Goal: Task Accomplishment & Management: Manage account settings

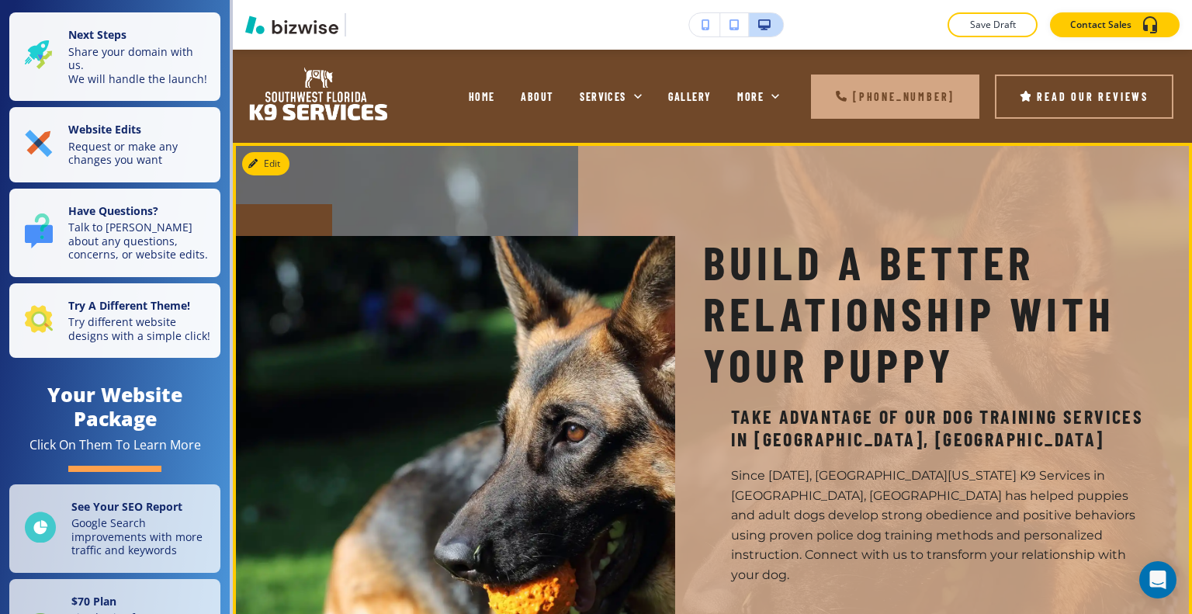
scroll to position [78, 0]
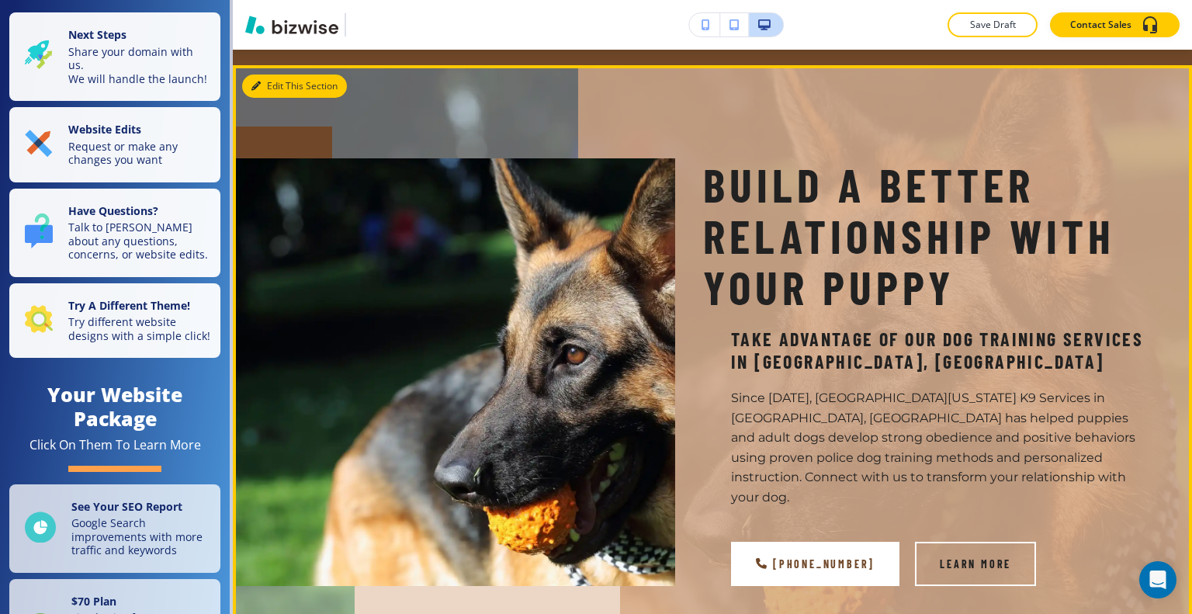
click at [265, 82] on button "Edit This Section" at bounding box center [294, 86] width 105 height 23
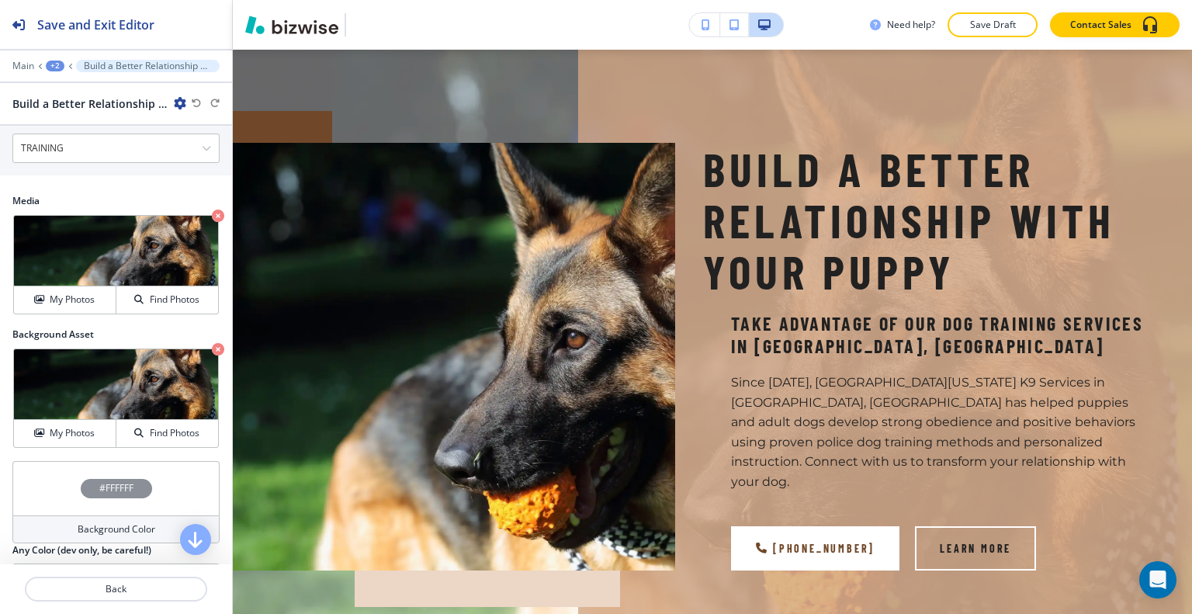
scroll to position [698, 0]
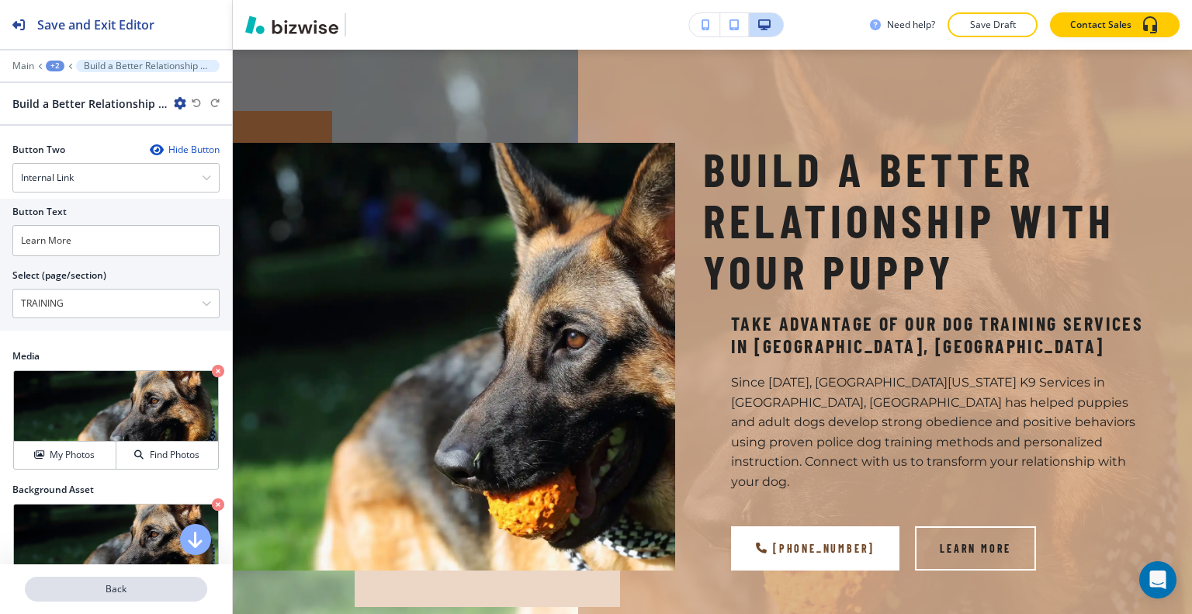
click at [93, 598] on button "Back" at bounding box center [116, 589] width 182 height 25
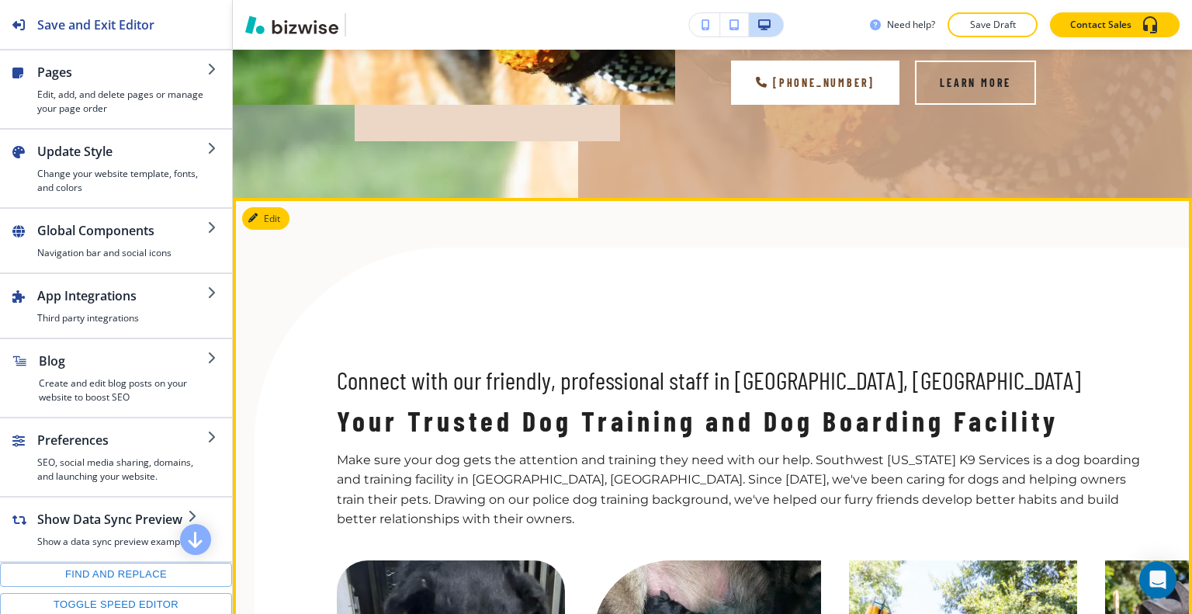
scroll to position [636, 0]
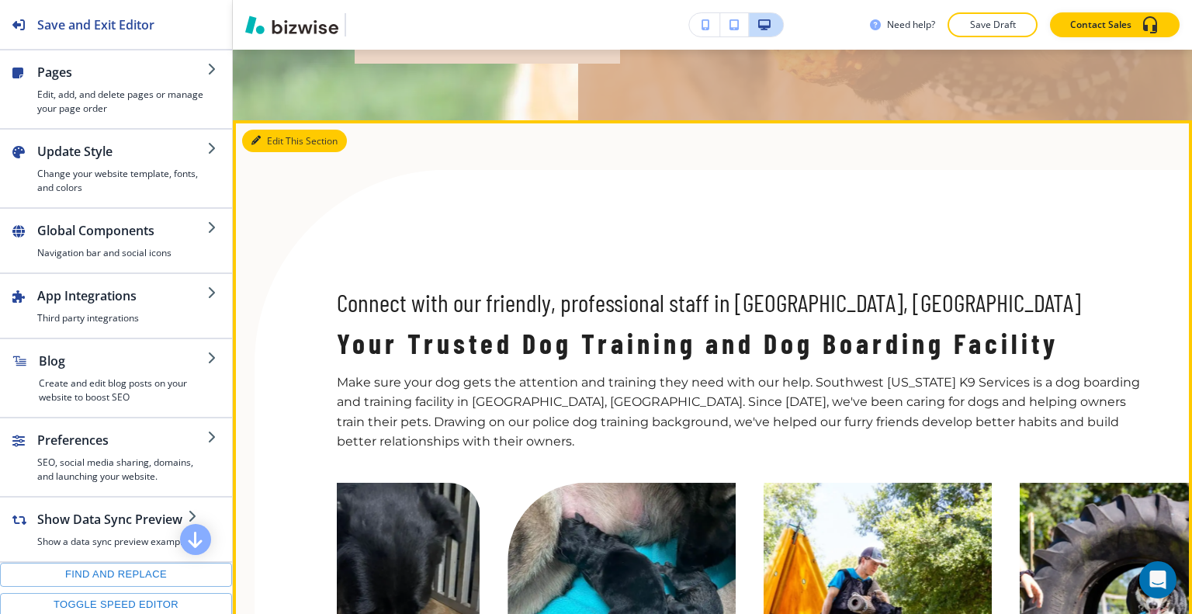
click at [275, 130] on button "Edit This Section" at bounding box center [294, 141] width 105 height 23
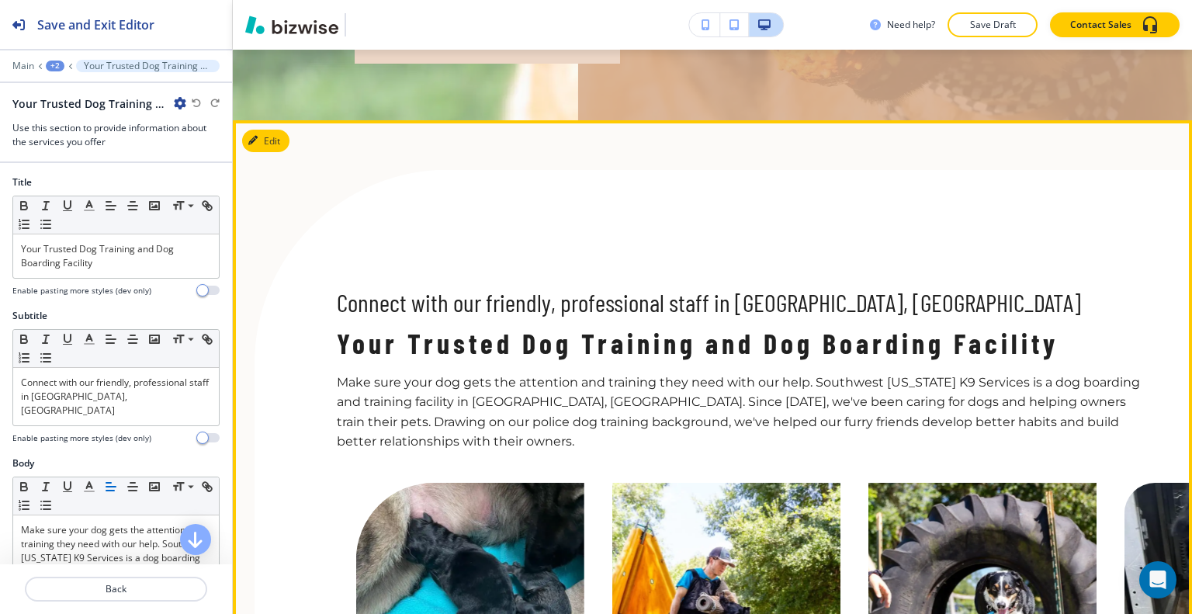
scroll to position [687, 0]
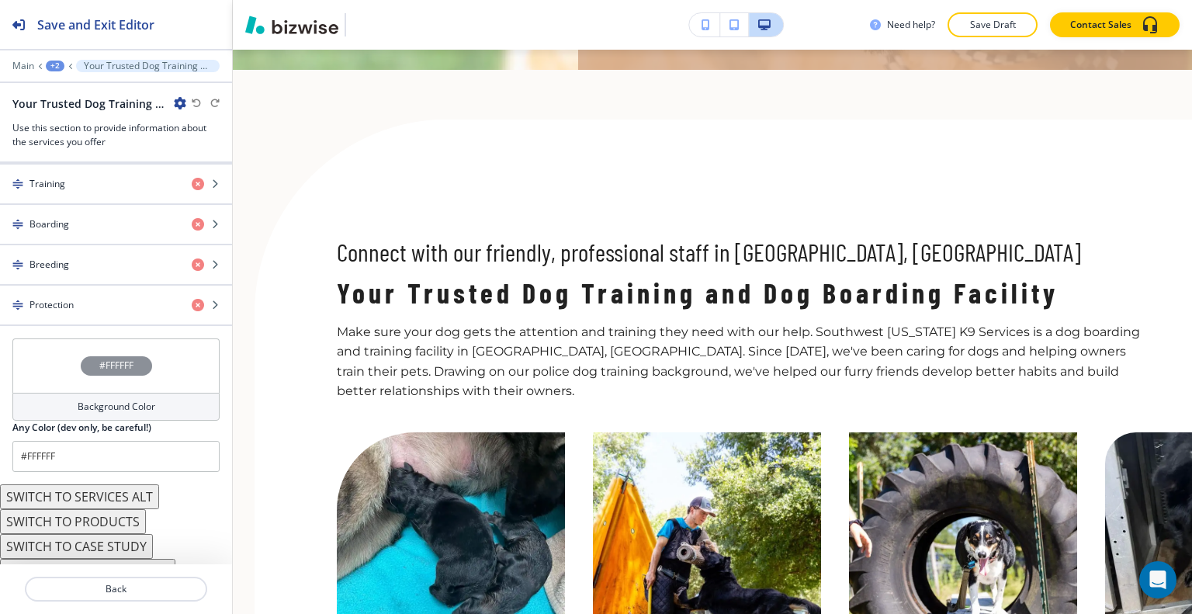
click at [47, 357] on div "#FFFFFF" at bounding box center [115, 365] width 207 height 54
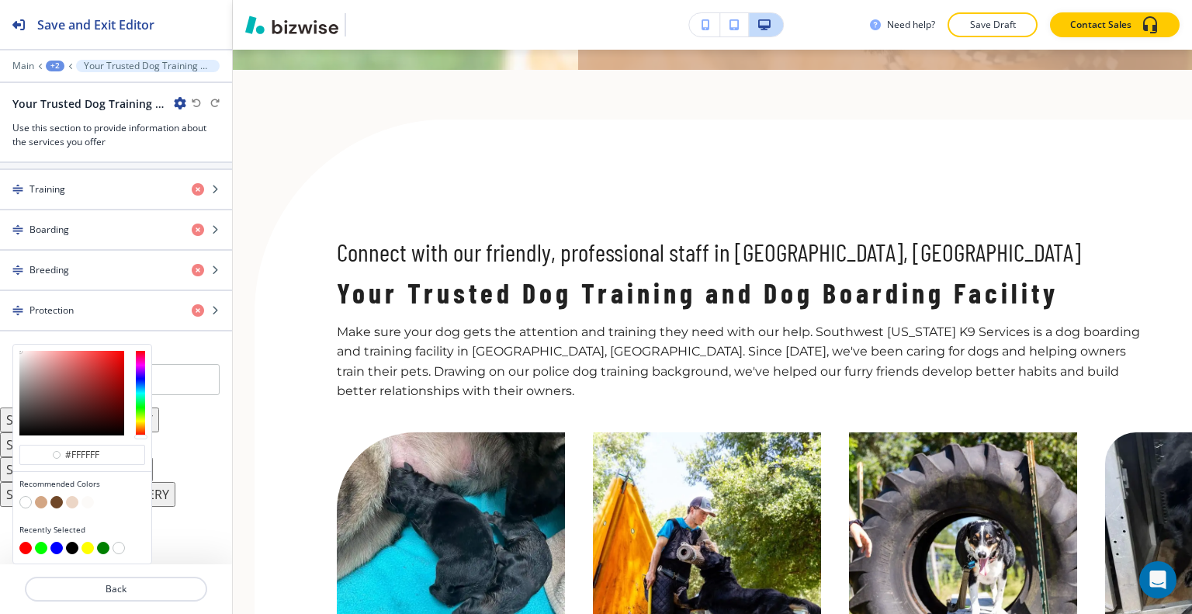
scroll to position [618, 0]
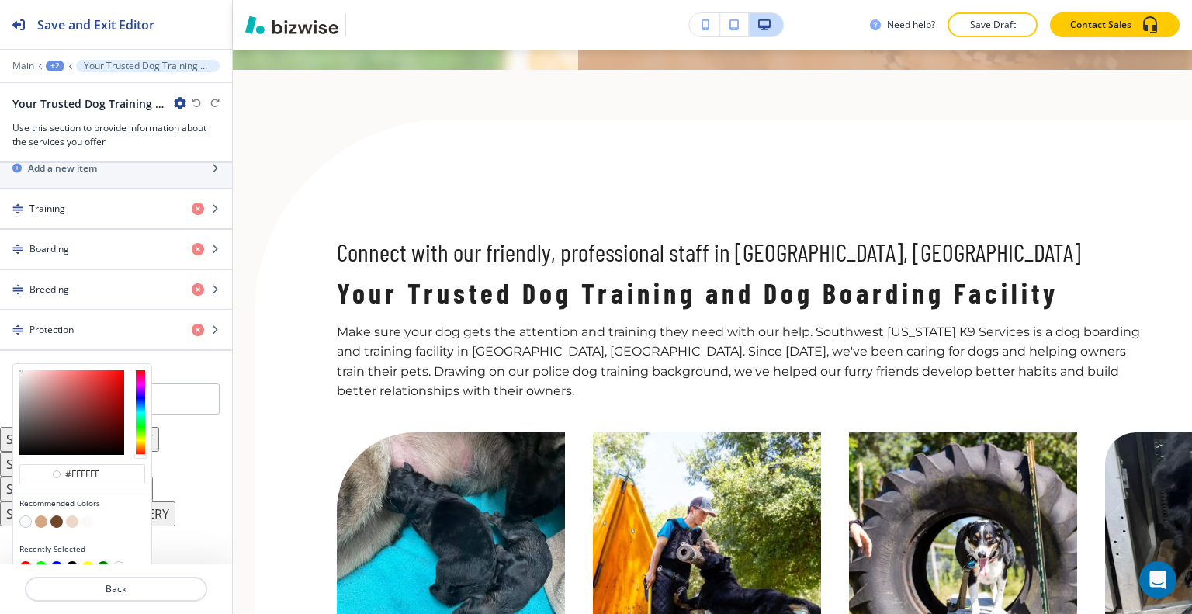
click at [56, 515] on button "button" at bounding box center [56, 521] width 12 height 12
type input "#704829"
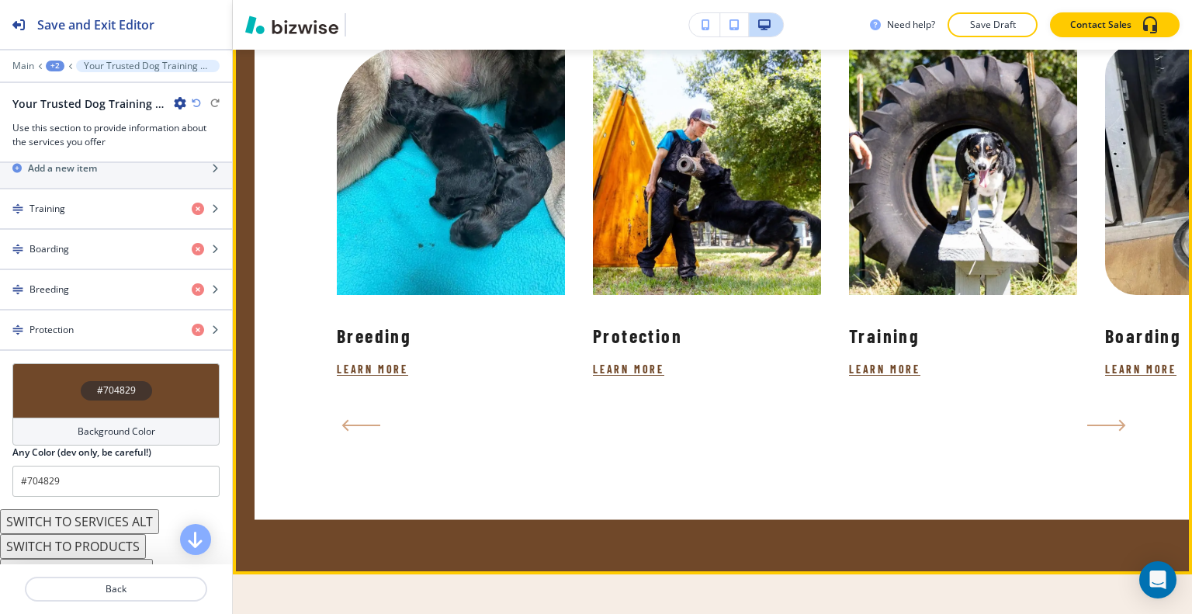
scroll to position [687, 0]
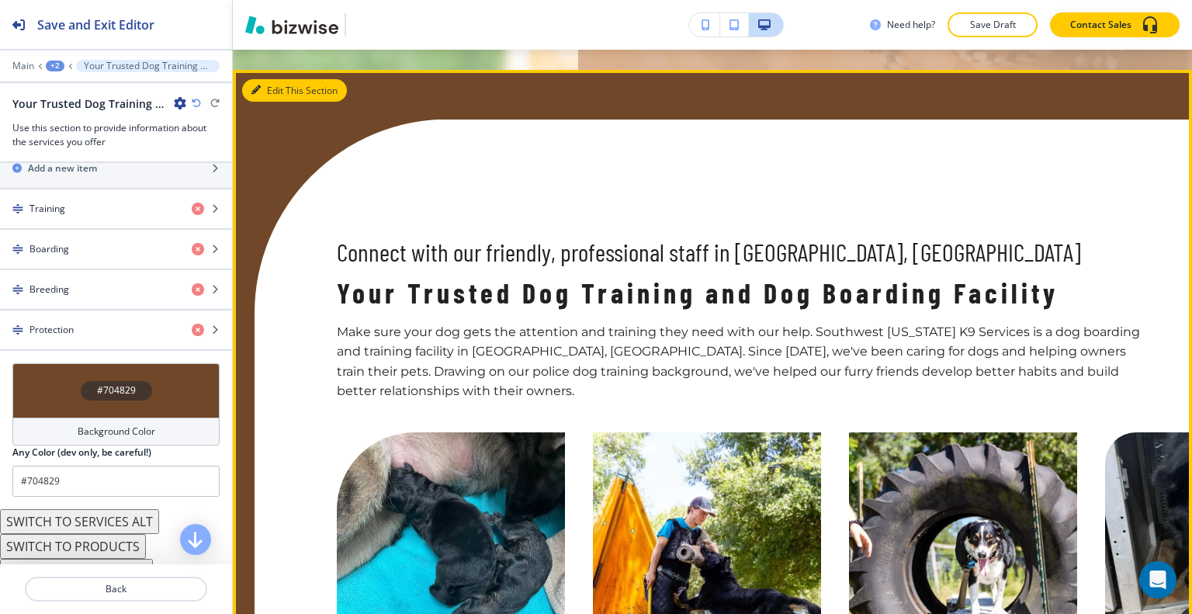
click at [280, 79] on button "Edit This Section" at bounding box center [294, 90] width 105 height 23
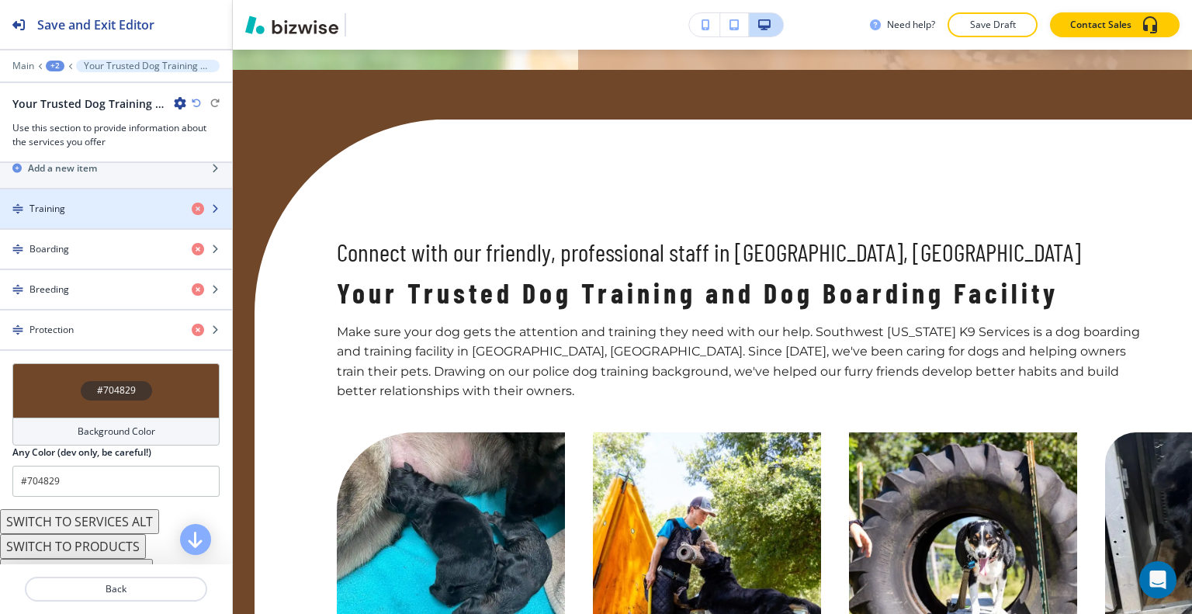
scroll to position [540, 0]
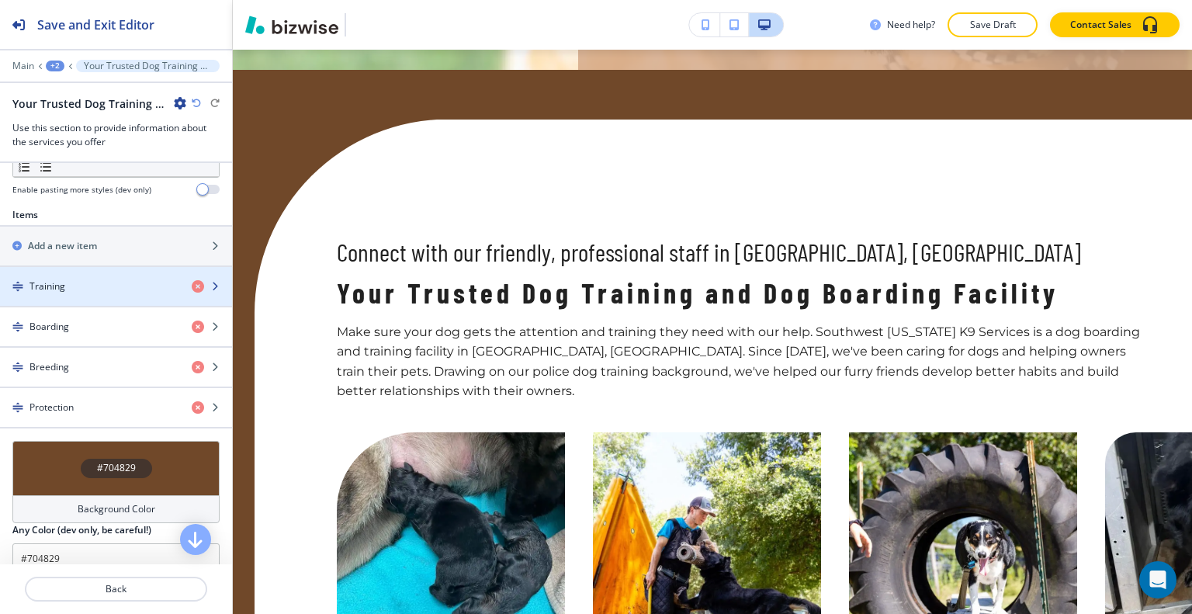
click at [90, 293] on div "button" at bounding box center [116, 299] width 232 height 12
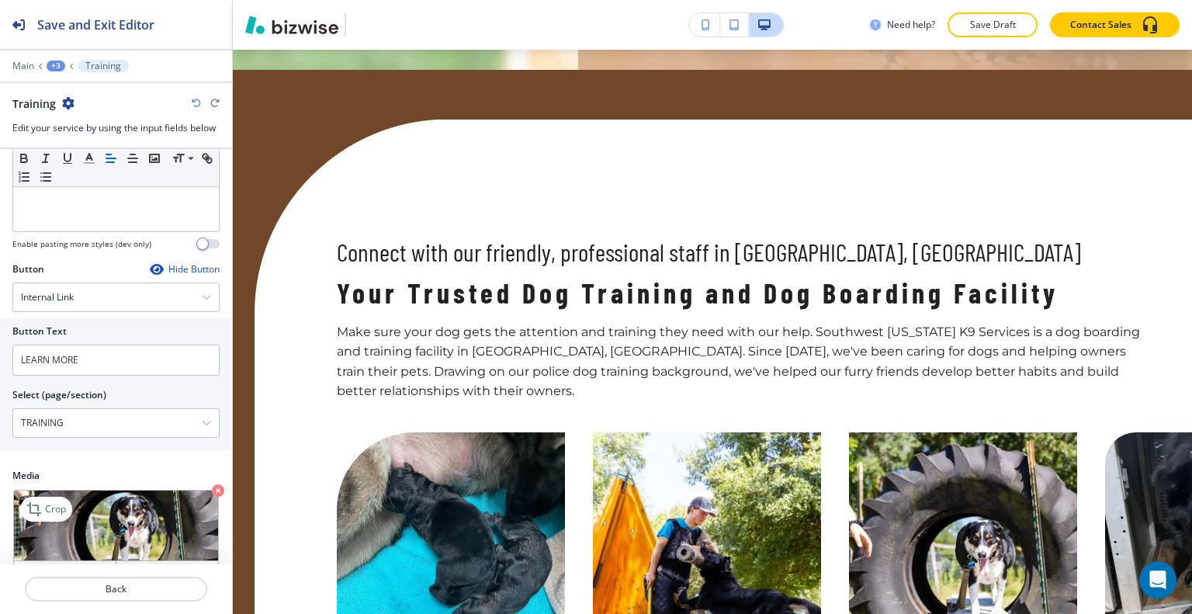
scroll to position [345, 0]
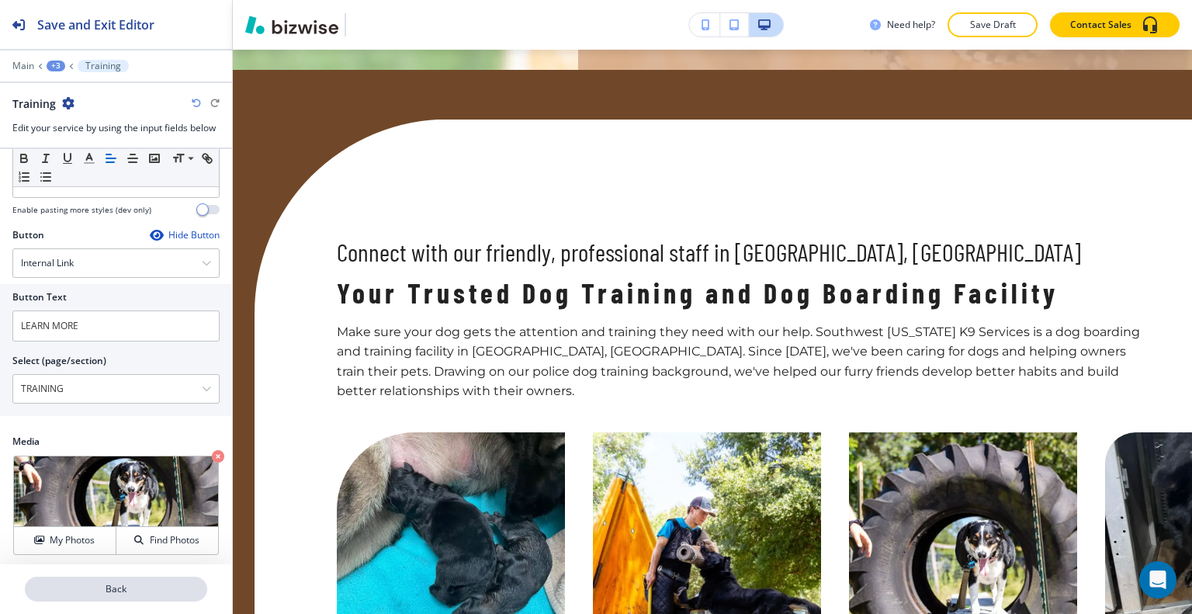
click at [106, 588] on p "Back" at bounding box center [115, 589] width 179 height 14
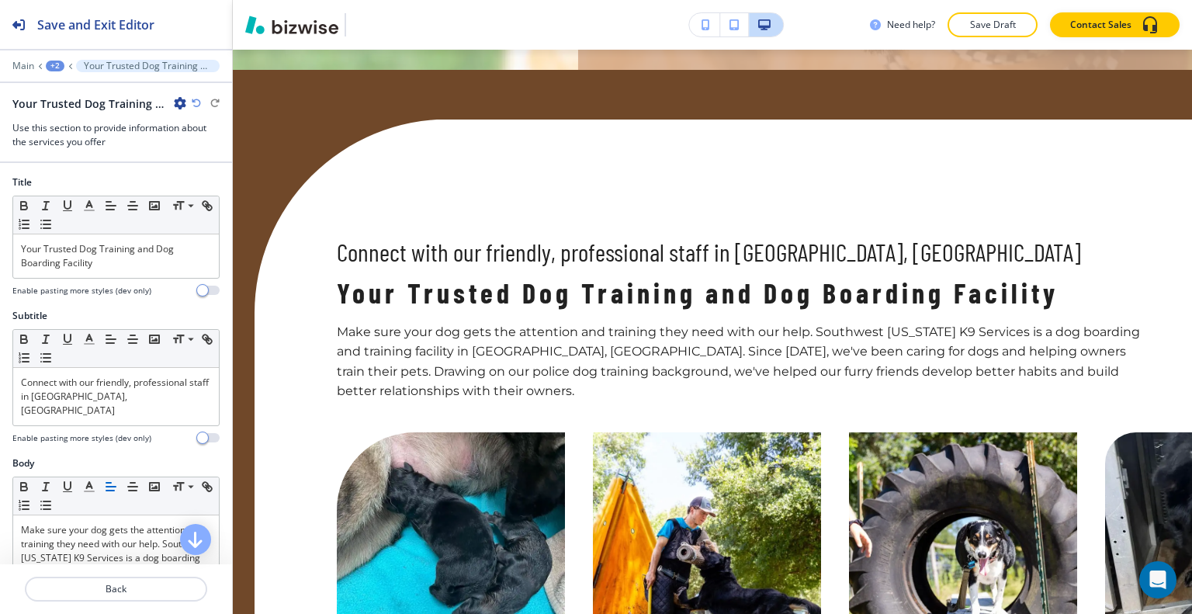
scroll to position [388, 0]
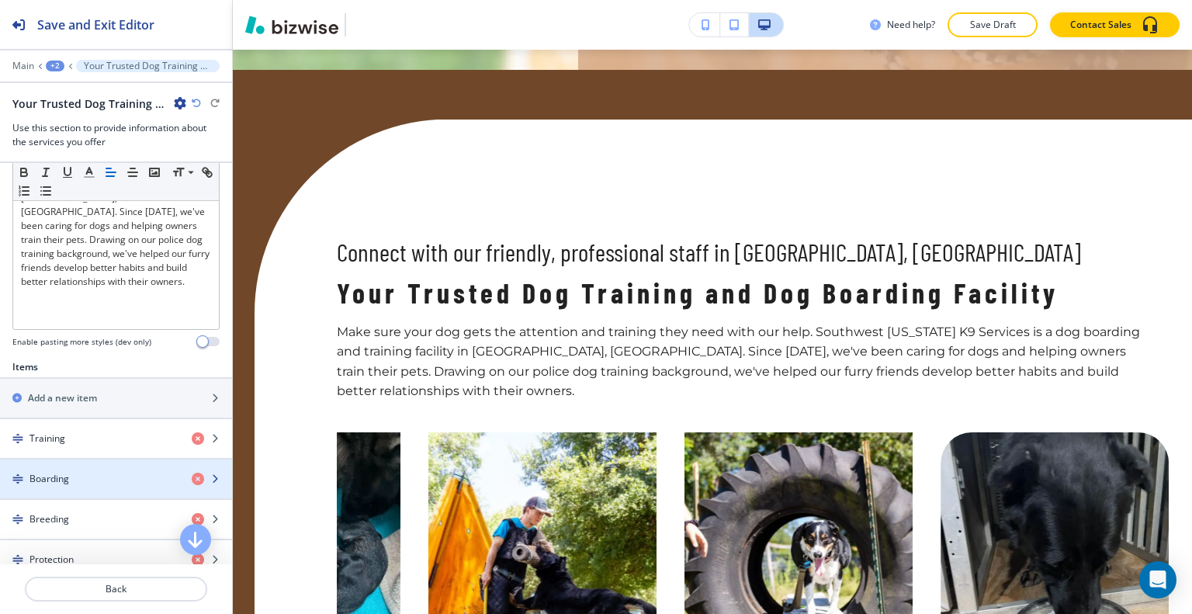
click at [91, 472] on div "Boarding" at bounding box center [89, 479] width 179 height 14
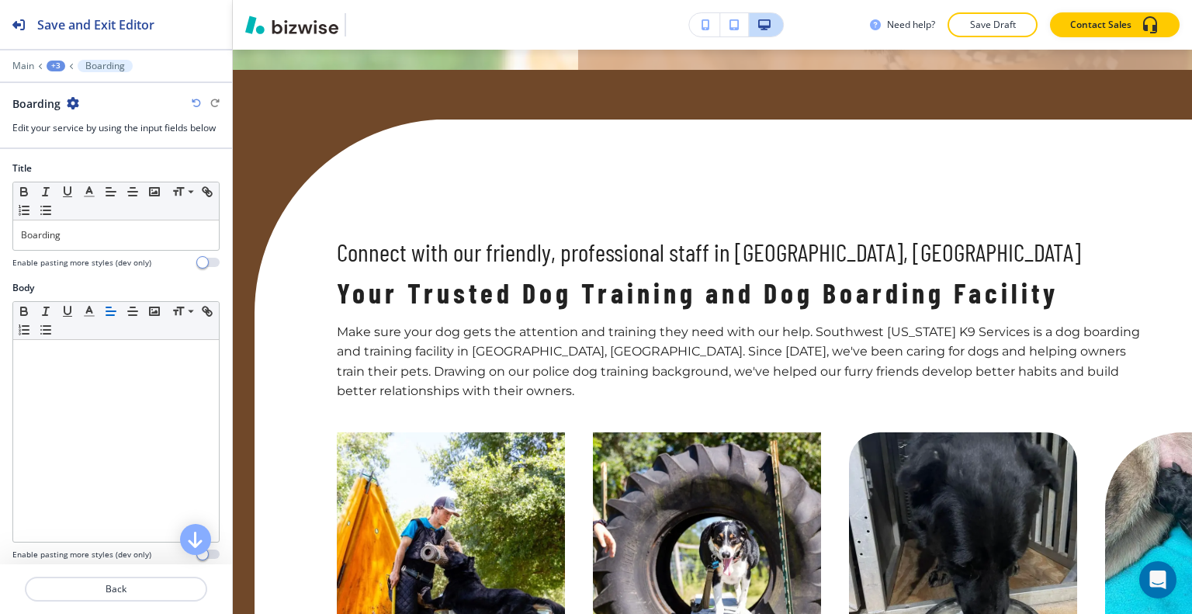
scroll to position [345, 0]
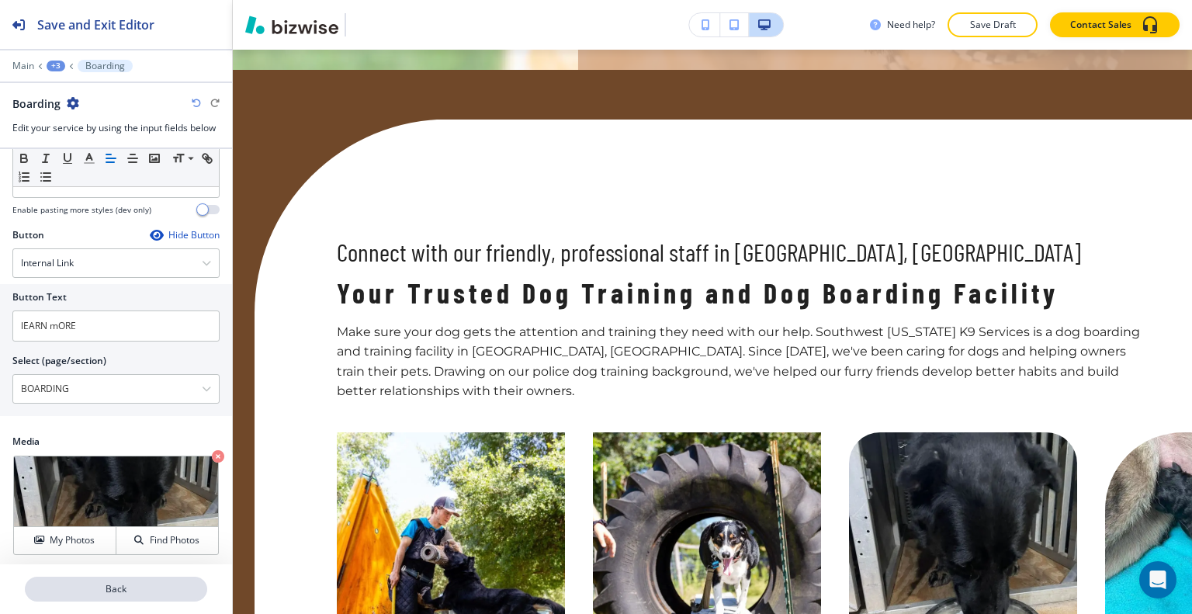
click at [112, 589] on p "Back" at bounding box center [115, 589] width 179 height 14
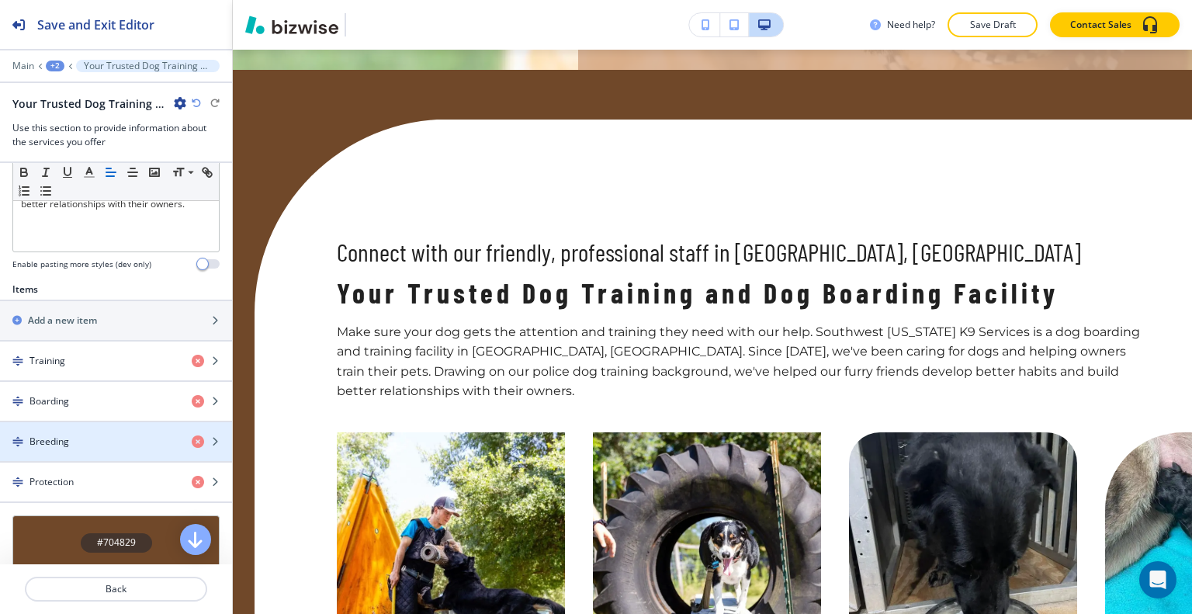
scroll to position [543, 0]
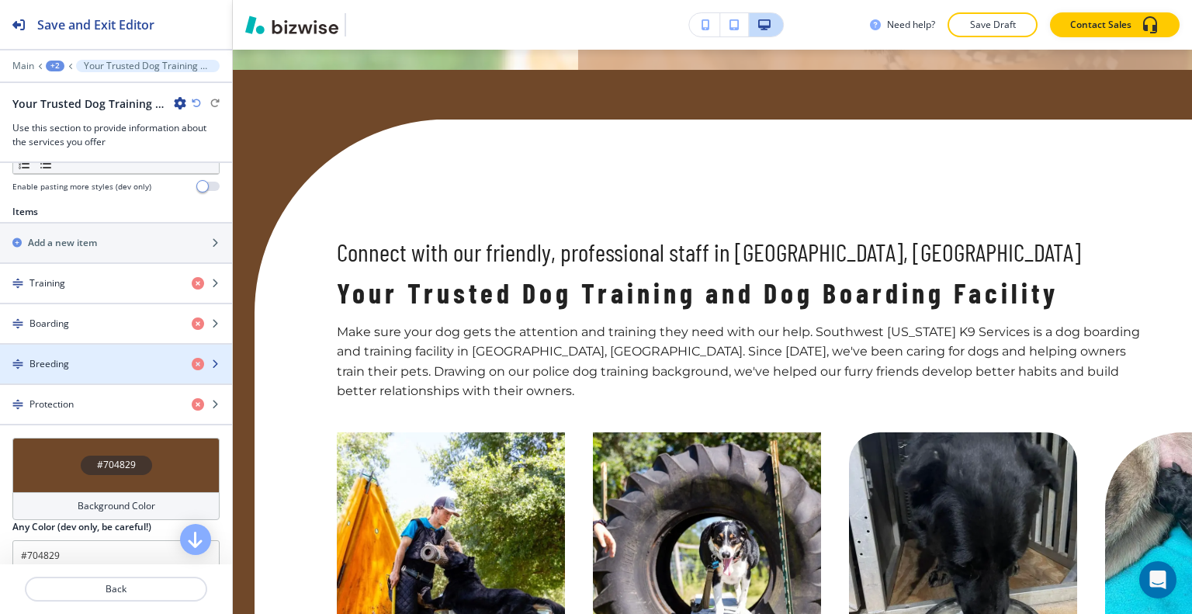
click at [106, 357] on div "Breeding" at bounding box center [89, 364] width 179 height 14
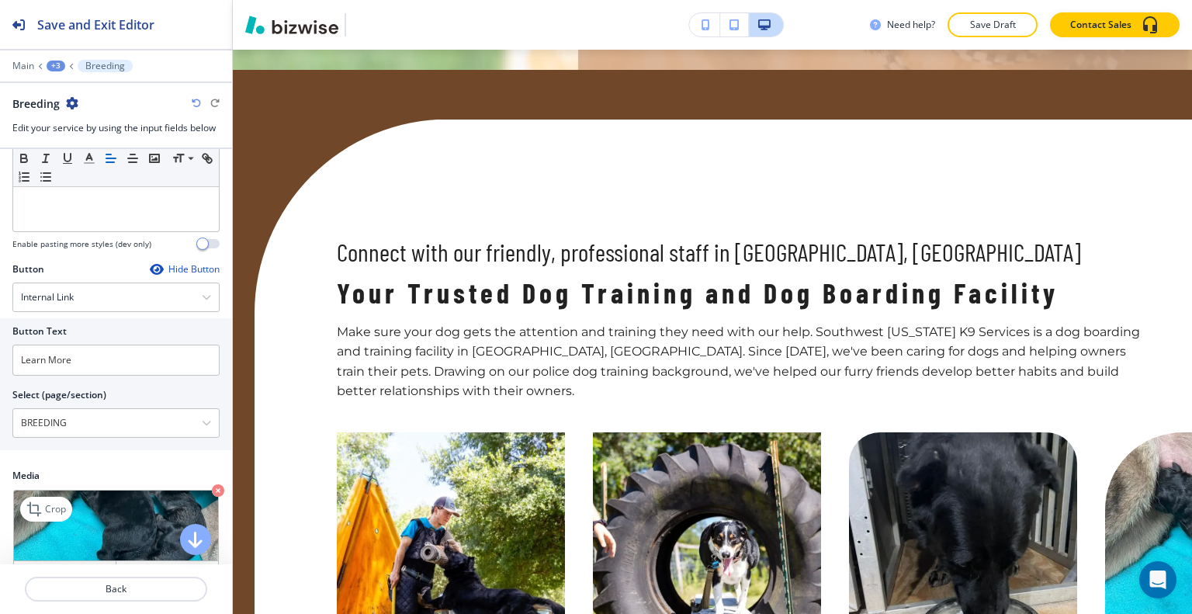
scroll to position [345, 0]
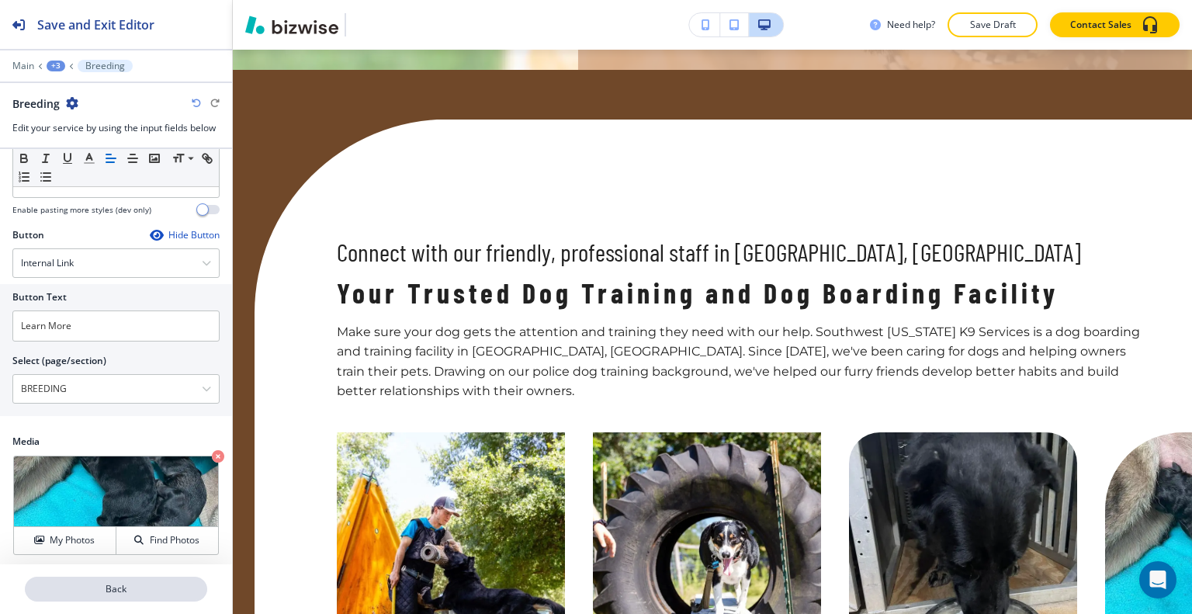
click at [117, 593] on p "Back" at bounding box center [115, 589] width 179 height 14
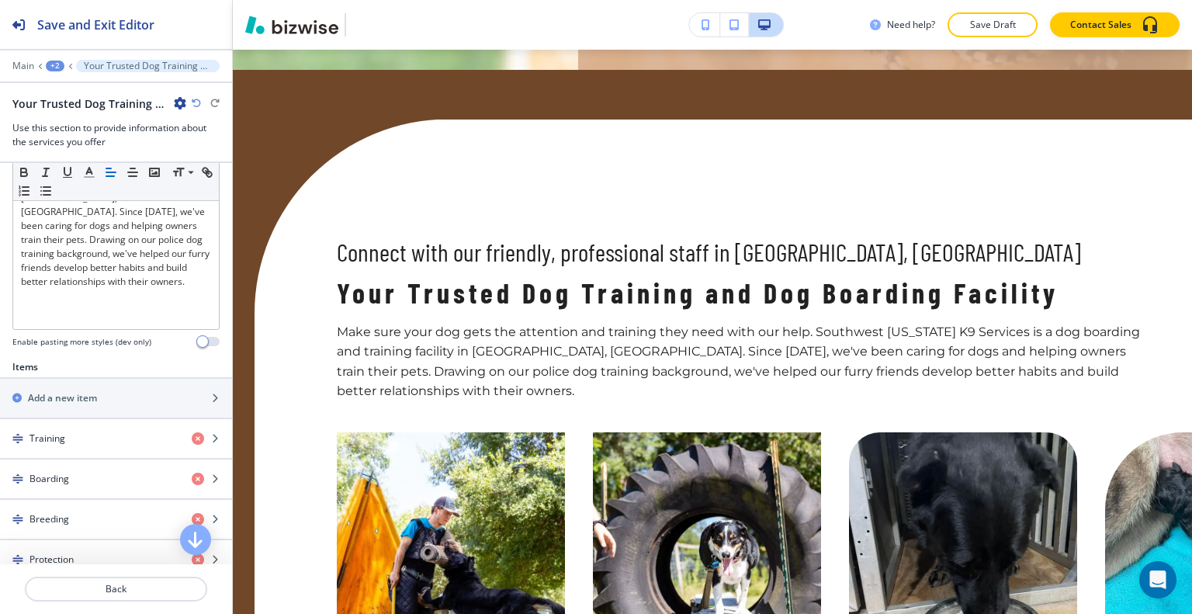
scroll to position [643, 0]
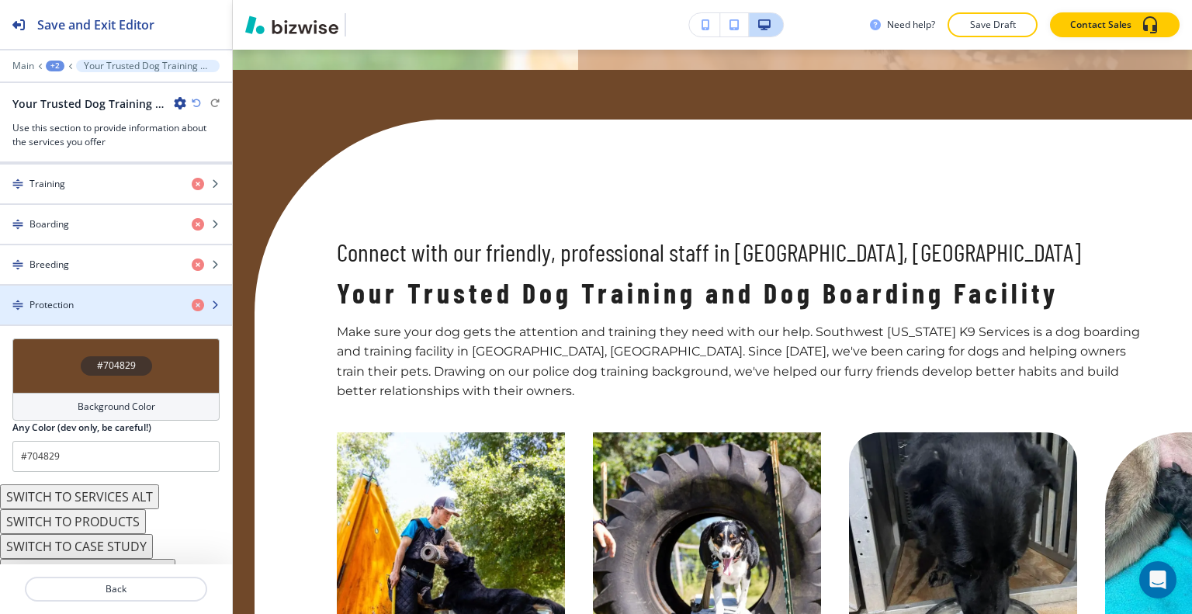
click at [106, 298] on div "Protection" at bounding box center [89, 305] width 179 height 14
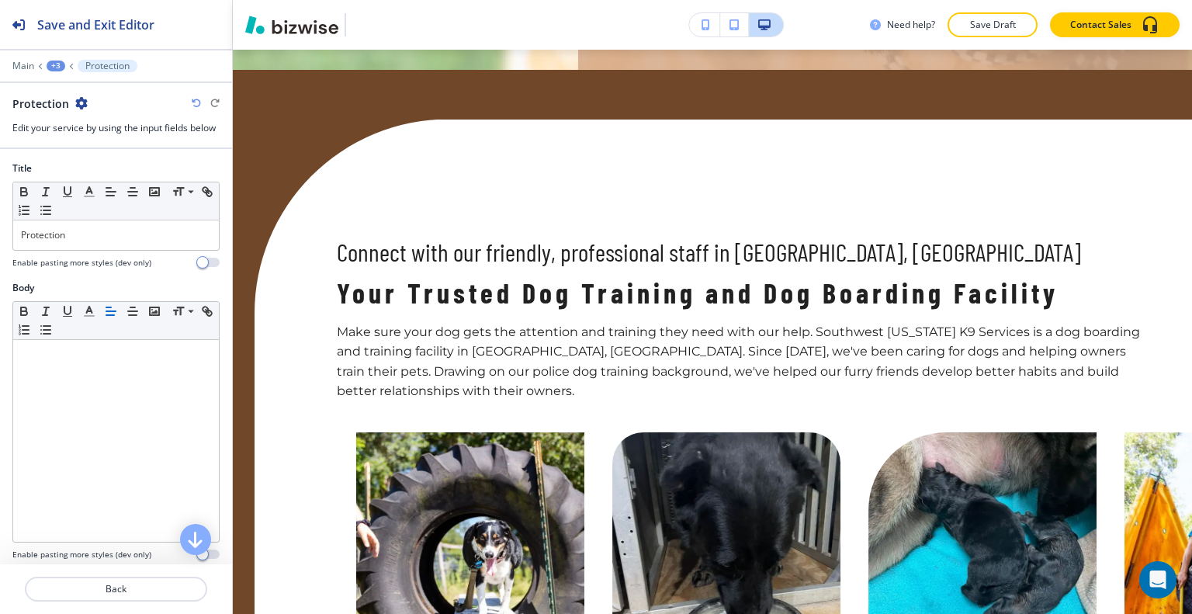
scroll to position [345, 0]
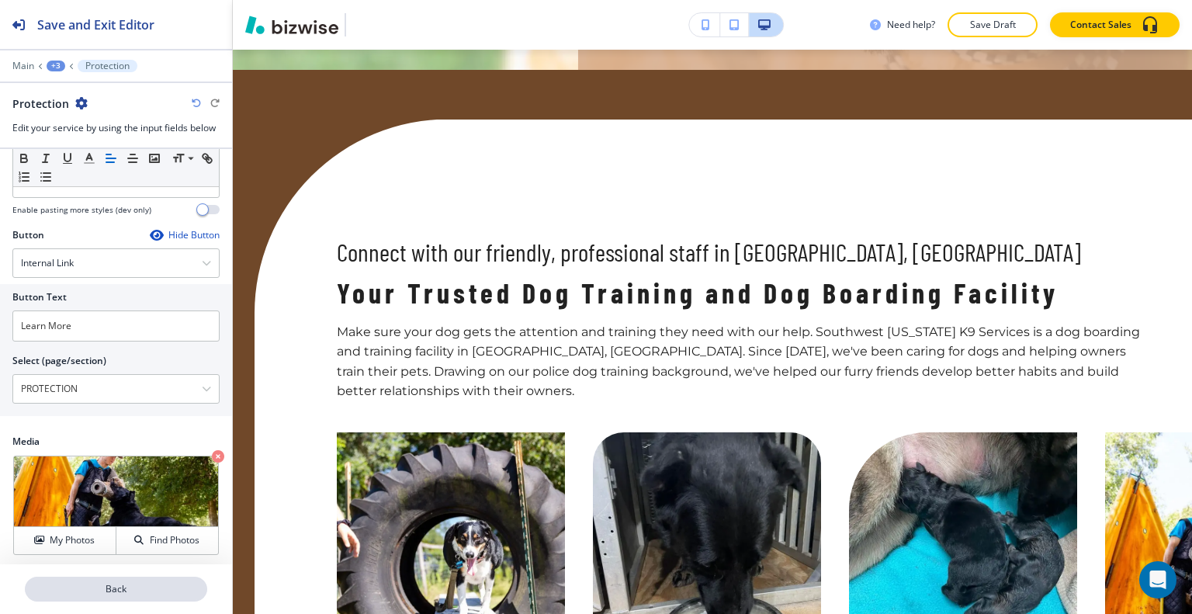
click at [124, 592] on p "Back" at bounding box center [115, 589] width 179 height 14
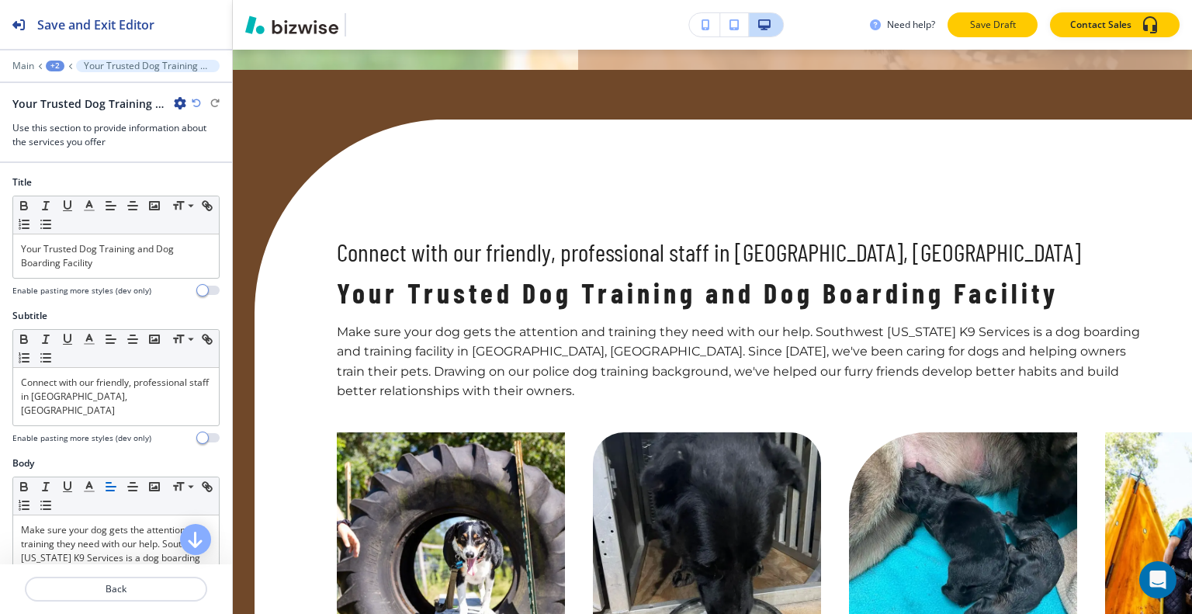
click at [1017, 19] on p "Save Draft" at bounding box center [993, 25] width 50 height 14
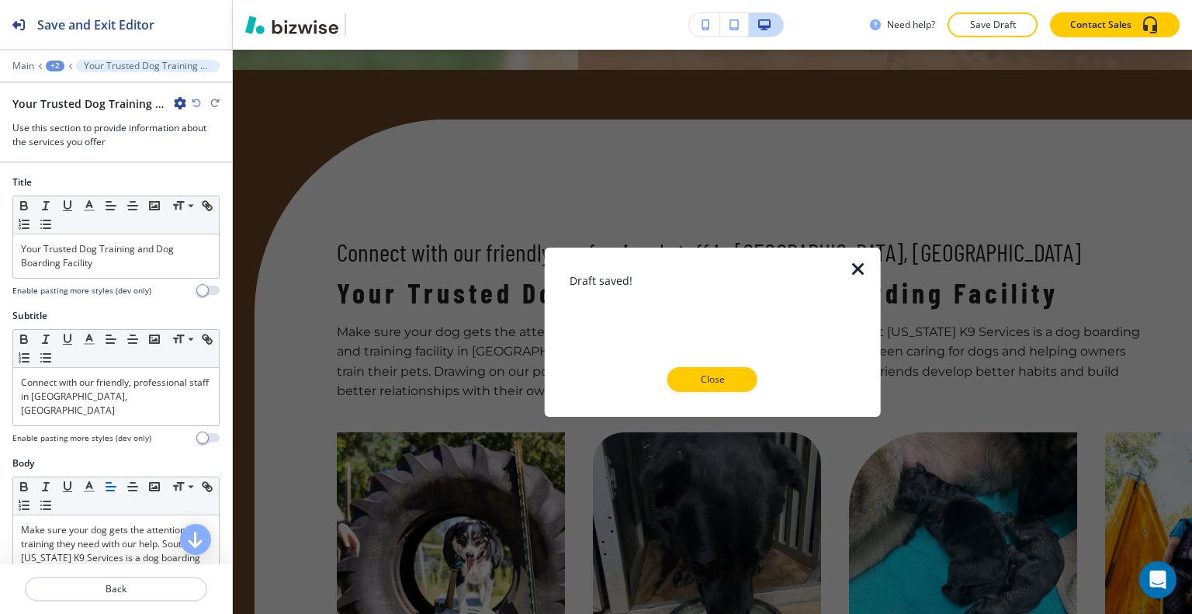
drag, startPoint x: 698, startPoint y: 397, endPoint x: 702, endPoint y: 388, distance: 9.1
click at [700, 396] on div at bounding box center [713, 404] width 286 height 25
click at [705, 382] on p "Close" at bounding box center [713, 380] width 50 height 14
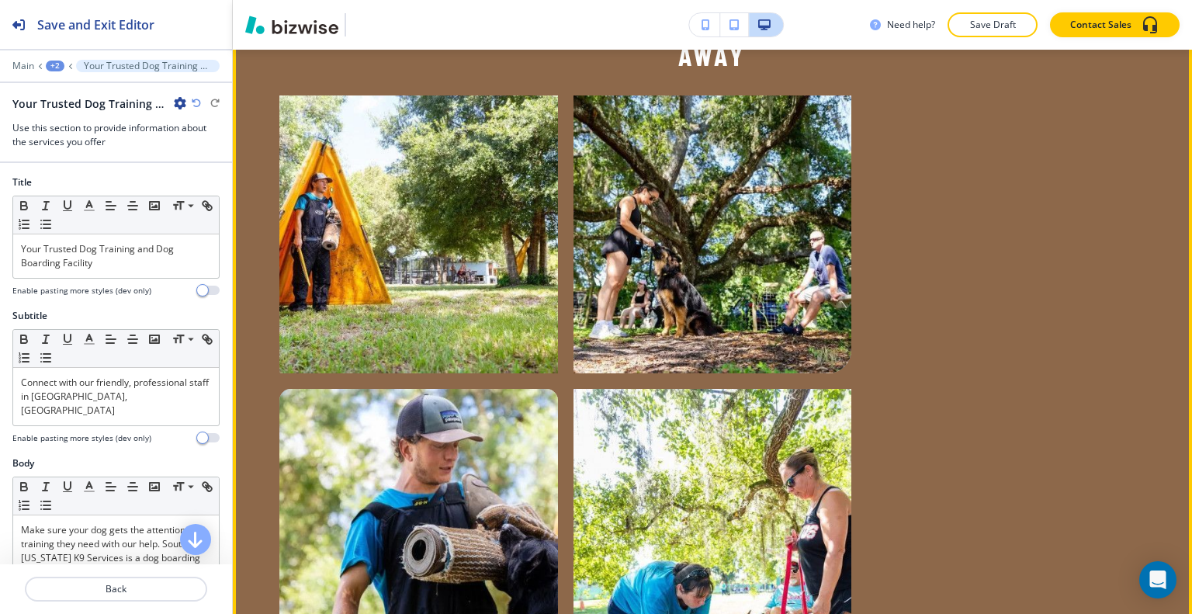
scroll to position [2627, 0]
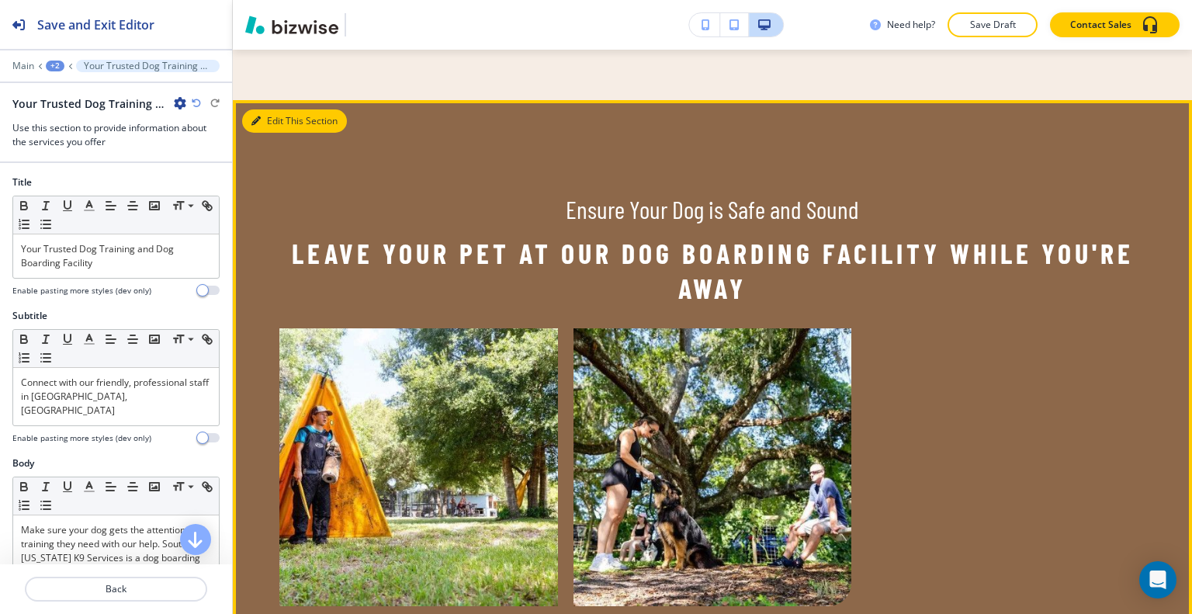
click at [279, 109] on button "Edit This Section" at bounding box center [294, 120] width 105 height 23
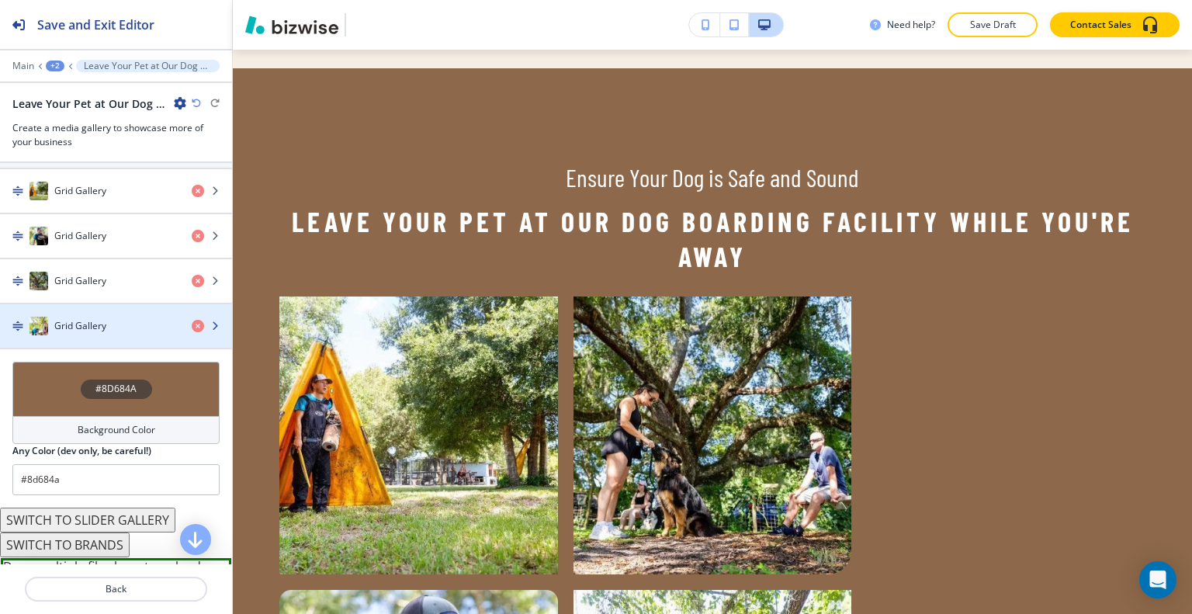
scroll to position [543, 0]
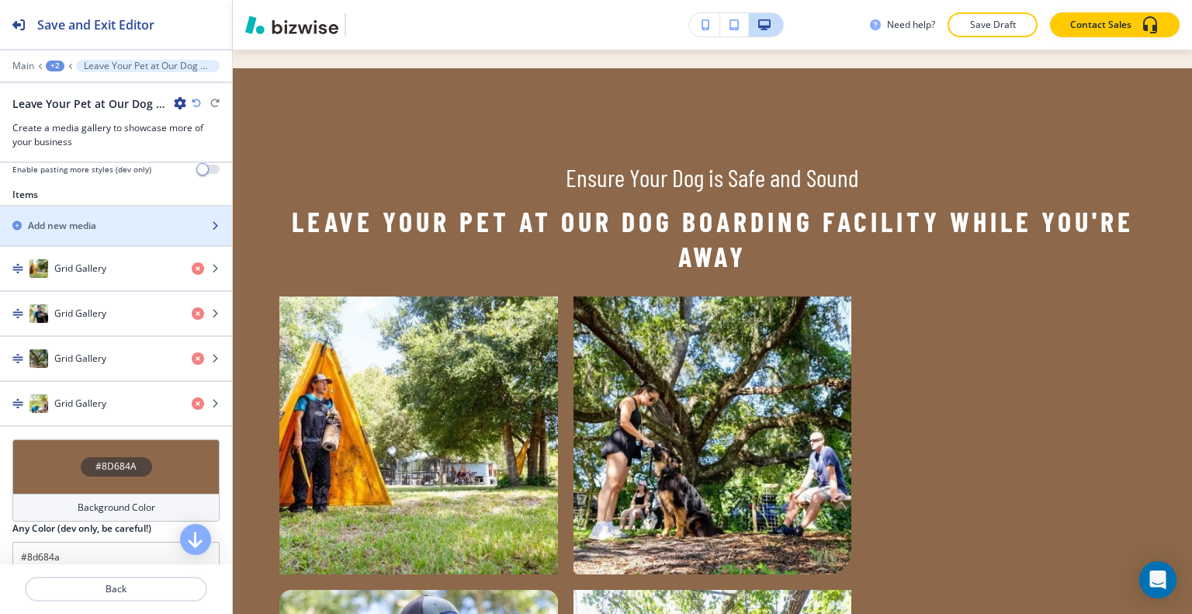
click at [109, 233] on div "button" at bounding box center [116, 239] width 232 height 12
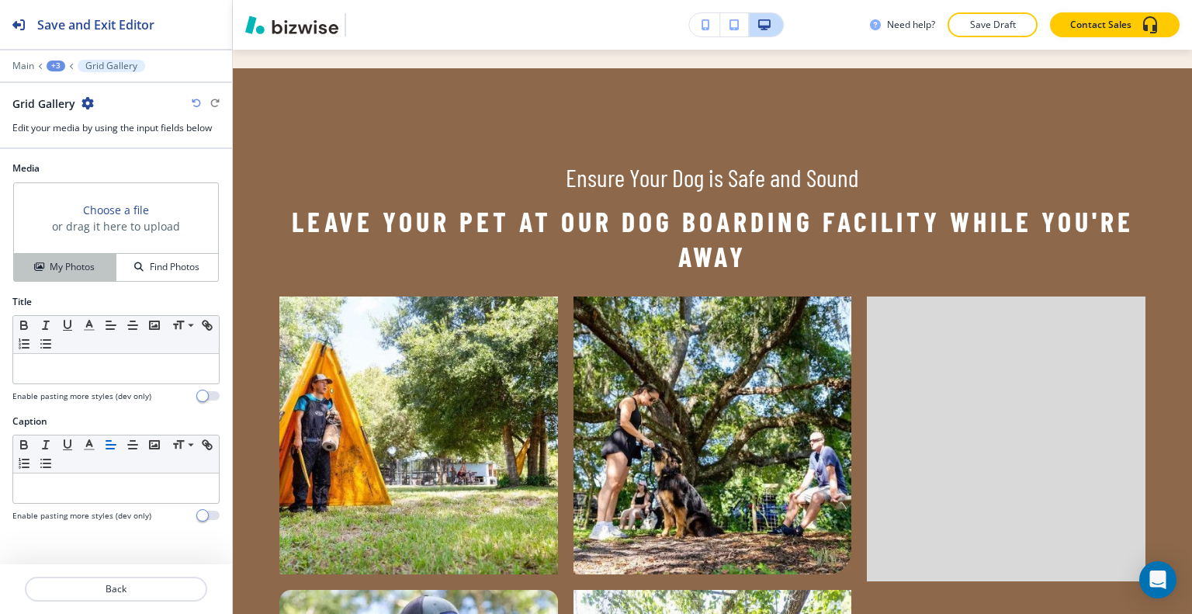
click at [85, 260] on h4 "My Photos" at bounding box center [72, 267] width 45 height 14
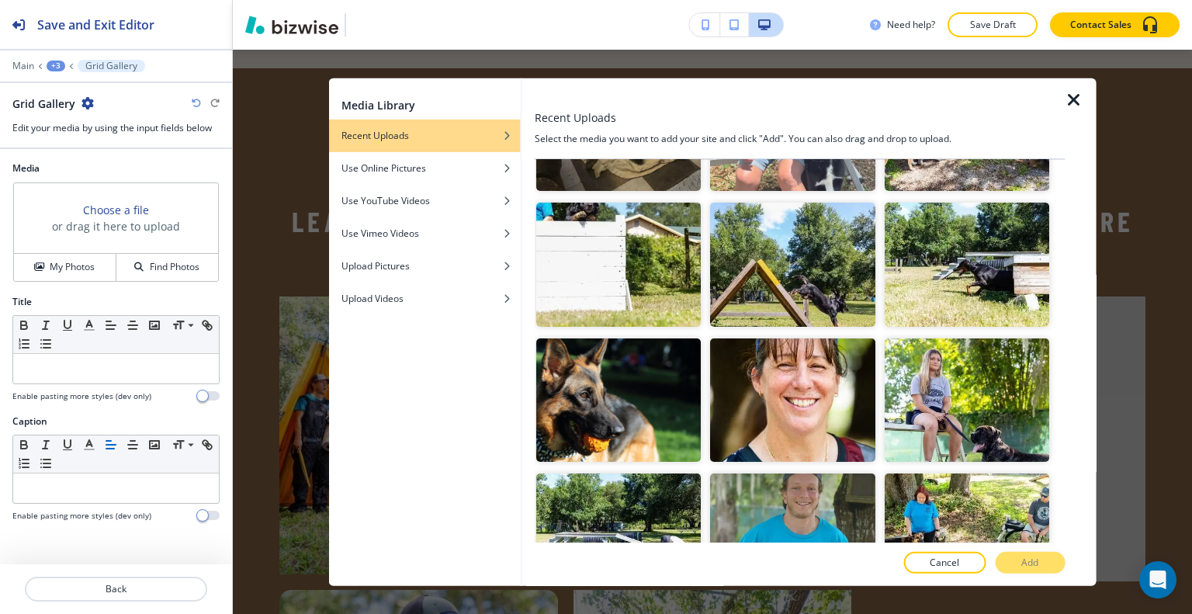
scroll to position [1630, 0]
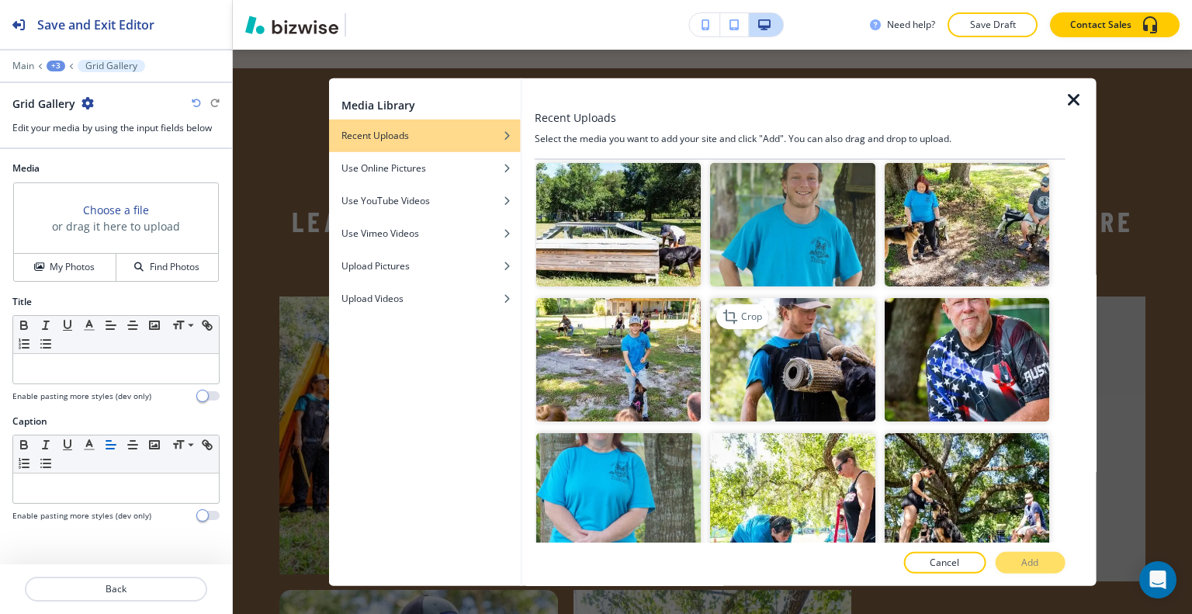
click at [844, 345] on img "button" at bounding box center [792, 359] width 165 height 123
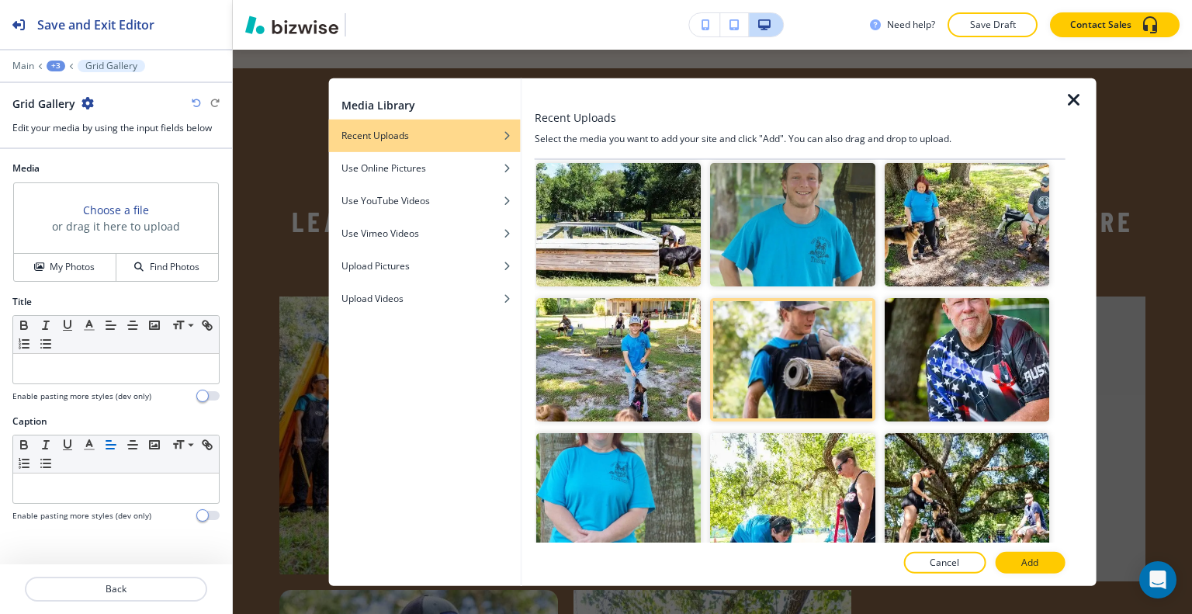
scroll to position [1707, 0]
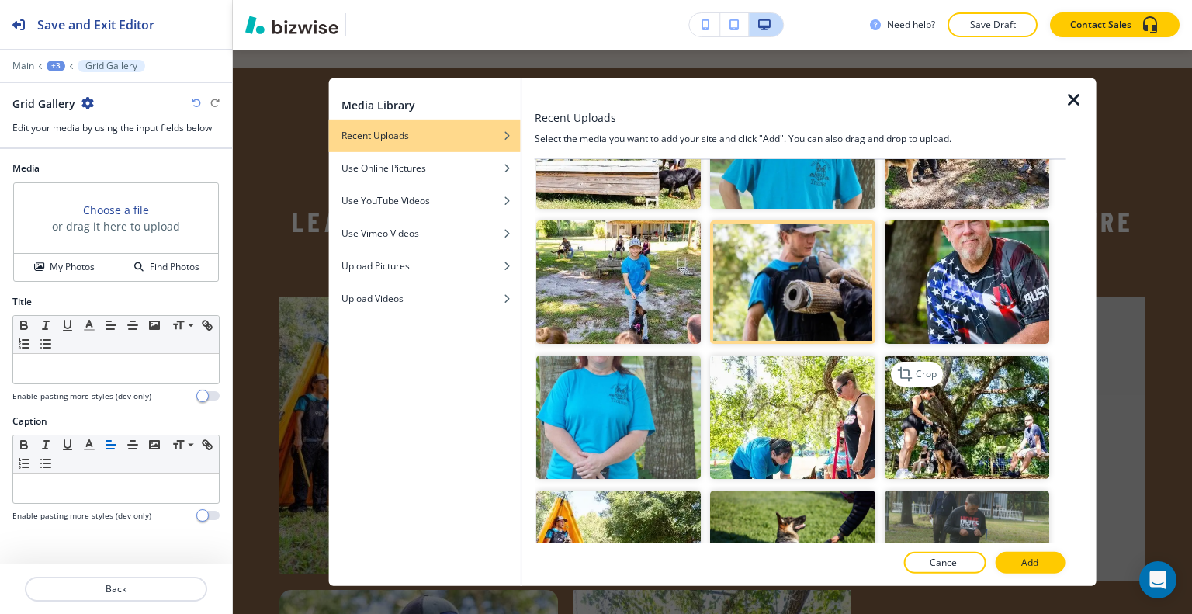
click at [964, 407] on img "button" at bounding box center [966, 416] width 165 height 123
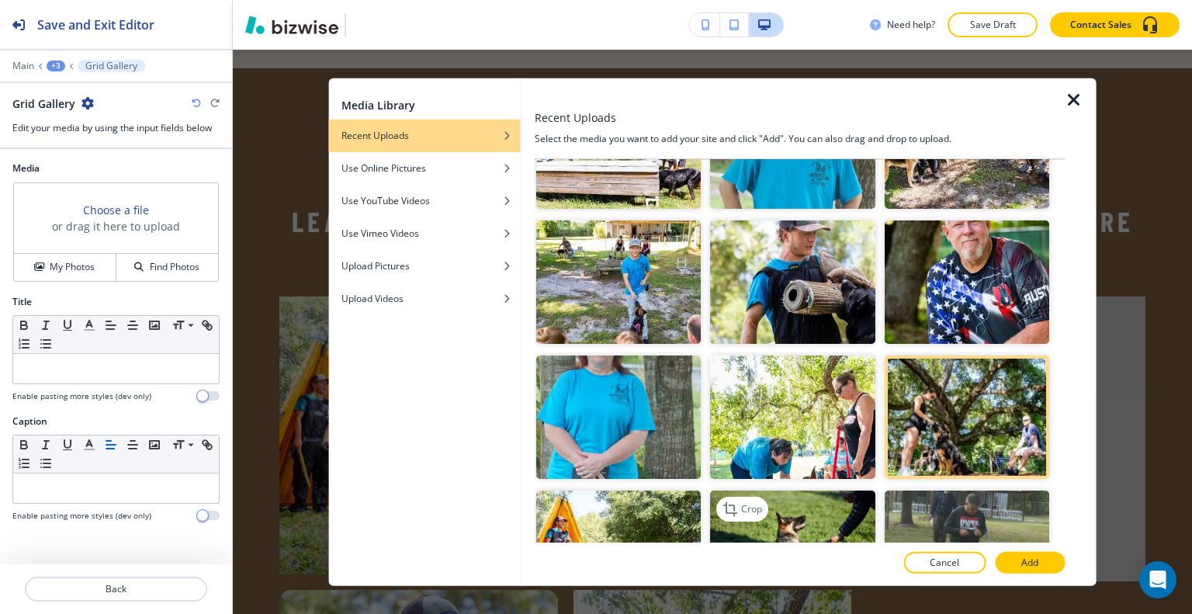
drag, startPoint x: 806, startPoint y: 508, endPoint x: 813, endPoint y: 508, distance: 7.8
click at [806, 509] on img "button" at bounding box center [792, 551] width 165 height 123
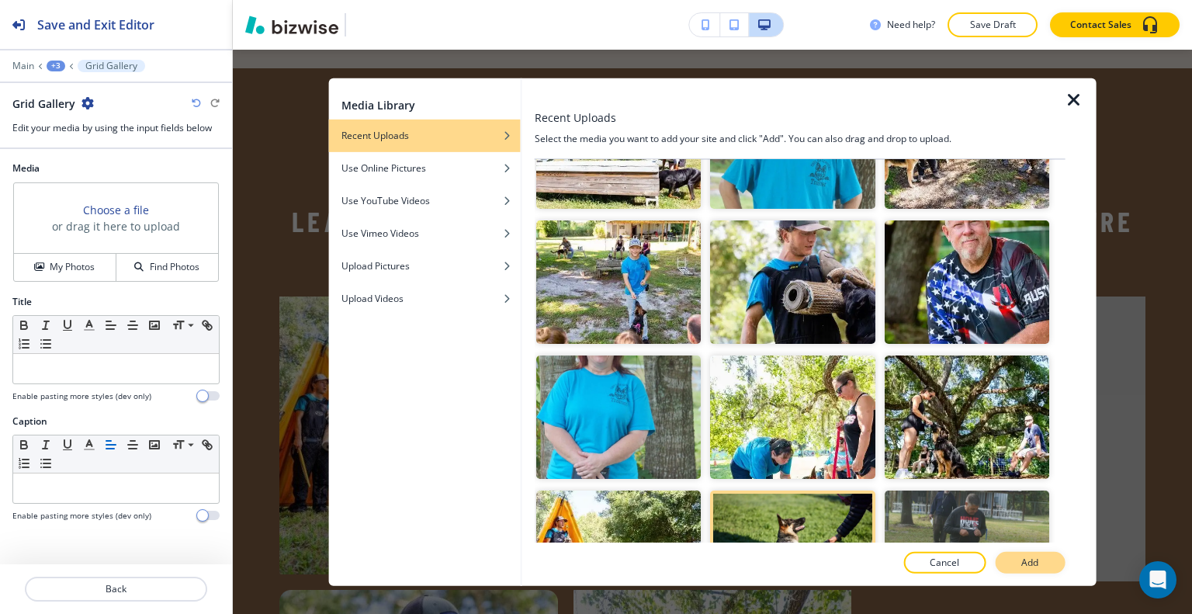
click at [1031, 570] on button "Add" at bounding box center [1030, 563] width 70 height 22
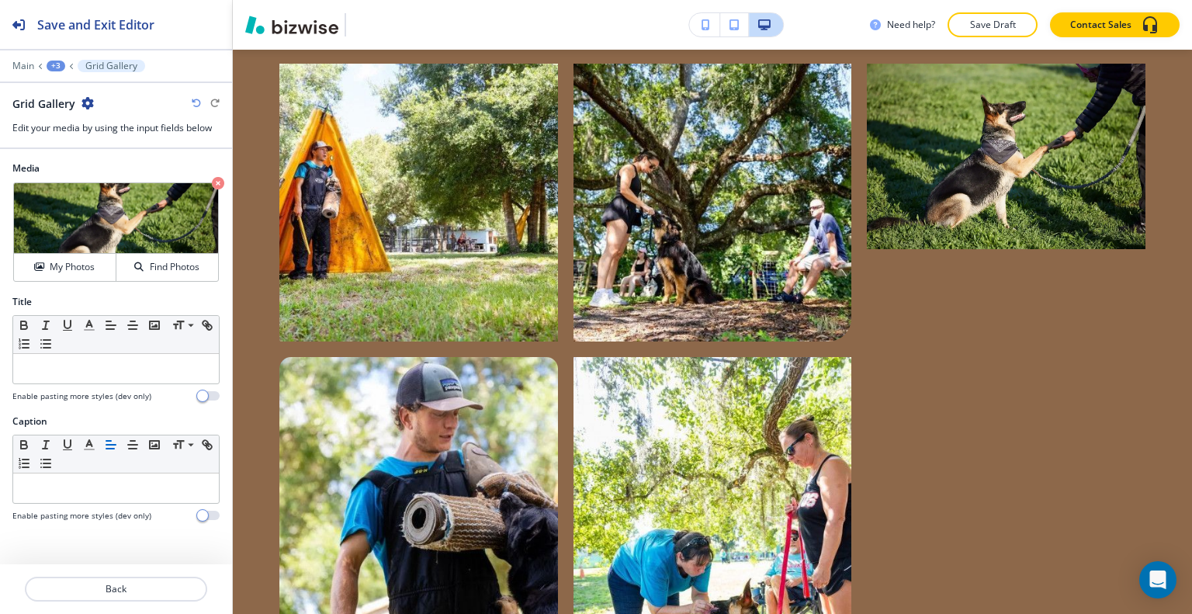
scroll to position [2659, 0]
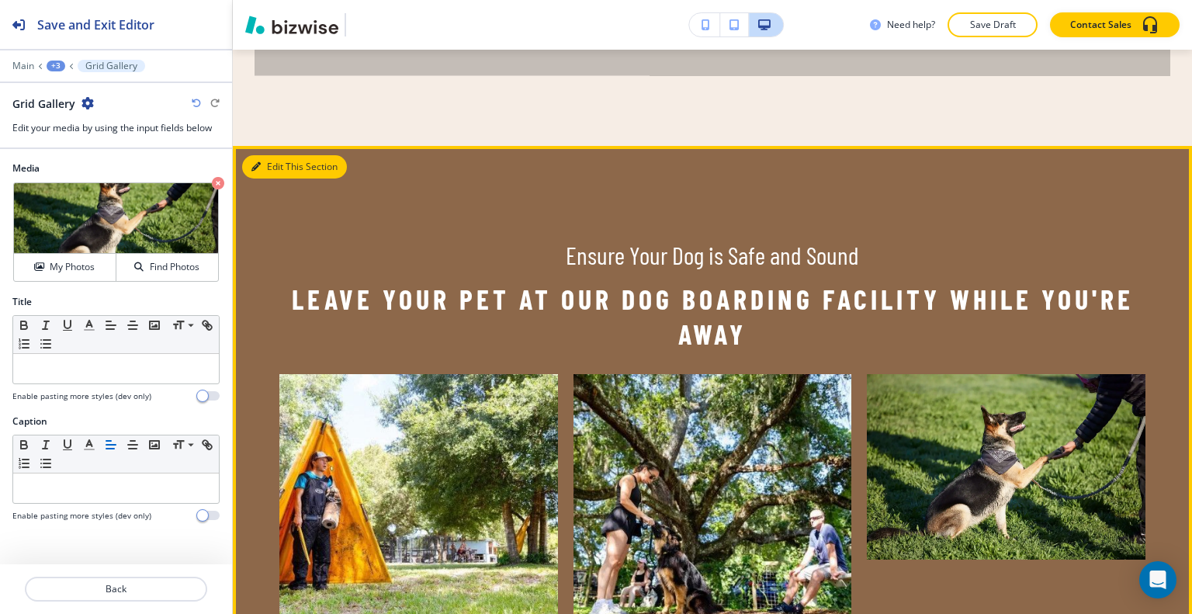
click at [282, 155] on button "Edit This Section" at bounding box center [294, 166] width 105 height 23
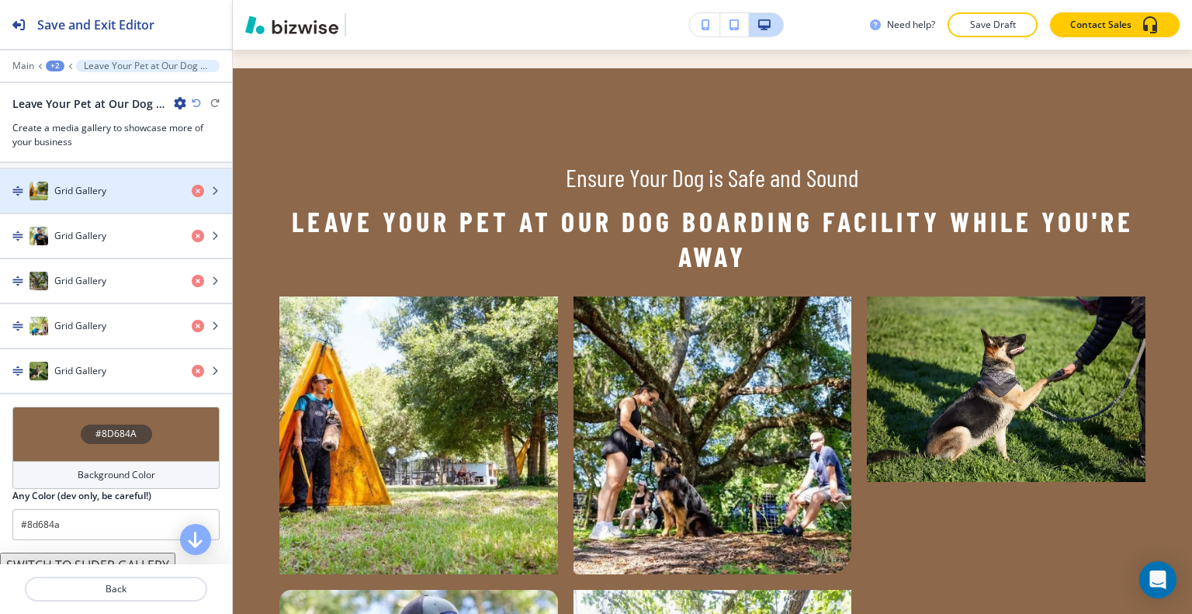
scroll to position [543, 0]
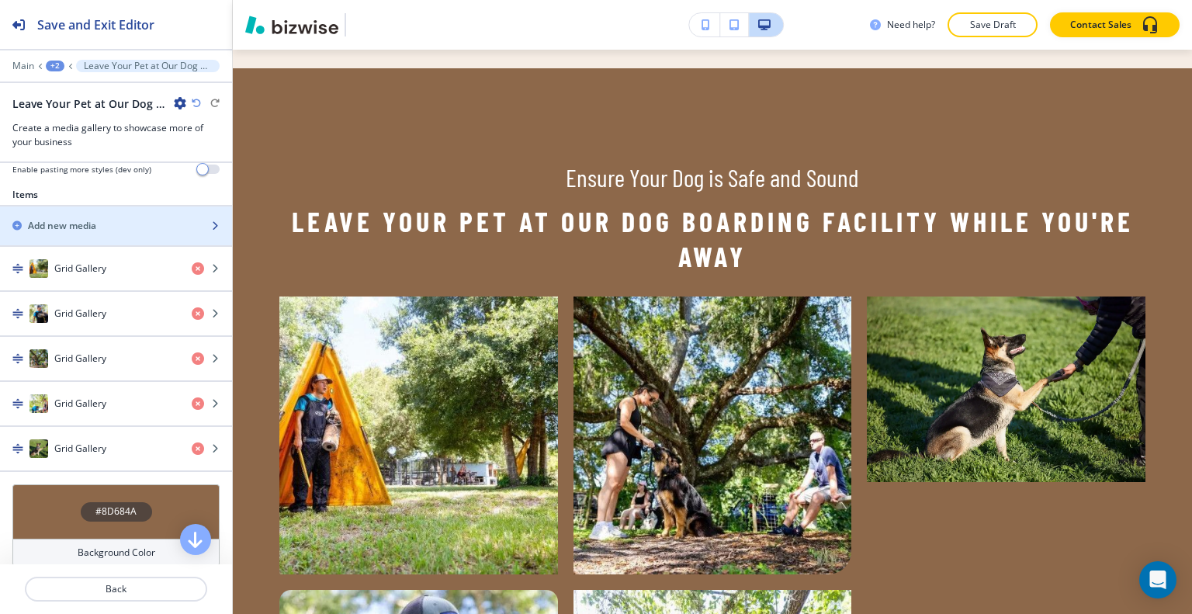
click at [128, 226] on div "Add new media" at bounding box center [99, 226] width 198 height 14
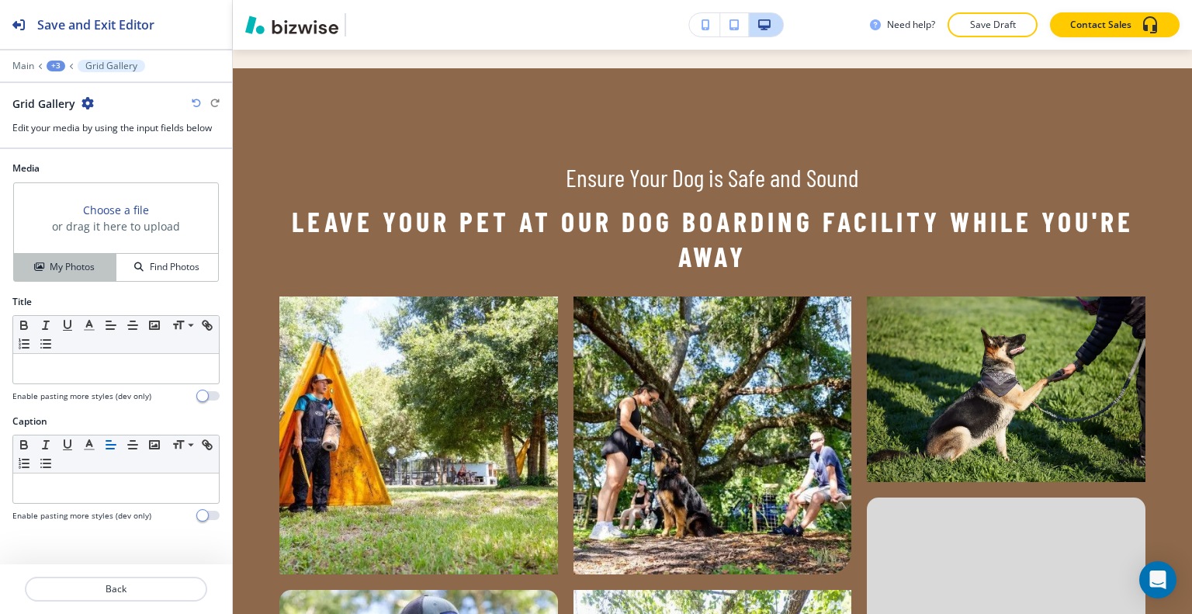
click at [92, 272] on h4 "My Photos" at bounding box center [72, 267] width 45 height 14
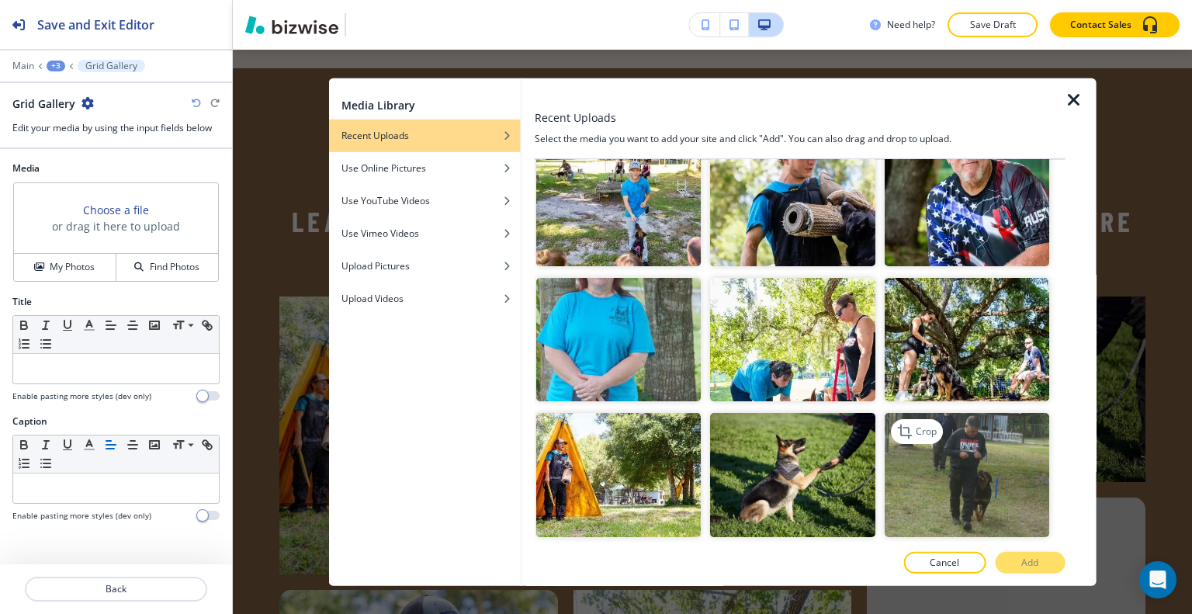
scroll to position [2018, 0]
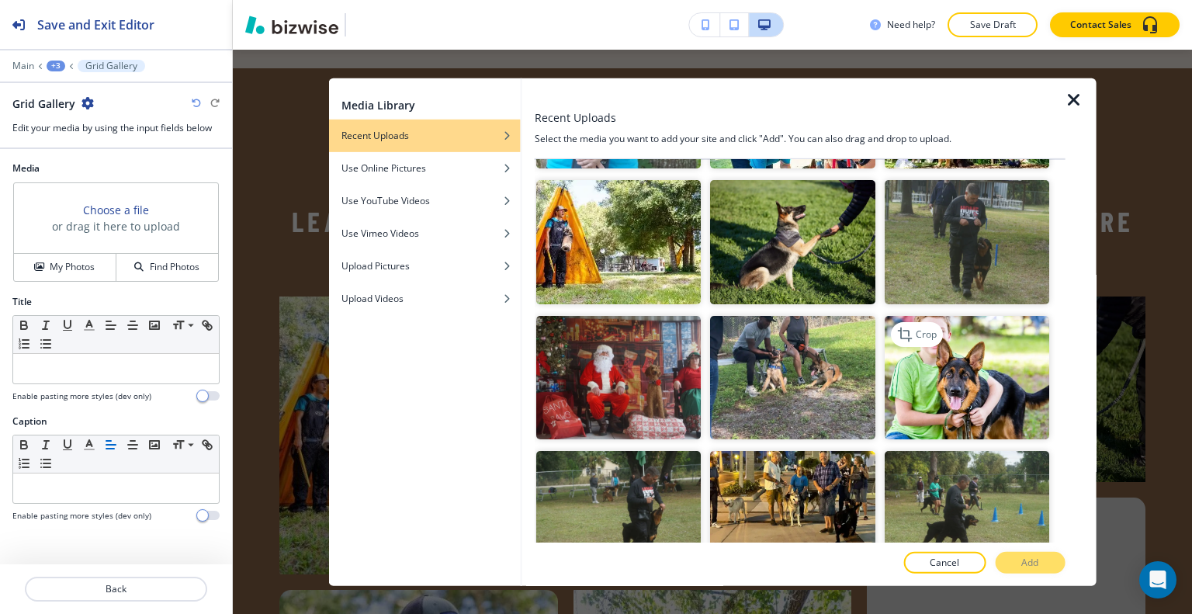
click at [982, 334] on img "button" at bounding box center [966, 376] width 165 height 123
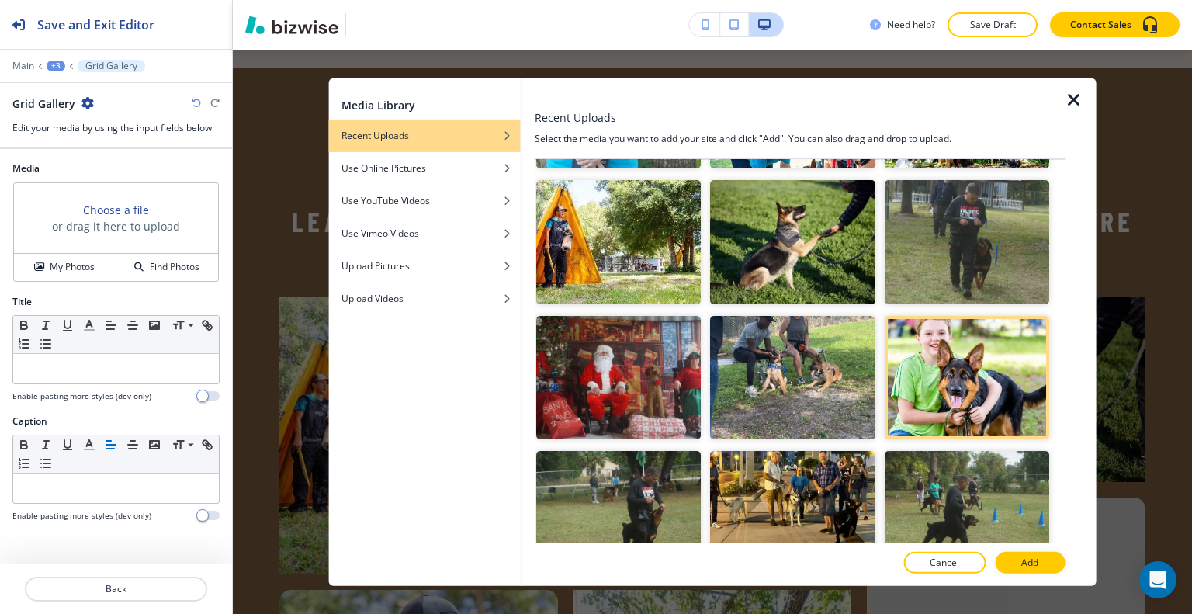
click at [1041, 564] on button "Add" at bounding box center [1030, 563] width 70 height 22
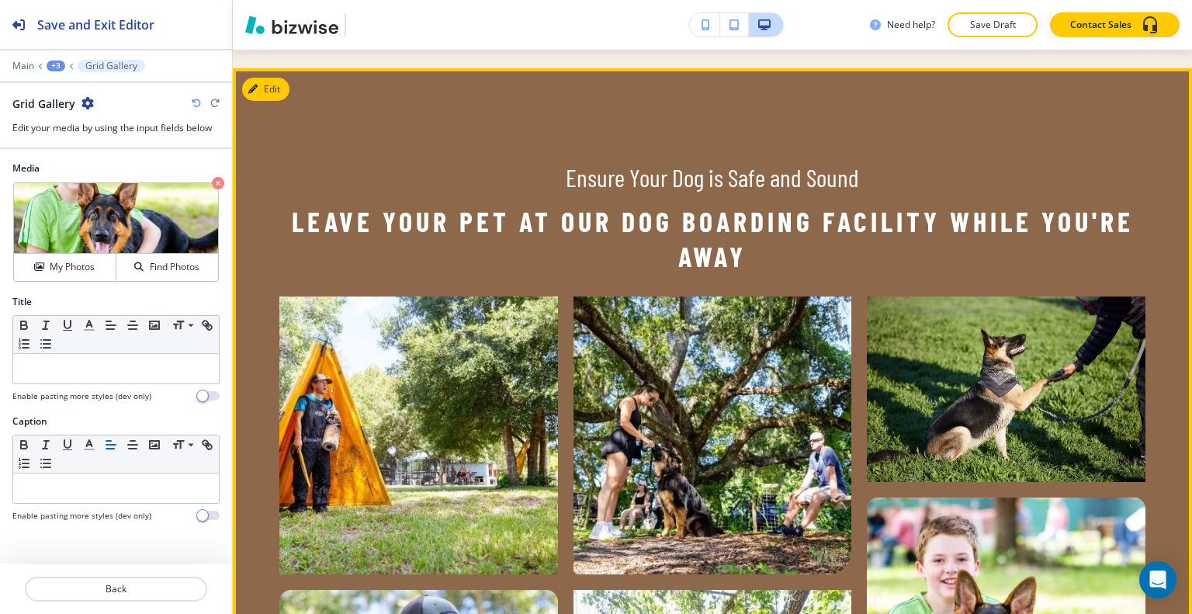
scroll to position [2581, 0]
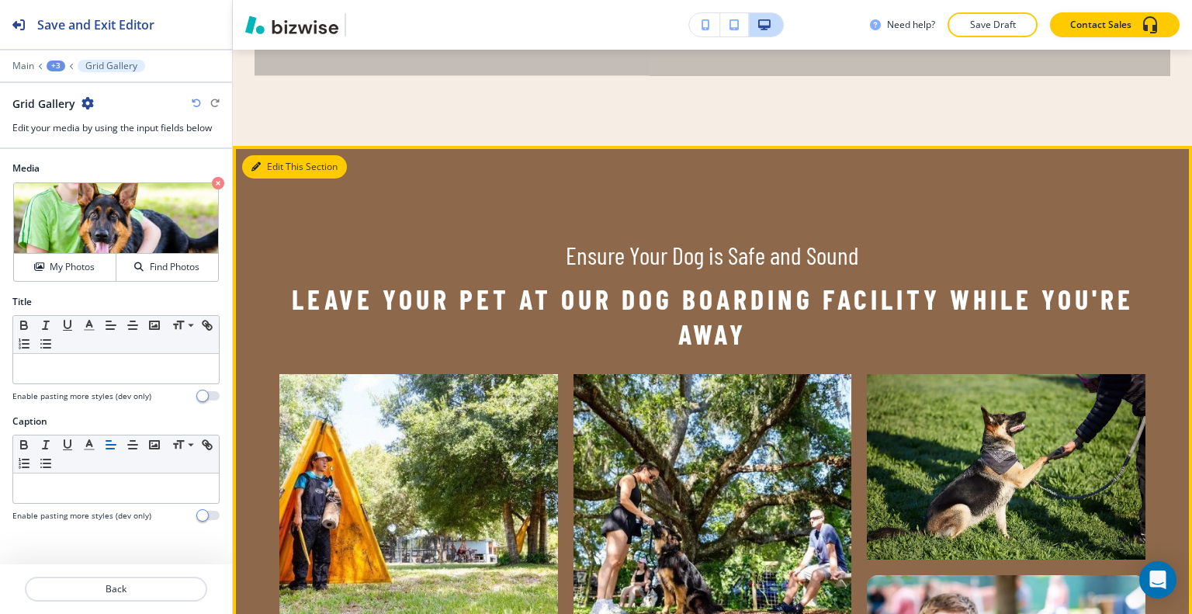
click at [268, 155] on button "Edit This Section" at bounding box center [294, 166] width 105 height 23
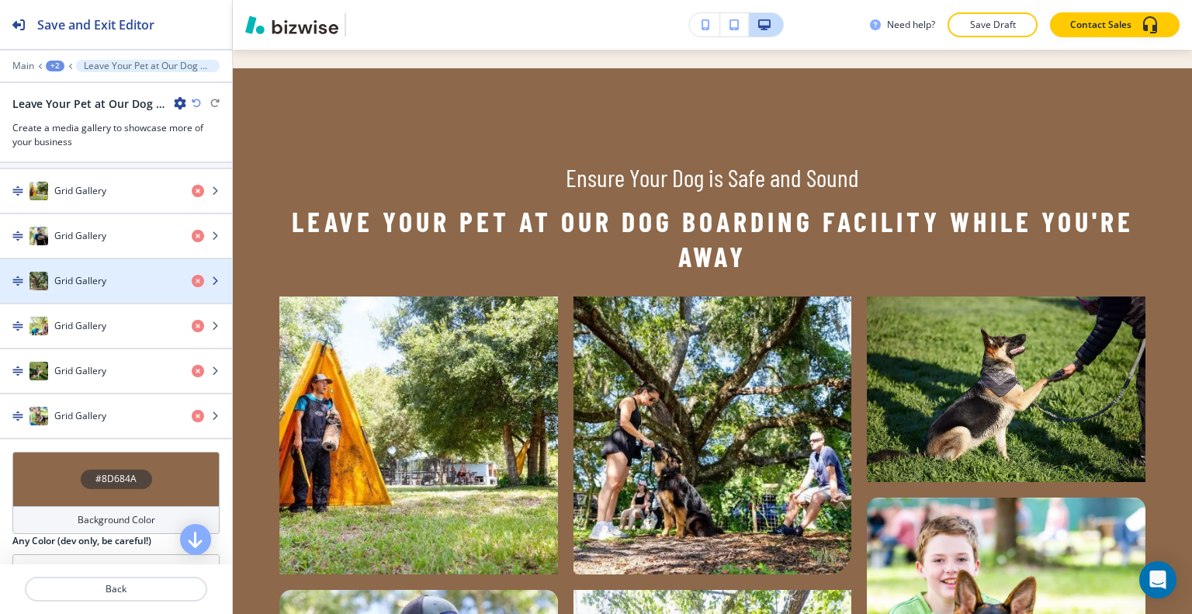
scroll to position [466, 0]
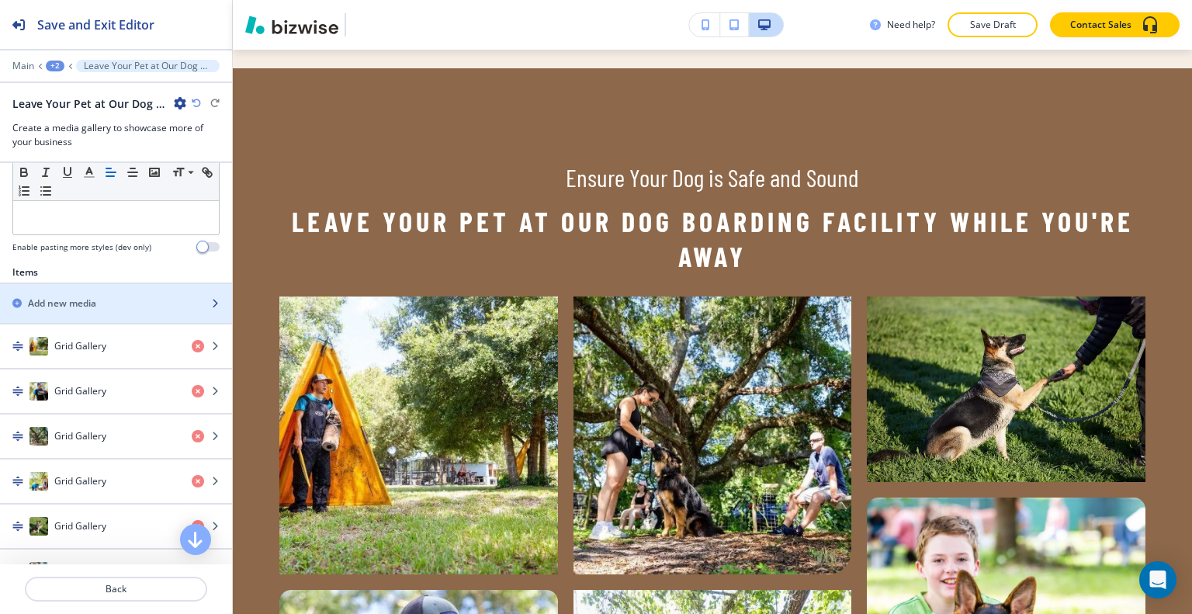
click at [113, 310] on div "button" at bounding box center [116, 316] width 232 height 12
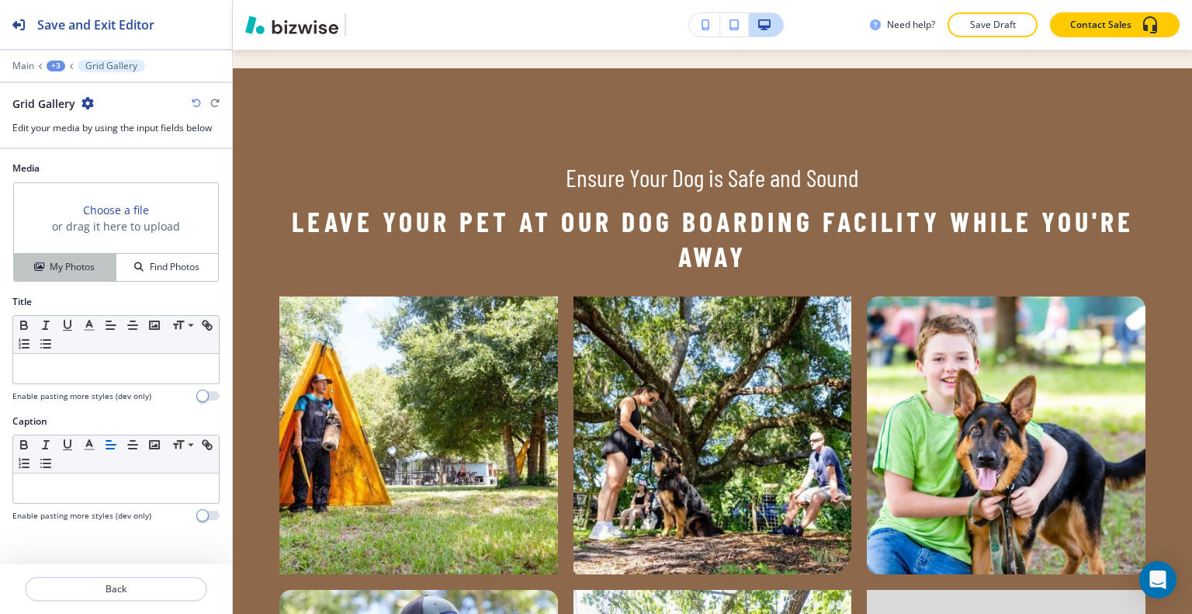
click at [90, 275] on button "My Photos" at bounding box center [65, 267] width 102 height 27
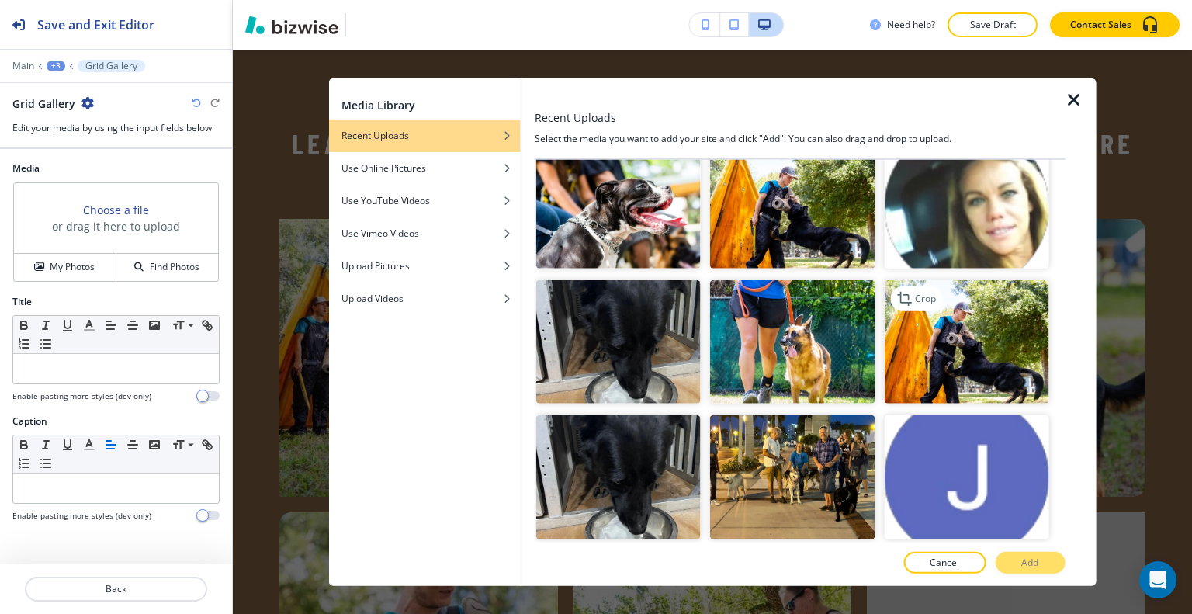
scroll to position [5200, 0]
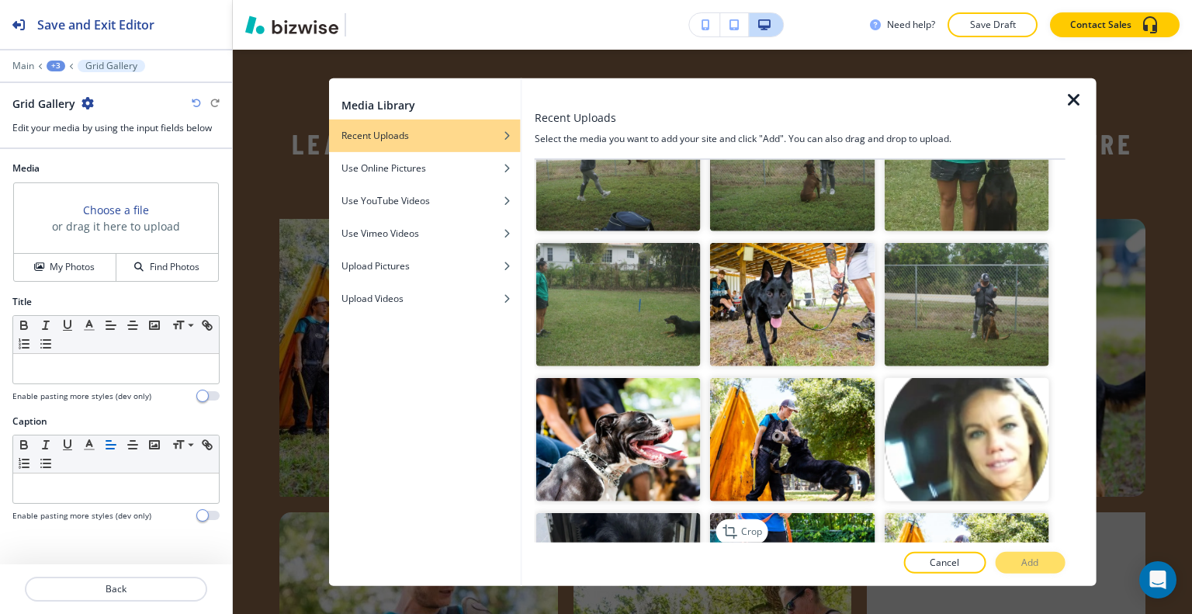
click at [787, 513] on img "button" at bounding box center [792, 574] width 165 height 123
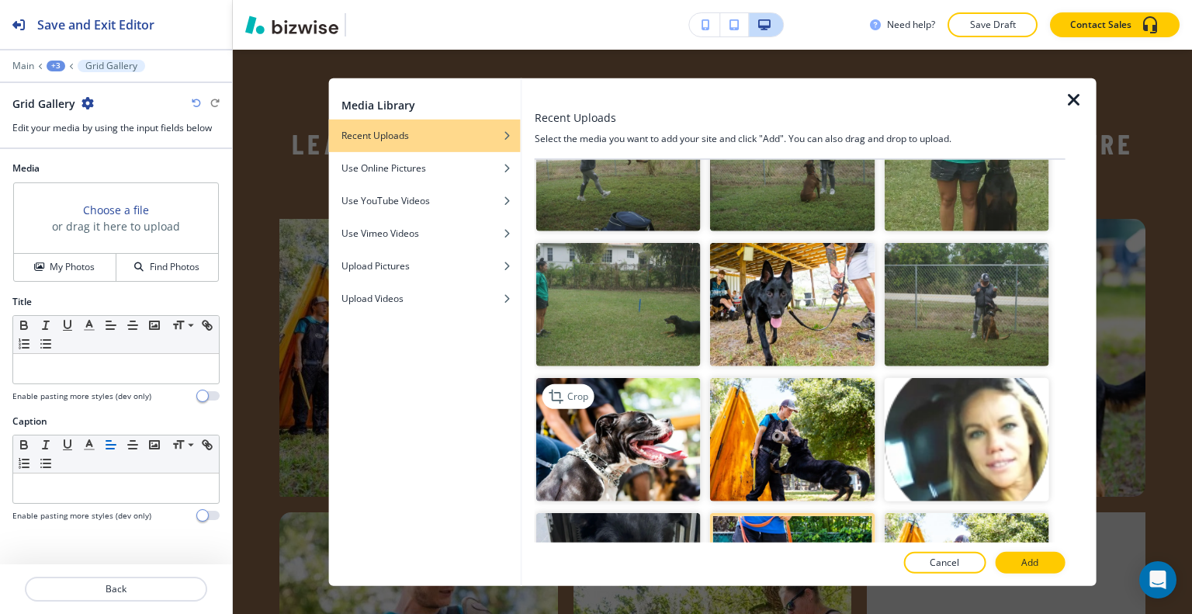
click at [643, 378] on img "button" at bounding box center [618, 439] width 165 height 123
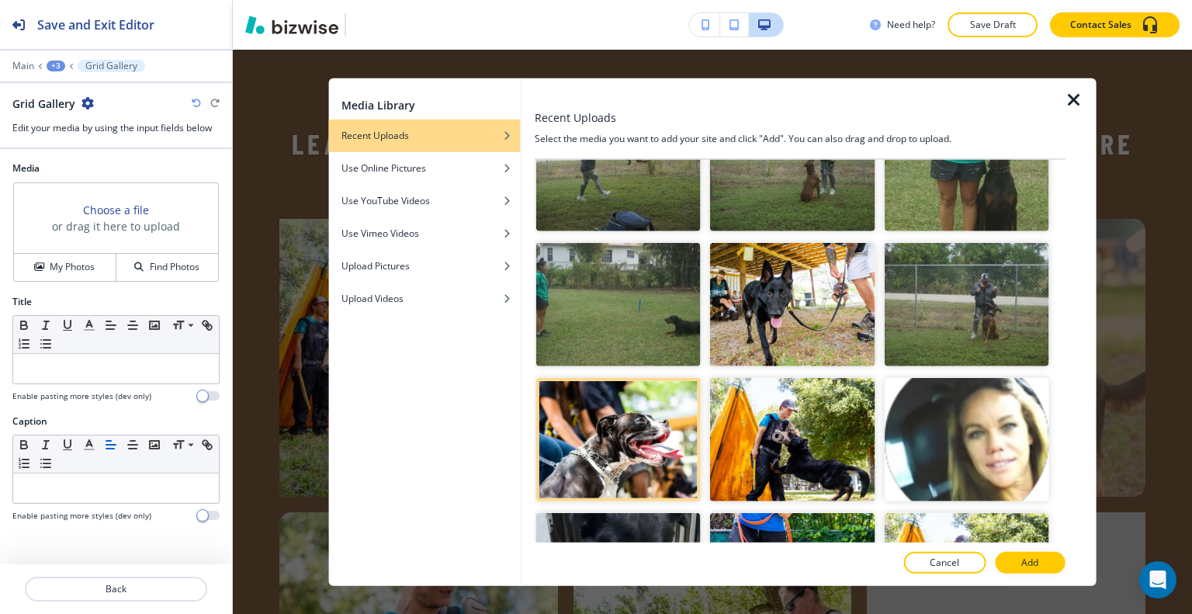
click at [1024, 562] on p "Add" at bounding box center [1029, 563] width 17 height 14
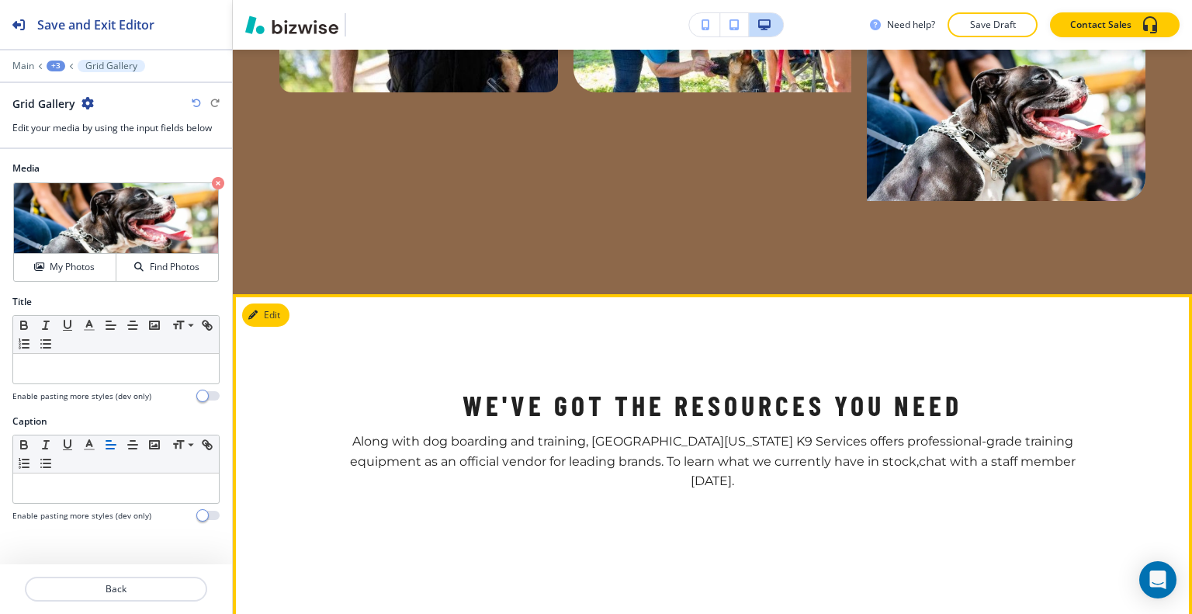
scroll to position [3590, 0]
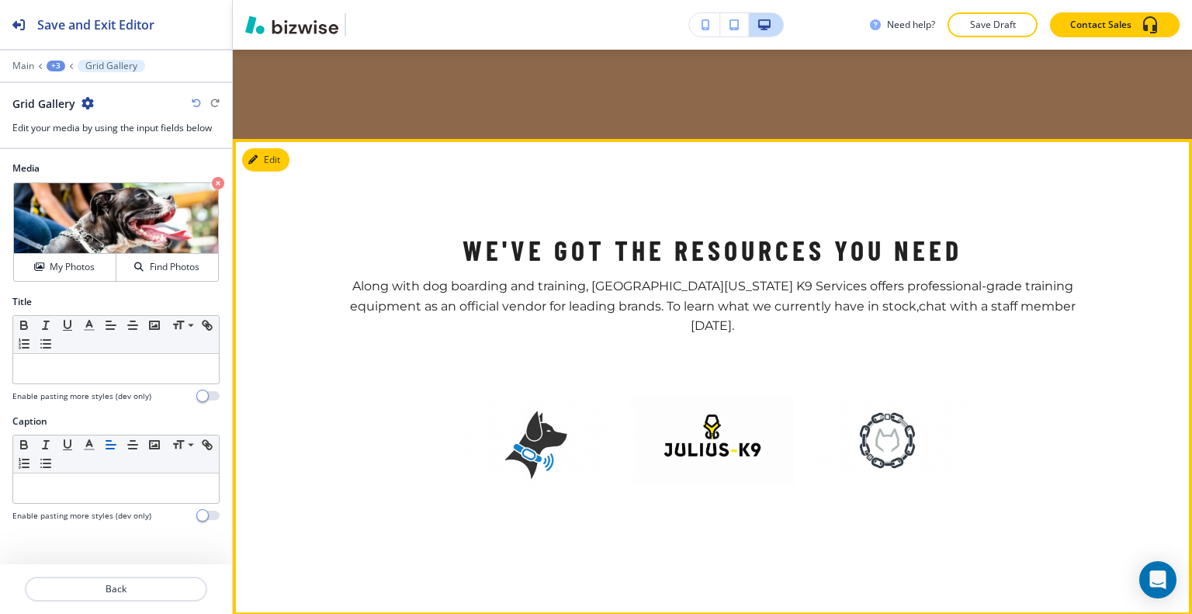
click at [282, 143] on section "We've Got the Resources You Need Along with dog boarding and training, Southwes…" at bounding box center [712, 377] width 959 height 476
click at [278, 148] on button "Edit This Section" at bounding box center [294, 159] width 105 height 23
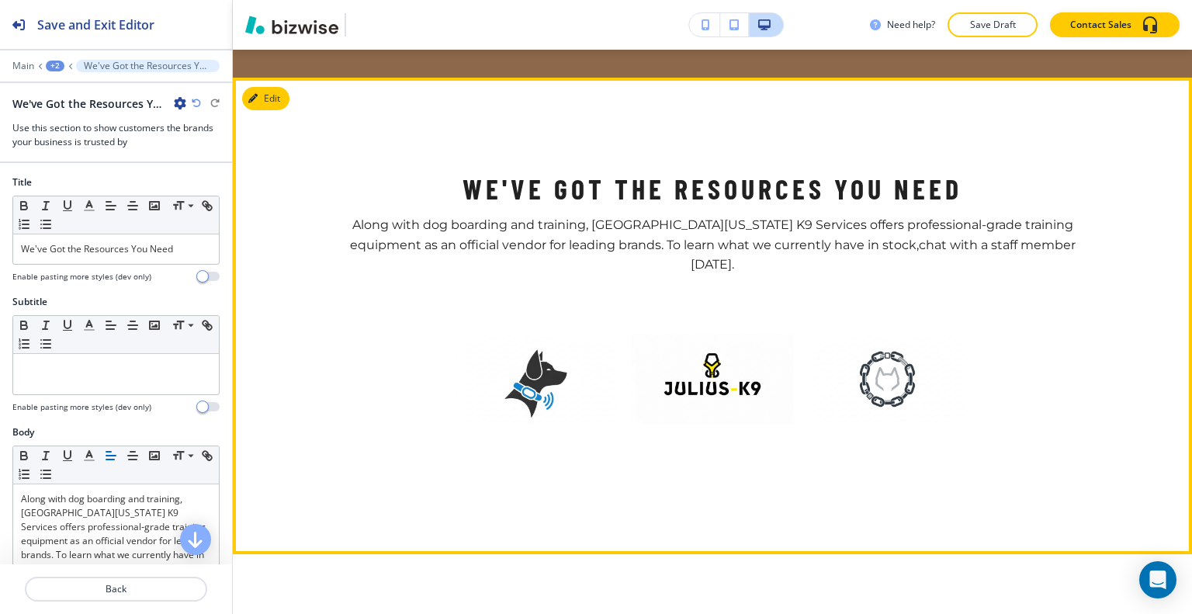
scroll to position [466, 0]
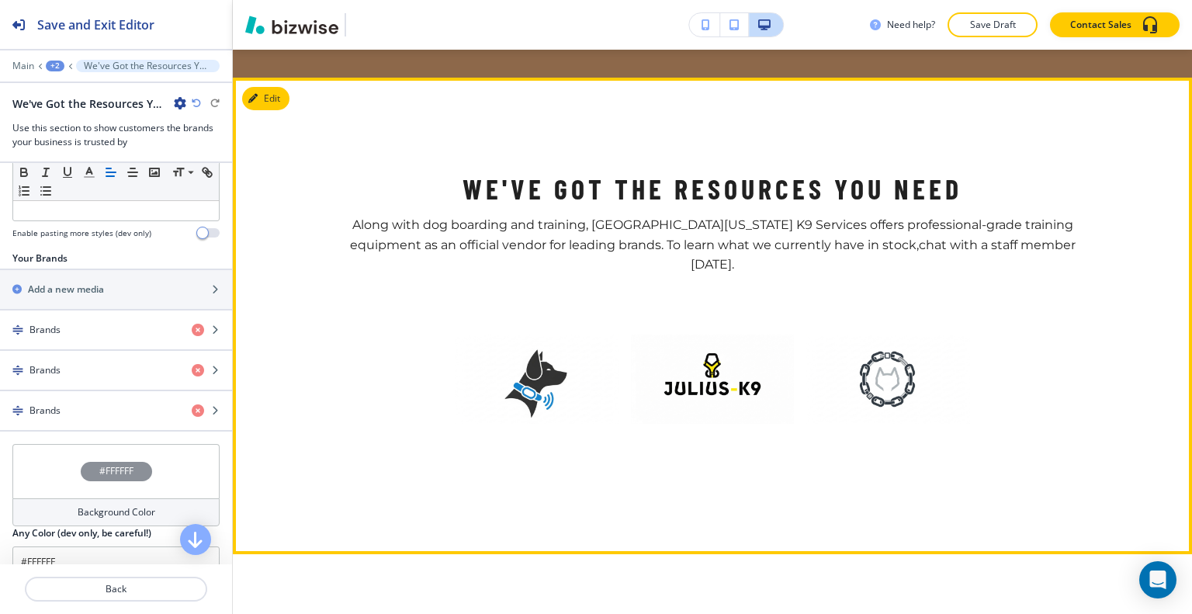
click at [290, 78] on section "We've Got the Resources You Need Along with dog boarding and training, Southwes…" at bounding box center [712, 316] width 959 height 476
click at [270, 87] on button "Edit This Section" at bounding box center [294, 98] width 105 height 23
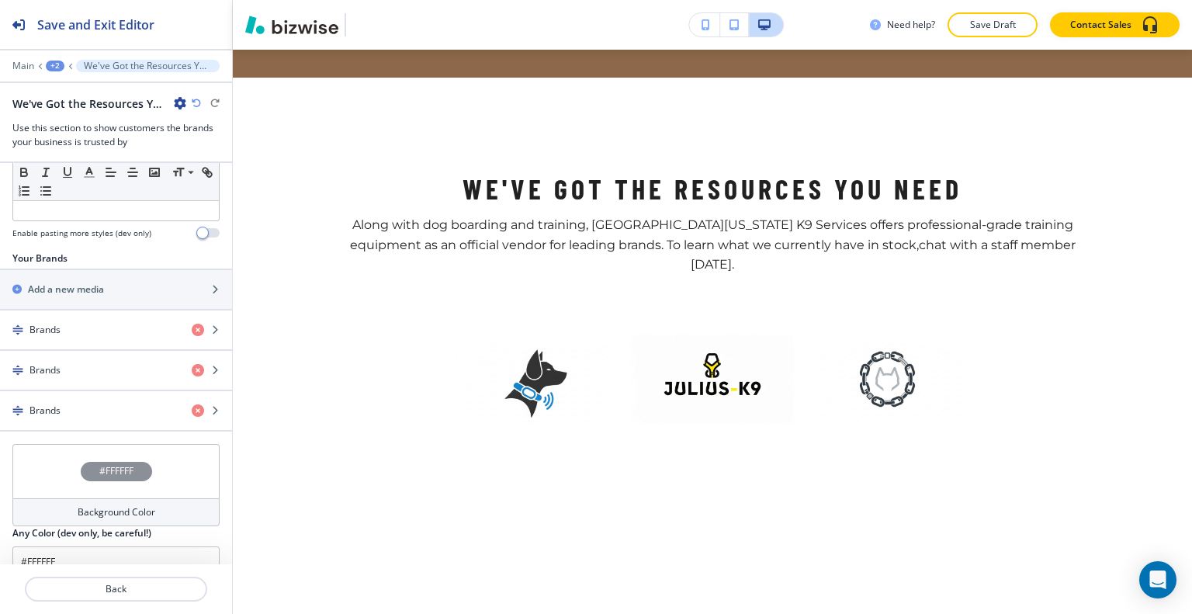
scroll to position [487, 0]
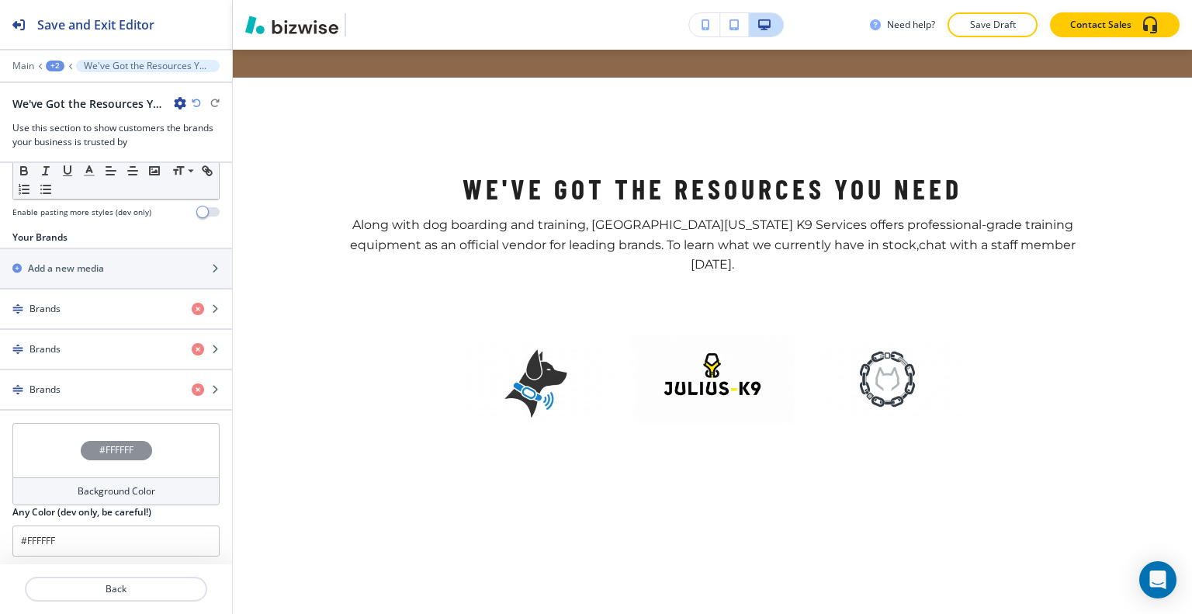
click at [50, 437] on div "#FFFFFF" at bounding box center [115, 450] width 207 height 54
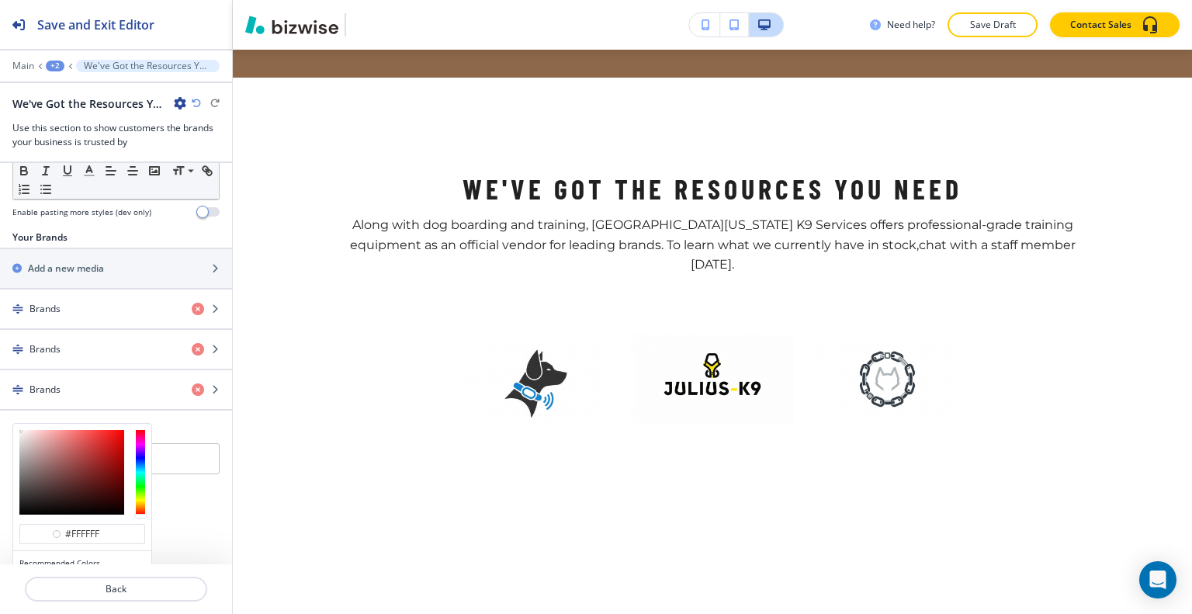
scroll to position [560, 0]
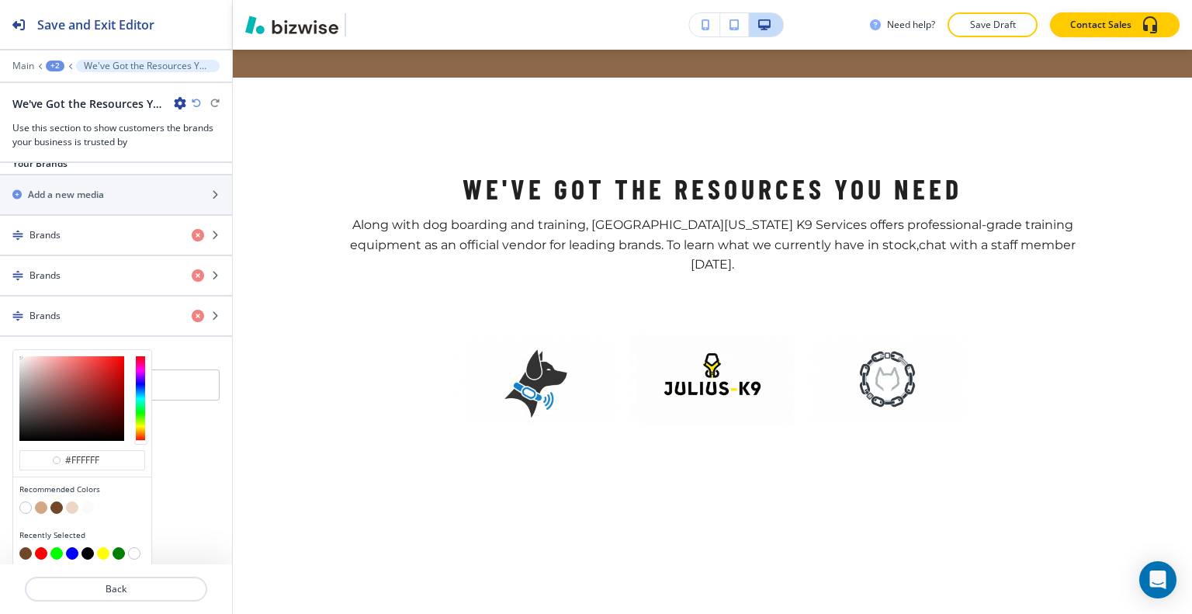
click at [78, 503] on div at bounding box center [82, 509] width 126 height 16
click at [76, 502] on button "button" at bounding box center [72, 507] width 12 height 12
type input "#ecd6c6"
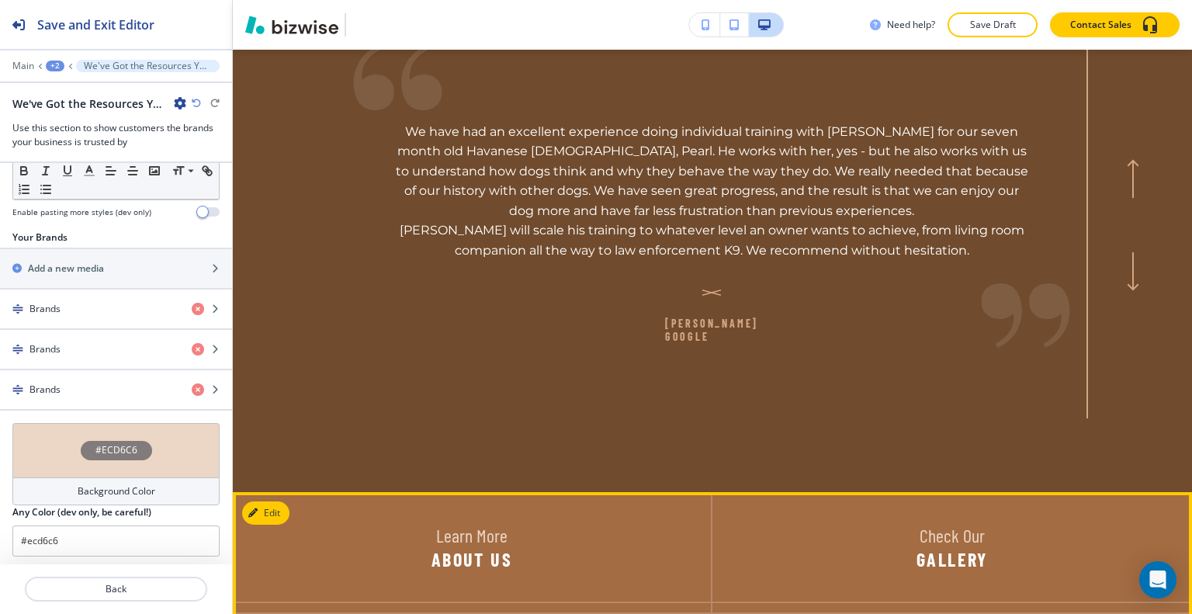
scroll to position [4583, 0]
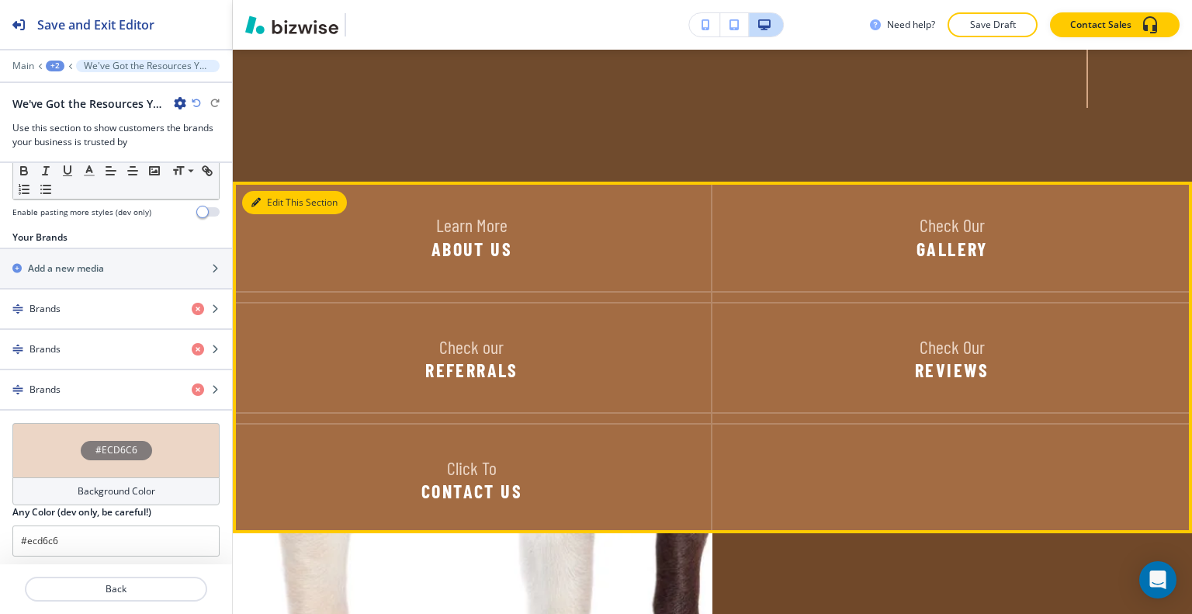
click at [273, 191] on button "Edit This Section" at bounding box center [294, 202] width 105 height 23
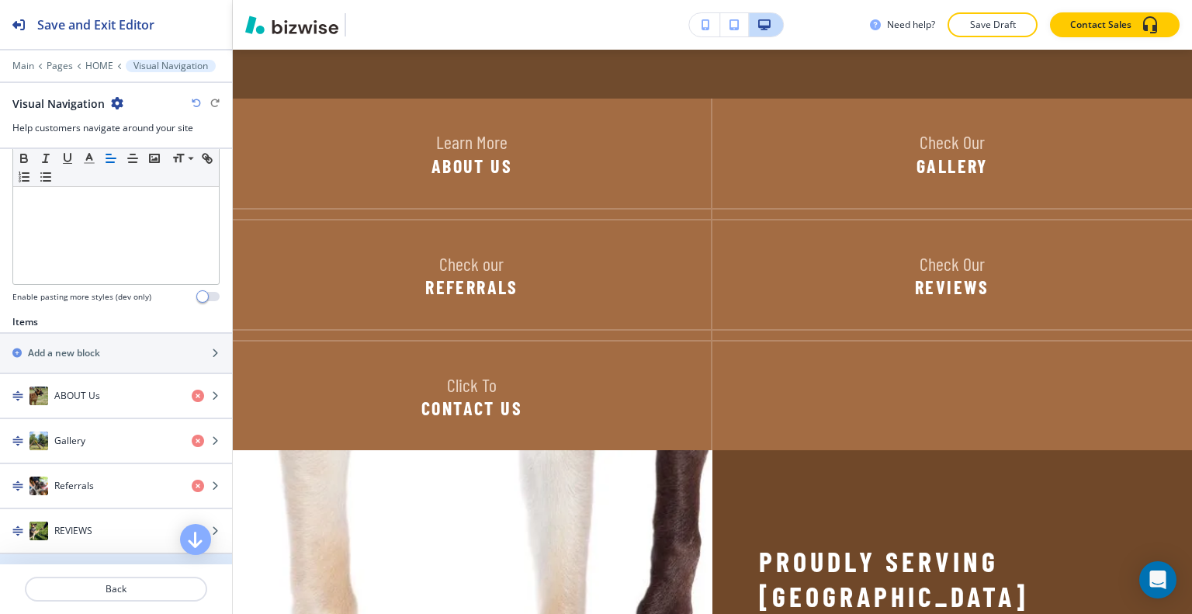
scroll to position [576, 0]
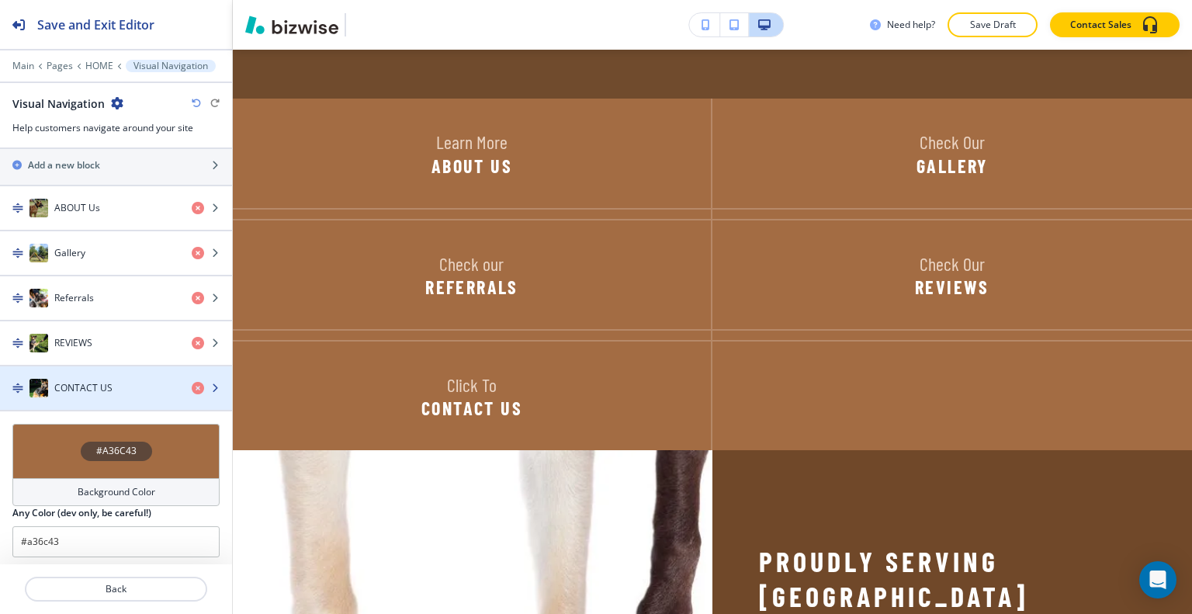
click at [115, 383] on div "CONTACT US" at bounding box center [89, 388] width 179 height 19
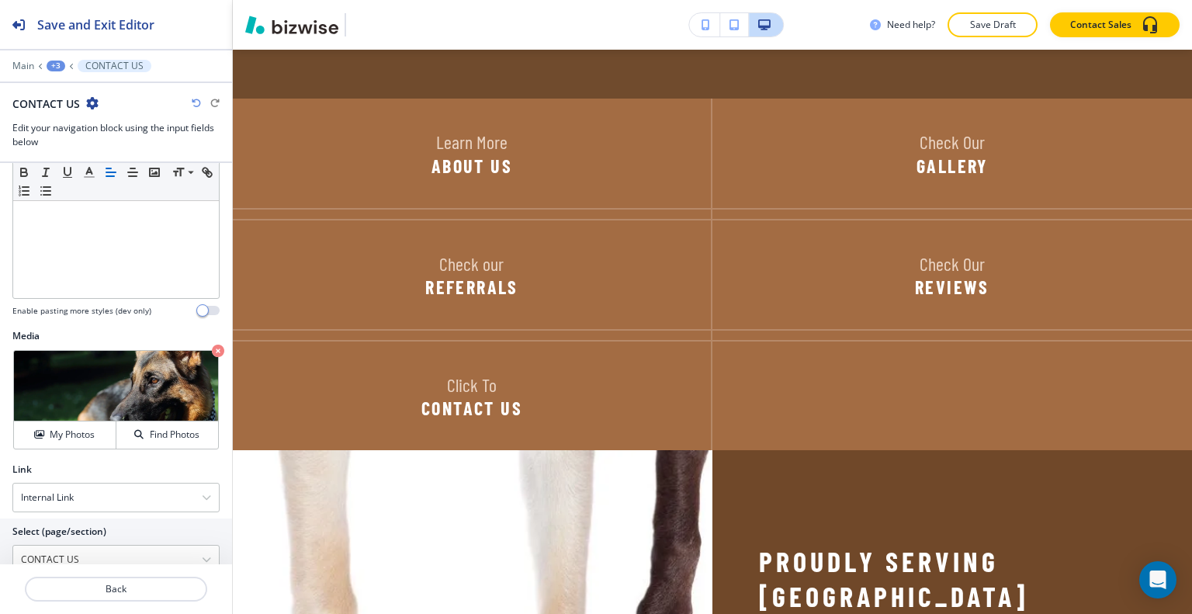
scroll to position [425, 0]
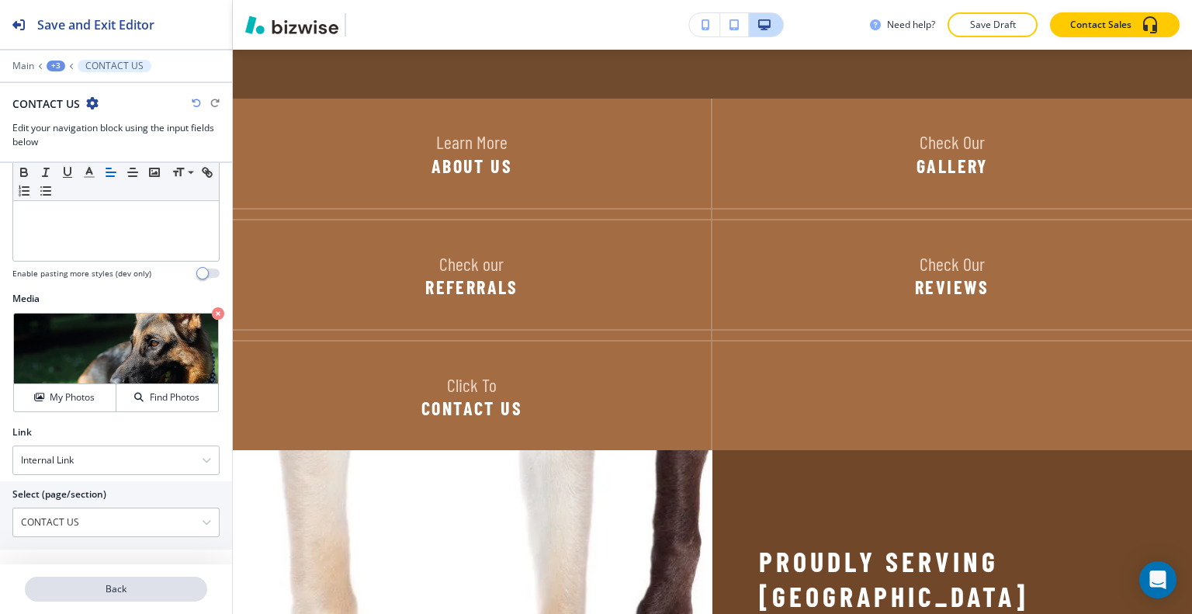
click at [137, 587] on p "Back" at bounding box center [115, 589] width 179 height 14
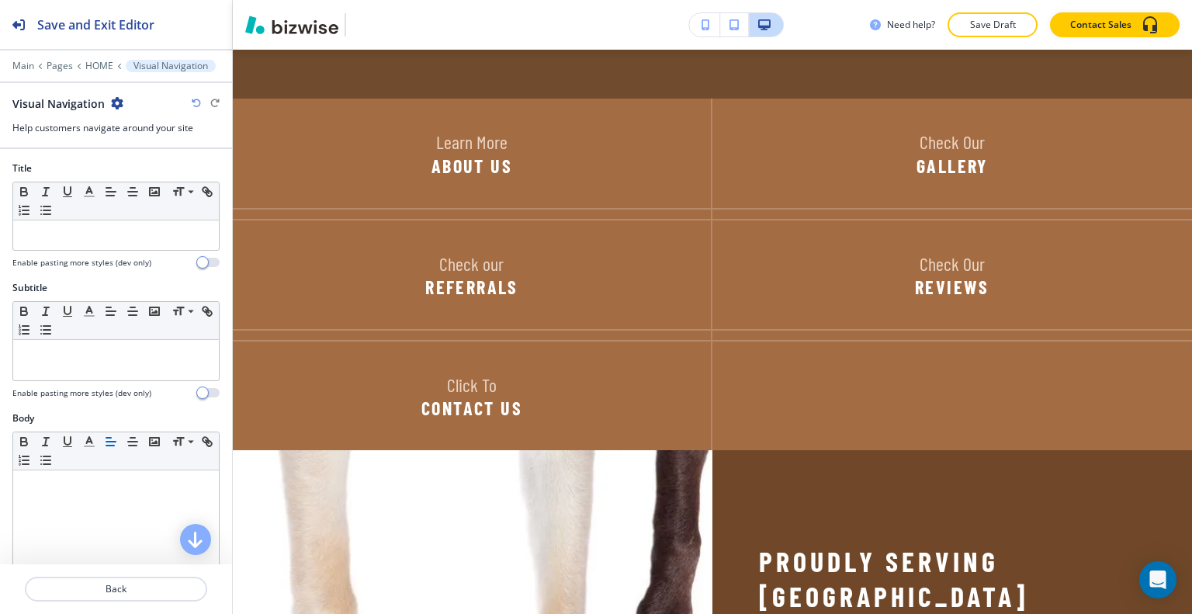
scroll to position [543, 0]
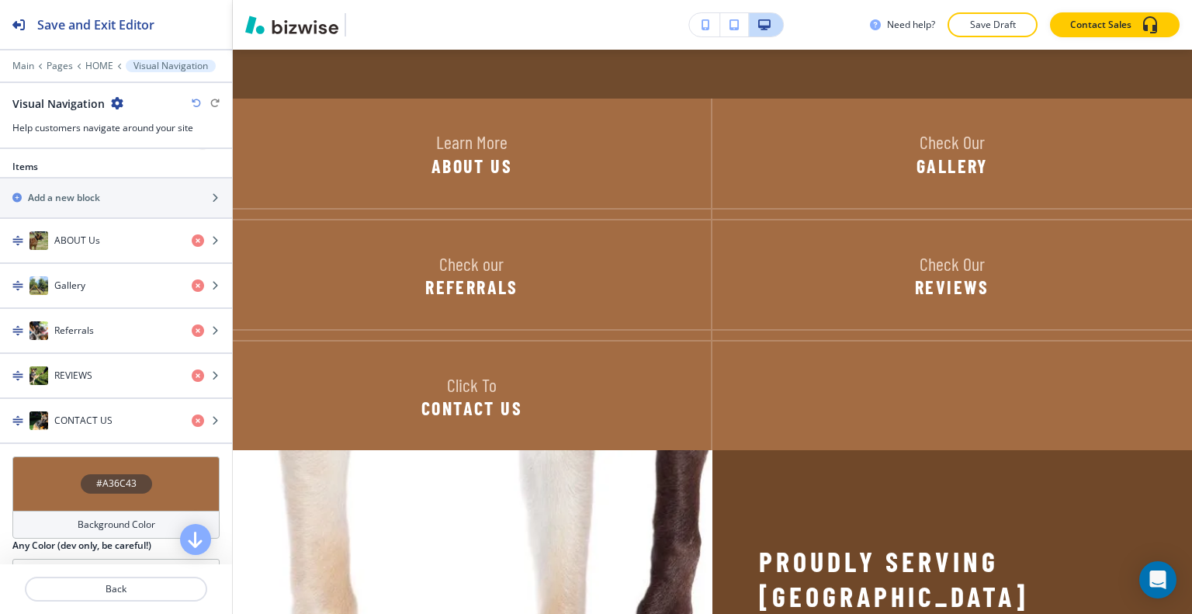
click at [60, 473] on div "#A36C43" at bounding box center [115, 483] width 207 height 54
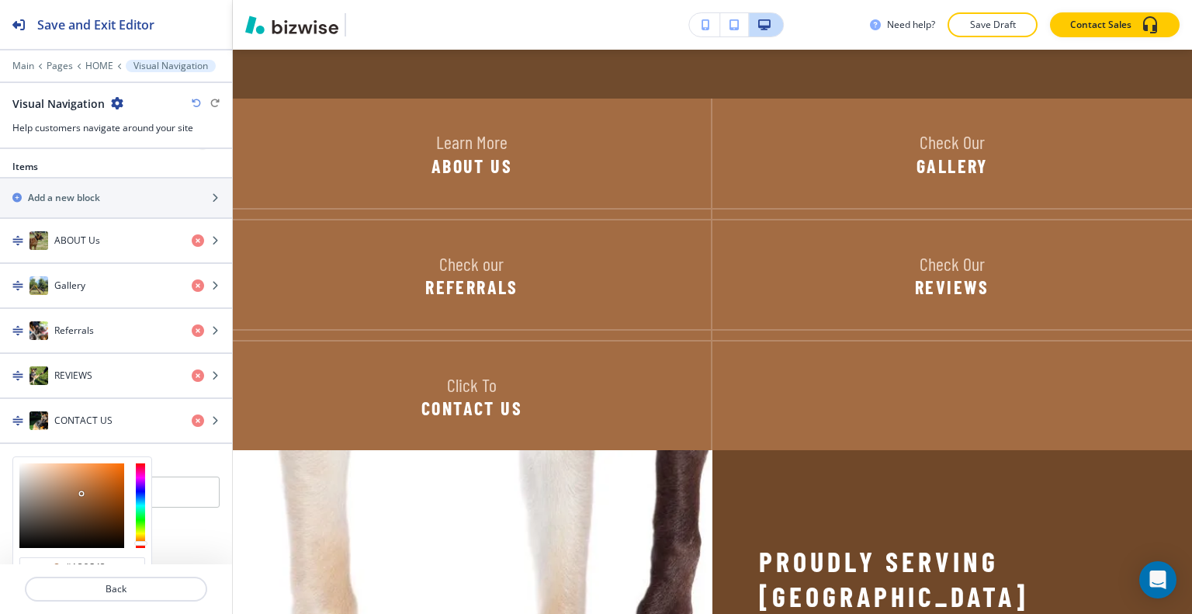
scroll to position [650, 0]
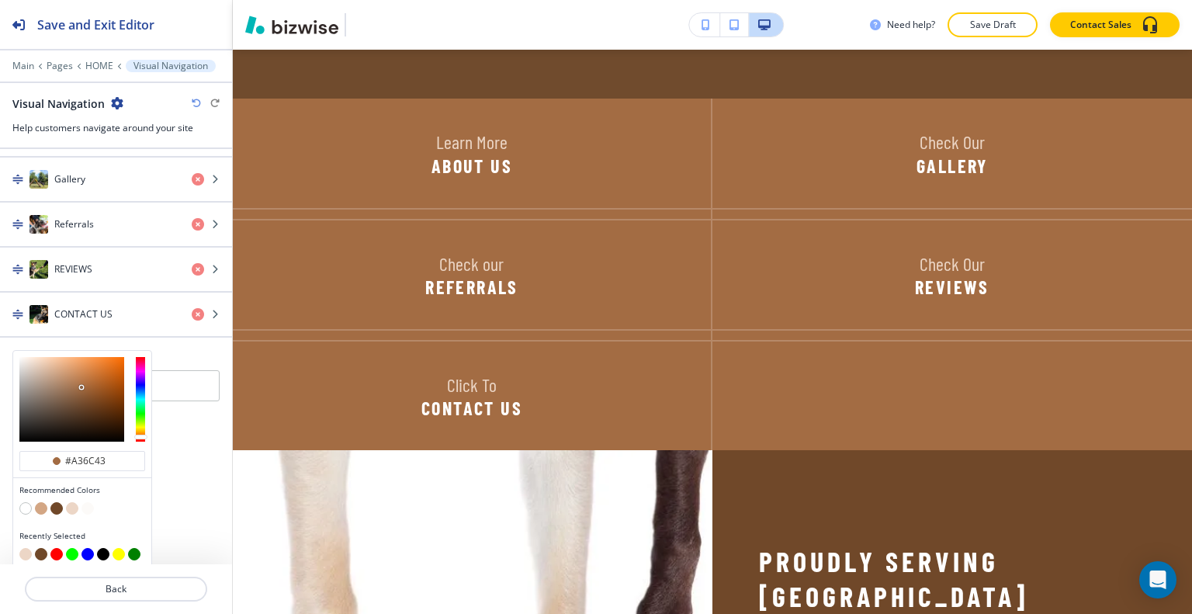
click at [71, 504] on button "button" at bounding box center [72, 508] width 12 height 12
type input "#ecd6c6"
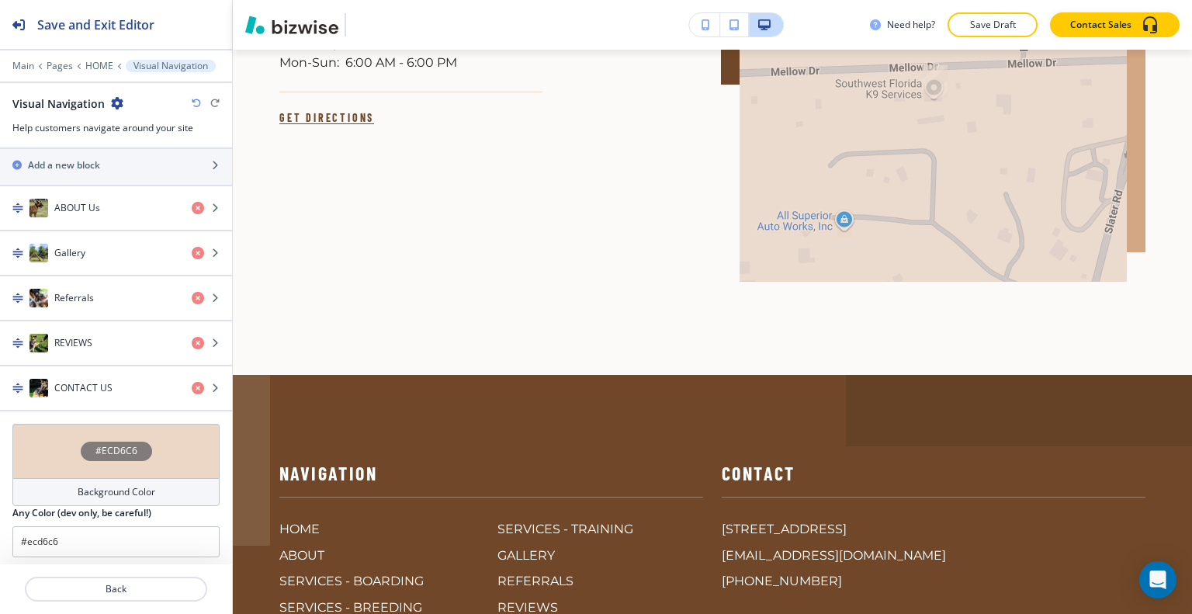
scroll to position [6665, 0]
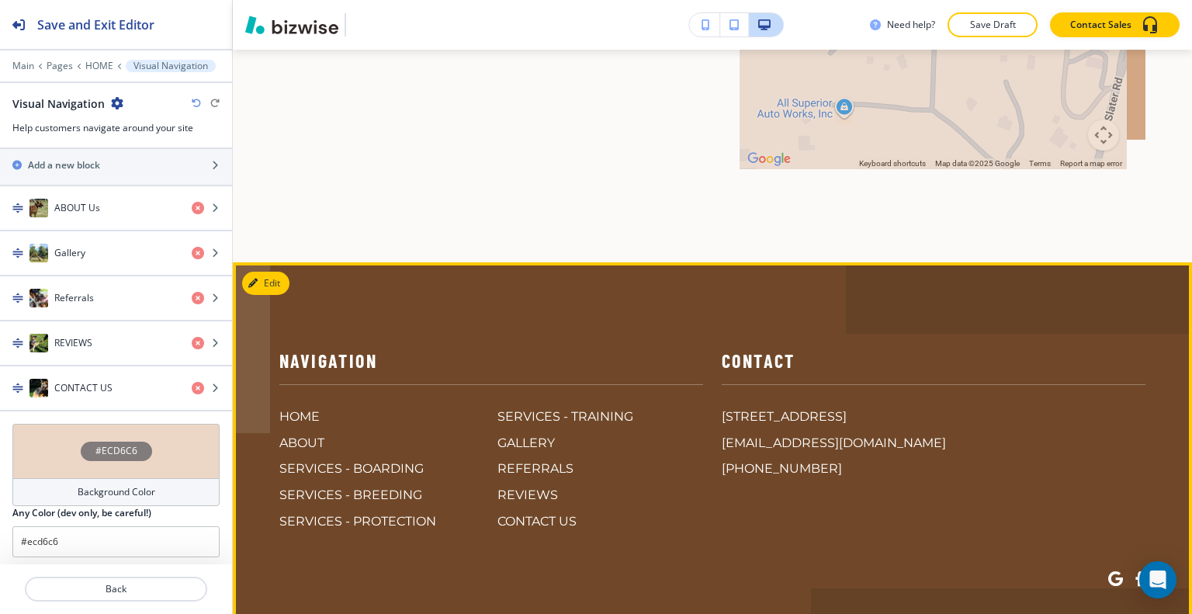
drag, startPoint x: 1147, startPoint y: 508, endPoint x: 906, endPoint y: 508, distance: 240.6
click at [906, 508] on footer "Navigation HOME ABOUT SERVICES - BOARDING SERVICES - BREEDING SERVICES - PROTEC…" at bounding box center [712, 514] width 959 height 504
copy p "Southwest [US_STATE] K9 Services"
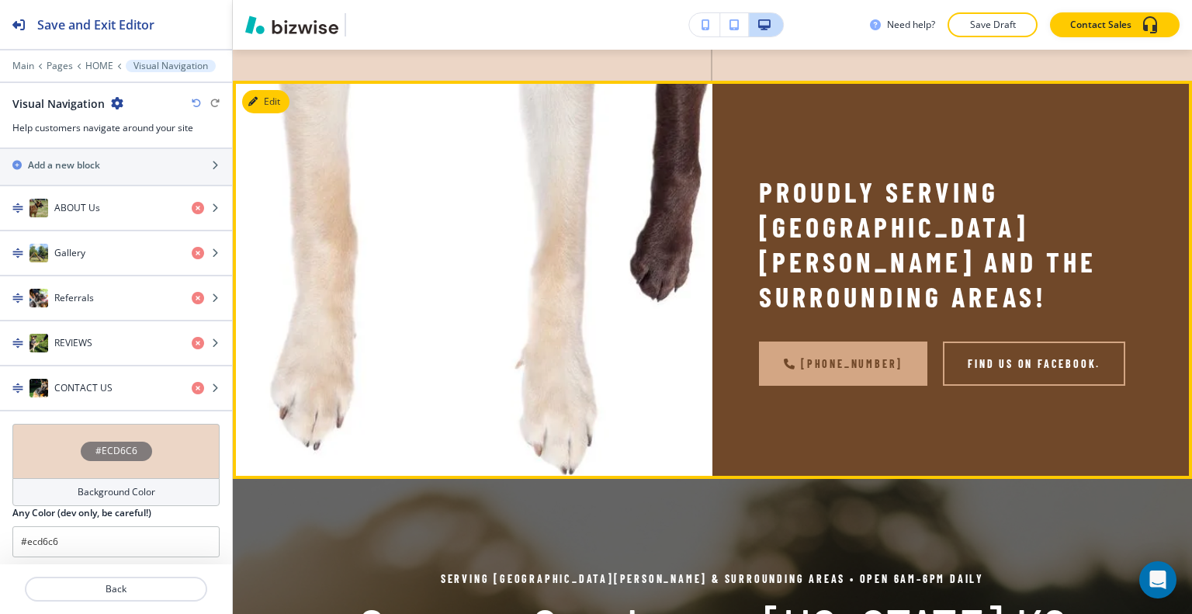
scroll to position [4725, 0]
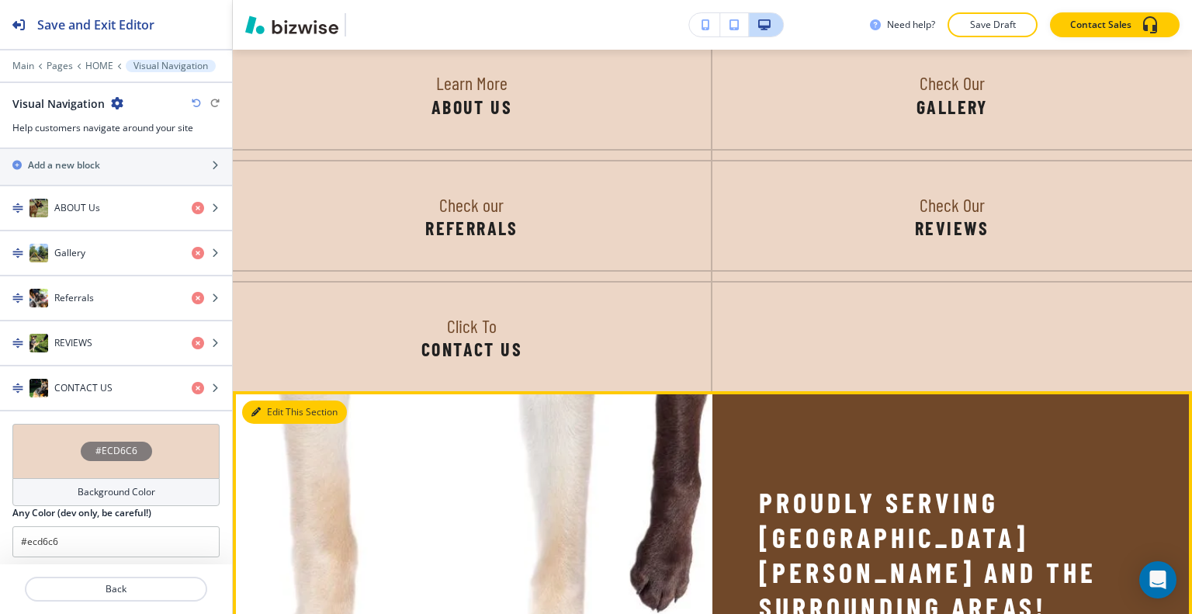
click at [276, 400] on button "Edit This Section" at bounding box center [294, 411] width 105 height 23
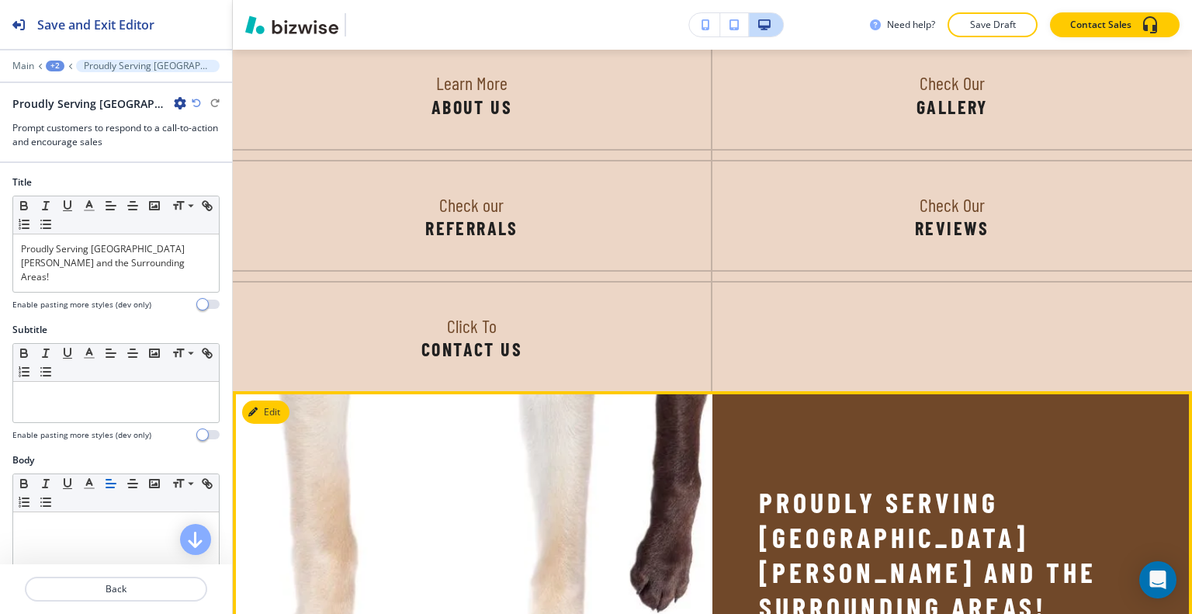
scroll to position [5016, 0]
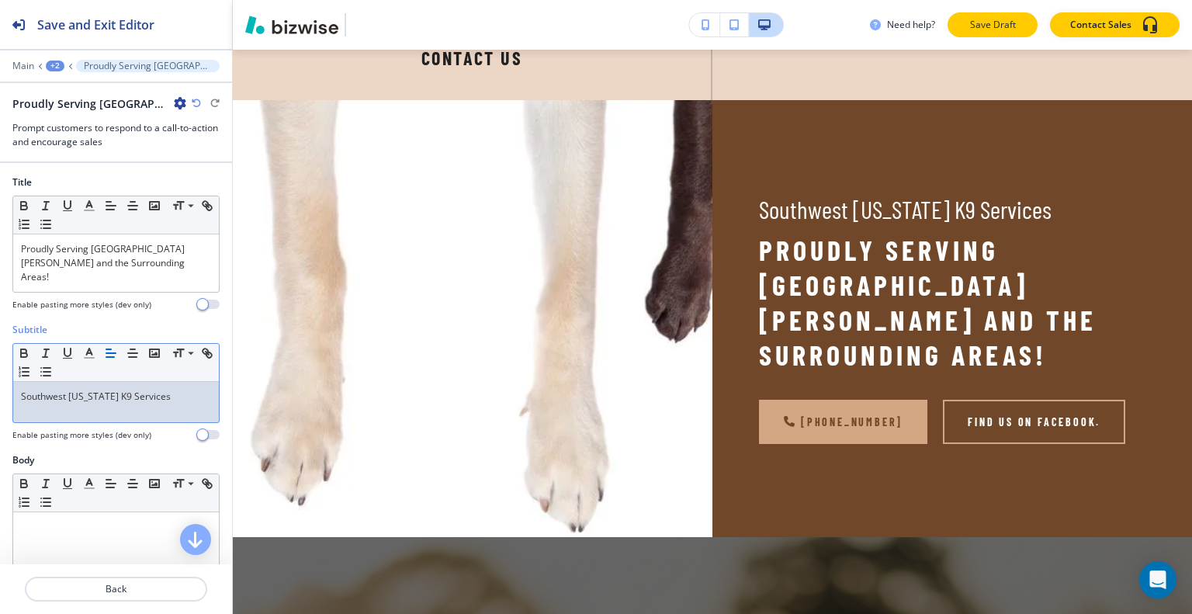
click at [986, 26] on p "Save Draft" at bounding box center [993, 25] width 50 height 14
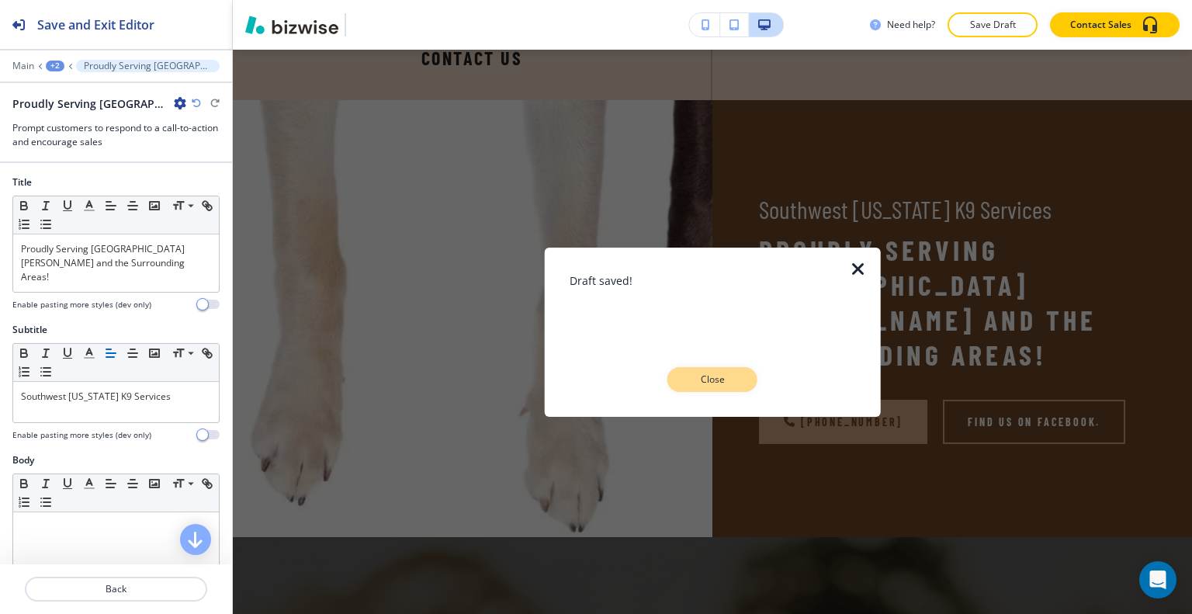
click at [732, 367] on div "Draft saved! Close" at bounding box center [713, 332] width 286 height 120
click at [732, 373] on p "Close" at bounding box center [713, 380] width 50 height 14
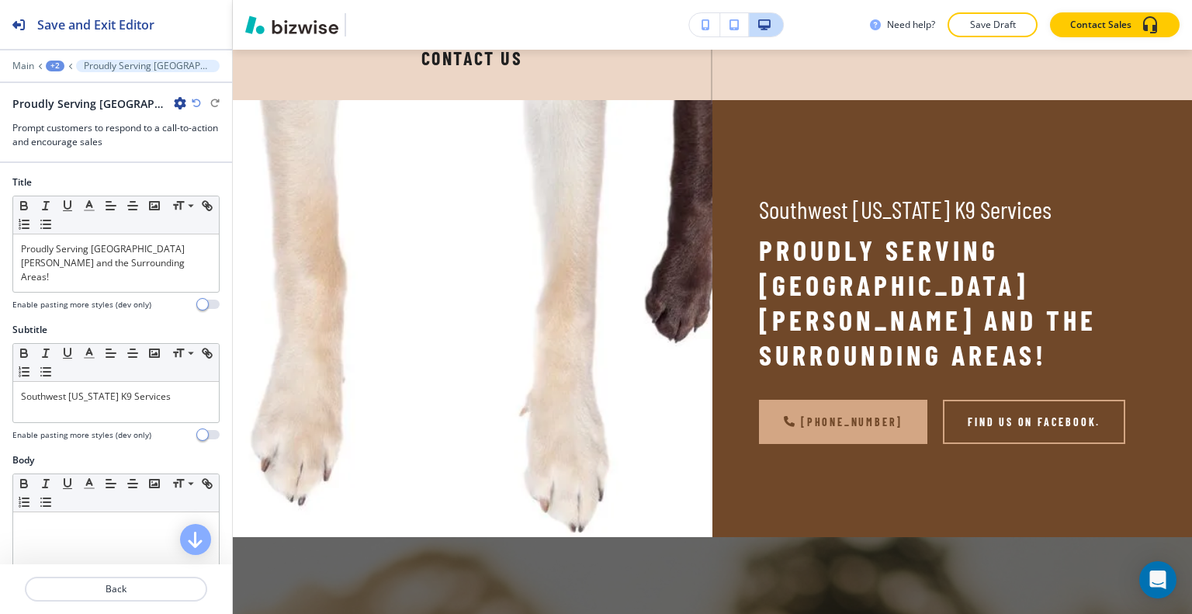
scroll to position [4938, 0]
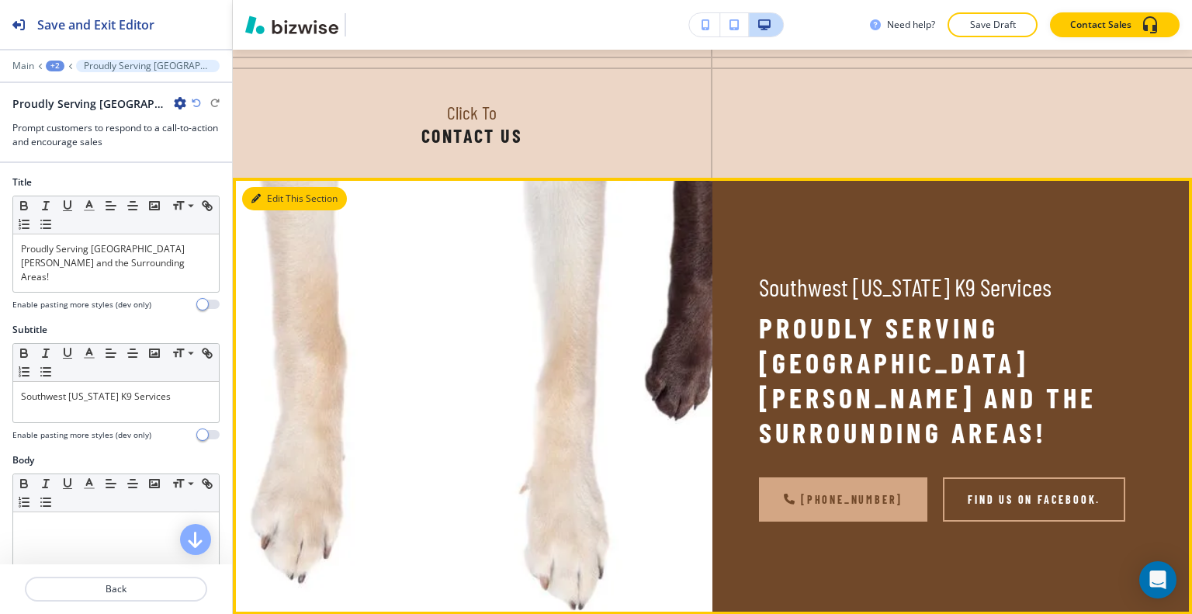
click at [270, 187] on button "Edit This Section" at bounding box center [294, 198] width 105 height 23
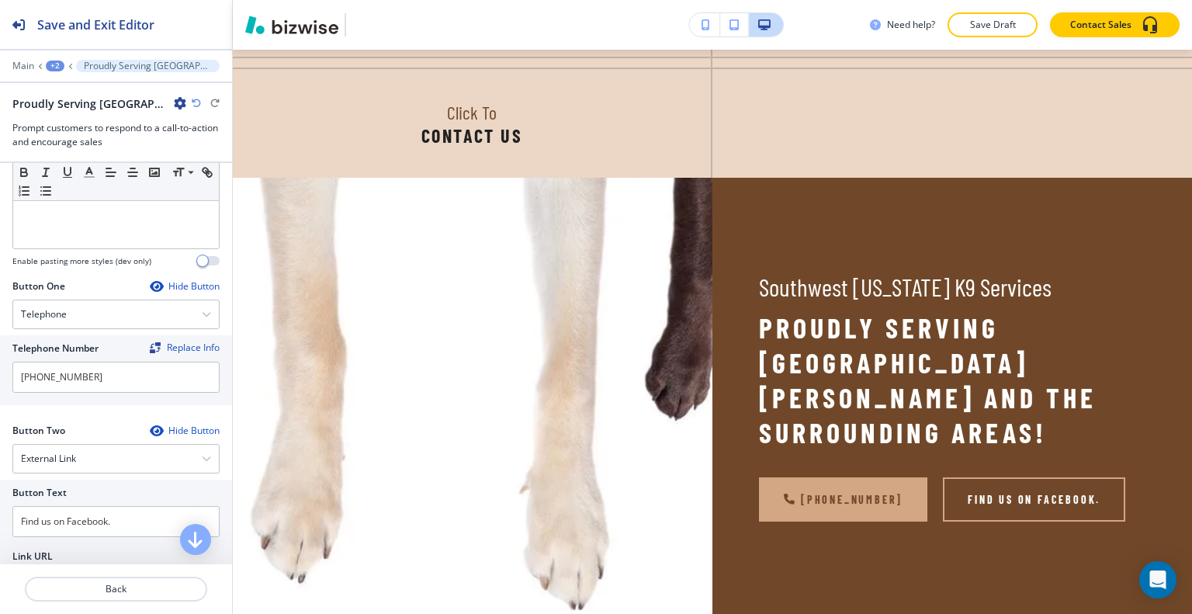
scroll to position [844, 0]
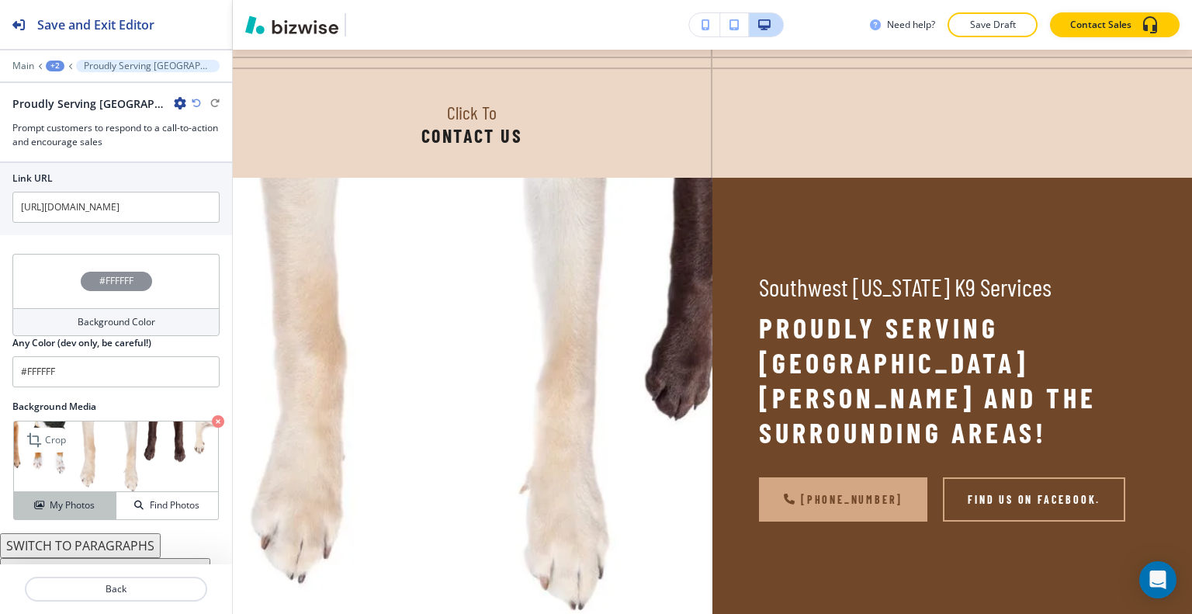
click at [81, 498] on h4 "My Photos" at bounding box center [72, 505] width 45 height 14
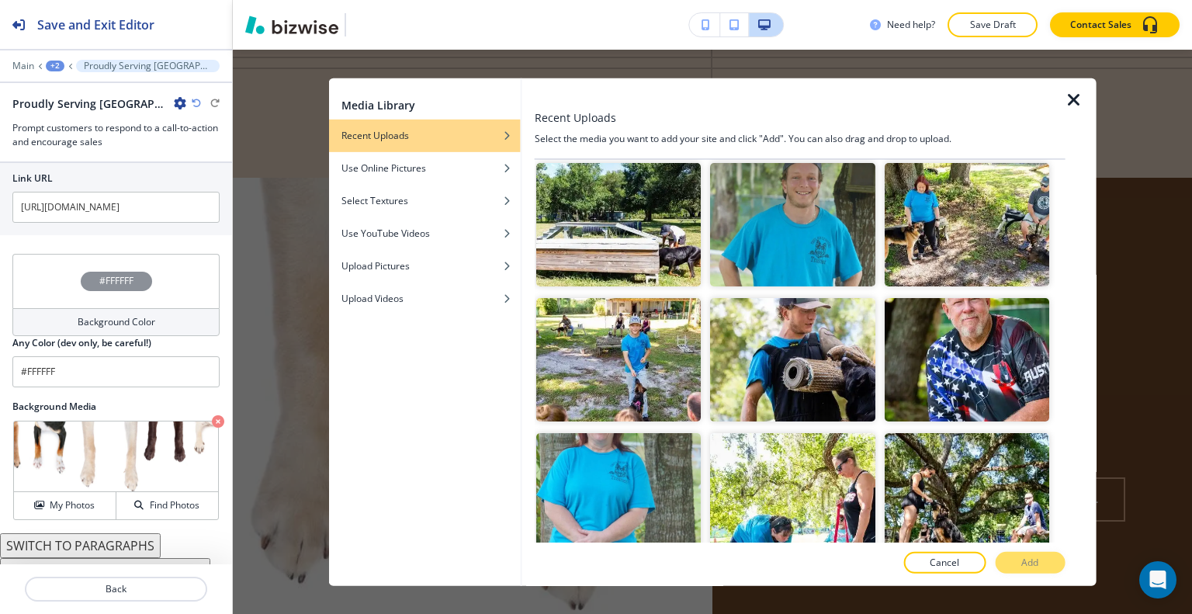
scroll to position [2018, 0]
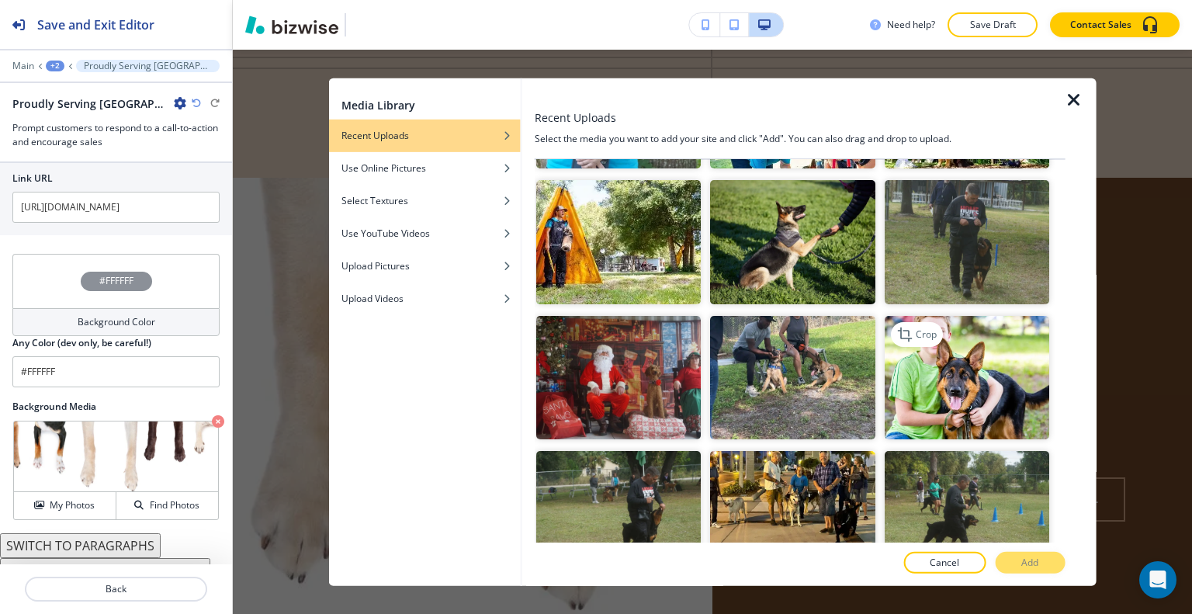
click at [949, 322] on img "button" at bounding box center [966, 376] width 165 height 123
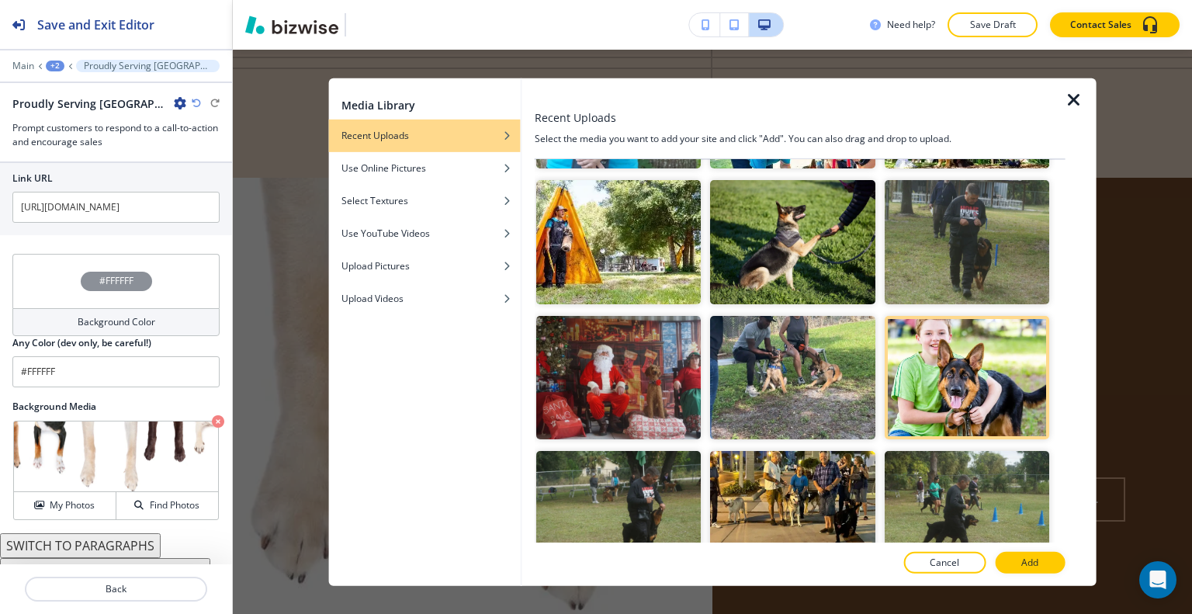
scroll to position [2328, 0]
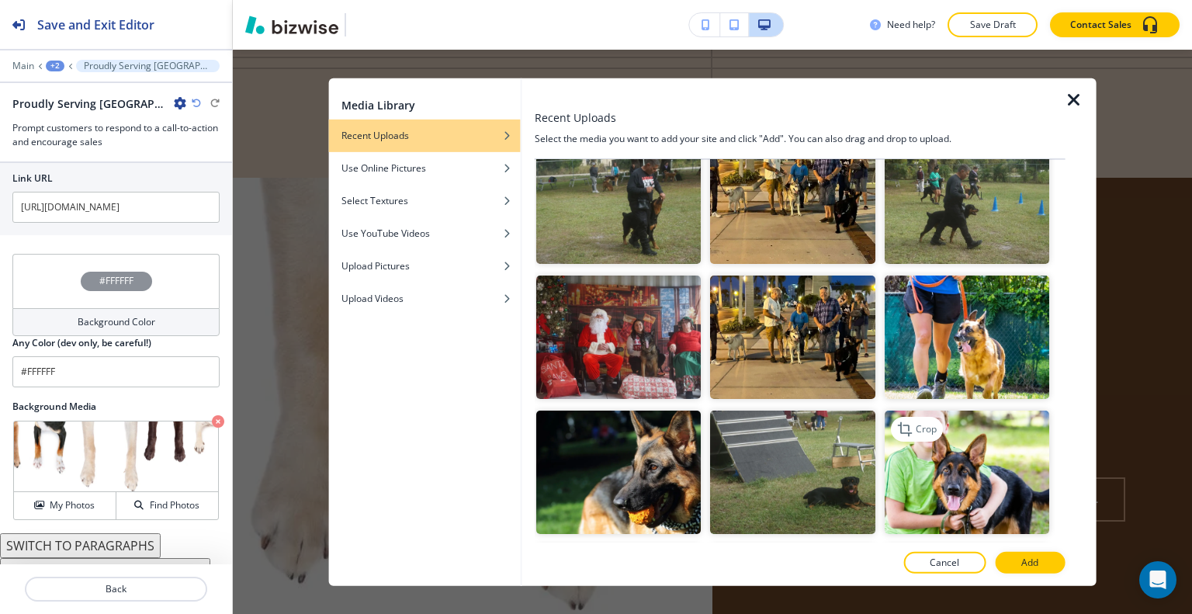
click at [972, 411] on img "button" at bounding box center [966, 472] width 165 height 123
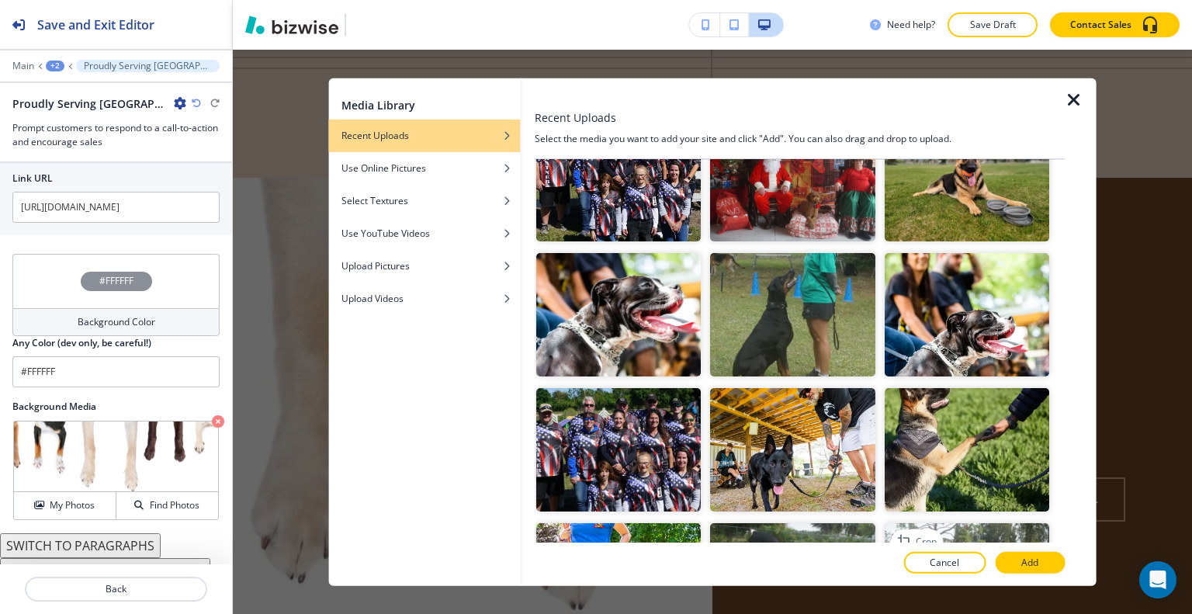
scroll to position [3182, 0]
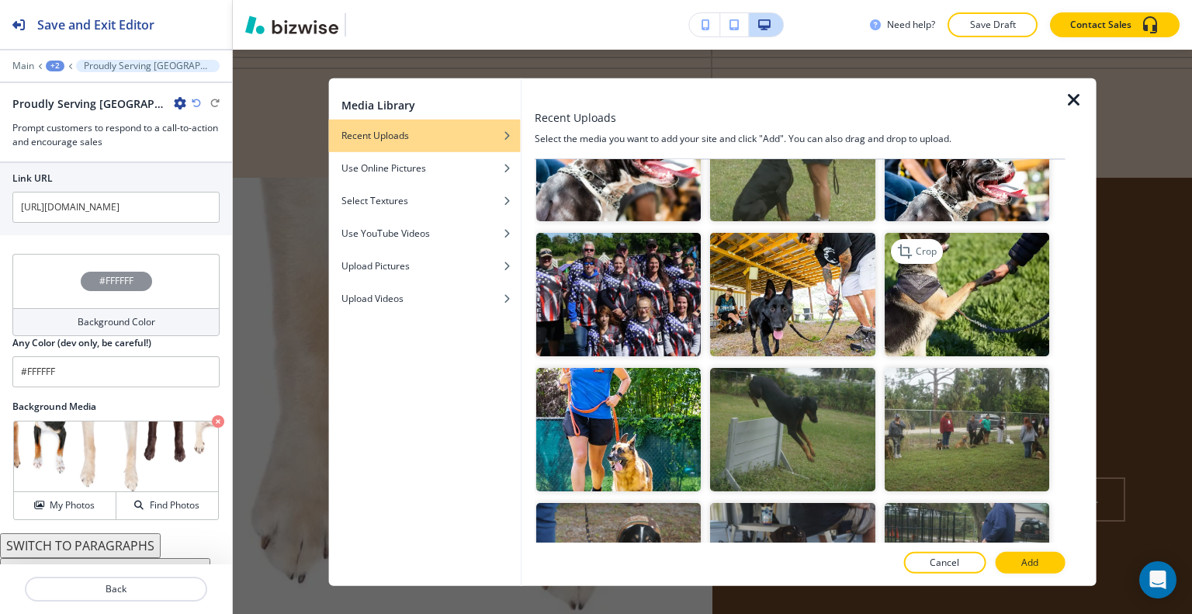
click at [1027, 236] on img "button" at bounding box center [966, 294] width 165 height 123
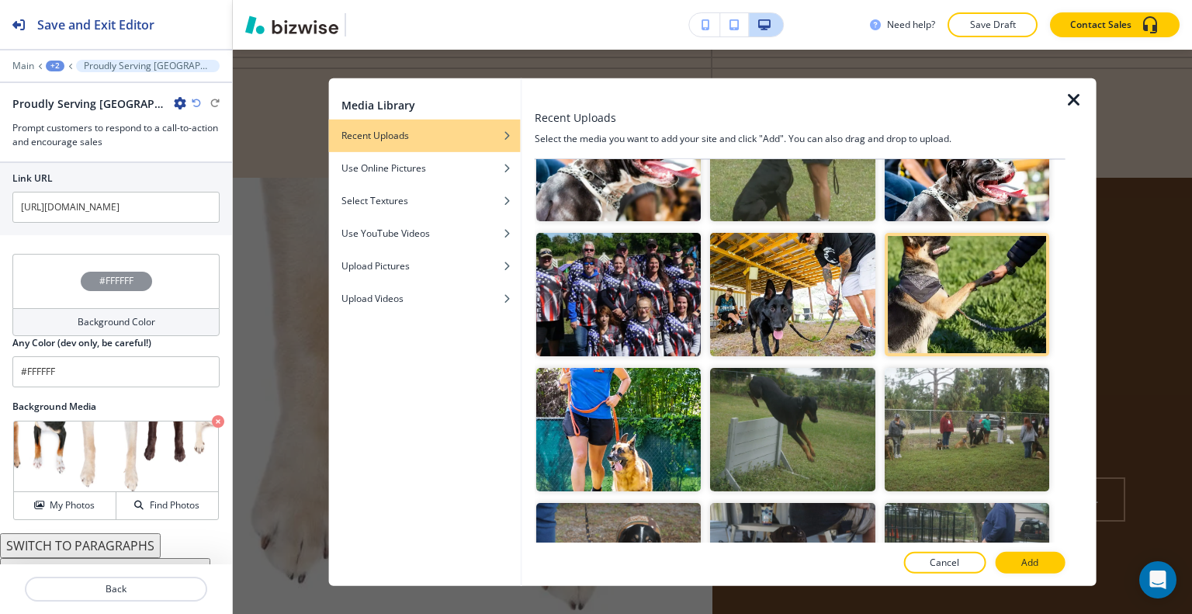
click at [1055, 549] on div at bounding box center [800, 546] width 531 height 9
click at [1049, 560] on button "Add" at bounding box center [1030, 563] width 70 height 22
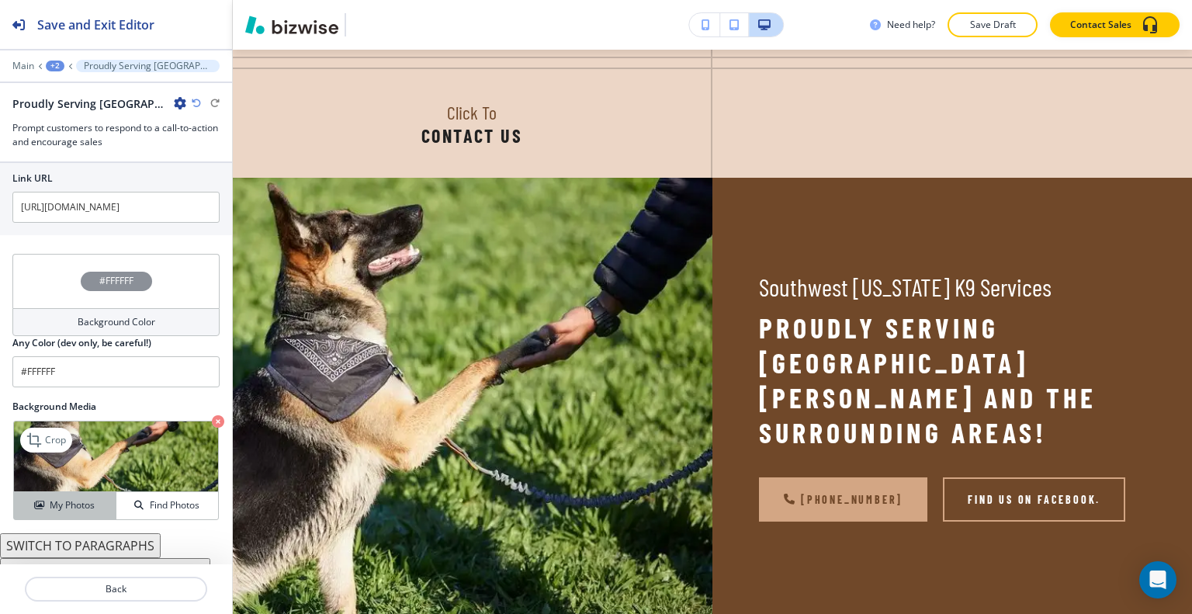
click at [87, 492] on button "My Photos" at bounding box center [65, 505] width 102 height 27
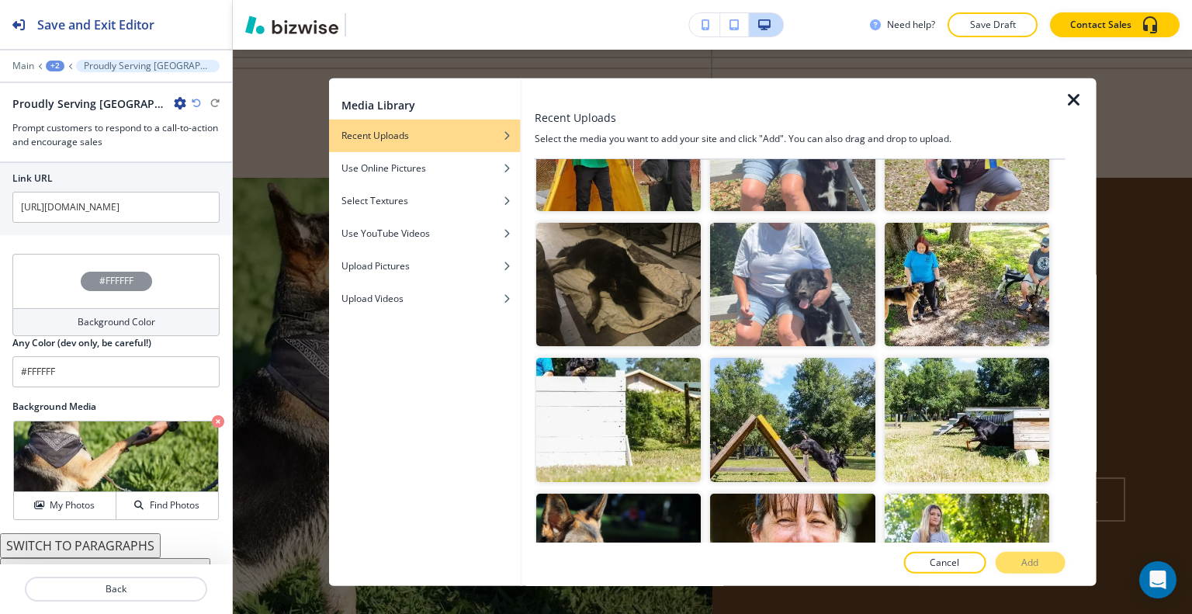
scroll to position [1630, 0]
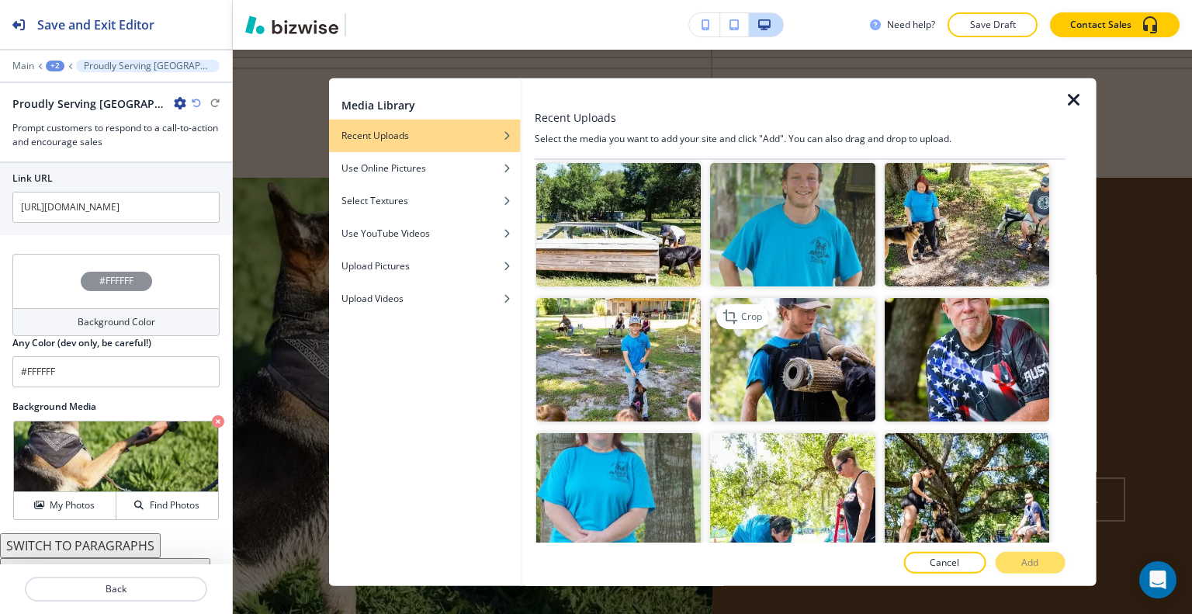
click at [809, 334] on img "button" at bounding box center [792, 359] width 165 height 123
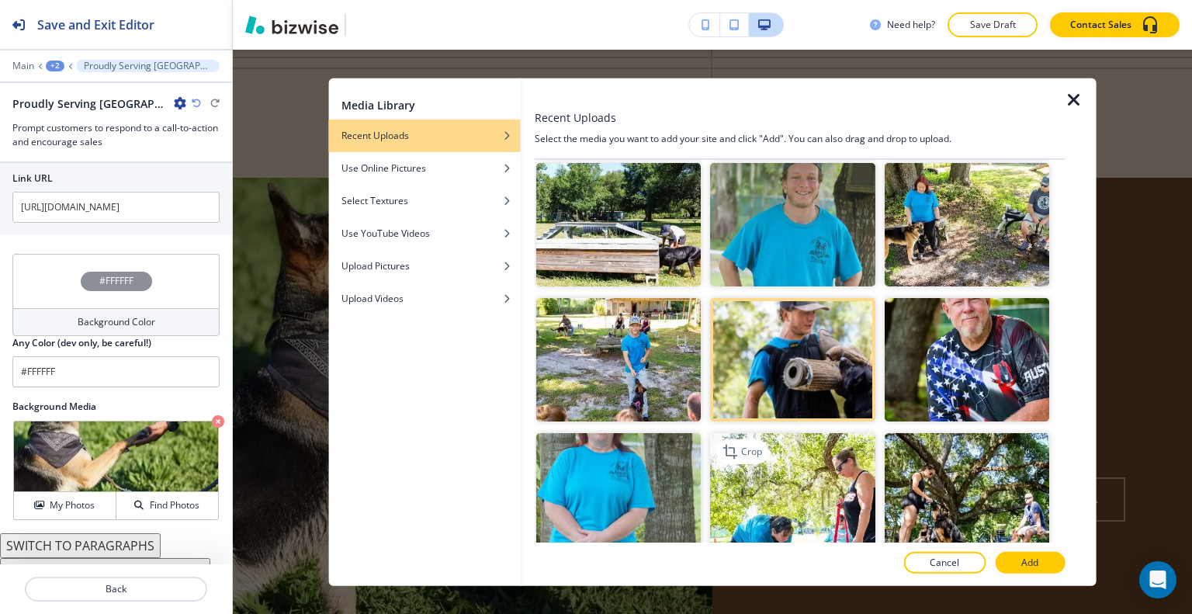
click at [856, 438] on img "button" at bounding box center [792, 494] width 165 height 123
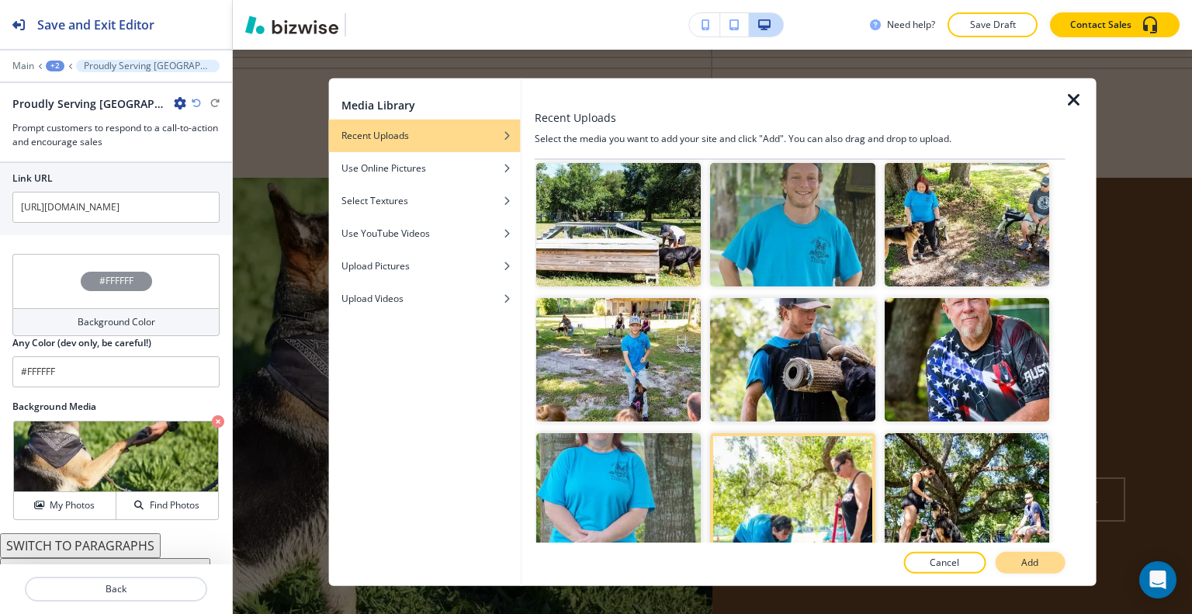
click at [1042, 559] on button "Add" at bounding box center [1030, 563] width 70 height 22
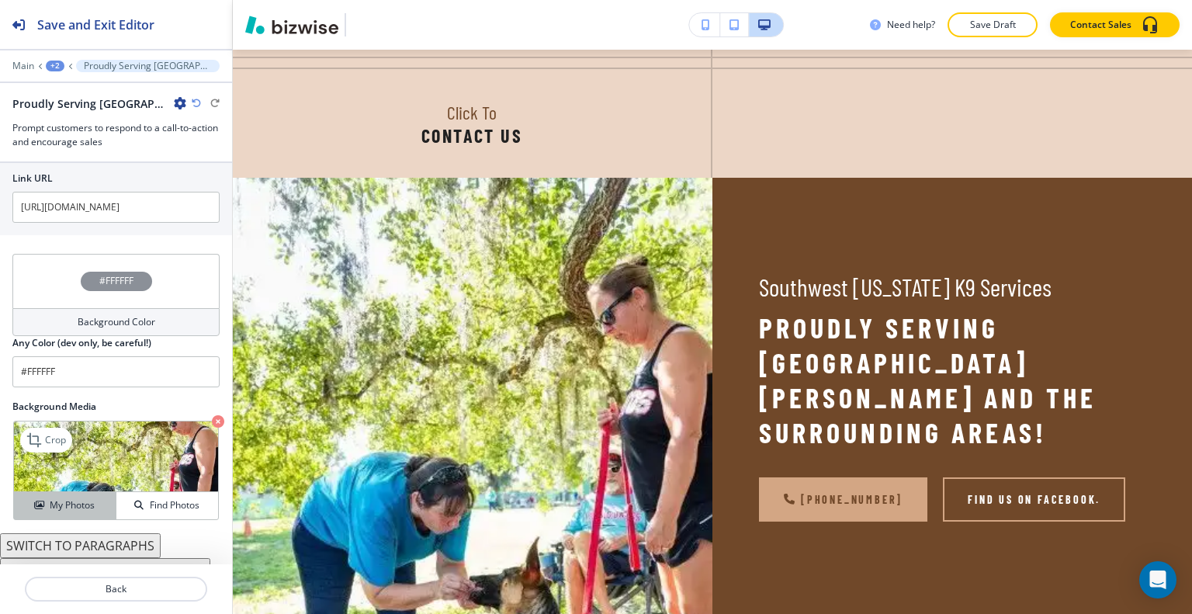
click at [64, 498] on h4 "My Photos" at bounding box center [72, 505] width 45 height 14
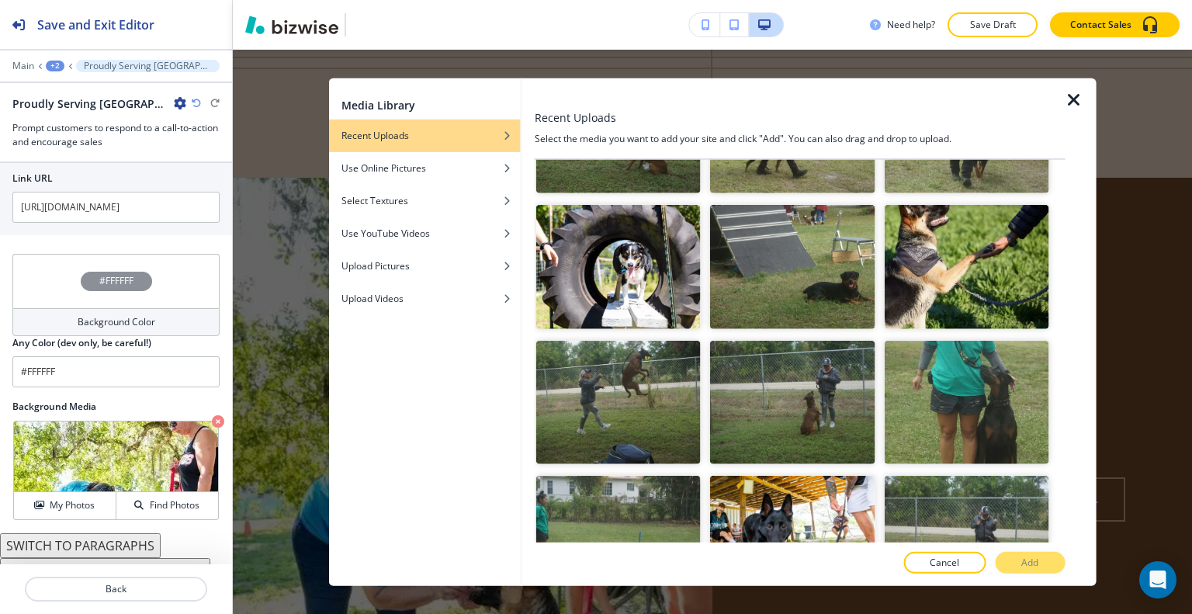
scroll to position [5200, 0]
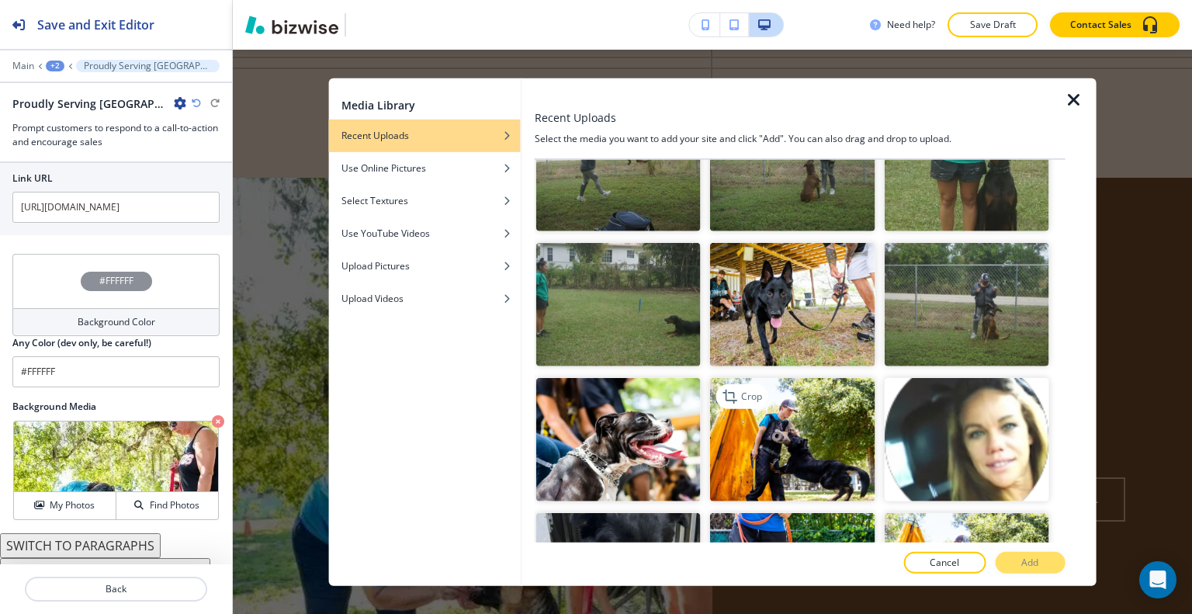
click at [763, 378] on img "button" at bounding box center [792, 439] width 165 height 123
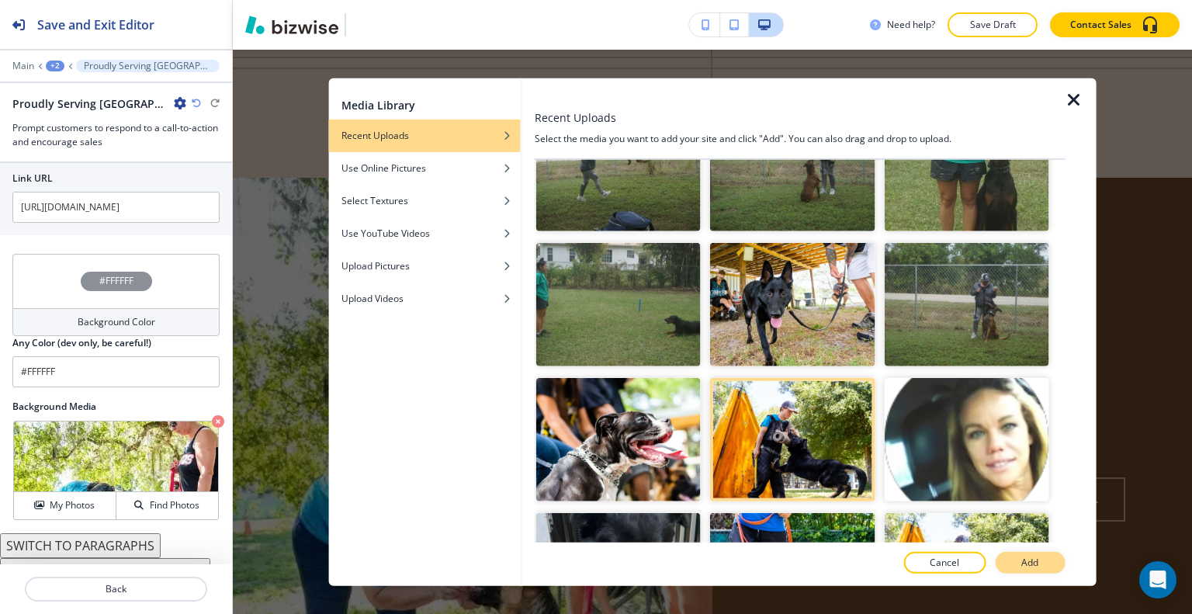
click at [1015, 560] on button "Add" at bounding box center [1030, 563] width 70 height 22
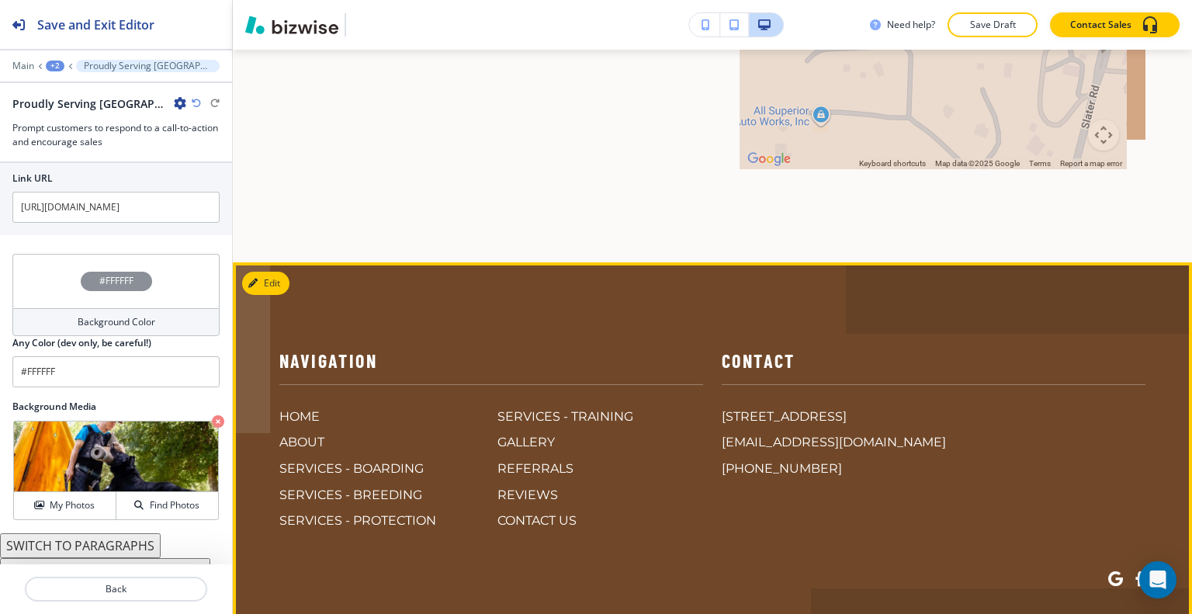
scroll to position [6393, 0]
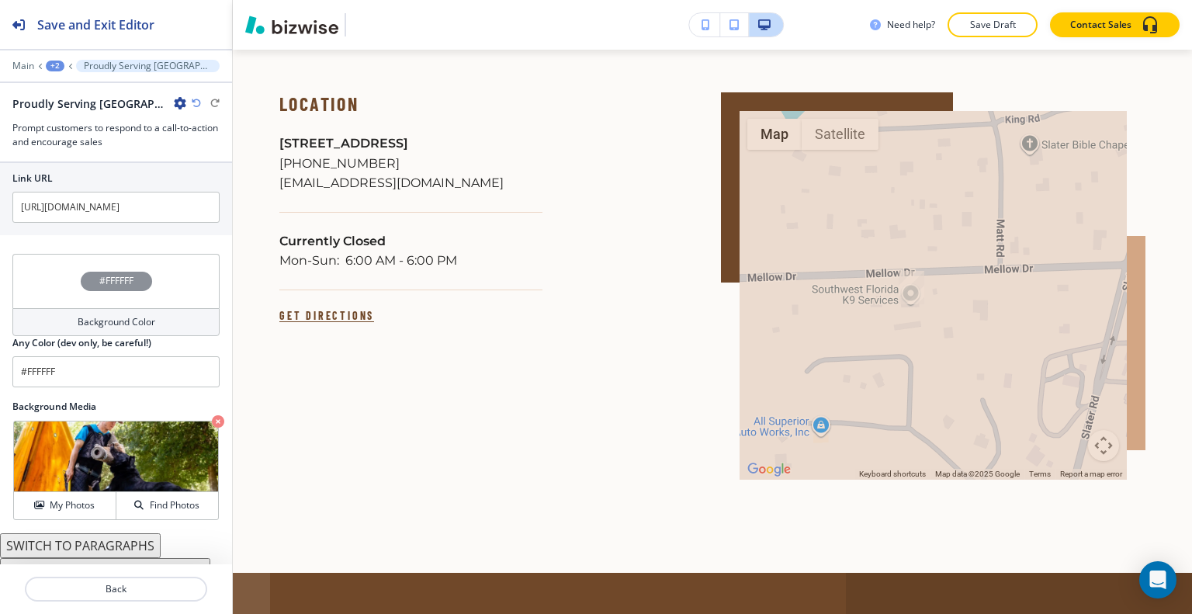
click at [58, 64] on div "+2" at bounding box center [55, 66] width 19 height 11
click at [72, 118] on p "HOME" at bounding box center [95, 118] width 79 height 14
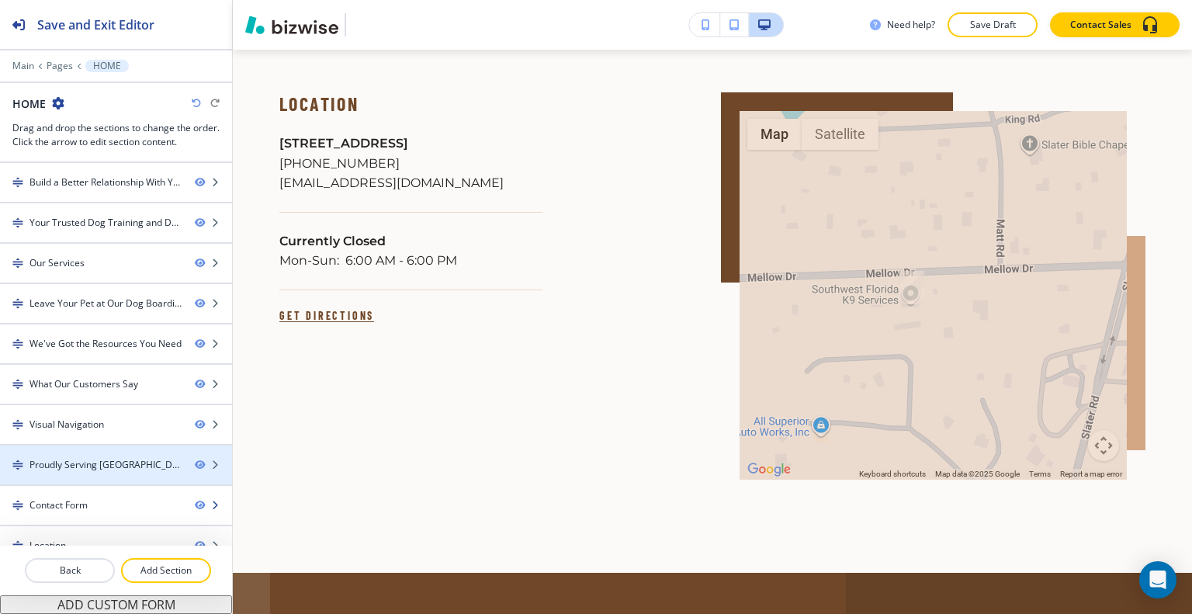
scroll to position [16, 0]
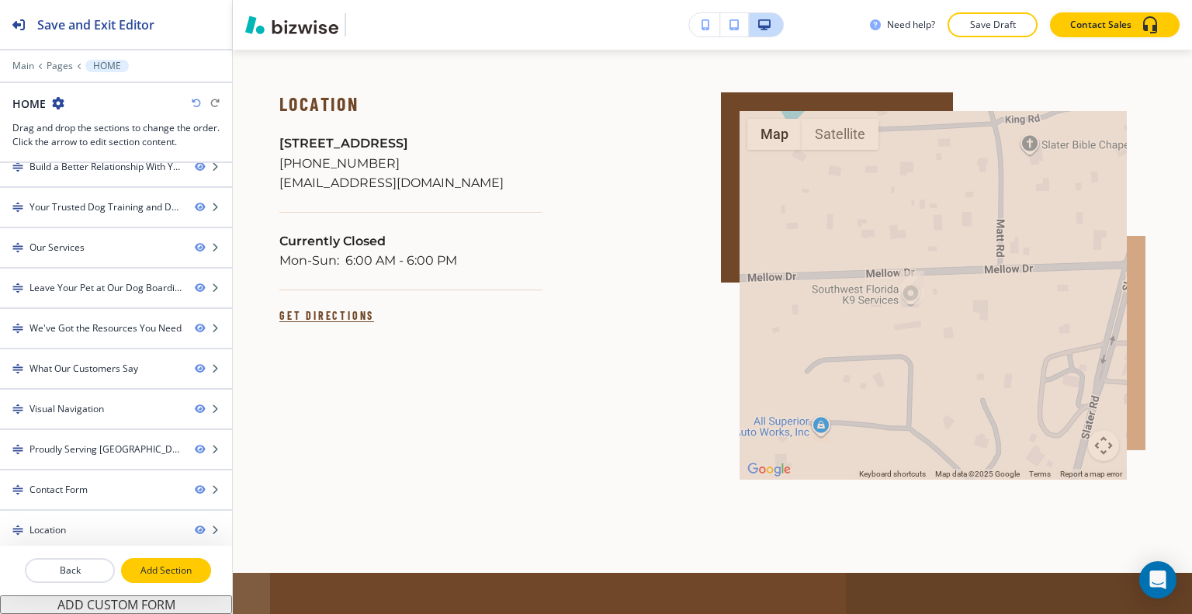
click at [159, 577] on button "Add Section" at bounding box center [166, 570] width 90 height 25
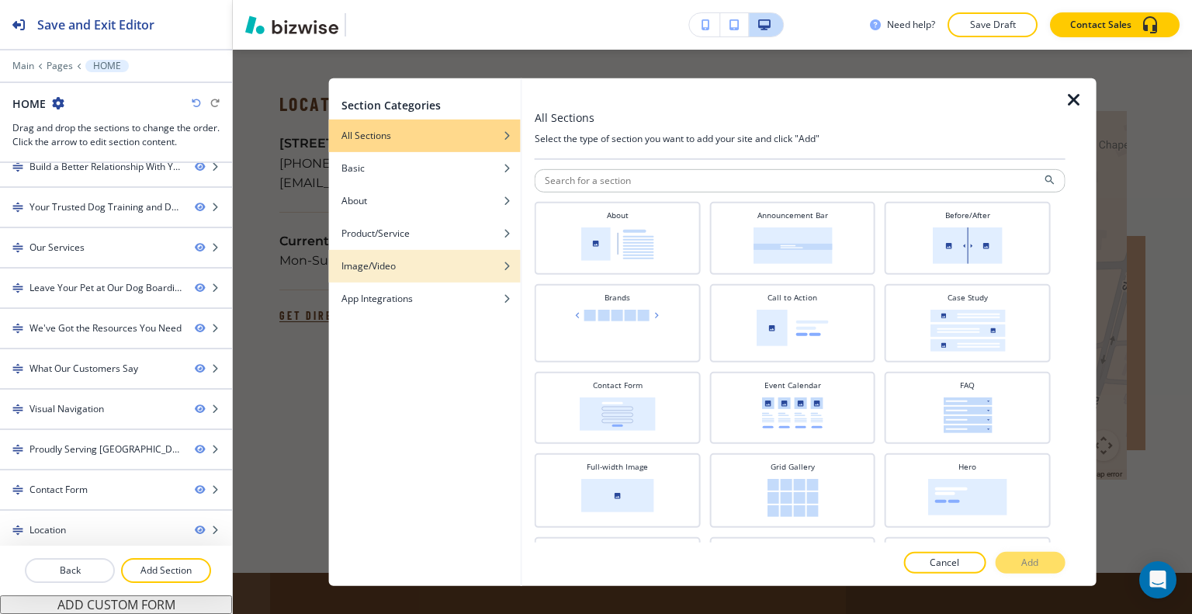
click at [403, 266] on div "Image/Video" at bounding box center [425, 265] width 192 height 14
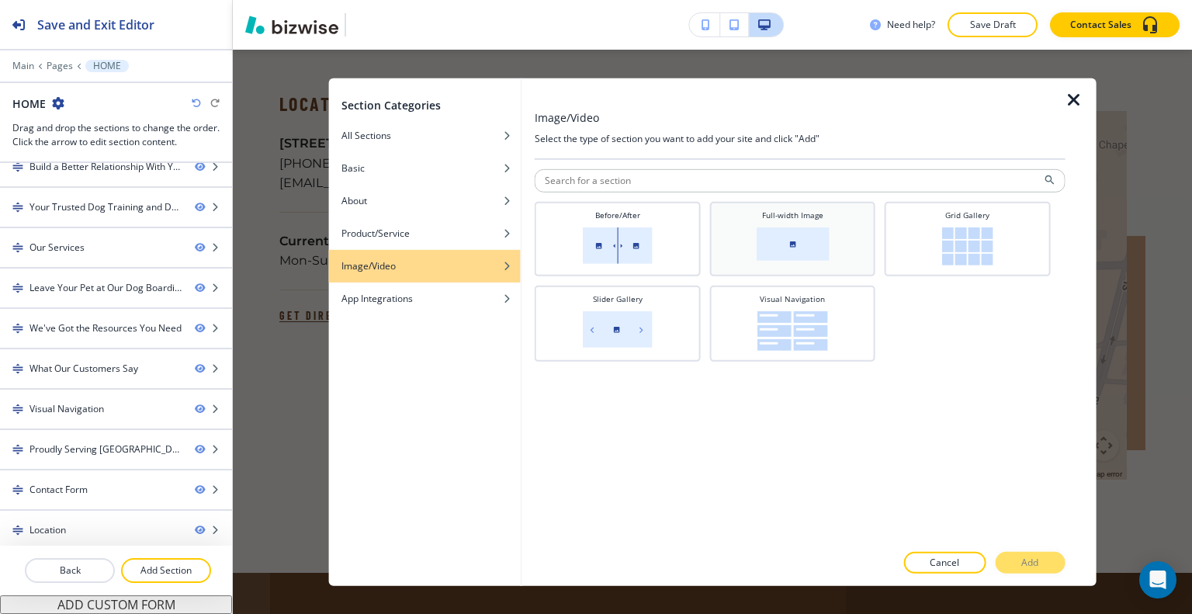
click at [827, 234] on img at bounding box center [792, 243] width 73 height 33
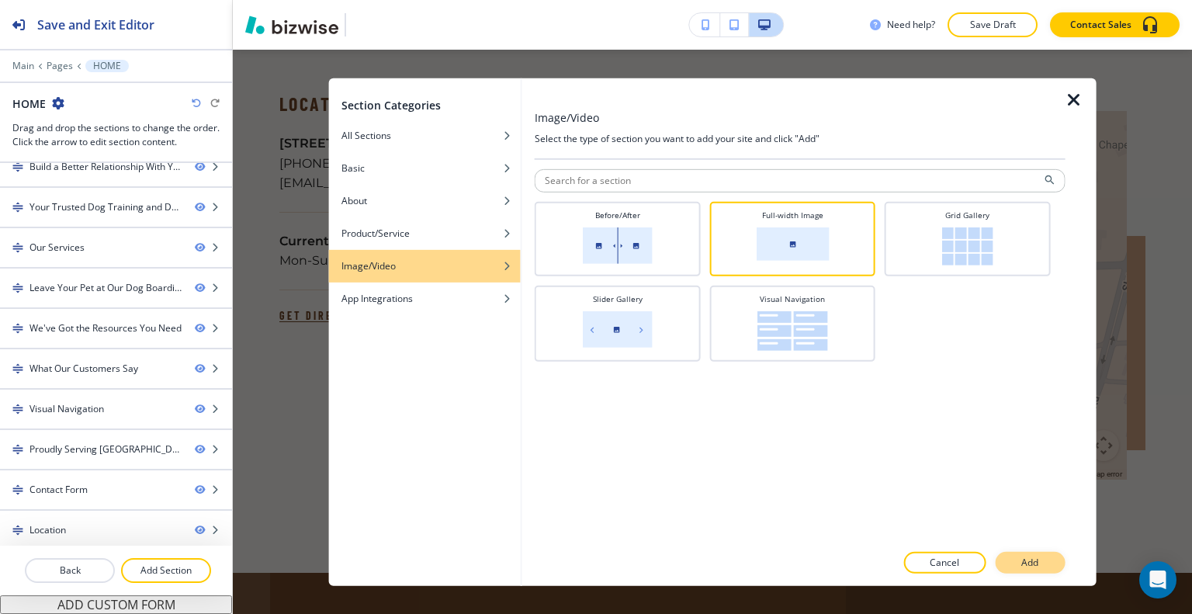
click at [1034, 558] on p "Add" at bounding box center [1029, 563] width 17 height 14
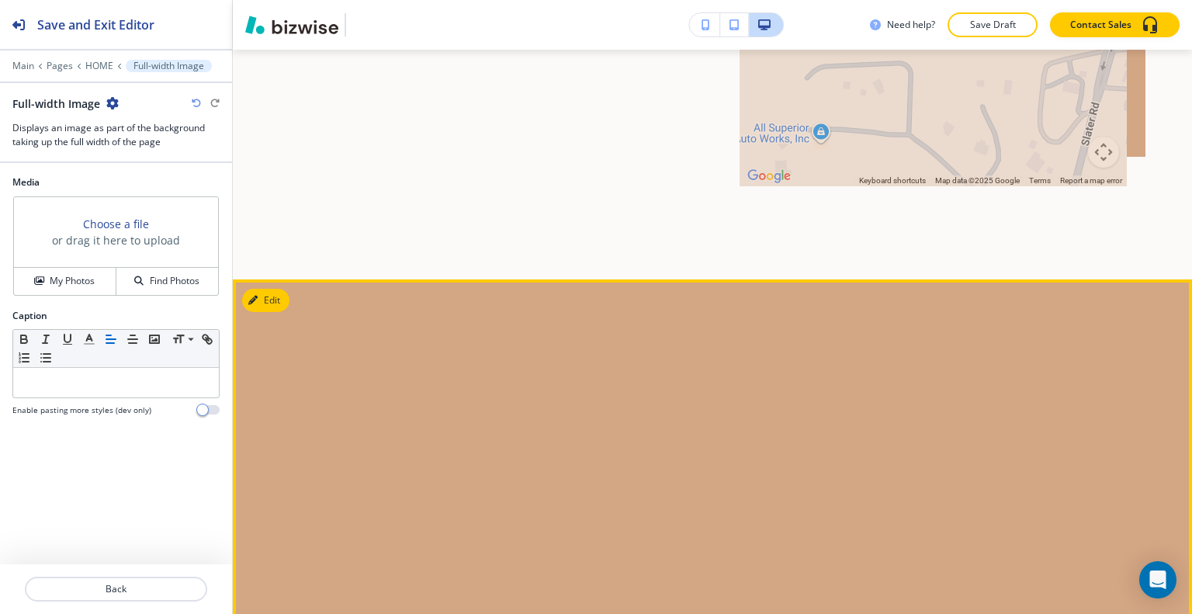
scroll to position [6609, 0]
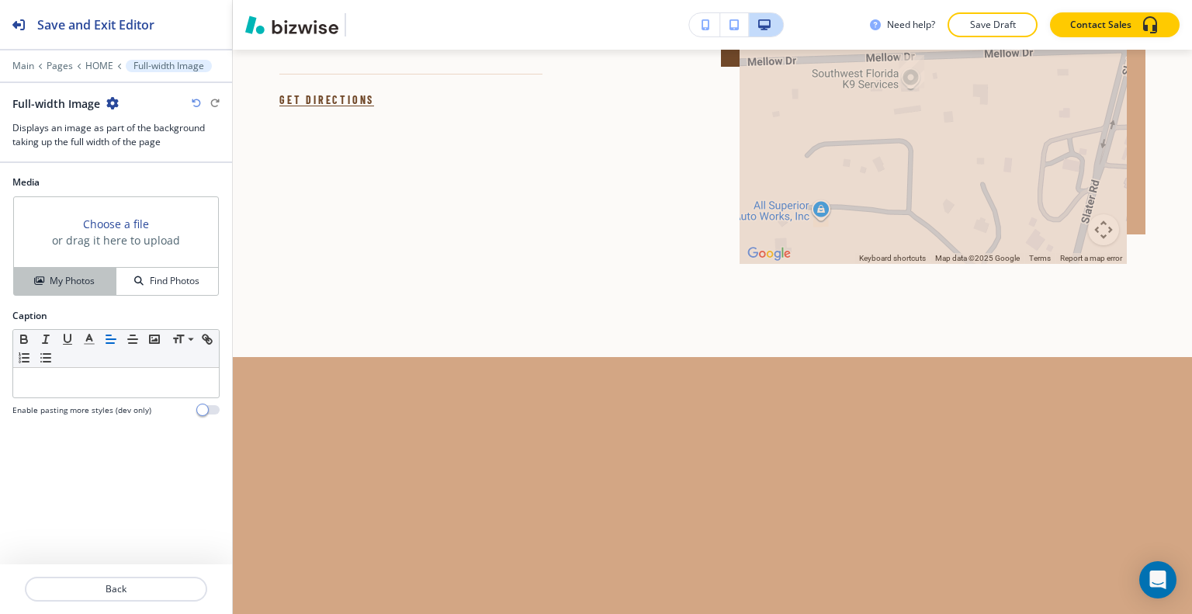
click at [69, 268] on button "My Photos" at bounding box center [65, 281] width 102 height 27
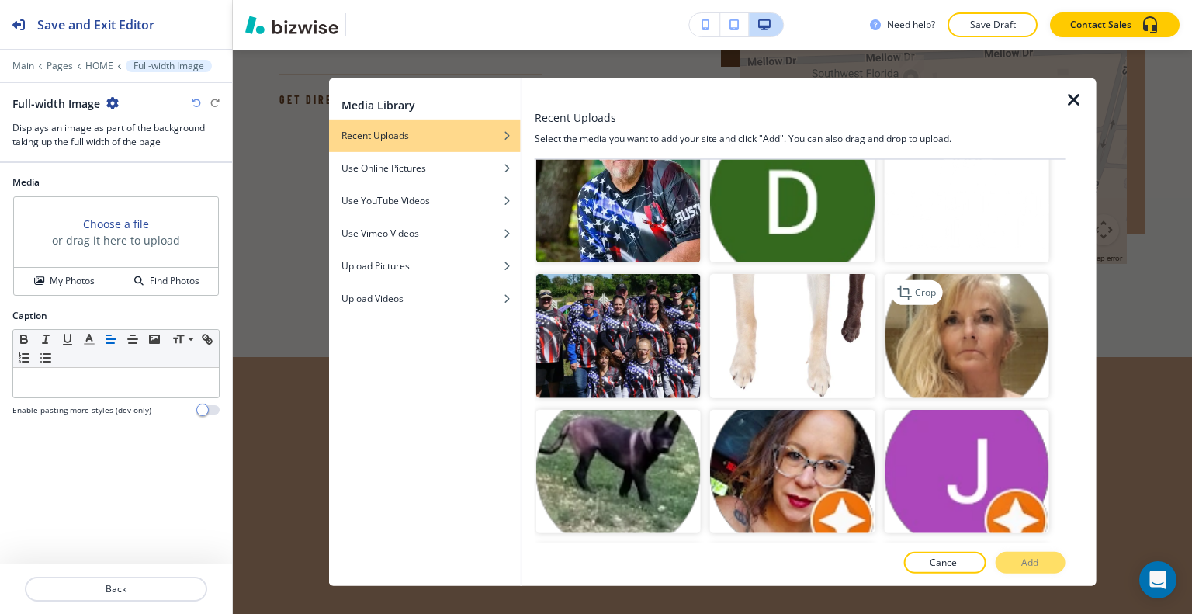
scroll to position [6750, 0]
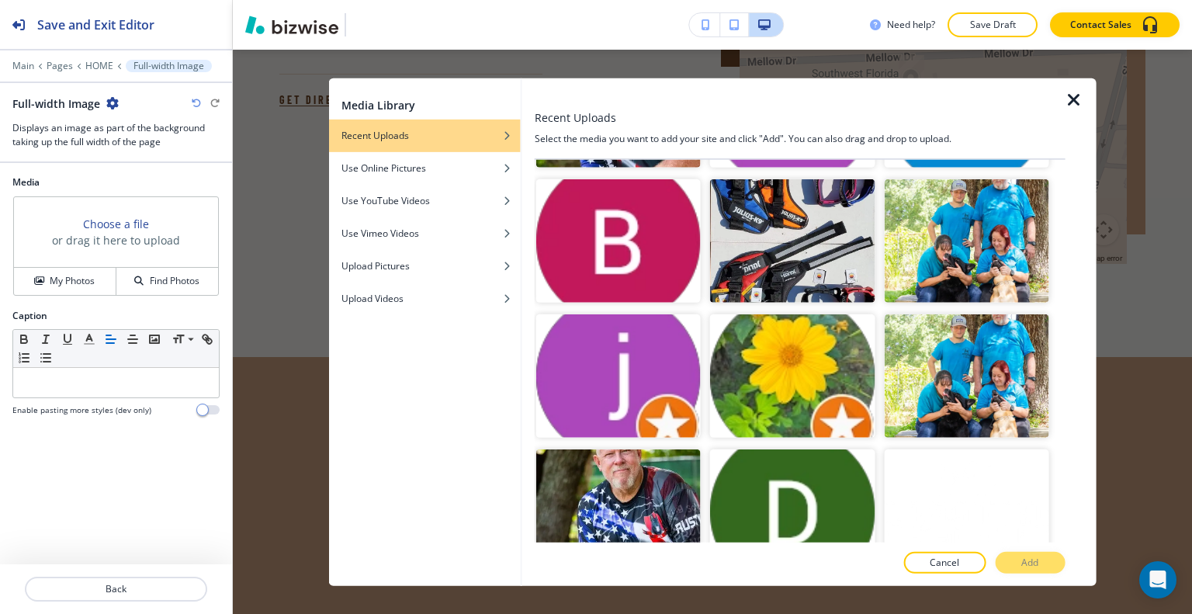
click at [1031, 570] on button "Add" at bounding box center [1030, 563] width 70 height 22
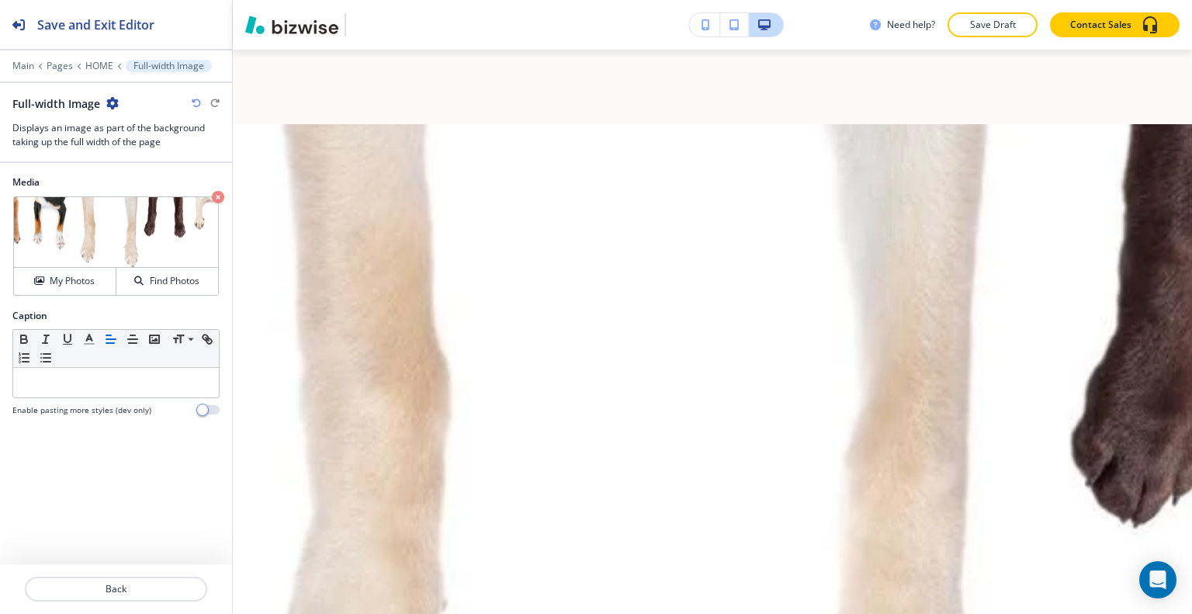
scroll to position [6919, 0]
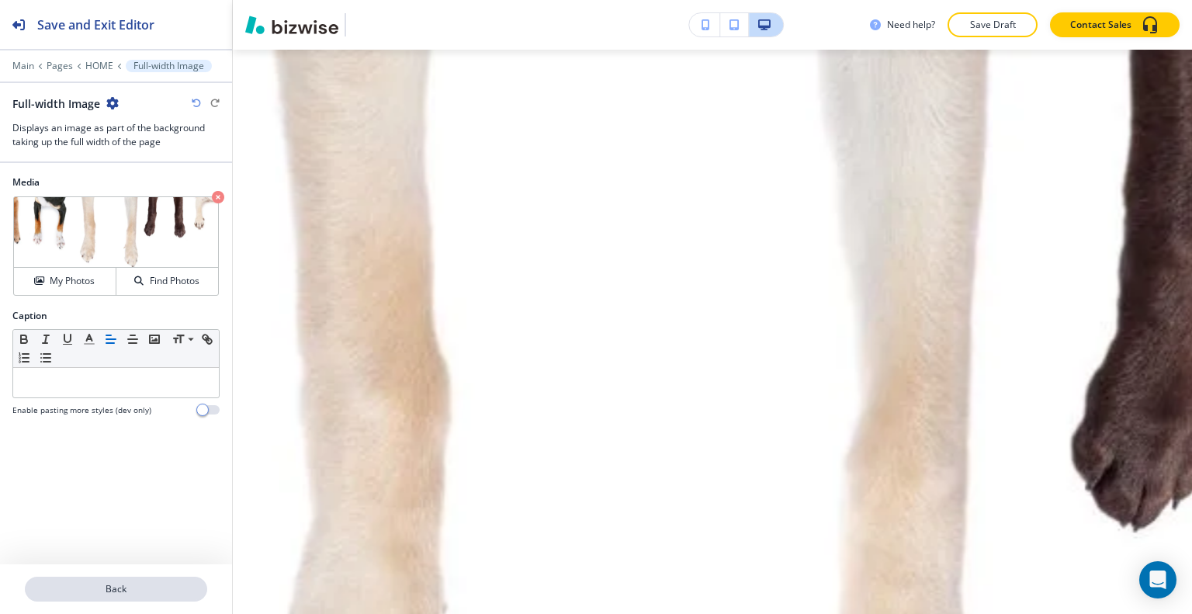
click at [150, 580] on button "Back" at bounding box center [116, 589] width 182 height 25
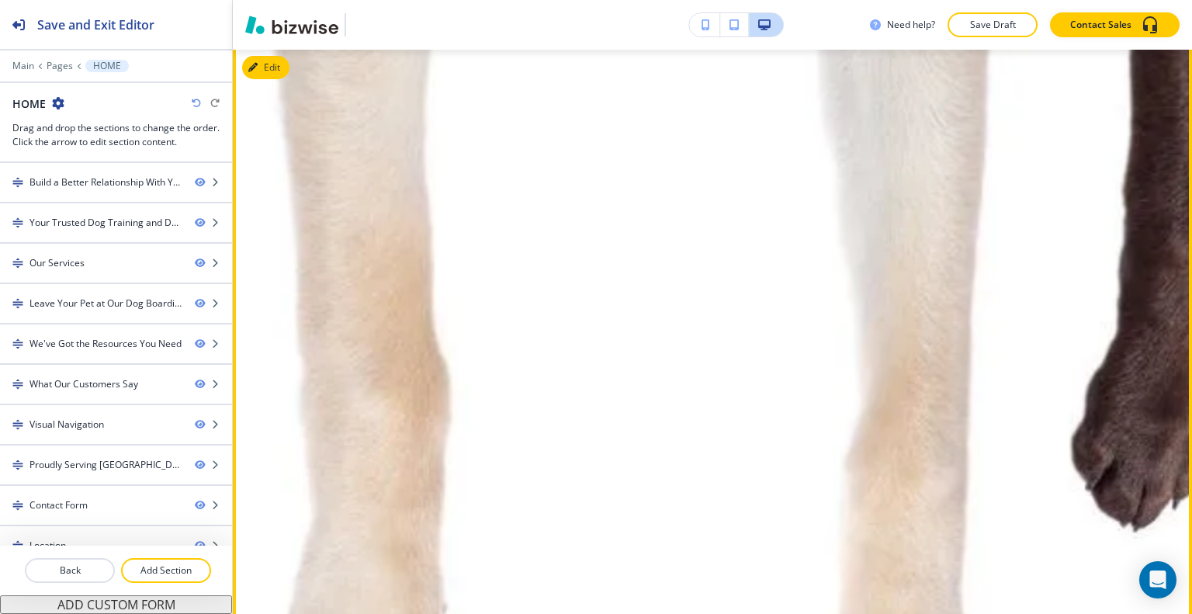
scroll to position [56, 0]
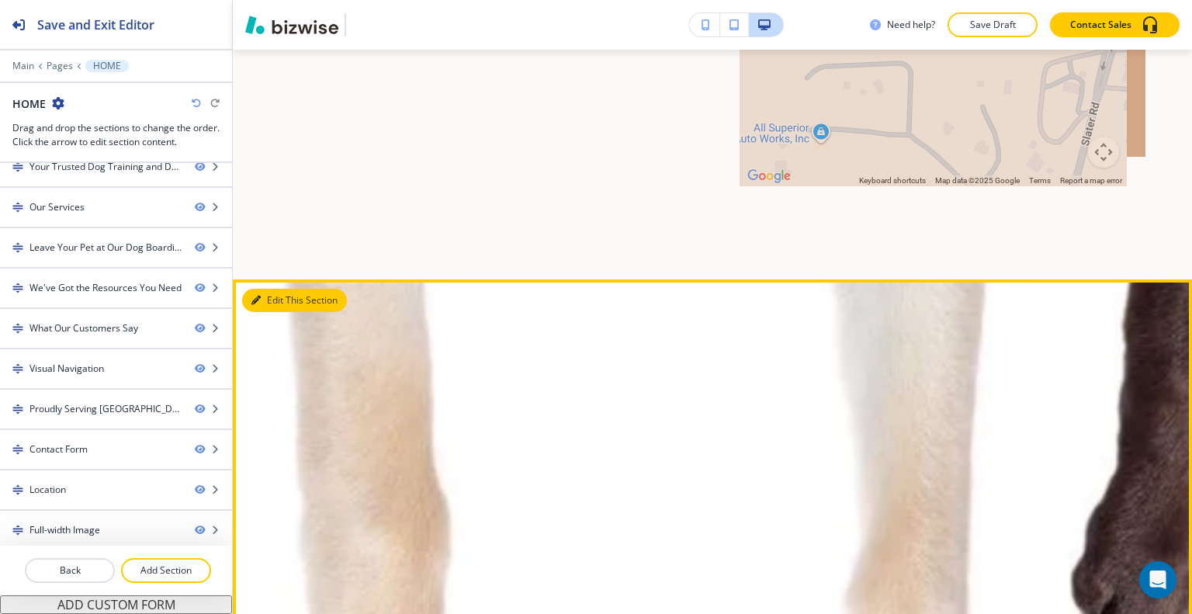
click at [267, 289] on button "Edit This Section" at bounding box center [294, 300] width 105 height 23
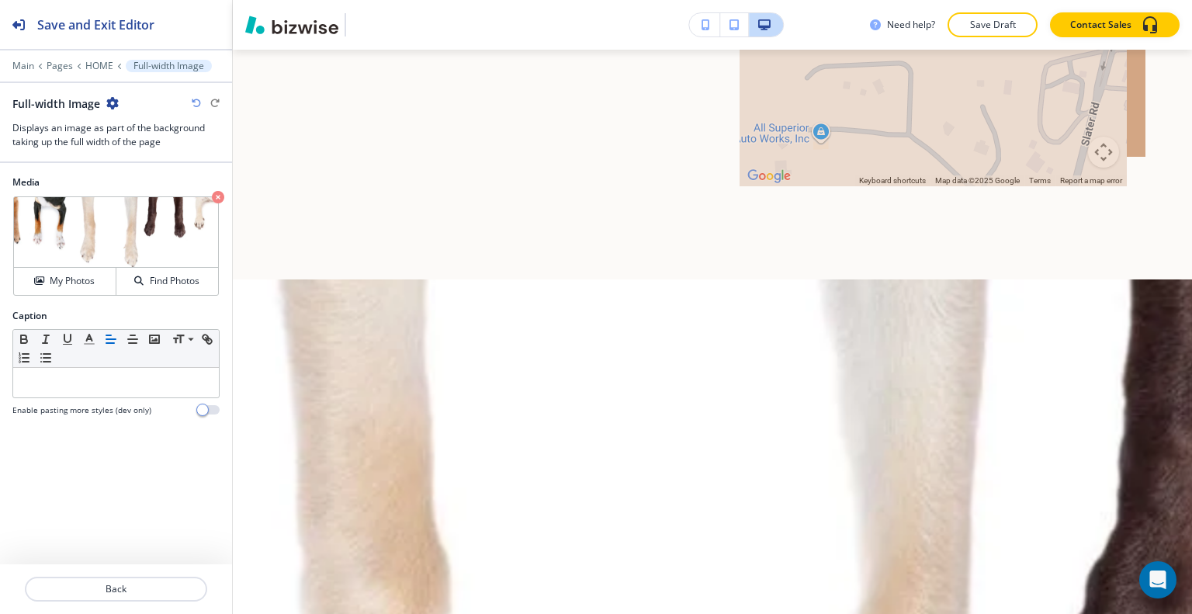
scroll to position [6764, 0]
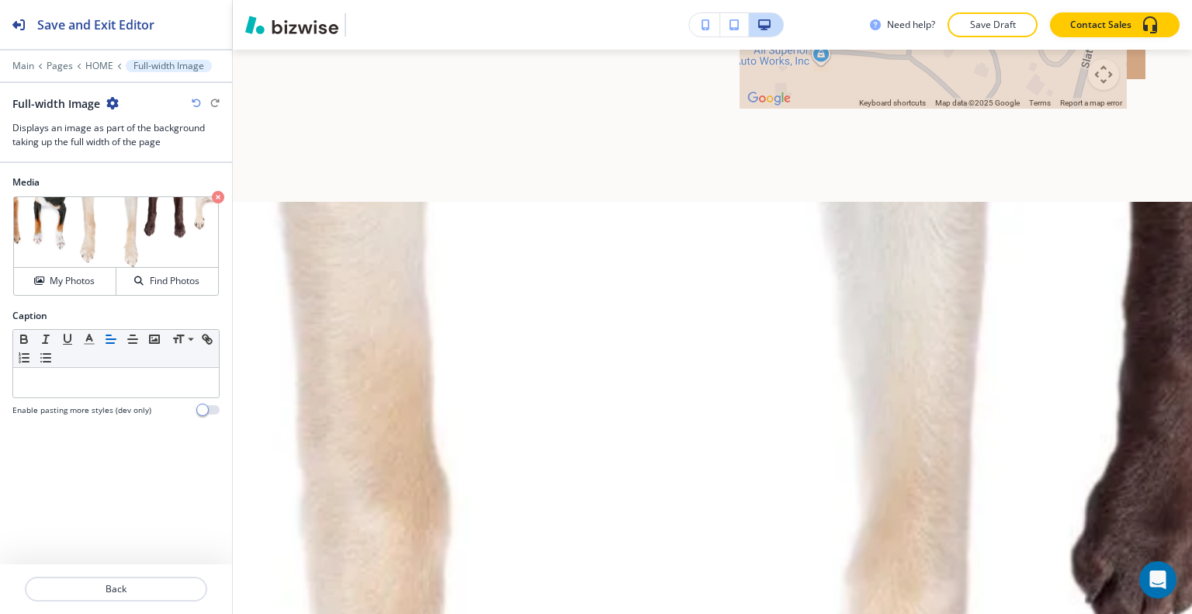
click at [113, 100] on icon "button" at bounding box center [112, 103] width 12 height 12
click at [152, 181] on p "Delete Section" at bounding box center [155, 184] width 79 height 14
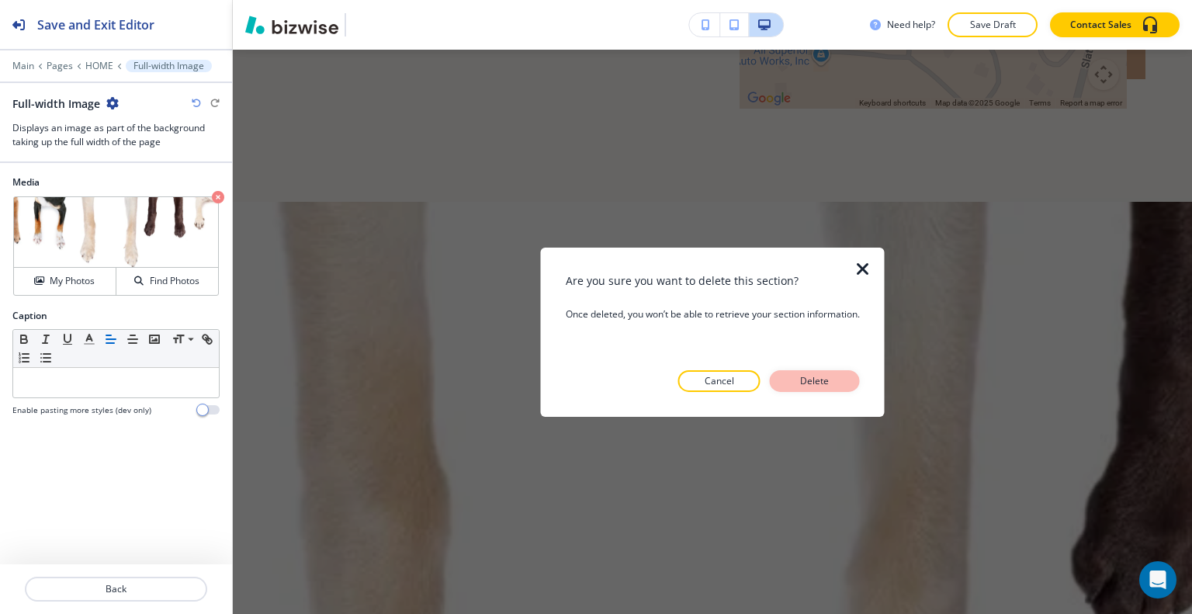
click at [823, 381] on p "Delete" at bounding box center [814, 381] width 37 height 14
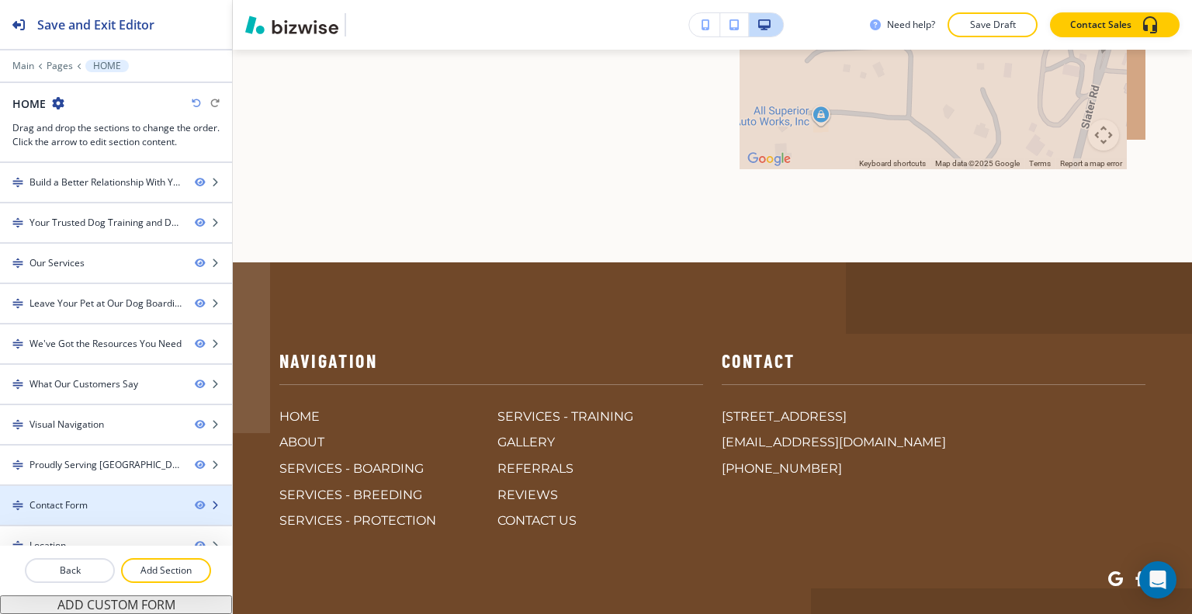
scroll to position [16, 0]
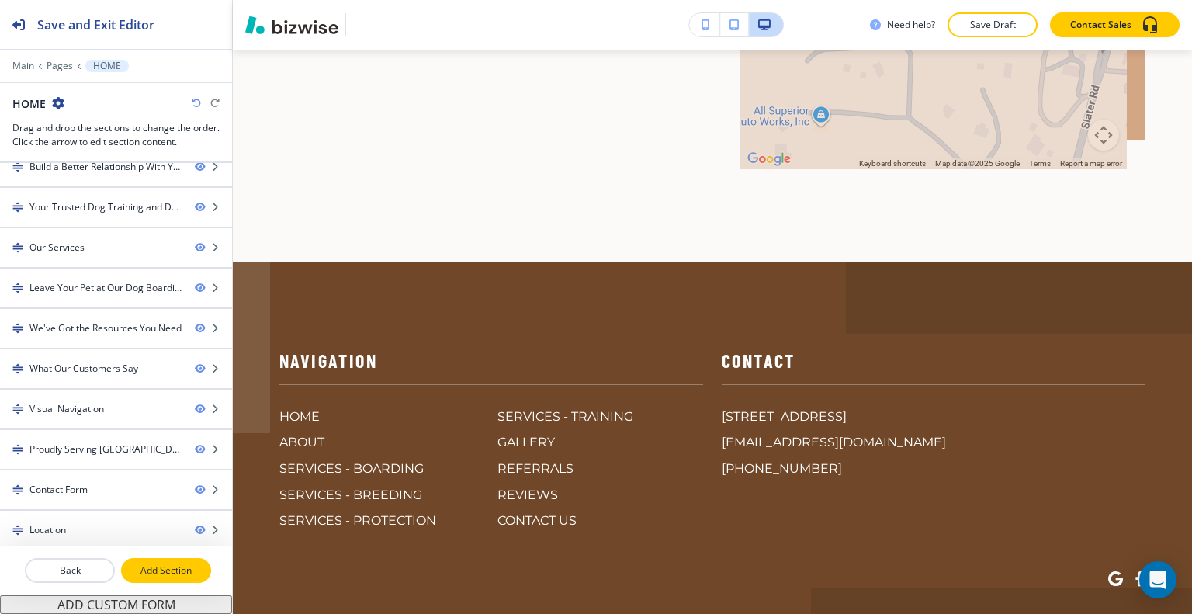
click at [183, 574] on p "Add Section" at bounding box center [166, 570] width 87 height 14
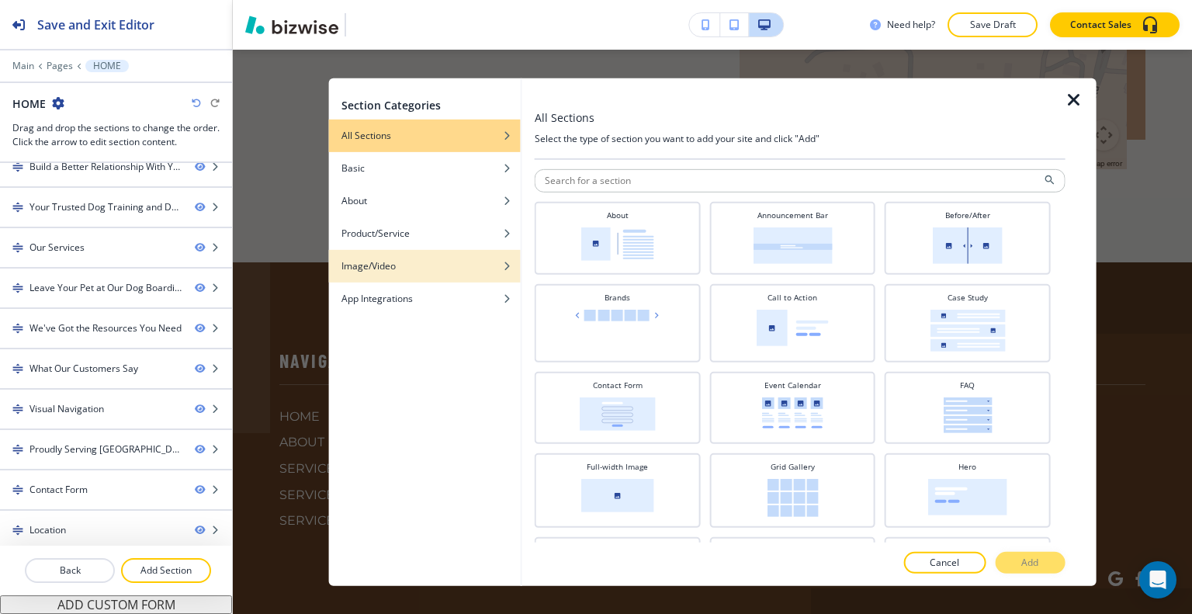
click at [395, 272] on button "Image/Video" at bounding box center [425, 265] width 192 height 33
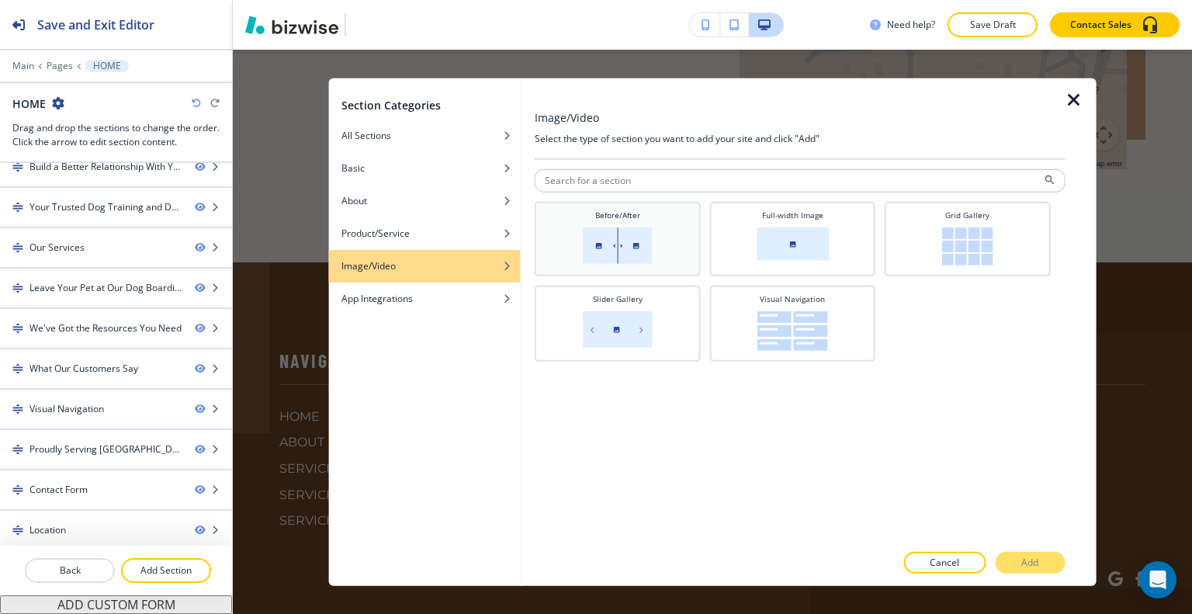
click at [635, 255] on img at bounding box center [618, 245] width 70 height 36
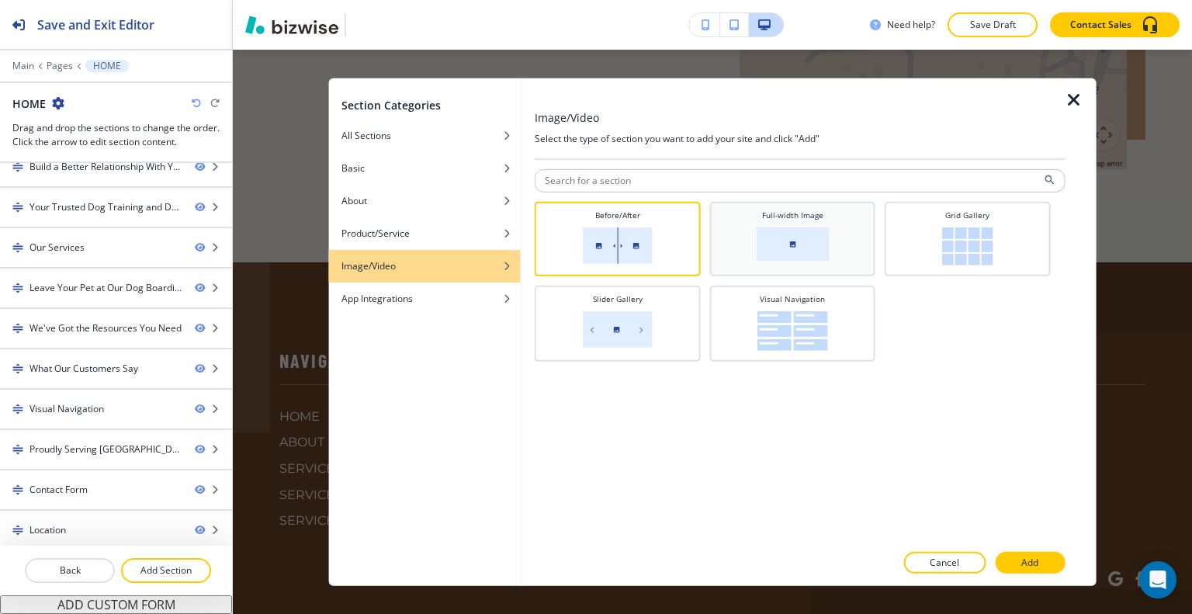
click at [787, 255] on img at bounding box center [792, 243] width 73 height 33
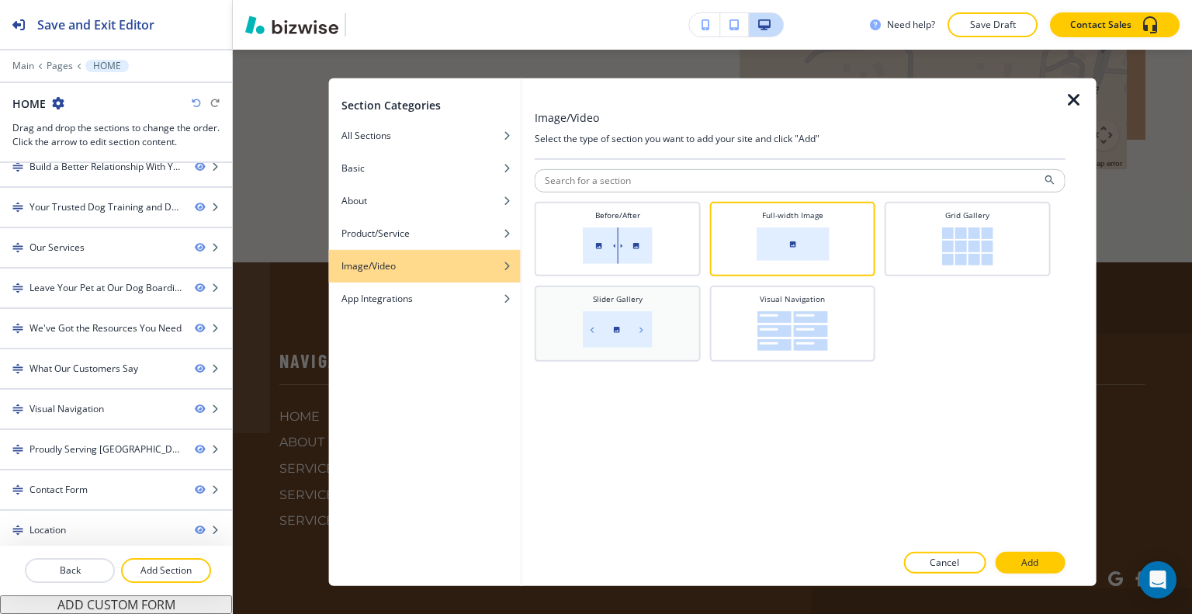
click at [664, 334] on div "Slider Gallery" at bounding box center [617, 321] width 151 height 57
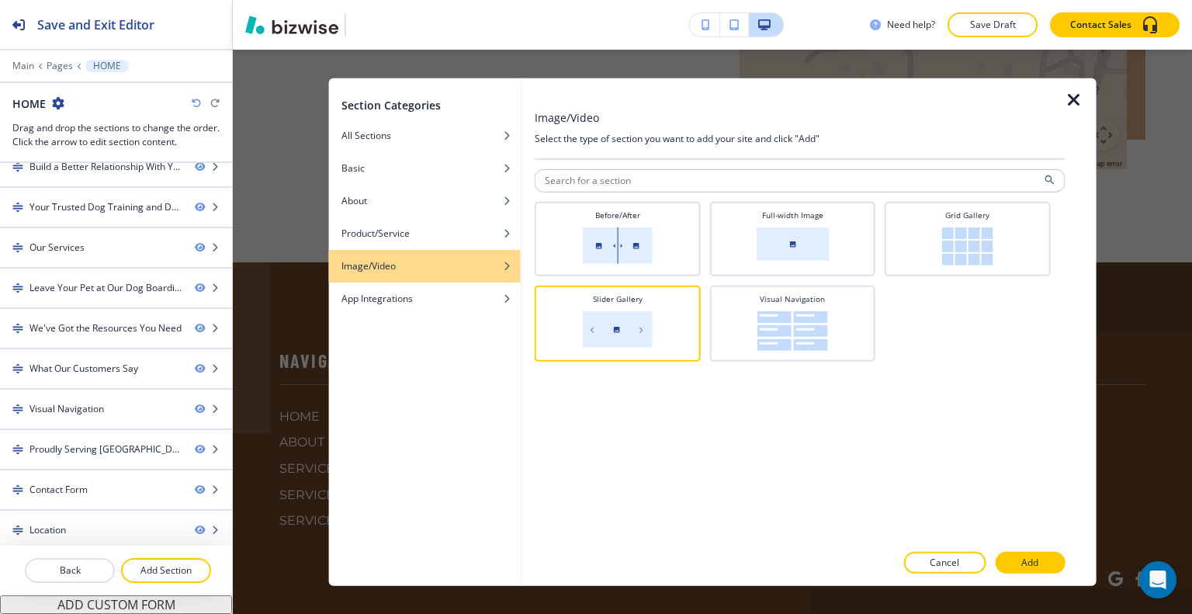
click at [1024, 565] on p "Add" at bounding box center [1029, 563] width 17 height 14
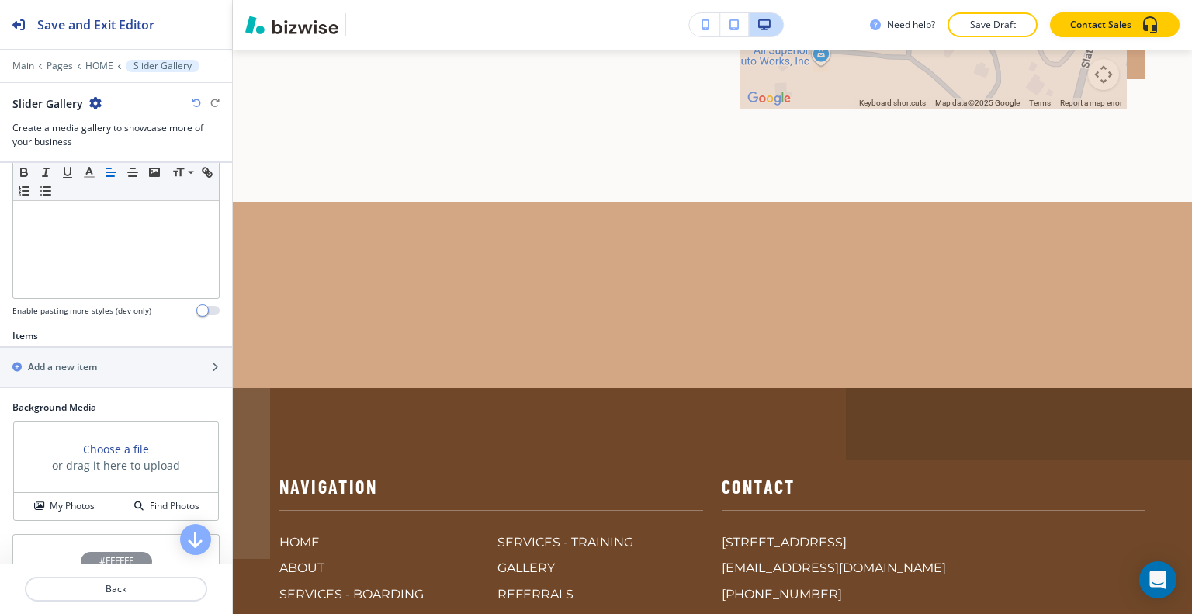
scroll to position [543, 0]
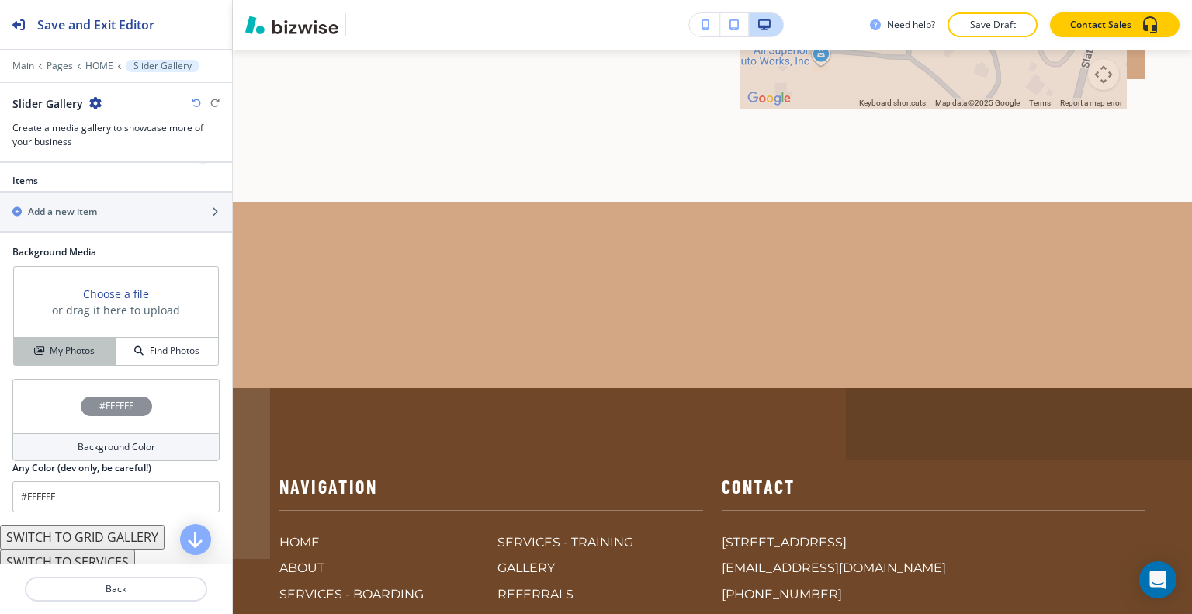
click at [97, 345] on div "My Photos" at bounding box center [65, 351] width 102 height 14
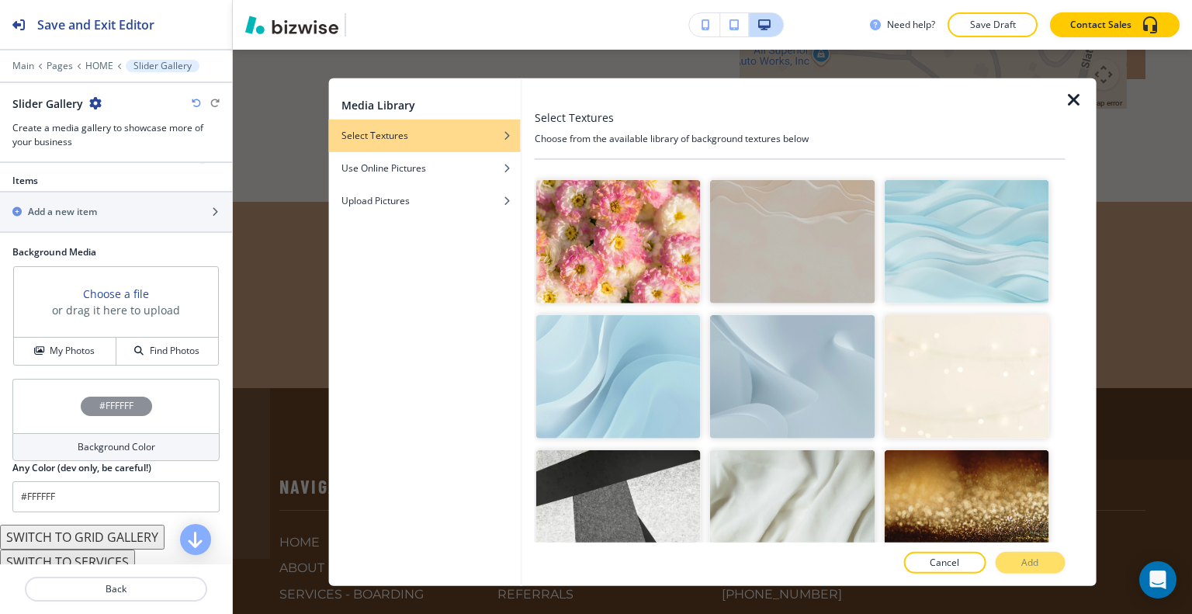
scroll to position [2278, 0]
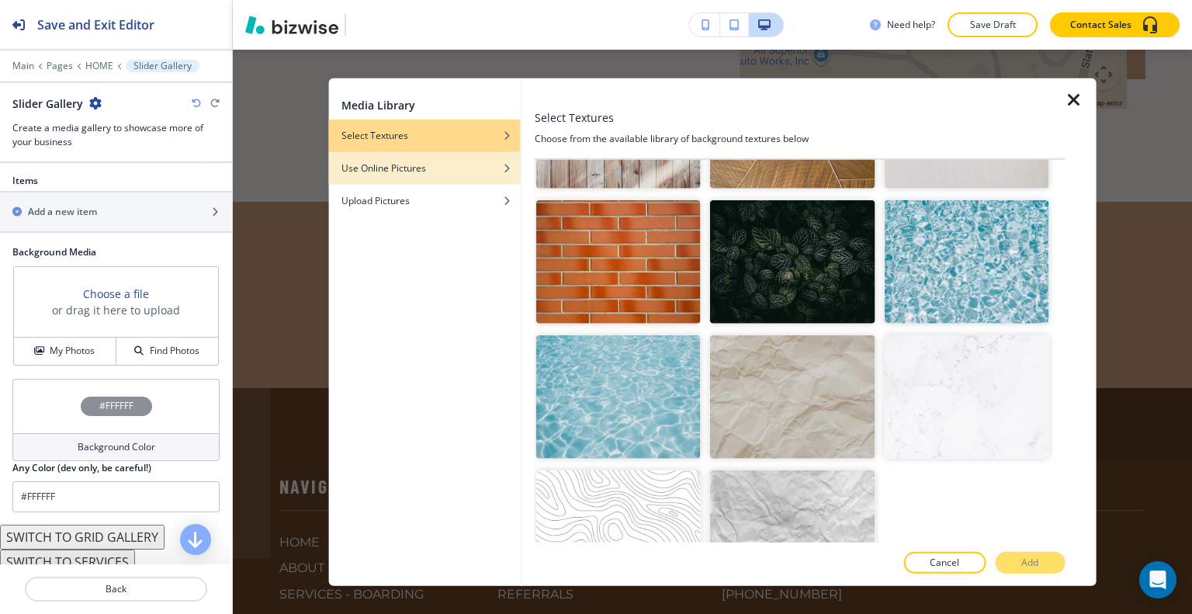
click at [412, 161] on h4 "Use Online Pictures" at bounding box center [383, 168] width 85 height 14
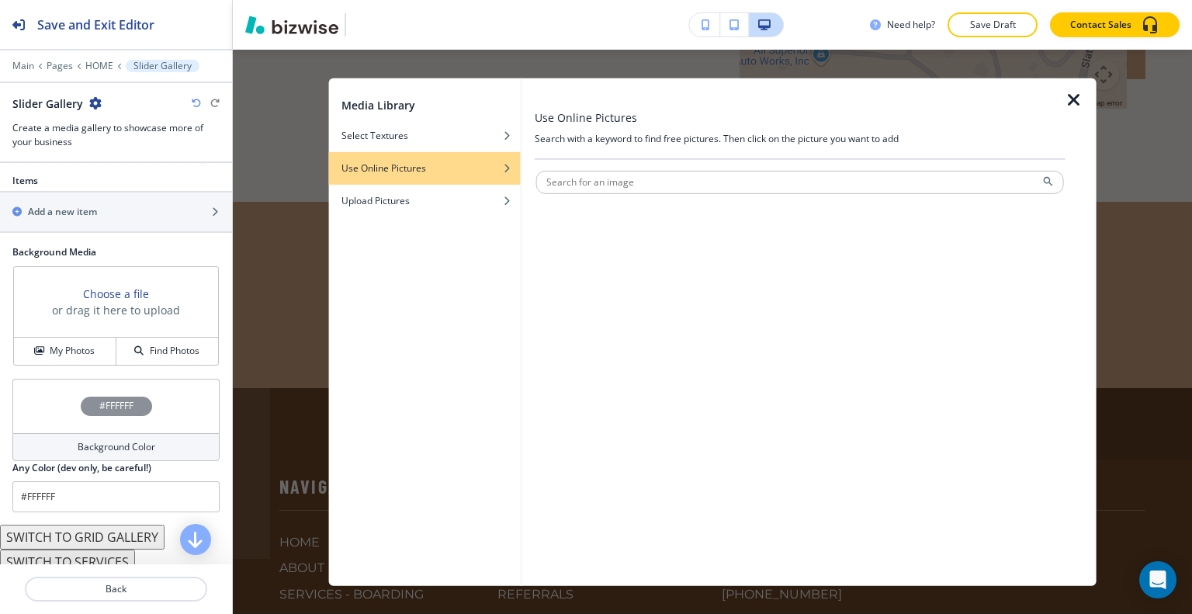
scroll to position [0, 0]
click at [1062, 96] on div at bounding box center [800, 93] width 531 height 31
click at [1068, 102] on icon "button" at bounding box center [1074, 99] width 19 height 19
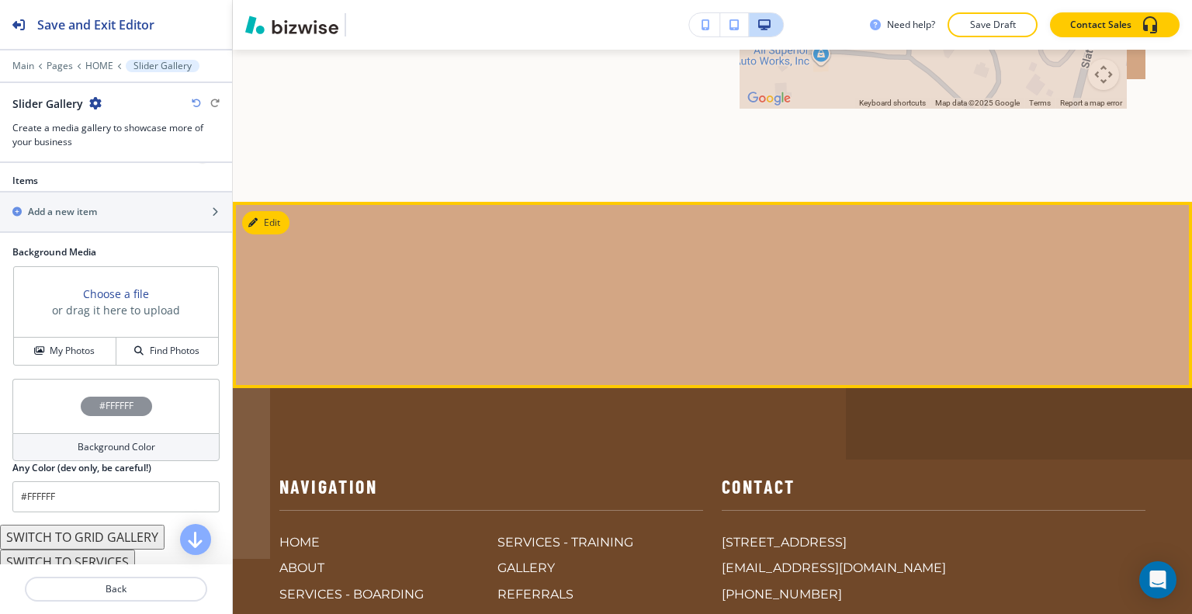
scroll to position [6376, 0]
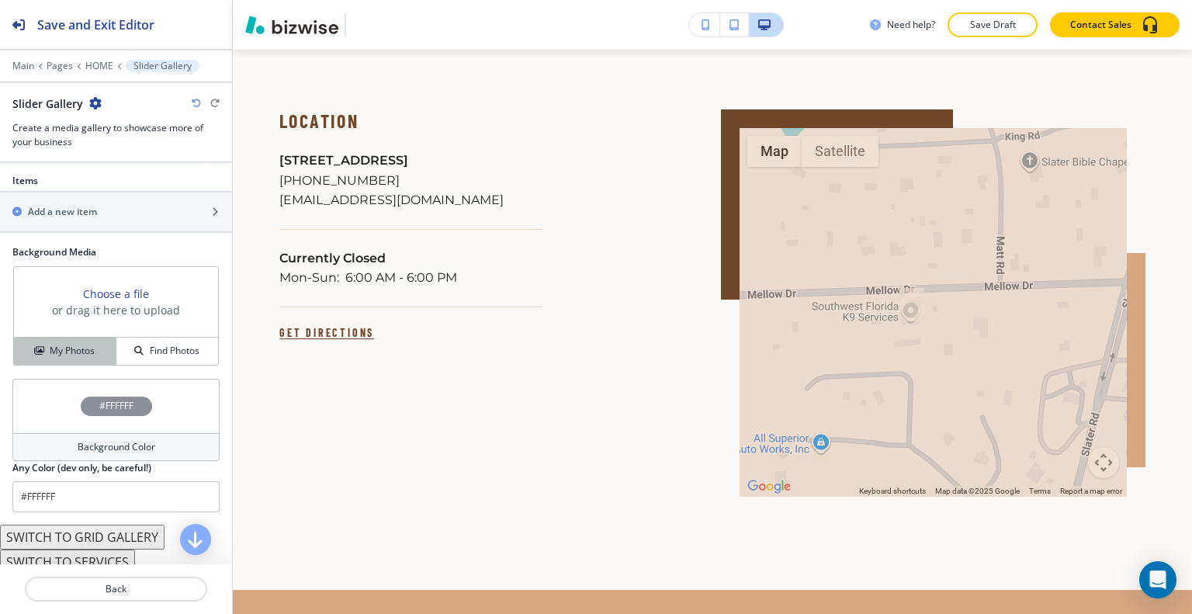
click at [80, 356] on button "My Photos" at bounding box center [65, 351] width 102 height 27
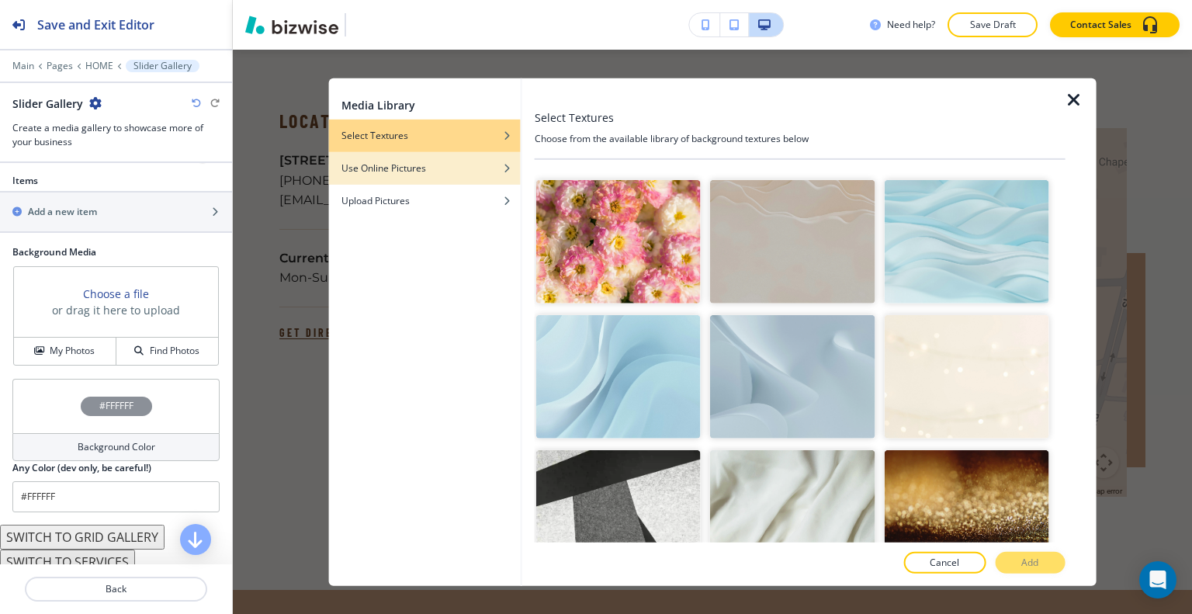
click at [428, 170] on div "Use Online Pictures" at bounding box center [425, 168] width 192 height 14
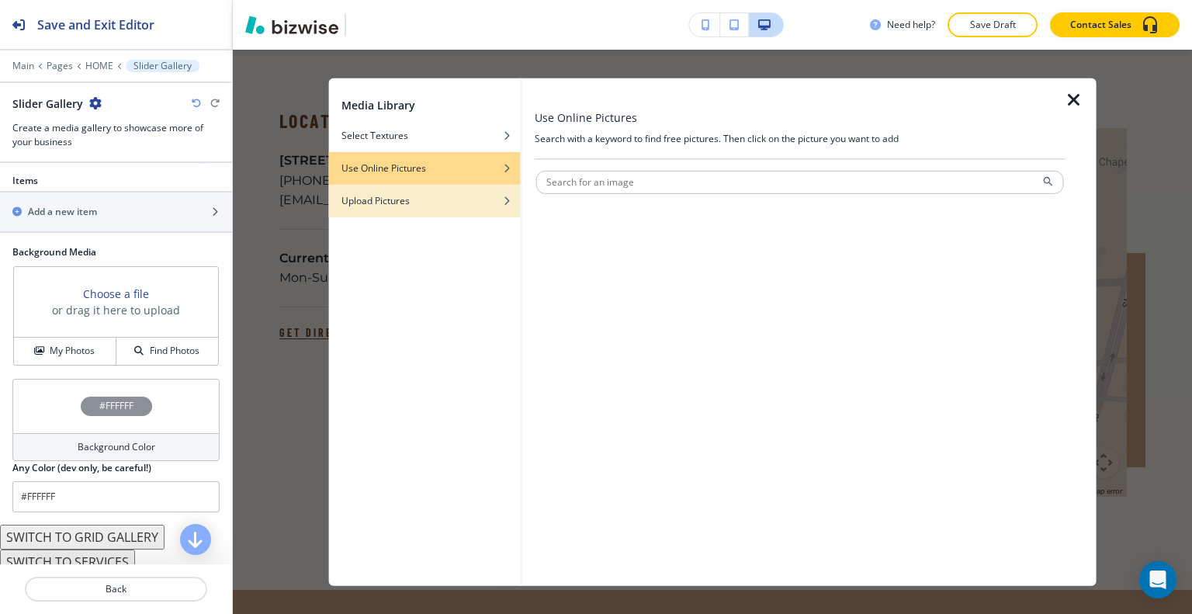
click at [405, 202] on h4 "Upload Pictures" at bounding box center [375, 200] width 68 height 14
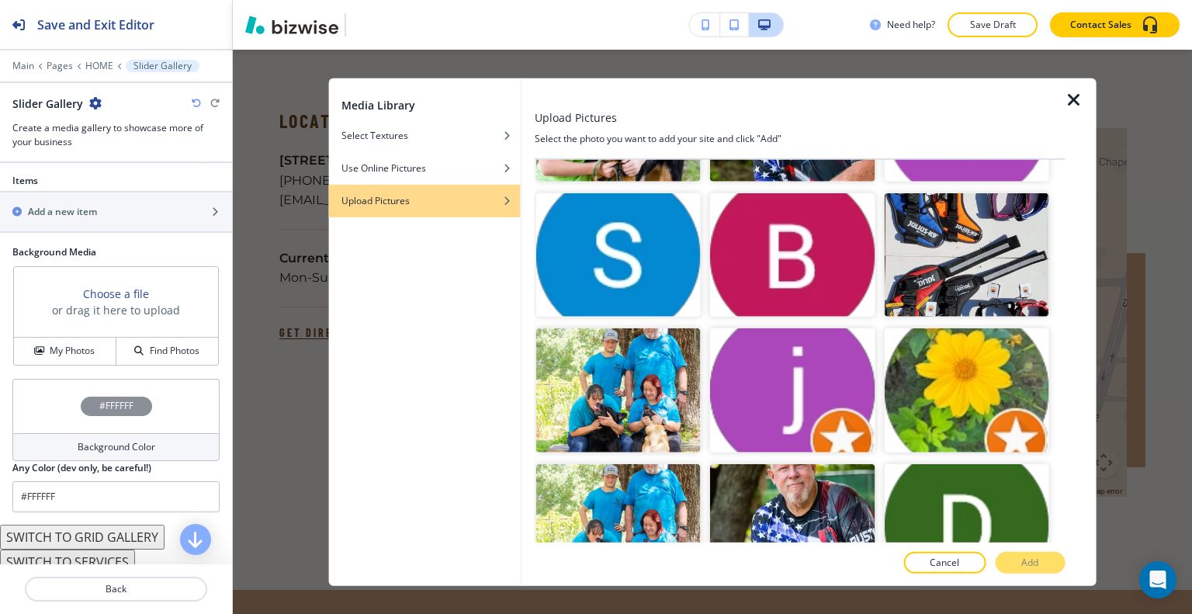
scroll to position [7154, 0]
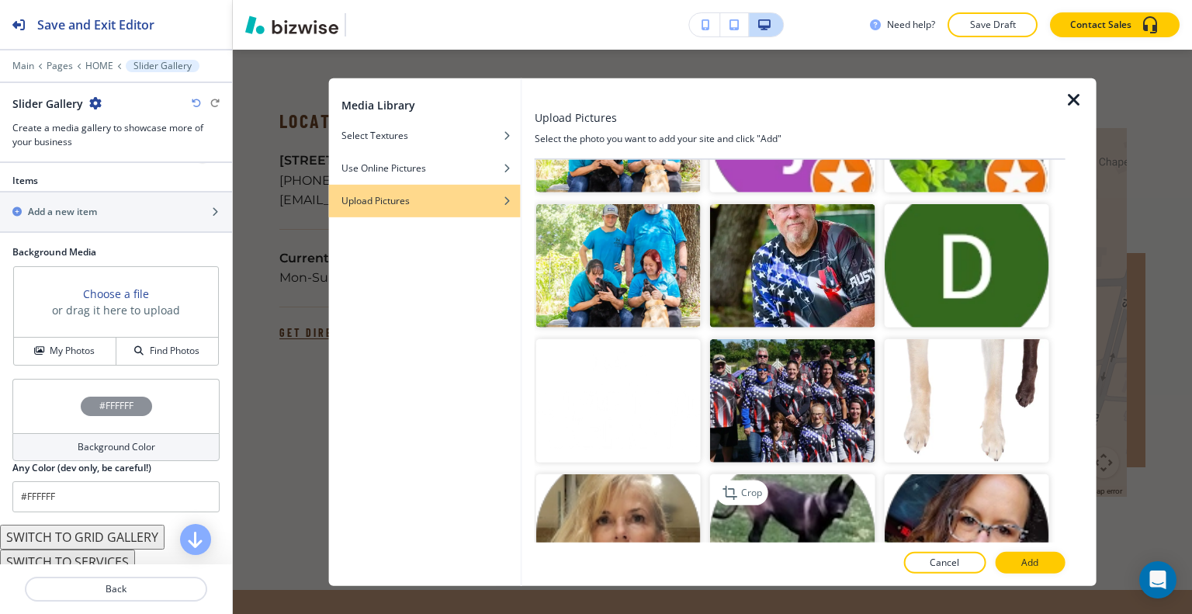
scroll to position [6222, 0]
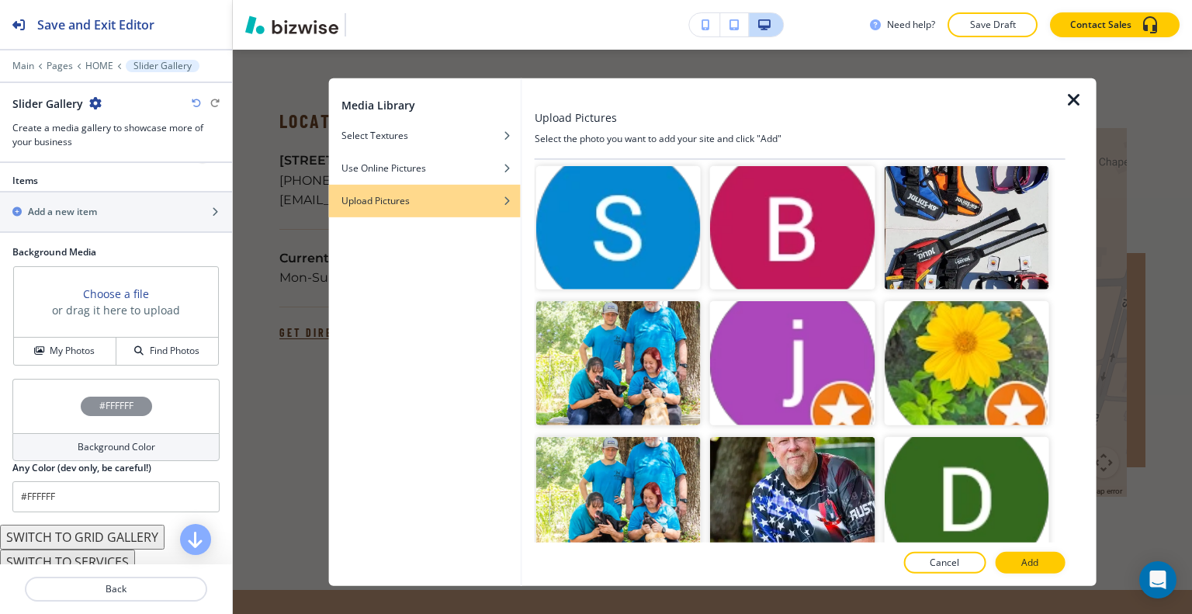
click at [1037, 570] on button "Add" at bounding box center [1030, 563] width 70 height 22
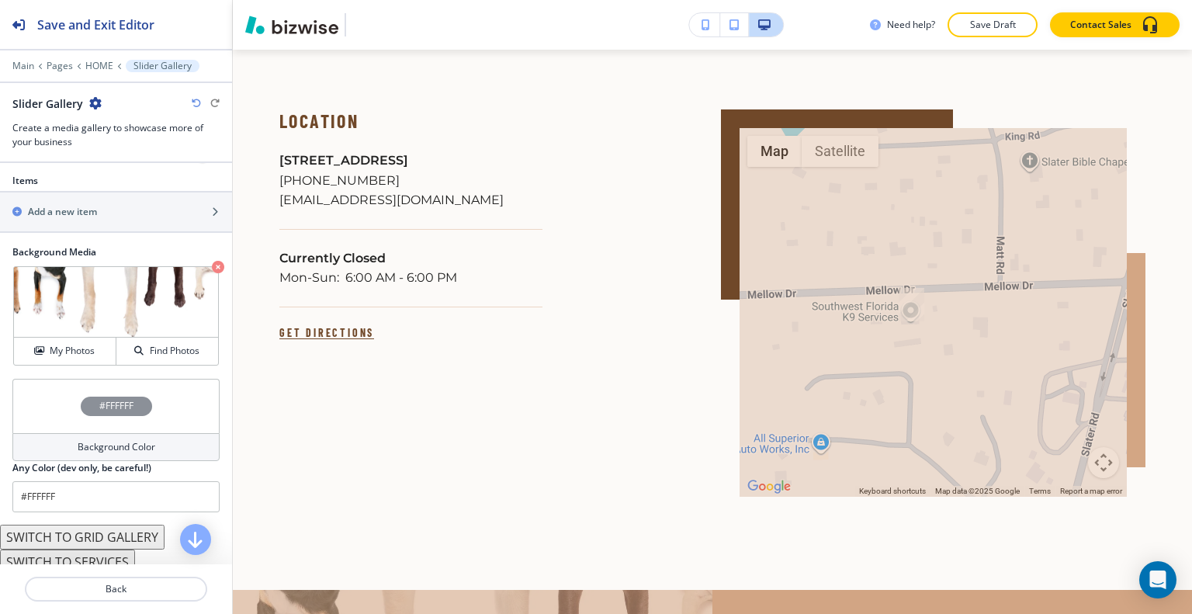
scroll to position [6531, 0]
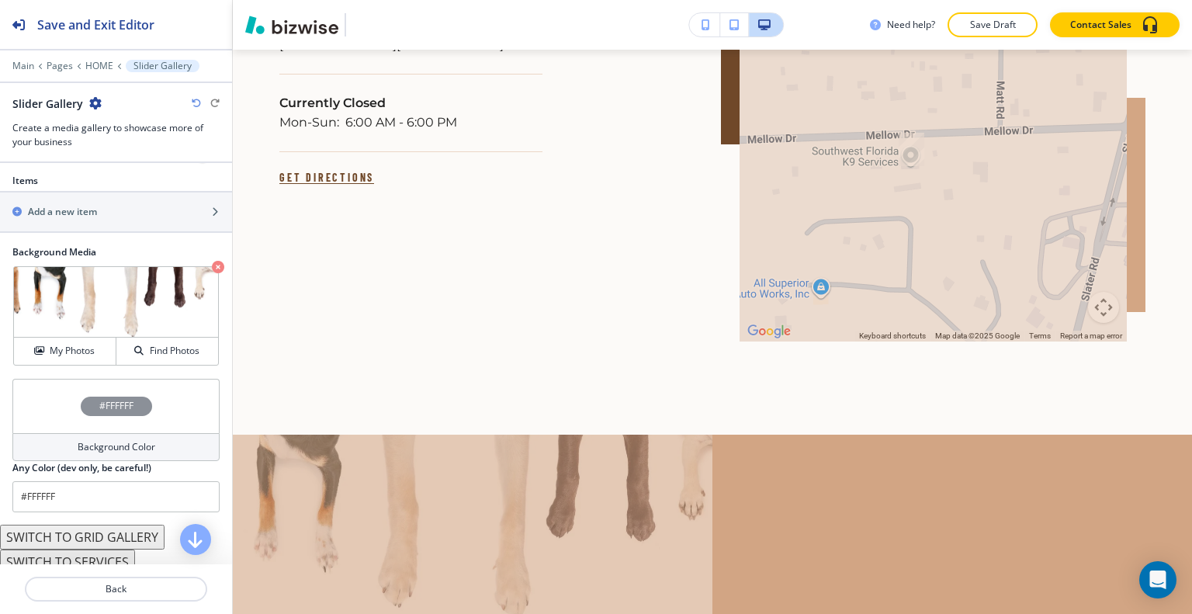
click at [61, 397] on div "#FFFFFF" at bounding box center [115, 406] width 207 height 54
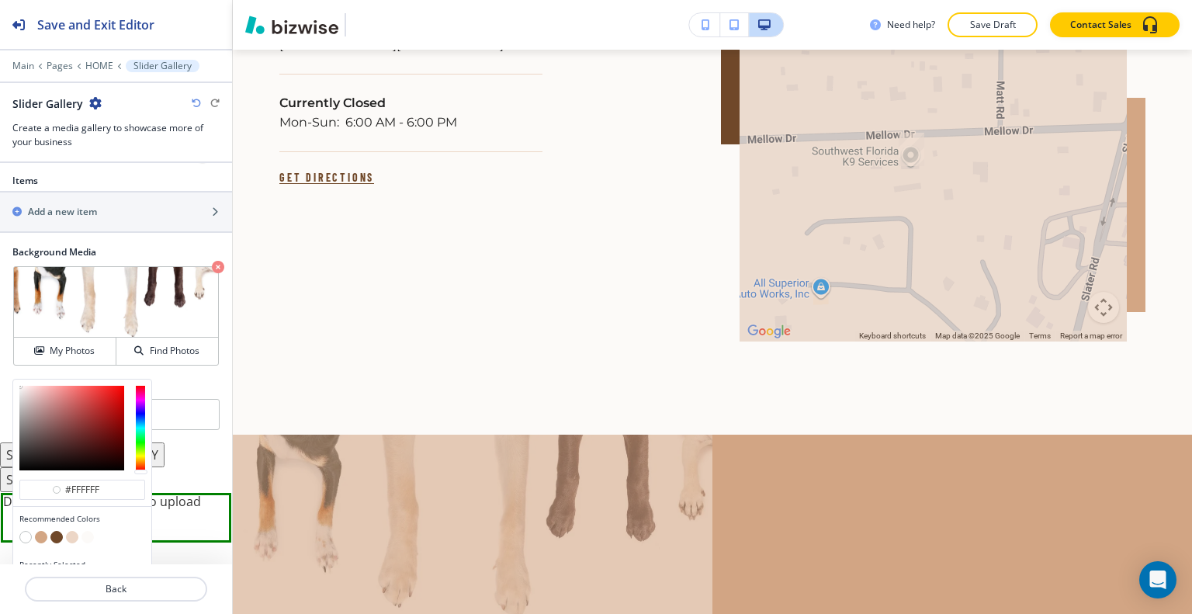
scroll to position [574, 0]
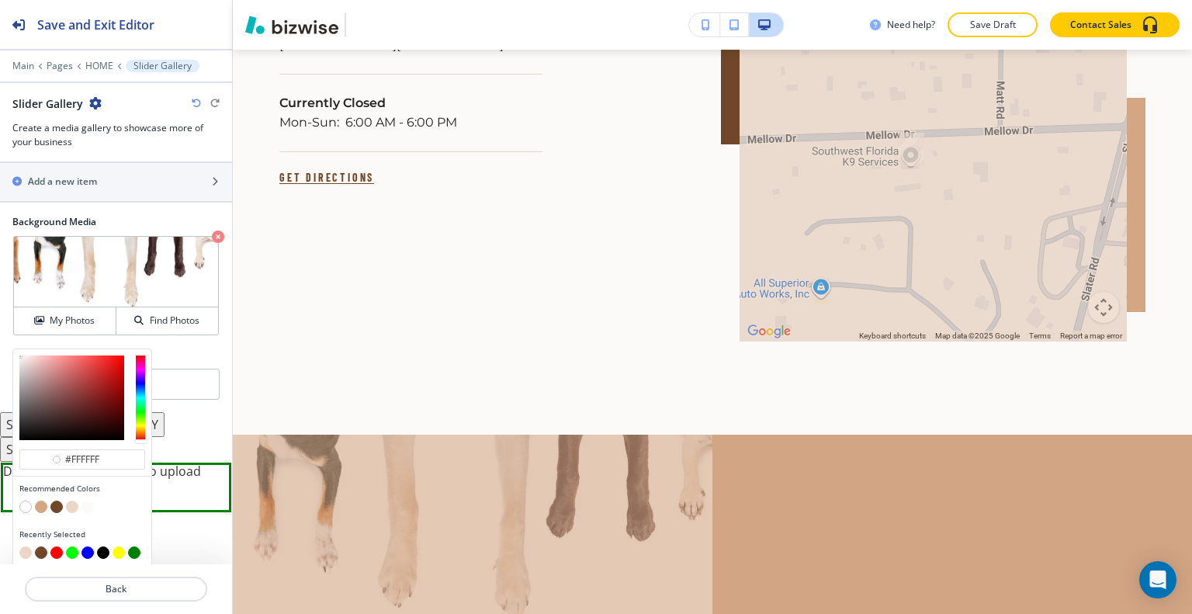
click at [57, 502] on button "button" at bounding box center [56, 507] width 12 height 12
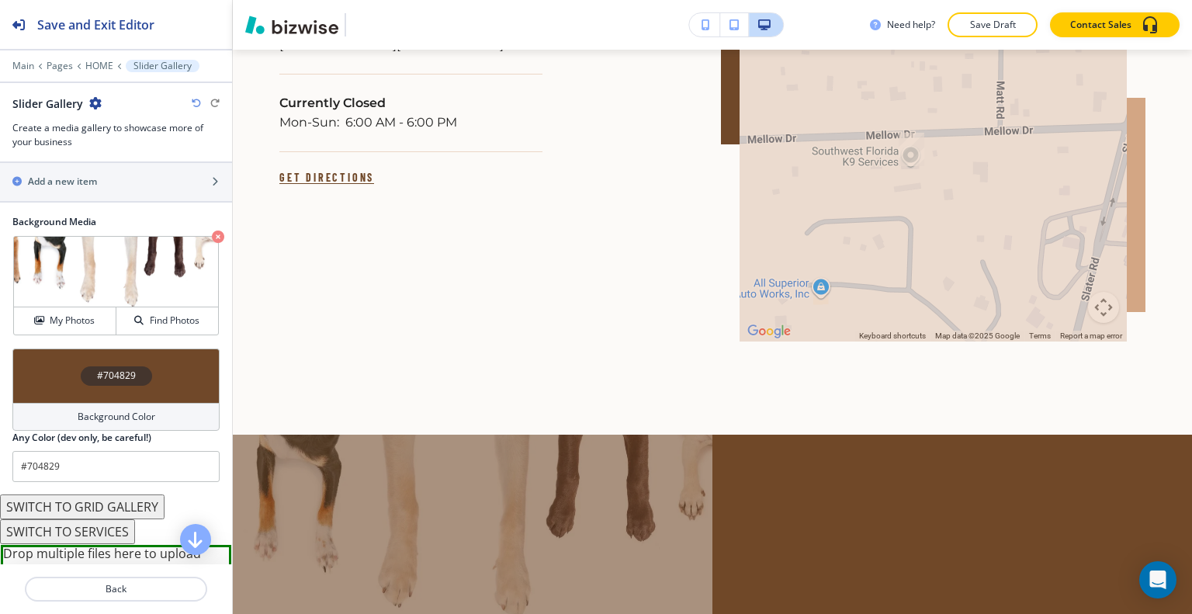
click at [199, 102] on icon "button" at bounding box center [196, 103] width 9 height 9
type input "#FFFFFF"
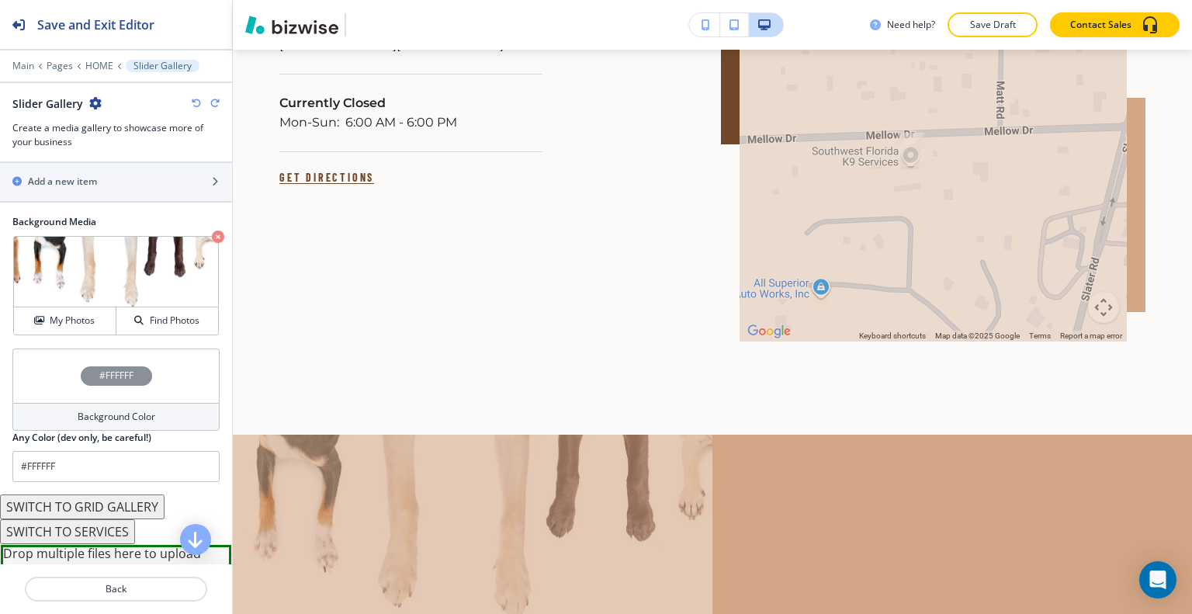
click at [199, 102] on icon "button" at bounding box center [196, 103] width 9 height 9
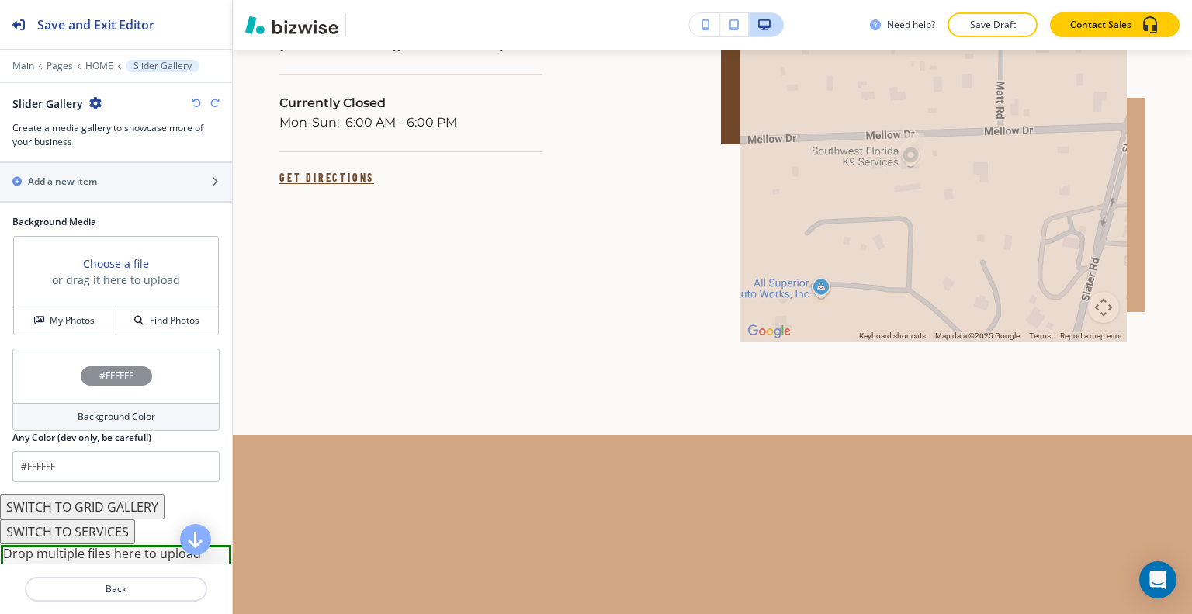
click at [199, 102] on icon "button" at bounding box center [196, 103] width 9 height 9
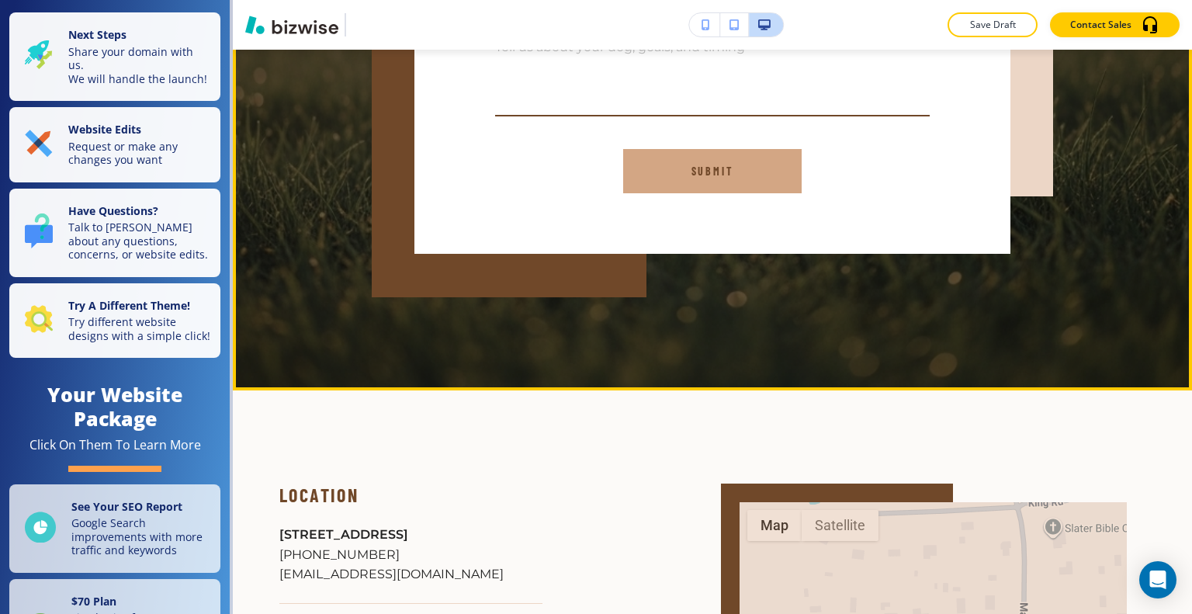
scroll to position [5349, 0]
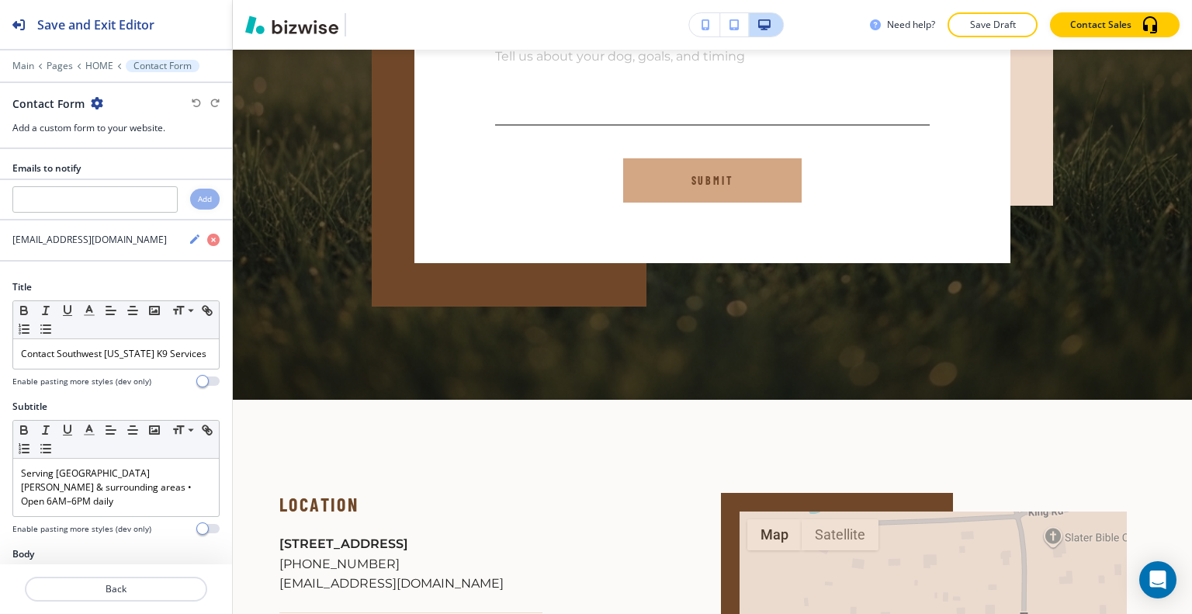
scroll to position [5417, 0]
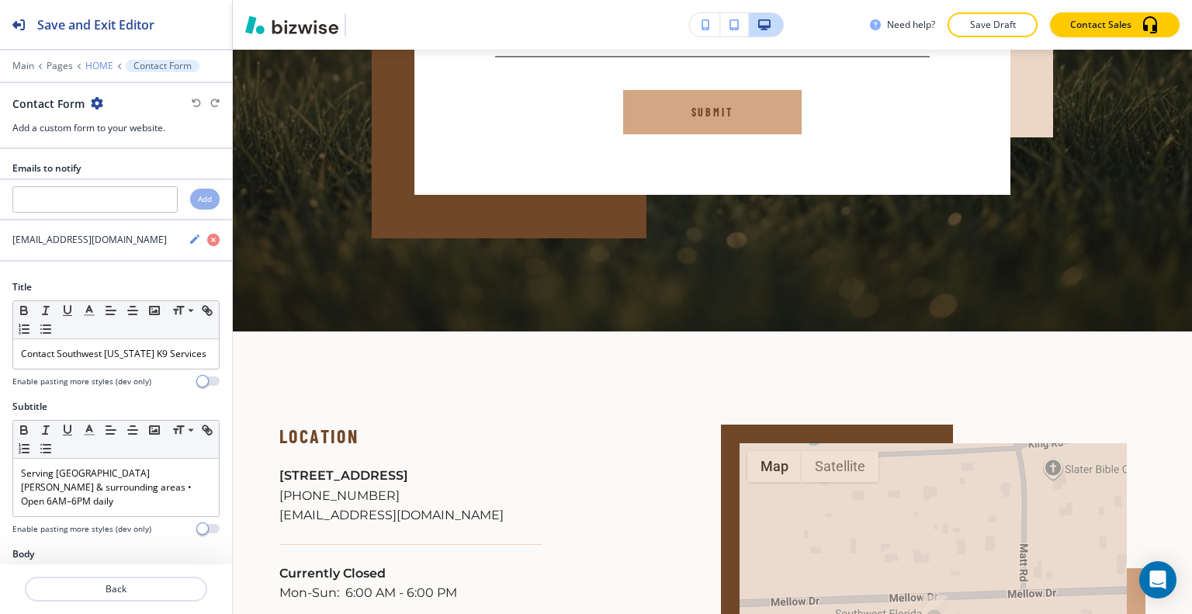
click at [96, 68] on p "HOME" at bounding box center [99, 66] width 28 height 11
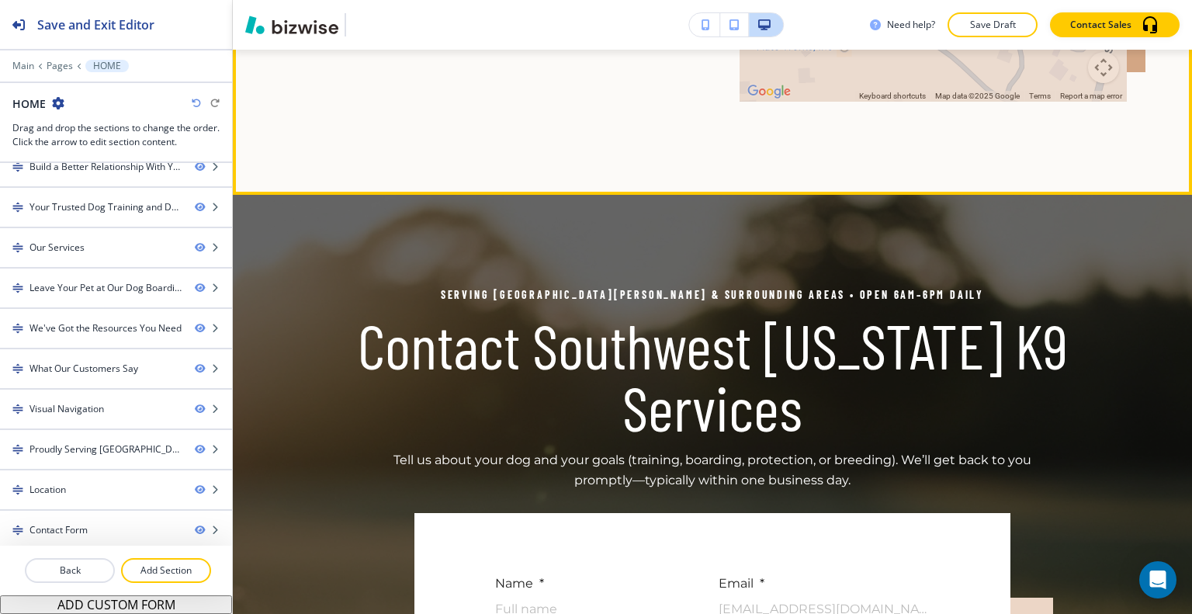
scroll to position [5209, 0]
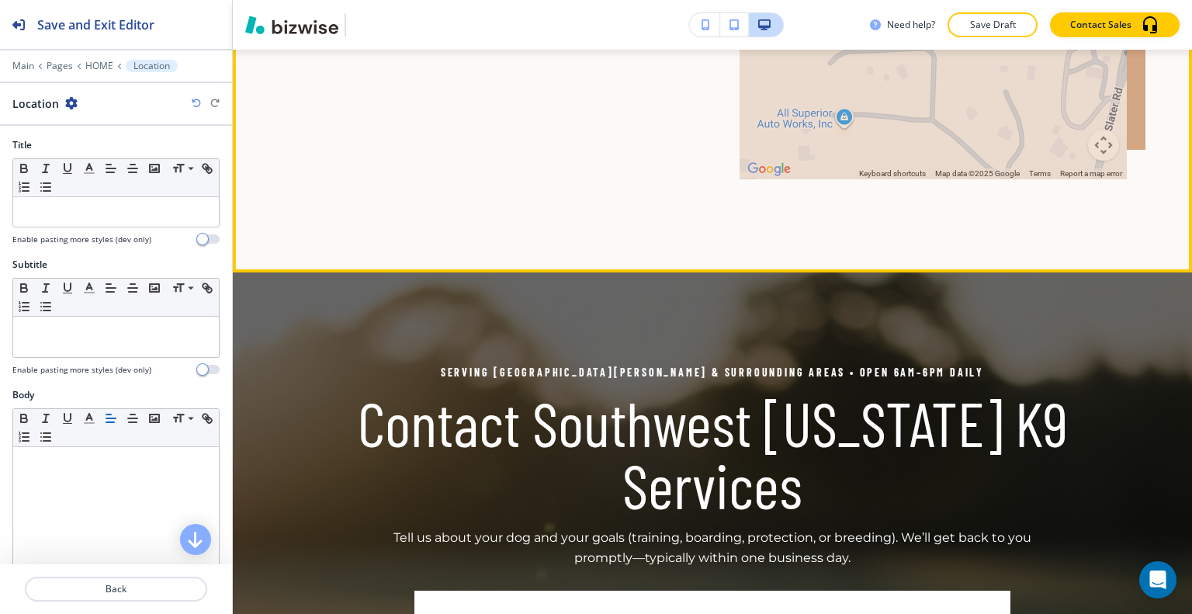
scroll to position [5417, 0]
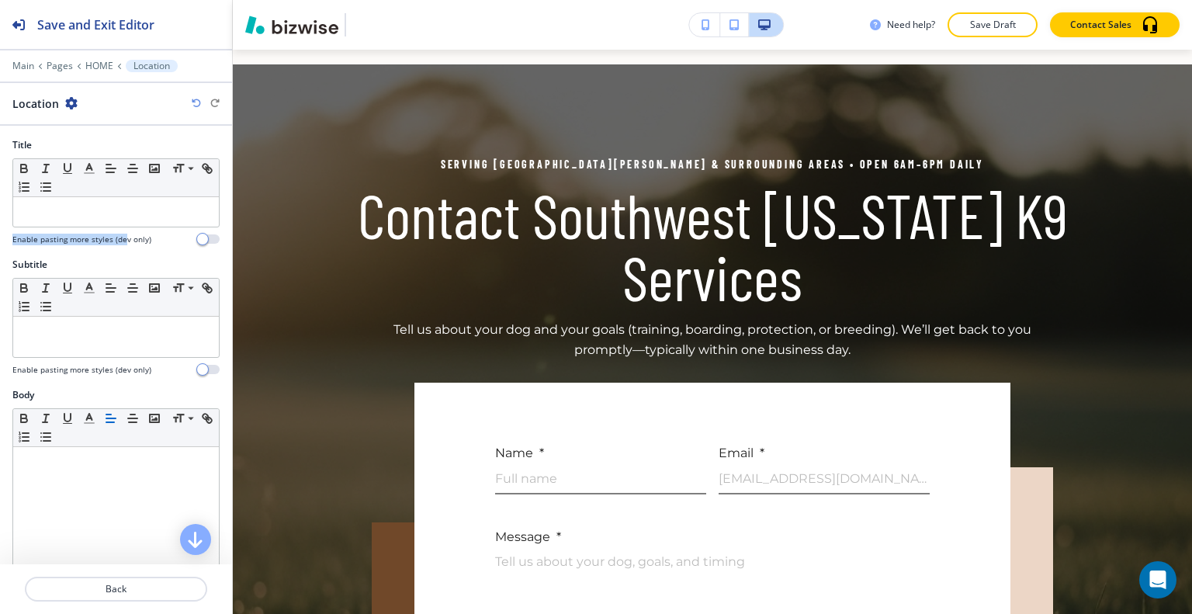
click at [120, 231] on div "Title Small Normal Large Huge Enable pasting more styles (dev only)" at bounding box center [115, 191] width 207 height 107
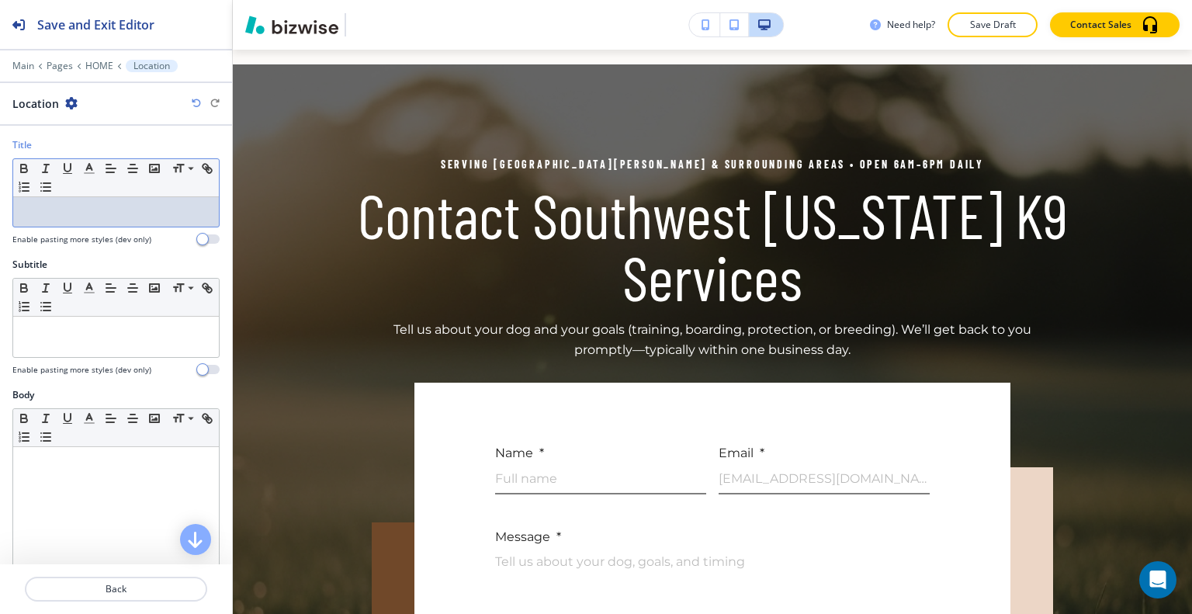
click at [115, 203] on div at bounding box center [116, 211] width 206 height 29
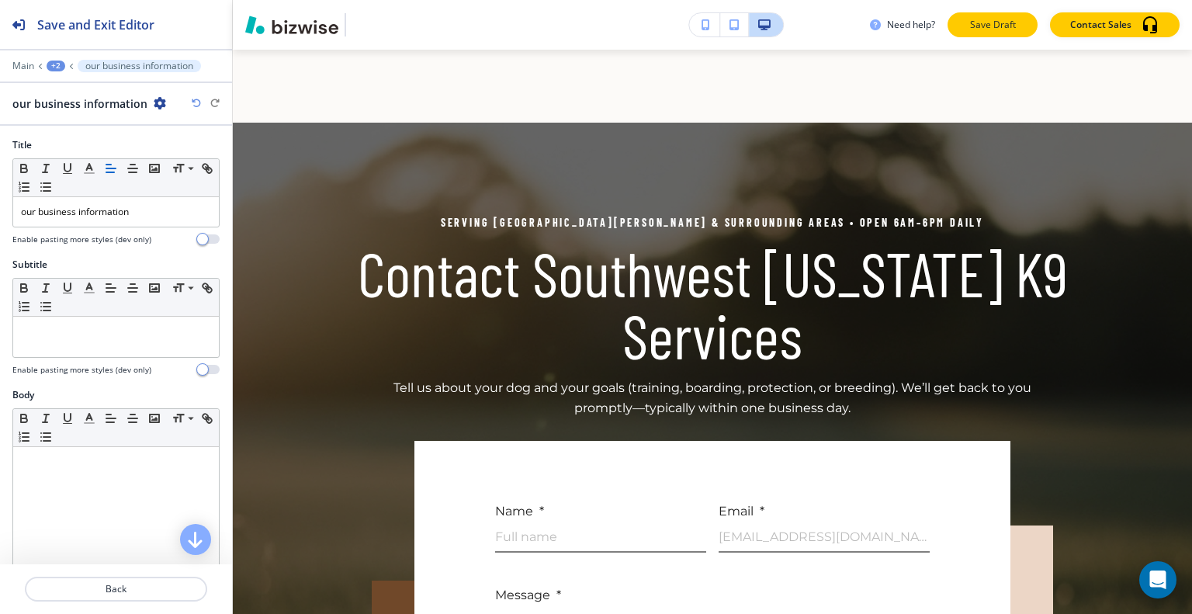
click at [1003, 26] on p "Save Draft" at bounding box center [993, 25] width 50 height 14
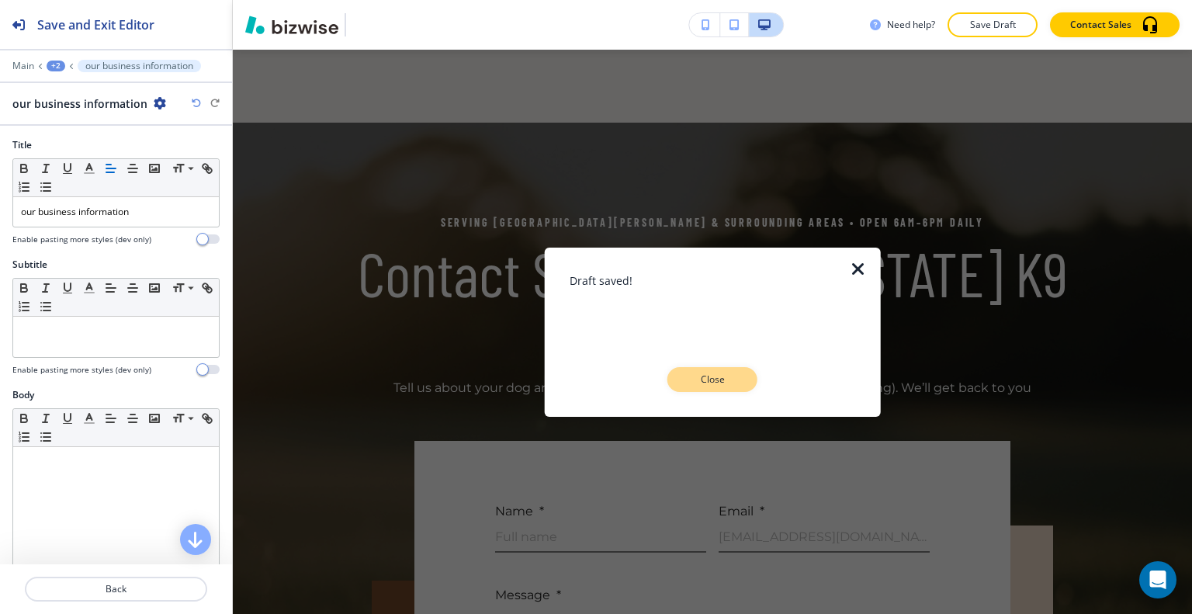
click at [736, 373] on p "Close" at bounding box center [713, 380] width 50 height 14
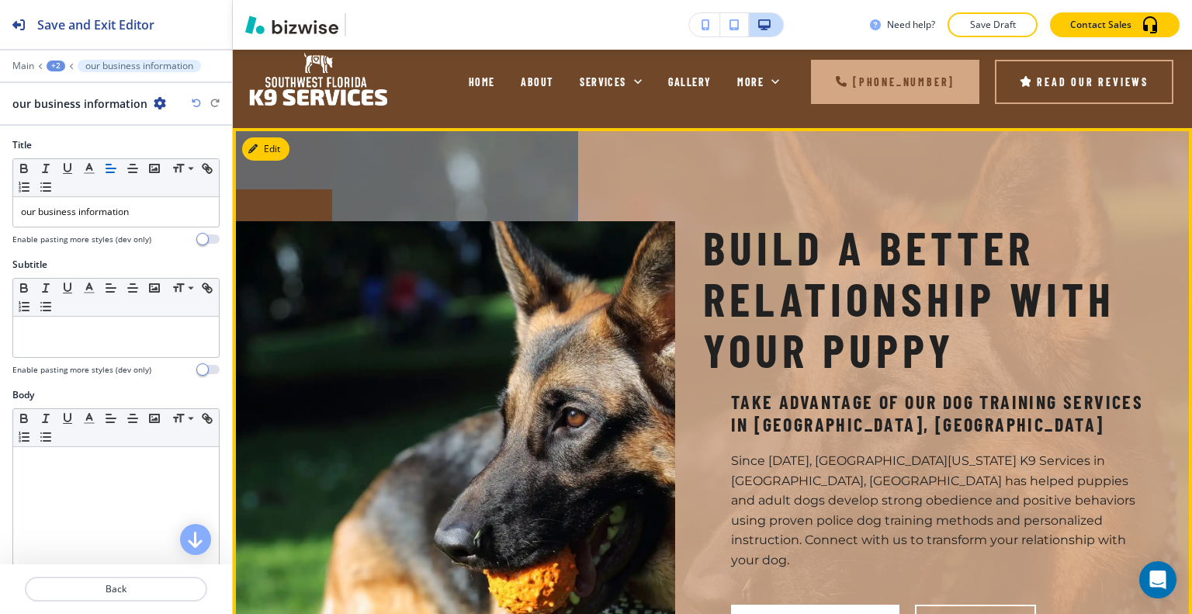
scroll to position [0, 0]
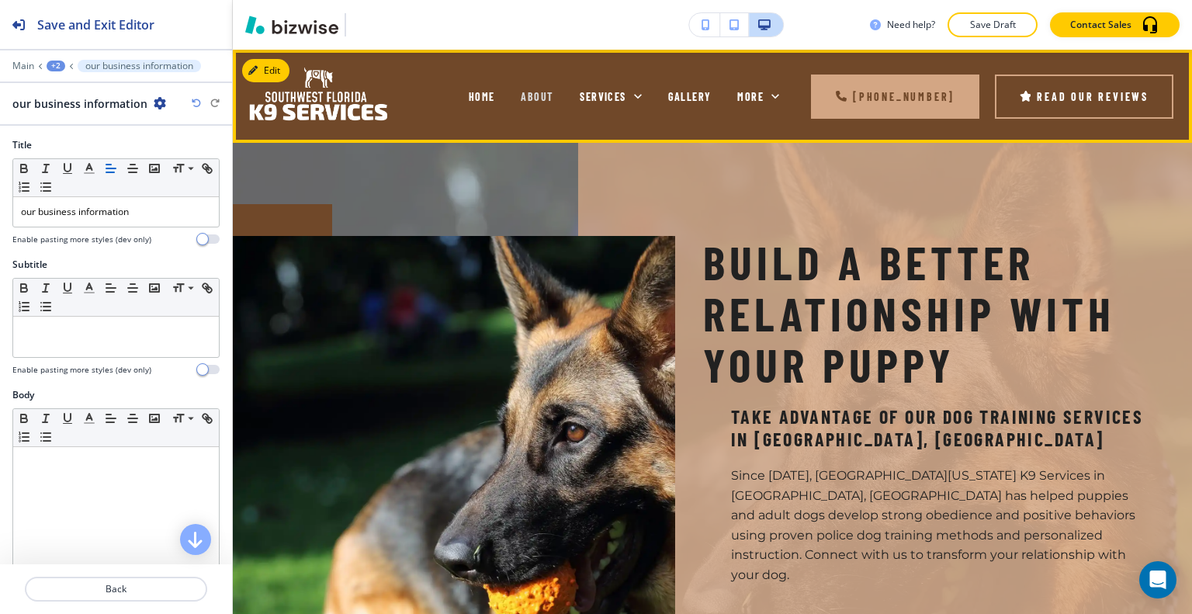
click at [549, 95] on span "ABOUT" at bounding box center [537, 96] width 33 height 13
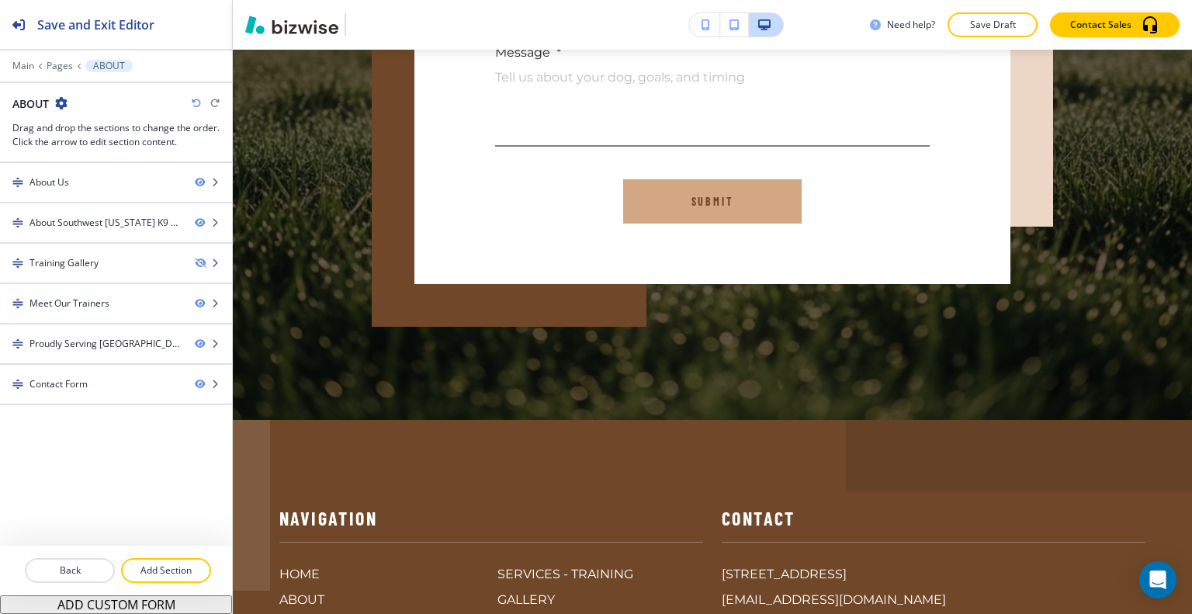
scroll to position [4540, 0]
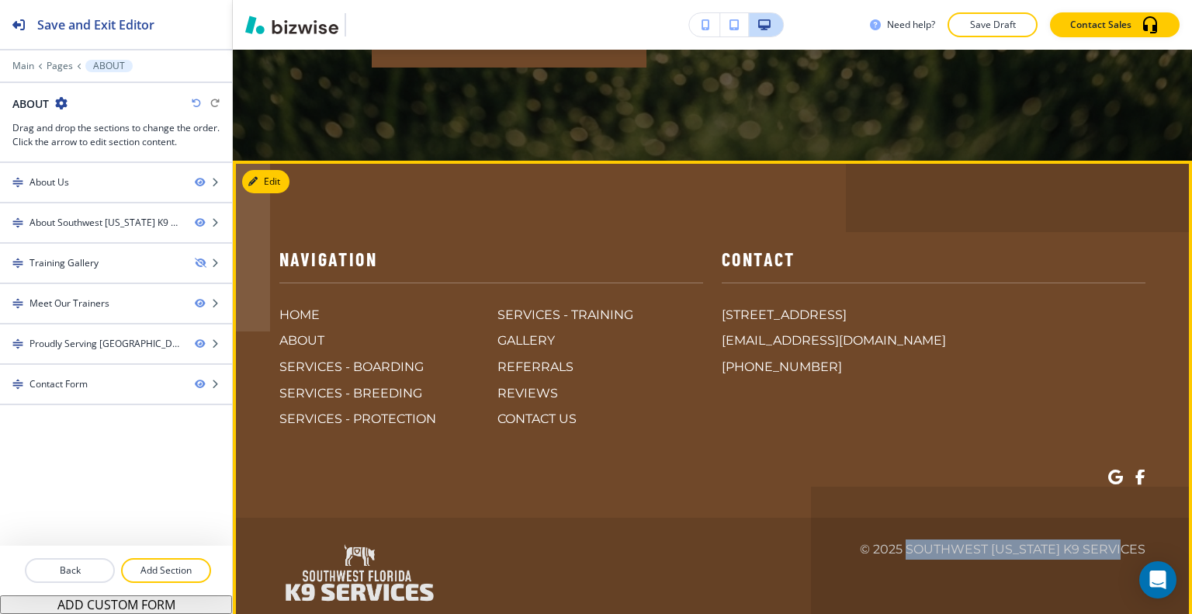
drag, startPoint x: 1146, startPoint y: 496, endPoint x: 907, endPoint y: 495, distance: 239.0
click at [907, 495] on footer "Navigation HOME ABOUT SERVICES - BOARDING SERVICES - BREEDING SERVICES - PROTEC…" at bounding box center [712, 413] width 959 height 504
copy p "Southwest [US_STATE] K9 Services"
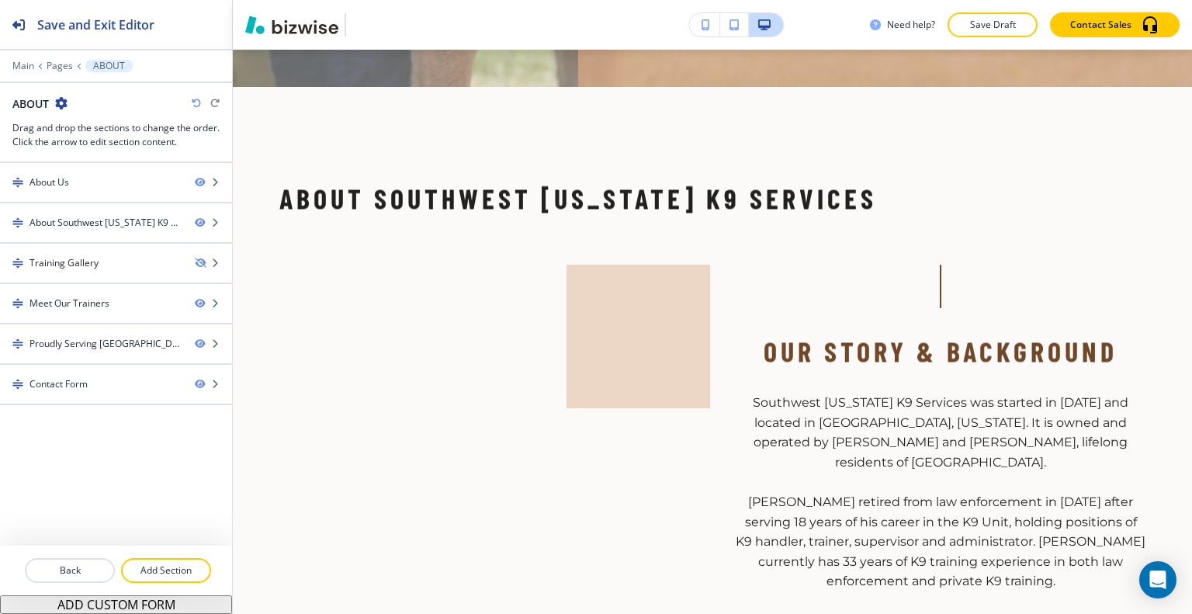
scroll to position [0, 0]
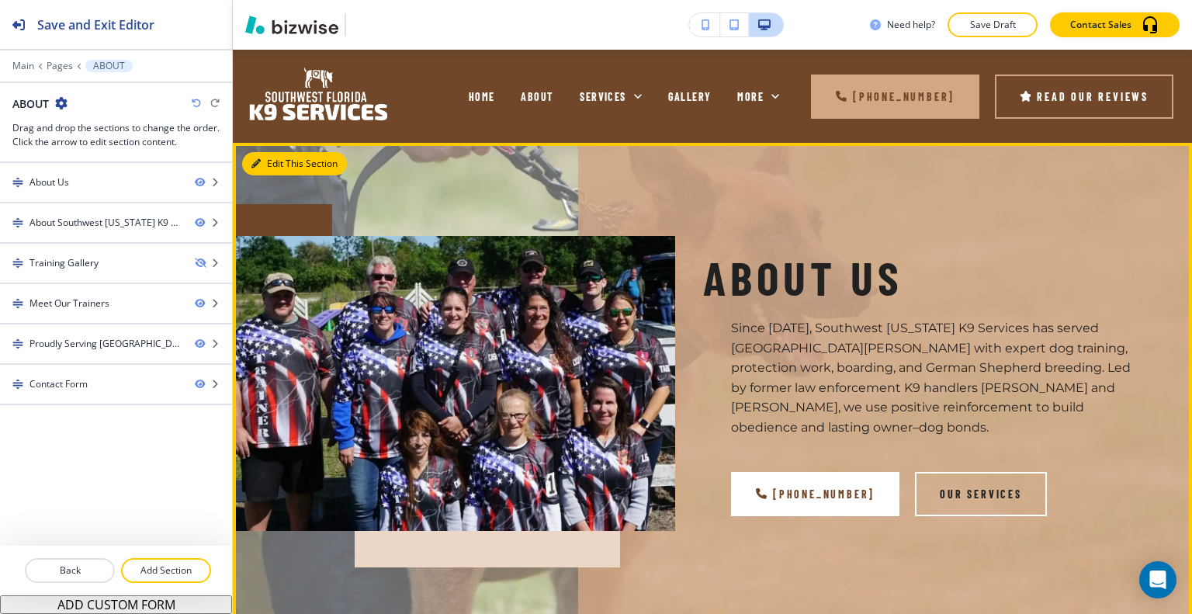
click at [282, 161] on button "Edit This Section" at bounding box center [294, 163] width 105 height 23
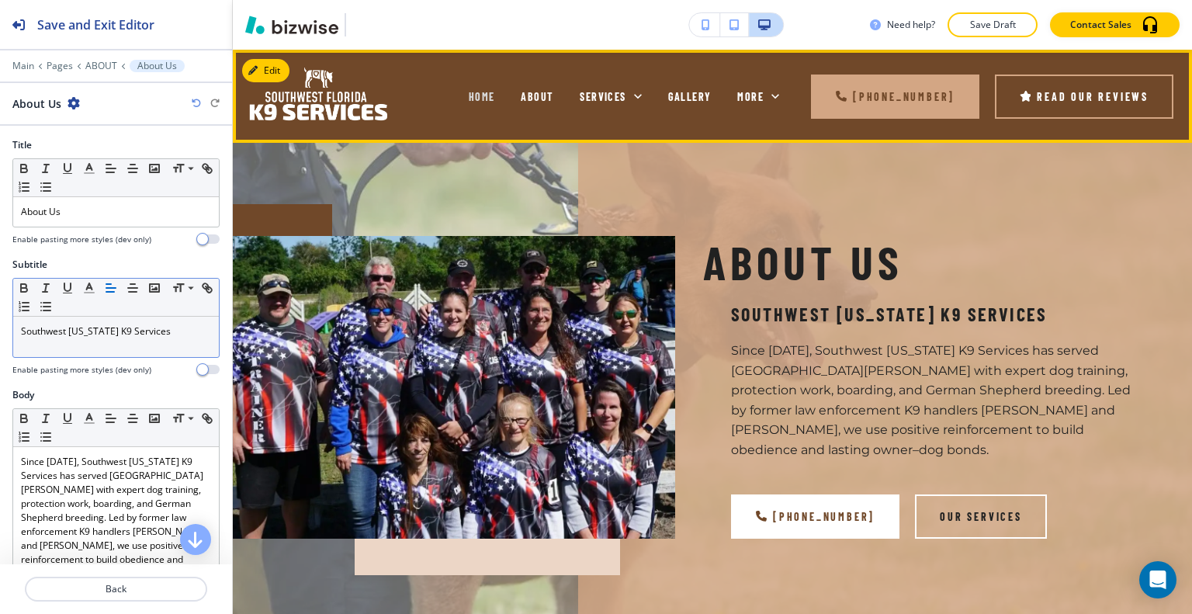
click at [487, 94] on span "HOME" at bounding box center [482, 96] width 26 height 13
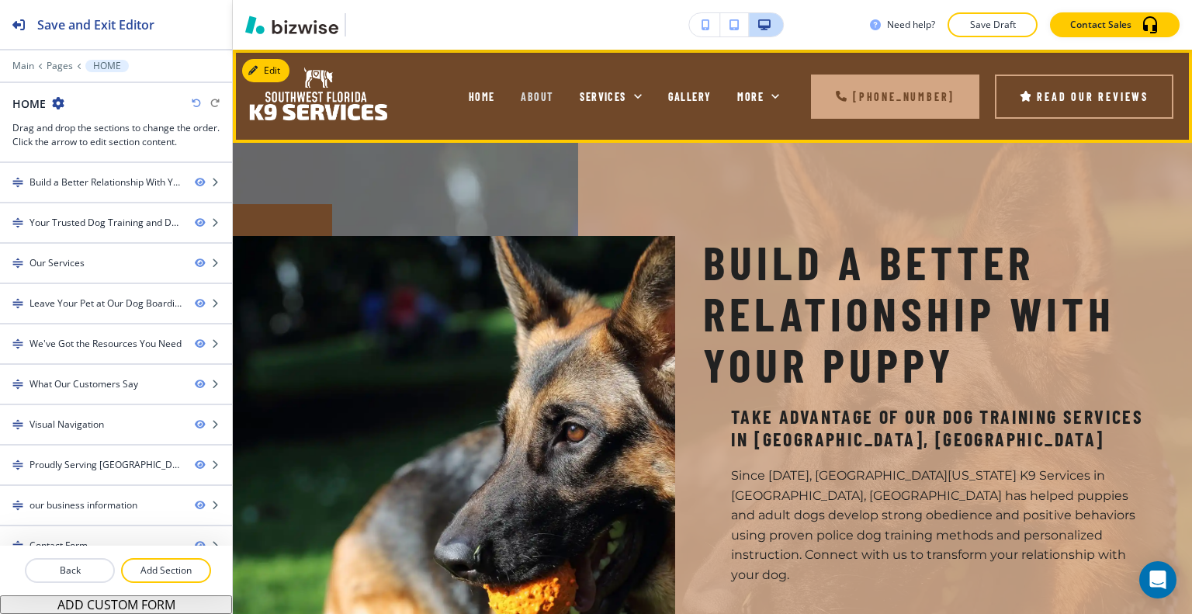
click at [540, 99] on span "ABOUT" at bounding box center [537, 96] width 33 height 13
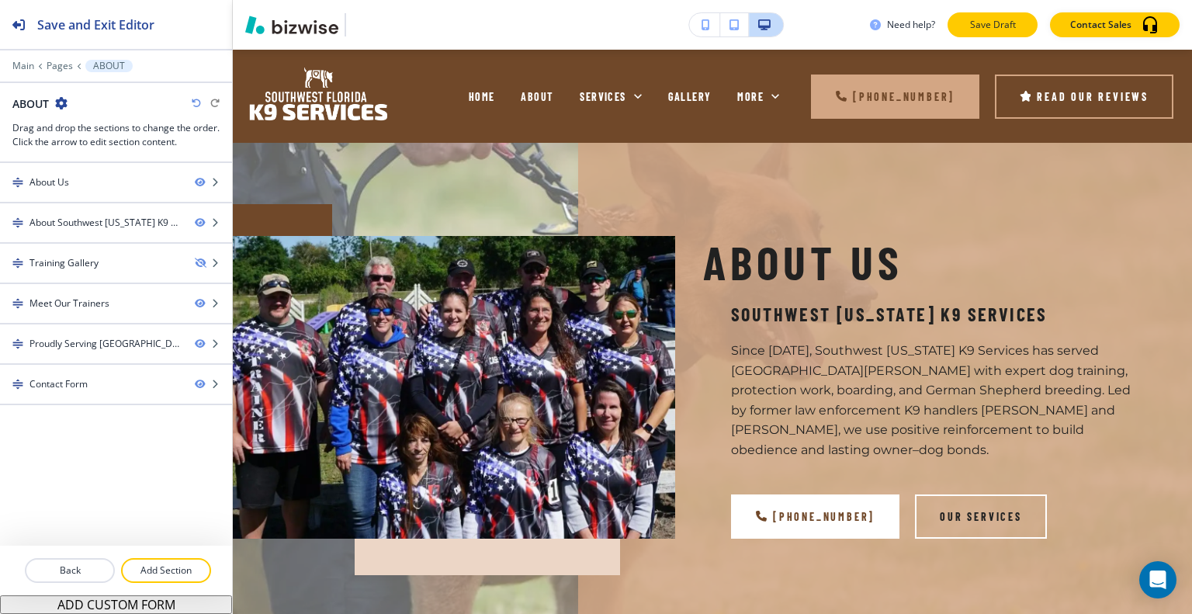
click at [987, 31] on p "Save Draft" at bounding box center [993, 25] width 50 height 14
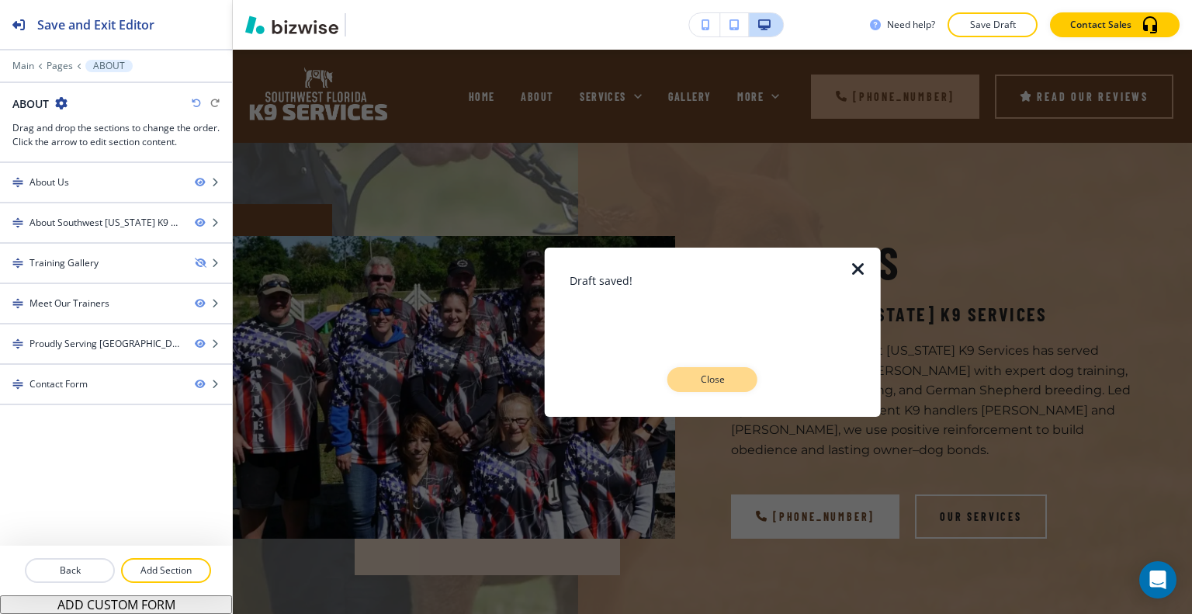
click at [729, 376] on p "Close" at bounding box center [713, 380] width 50 height 14
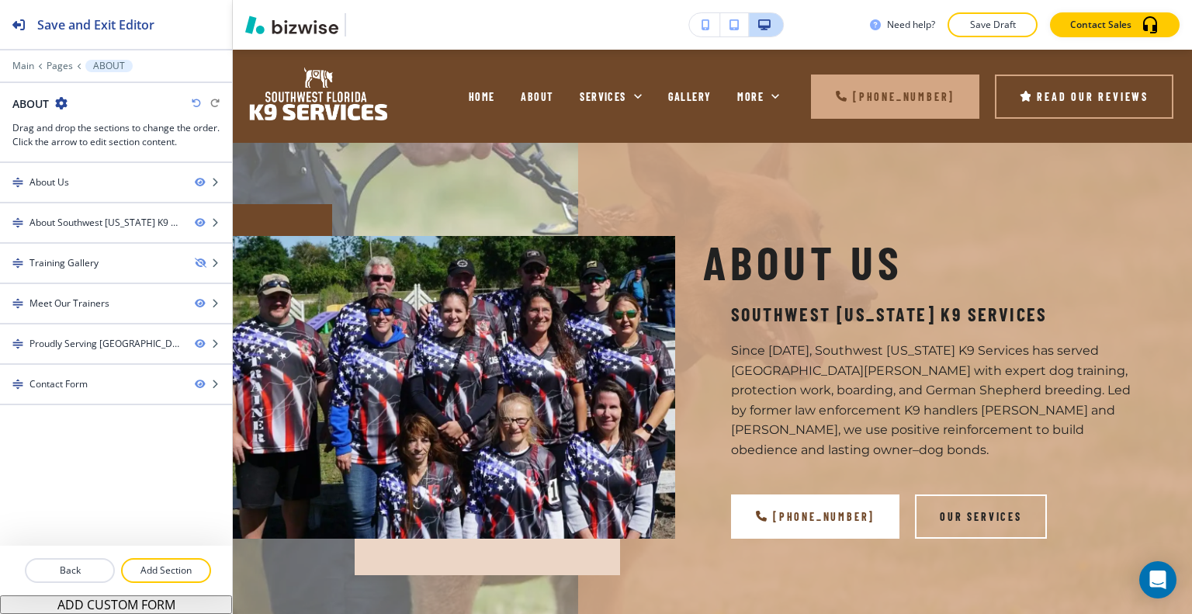
scroll to position [310, 0]
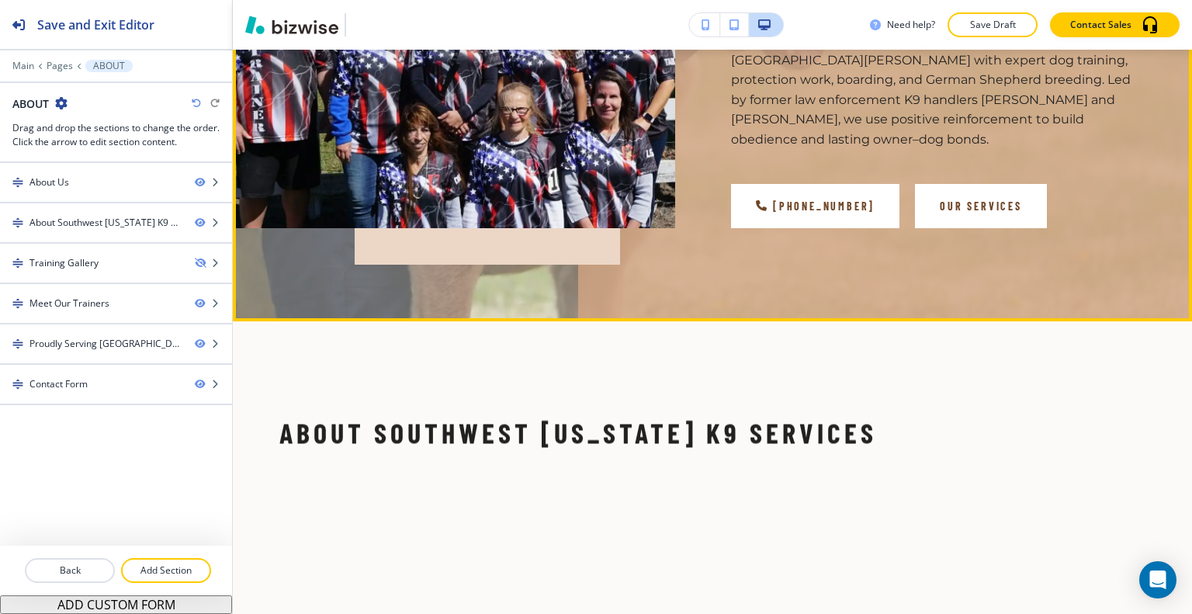
click at [941, 190] on button "Our Services" at bounding box center [981, 206] width 132 height 44
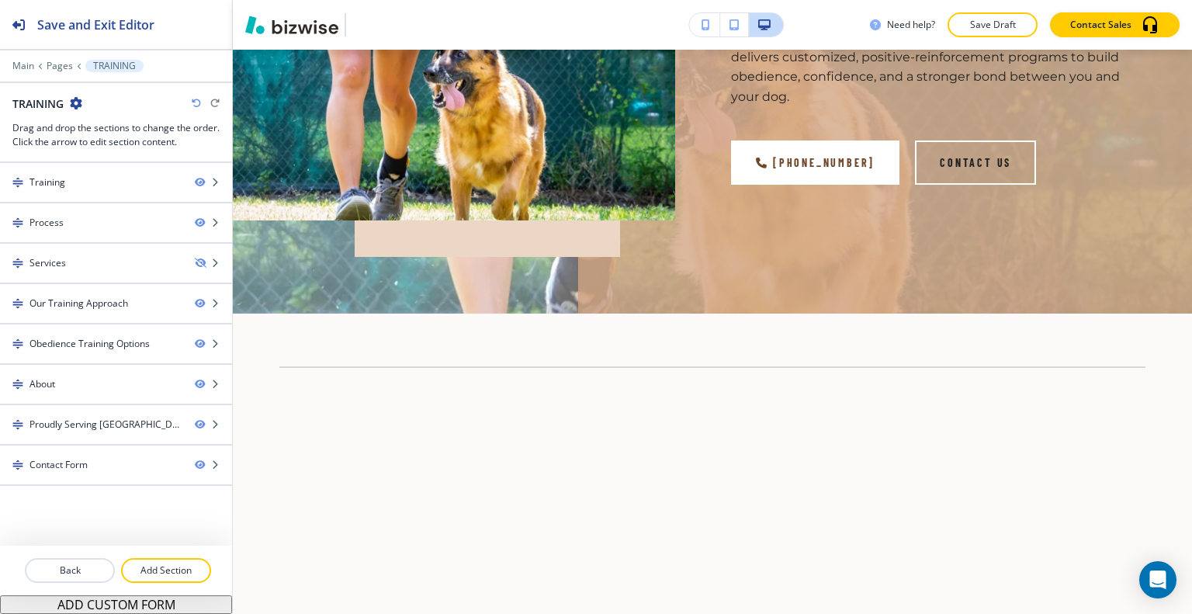
scroll to position [0, 0]
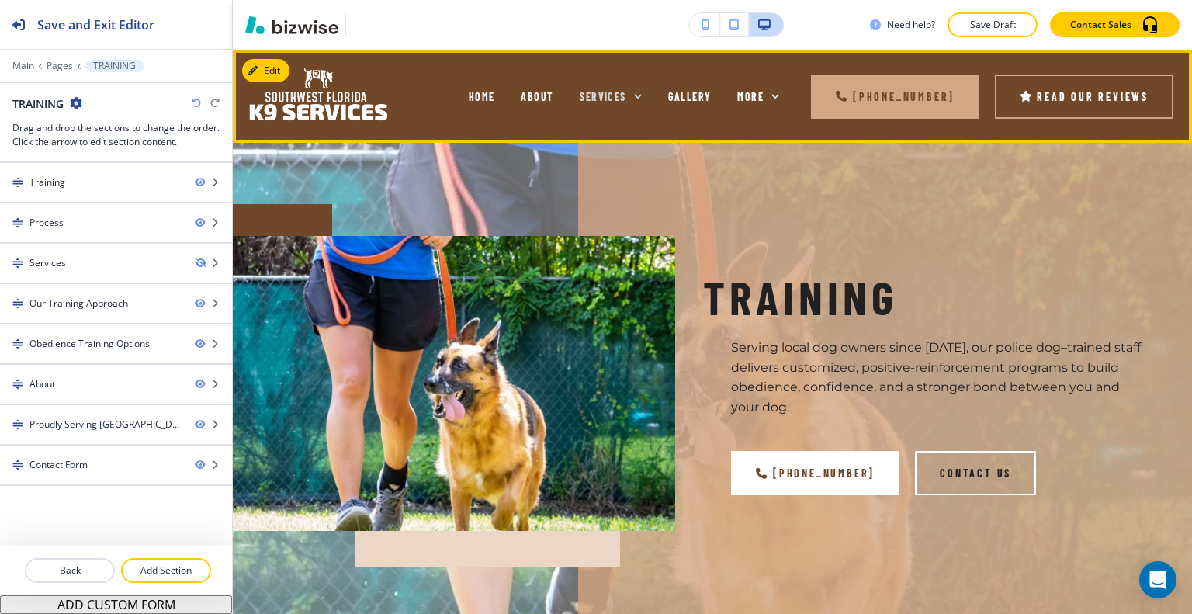
click at [605, 94] on span "SERVICES" at bounding box center [603, 96] width 46 height 13
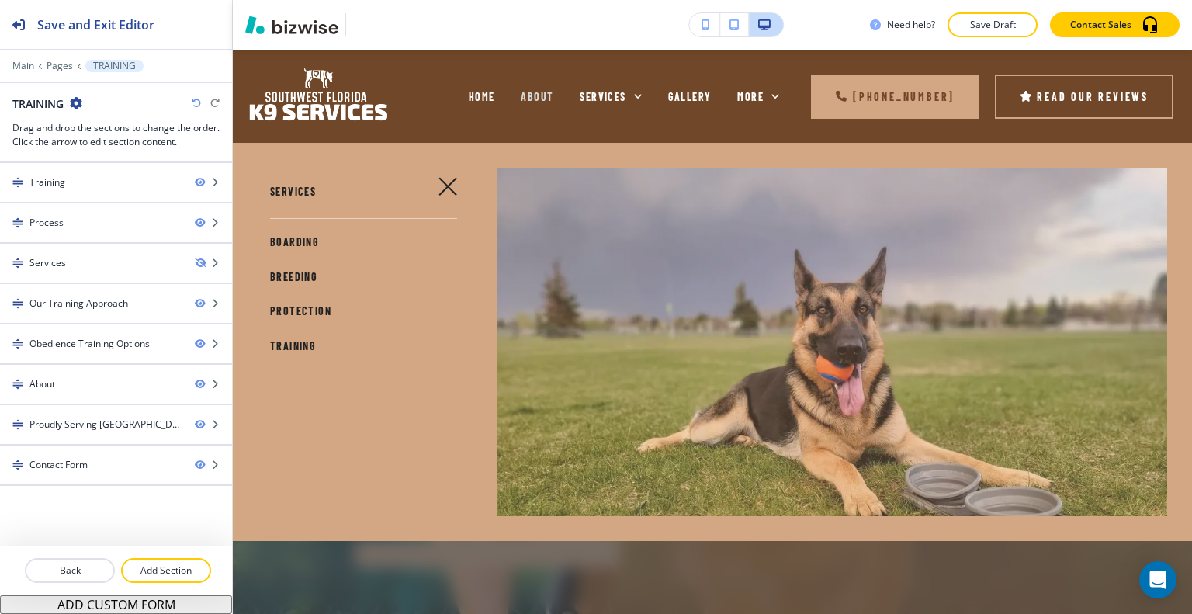
click at [542, 92] on span "ABOUT" at bounding box center [537, 96] width 33 height 13
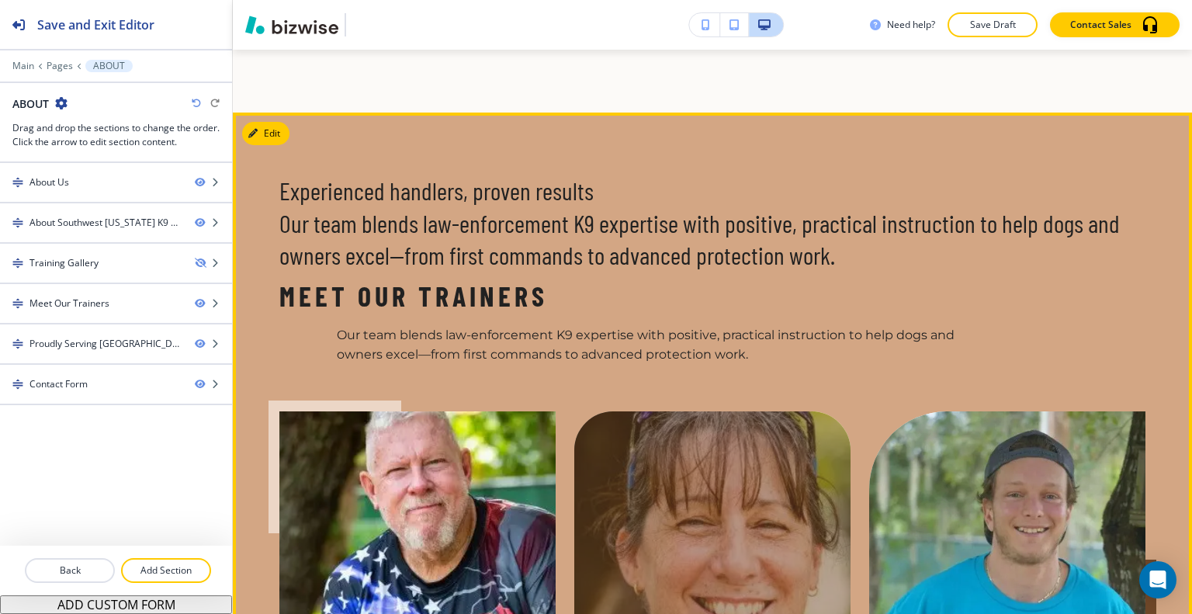
scroll to position [2483, 0]
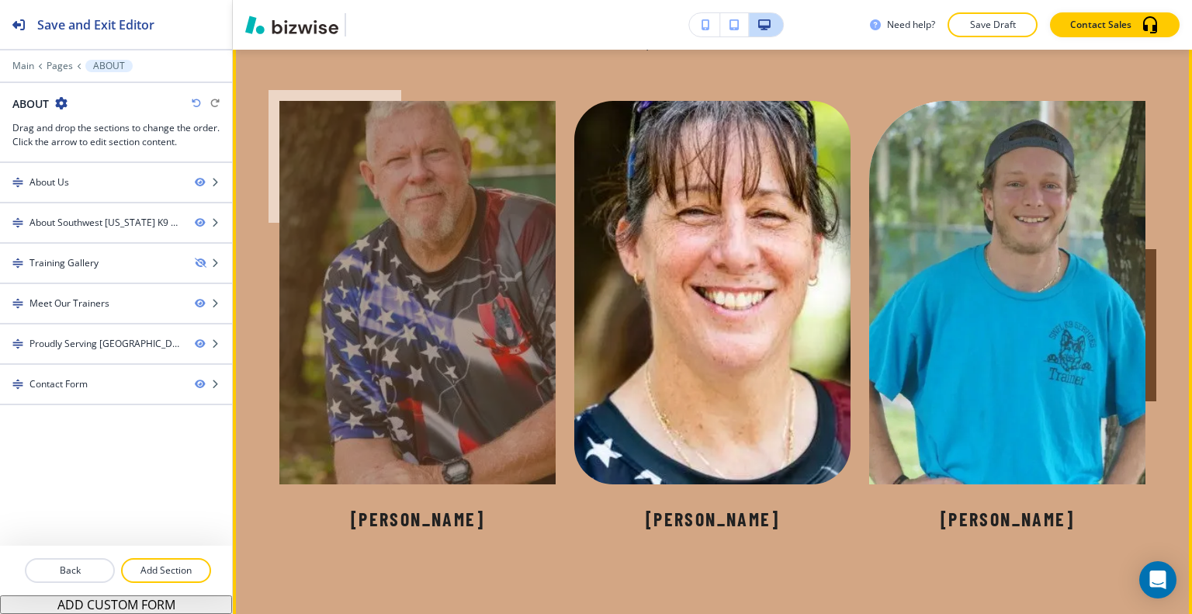
click at [474, 263] on div at bounding box center [417, 292] width 276 height 383
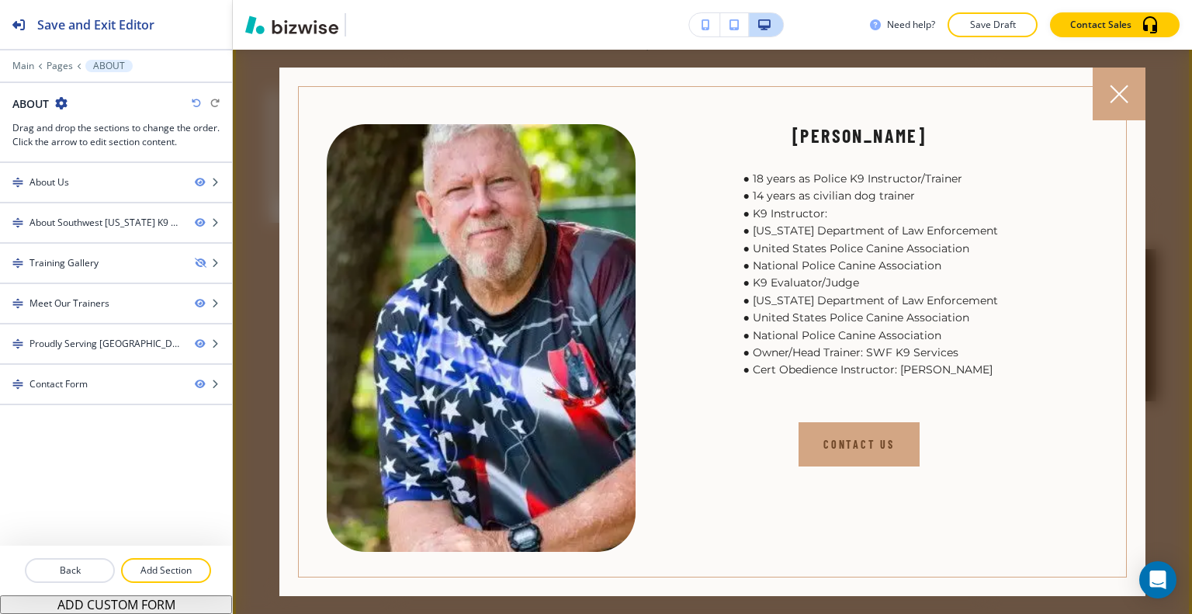
click at [1111, 99] on icon at bounding box center [1119, 94] width 19 height 19
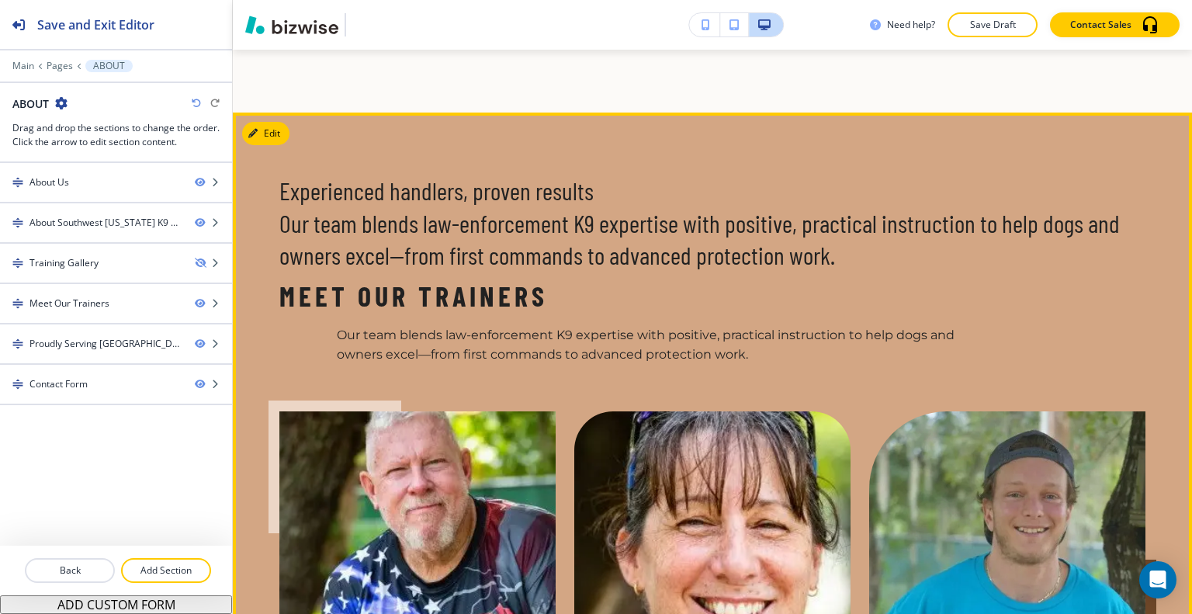
scroll to position [1940, 0]
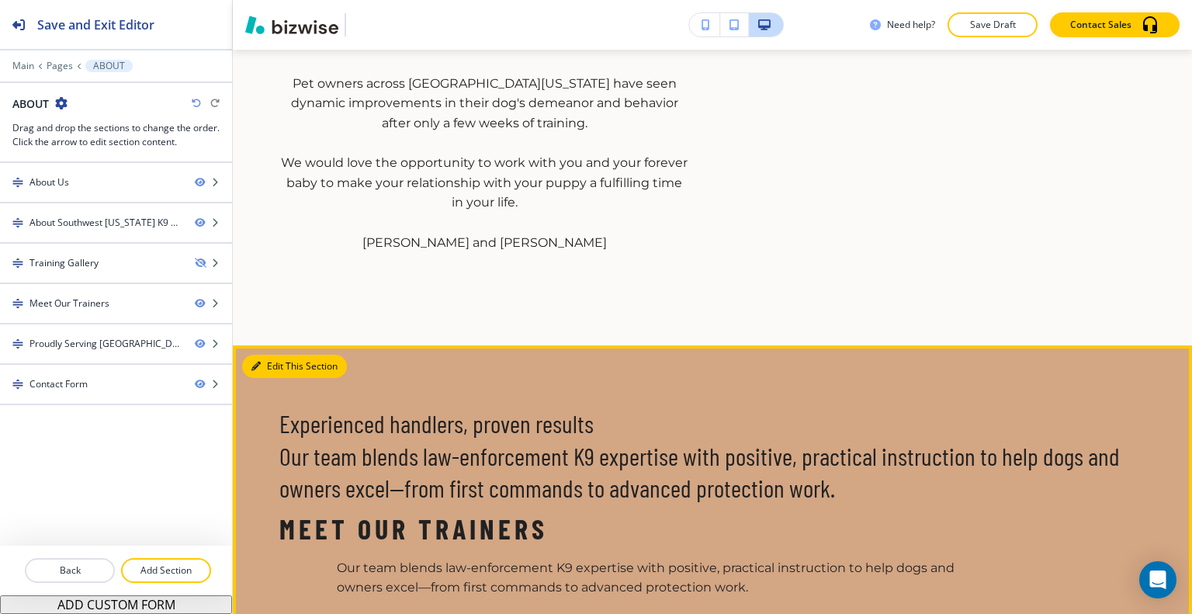
click at [270, 355] on button "Edit This Section" at bounding box center [294, 366] width 105 height 23
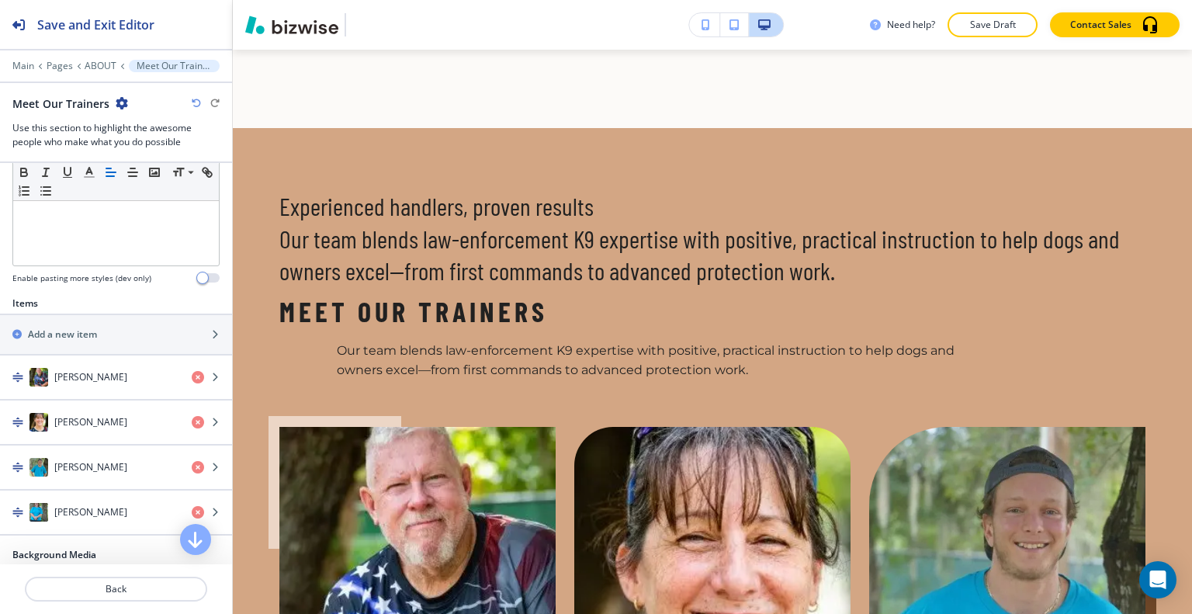
scroll to position [737, 0]
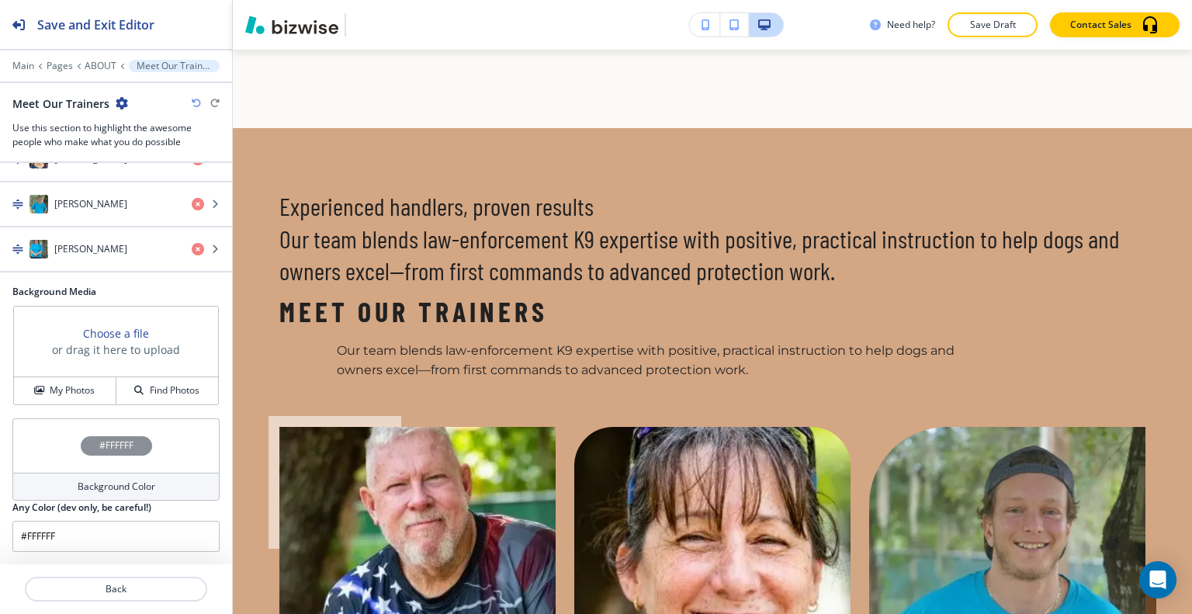
click at [57, 438] on div "#FFFFFF" at bounding box center [115, 445] width 207 height 54
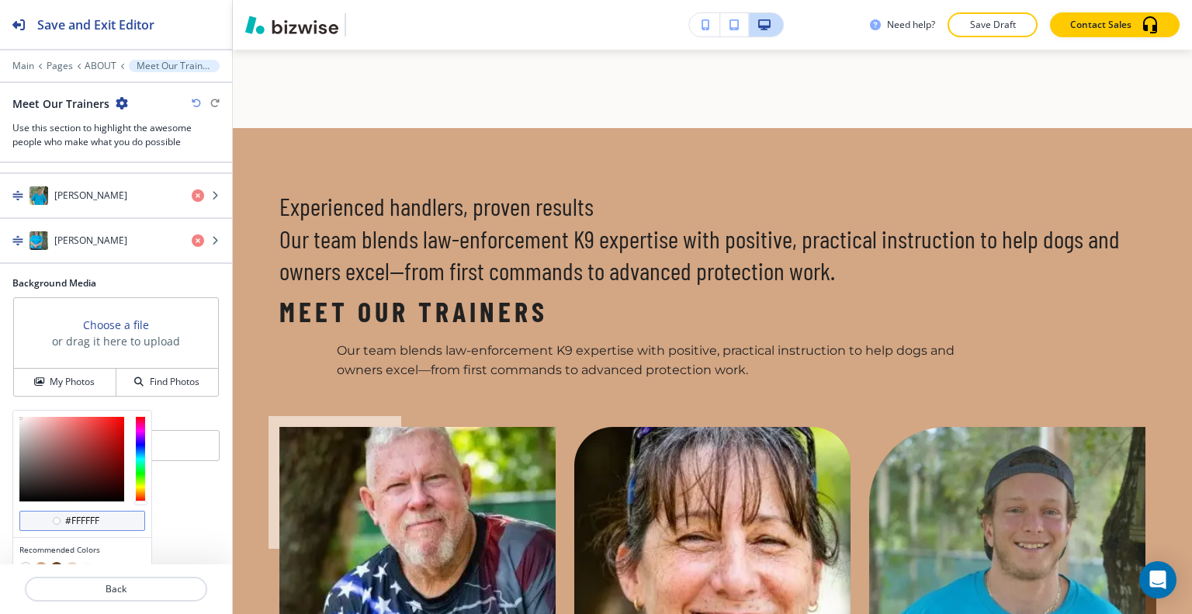
scroll to position [811, 0]
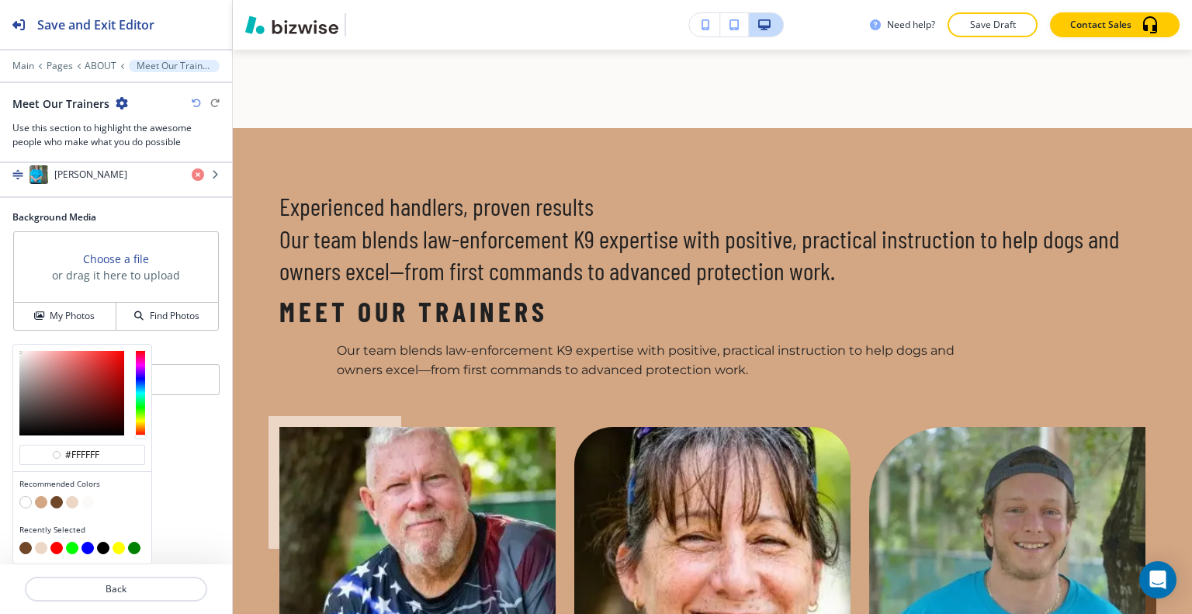
click at [74, 502] on button "button" at bounding box center [72, 502] width 12 height 12
type input "#ecd6c6"
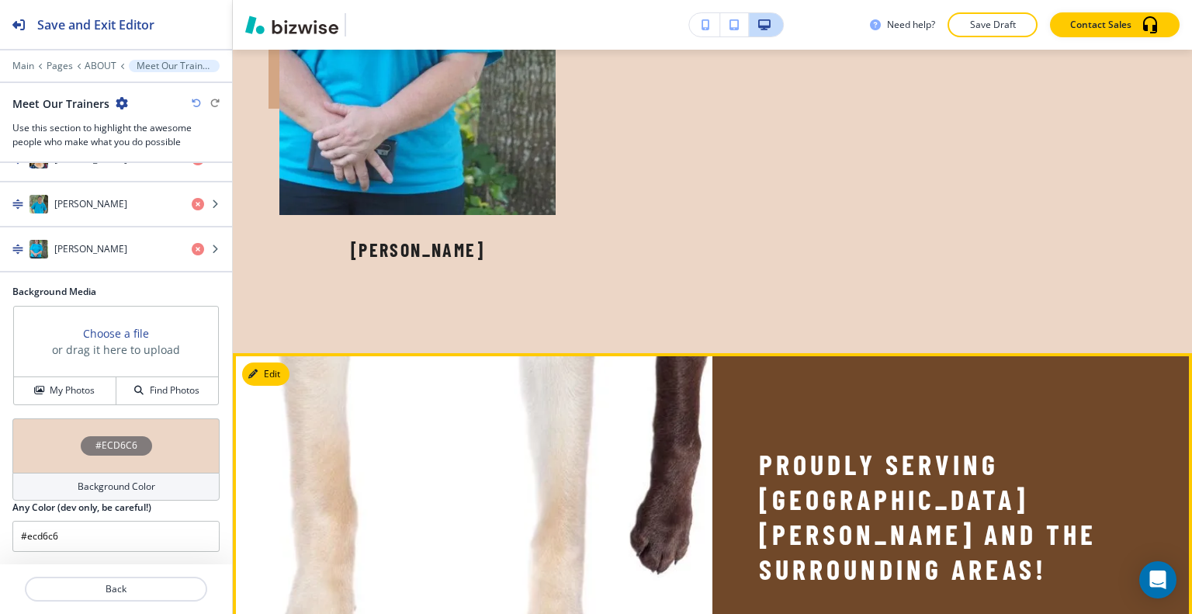
scroll to position [3321, 0]
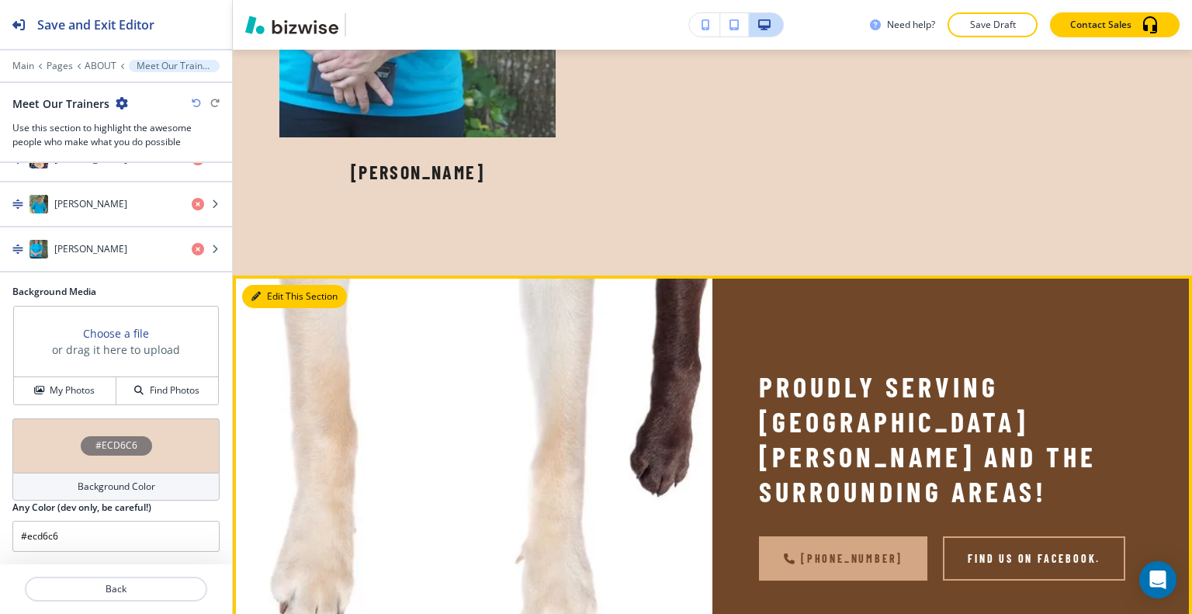
click at [272, 285] on button "Edit This Section" at bounding box center [294, 296] width 105 height 23
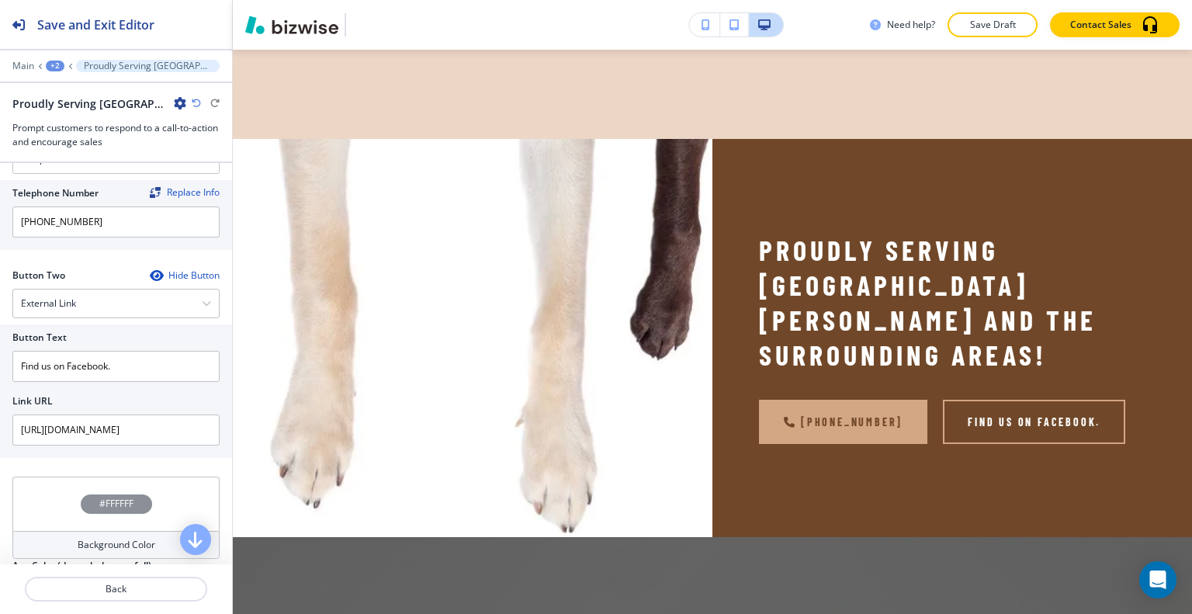
scroll to position [844, 0]
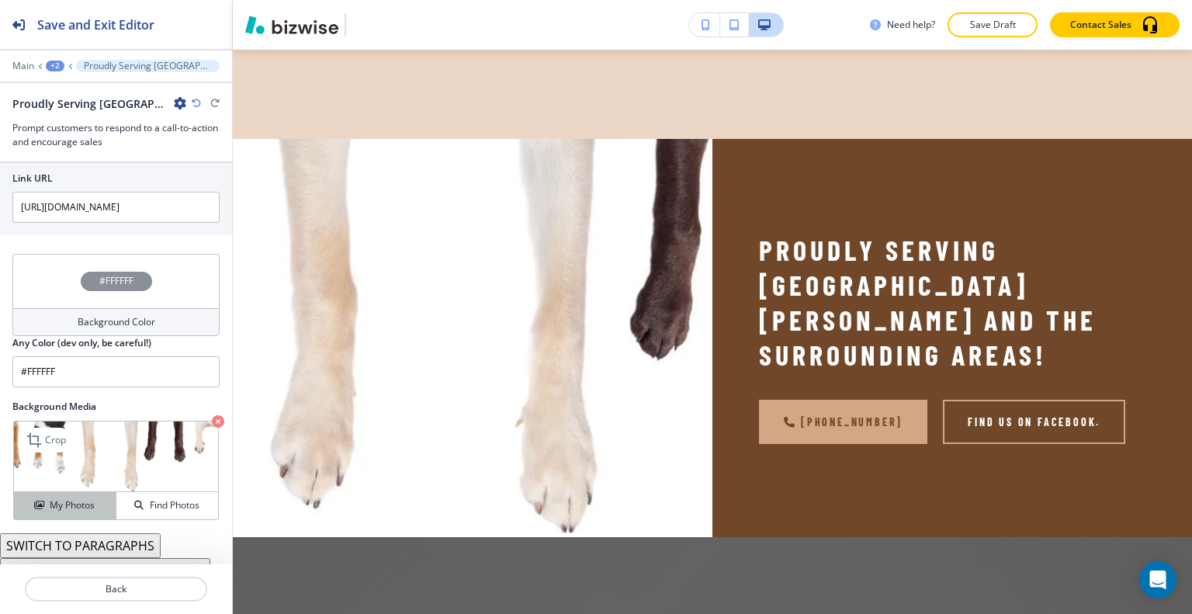
click at [90, 498] on h4 "My Photos" at bounding box center [72, 505] width 45 height 14
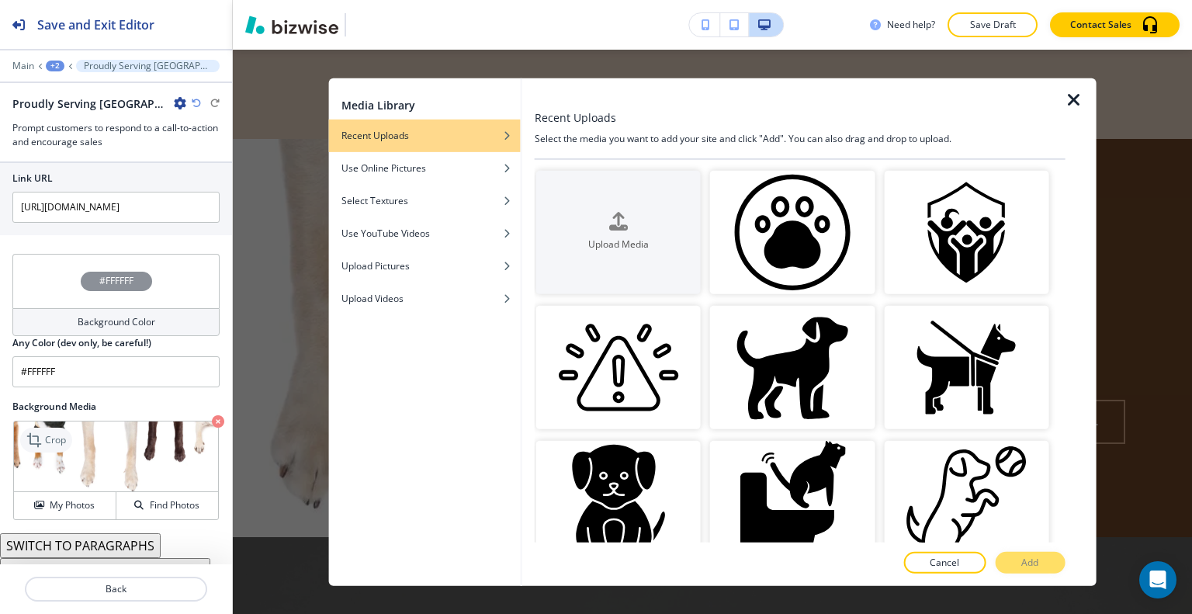
click at [49, 433] on p "Crop" at bounding box center [55, 440] width 21 height 14
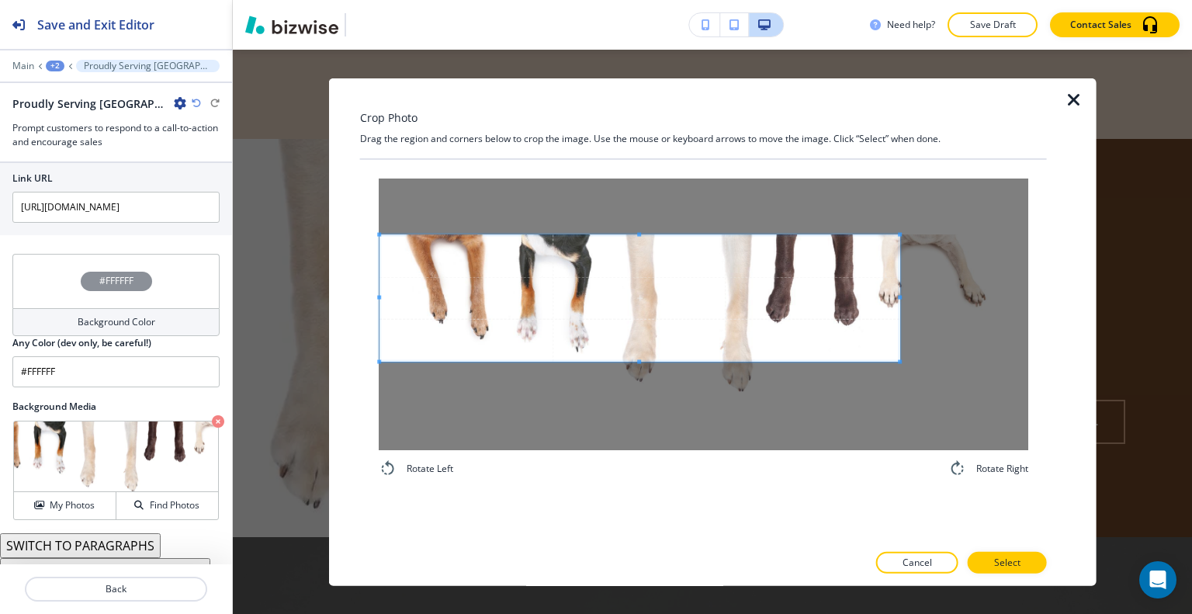
click at [531, 293] on span at bounding box center [639, 297] width 520 height 127
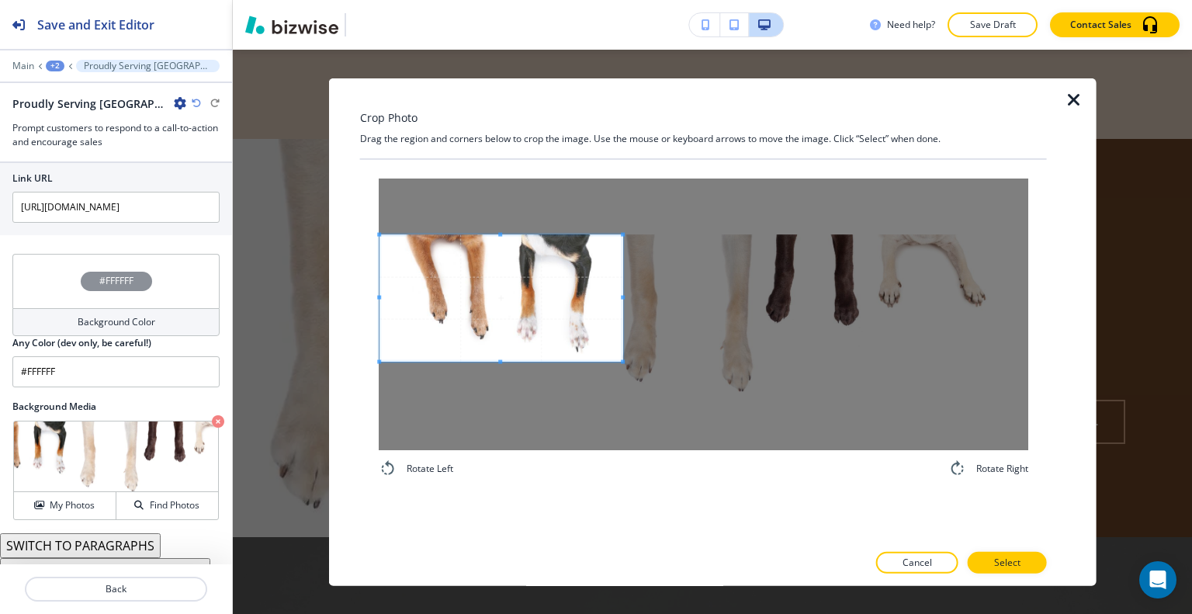
click at [621, 285] on div at bounding box center [500, 297] width 243 height 127
click at [1022, 567] on button "Select" at bounding box center [1007, 563] width 79 height 22
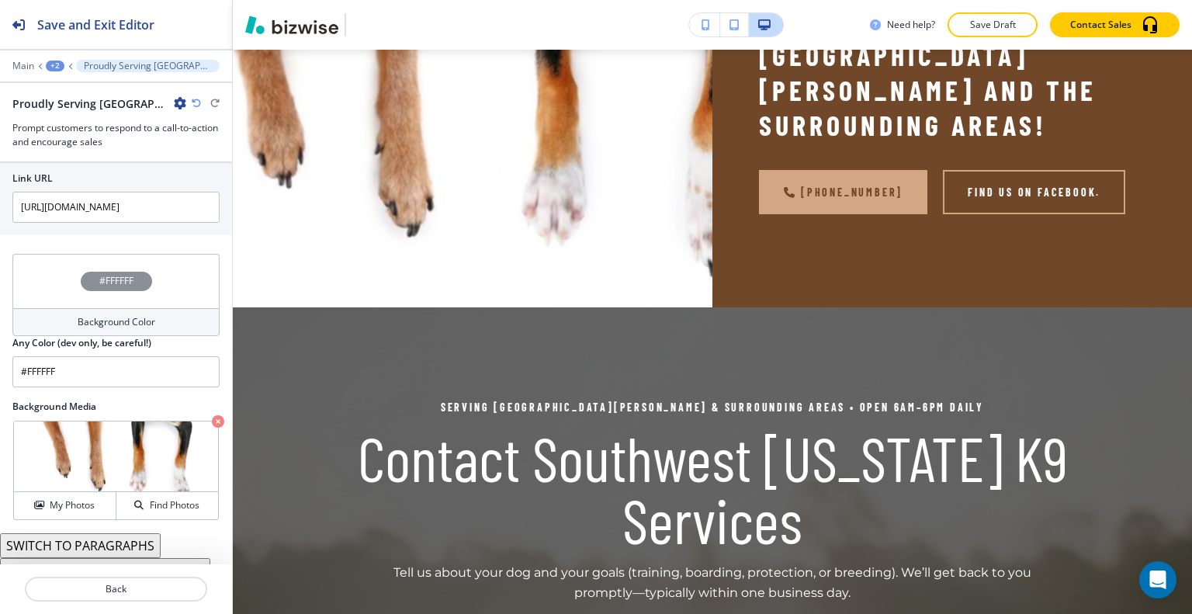
scroll to position [4540, 0]
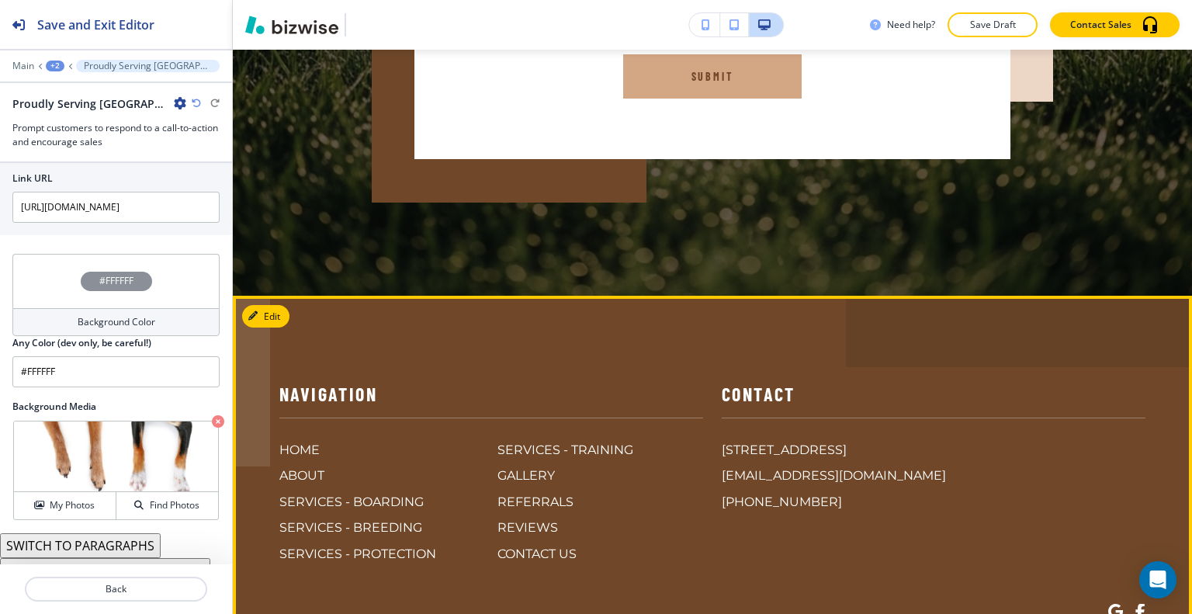
drag, startPoint x: 1138, startPoint y: 501, endPoint x: 906, endPoint y: 501, distance: 231.3
click at [906, 501] on footer "Navigation HOME ABOUT SERVICES - BOARDING SERVICES - BREEDING SERVICES - PROTEC…" at bounding box center [712, 548] width 959 height 504
copy p "Southwest [US_STATE] K9 Services"
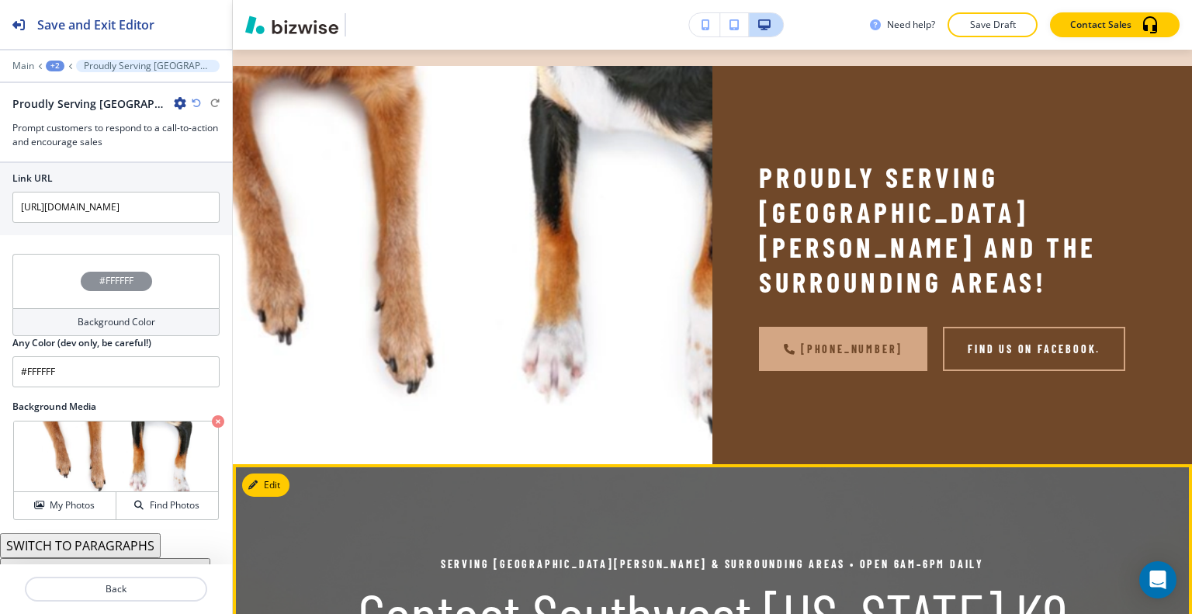
scroll to position [3221, 0]
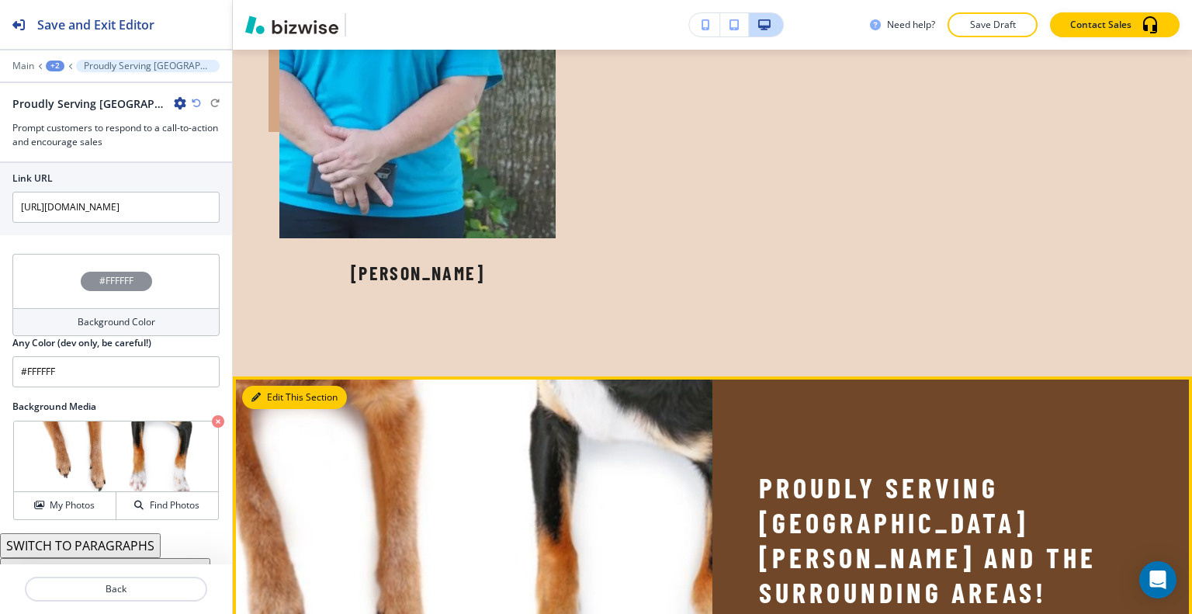
click at [282, 386] on button "Edit This Section" at bounding box center [294, 397] width 105 height 23
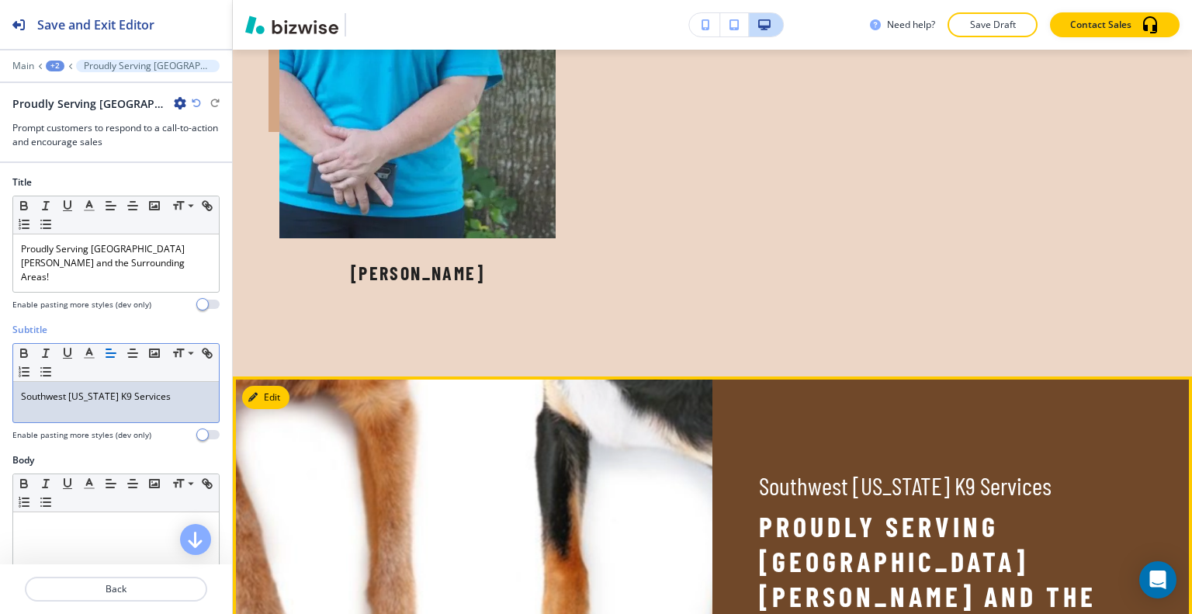
scroll to position [3453, 0]
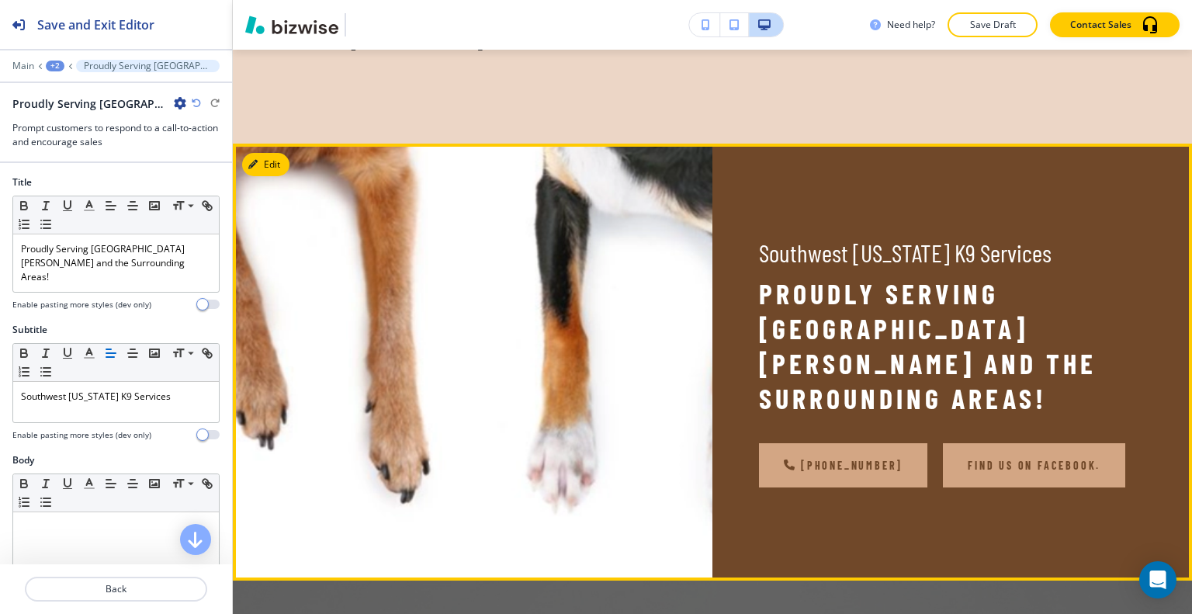
click at [1059, 443] on link "Find us on Facebook." at bounding box center [1034, 465] width 182 height 44
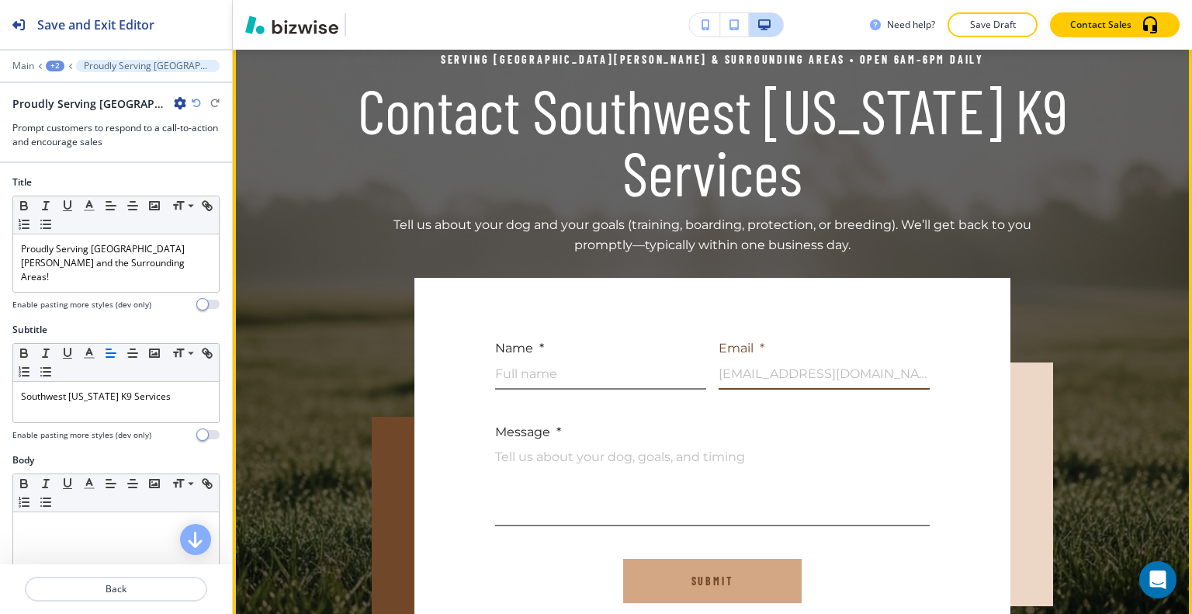
scroll to position [3841, 0]
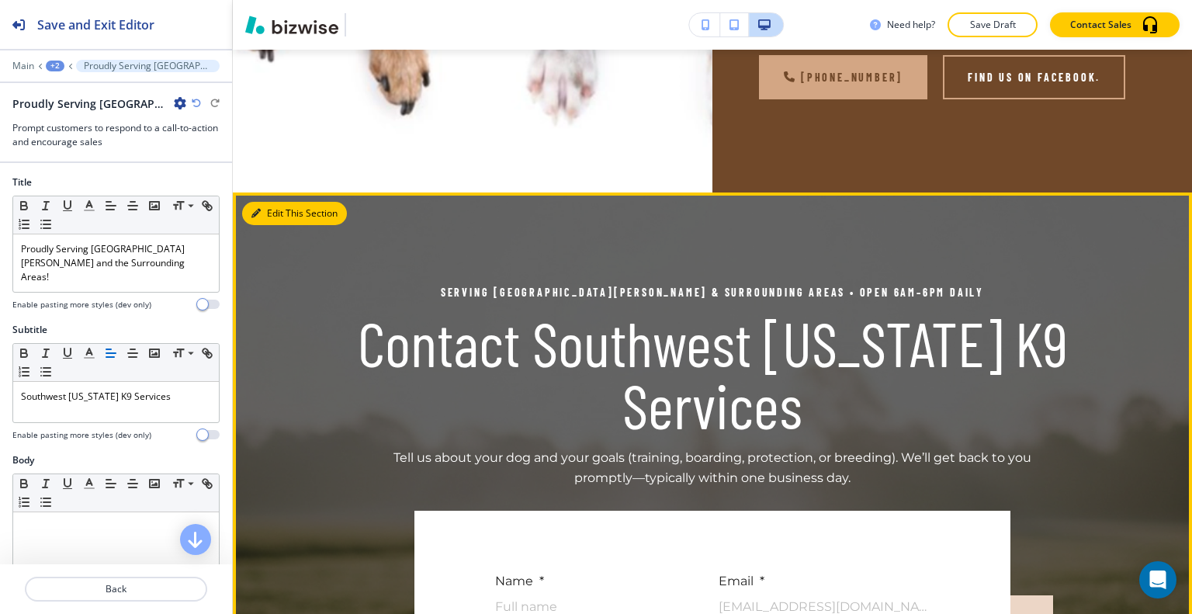
click at [269, 202] on button "Edit This Section" at bounding box center [294, 213] width 105 height 23
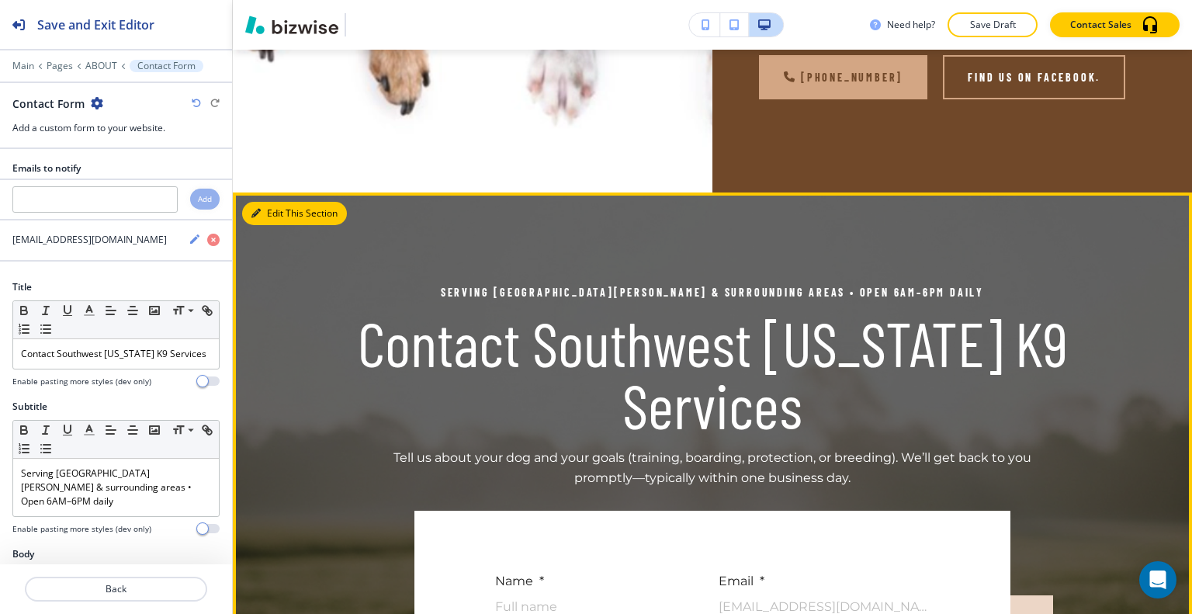
scroll to position [3860, 0]
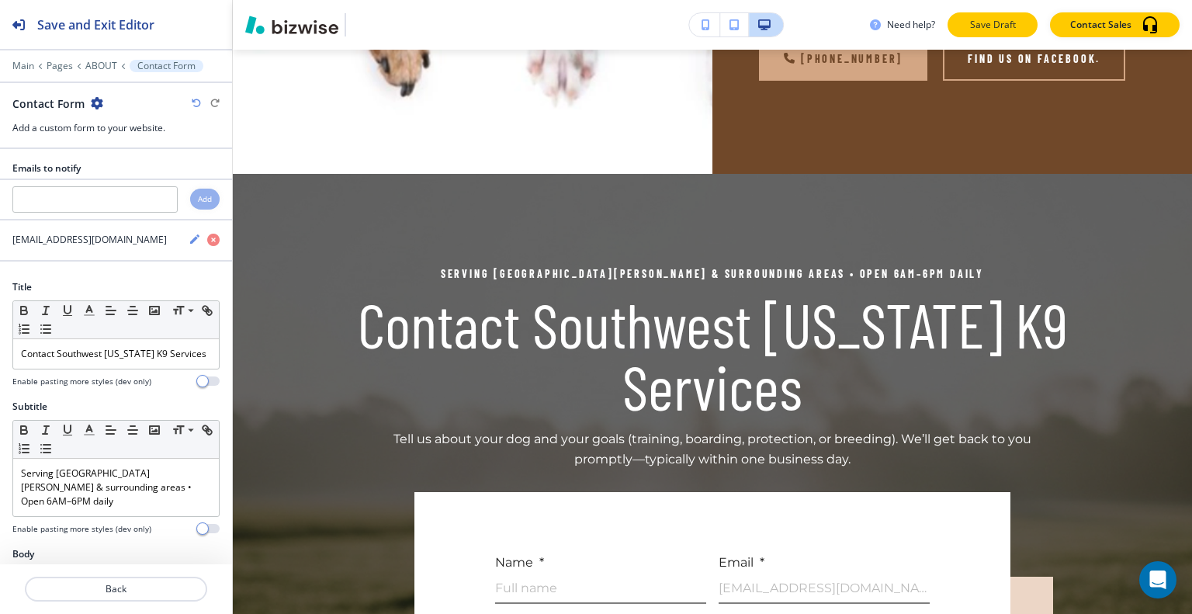
click at [987, 15] on button "Save Draft" at bounding box center [993, 24] width 90 height 25
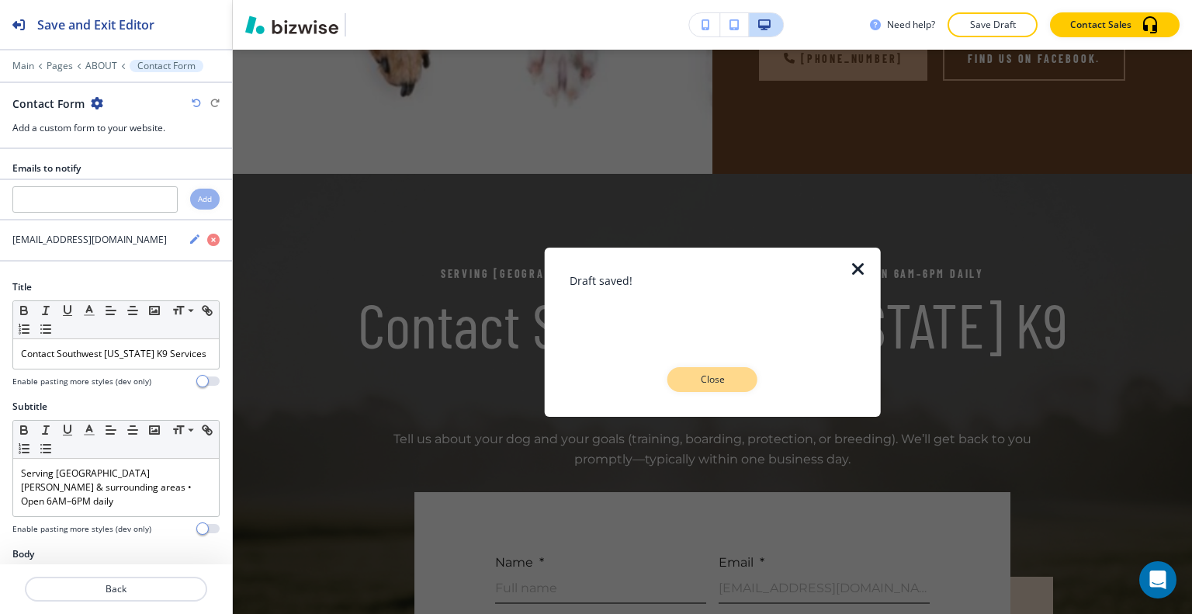
click at [708, 373] on p "Close" at bounding box center [713, 380] width 50 height 14
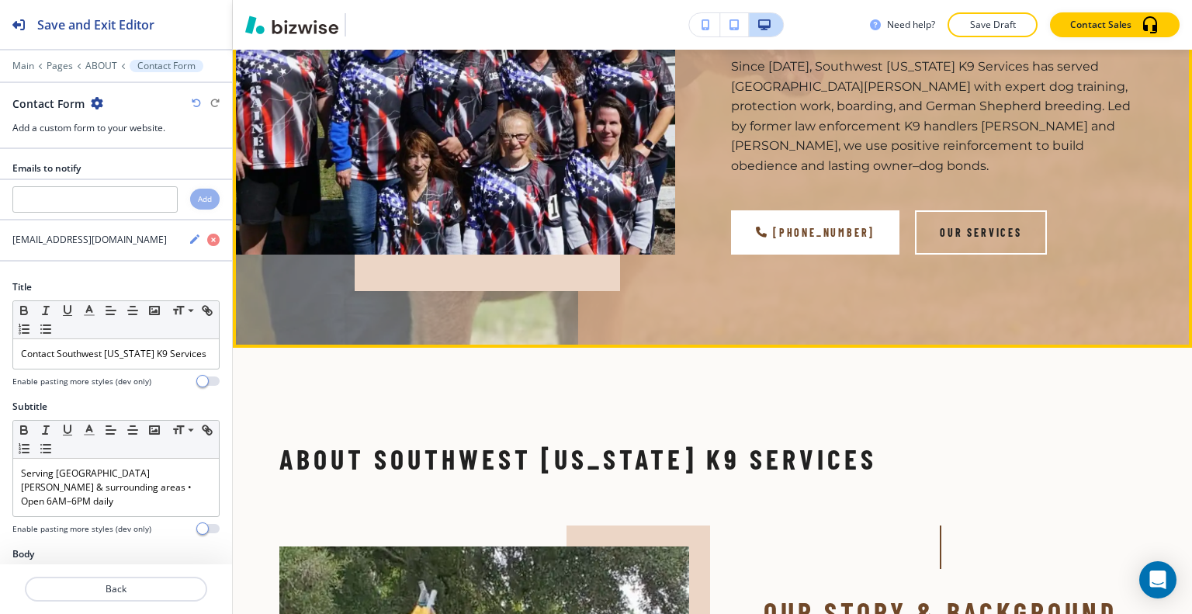
scroll to position [0, 0]
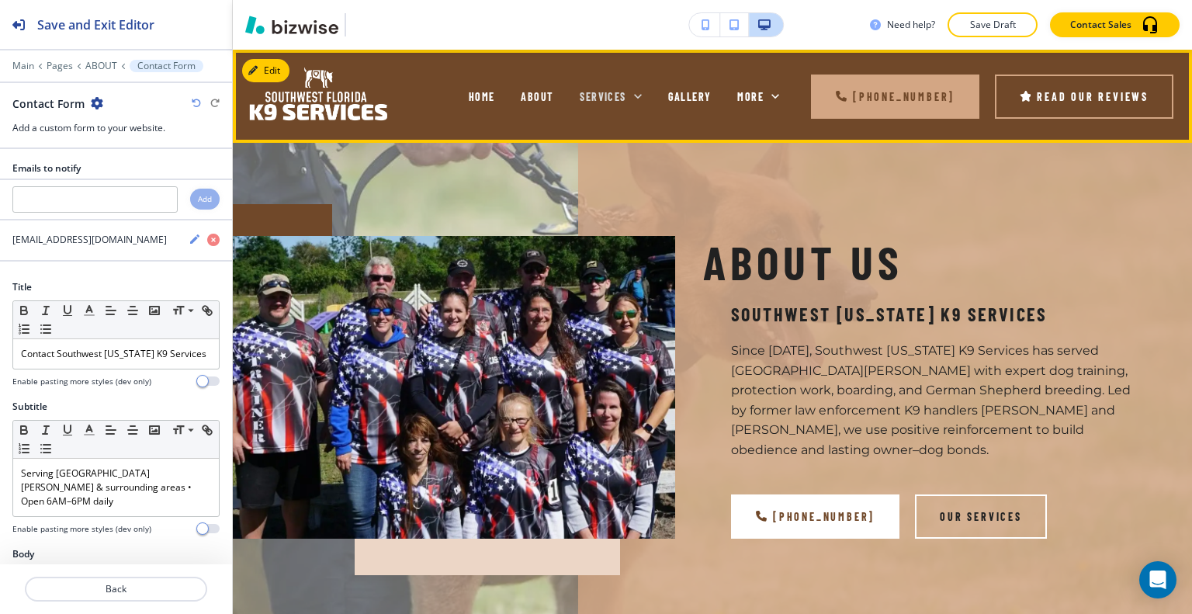
click at [615, 102] on span "SERVICES" at bounding box center [603, 96] width 46 height 13
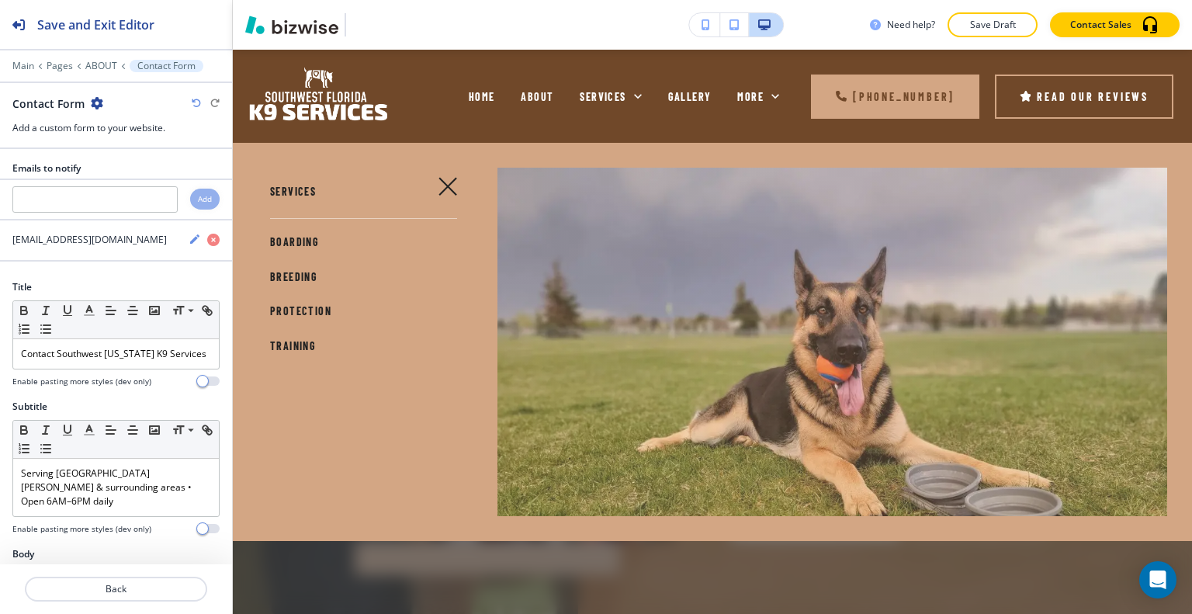
click at [301, 235] on span "BOARDING" at bounding box center [294, 241] width 49 height 13
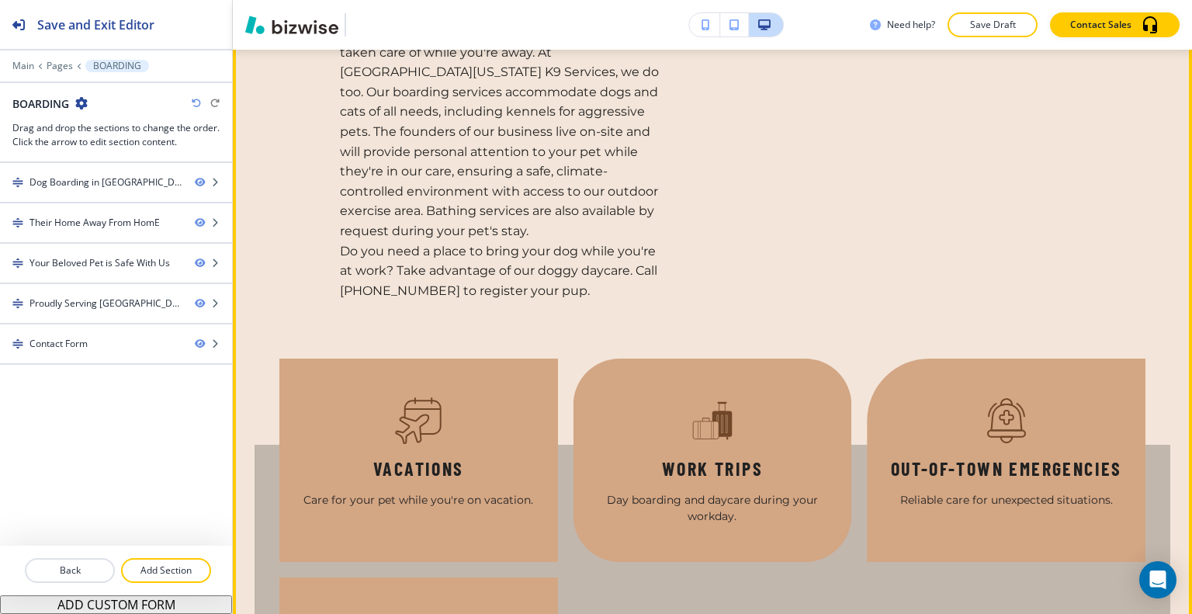
scroll to position [1301, 0]
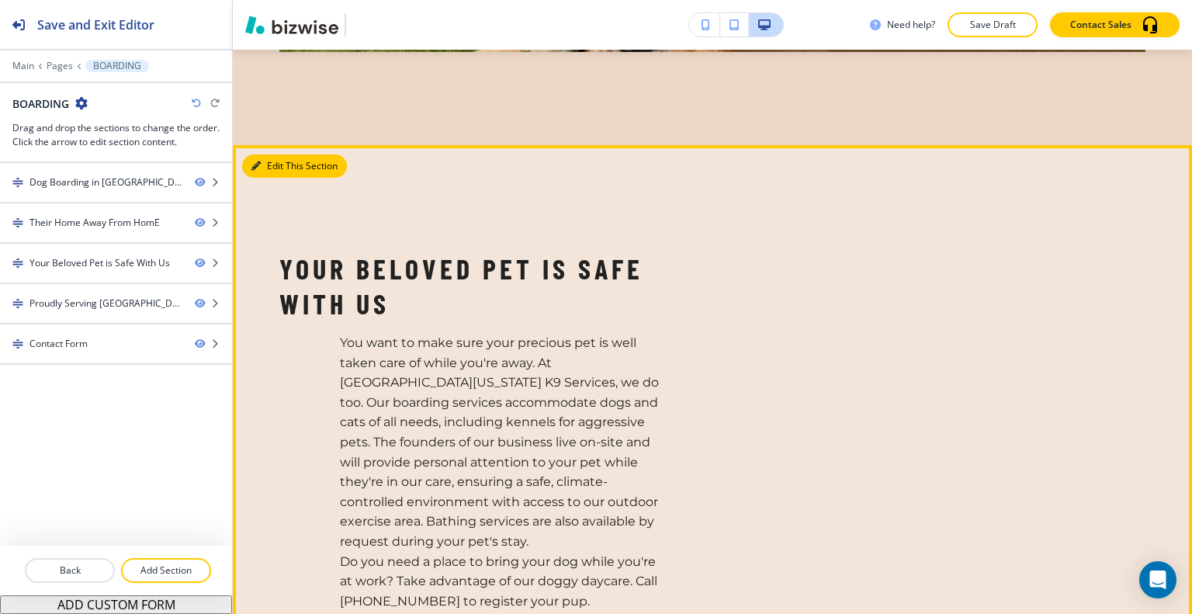
click at [278, 154] on button "Edit This Section" at bounding box center [294, 165] width 105 height 23
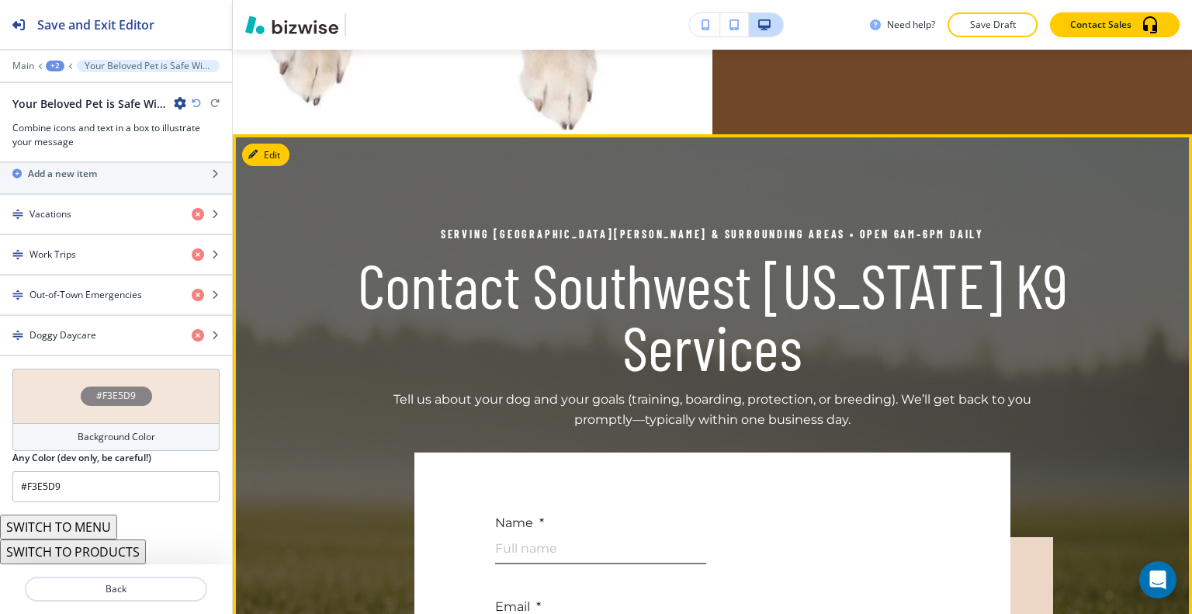
scroll to position [2304, 0]
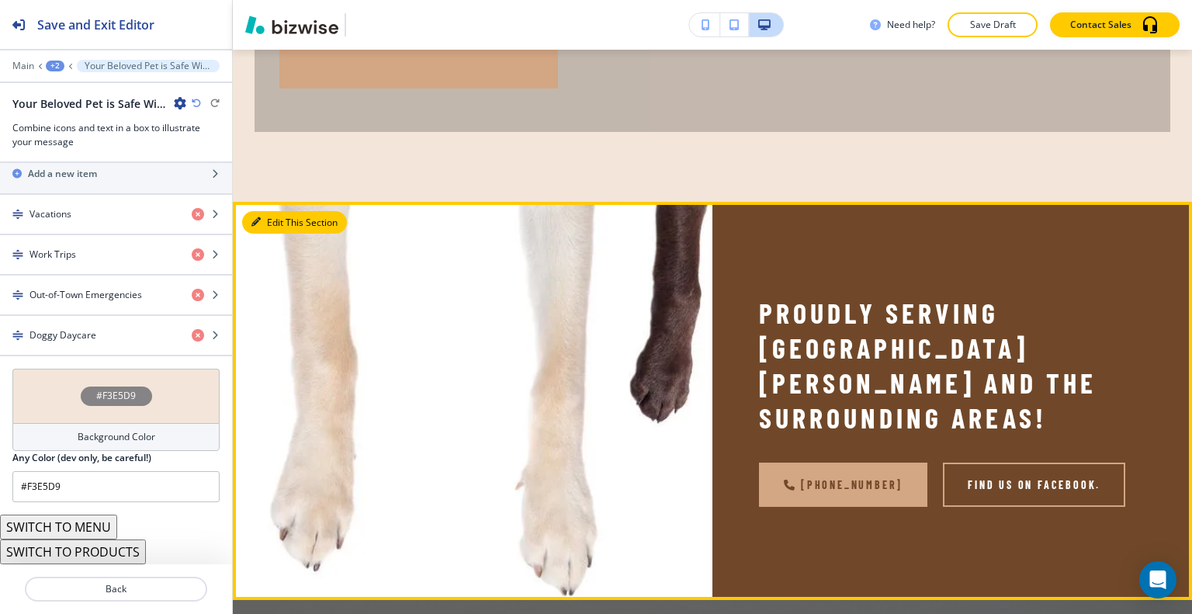
click at [275, 211] on button "Edit This Section" at bounding box center [294, 222] width 105 height 23
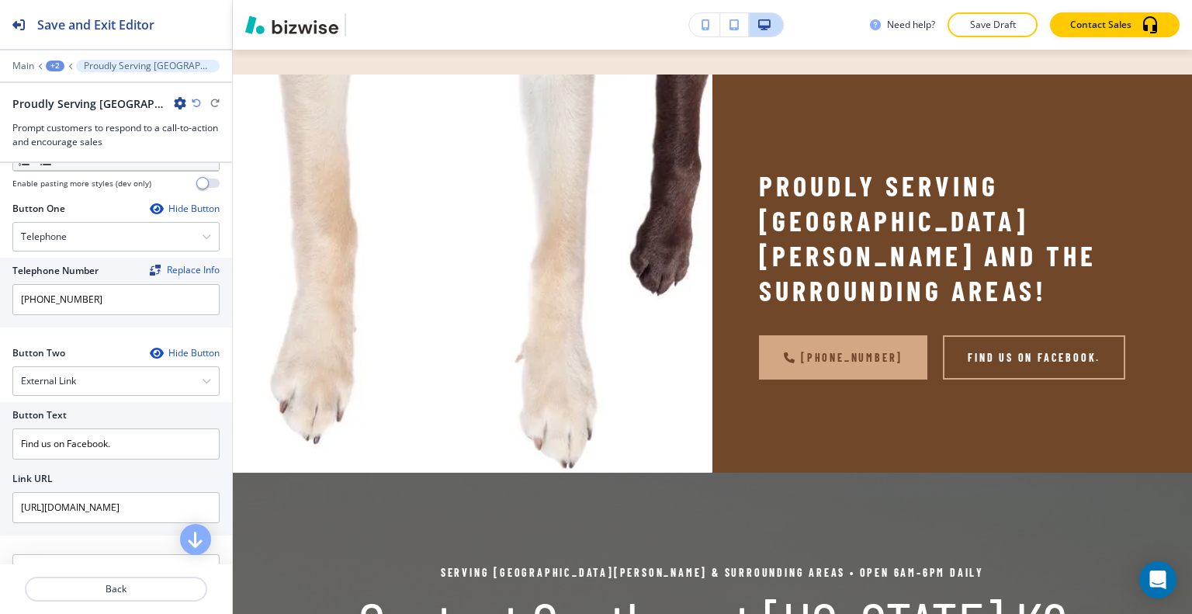
scroll to position [844, 0]
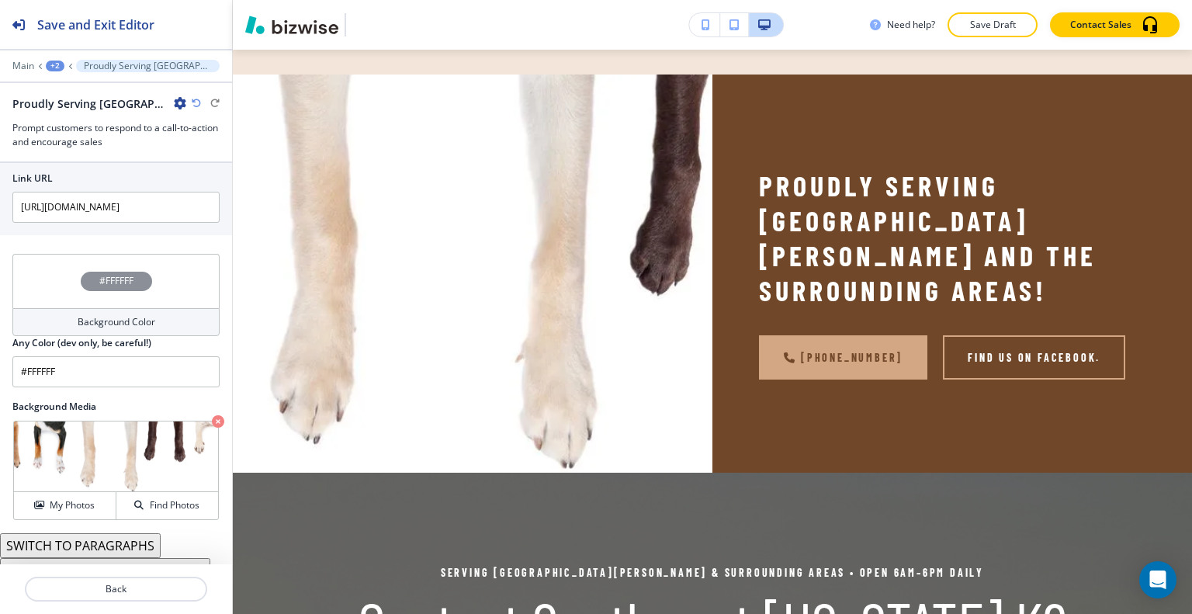
click at [77, 501] on div "Crop My Photos Find Photos" at bounding box center [115, 470] width 207 height 101
click at [81, 498] on h4 "My Photos" at bounding box center [72, 505] width 45 height 14
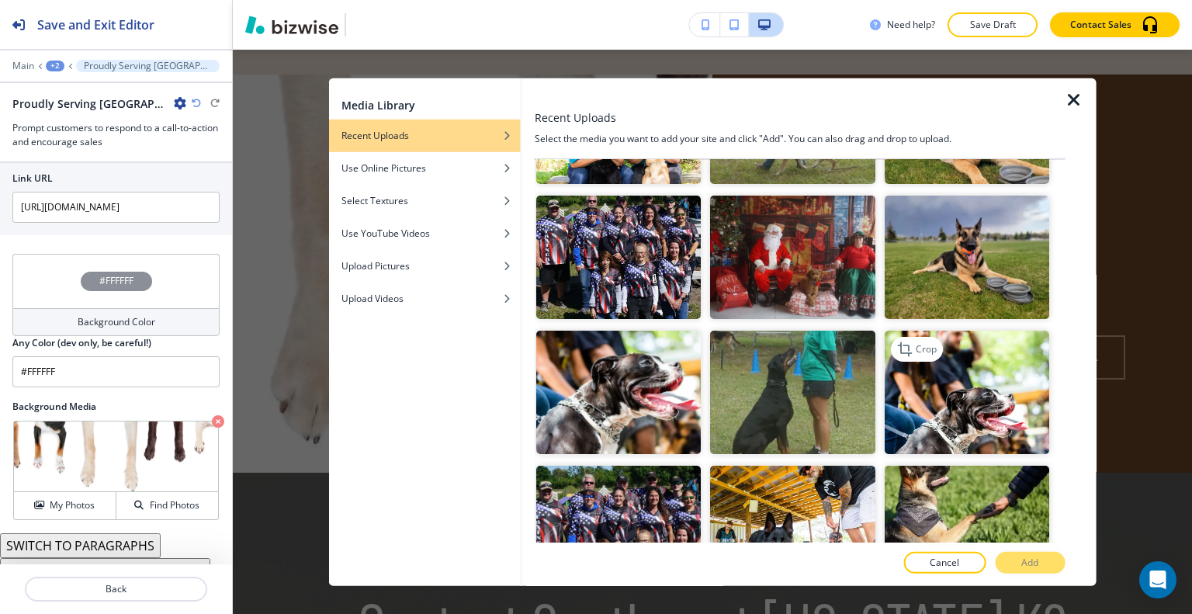
scroll to position [2794, 0]
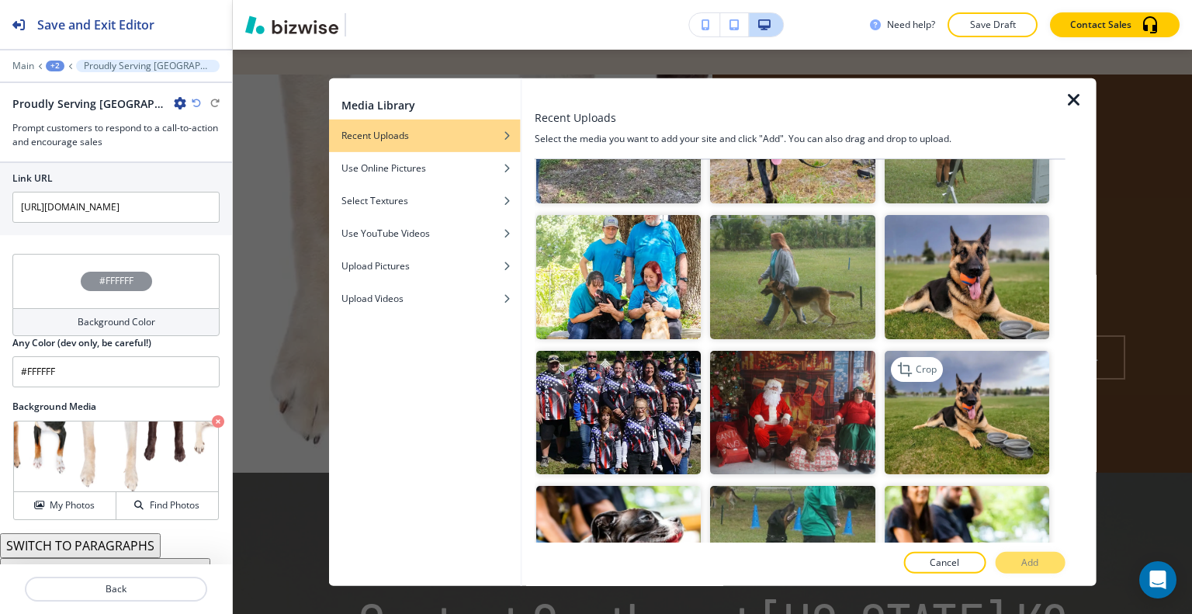
click at [934, 350] on img "button" at bounding box center [966, 411] width 165 height 123
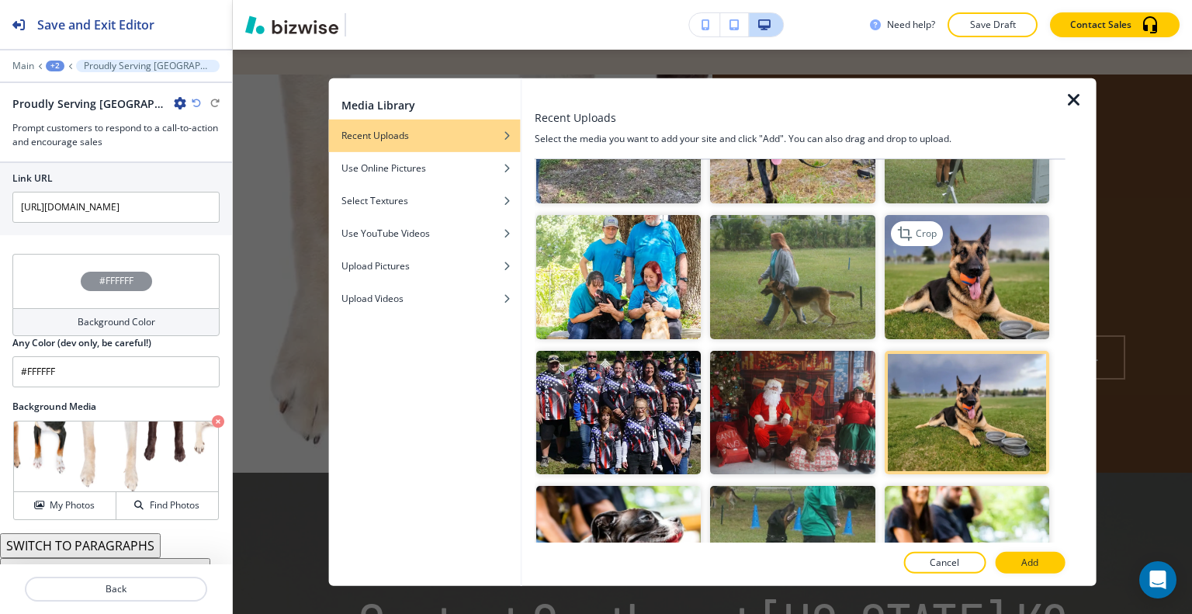
click at [944, 217] on img "button" at bounding box center [966, 276] width 165 height 123
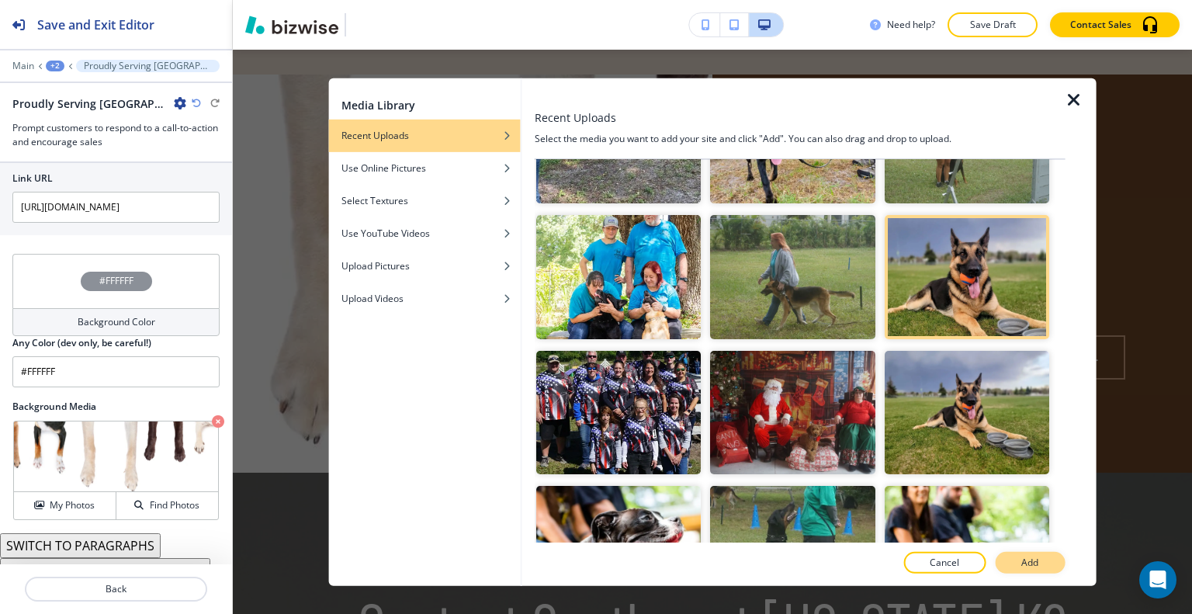
click at [1034, 559] on p "Add" at bounding box center [1029, 563] width 17 height 14
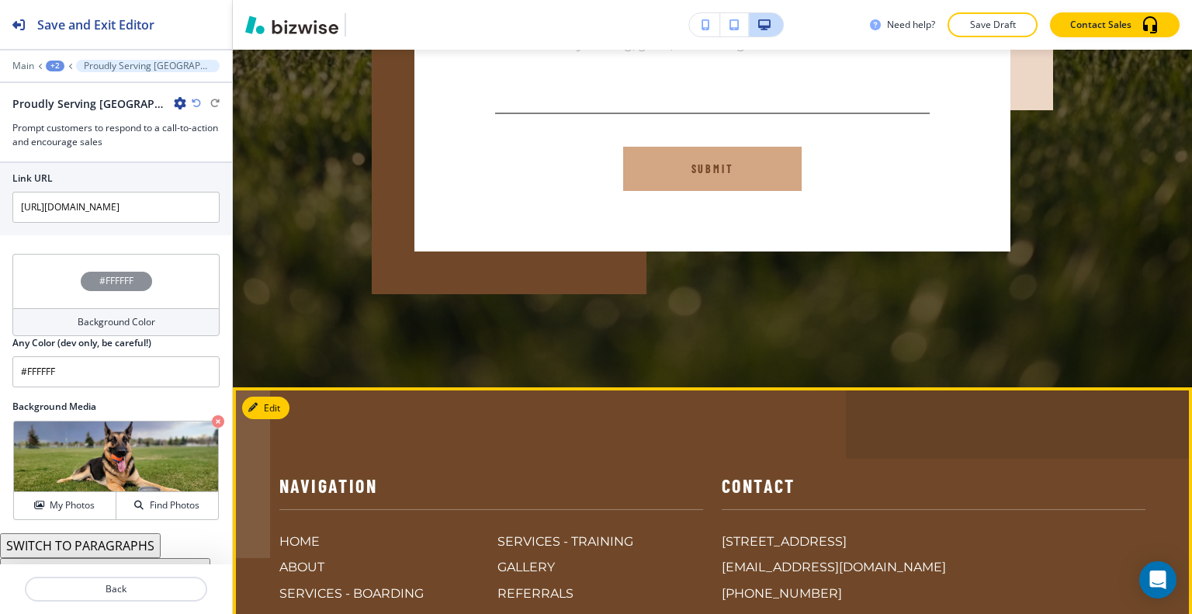
scroll to position [3598, 0]
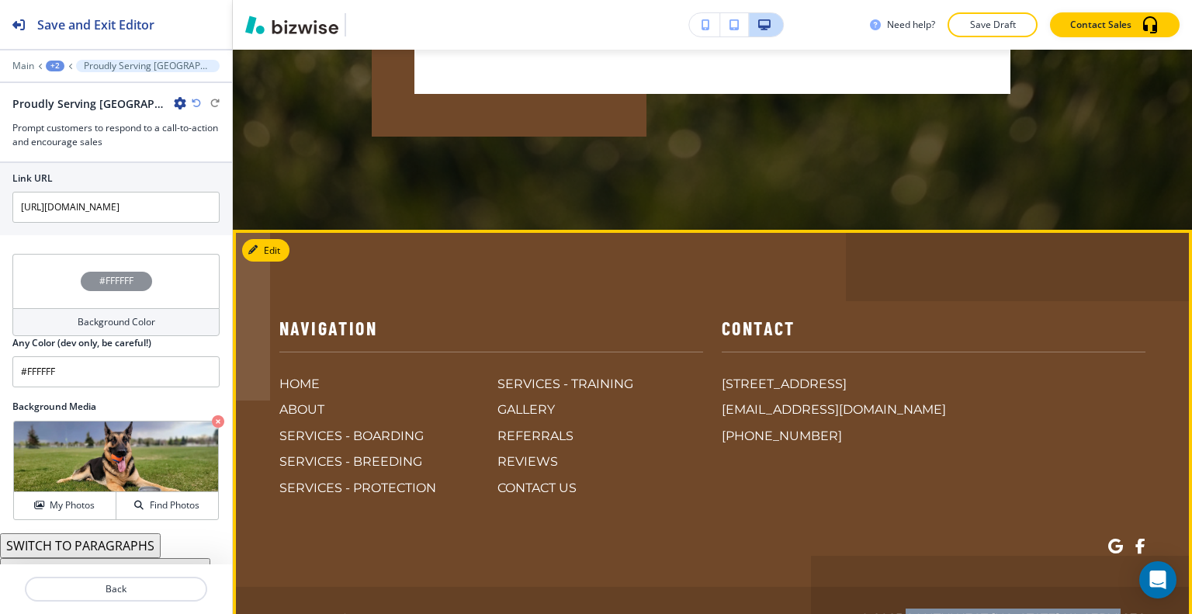
drag, startPoint x: 1136, startPoint y: 499, endPoint x: 908, endPoint y: 496, distance: 228.2
click at [908, 496] on footer "Navigation HOME ABOUT SERVICES - BOARDING SERVICES - BREEDING SERVICES - PROTEC…" at bounding box center [712, 482] width 959 height 504
copy p "Southwest [US_STATE] K9 Services"
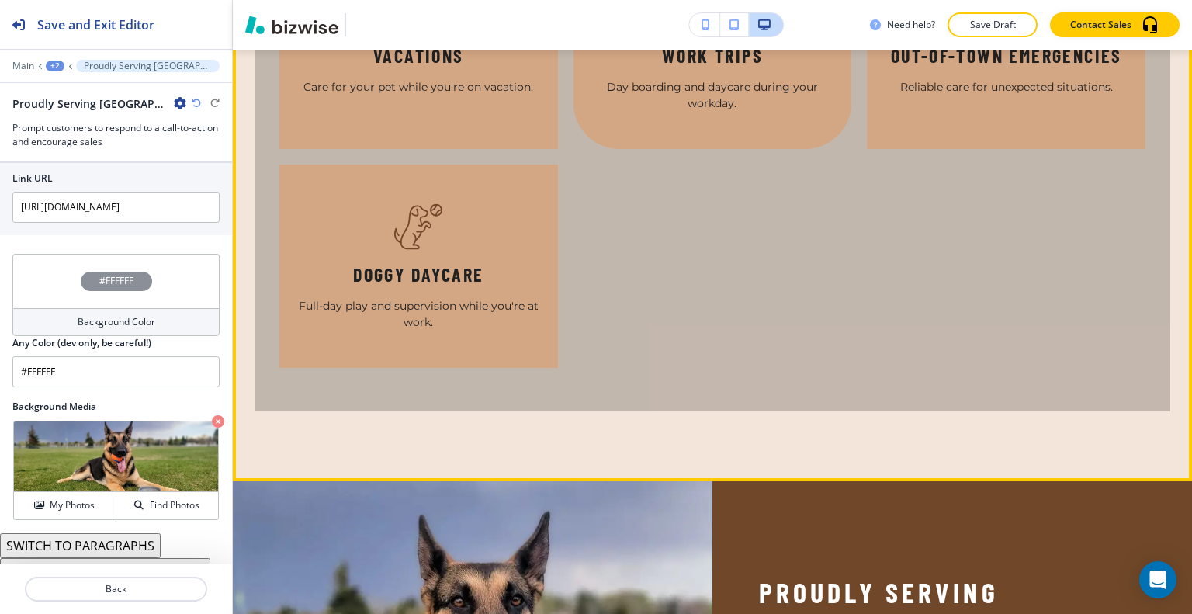
scroll to position [2258, 0]
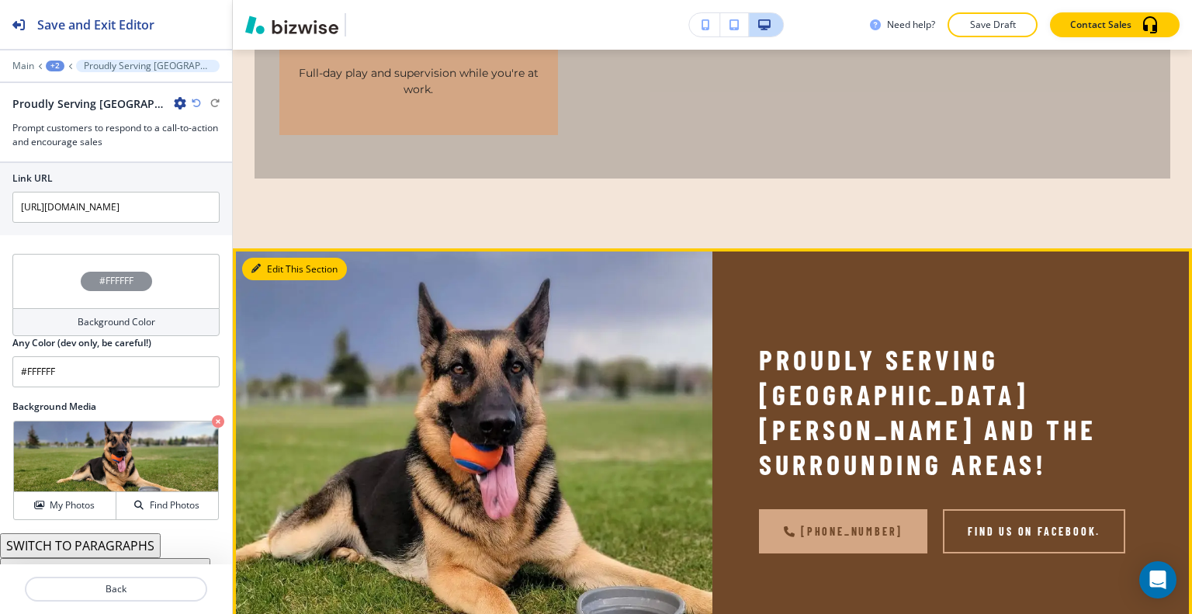
click at [275, 258] on button "Edit This Section" at bounding box center [294, 269] width 105 height 23
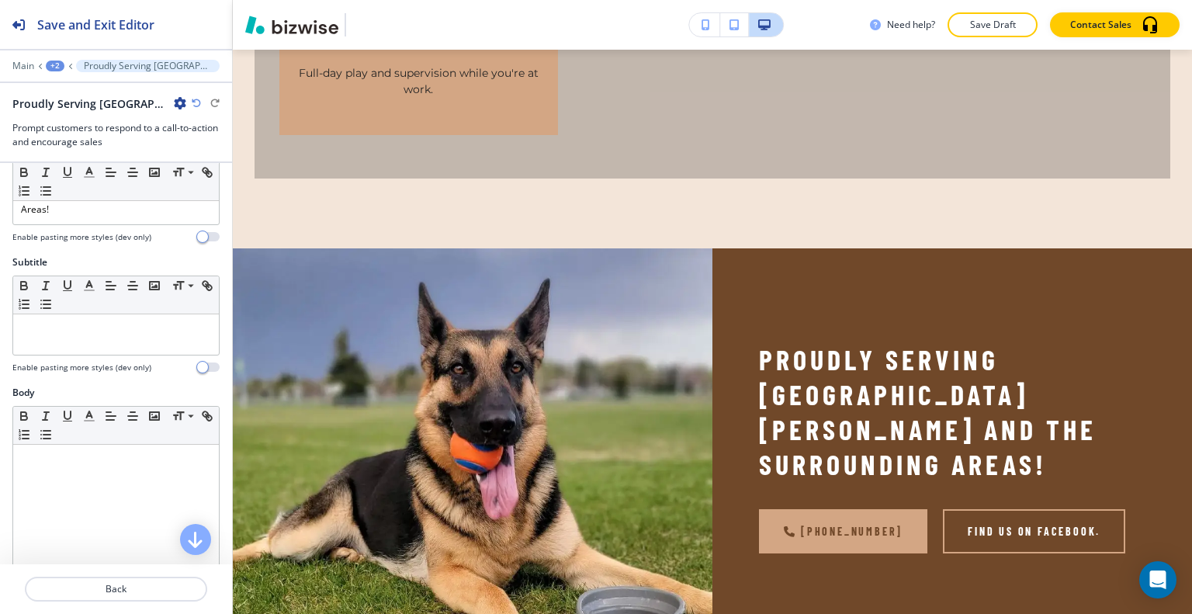
scroll to position [0, 0]
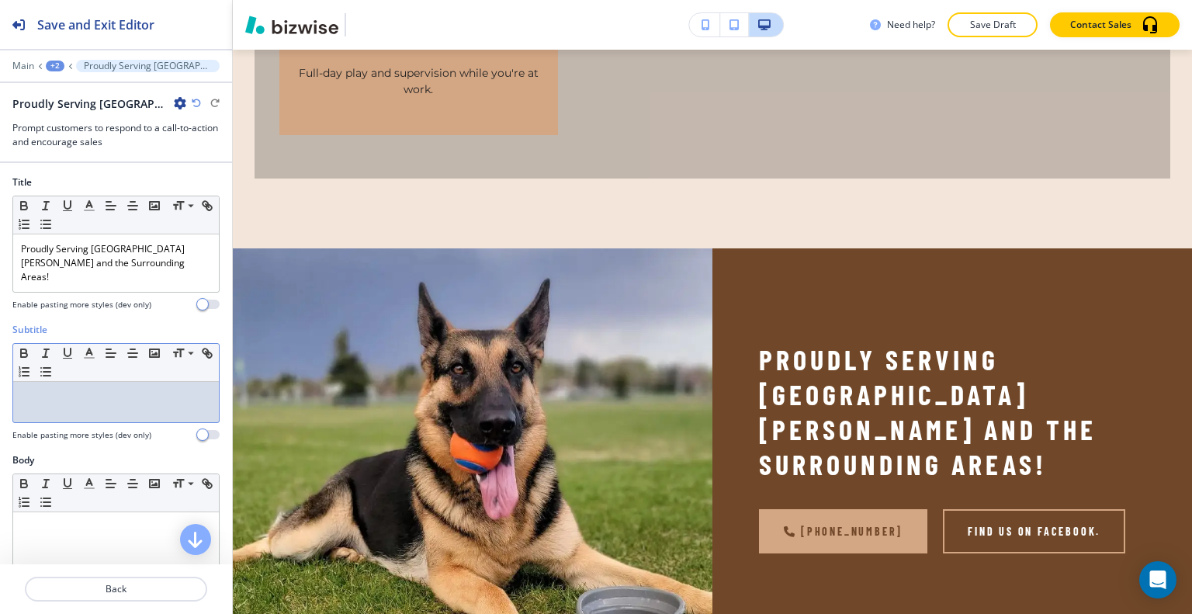
drag, startPoint x: 88, startPoint y: 369, endPoint x: 71, endPoint y: 384, distance: 23.1
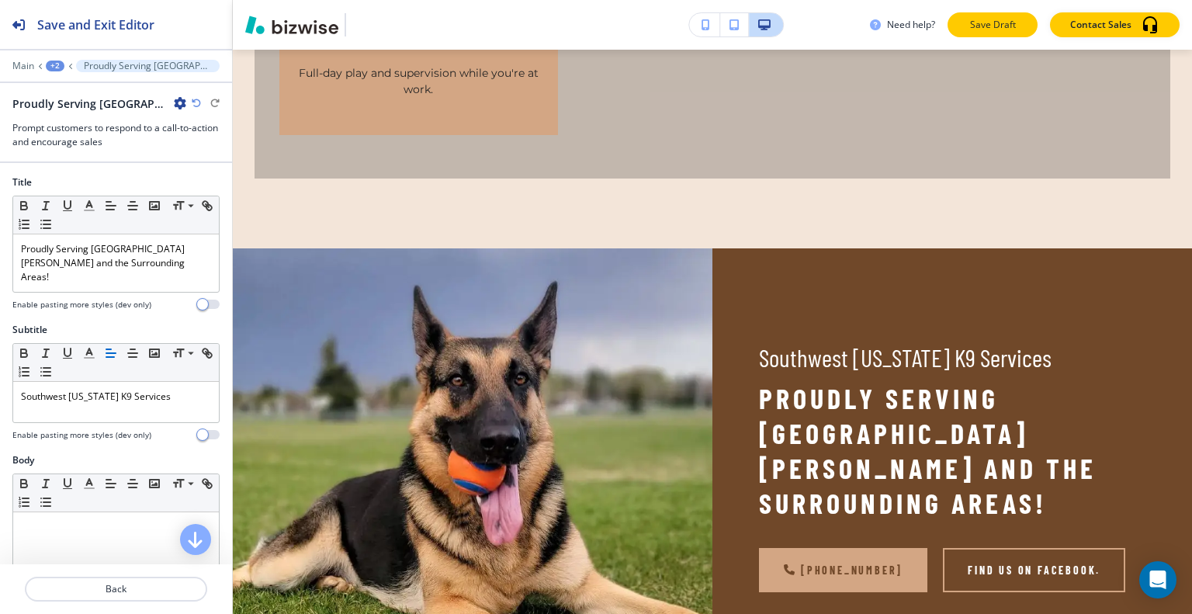
click at [995, 22] on p "Save Draft" at bounding box center [993, 25] width 50 height 14
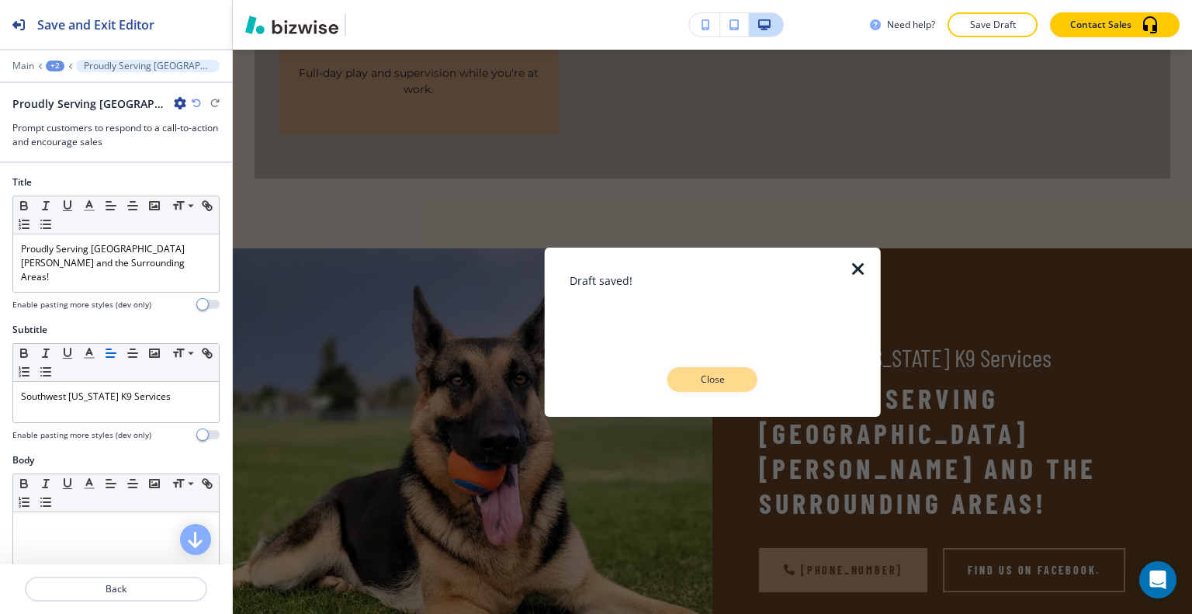
click at [711, 386] on button "Close" at bounding box center [712, 379] width 90 height 25
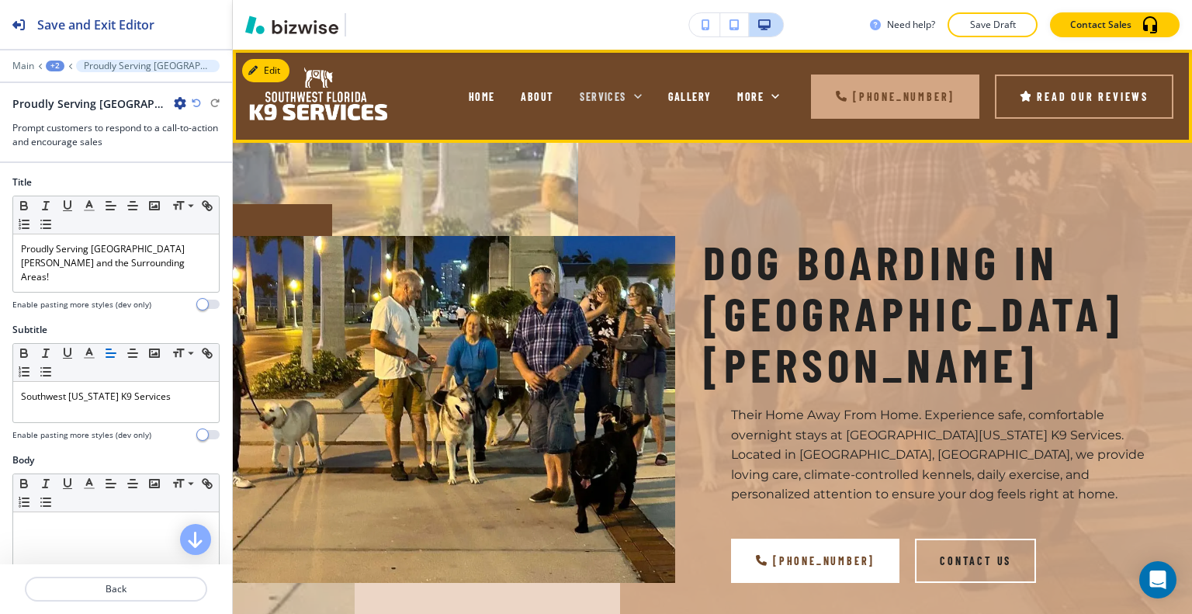
click at [622, 90] on span "SERVICES" at bounding box center [603, 96] width 46 height 13
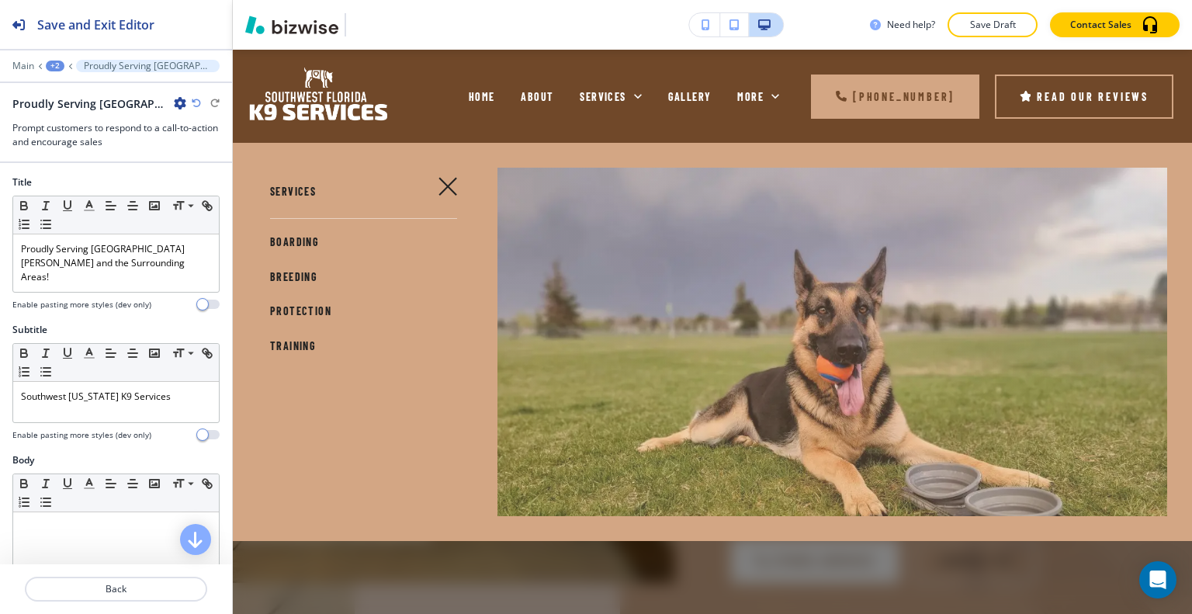
click at [300, 271] on link "BREEDING" at bounding box center [293, 278] width 47 height 26
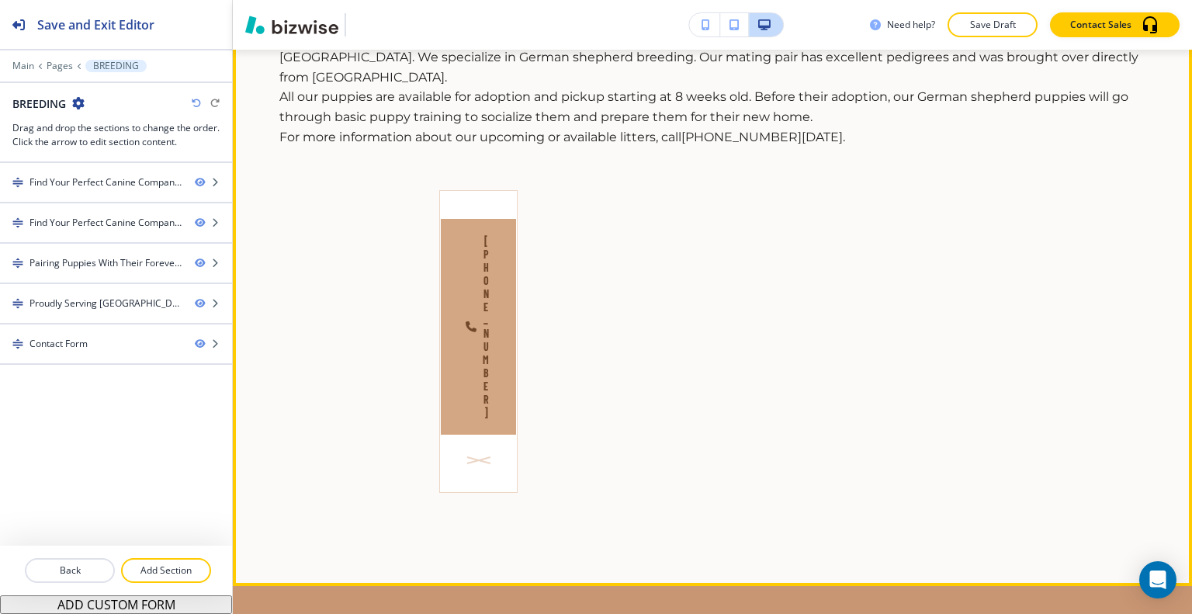
scroll to position [543, 0]
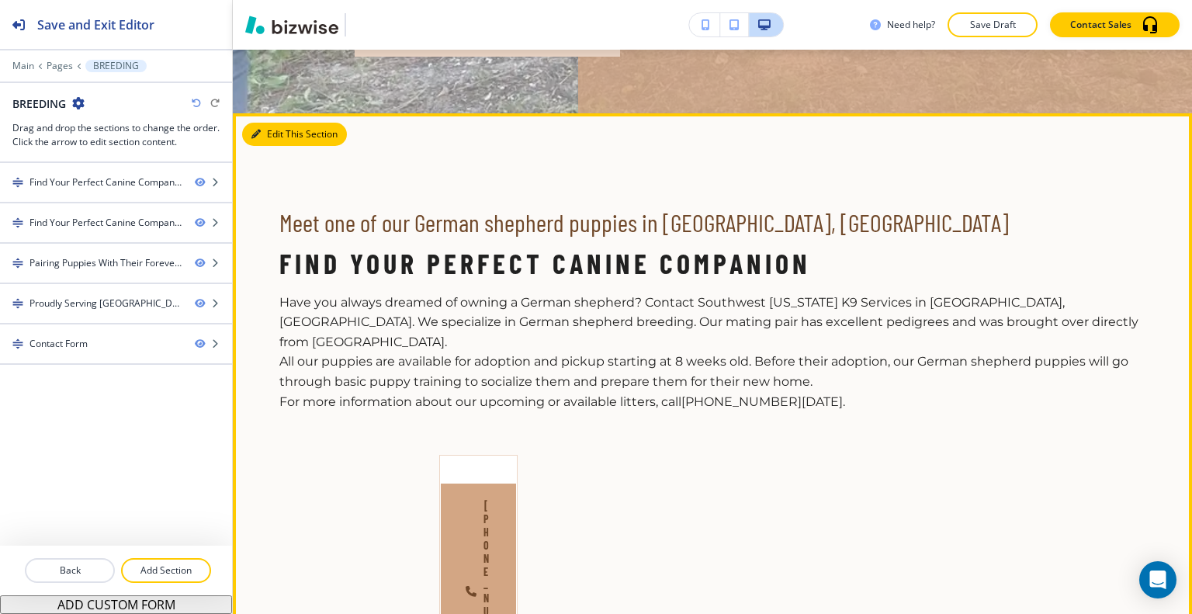
click at [269, 130] on button "Edit This Section" at bounding box center [294, 134] width 105 height 23
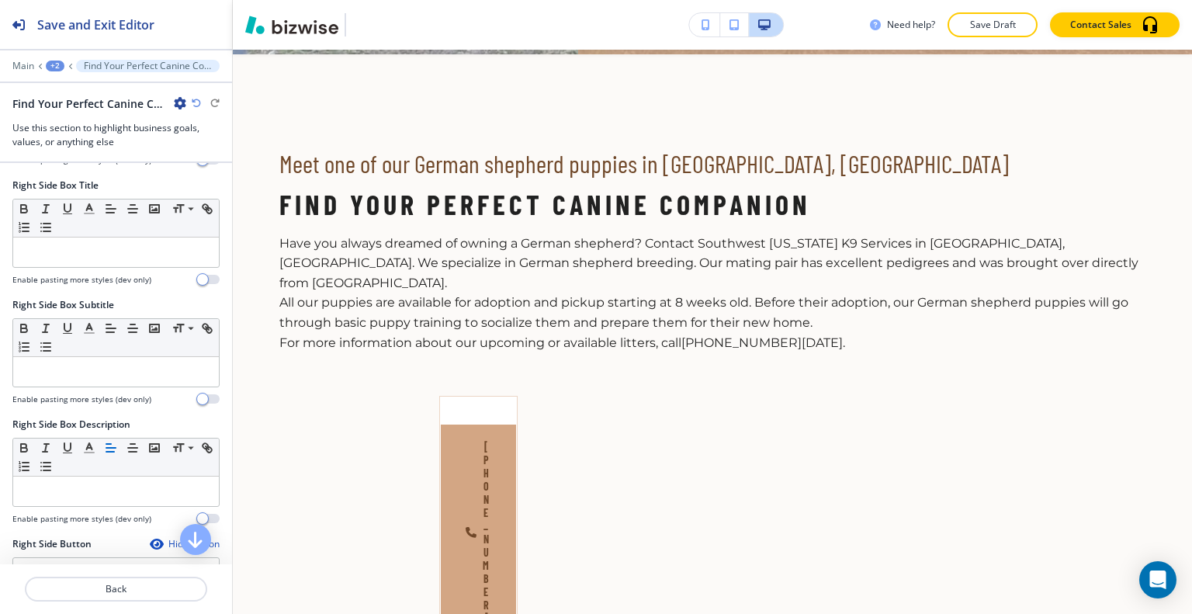
scroll to position [931, 0]
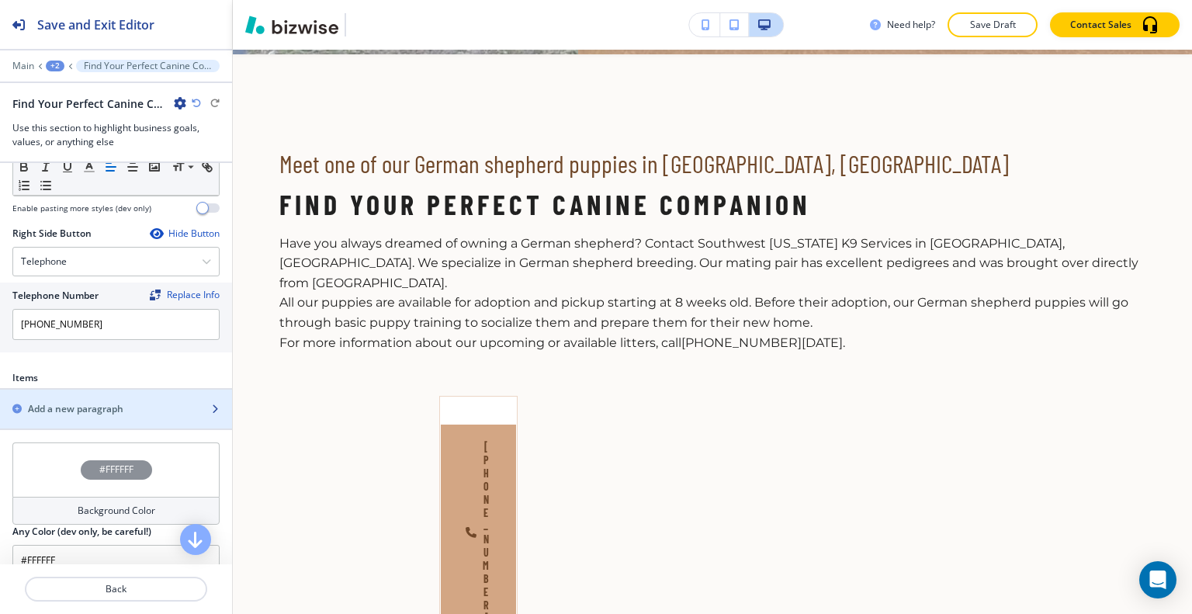
click at [126, 416] on div "button" at bounding box center [116, 422] width 232 height 12
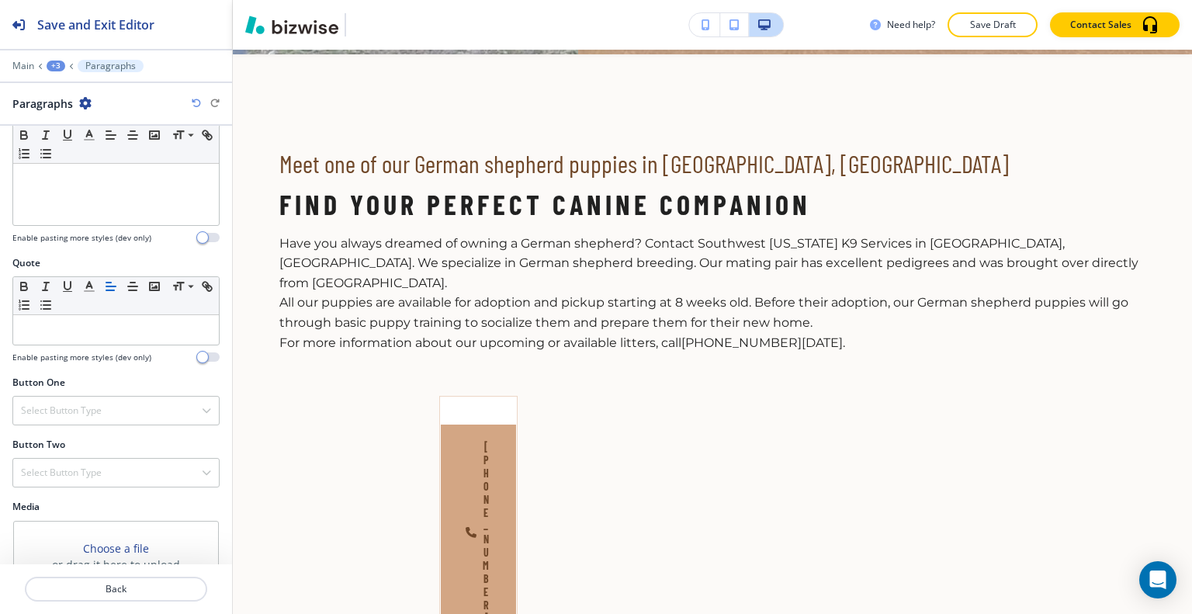
scroll to position [608, 0]
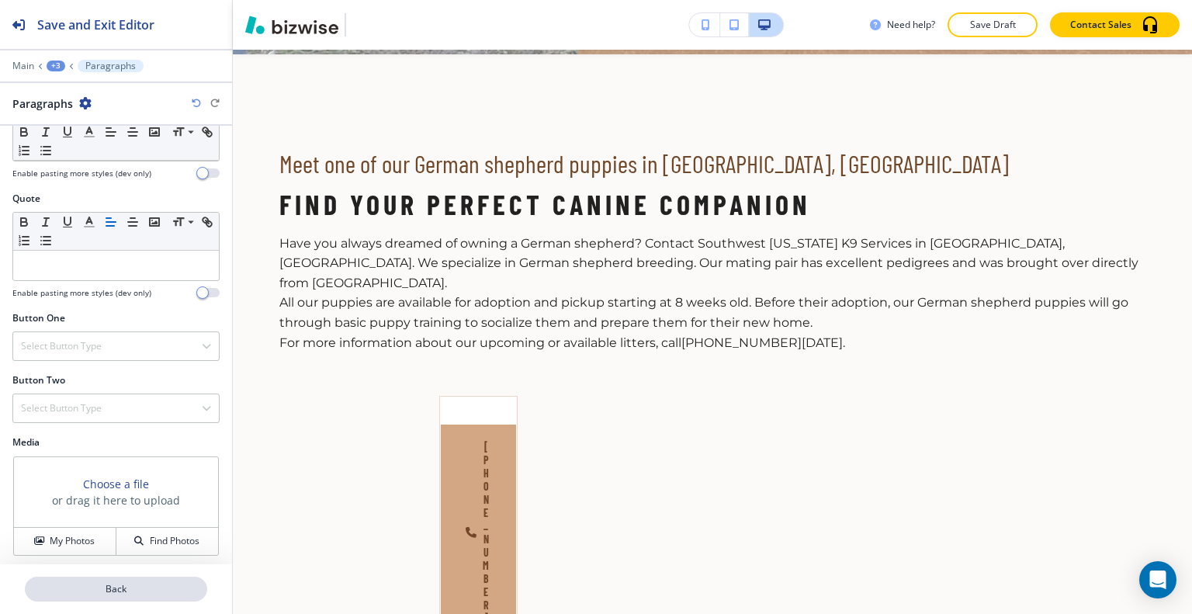
click at [134, 582] on p "Back" at bounding box center [115, 589] width 179 height 14
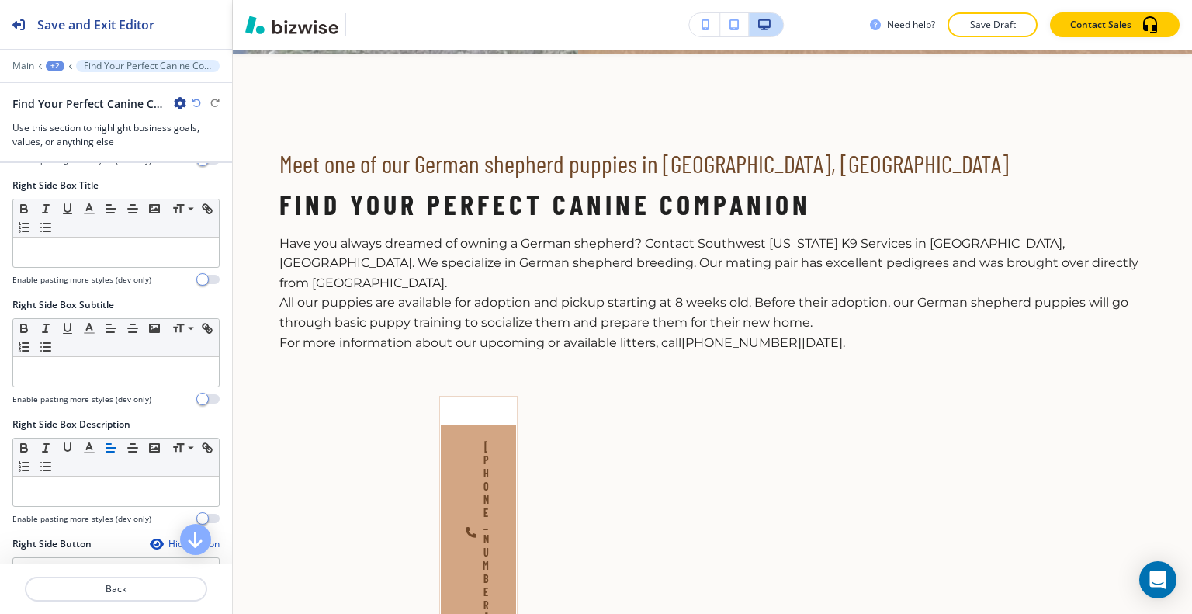
scroll to position [1047, 0]
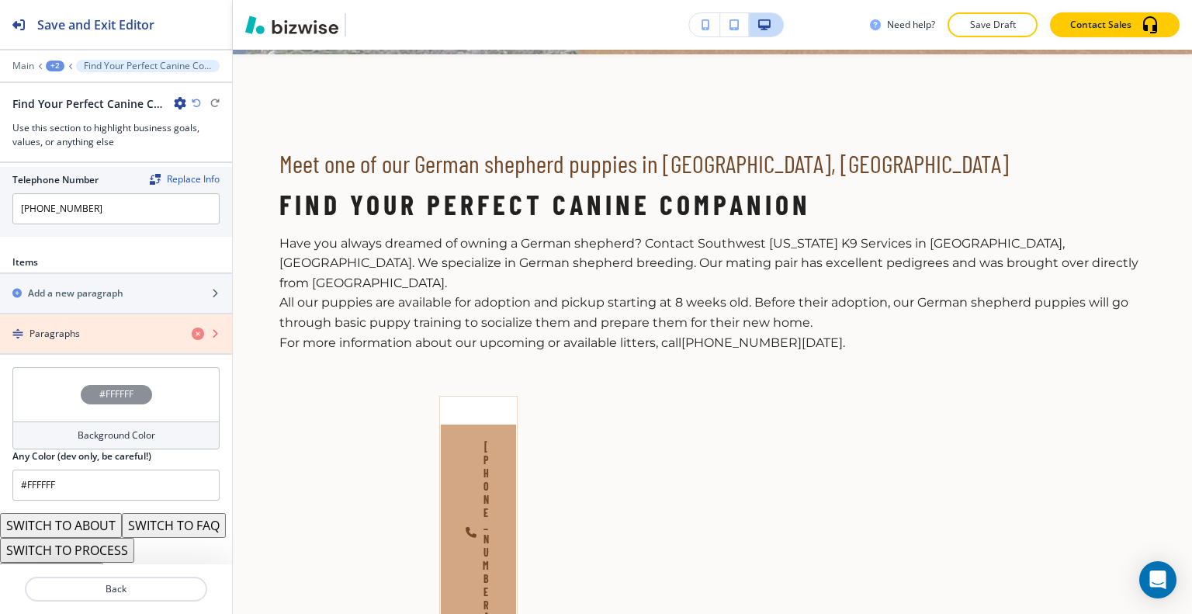
click at [192, 327] on icon "button" at bounding box center [198, 333] width 12 height 12
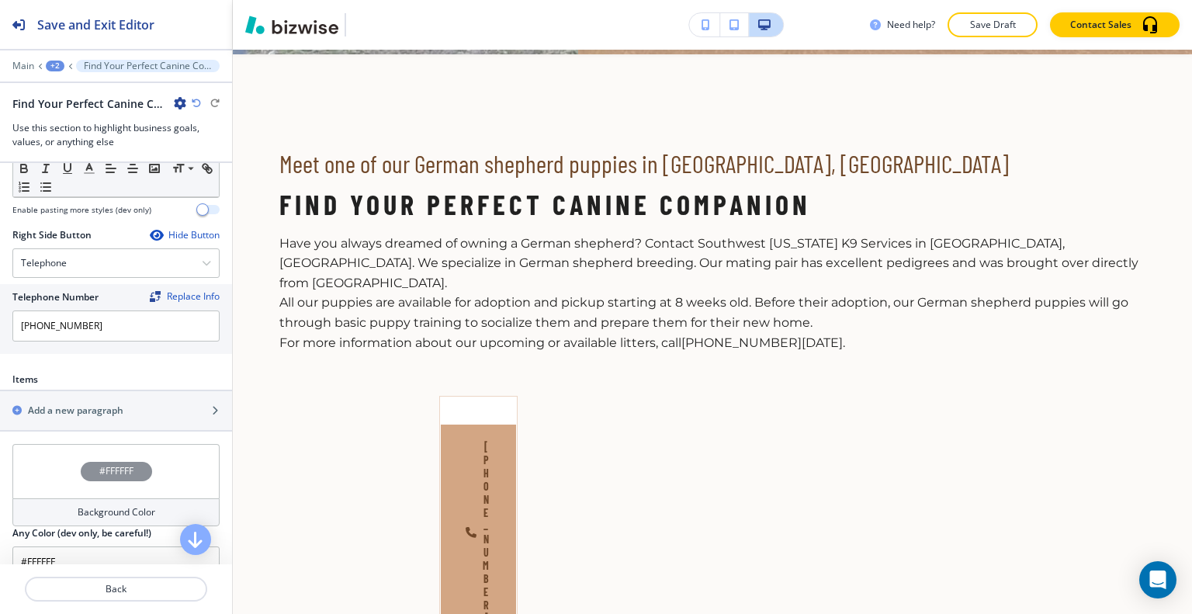
scroll to position [774, 0]
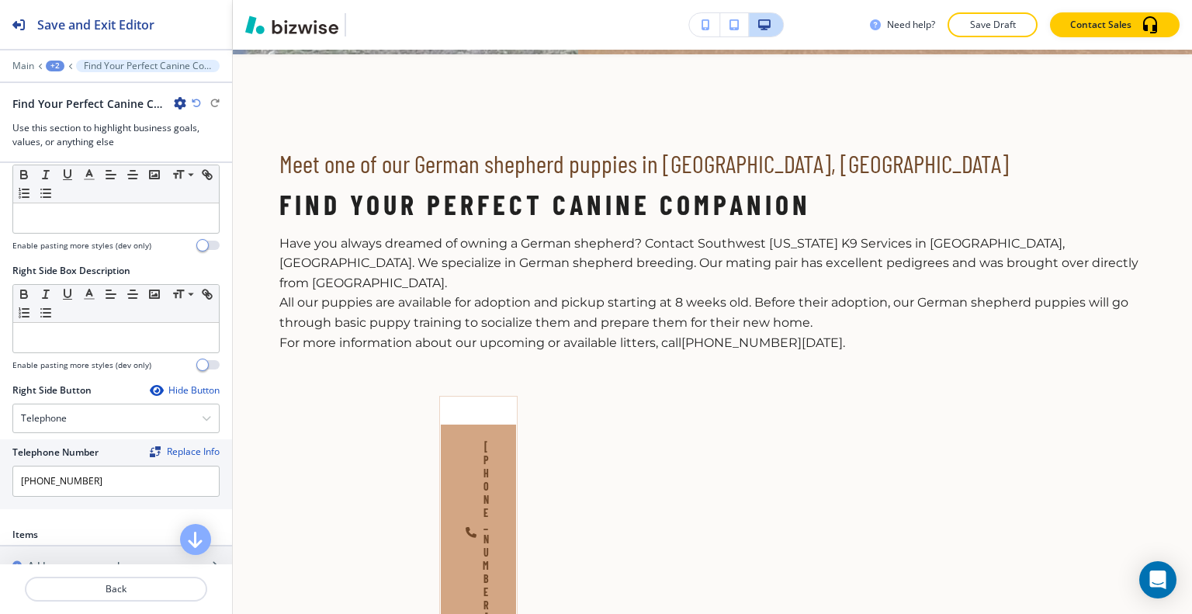
click at [174, 384] on div "Hide Button" at bounding box center [185, 390] width 70 height 12
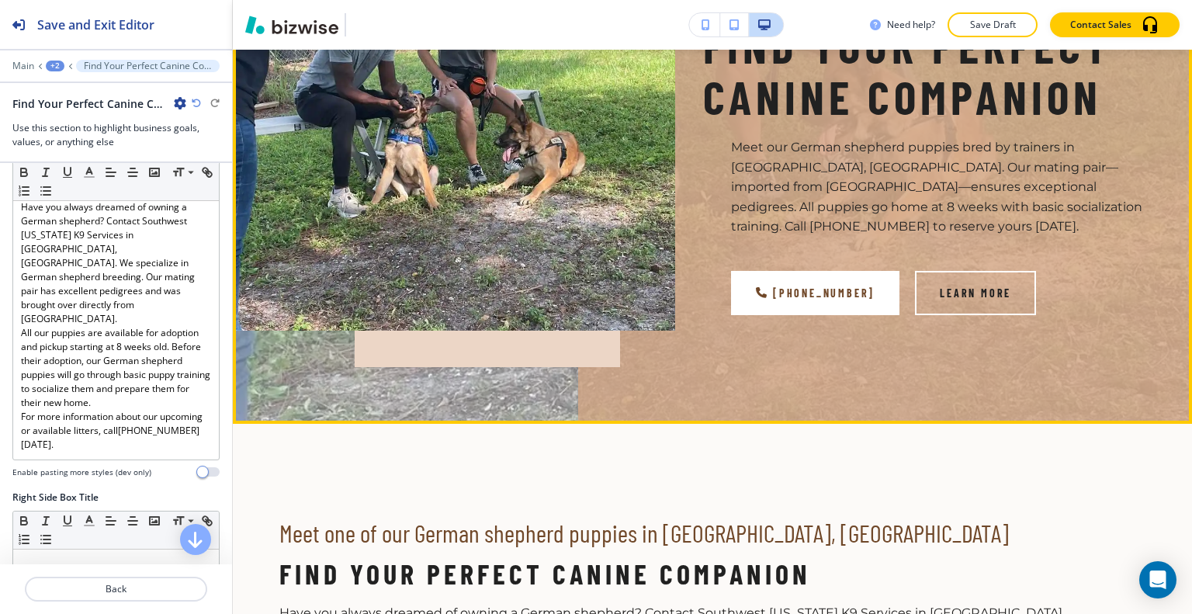
scroll to position [0, 0]
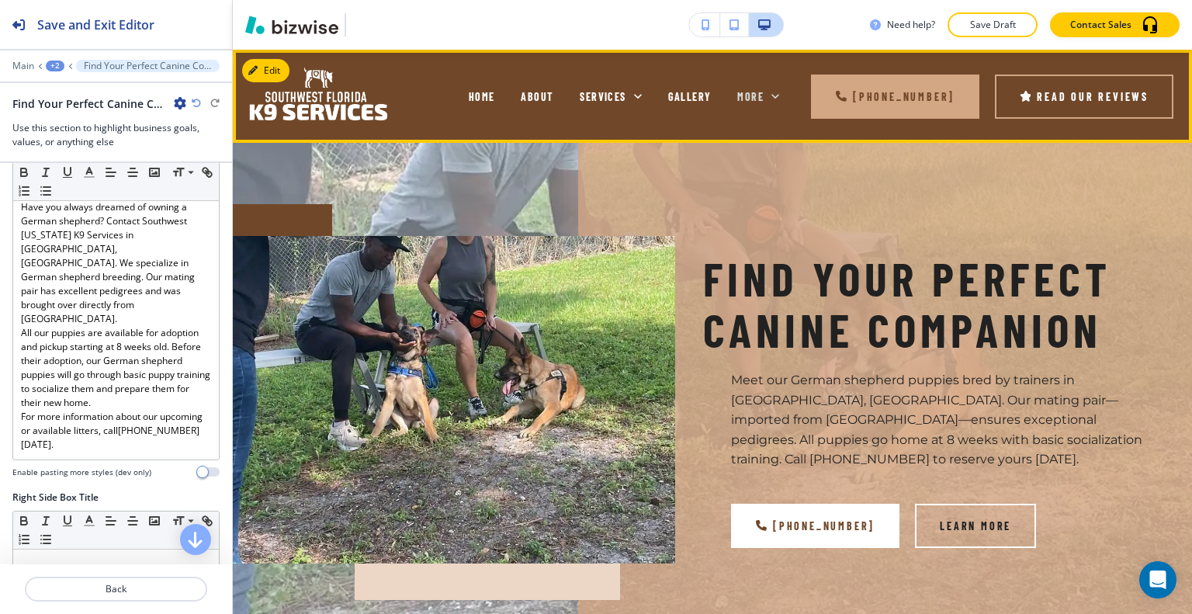
click at [771, 91] on icon at bounding box center [776, 96] width 16 height 16
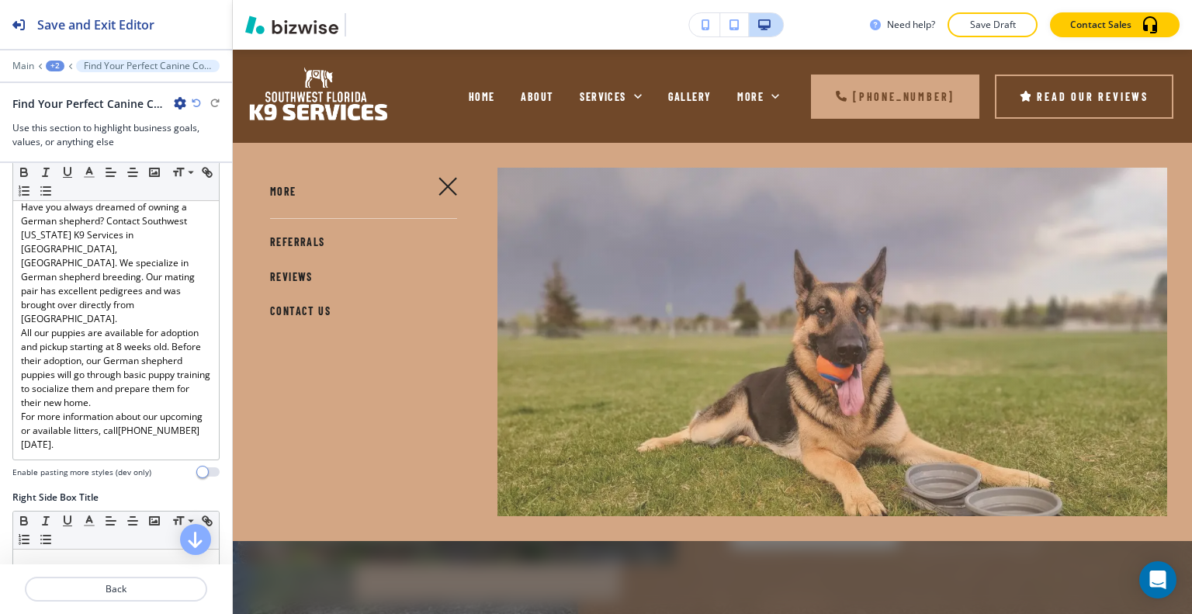
click at [448, 182] on icon "button" at bounding box center [447, 186] width 17 height 17
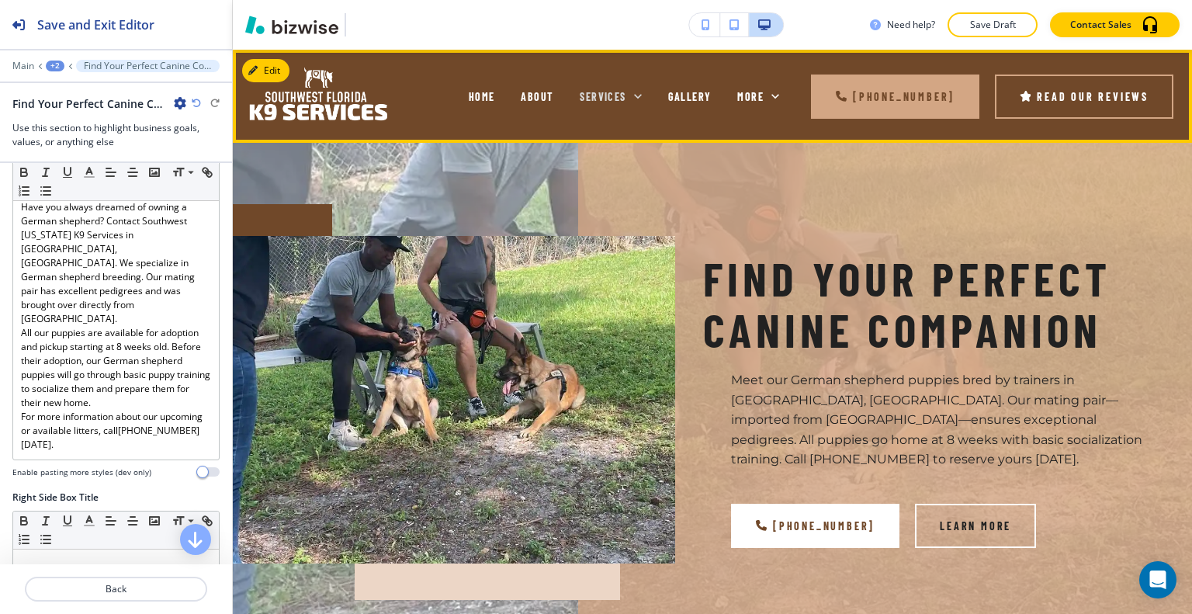
click at [640, 92] on icon at bounding box center [638, 96] width 16 height 16
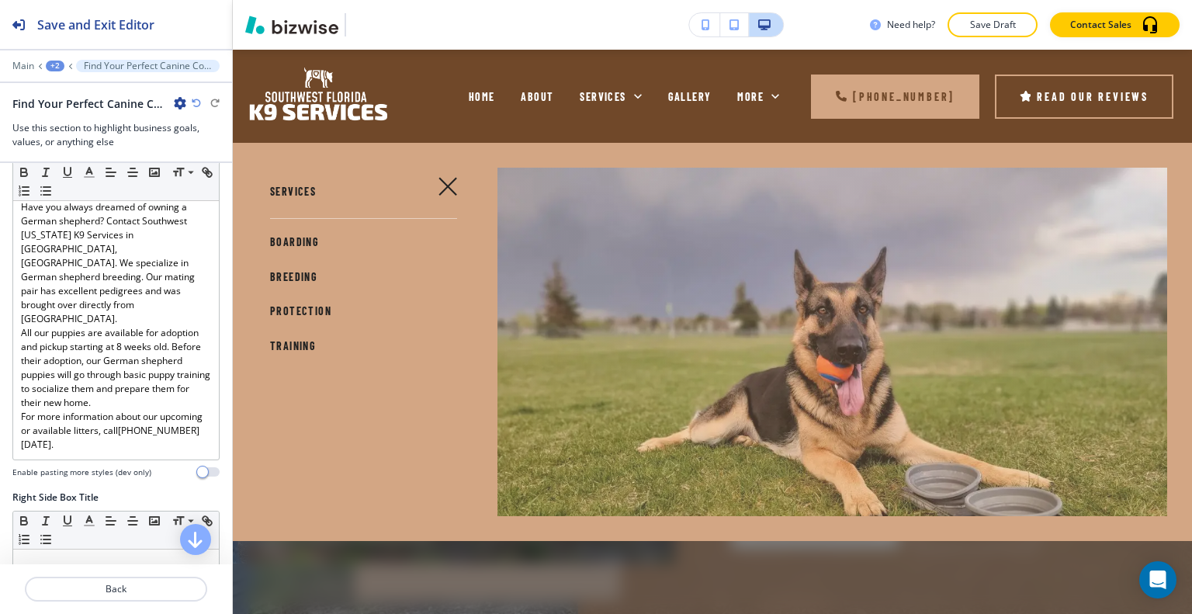
click at [304, 281] on span "BREEDING" at bounding box center [293, 276] width 47 height 13
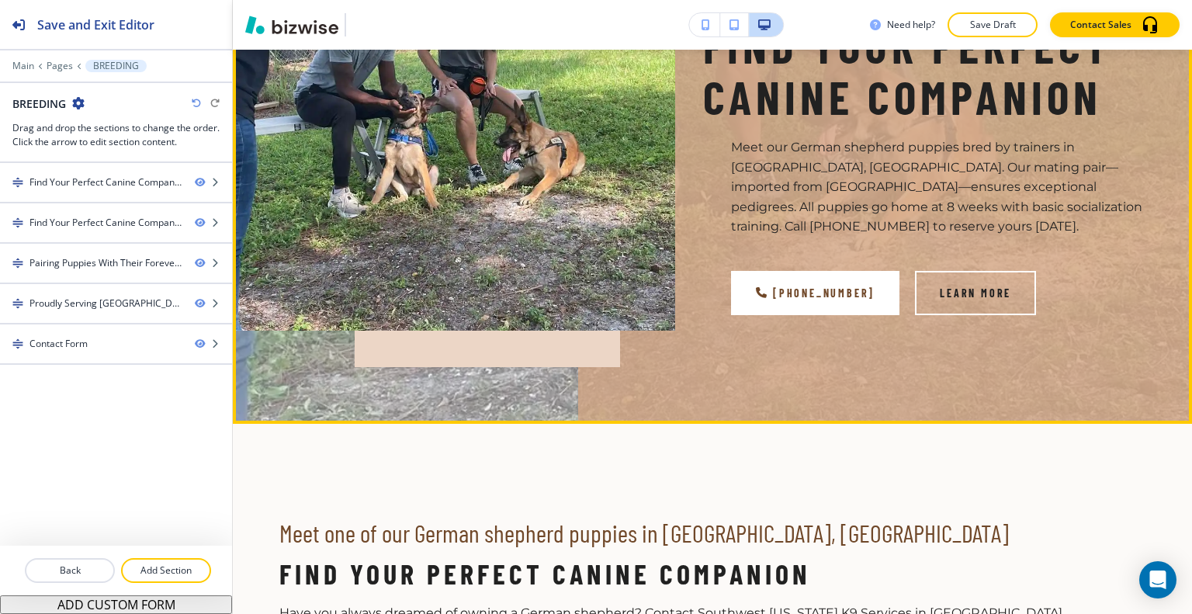
scroll to position [543, 0]
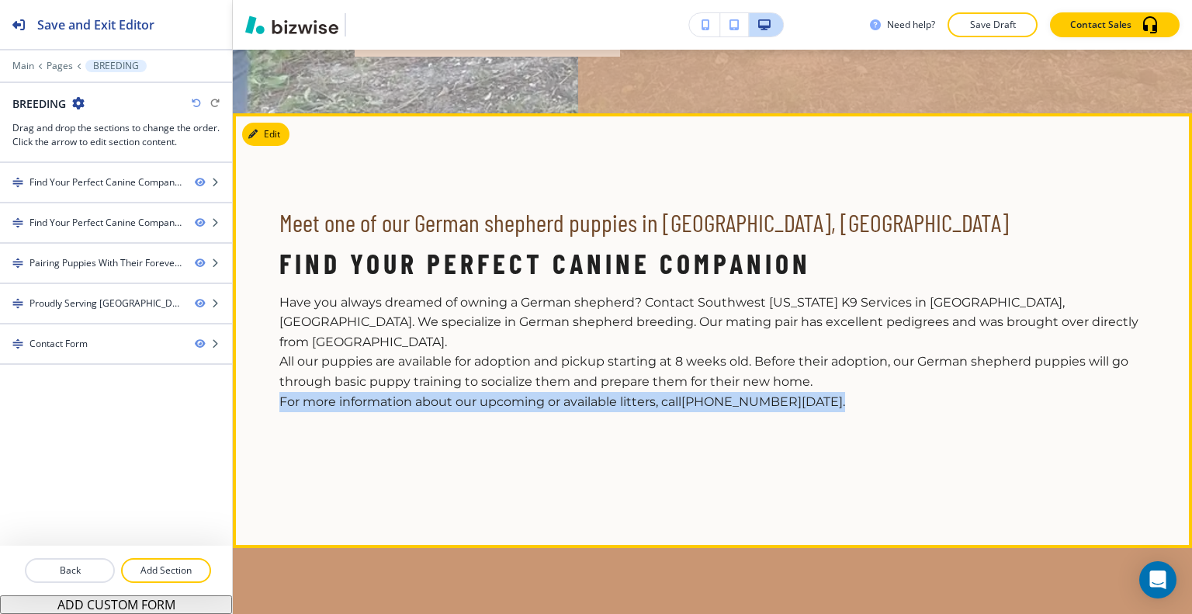
drag, startPoint x: 824, startPoint y: 376, endPoint x: 273, endPoint y: 383, distance: 551.0
click at [273, 383] on section "Meet one of our German shepherd puppies in [GEOGRAPHIC_DATA], [GEOGRAPHIC_DATA]…" at bounding box center [712, 330] width 959 height 435
click at [270, 133] on button "Edit This Section" at bounding box center [294, 134] width 105 height 23
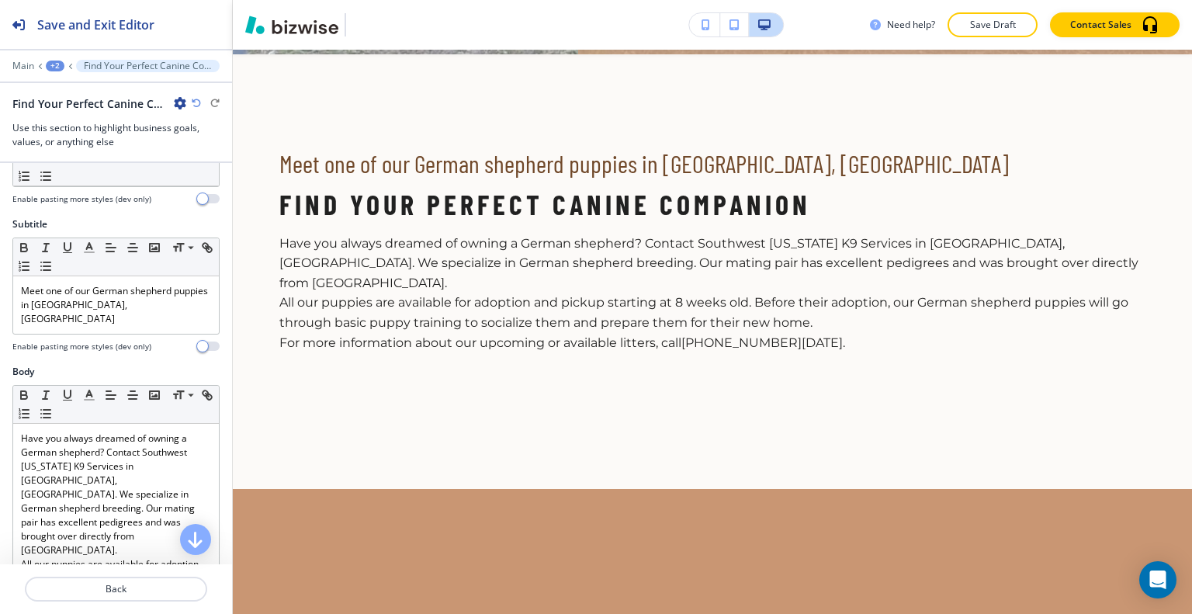
scroll to position [310, 0]
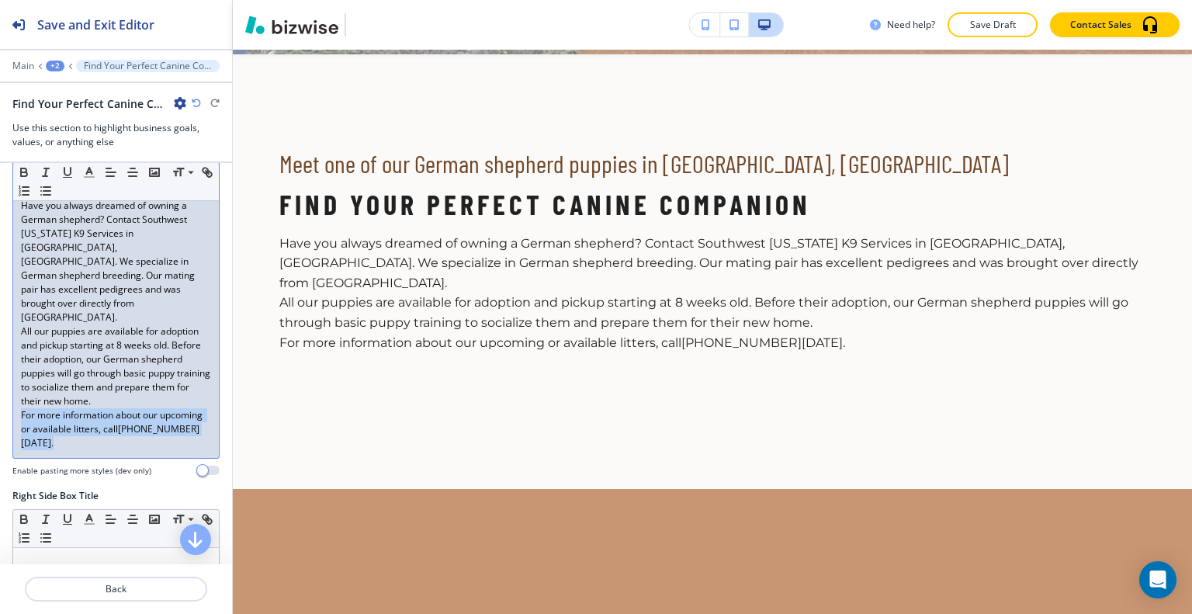
drag, startPoint x: 140, startPoint y: 399, endPoint x: 1, endPoint y: 374, distance: 141.1
click at [1, 374] on div "Body Small Normal Large Huge Have you always dreamed of owning a German shepher…" at bounding box center [116, 310] width 232 height 357
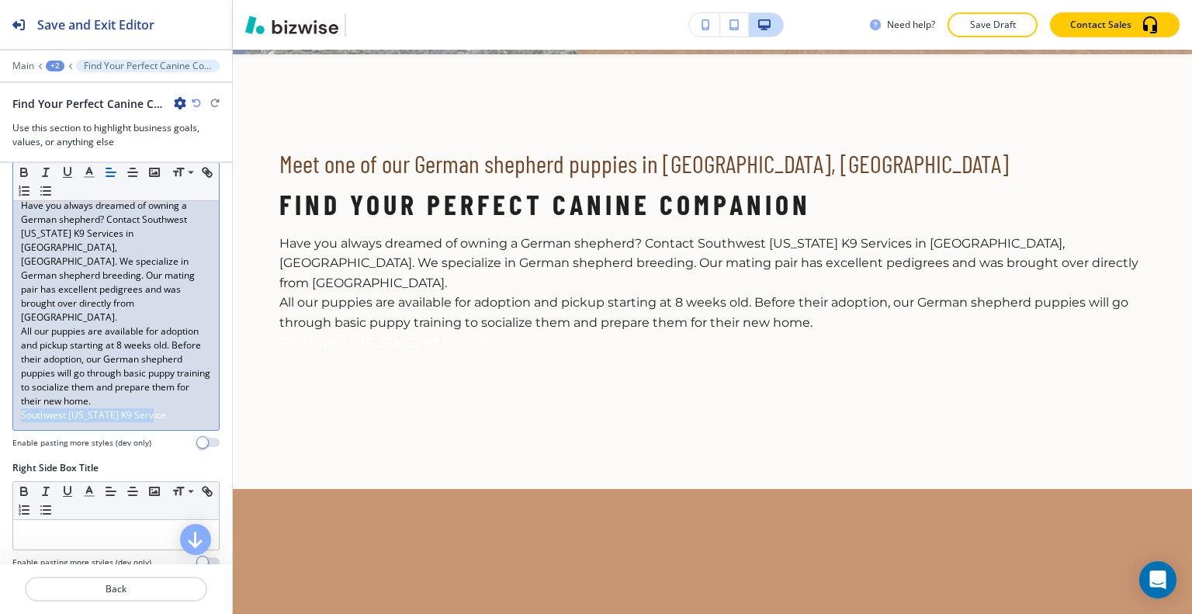
drag, startPoint x: 171, startPoint y: 375, endPoint x: 0, endPoint y: 374, distance: 170.7
click at [0, 374] on div "Body Small Normal Large Huge Have you always dreamed of owning a German shepher…" at bounding box center [116, 296] width 232 height 329
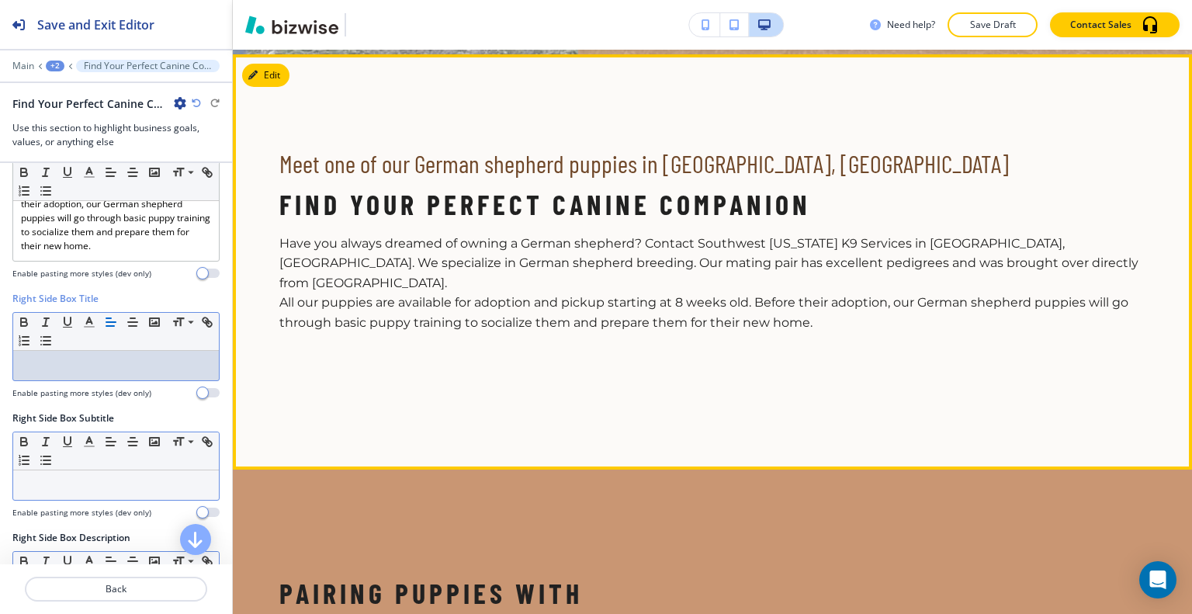
scroll to position [525, 0]
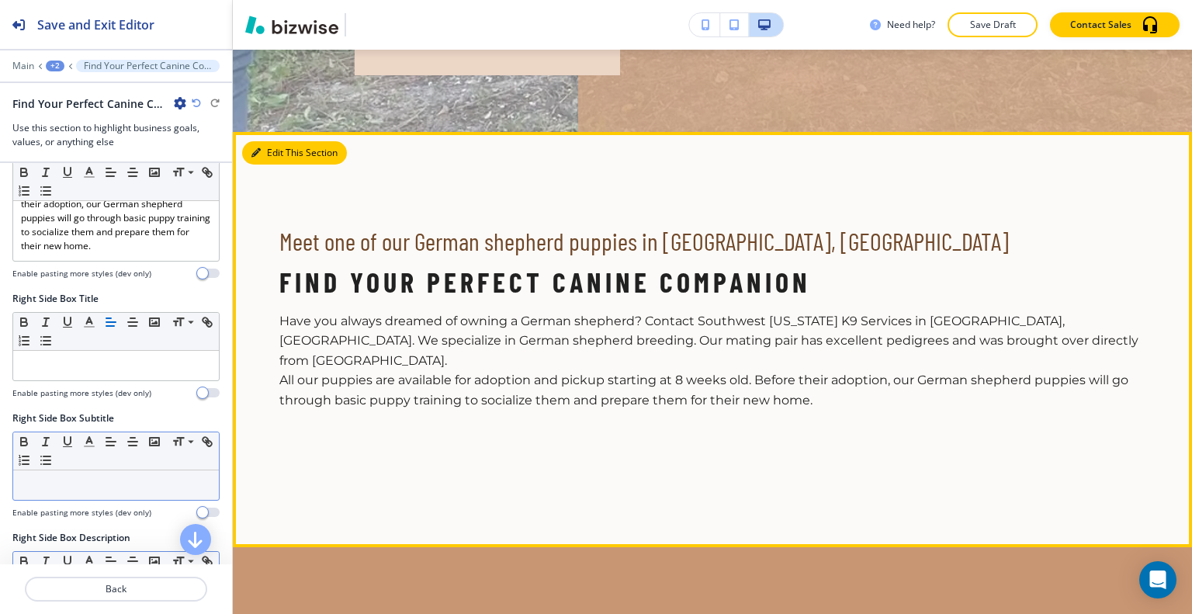
click at [267, 151] on button "Edit This Section" at bounding box center [294, 152] width 105 height 23
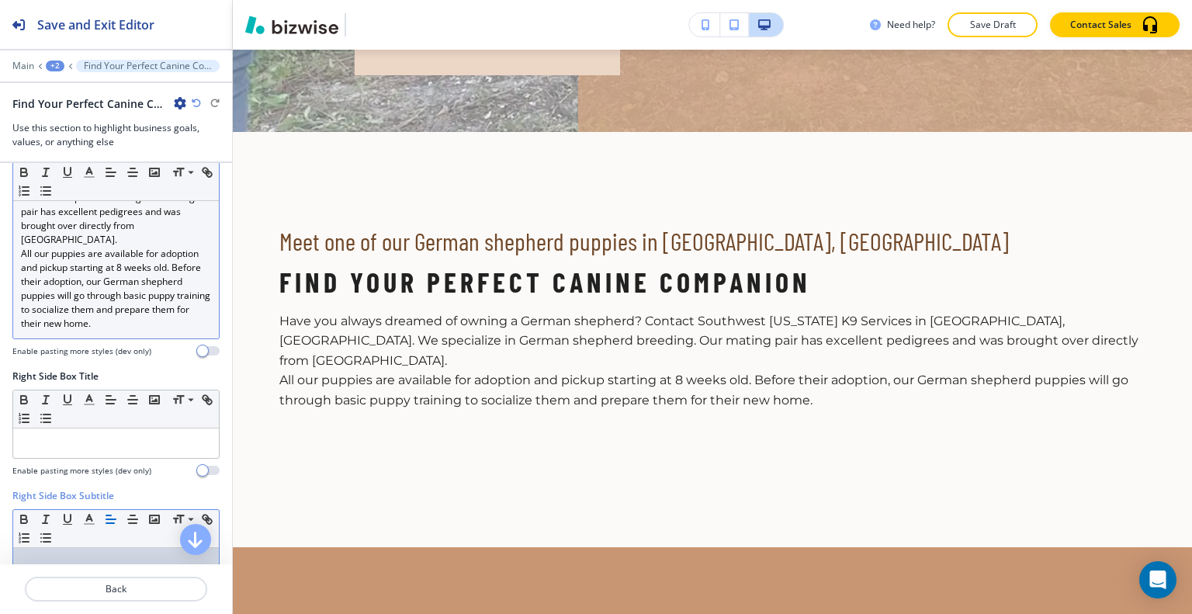
scroll to position [233, 0]
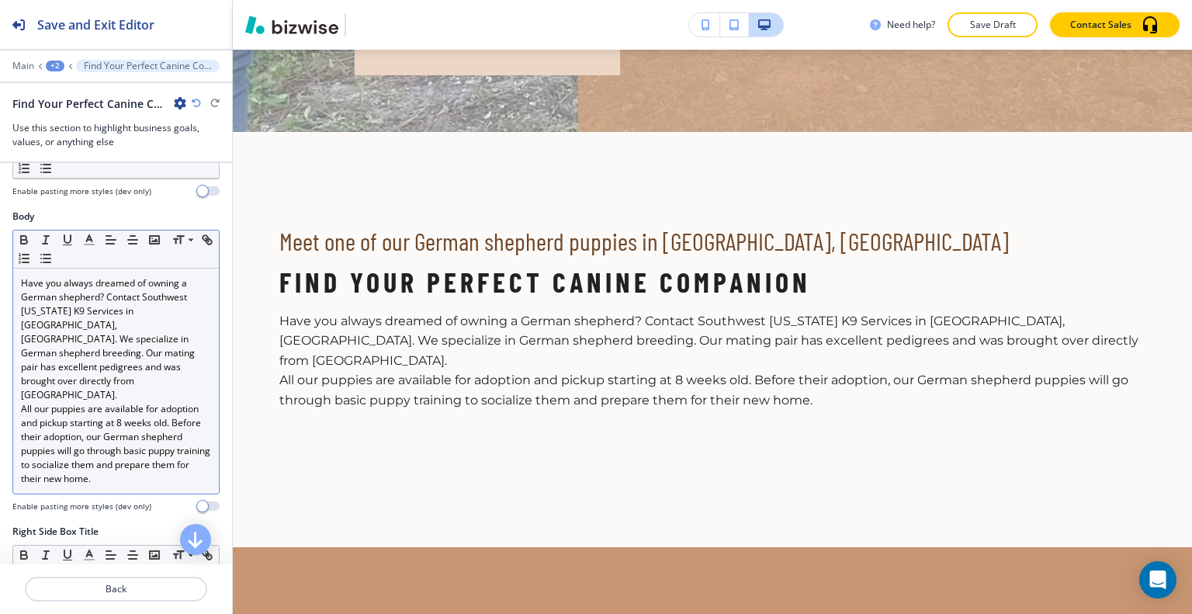
click at [130, 353] on p "Have you always dreamed of owning a German shepherd? Contact Southwest [US_STAT…" at bounding box center [116, 339] width 190 height 126
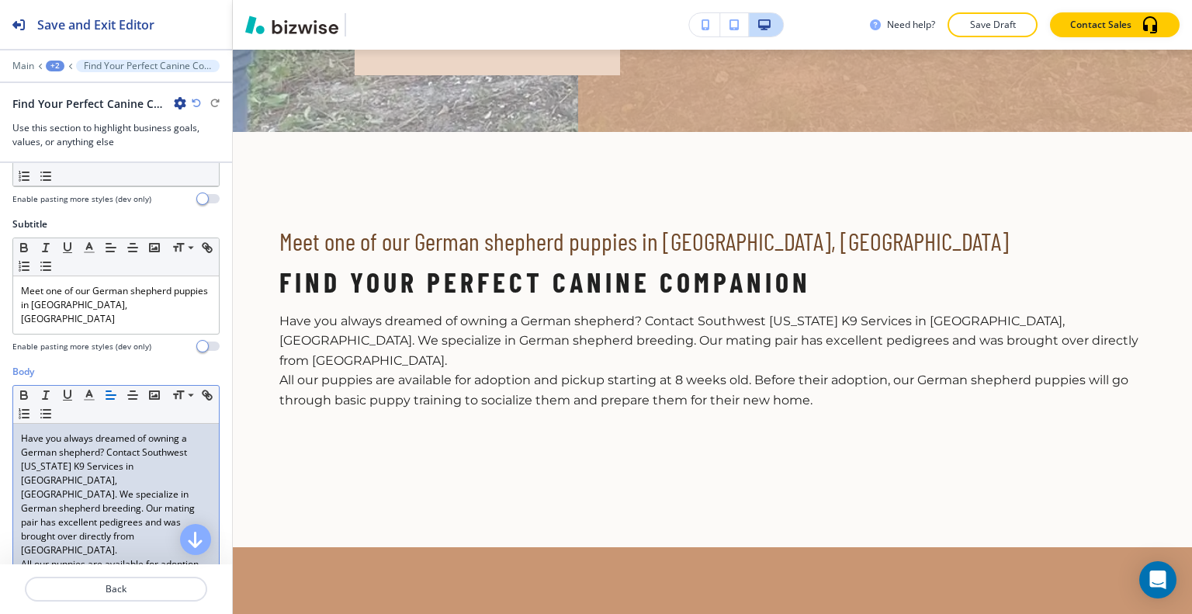
scroll to position [466, 0]
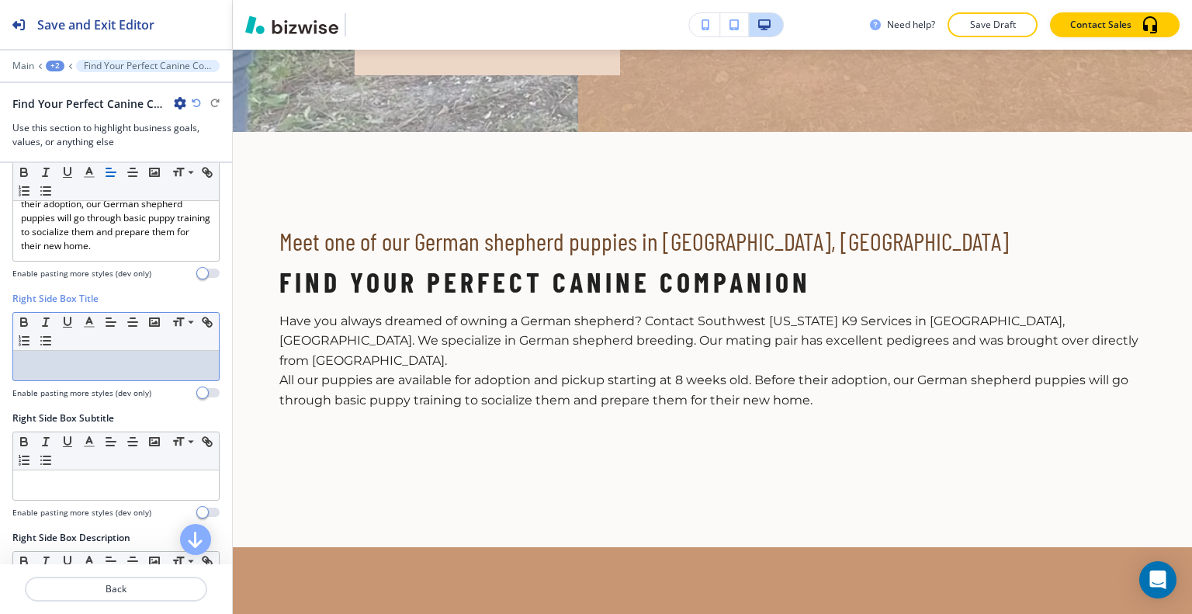
click at [75, 359] on p at bounding box center [116, 366] width 190 height 14
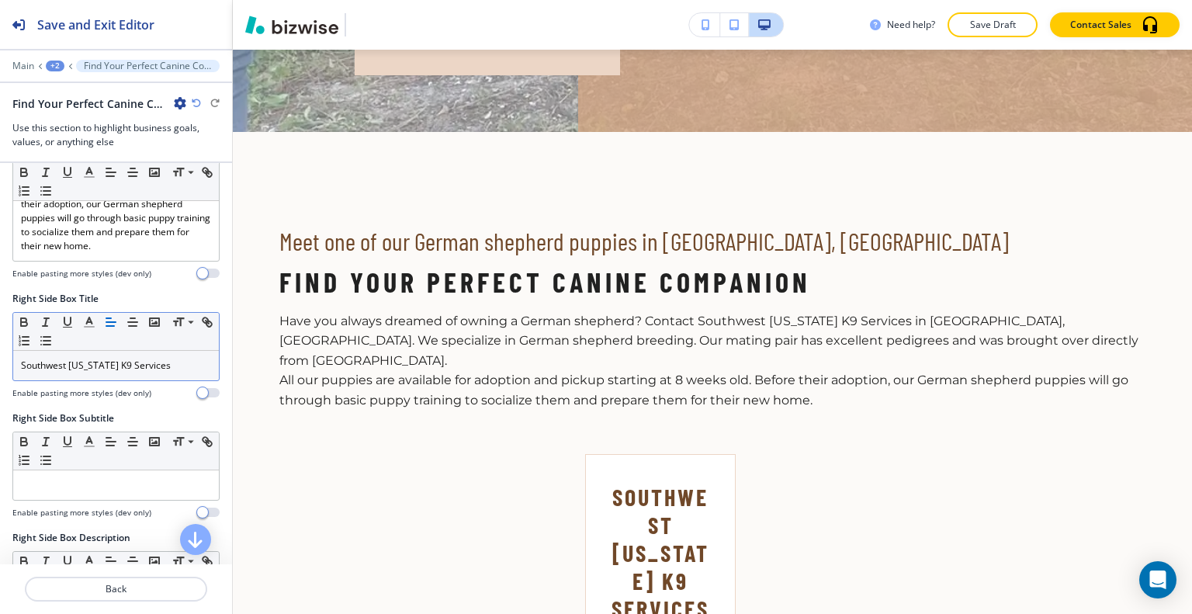
click at [192, 101] on icon "button" at bounding box center [196, 103] width 9 height 9
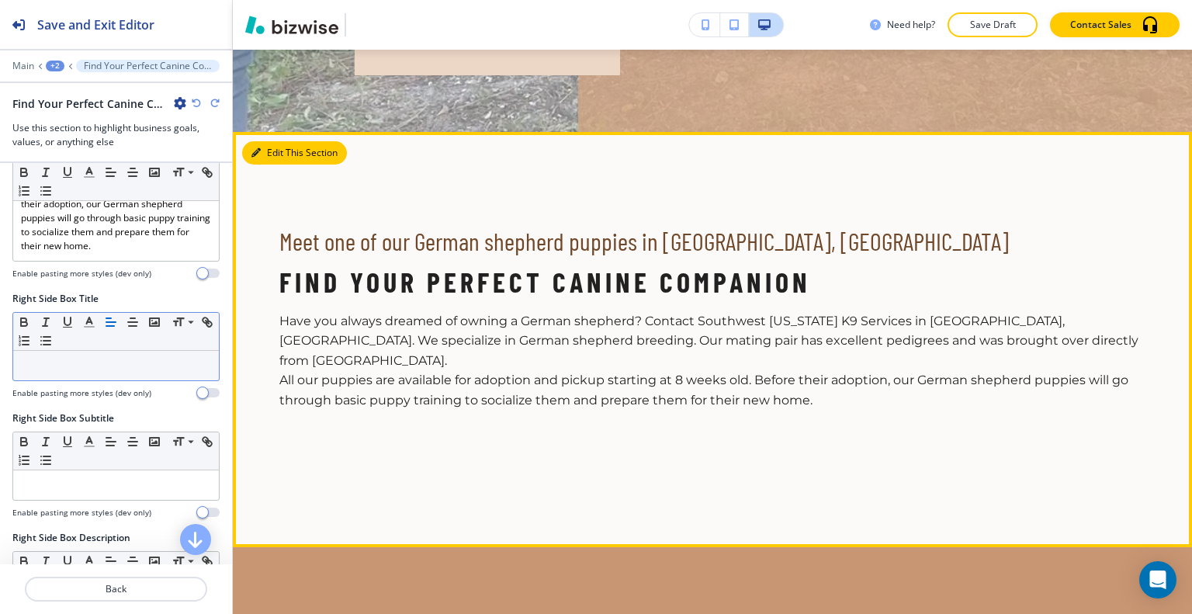
click at [275, 146] on button "Edit This Section" at bounding box center [294, 152] width 105 height 23
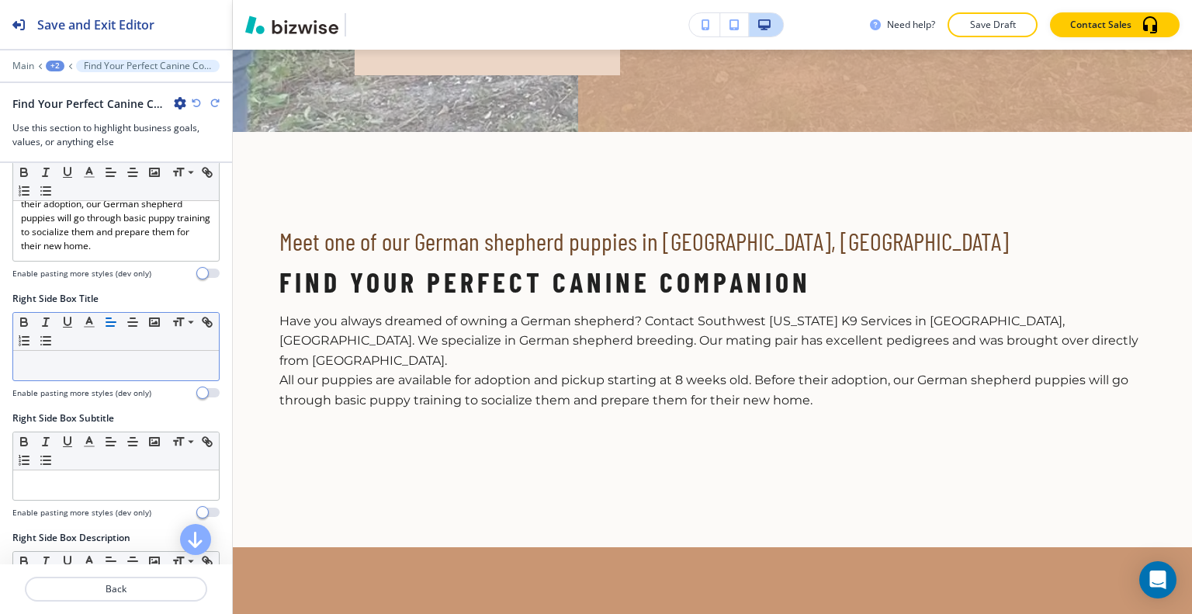
scroll to position [776, 0]
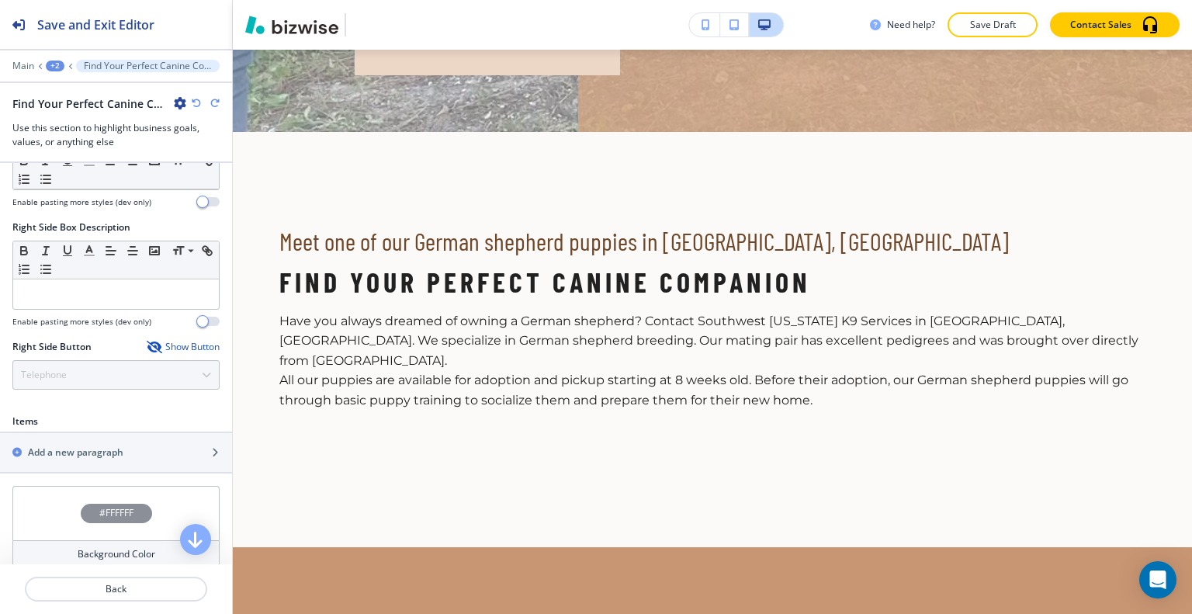
click at [177, 341] on div "Show Button" at bounding box center [183, 347] width 73 height 12
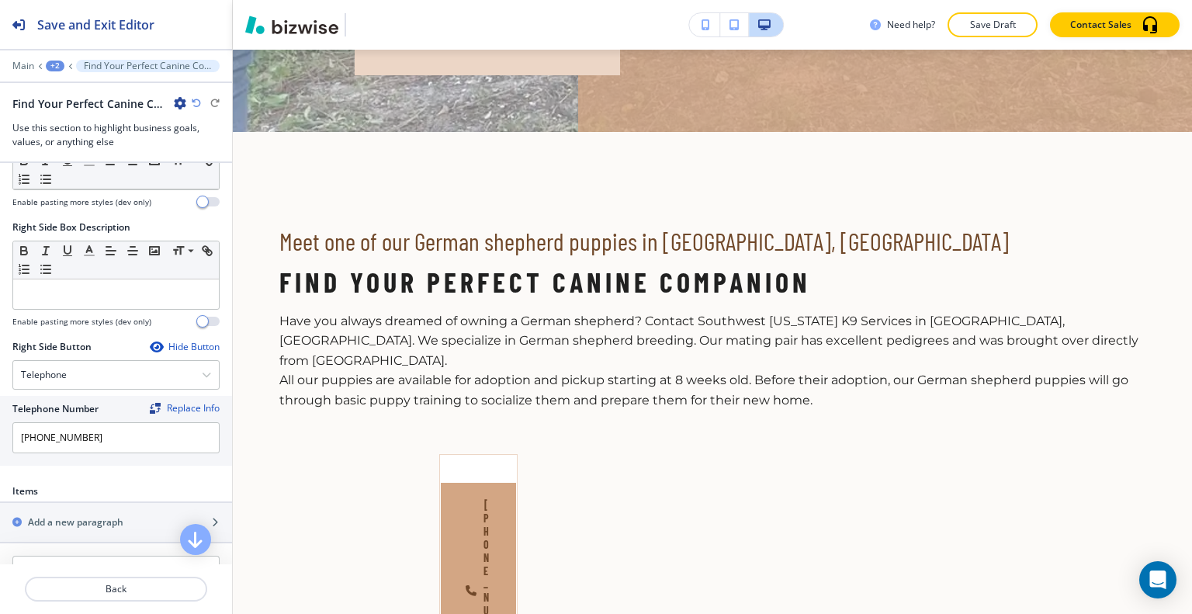
click at [177, 341] on div "Hide Button" at bounding box center [185, 347] width 70 height 12
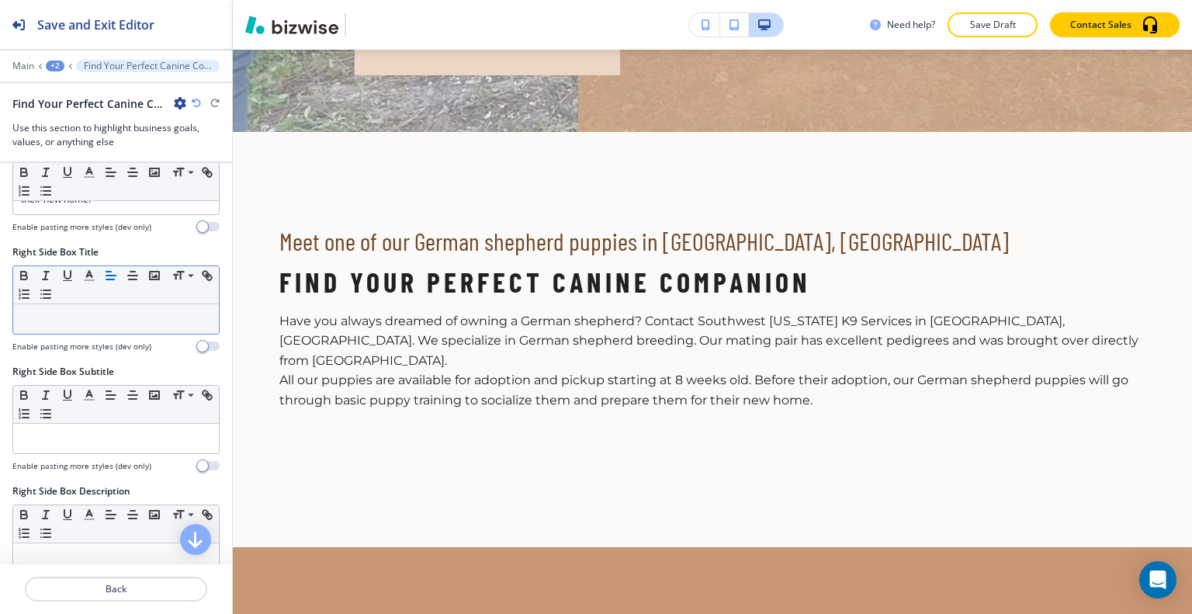
scroll to position [357, 0]
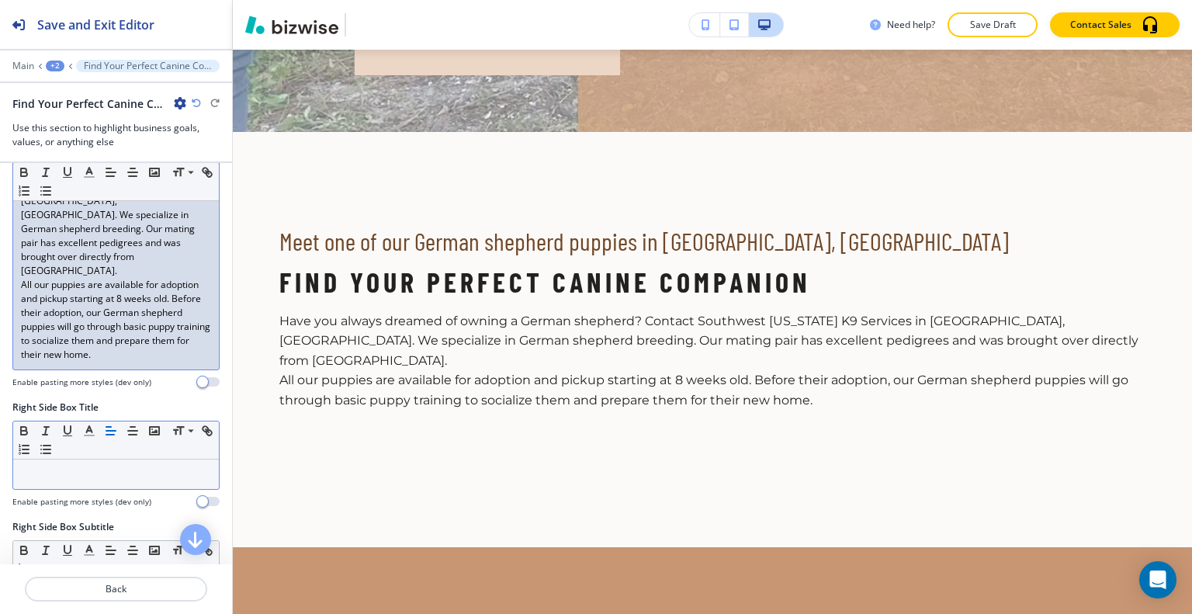
click at [179, 312] on p "All our puppies are available for adoption and pickup starting at 8 weeks old. …" at bounding box center [116, 320] width 190 height 84
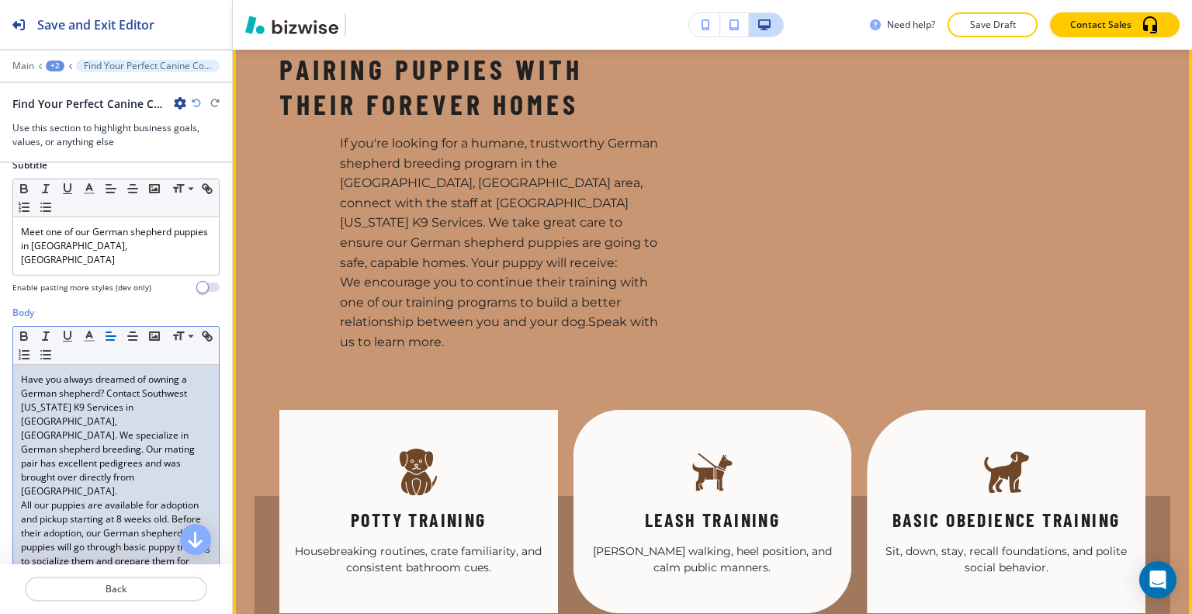
scroll to position [990, 0]
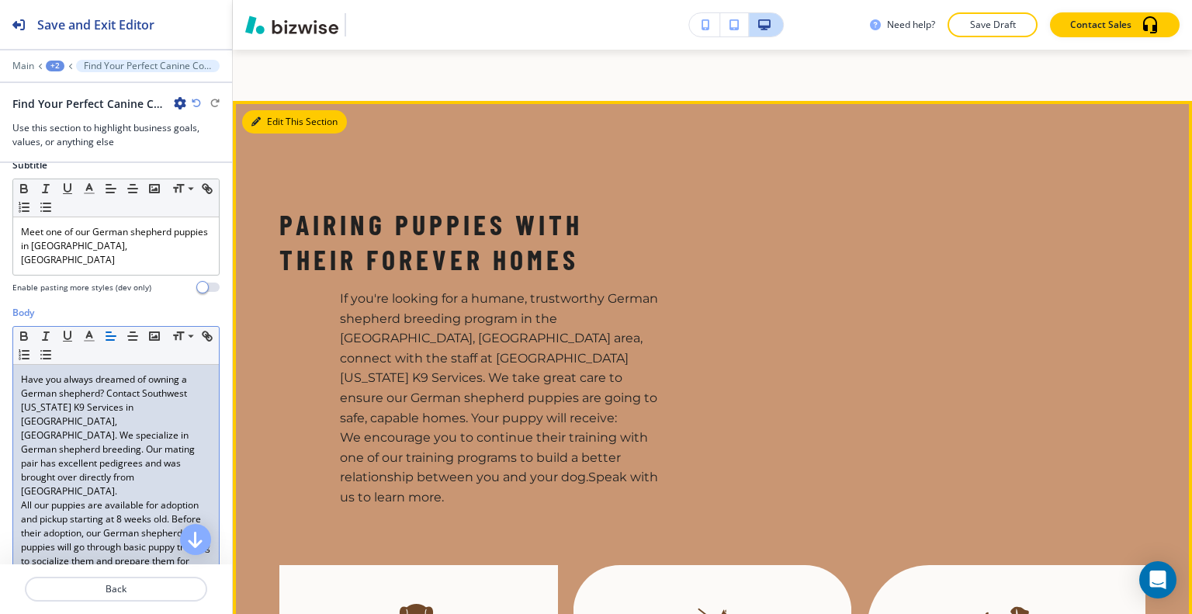
click at [277, 110] on button "Edit This Section" at bounding box center [294, 121] width 105 height 23
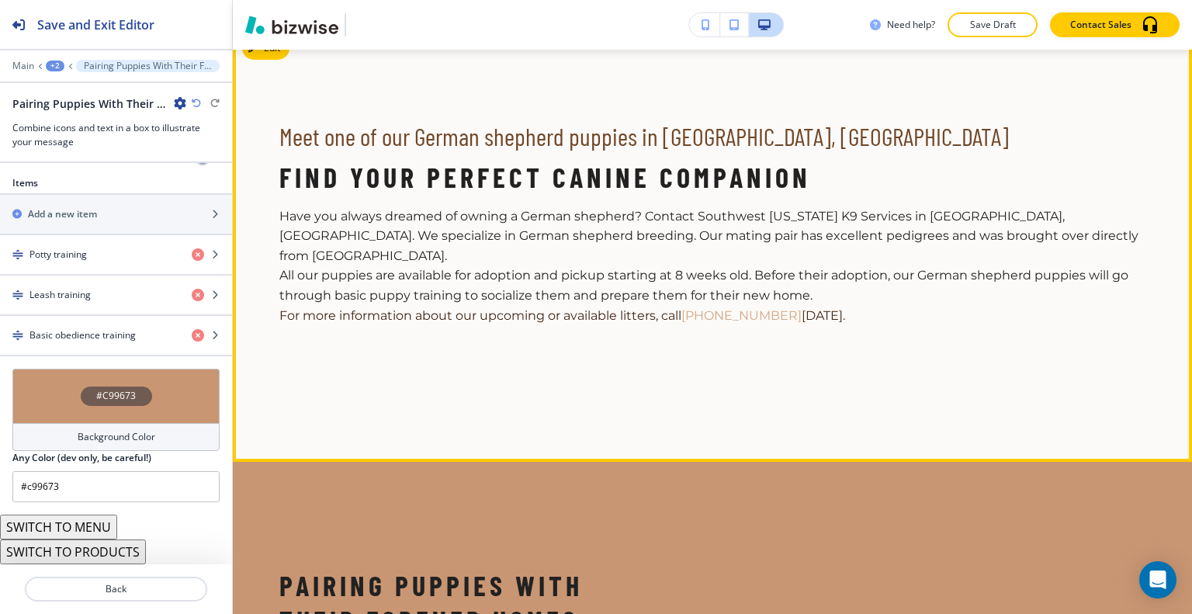
scroll to position [319, 0]
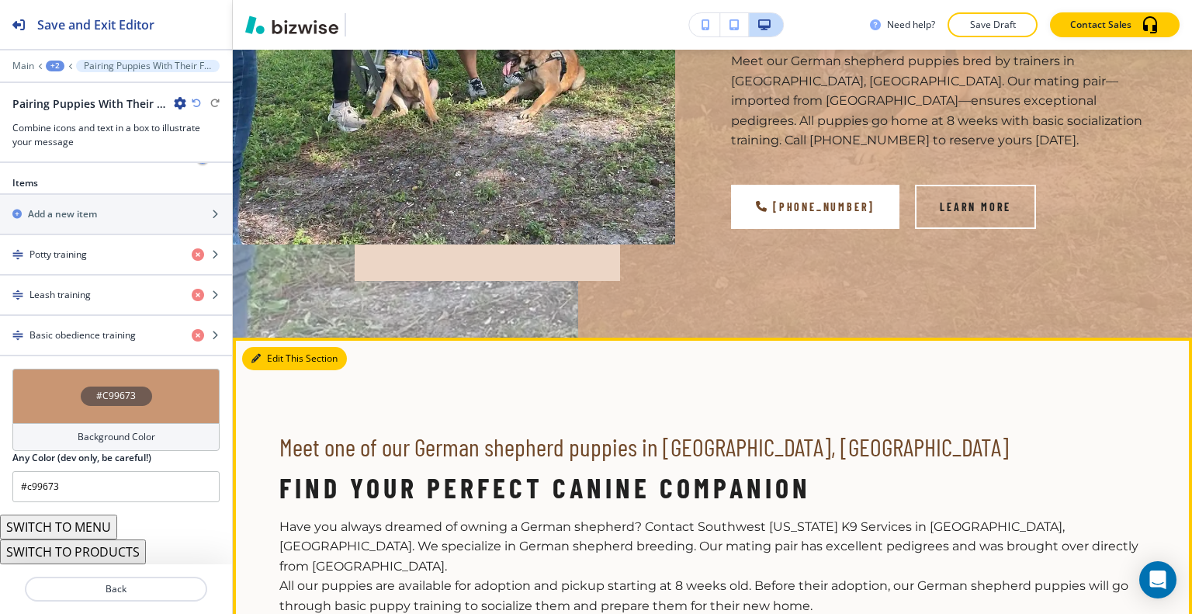
click at [280, 353] on button "Edit This Section" at bounding box center [294, 358] width 105 height 23
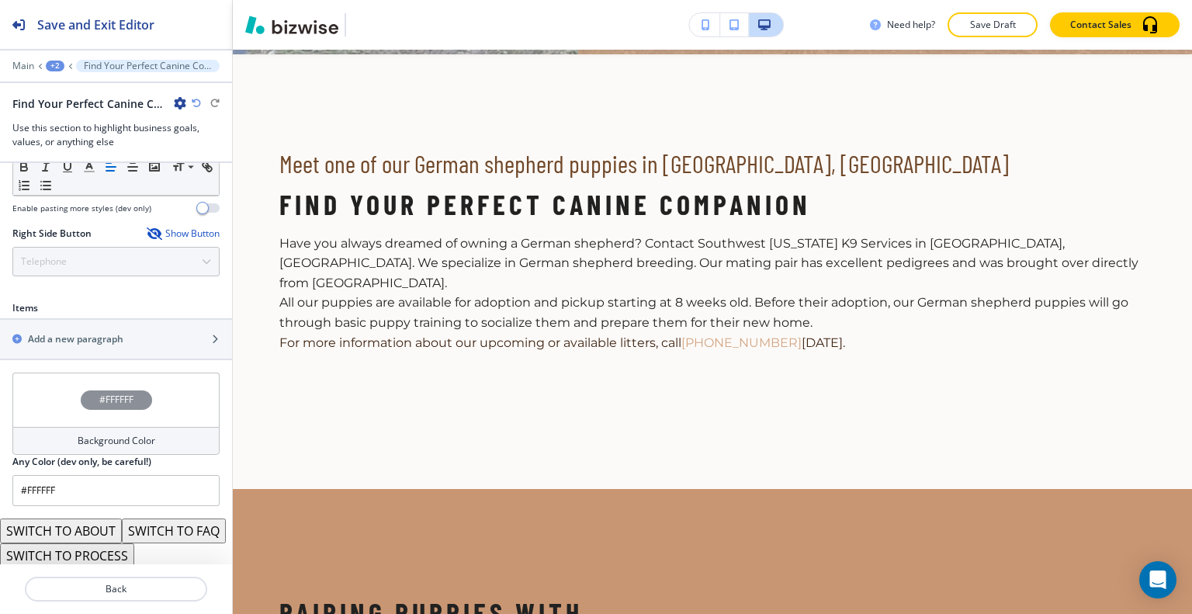
scroll to position [937, 0]
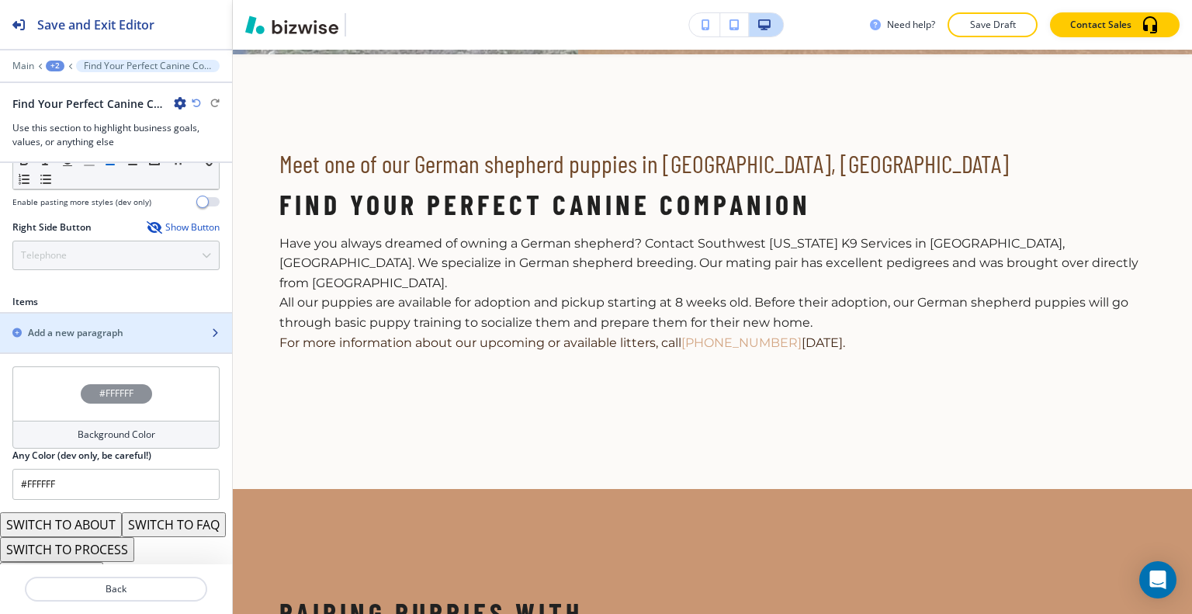
click at [100, 326] on h2 "Add a new paragraph" at bounding box center [75, 333] width 95 height 14
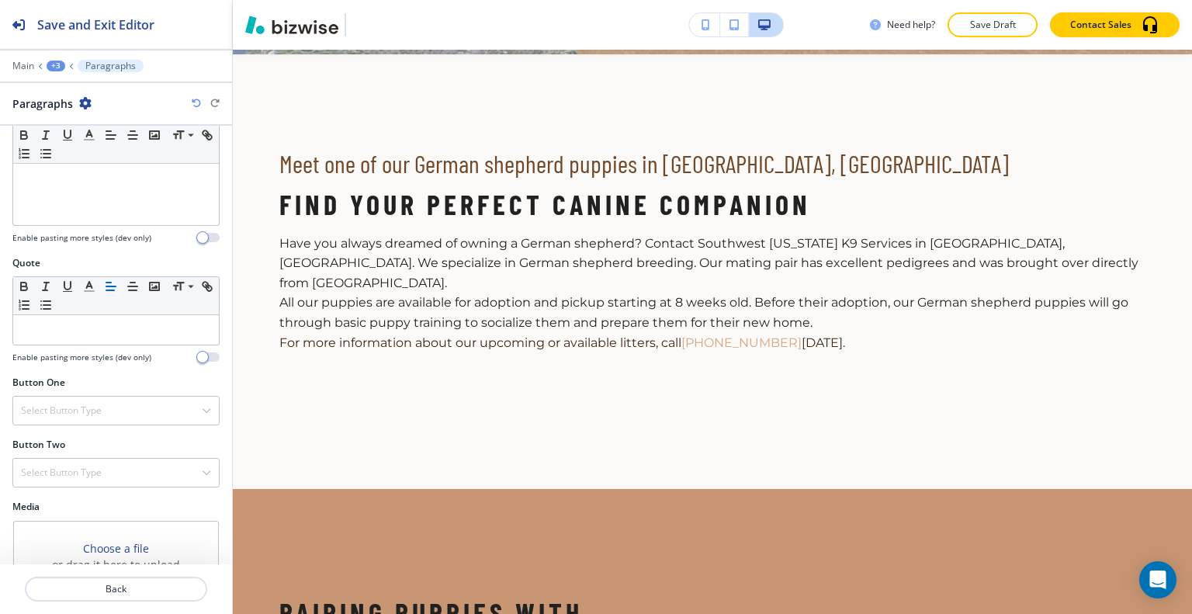
scroll to position [608, 0]
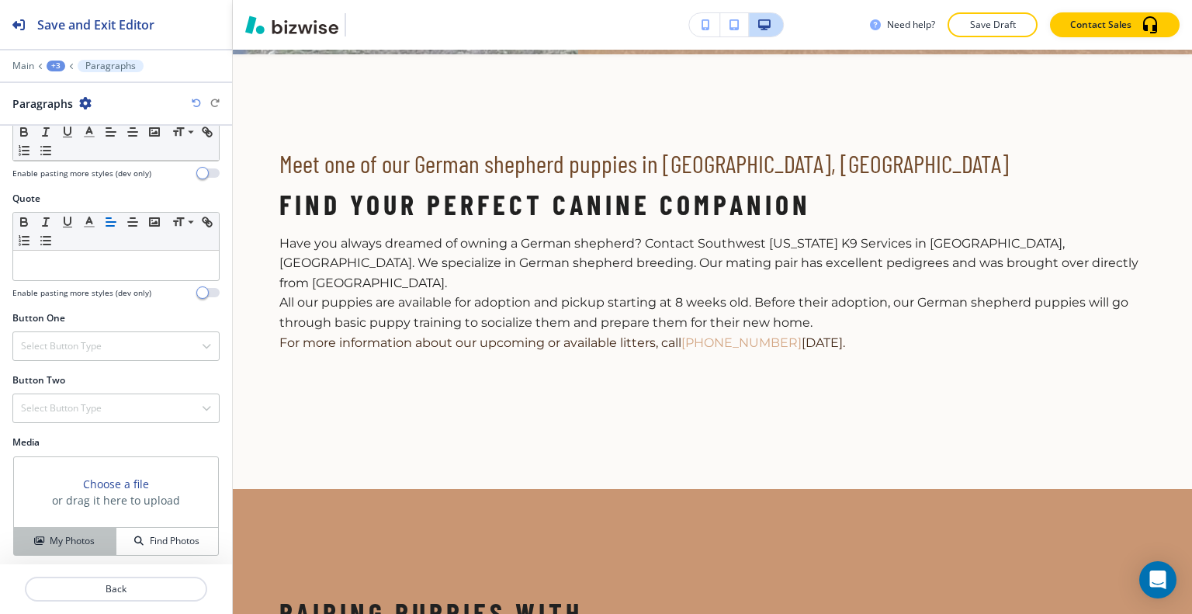
click at [83, 536] on h4 "My Photos" at bounding box center [72, 541] width 45 height 14
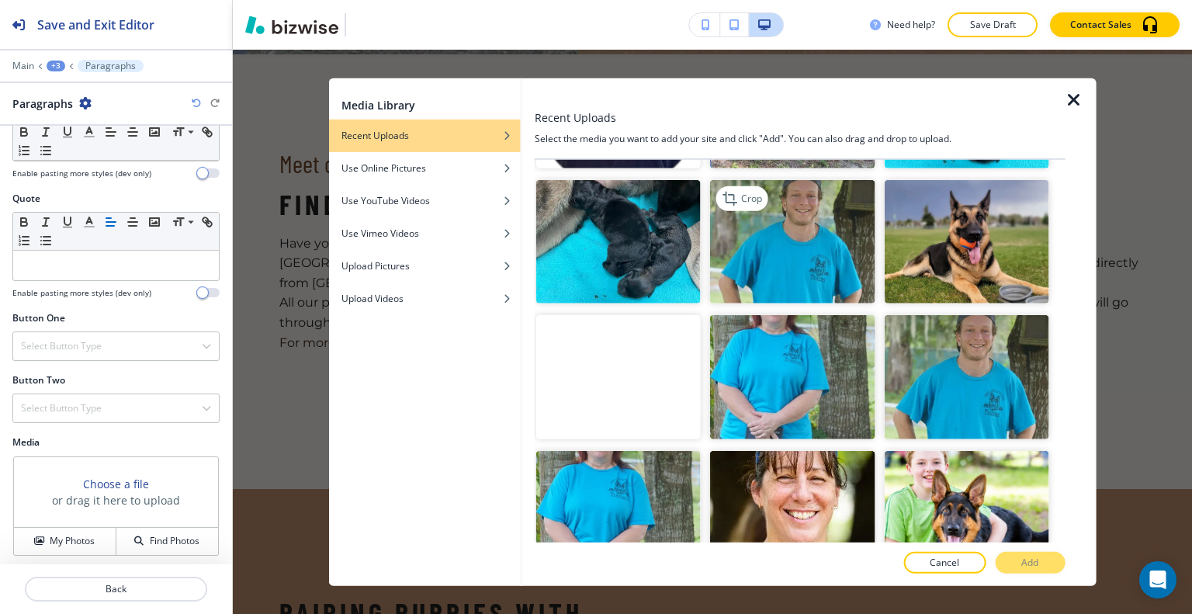
scroll to position [5898, 0]
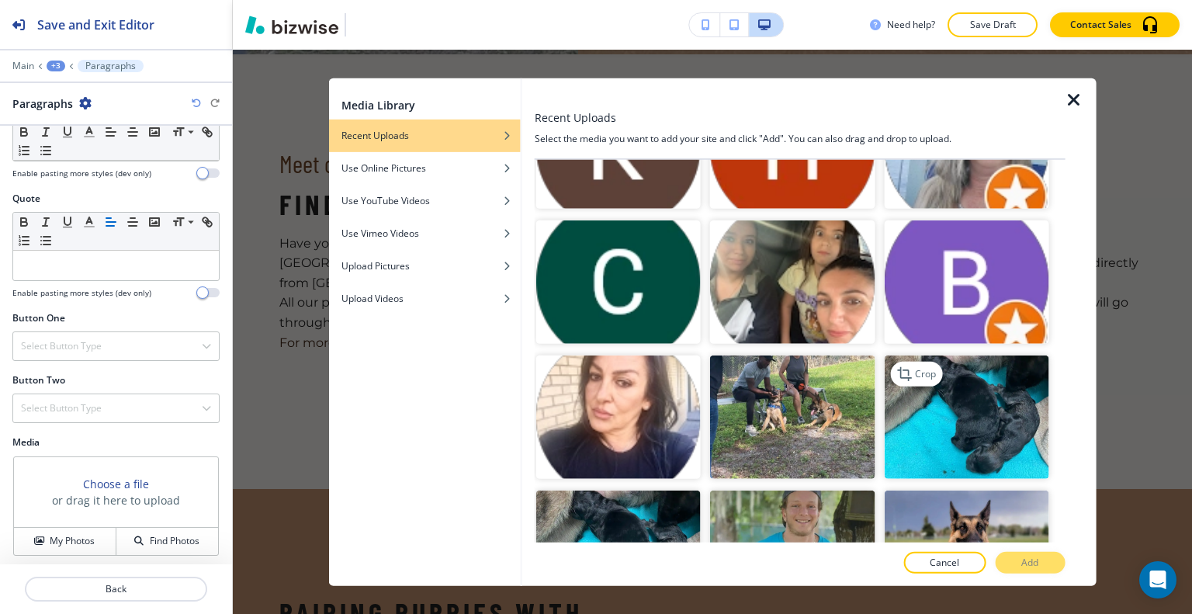
click at [958, 355] on img "button" at bounding box center [966, 416] width 165 height 123
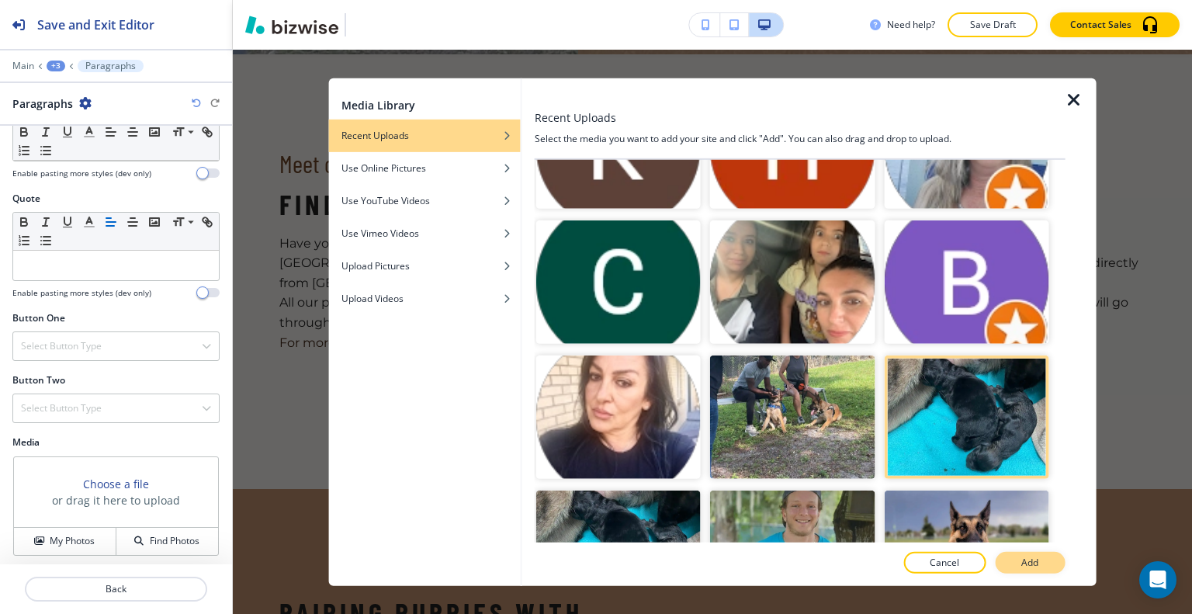
click at [1046, 560] on button "Add" at bounding box center [1030, 563] width 70 height 22
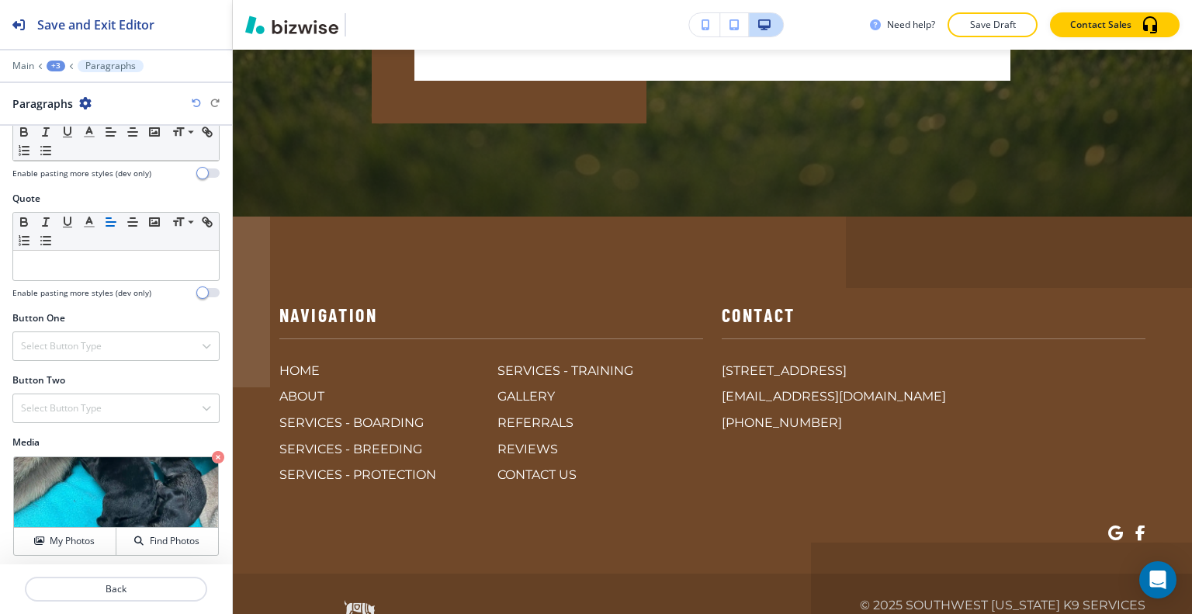
scroll to position [2620, 0]
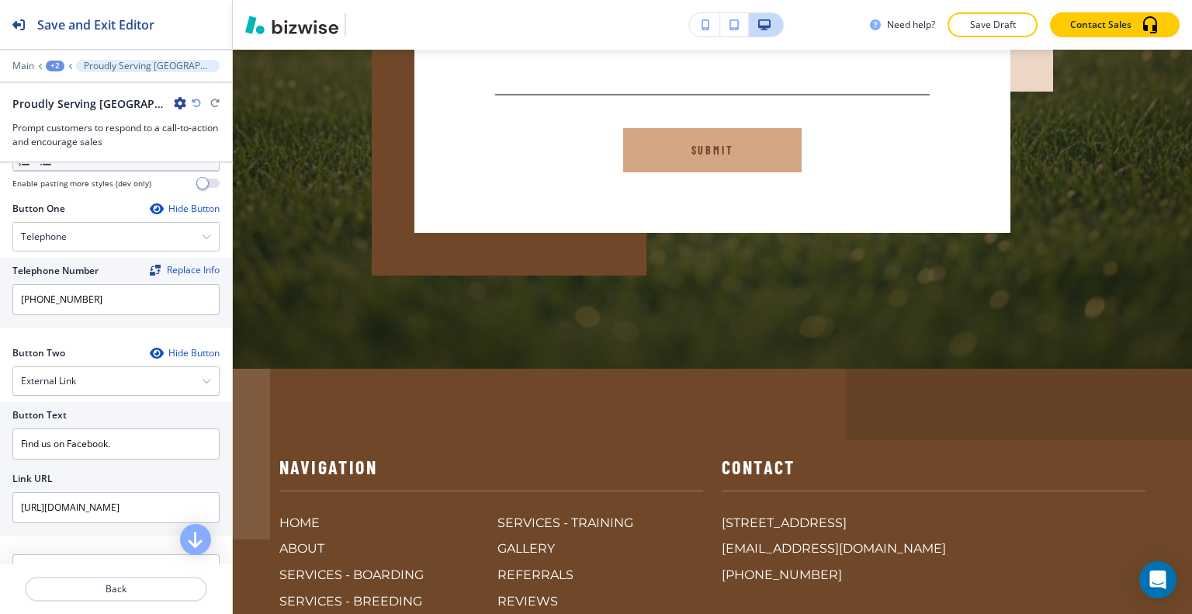
scroll to position [844, 0]
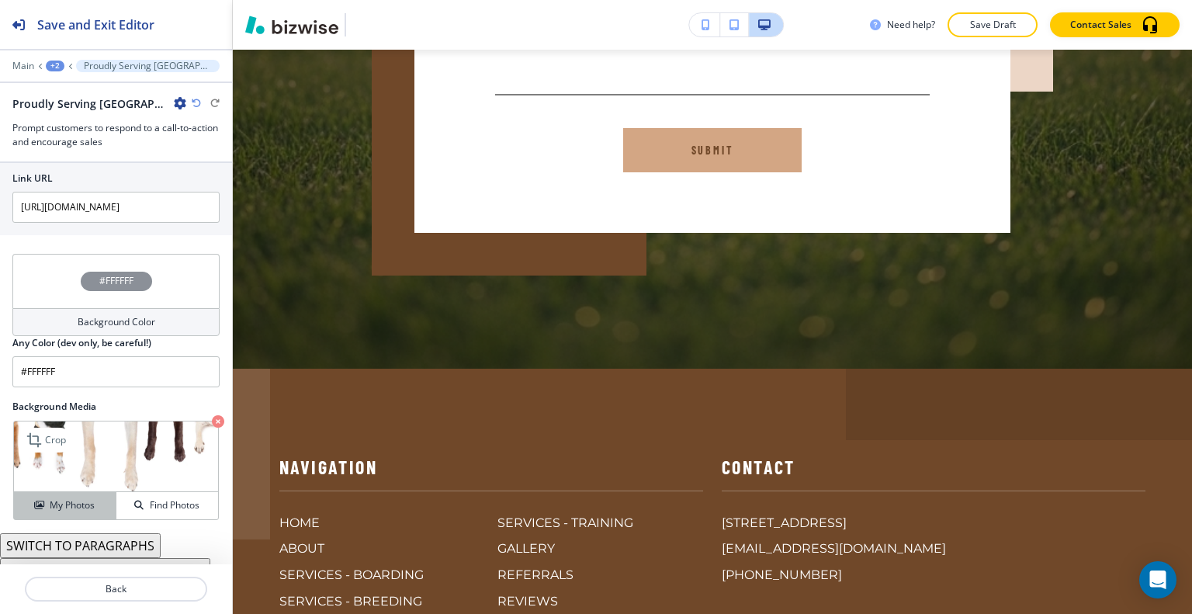
click at [74, 498] on h4 "My Photos" at bounding box center [72, 505] width 45 height 14
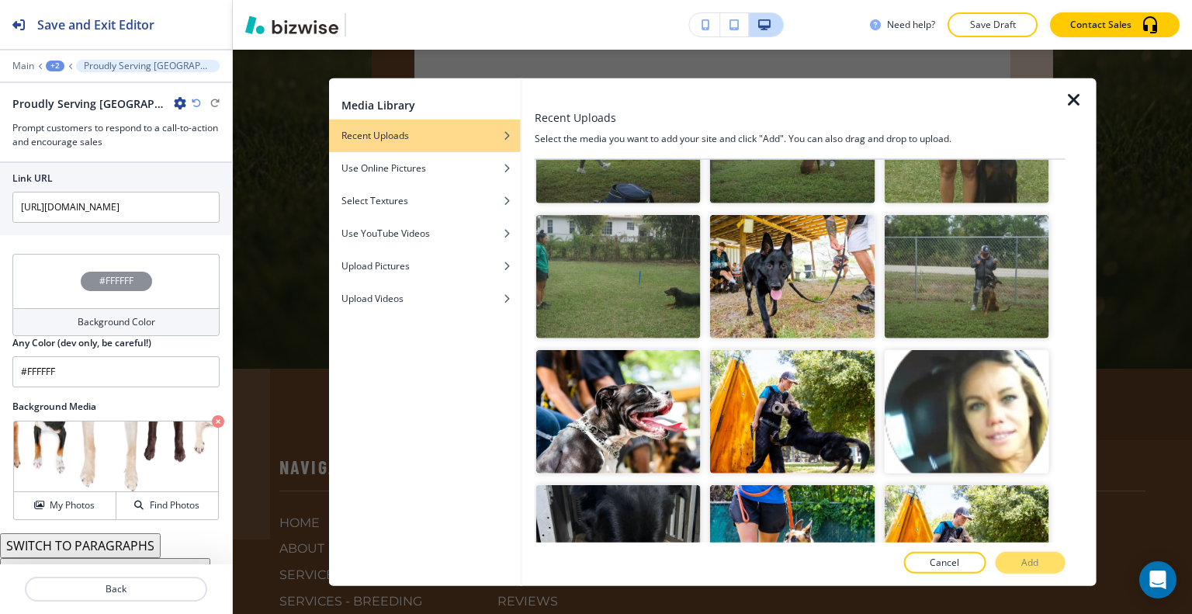
scroll to position [5311, 0]
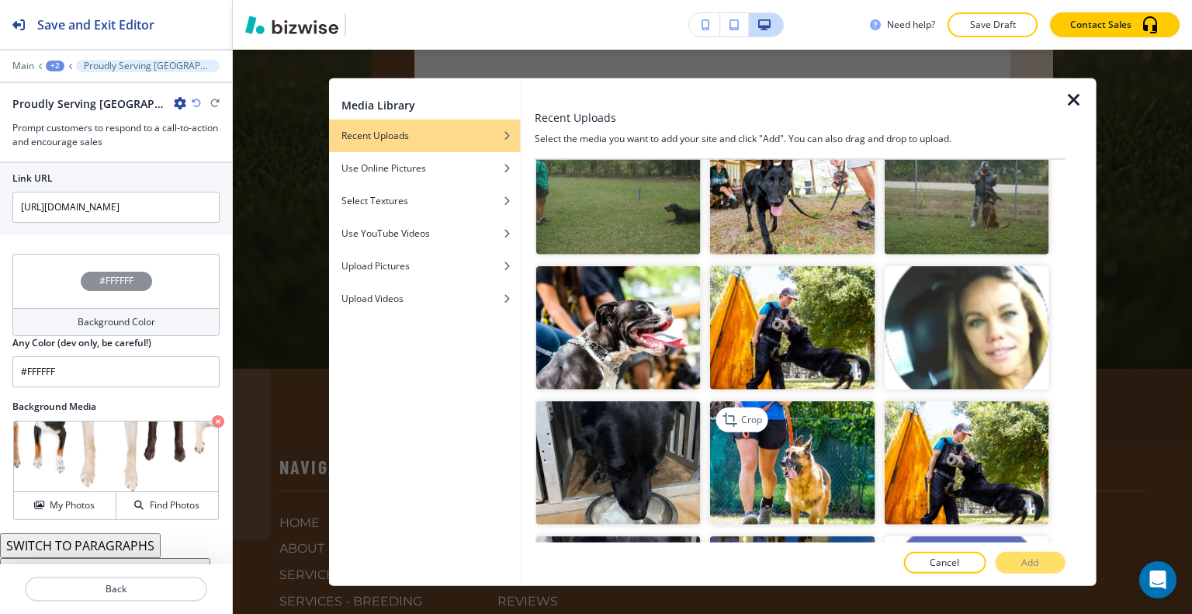
click at [801, 401] on img "button" at bounding box center [792, 462] width 165 height 123
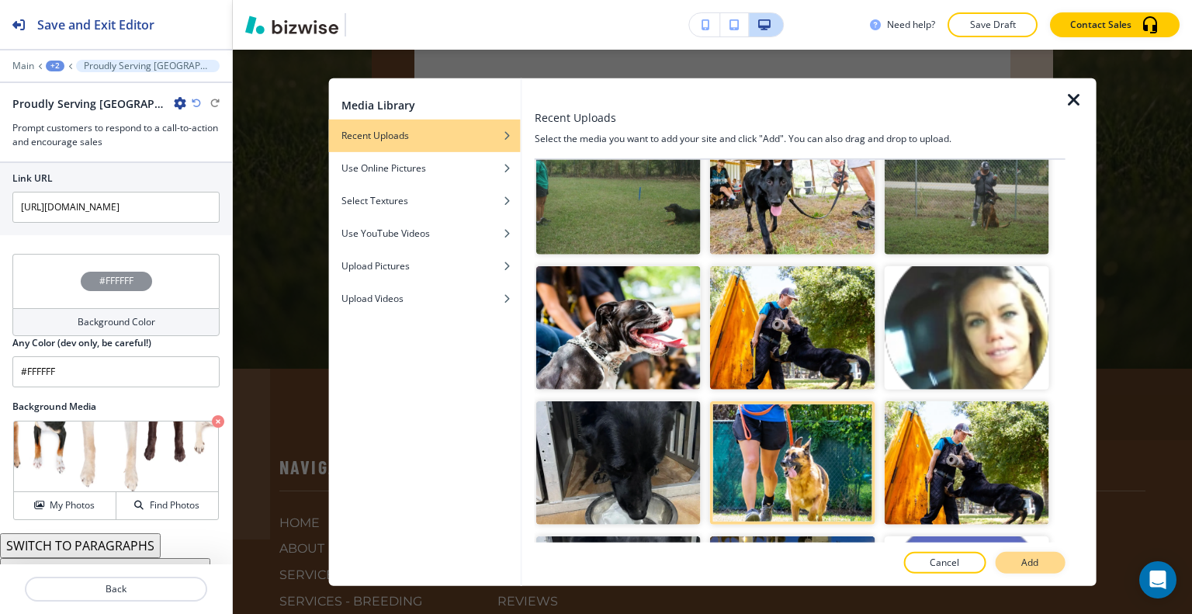
click at [1035, 558] on p "Add" at bounding box center [1029, 563] width 17 height 14
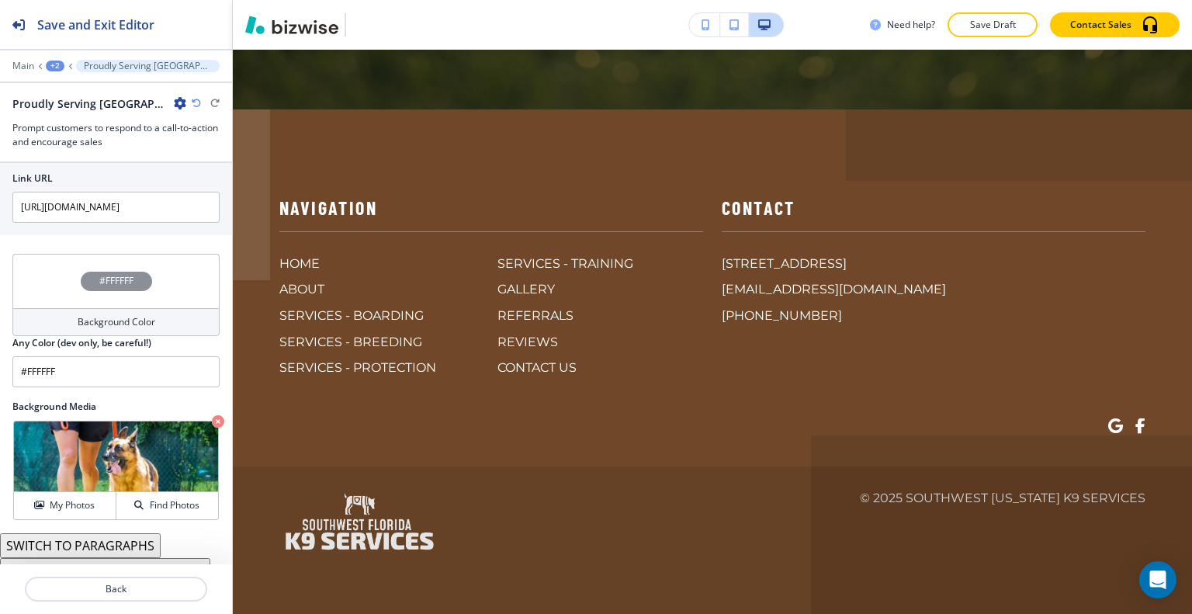
scroll to position [4008, 0]
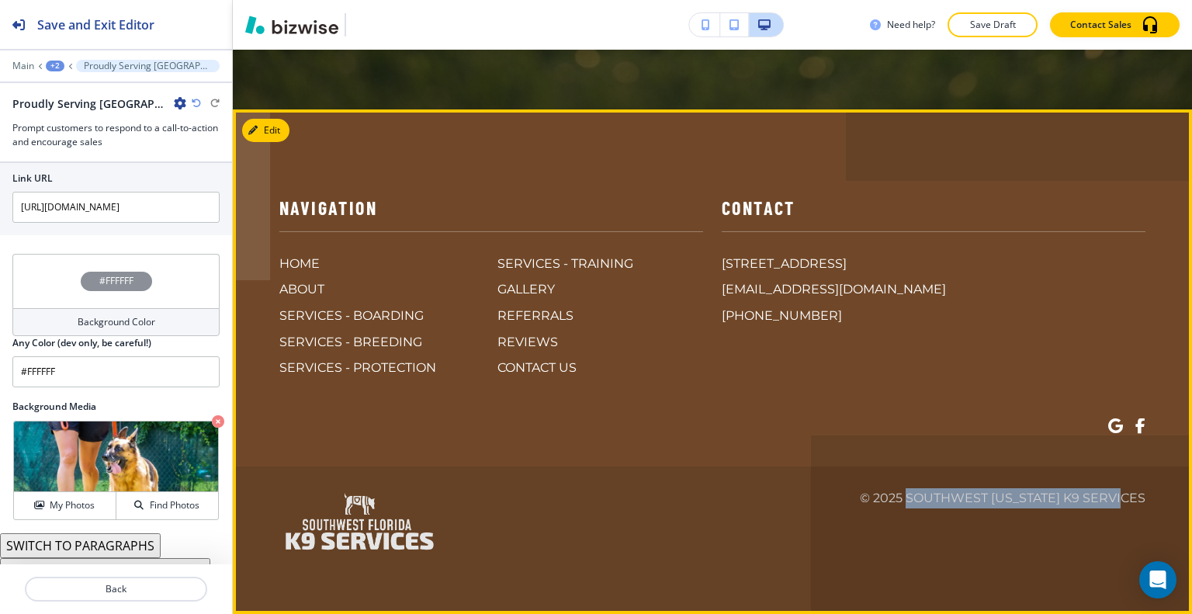
drag, startPoint x: 1147, startPoint y: 522, endPoint x: 906, endPoint y: 514, distance: 240.7
click at [906, 514] on footer "Navigation HOME ABOUT SERVICES - BOARDING SERVICES - BREEDING SERVICES - PROTEC…" at bounding box center [712, 361] width 959 height 504
copy p "Southwest [US_STATE] K9 Services"
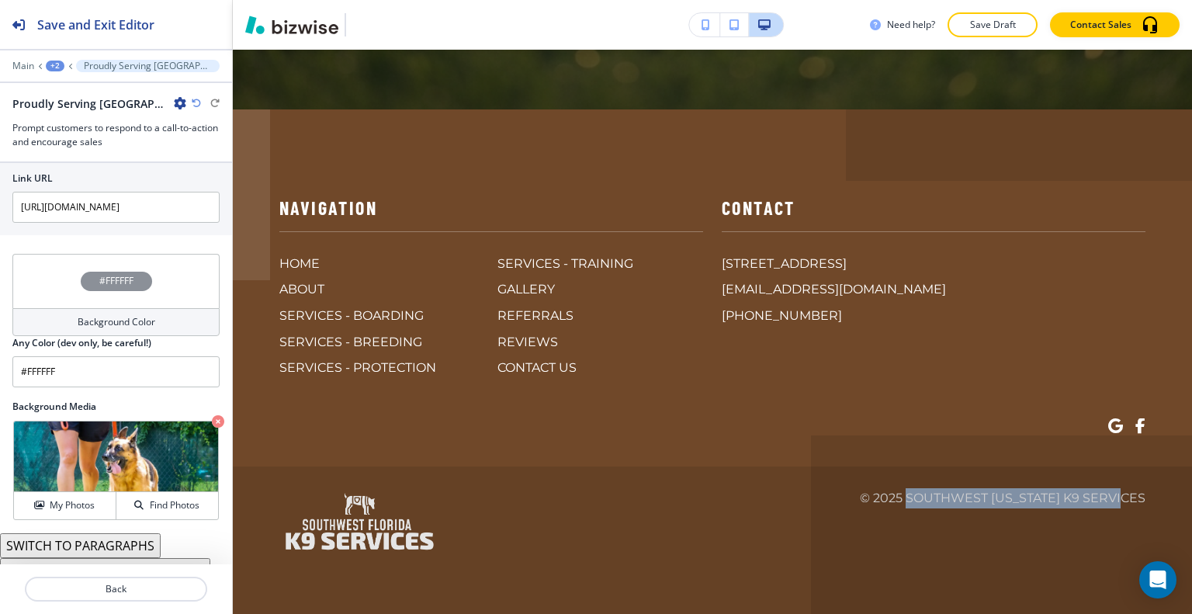
scroll to position [2526, 0]
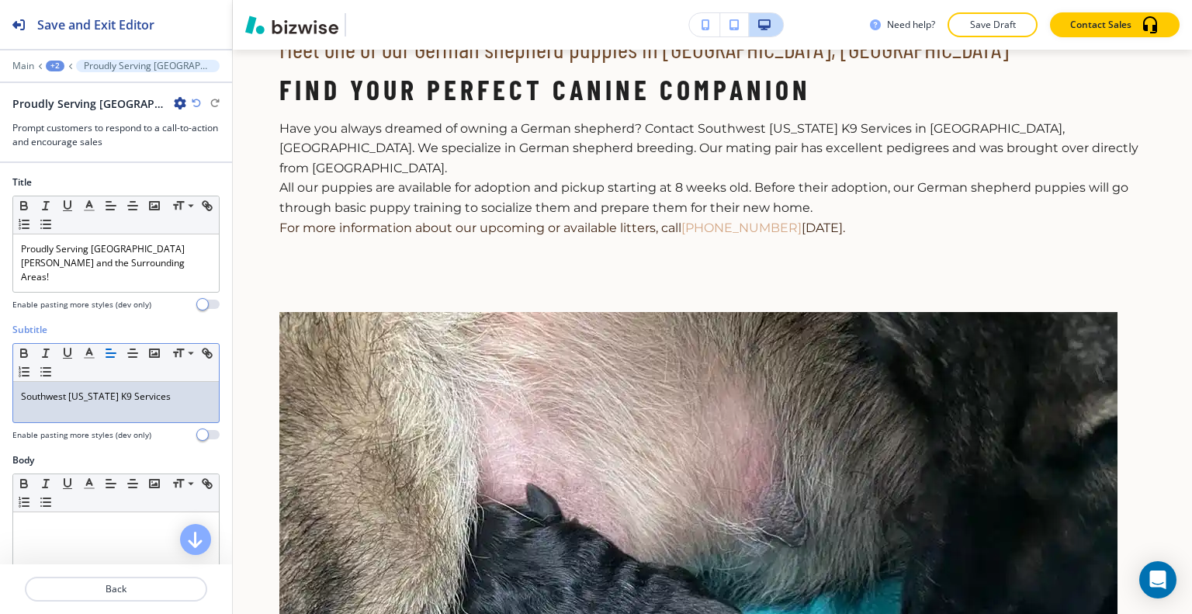
scroll to position [0, 0]
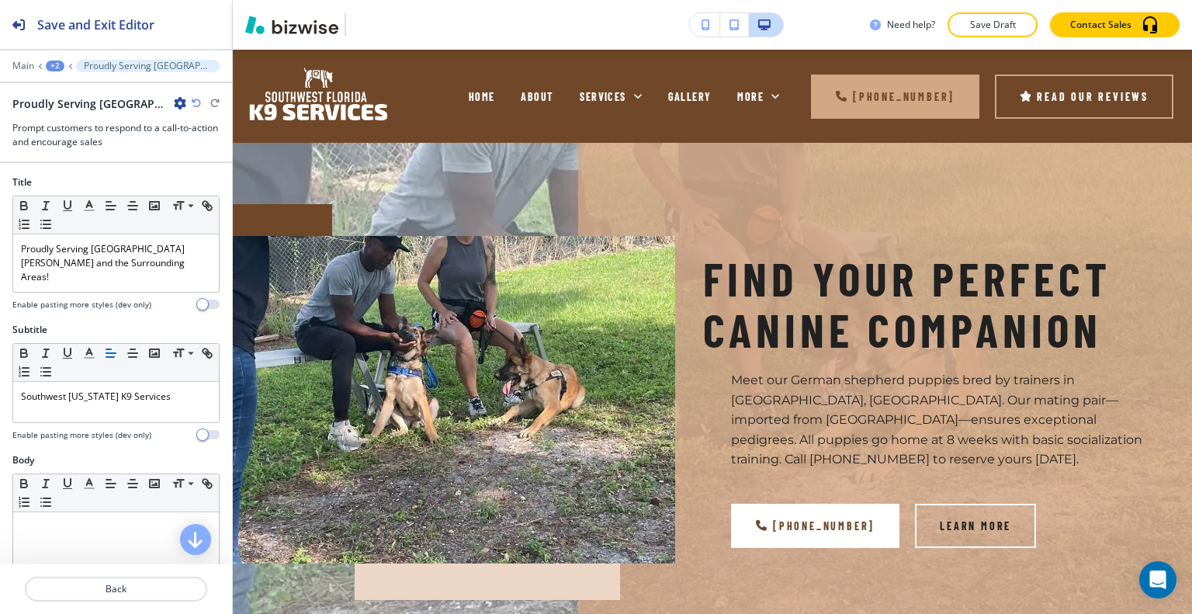
click at [1008, 38] on div "Need help? Save Draft Contact Sales" at bounding box center [712, 25] width 959 height 50
click at [1003, 29] on p "Save Draft" at bounding box center [993, 25] width 50 height 14
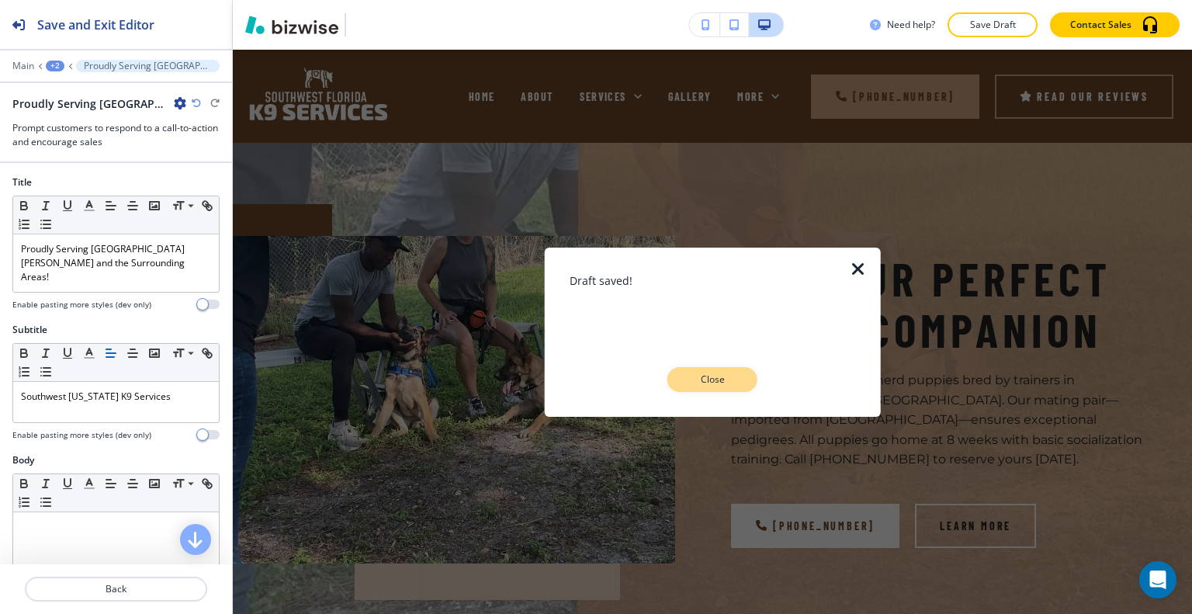
click at [733, 377] on p "Close" at bounding box center [713, 380] width 50 height 14
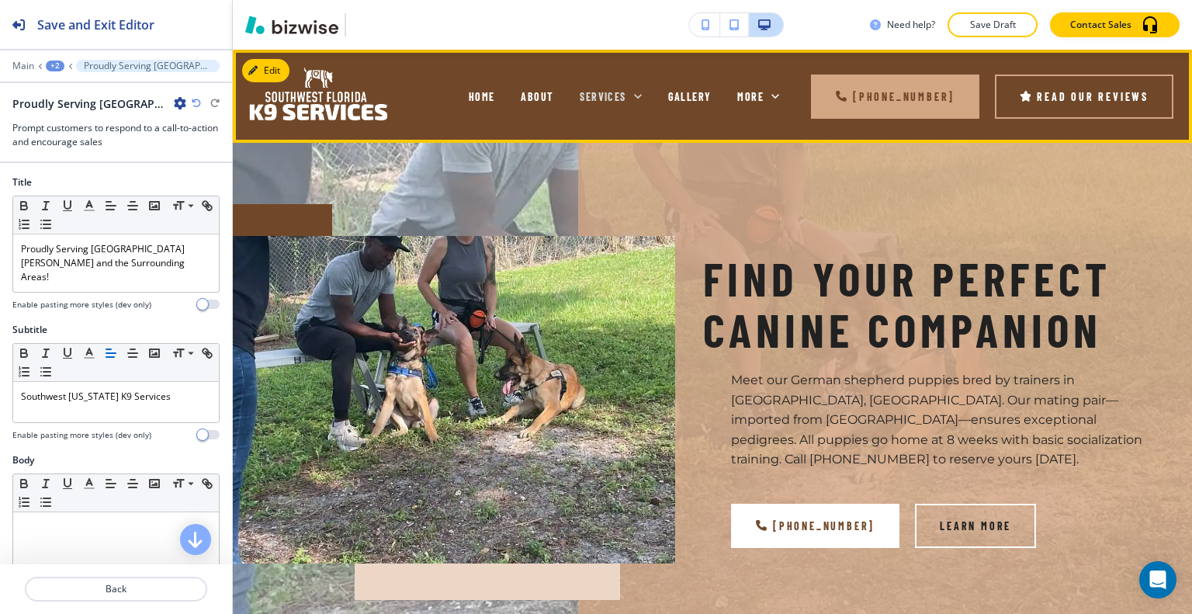
click at [636, 95] on icon at bounding box center [638, 96] width 16 height 16
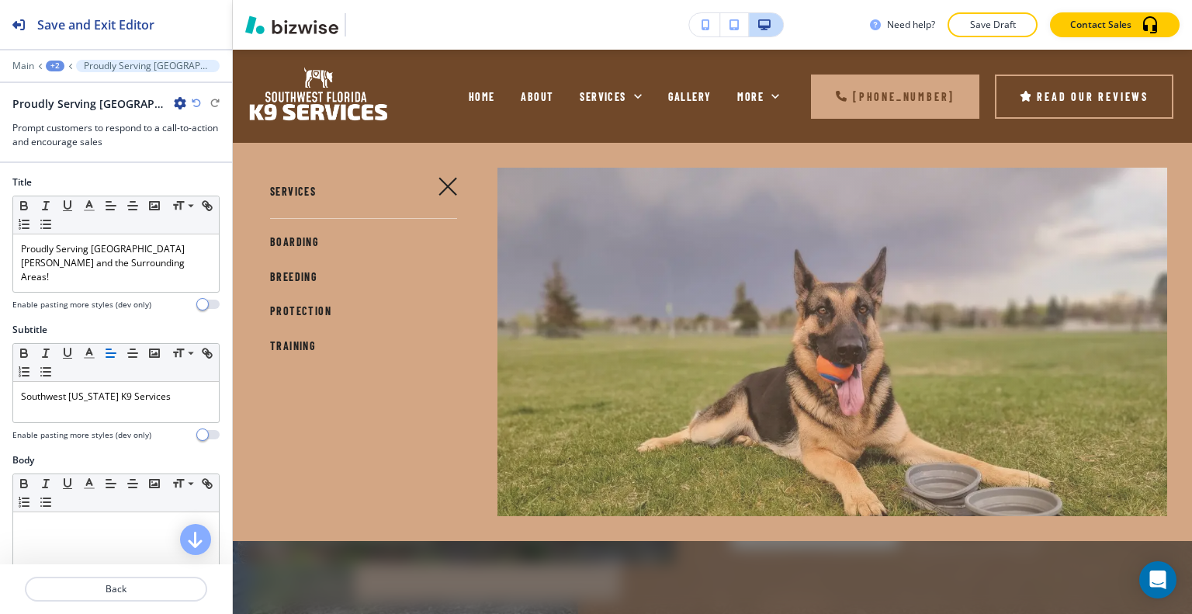
click at [304, 307] on span "PROTECTION" at bounding box center [300, 310] width 61 height 13
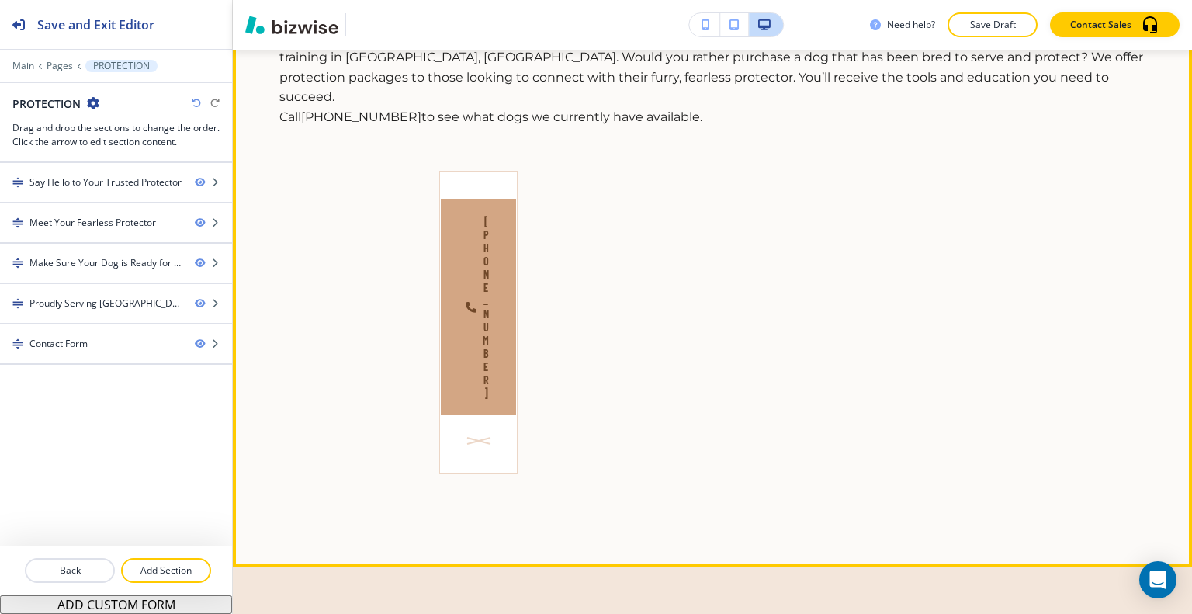
scroll to position [698, 0]
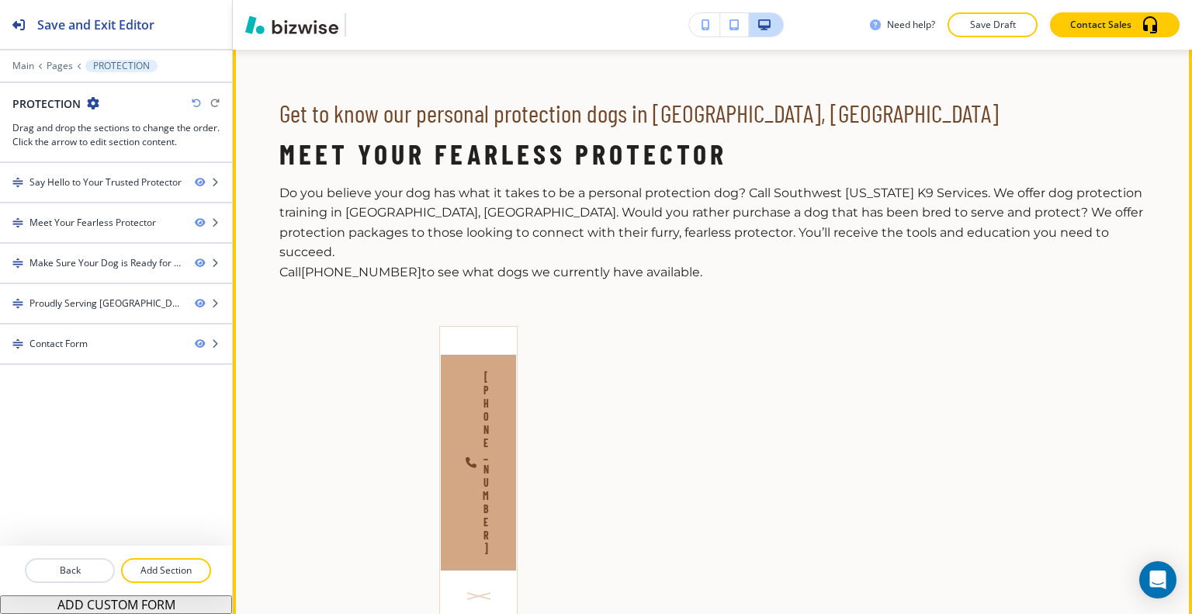
click at [283, 36] on button "Edit This Section" at bounding box center [294, 24] width 105 height 23
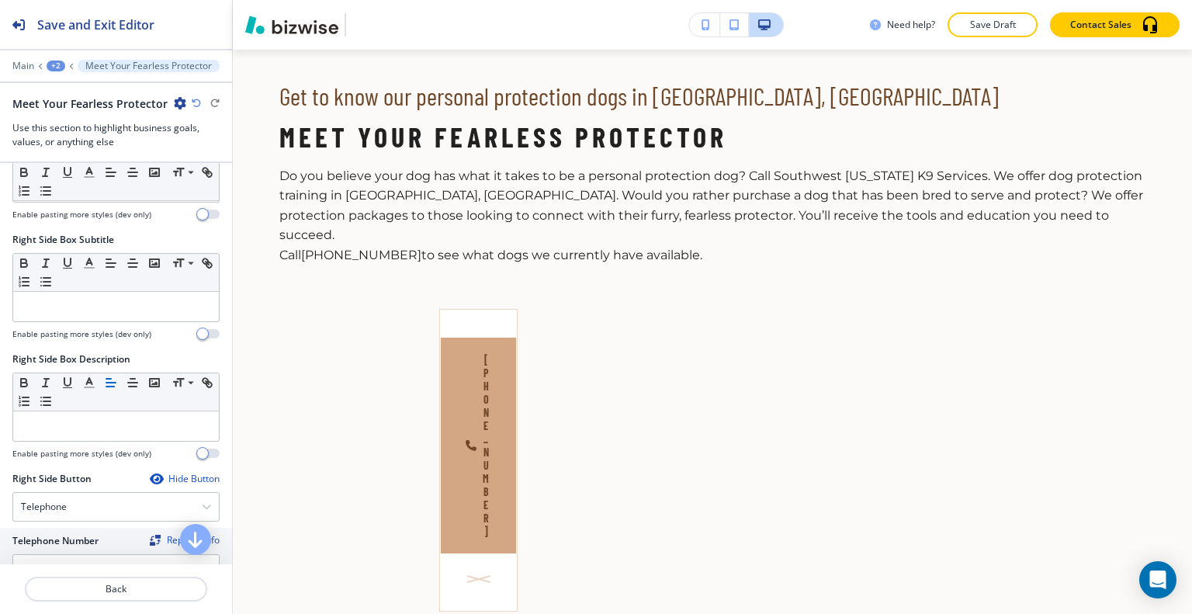
scroll to position [776, 0]
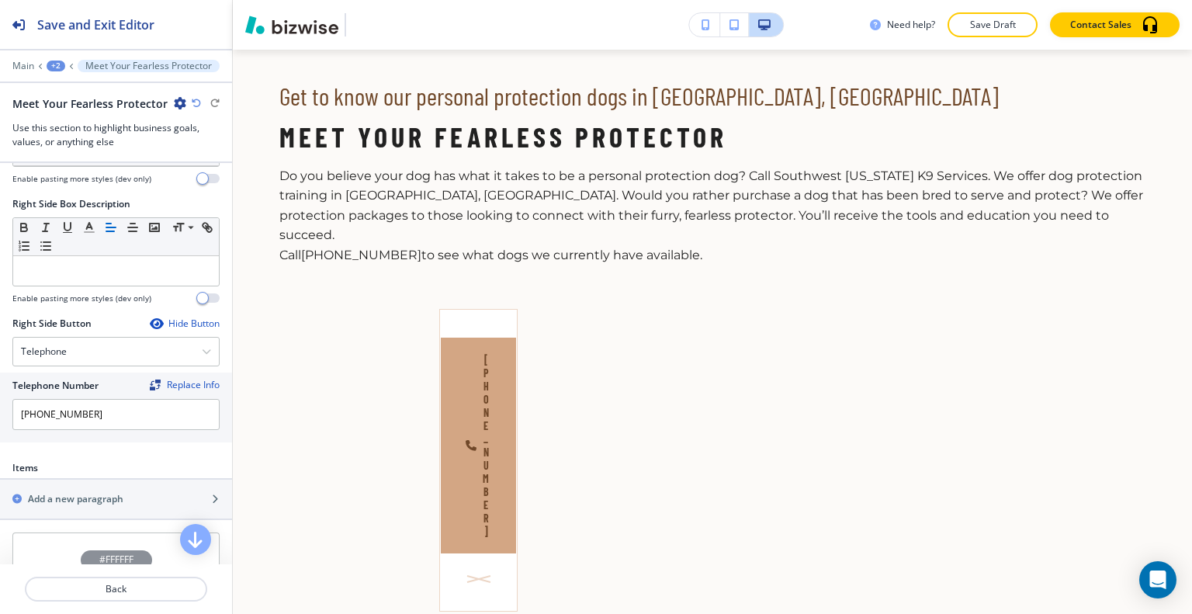
click at [174, 317] on div "Hide Button" at bounding box center [185, 323] width 70 height 12
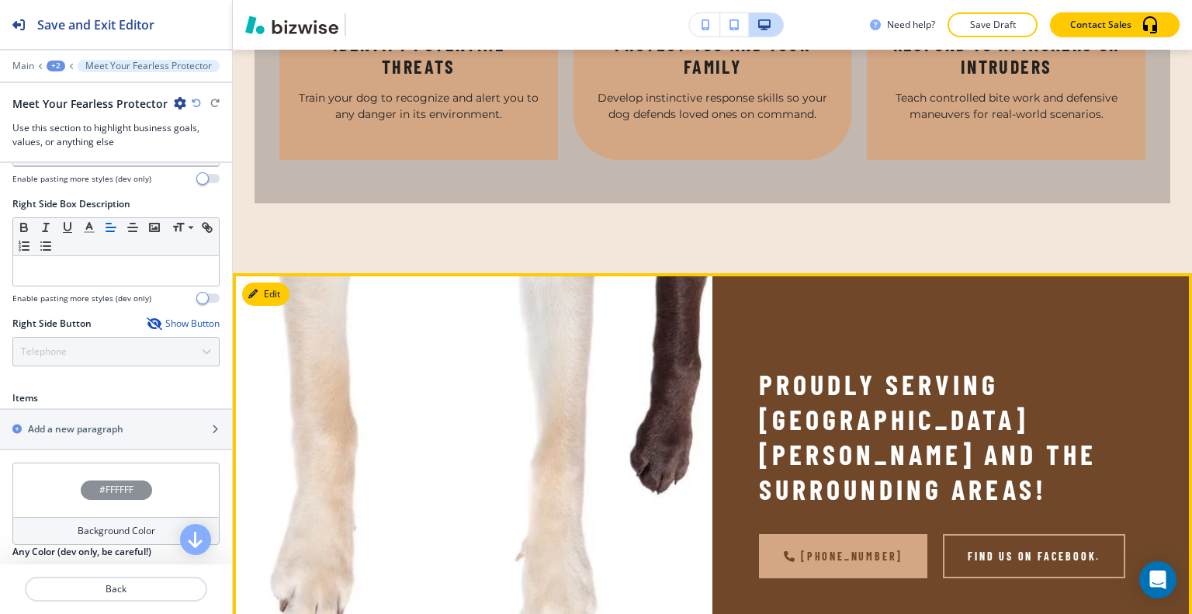
scroll to position [1802, 0]
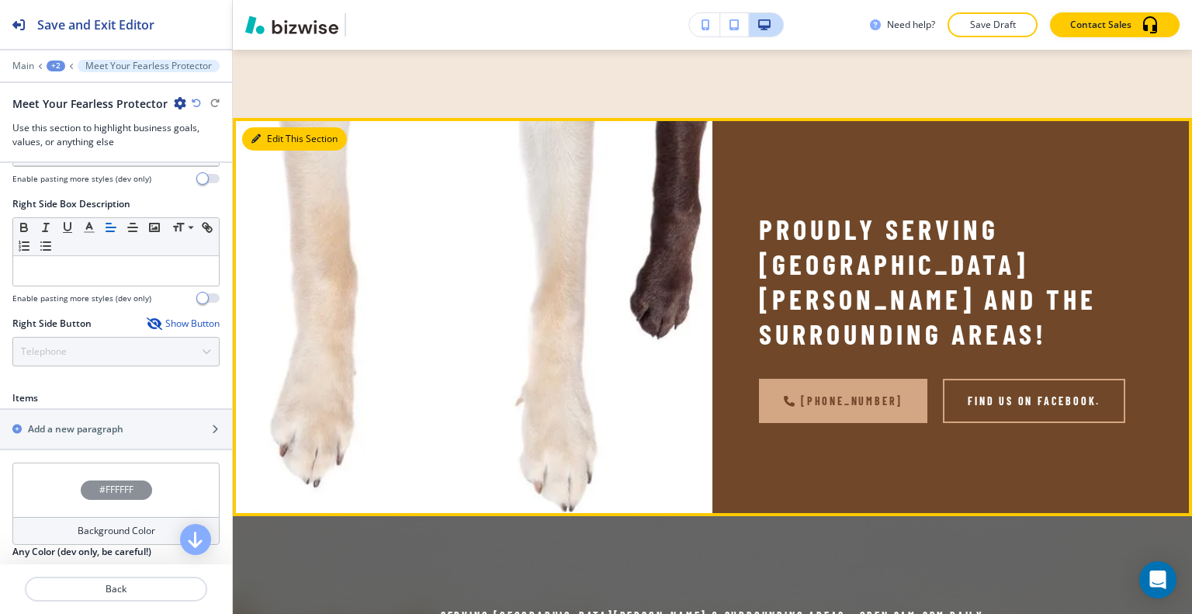
click at [271, 151] on button "Edit This Section" at bounding box center [294, 138] width 105 height 23
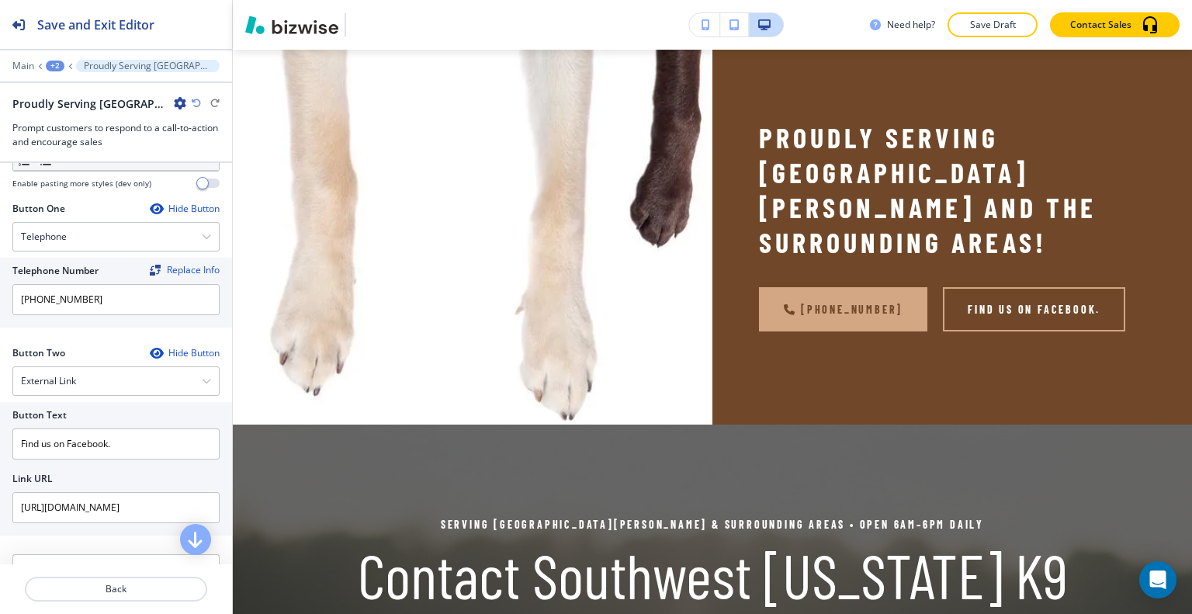
scroll to position [844, 0]
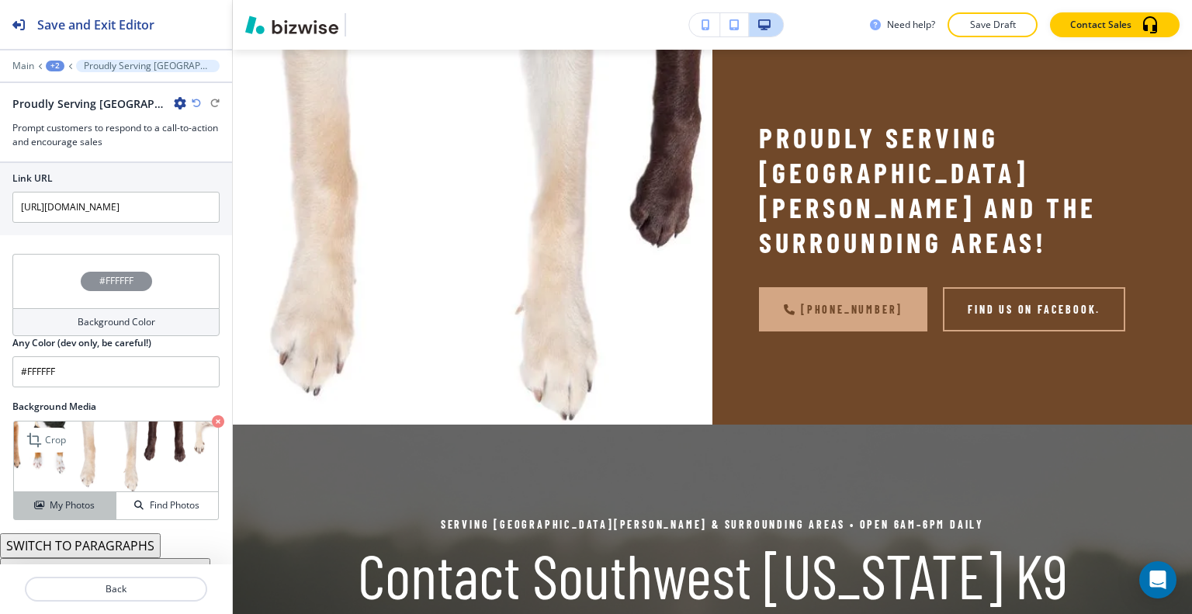
click at [64, 498] on h4 "My Photos" at bounding box center [72, 505] width 45 height 14
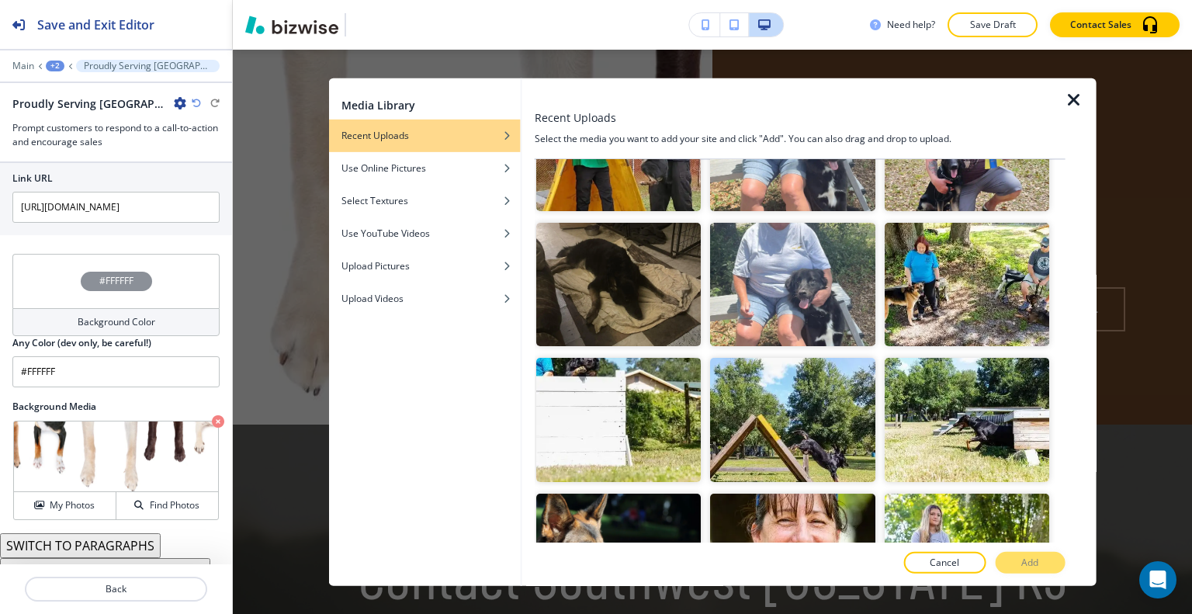
scroll to position [1319, 0]
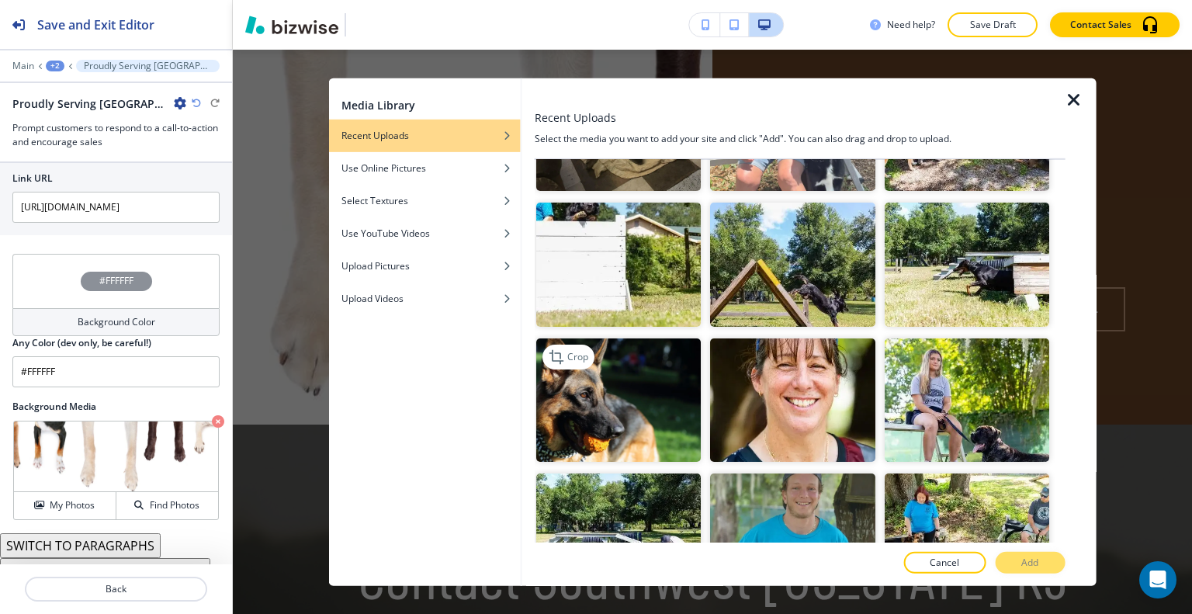
click at [657, 397] on img "button" at bounding box center [618, 399] width 165 height 123
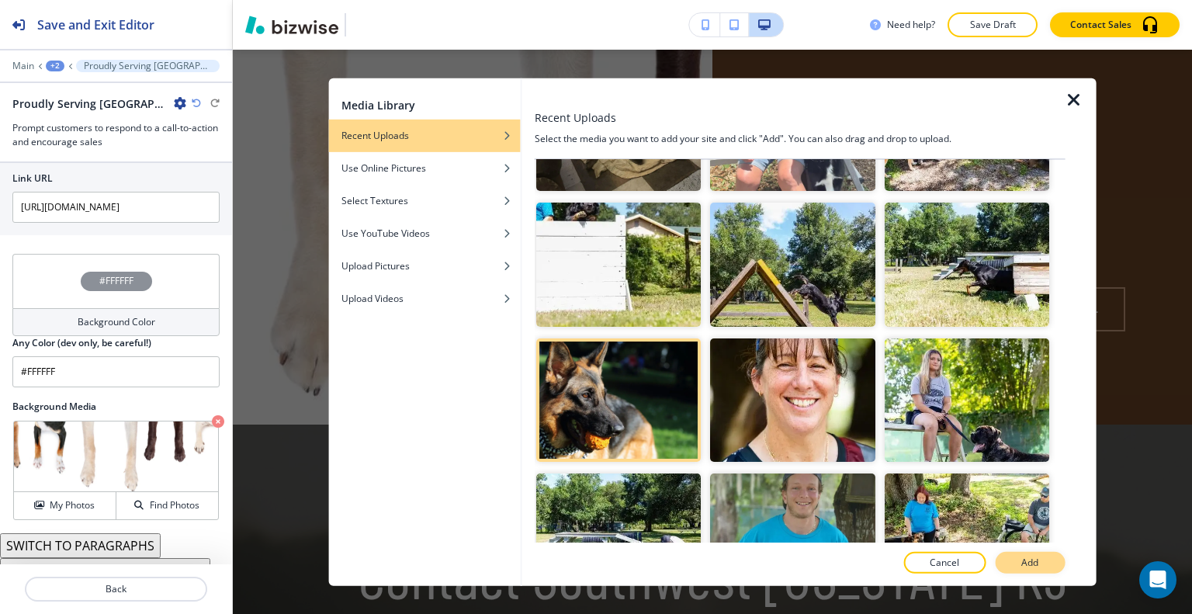
click at [1054, 564] on button "Add" at bounding box center [1030, 563] width 70 height 22
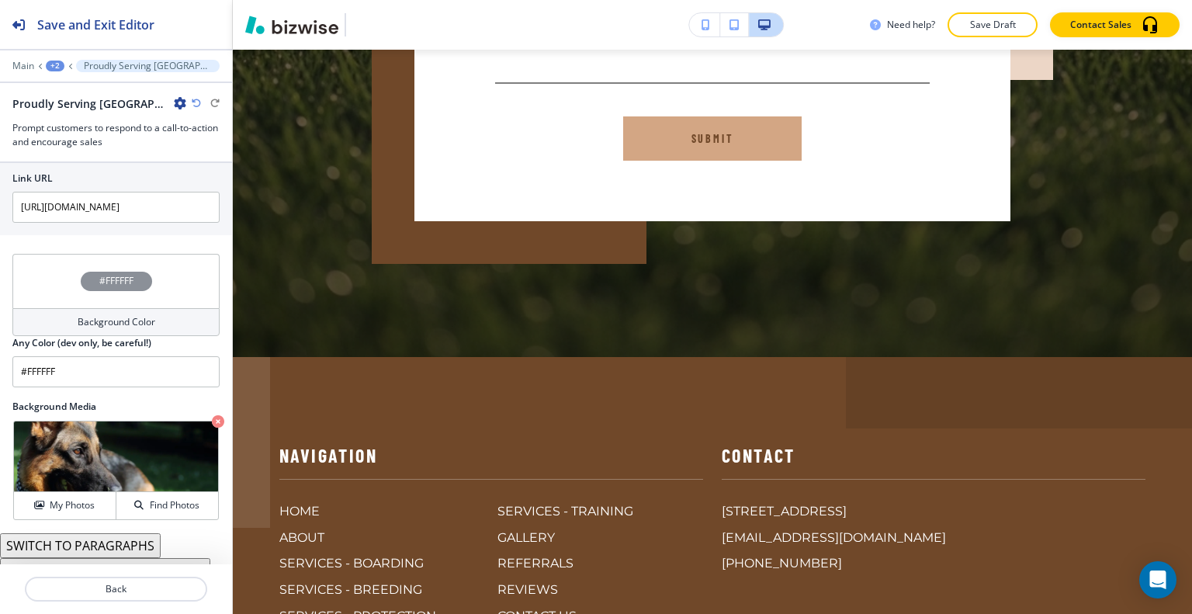
scroll to position [3006, 0]
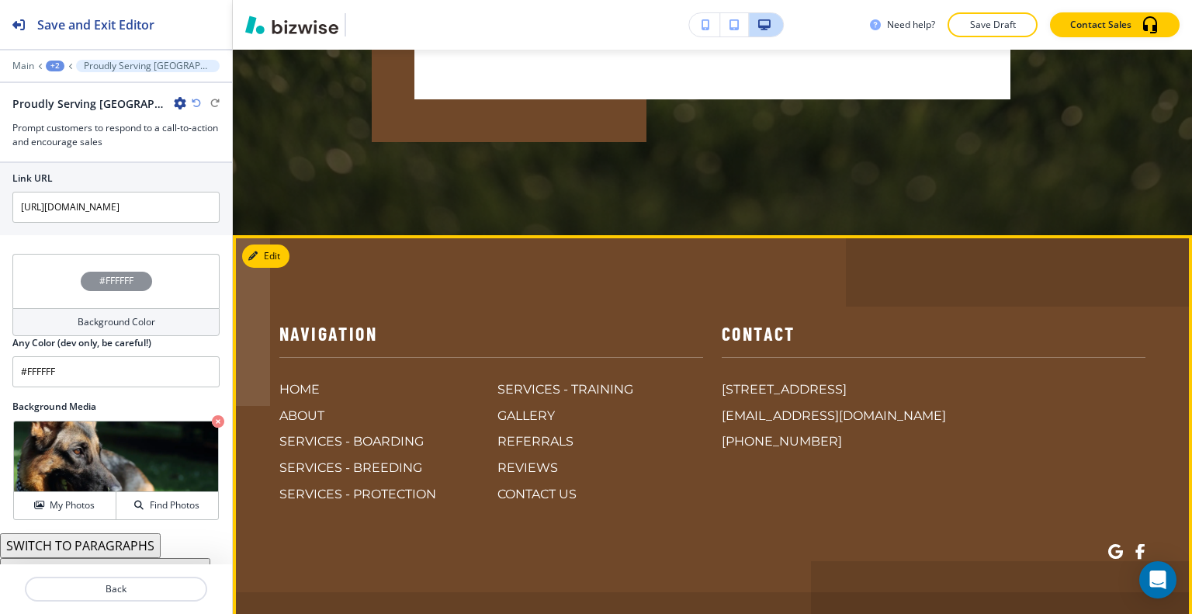
drag, startPoint x: 1142, startPoint y: 553, endPoint x: 906, endPoint y: 560, distance: 235.2
click at [906, 560] on footer "Navigation HOME ABOUT SERVICES - BOARDING SERVICES - BREEDING SERVICES - PROTEC…" at bounding box center [712, 487] width 959 height 504
copy p "Southwest [US_STATE] K9 Services"
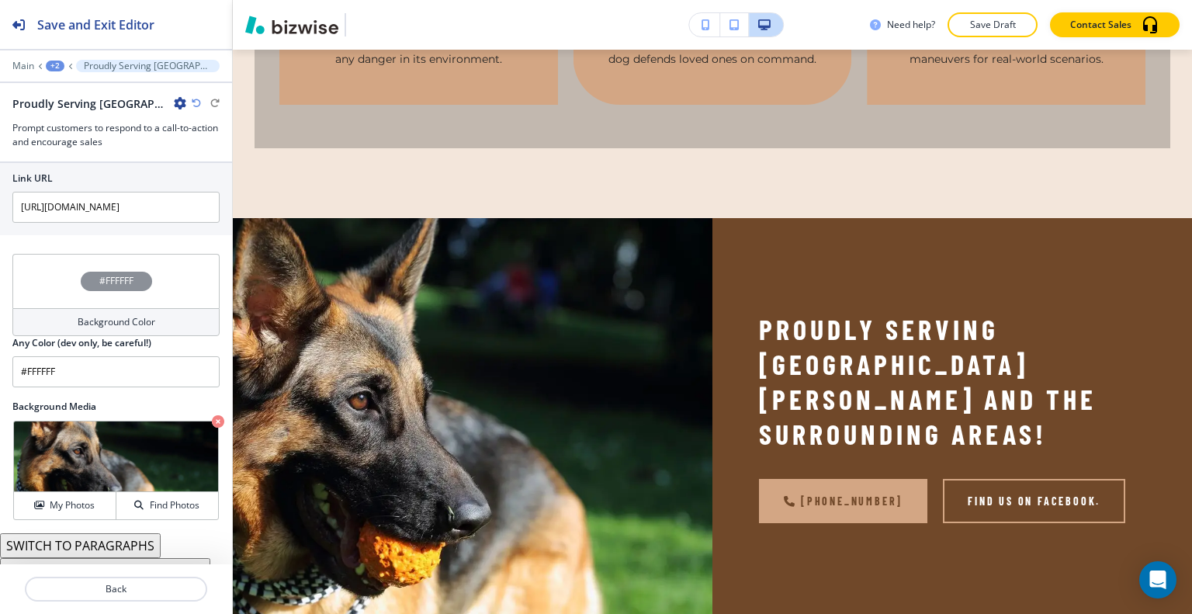
scroll to position [1681, 0]
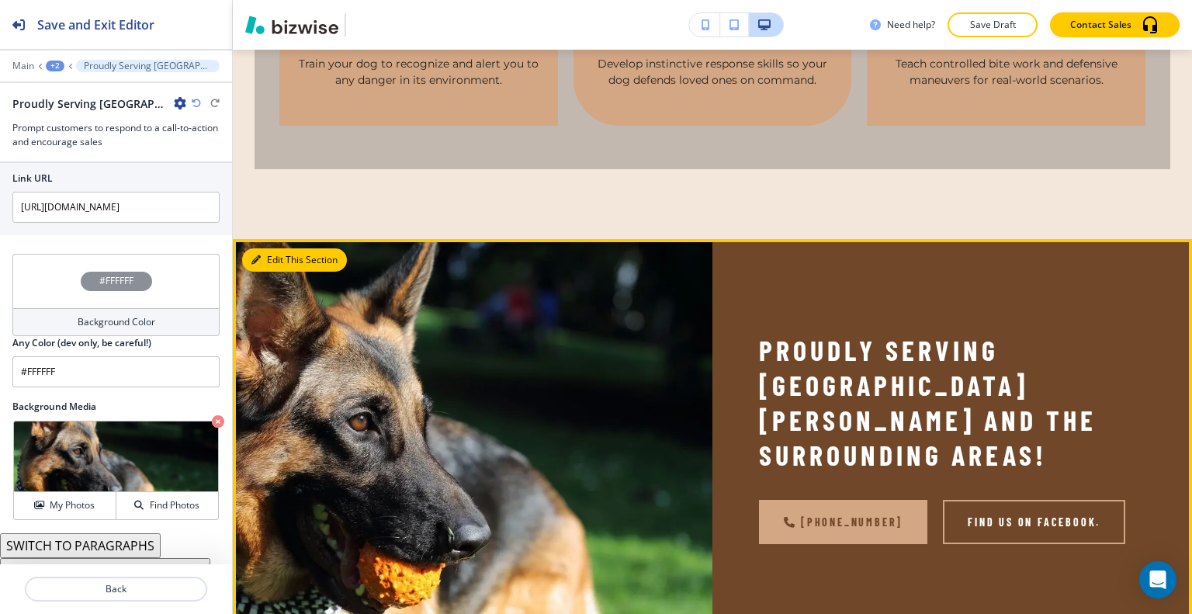
click at [275, 272] on button "Edit This Section" at bounding box center [294, 259] width 105 height 23
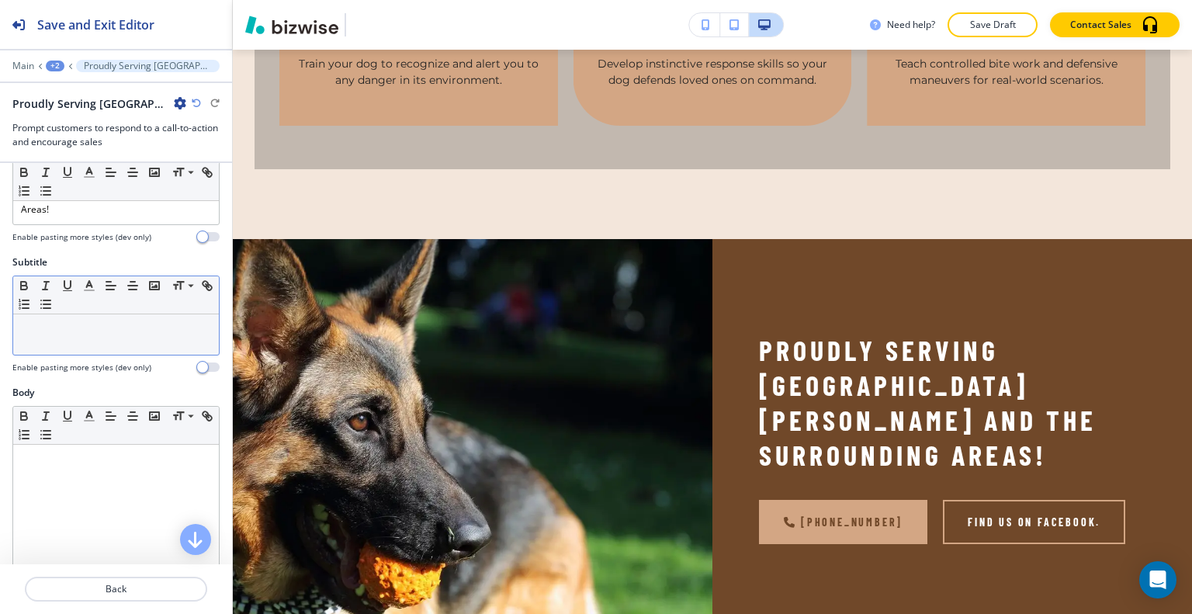
scroll to position [0, 0]
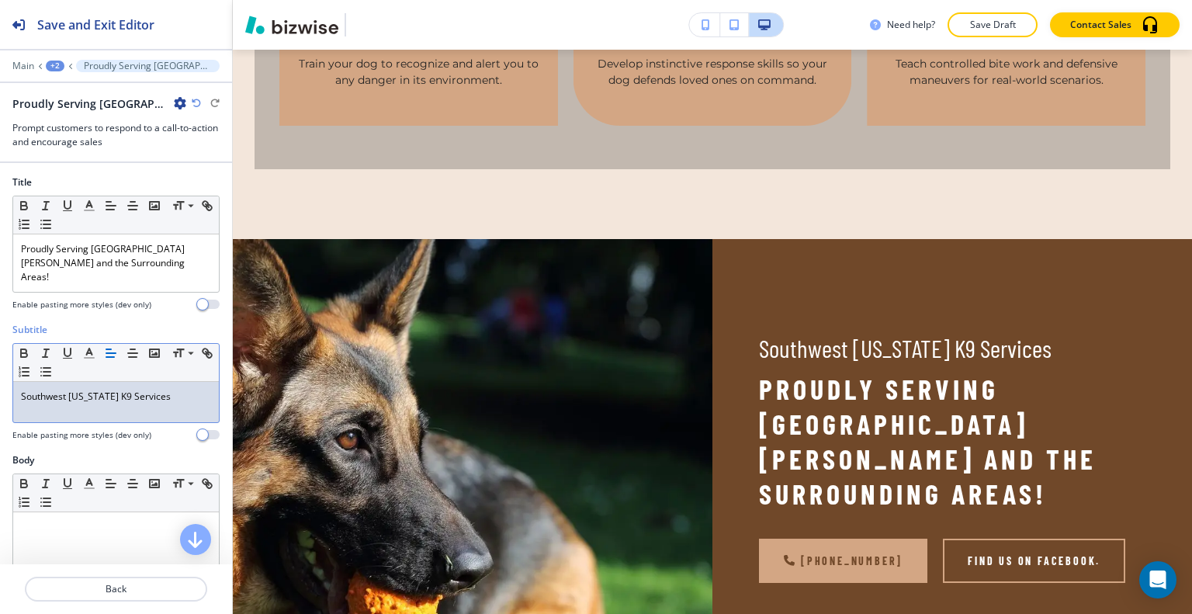
click at [991, 24] on p "Save Draft" at bounding box center [993, 25] width 50 height 14
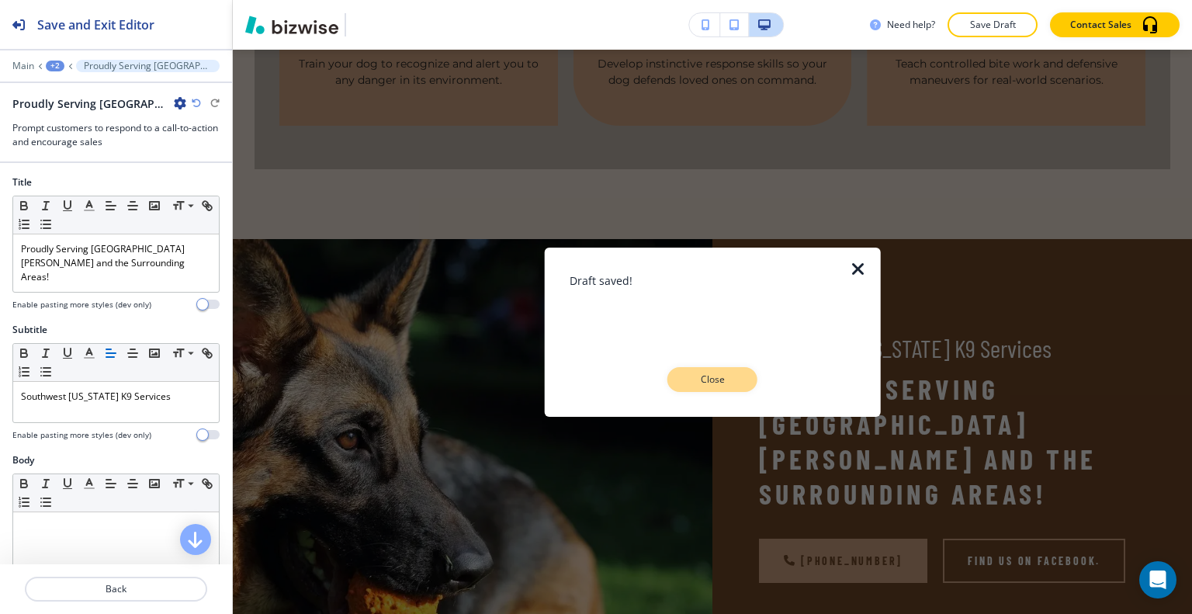
click at [709, 384] on p "Close" at bounding box center [713, 380] width 50 height 14
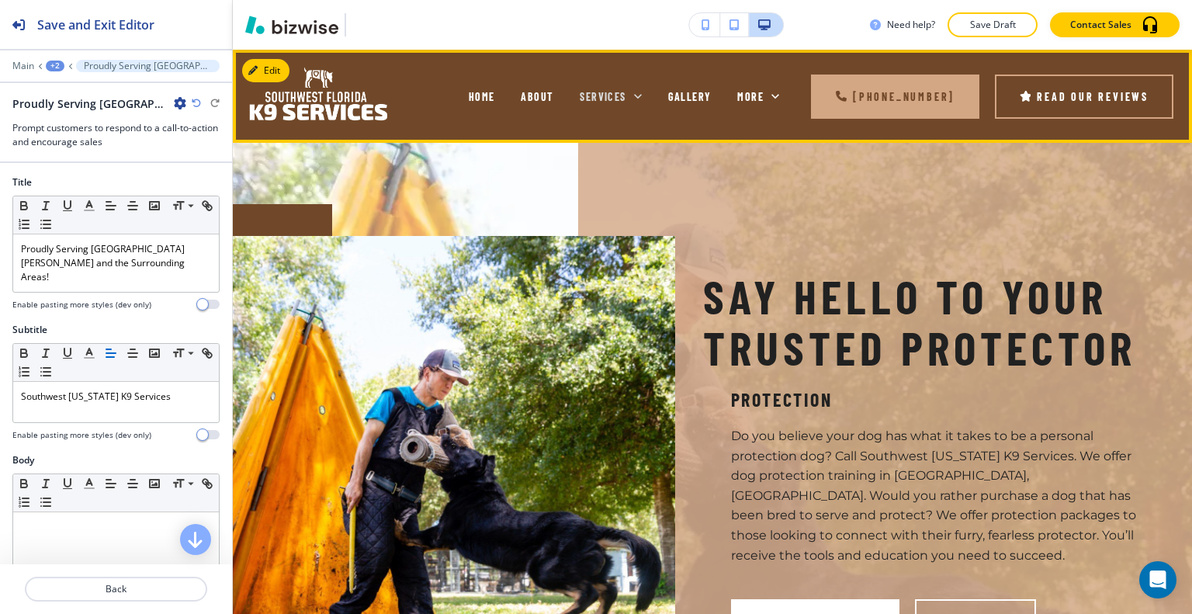
click at [640, 95] on icon at bounding box center [638, 96] width 16 height 16
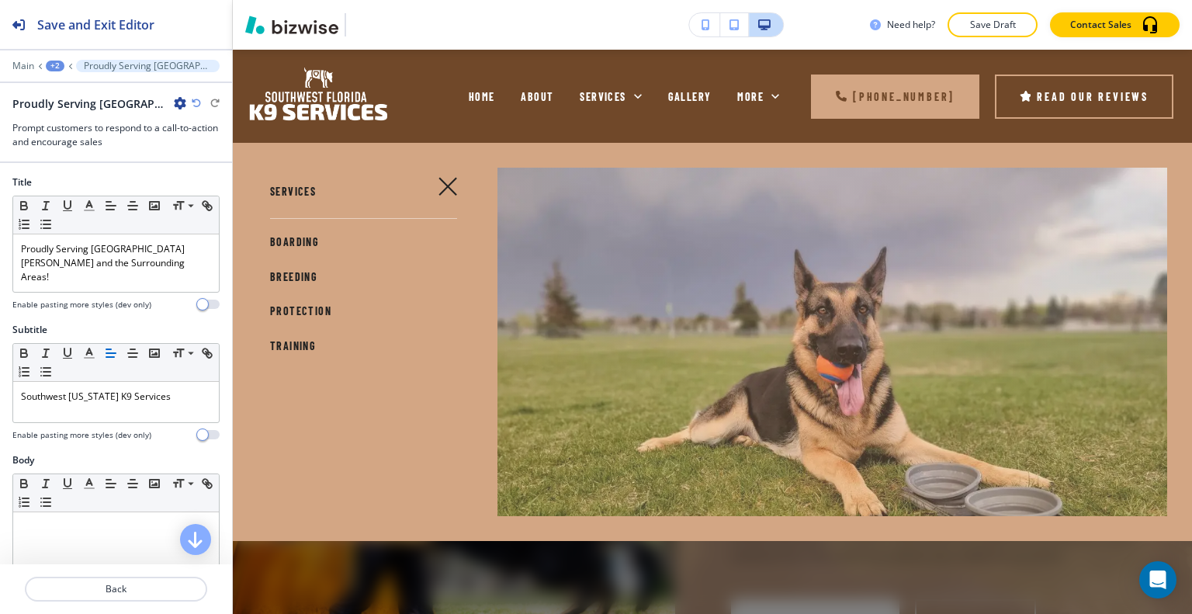
click at [301, 344] on span "TRAINING" at bounding box center [293, 345] width 46 height 13
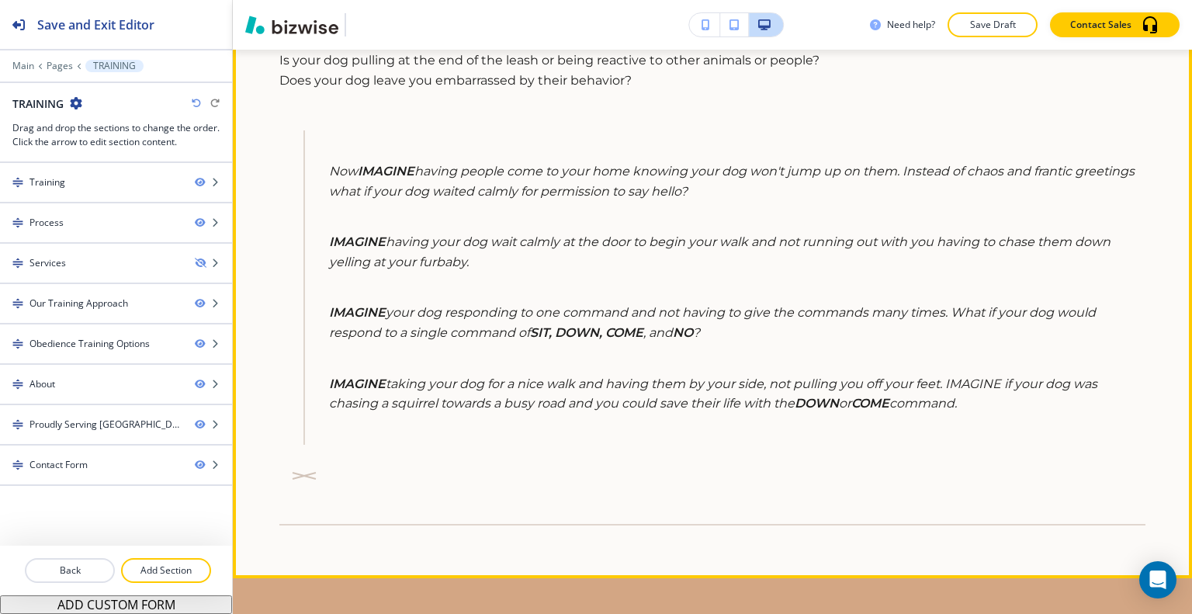
scroll to position [543, 0]
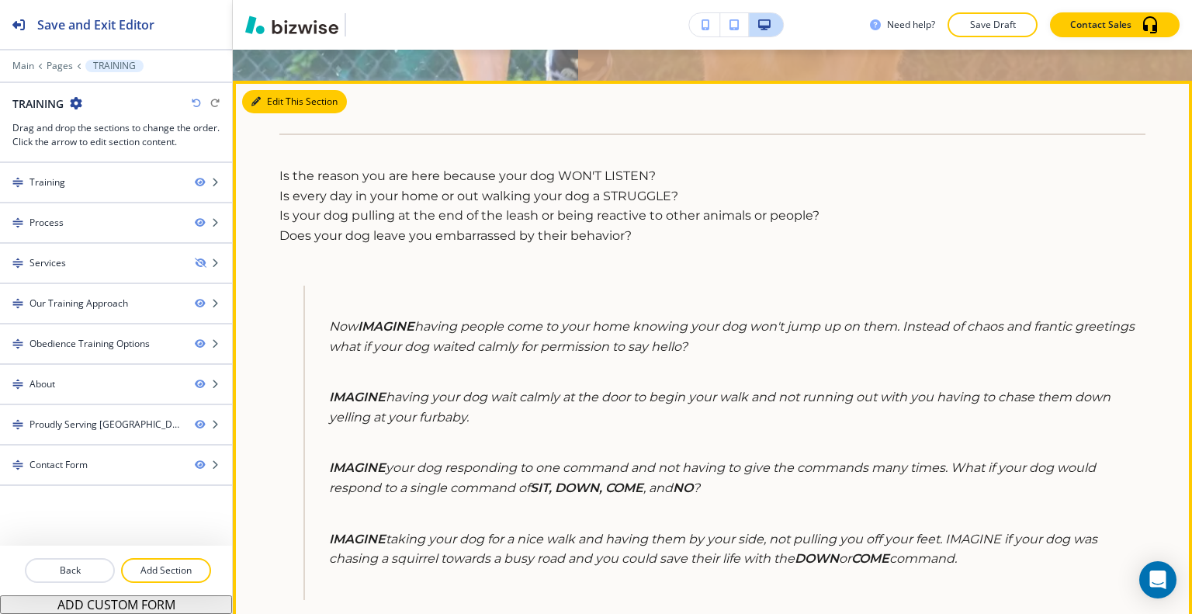
click at [278, 92] on button "Edit This Section" at bounding box center [294, 101] width 105 height 23
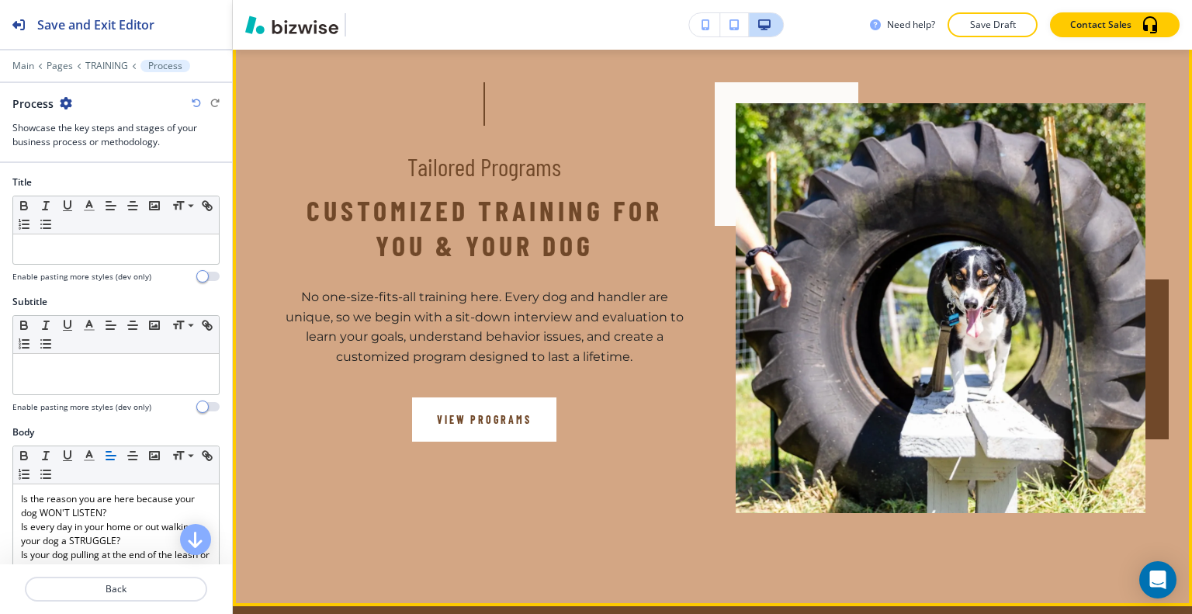
scroll to position [2200, 0]
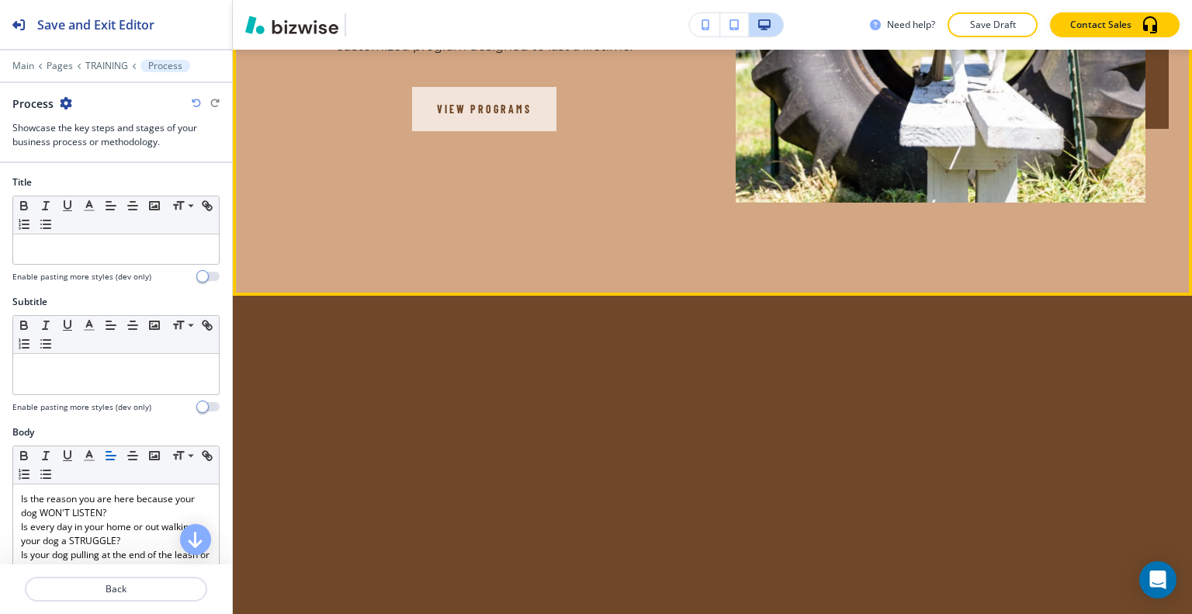
click at [472, 131] on button "View Programs" at bounding box center [484, 109] width 144 height 44
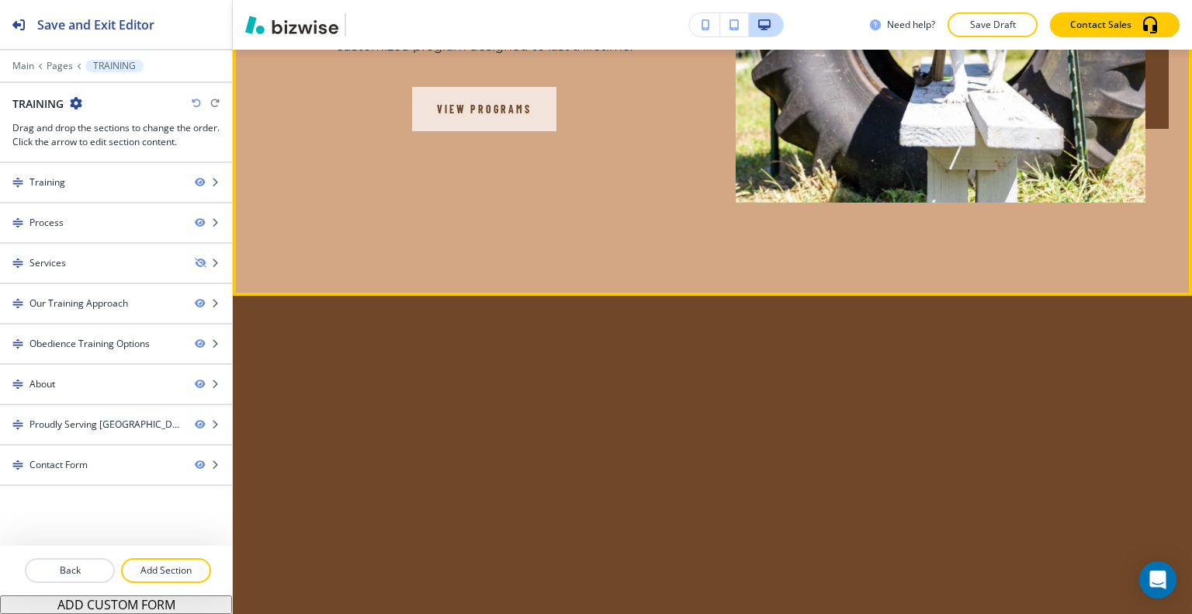
click at [480, 131] on button "View Programs" at bounding box center [484, 109] width 144 height 44
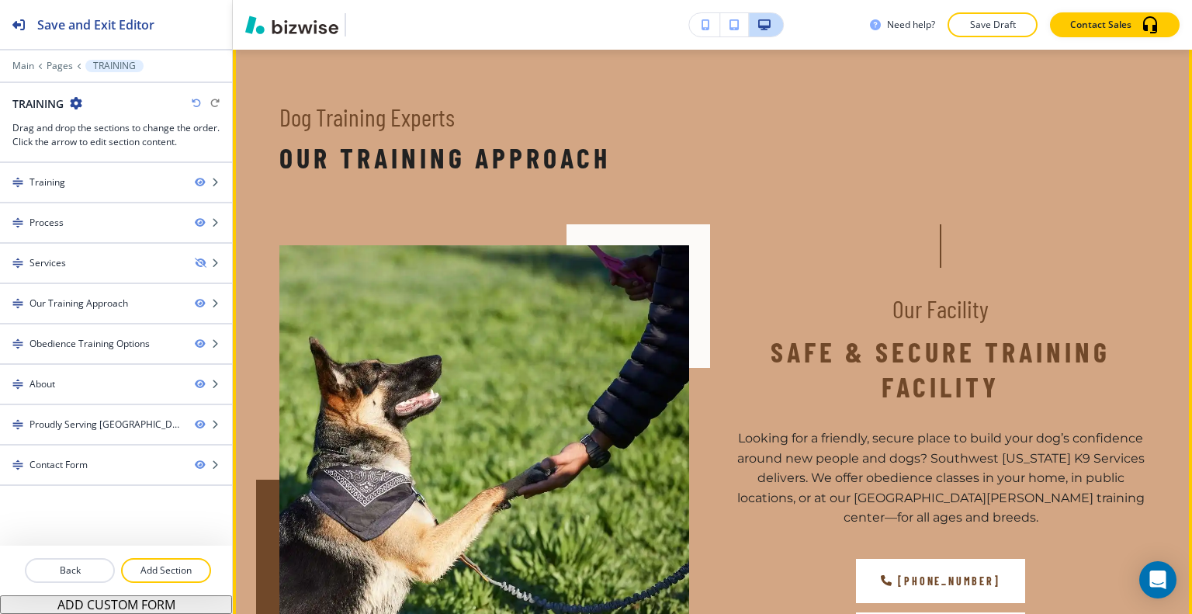
scroll to position [1114, 0]
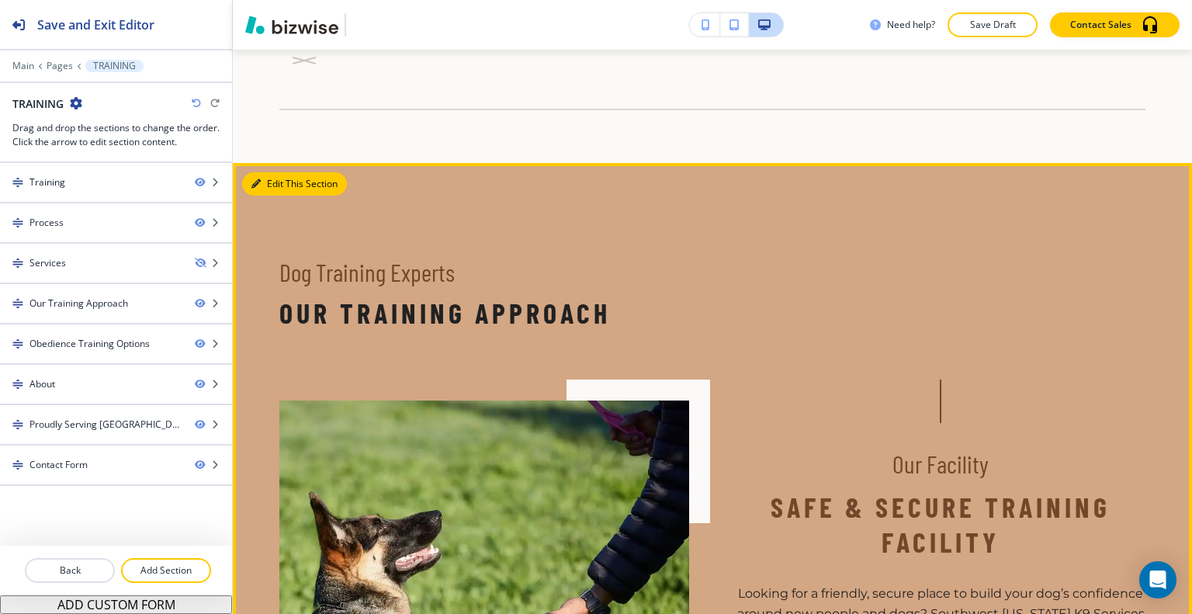
click at [272, 181] on button "Edit This Section" at bounding box center [294, 183] width 105 height 23
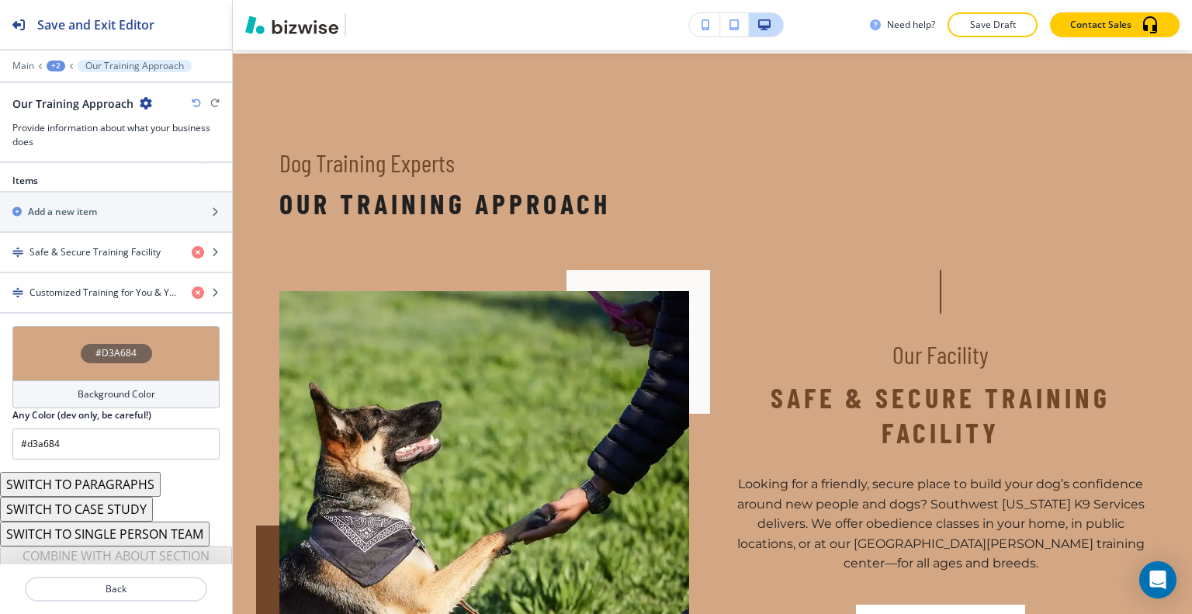
scroll to position [553, 0]
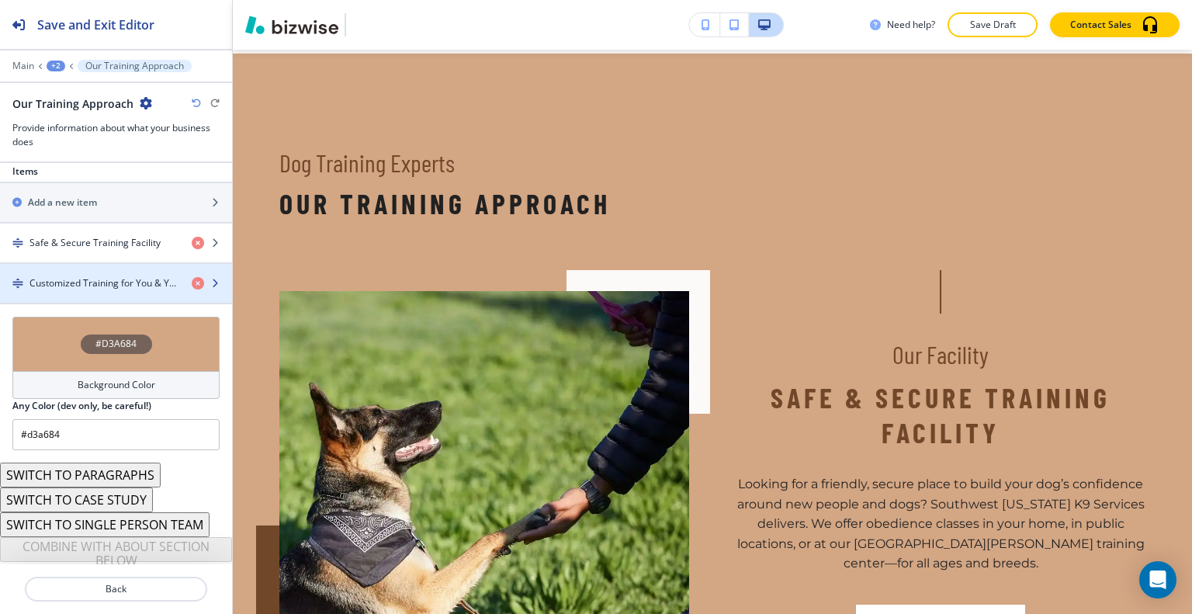
click at [102, 282] on h4 "Customized Training for You & Your Dog" at bounding box center [104, 283] width 150 height 14
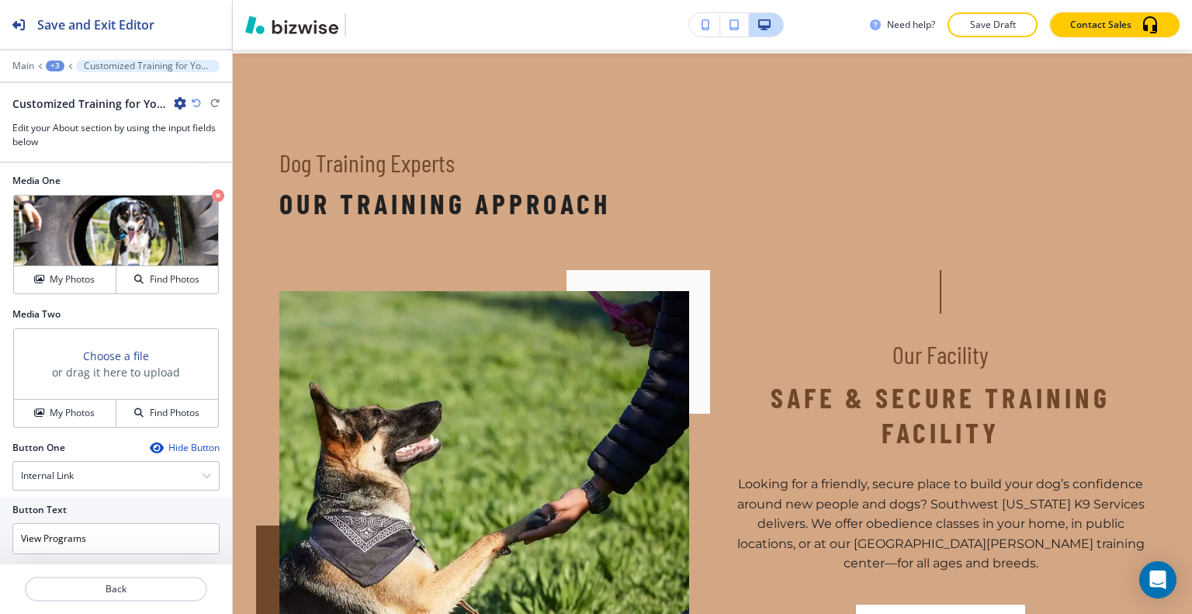
scroll to position [684, 0]
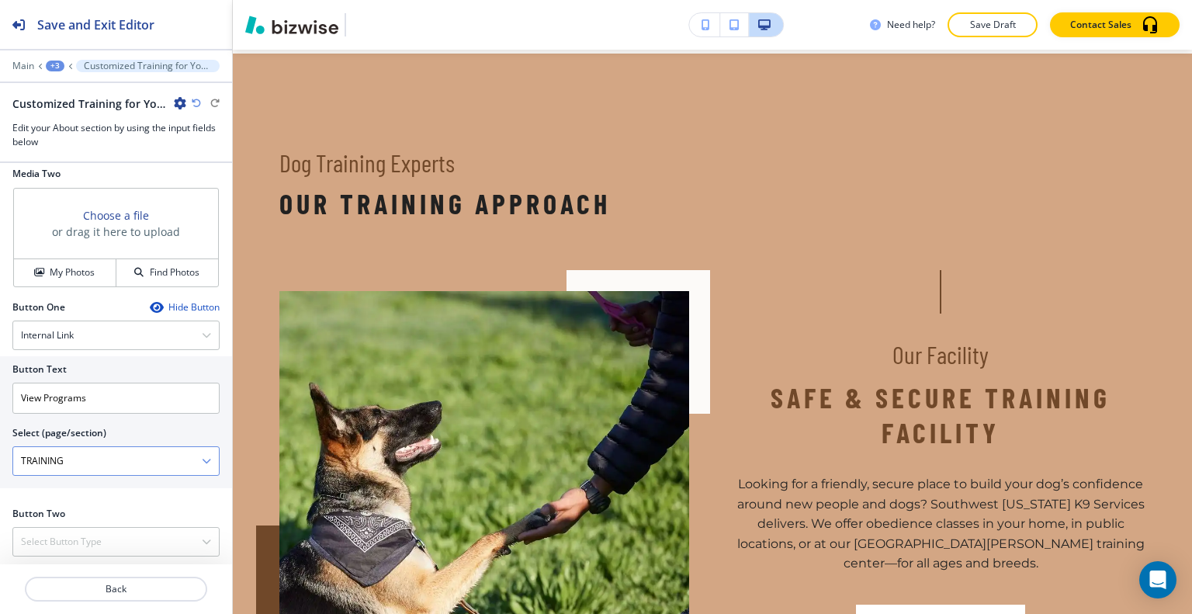
click at [202, 456] on icon "button" at bounding box center [206, 460] width 9 height 9
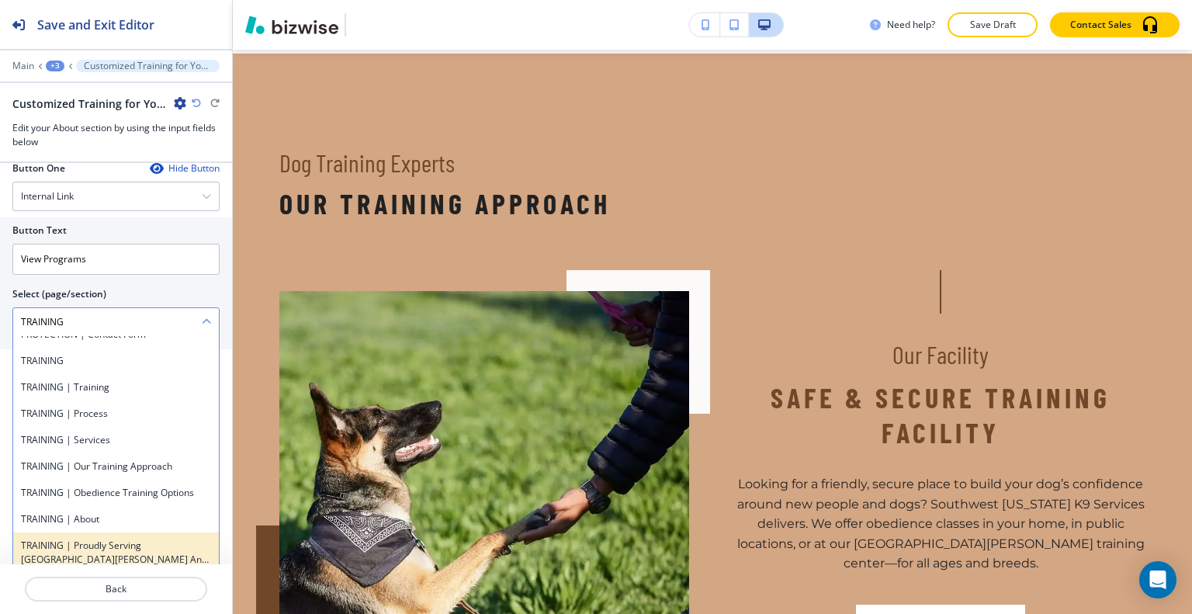
scroll to position [1267, 0]
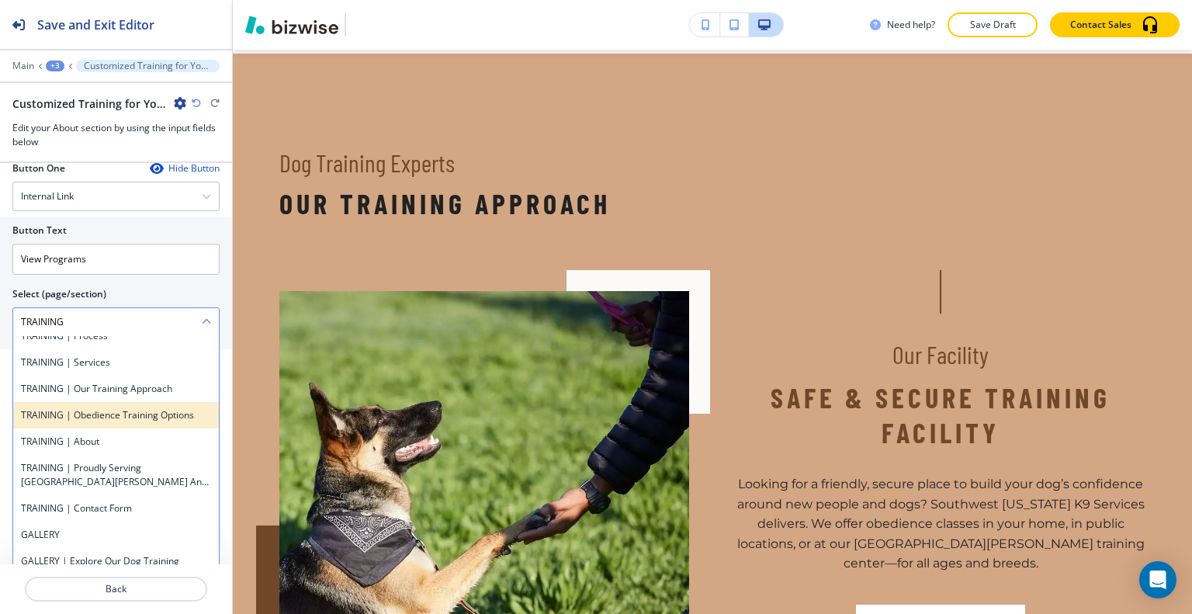
click at [140, 422] on h4 "TRAINING | Obedience Training Options" at bounding box center [116, 415] width 190 height 14
type \(page\/section\) "TRAINING | Obedience Training Options"
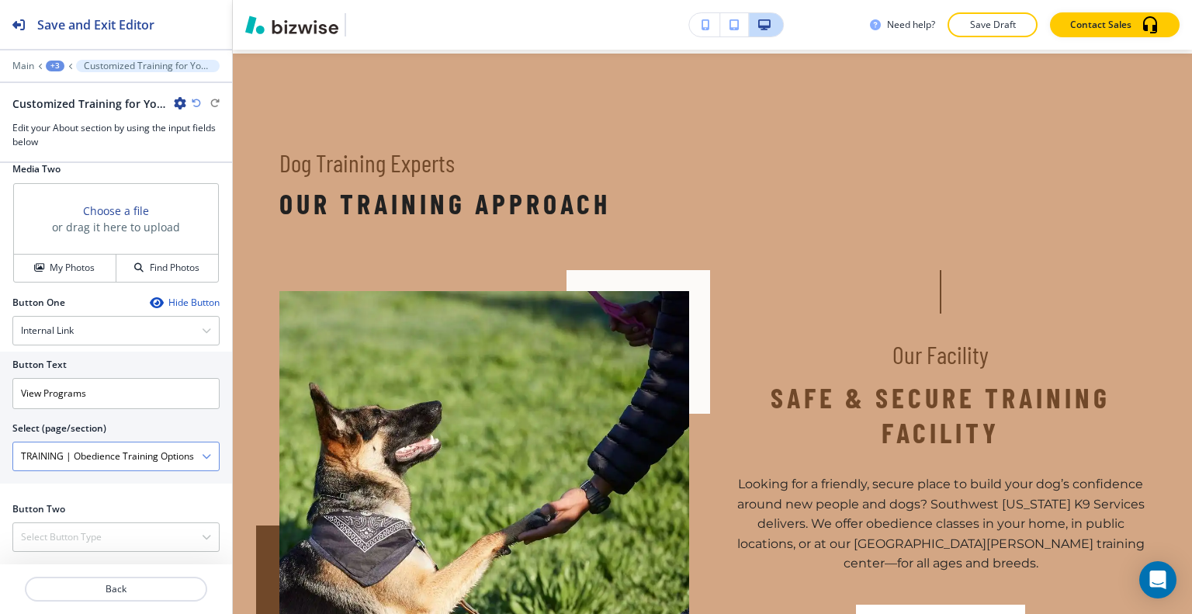
scroll to position [684, 0]
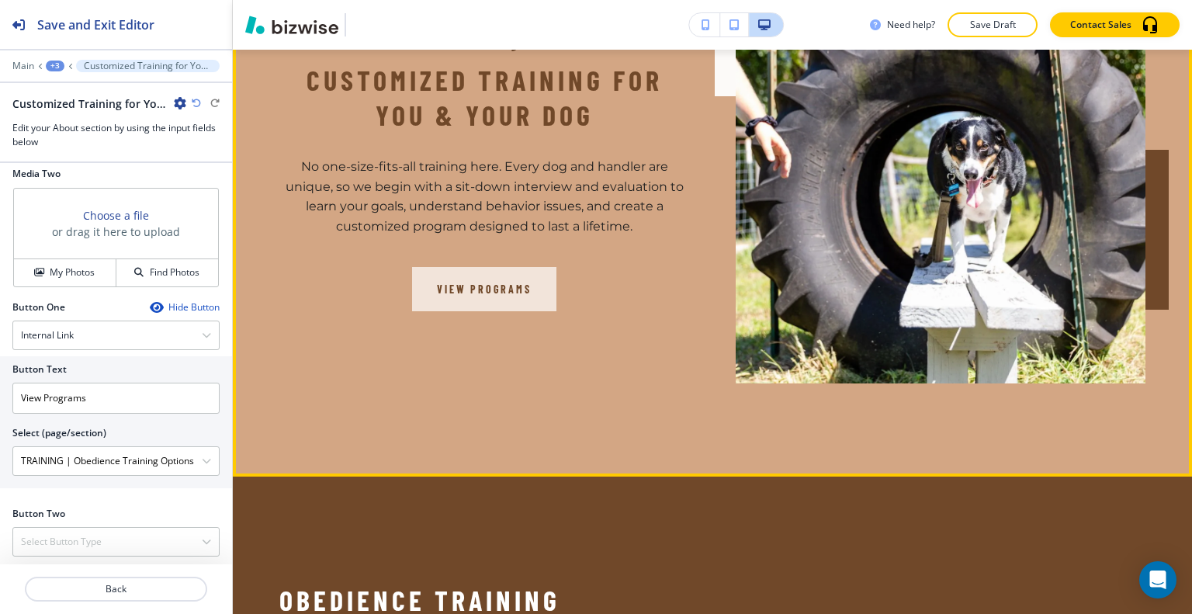
click at [475, 288] on button "View Programs" at bounding box center [484, 290] width 144 height 44
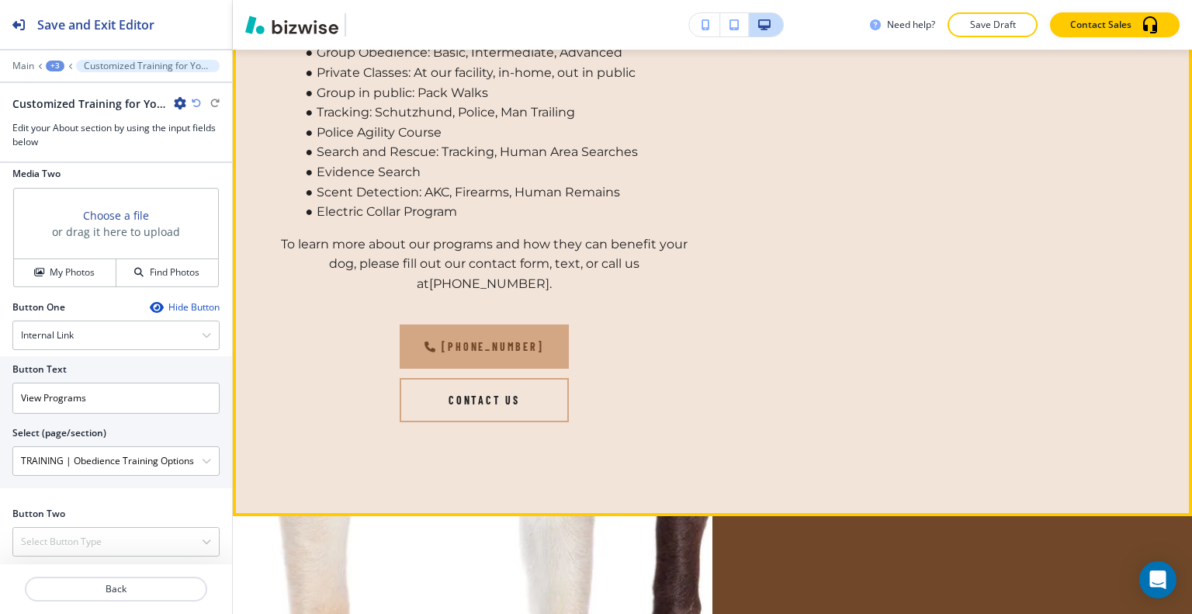
scroll to position [5047, 0]
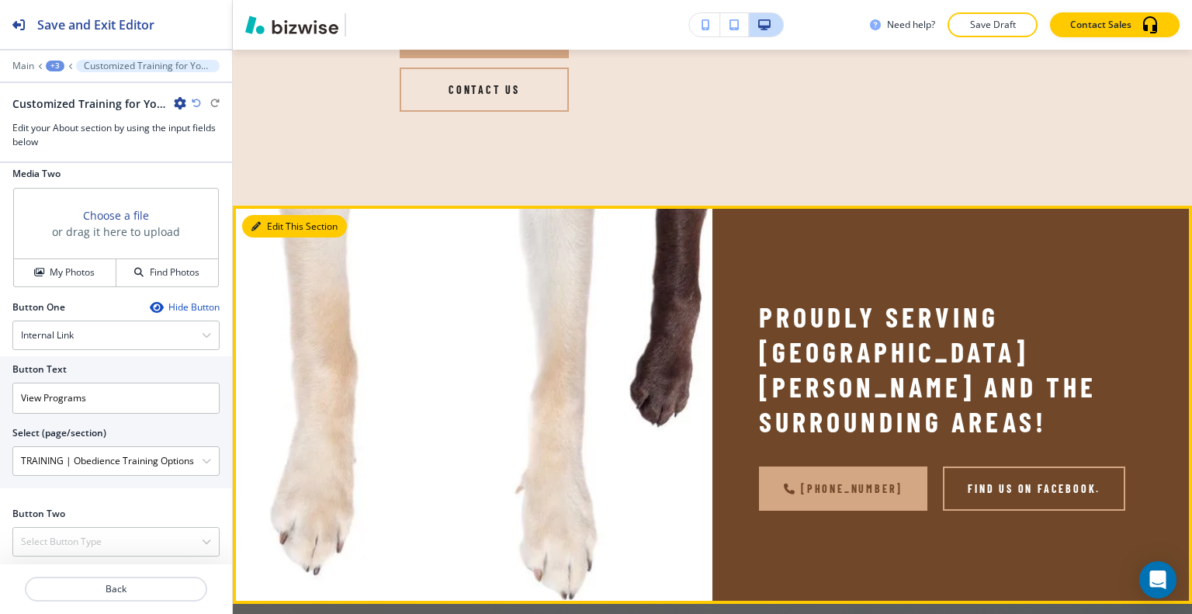
click at [272, 231] on button "Edit This Section" at bounding box center [294, 226] width 105 height 23
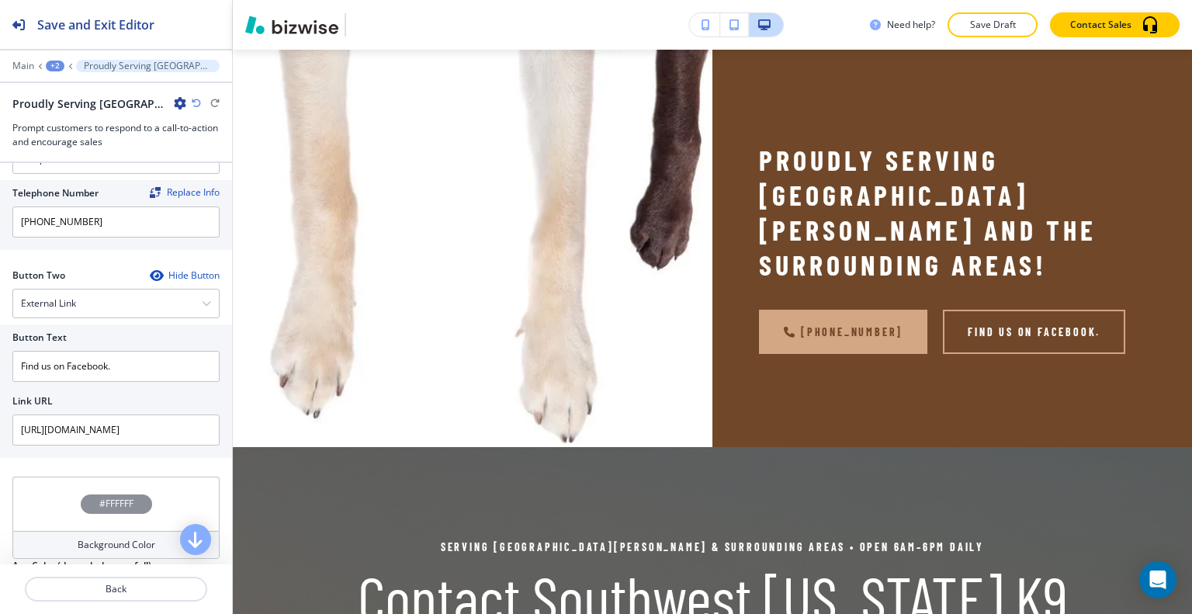
scroll to position [844, 0]
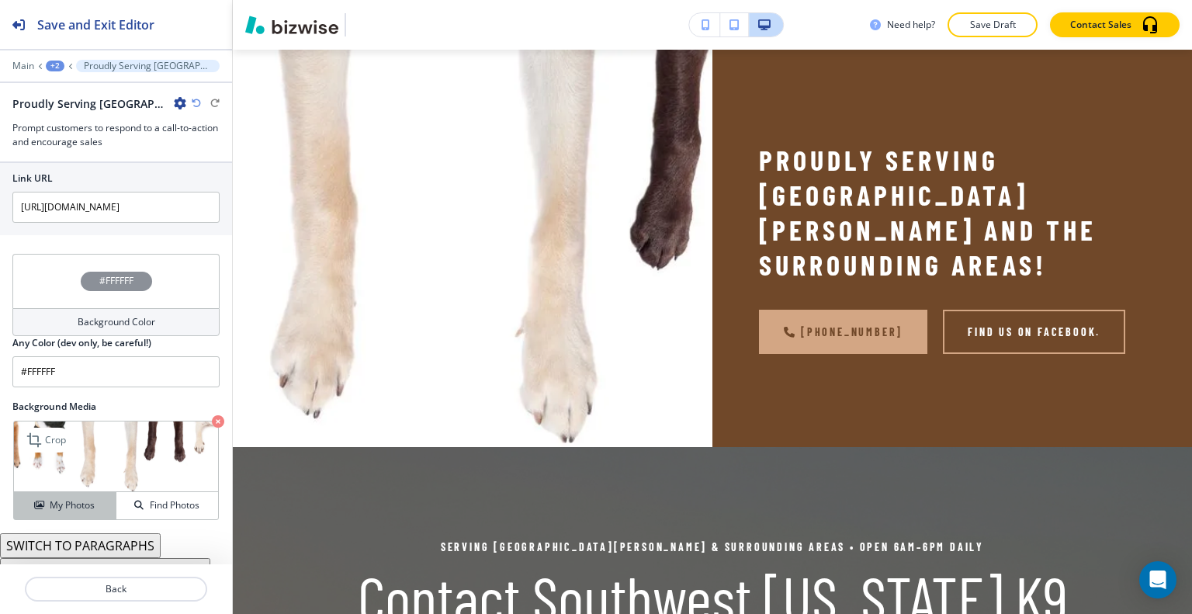
click at [83, 498] on button "My Photos" at bounding box center [65, 505] width 102 height 27
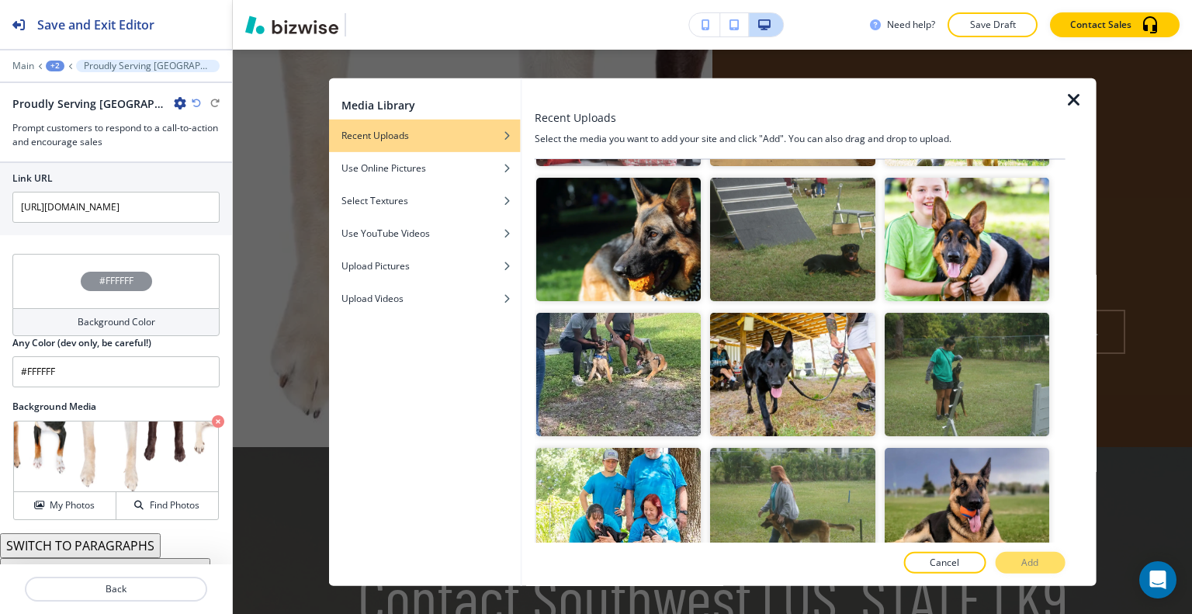
scroll to position [2871, 0]
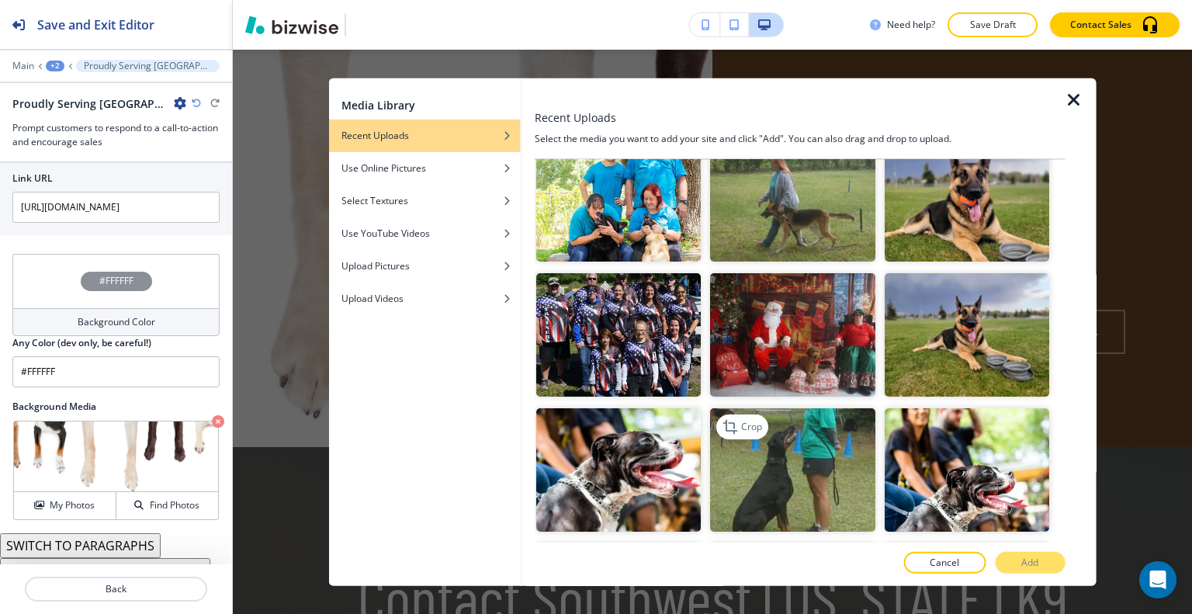
click at [816, 408] on img "button" at bounding box center [792, 469] width 165 height 123
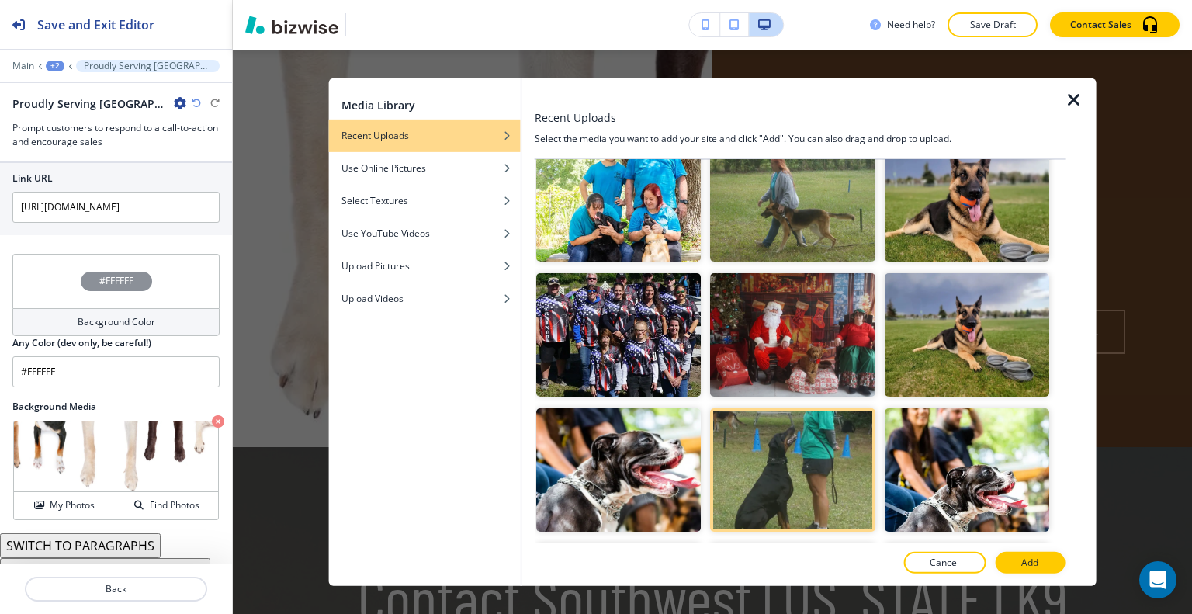
click at [1033, 558] on button "Add" at bounding box center [1030, 563] width 70 height 22
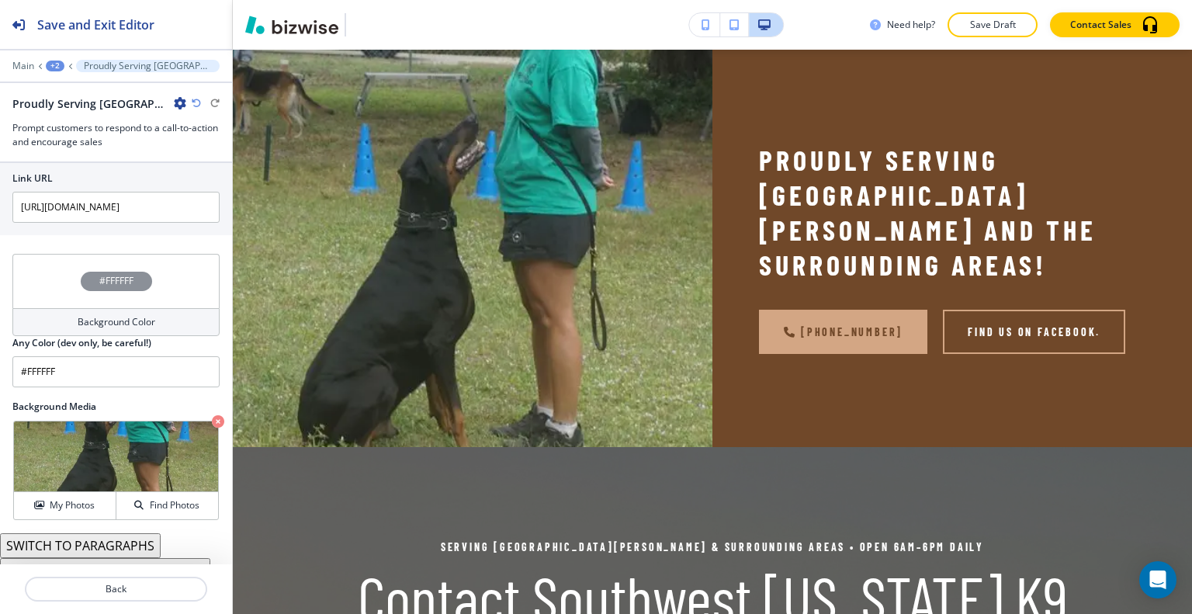
scroll to position [5126, 0]
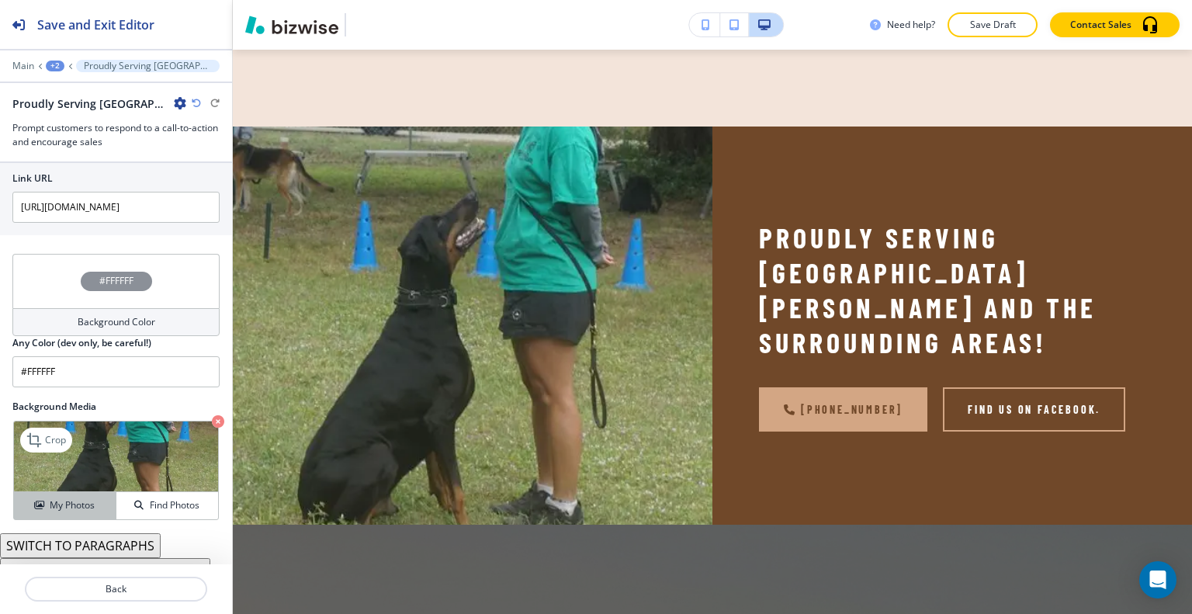
click at [93, 498] on div "My Photos" at bounding box center [65, 505] width 102 height 14
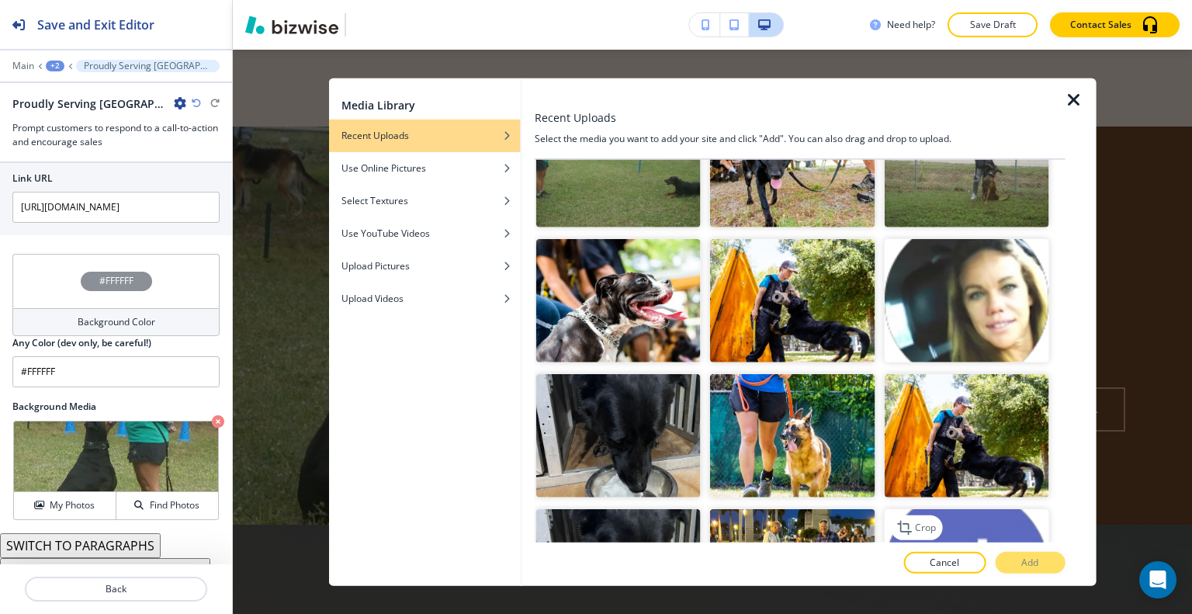
scroll to position [5261, 0]
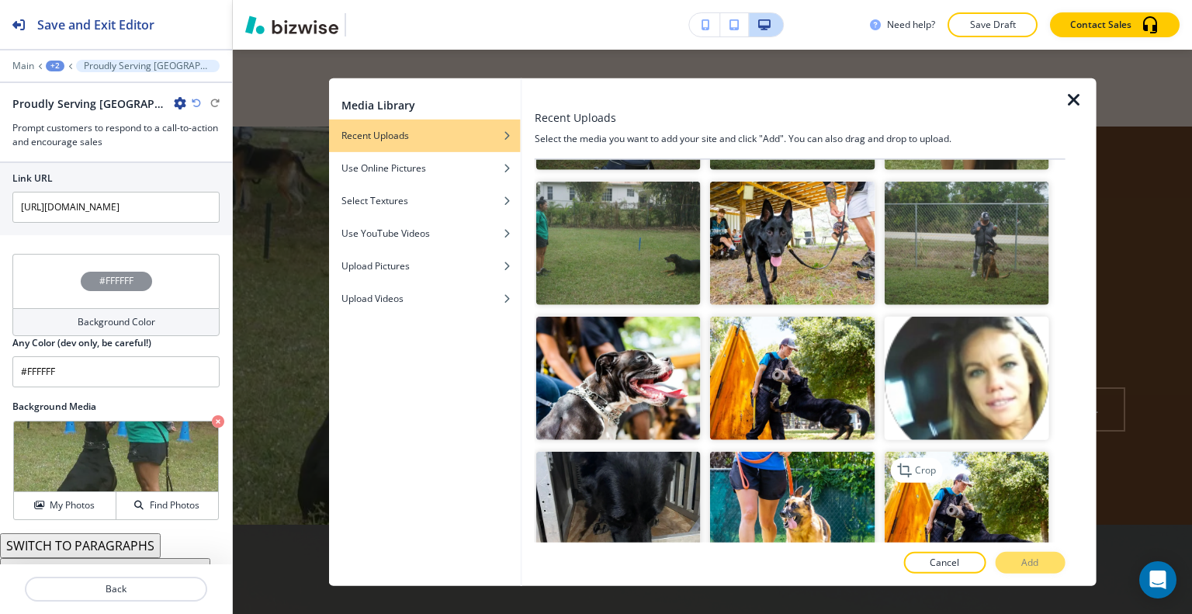
click at [959, 452] on img "button" at bounding box center [966, 513] width 165 height 123
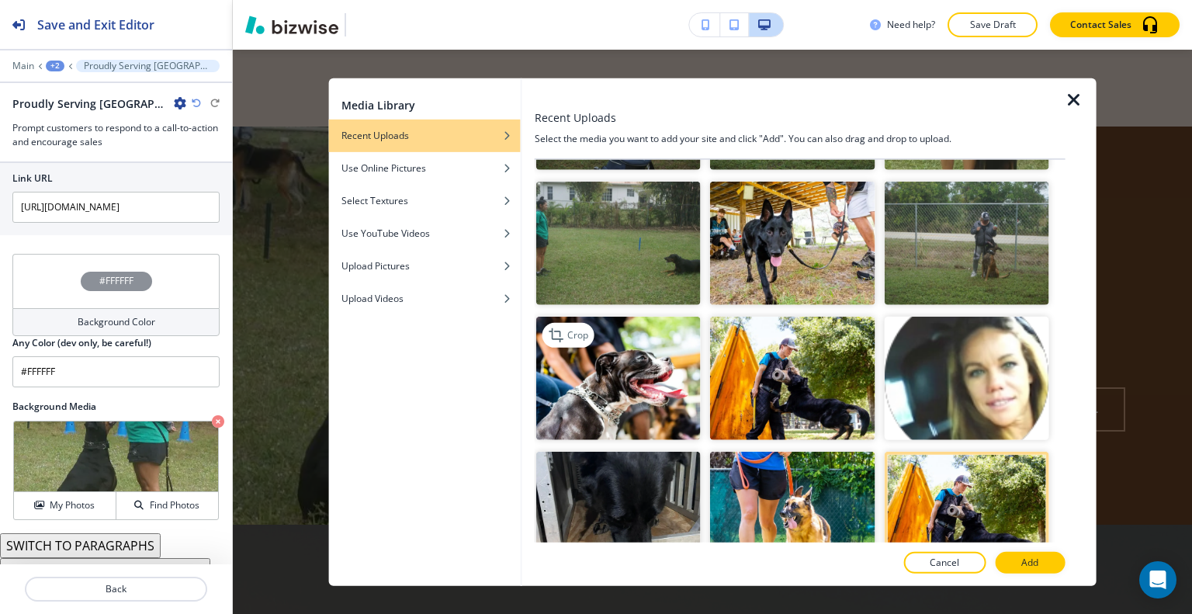
click at [644, 317] on img "button" at bounding box center [618, 378] width 165 height 123
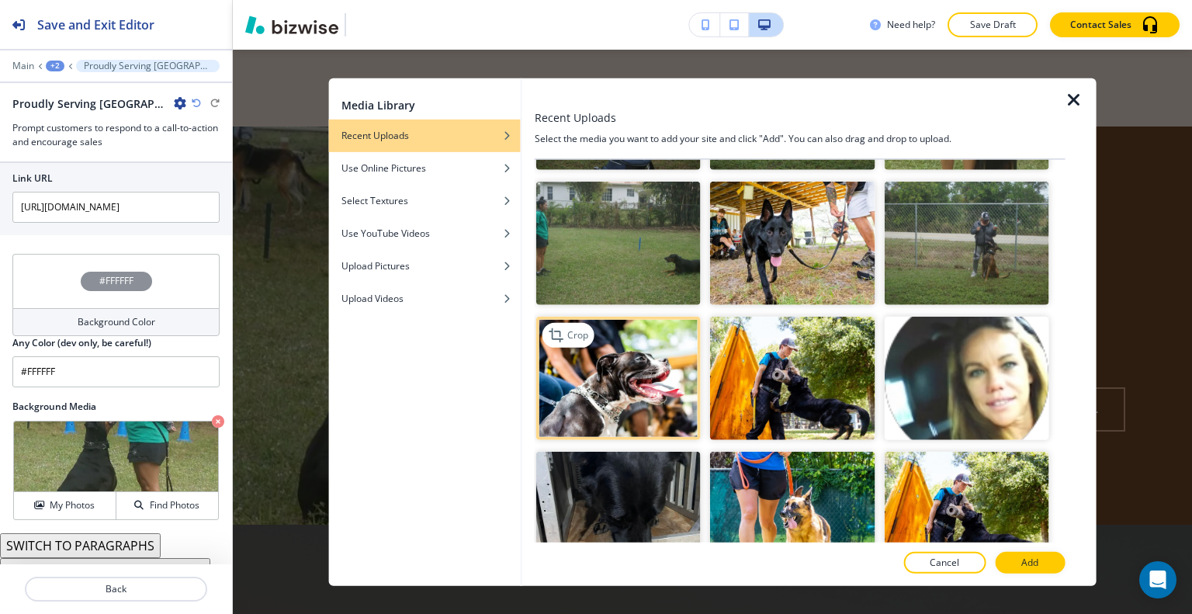
click at [614, 317] on img "button" at bounding box center [618, 378] width 165 height 123
click at [1014, 555] on button "Add" at bounding box center [1030, 563] width 70 height 22
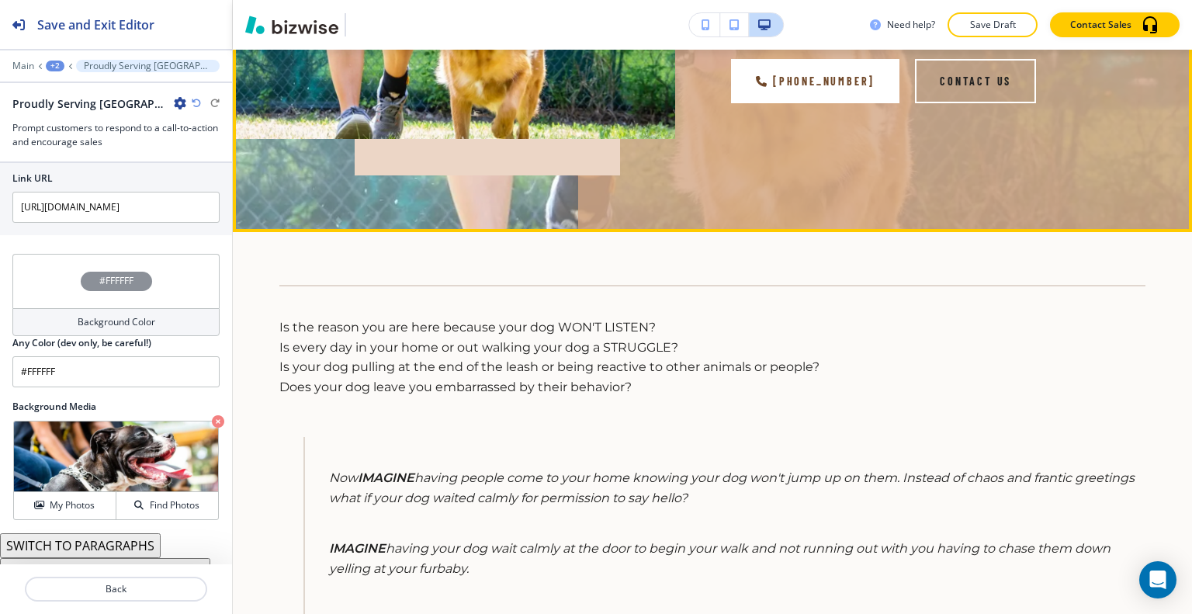
scroll to position [81, 0]
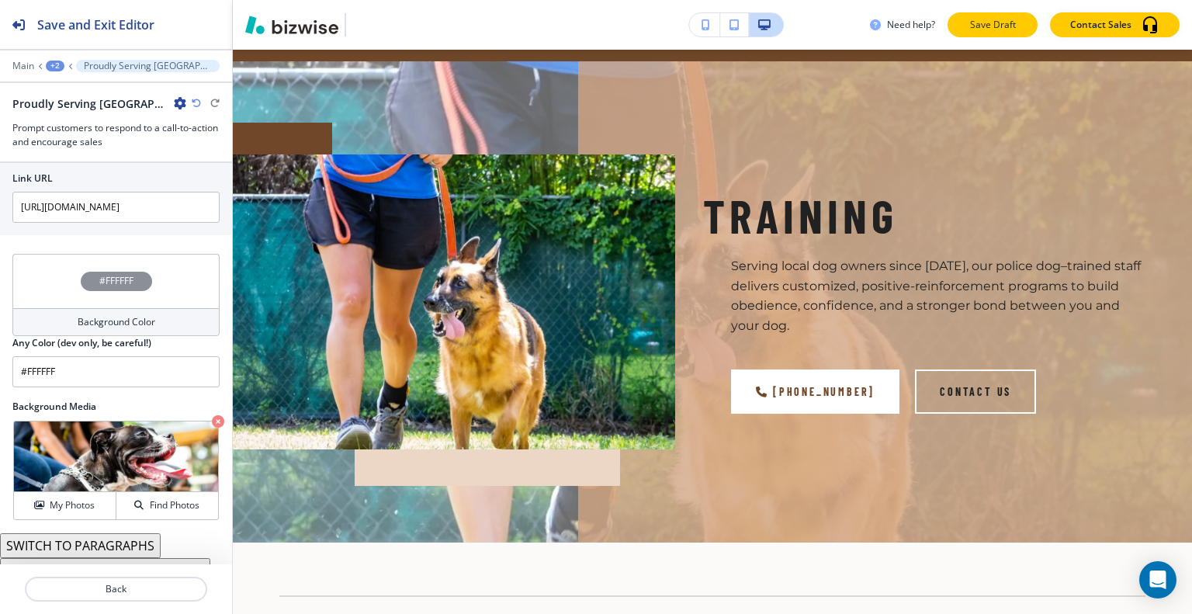
click at [990, 30] on p "Save Draft" at bounding box center [993, 25] width 50 height 14
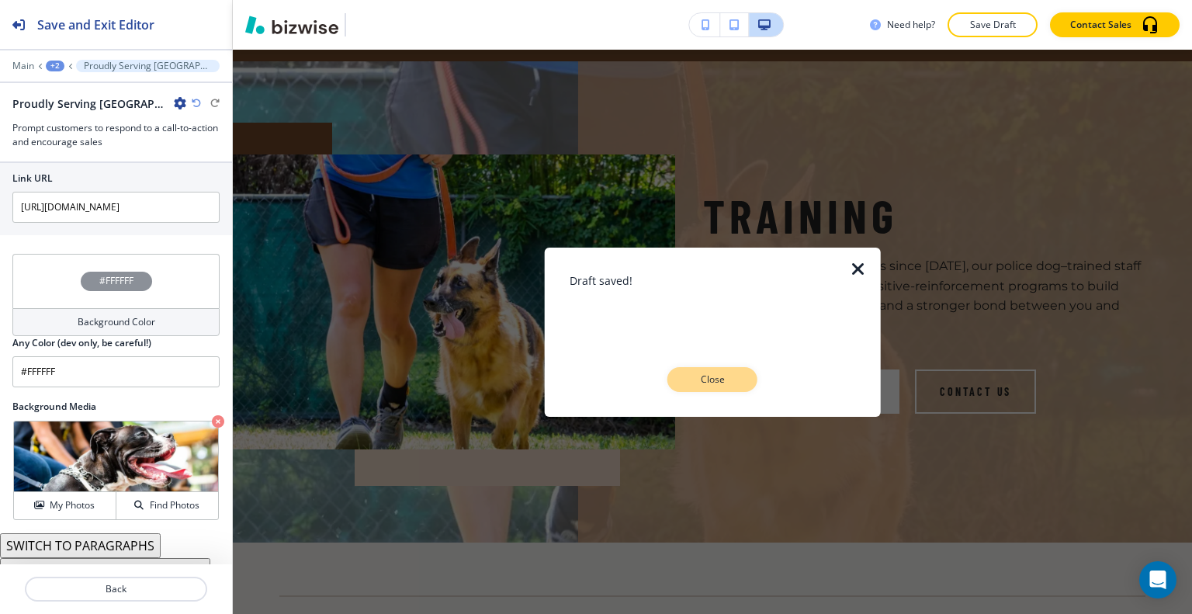
click at [718, 374] on p "Close" at bounding box center [713, 380] width 50 height 14
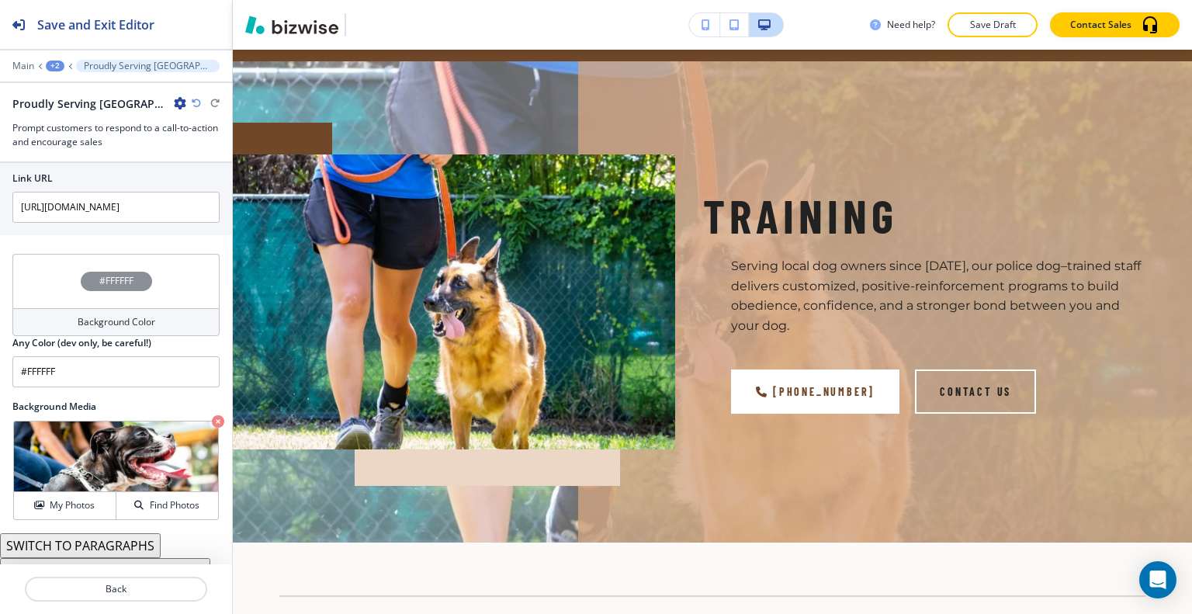
scroll to position [0, 0]
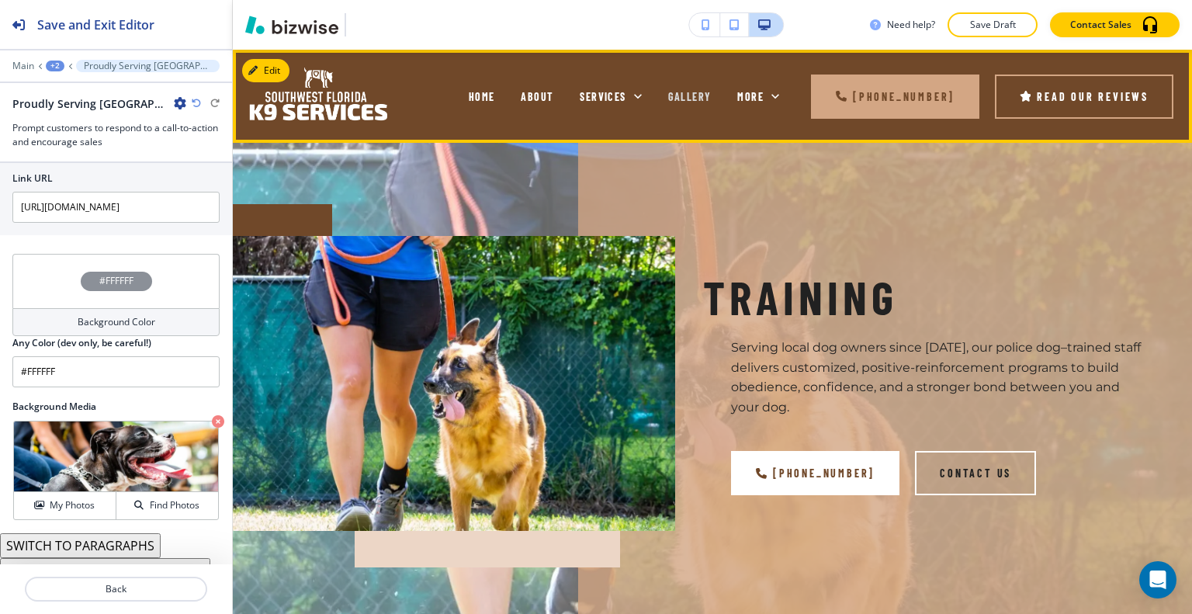
click at [698, 99] on span "GALLERY" at bounding box center [689, 96] width 43 height 13
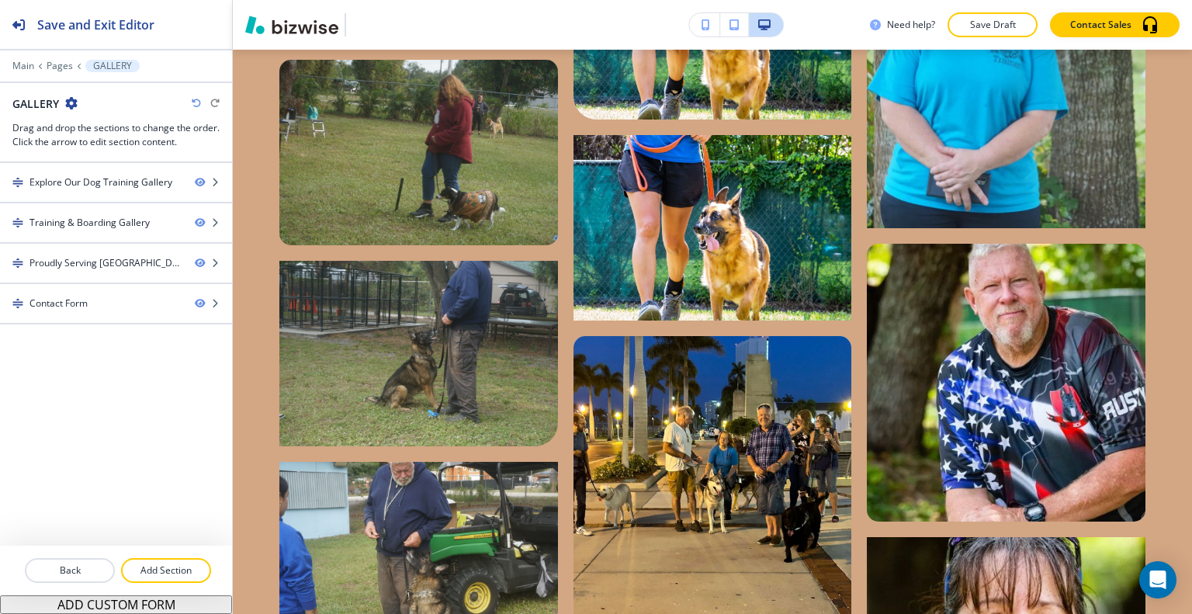
scroll to position [1630, 0]
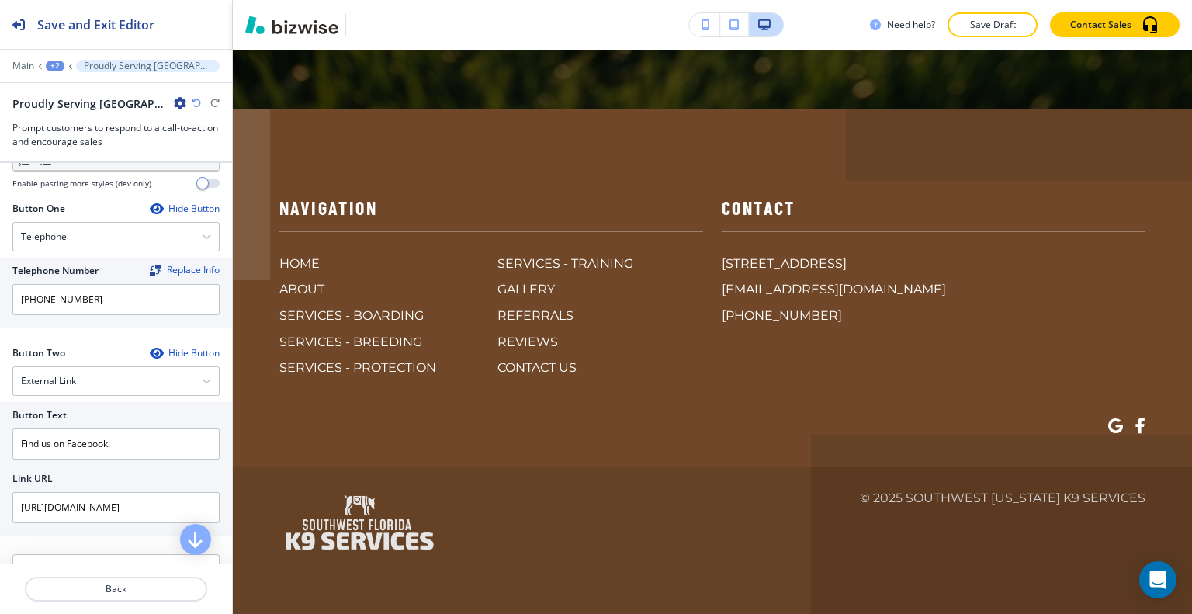
scroll to position [844, 0]
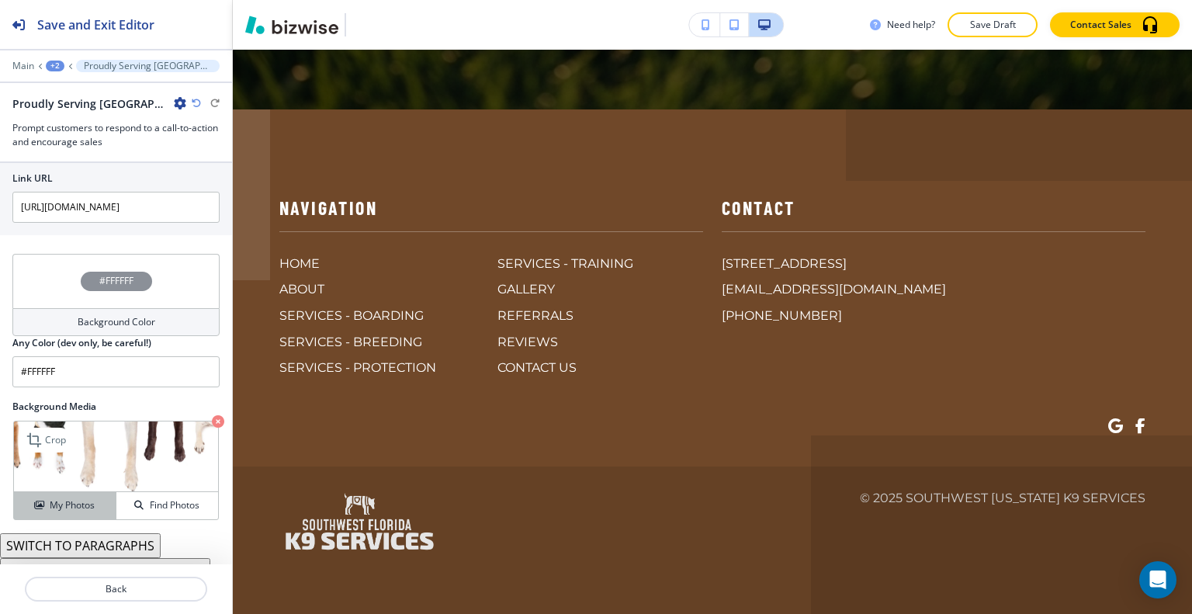
click at [65, 492] on button "My Photos" at bounding box center [65, 505] width 102 height 27
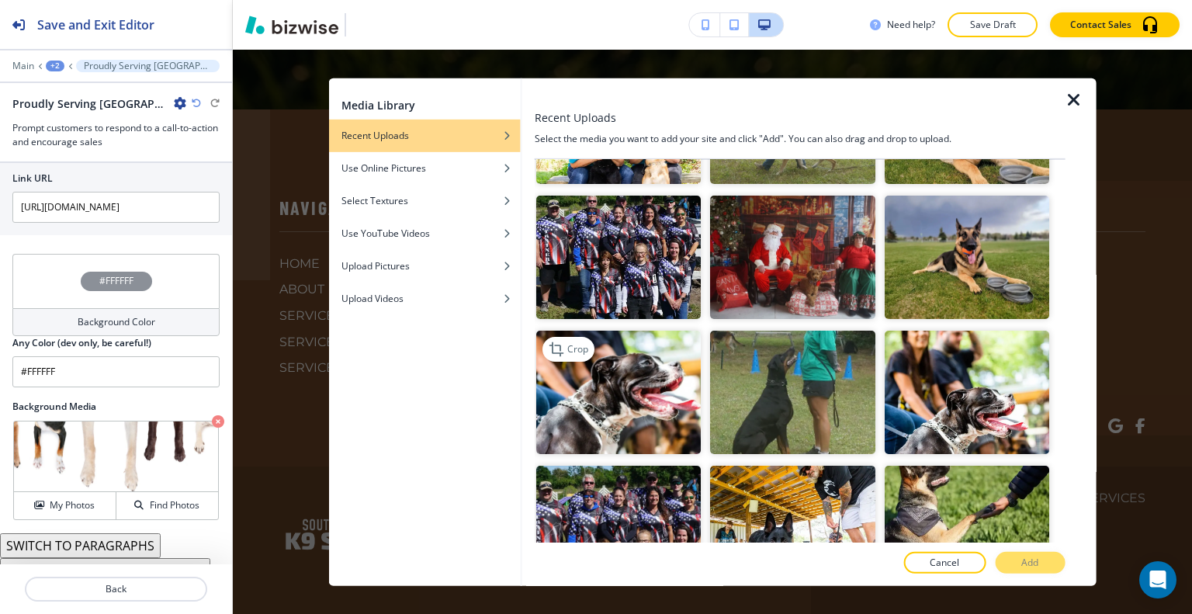
scroll to position [3027, 0]
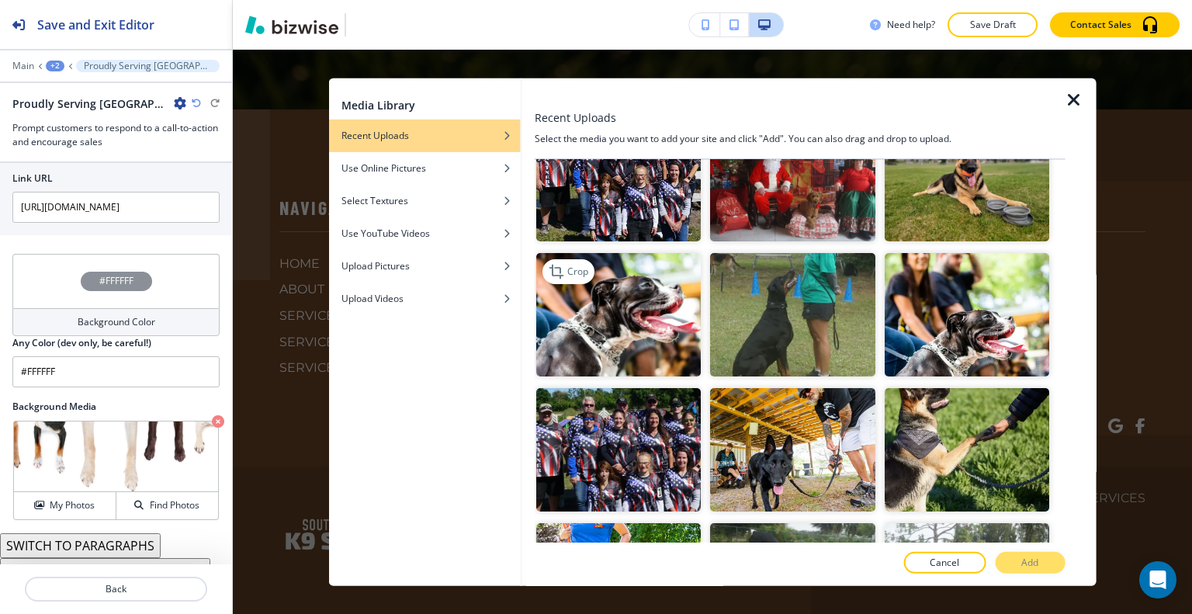
click at [636, 253] on img "button" at bounding box center [618, 314] width 165 height 123
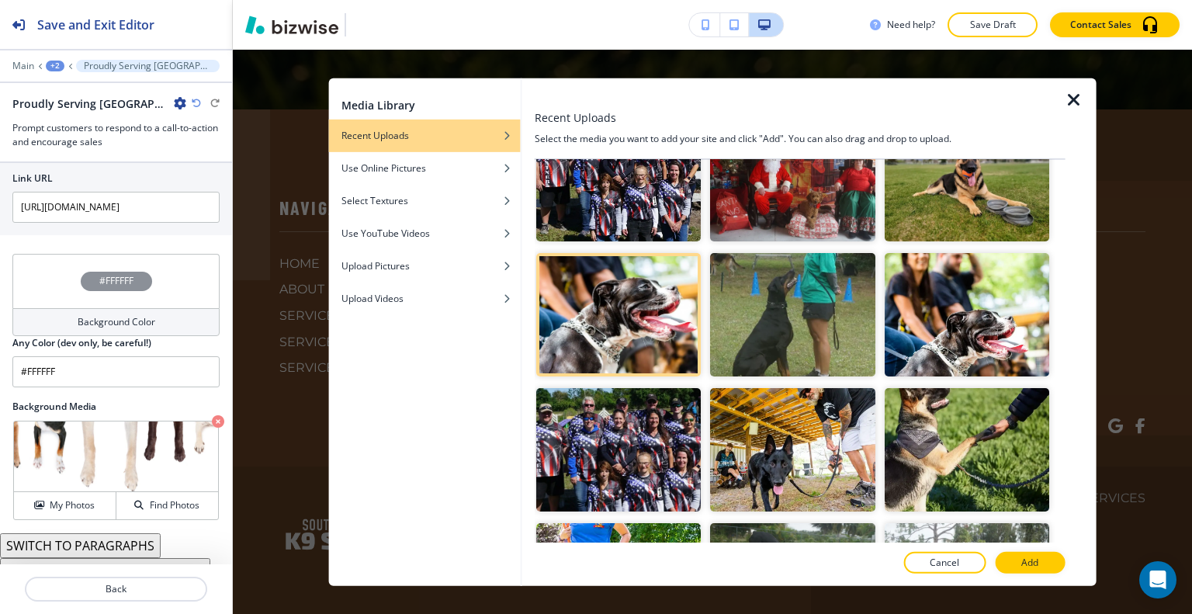
scroll to position [3337, 0]
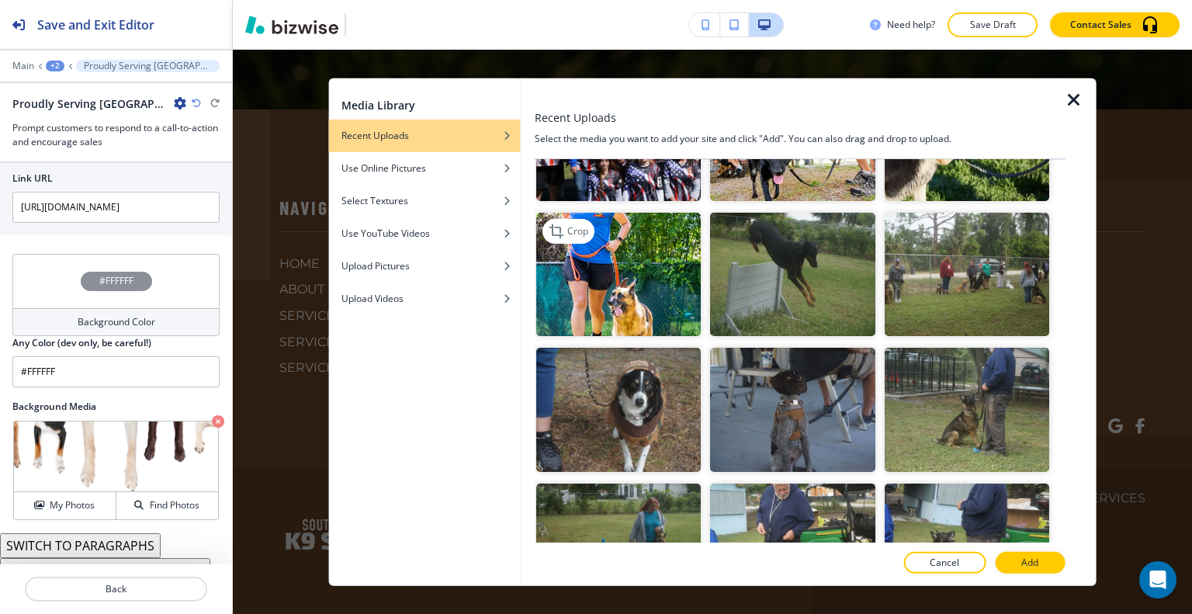
click at [648, 220] on img "button" at bounding box center [618, 274] width 165 height 123
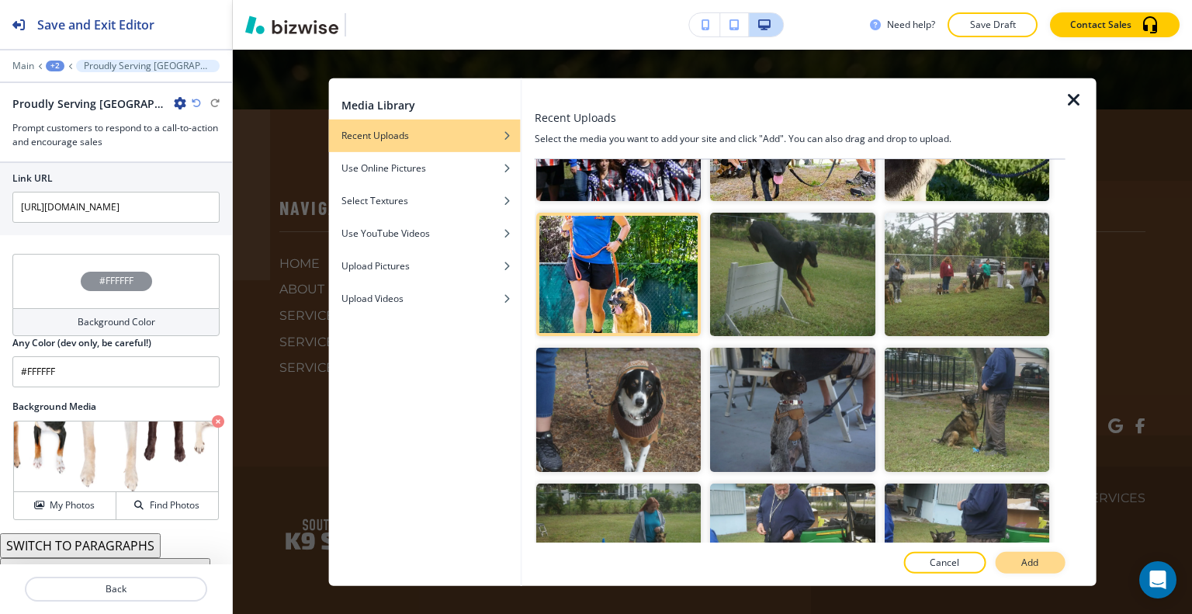
click at [1031, 563] on p "Add" at bounding box center [1029, 563] width 17 height 14
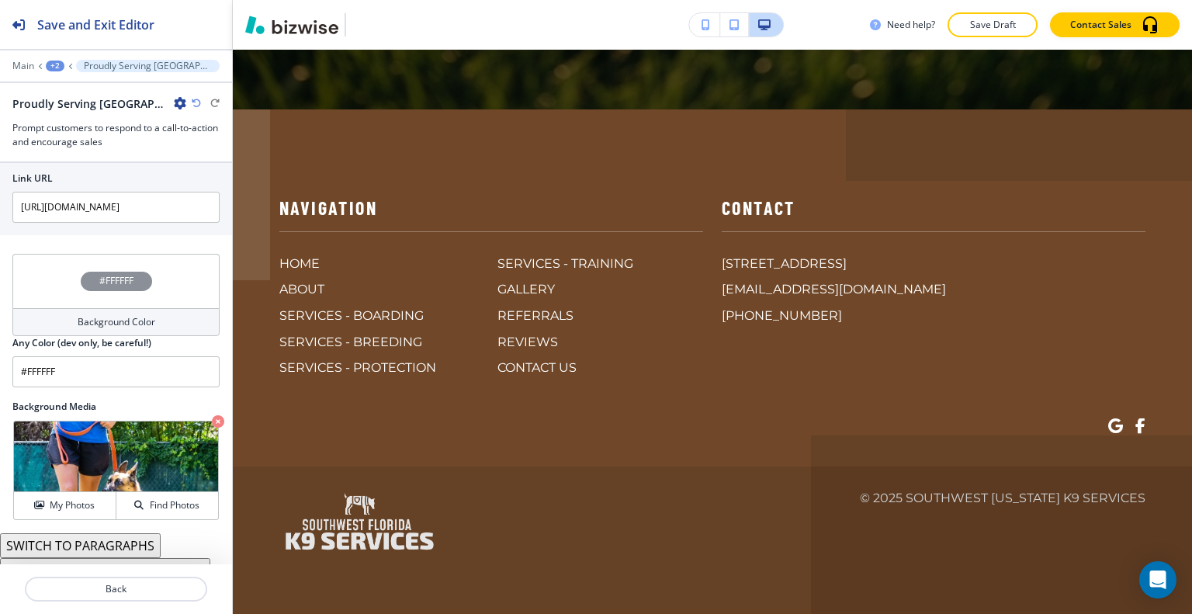
scroll to position [8298, 0]
click at [80, 498] on h4 "My Photos" at bounding box center [72, 505] width 45 height 14
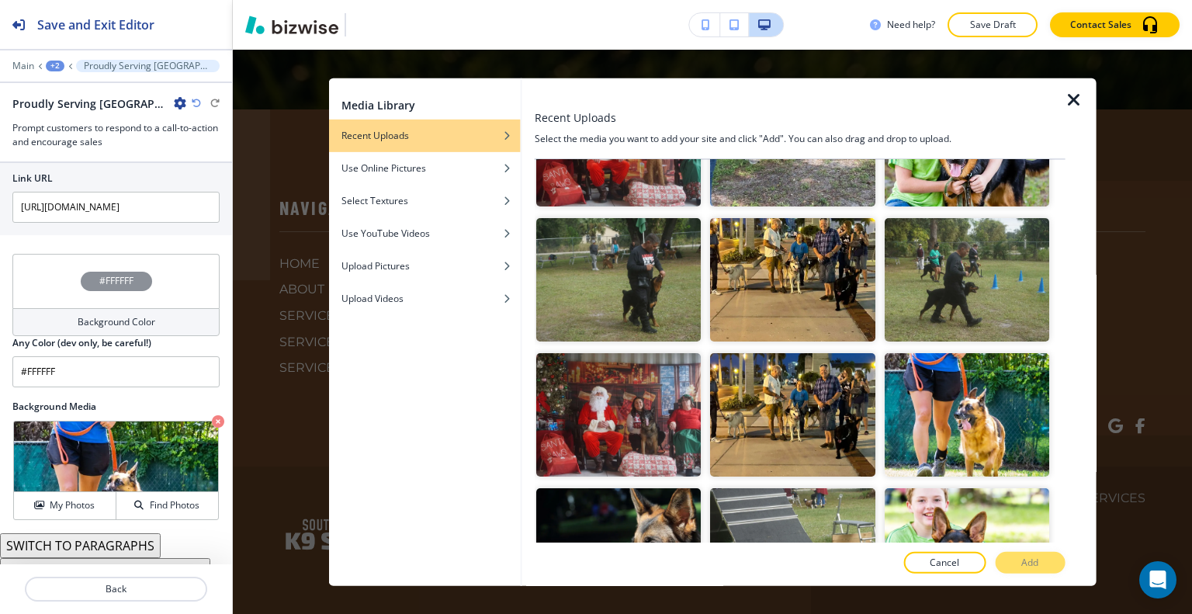
scroll to position [2639, 0]
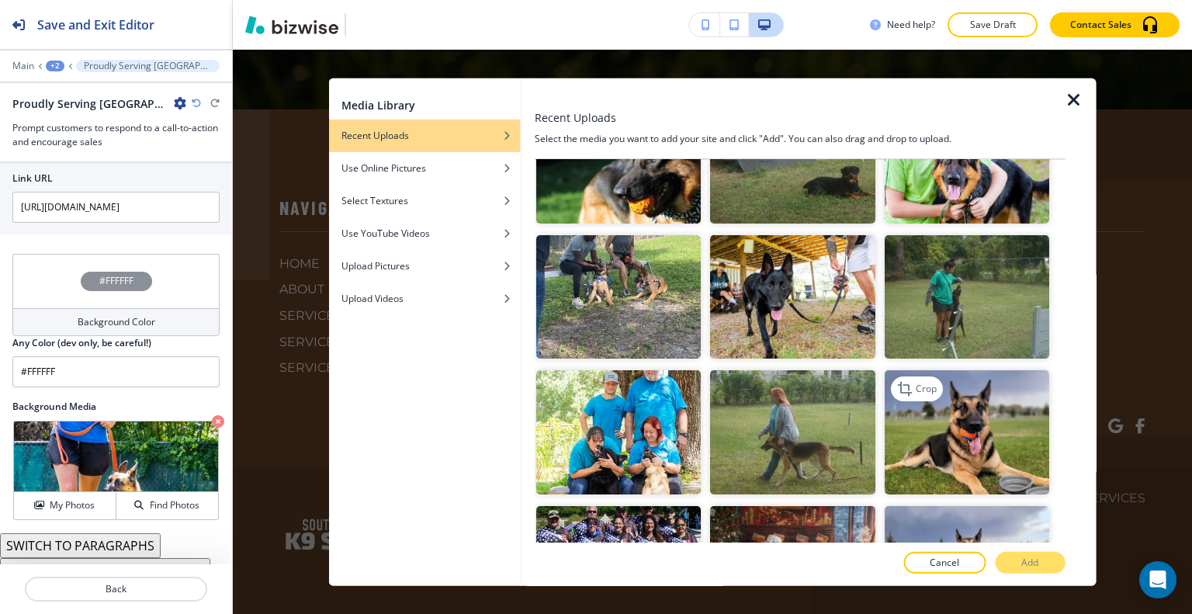
click at [972, 370] on img "button" at bounding box center [966, 431] width 165 height 123
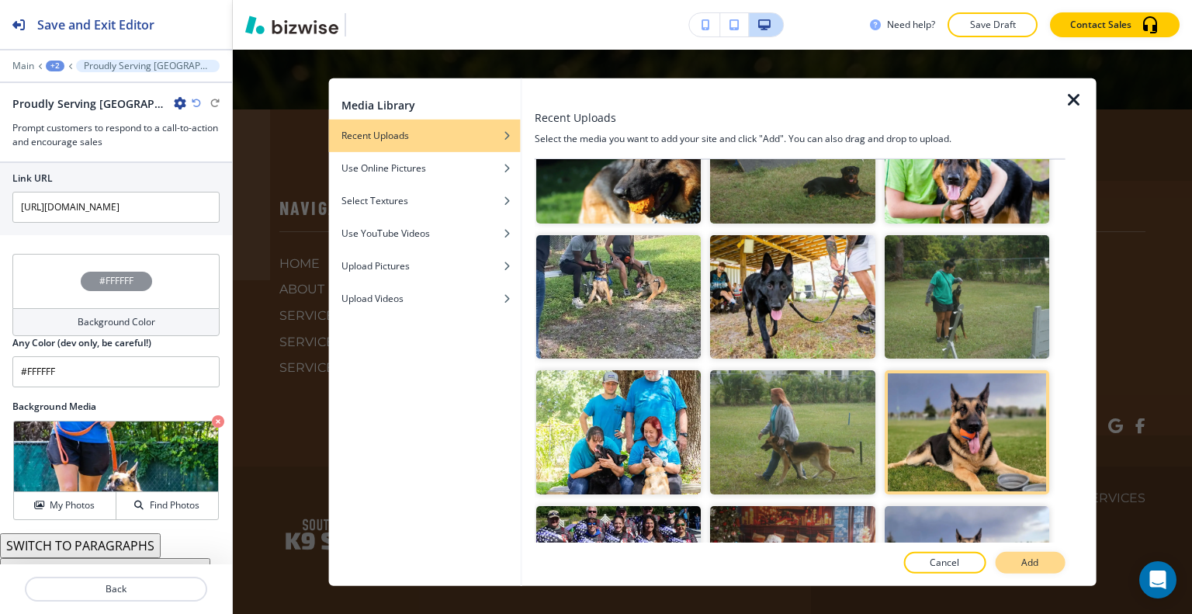
click at [1028, 564] on p "Add" at bounding box center [1029, 563] width 17 height 14
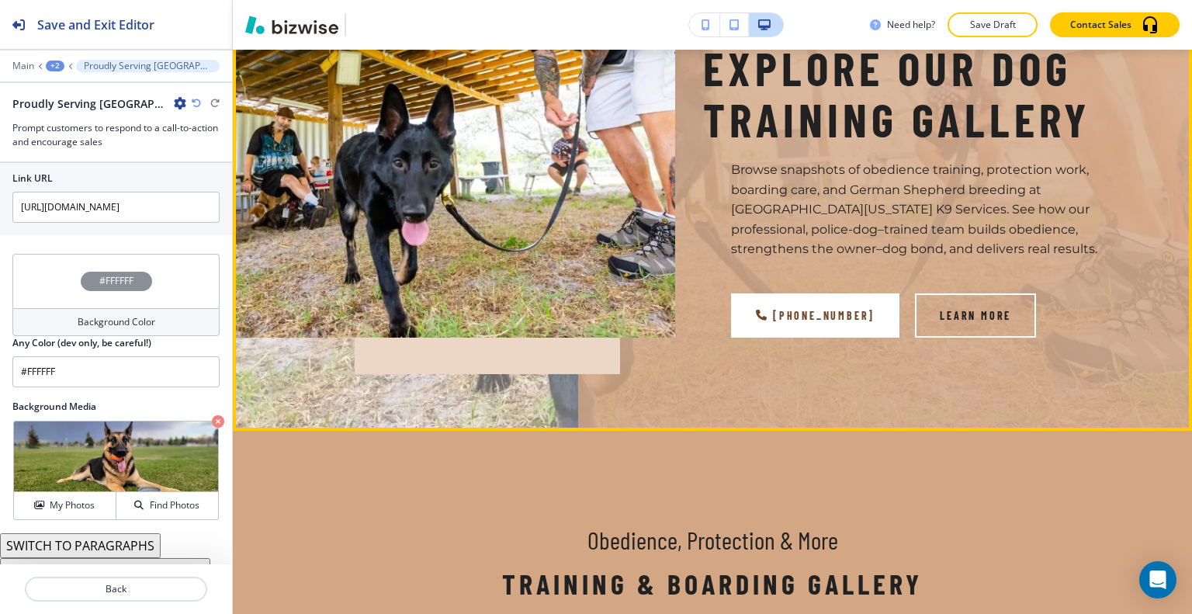
scroll to position [0, 0]
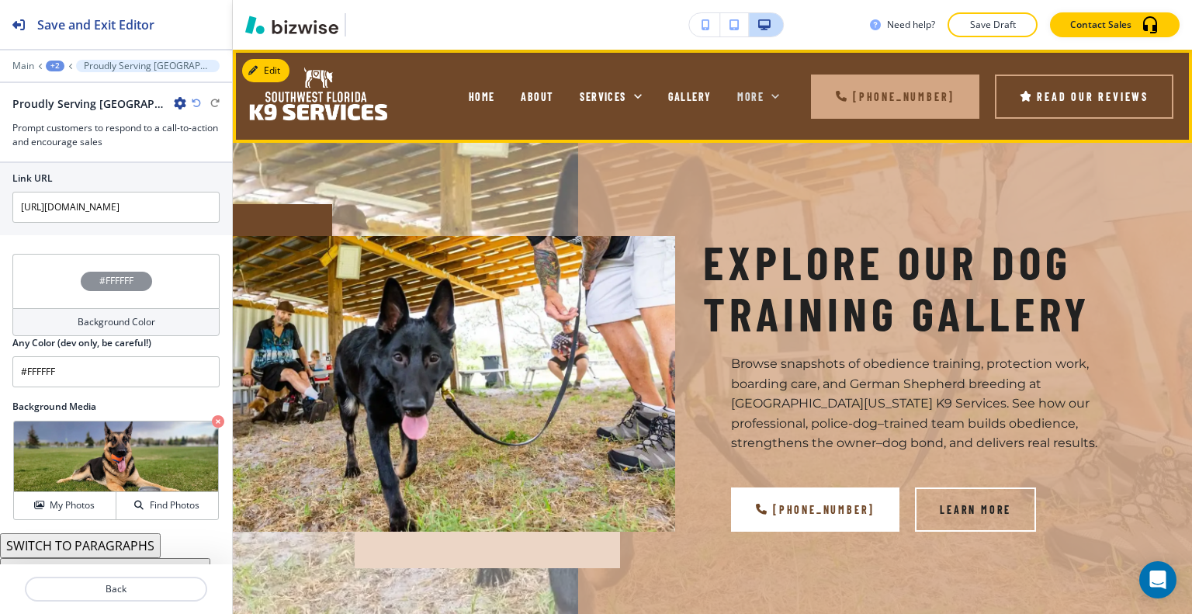
click at [767, 89] on div "More" at bounding box center [758, 96] width 42 height 16
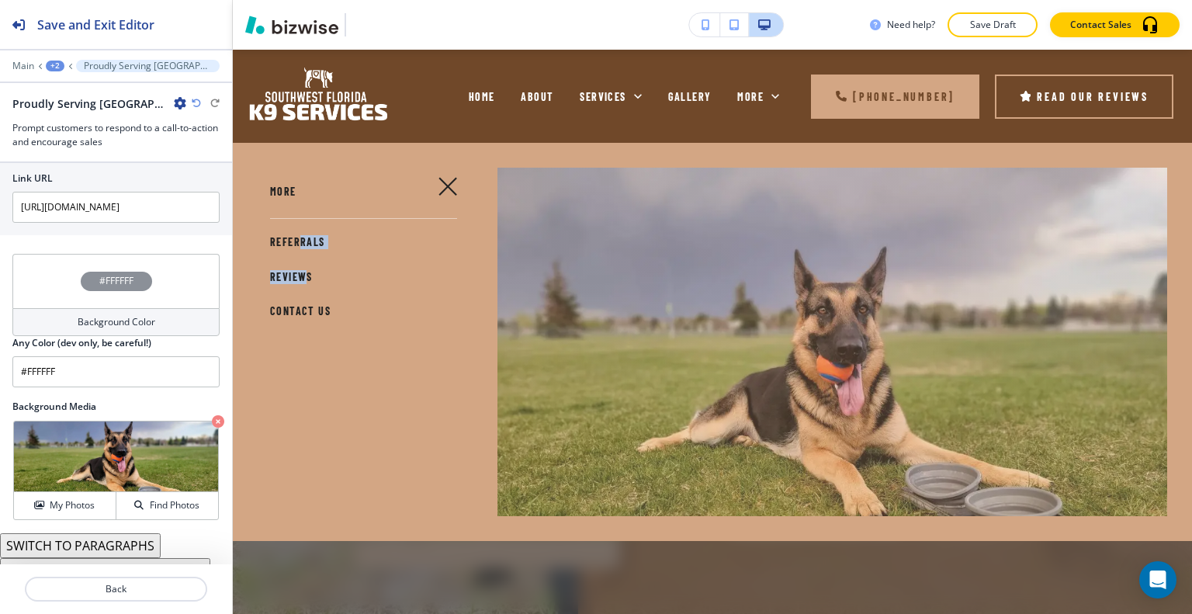
drag, startPoint x: 303, startPoint y: 276, endPoint x: 301, endPoint y: 245, distance: 31.1
click at [301, 245] on div "More REFERRALS REVIEWS CONTACT US" at bounding box center [353, 250] width 240 height 158
click at [300, 241] on span "REFERRALS" at bounding box center [297, 241] width 55 height 13
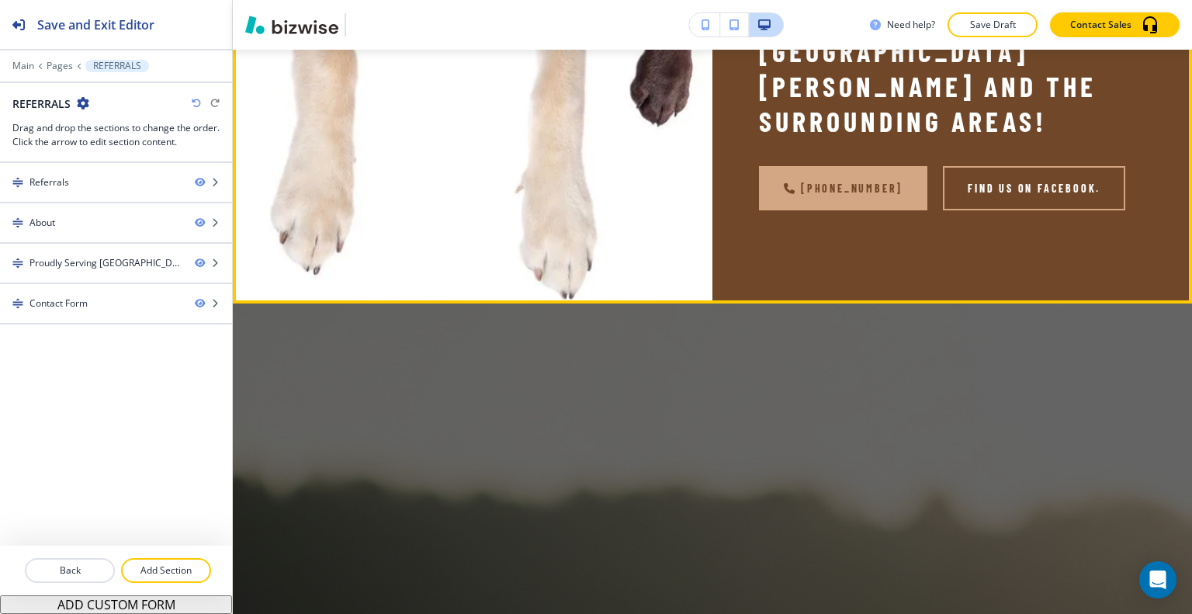
scroll to position [1009, 0]
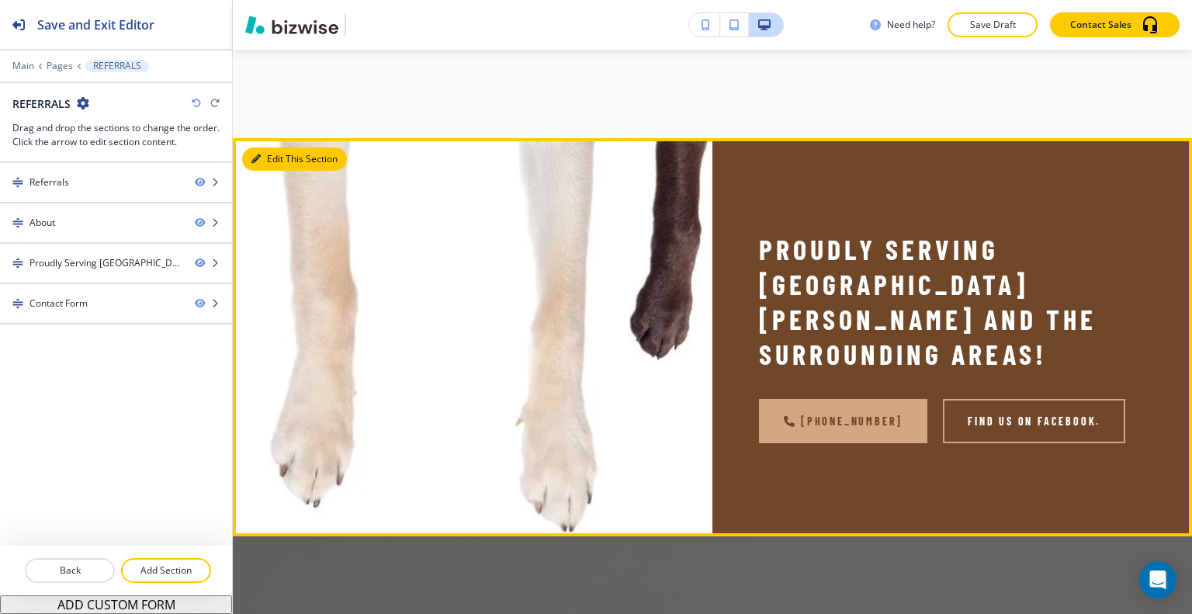
click at [283, 171] on button "Edit This Section" at bounding box center [294, 158] width 105 height 23
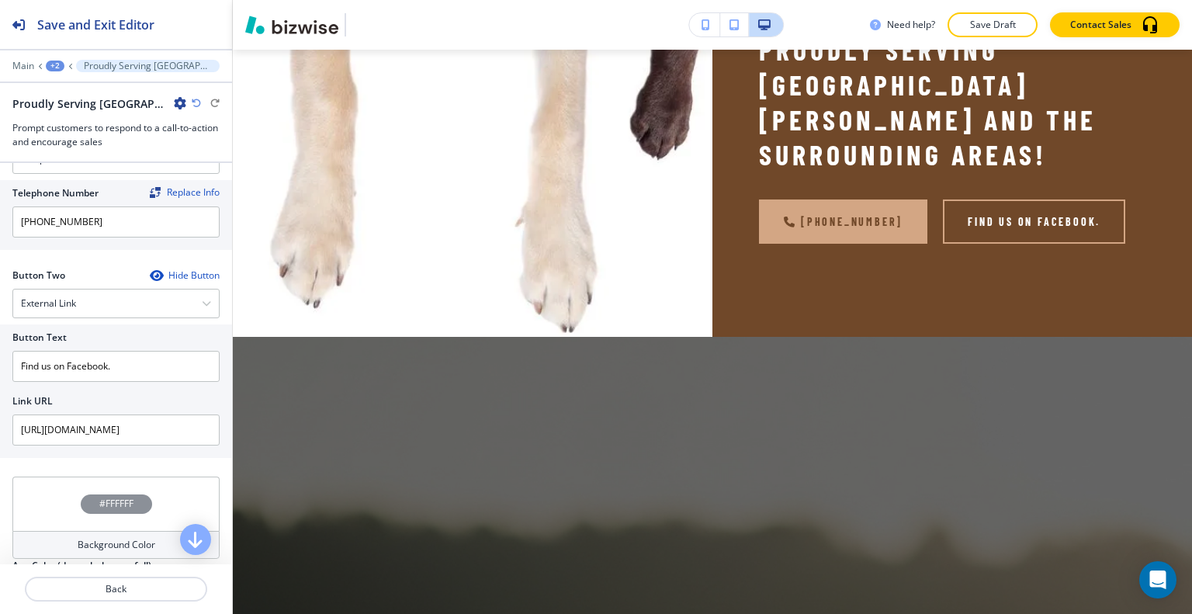
scroll to position [844, 0]
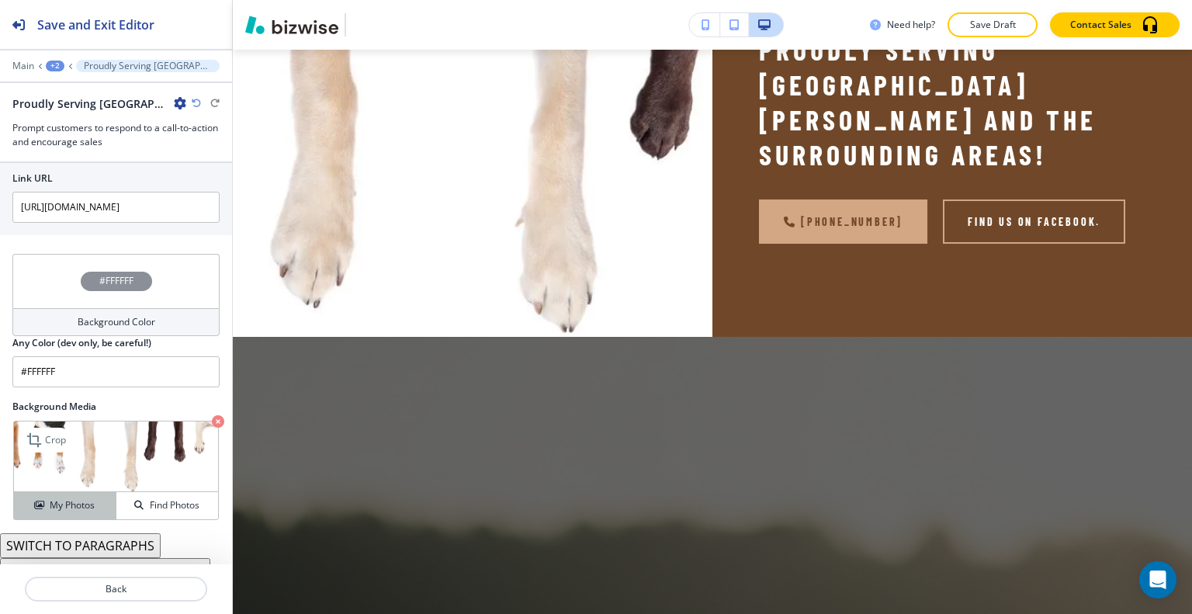
click at [67, 492] on button "My Photos" at bounding box center [65, 505] width 102 height 27
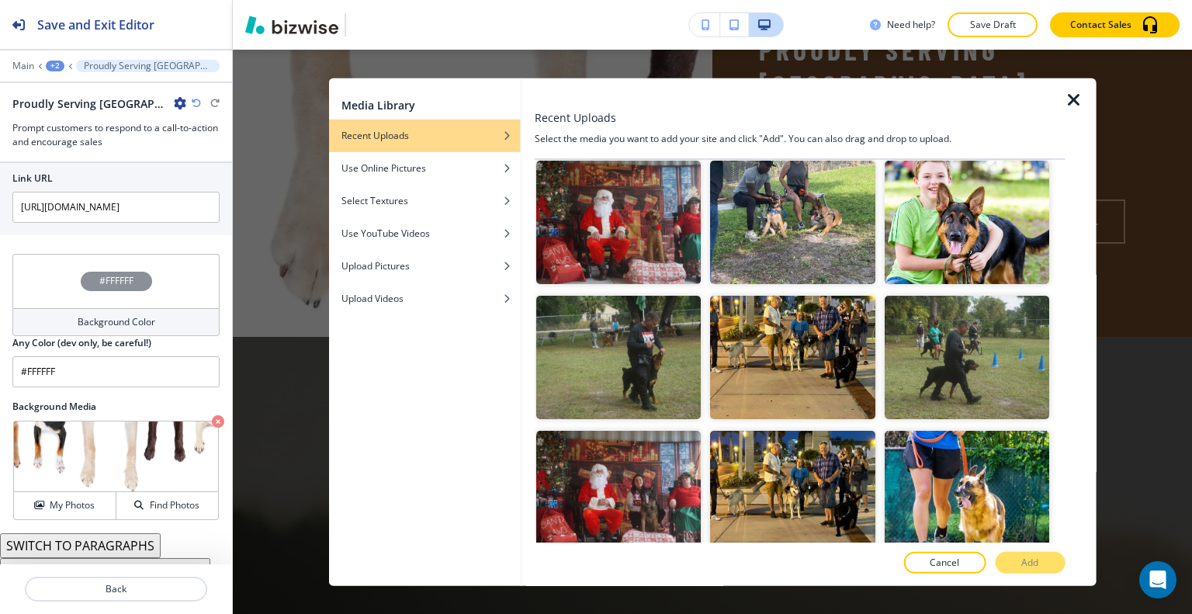
scroll to position [2483, 0]
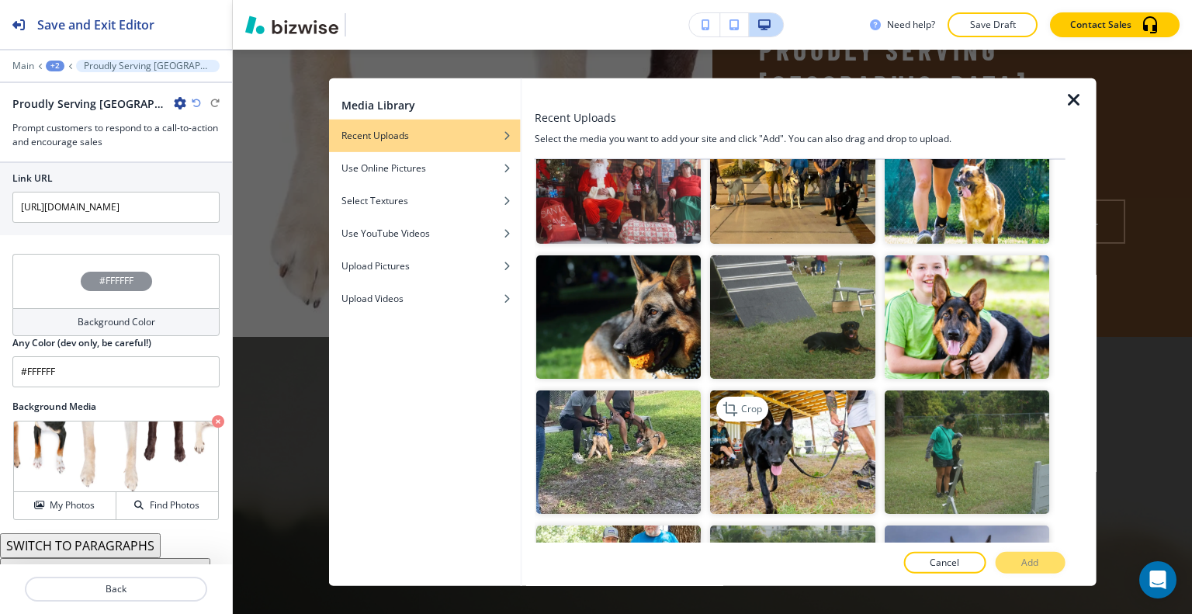
click at [802, 412] on img "button" at bounding box center [792, 451] width 165 height 123
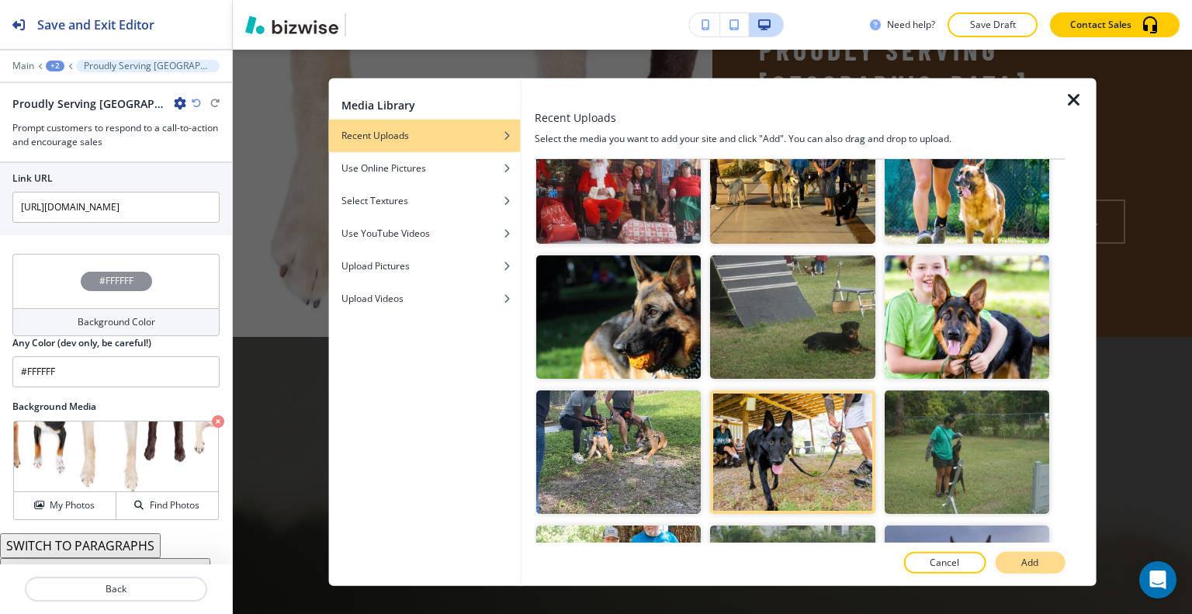
click at [1033, 559] on p "Add" at bounding box center [1029, 563] width 17 height 14
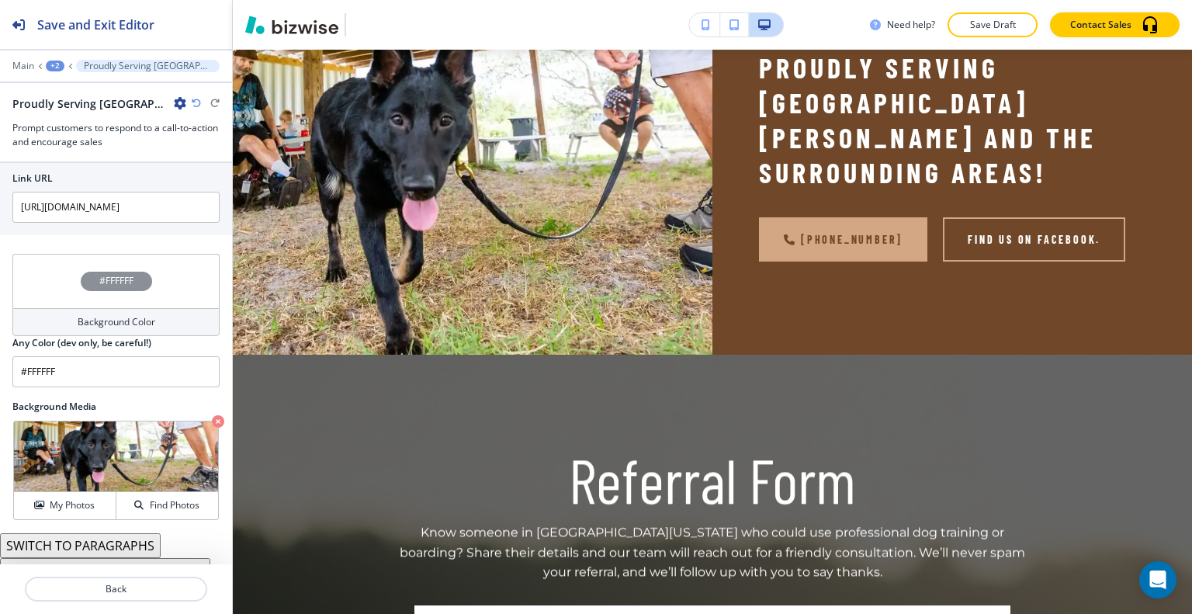
scroll to position [0, 0]
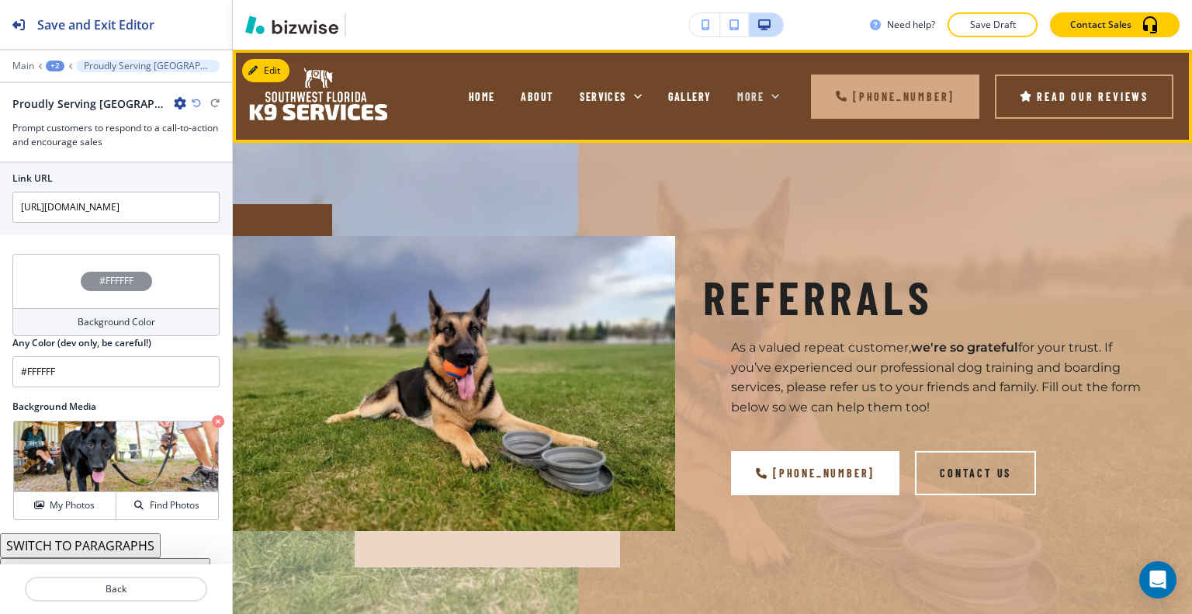
click at [765, 100] on div "More" at bounding box center [758, 96] width 42 height 16
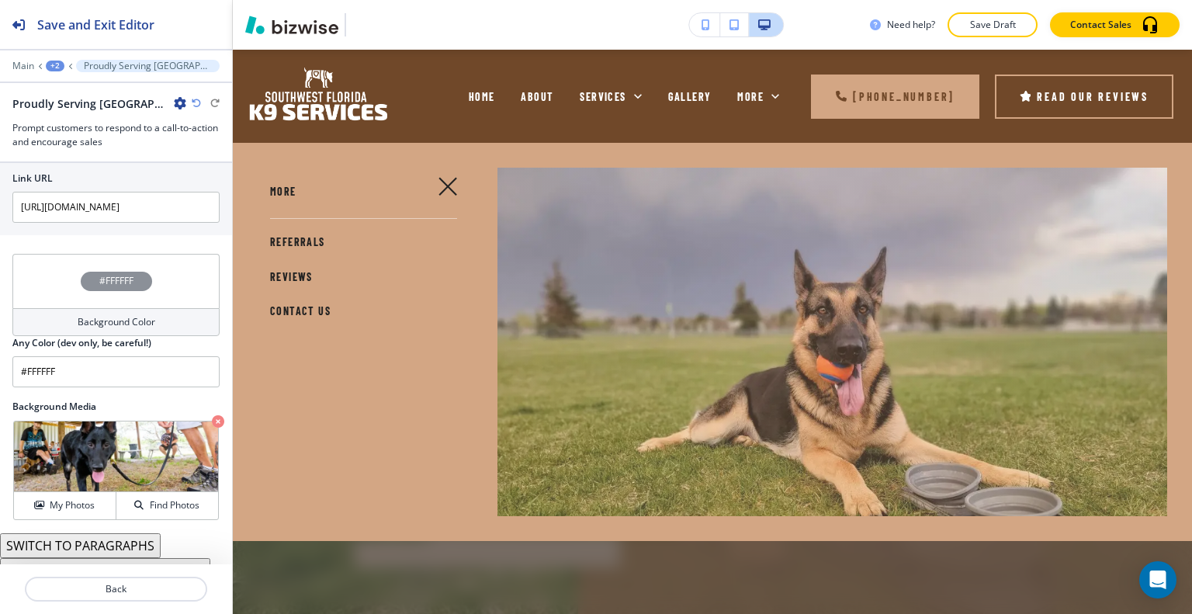
click at [317, 307] on span "CONTACT US" at bounding box center [300, 310] width 61 height 13
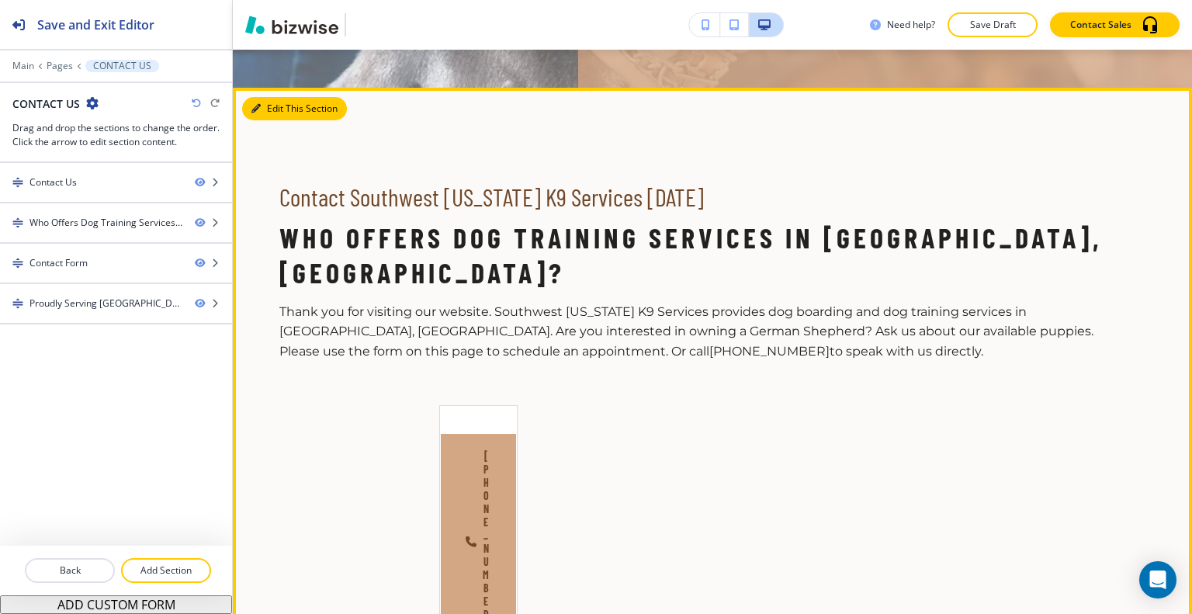
click at [263, 120] on button "Edit This Section" at bounding box center [294, 108] width 105 height 23
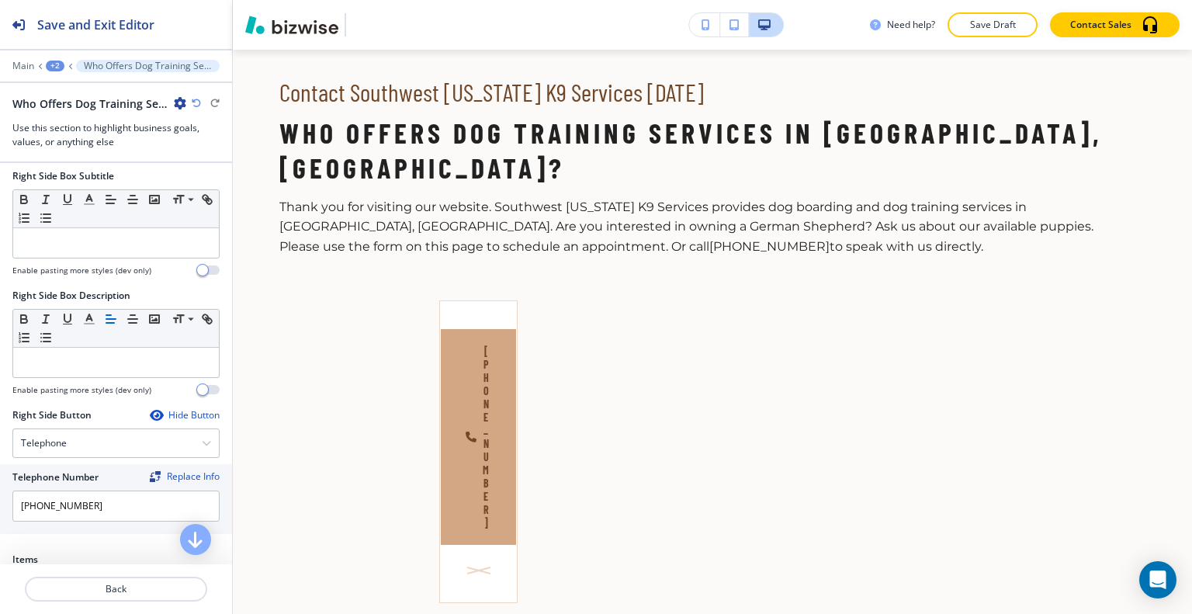
scroll to position [776, 0]
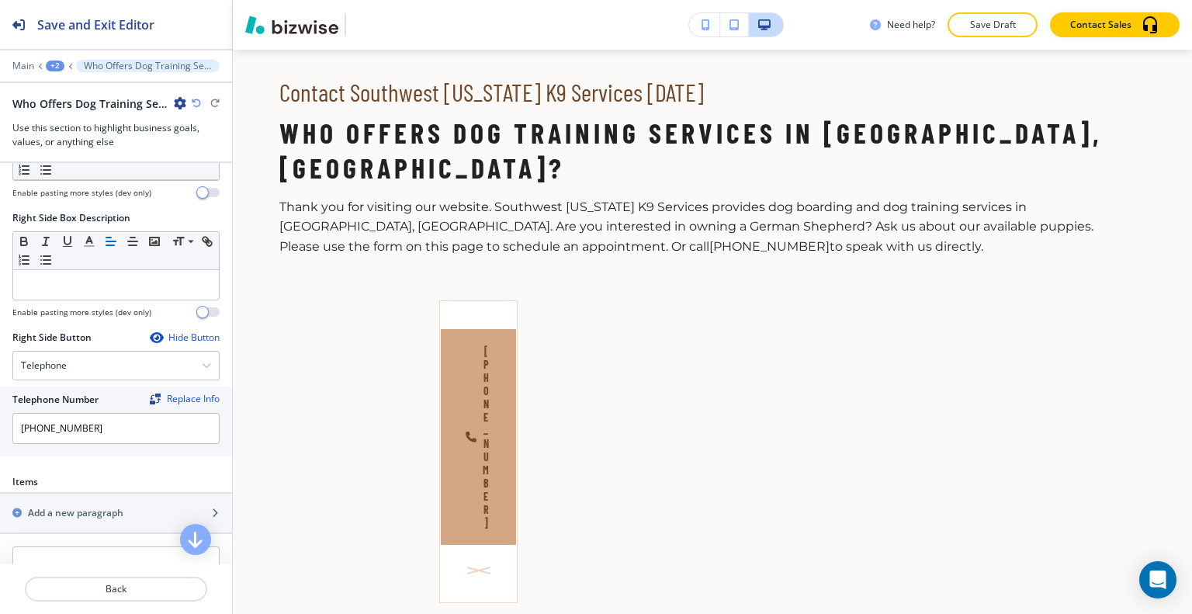
click at [180, 331] on div "Hide Button" at bounding box center [185, 337] width 70 height 12
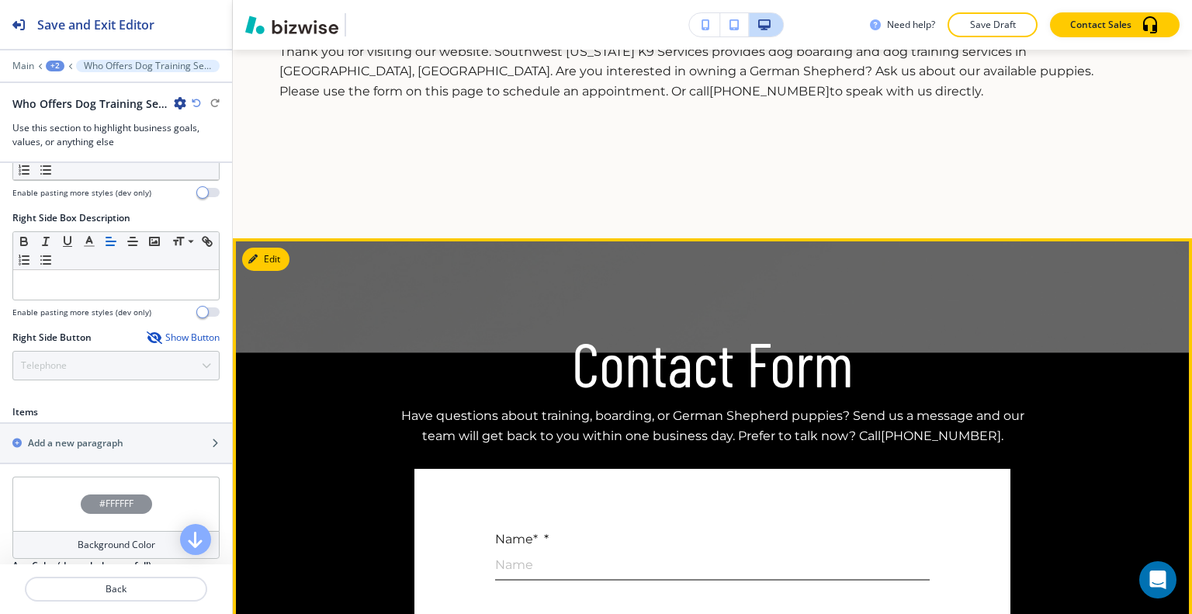
scroll to position [881, 0]
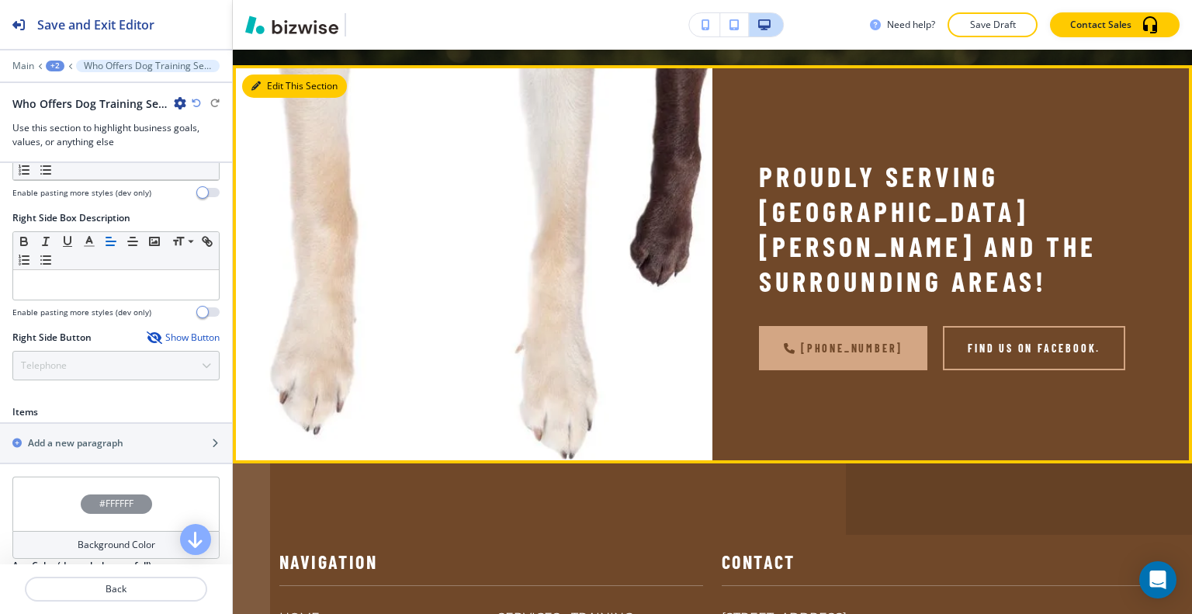
click at [272, 98] on button "Edit This Section" at bounding box center [294, 86] width 105 height 23
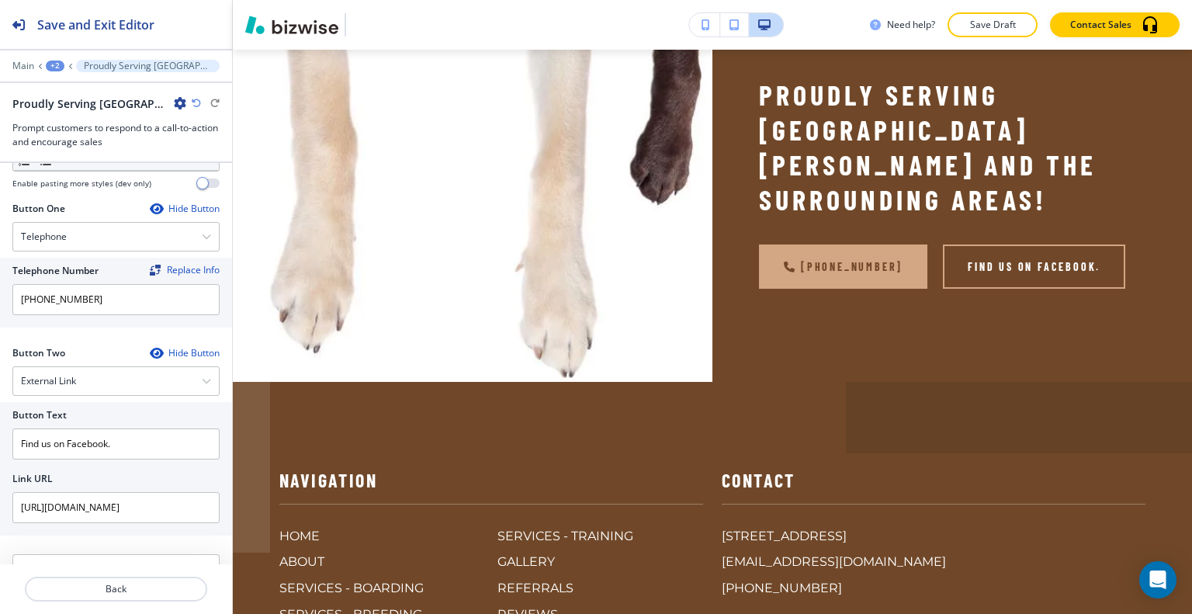
scroll to position [844, 0]
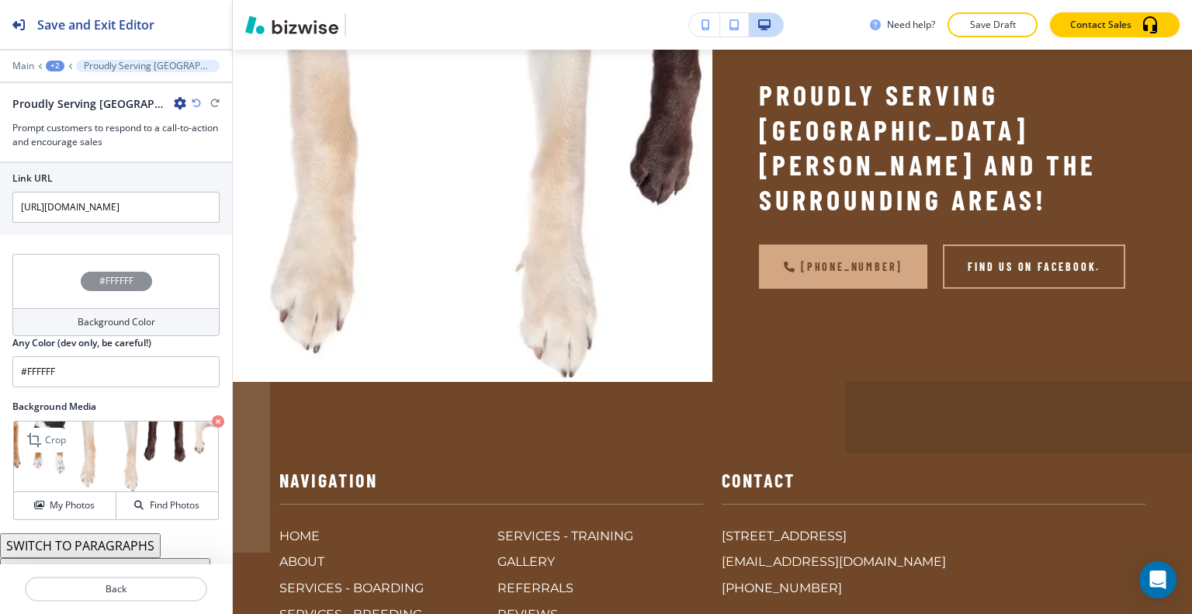
click at [74, 472] on img at bounding box center [116, 456] width 204 height 71
click at [71, 498] on h4 "My Photos" at bounding box center [72, 505] width 45 height 14
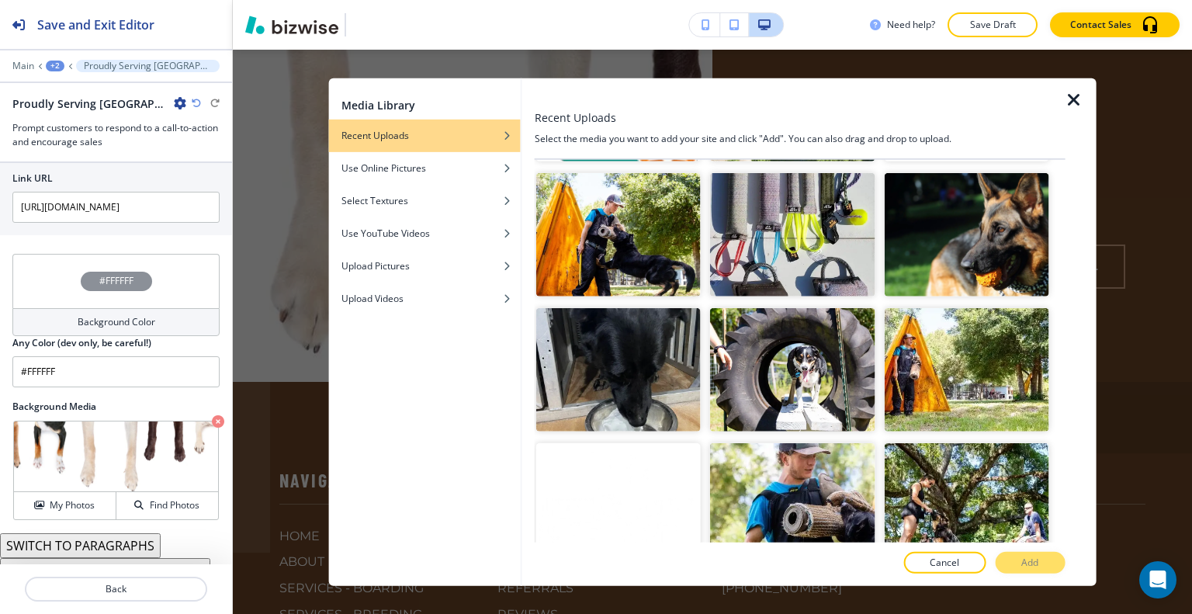
scroll to position [7681, 0]
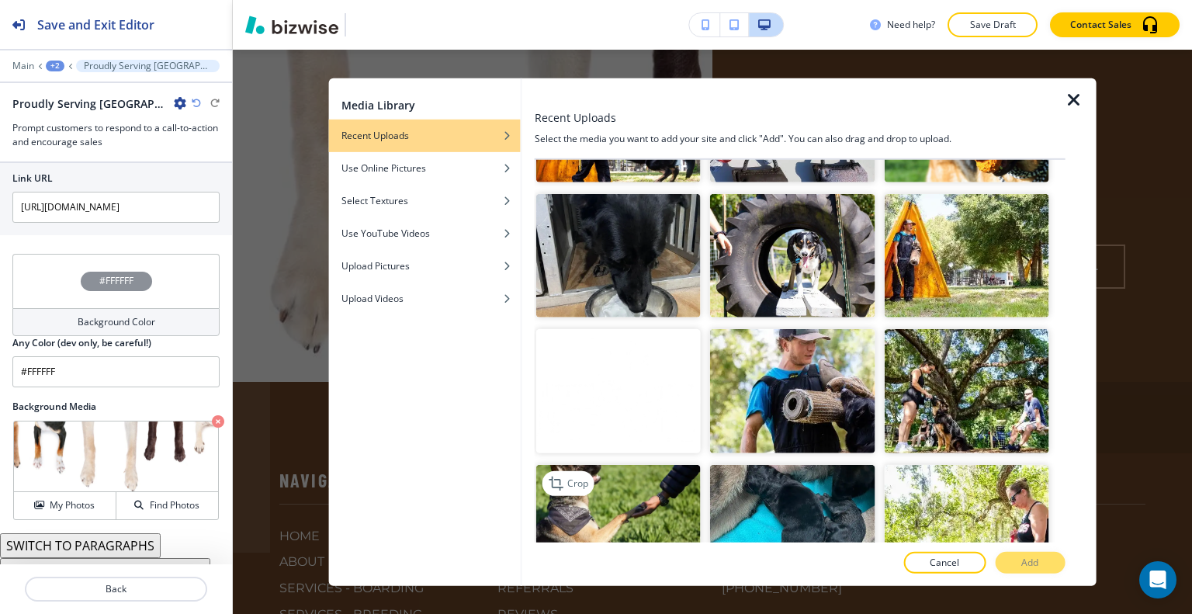
click at [646, 464] on img "button" at bounding box center [618, 525] width 165 height 123
click at [1025, 568] on p "Add" at bounding box center [1029, 563] width 17 height 14
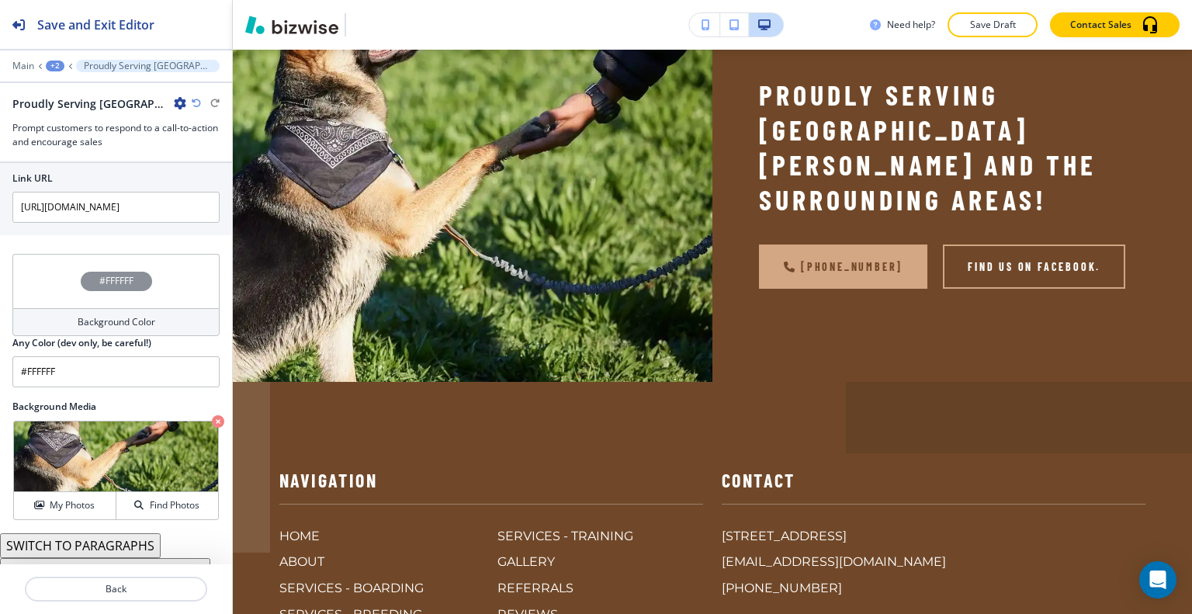
scroll to position [1738, 0]
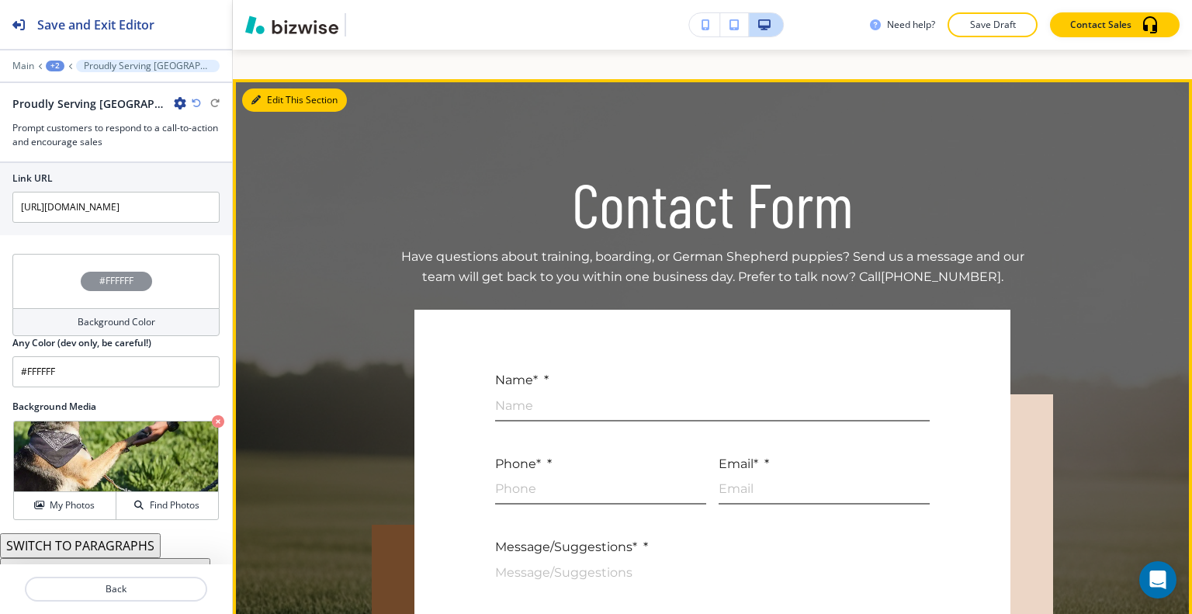
click at [285, 112] on button "Edit This Section" at bounding box center [294, 99] width 105 height 23
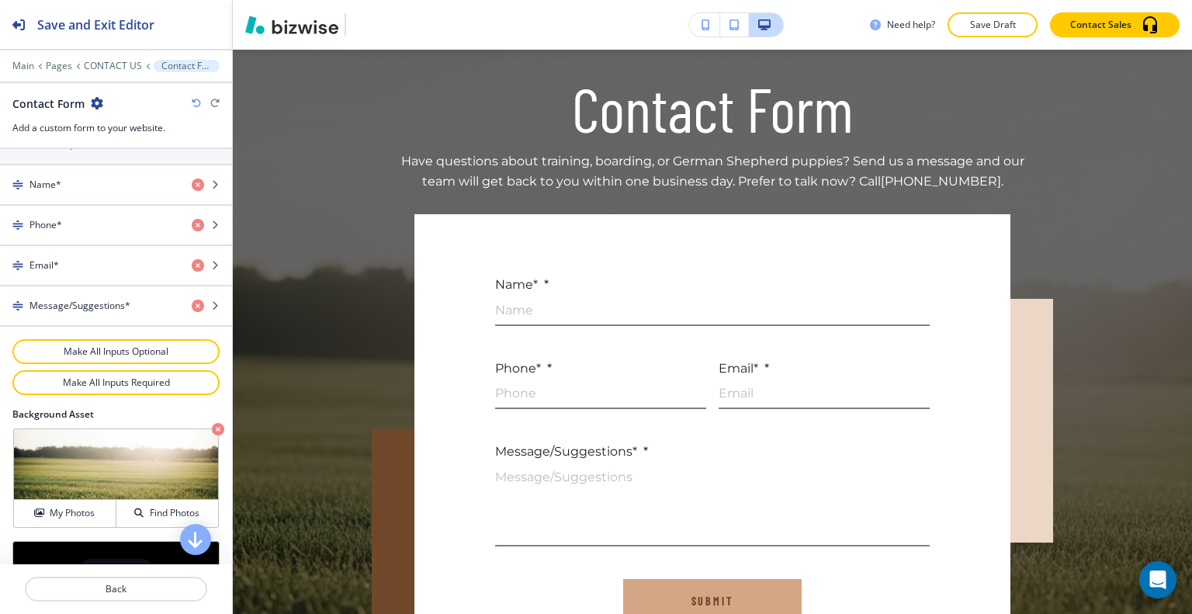
scroll to position [814, 0]
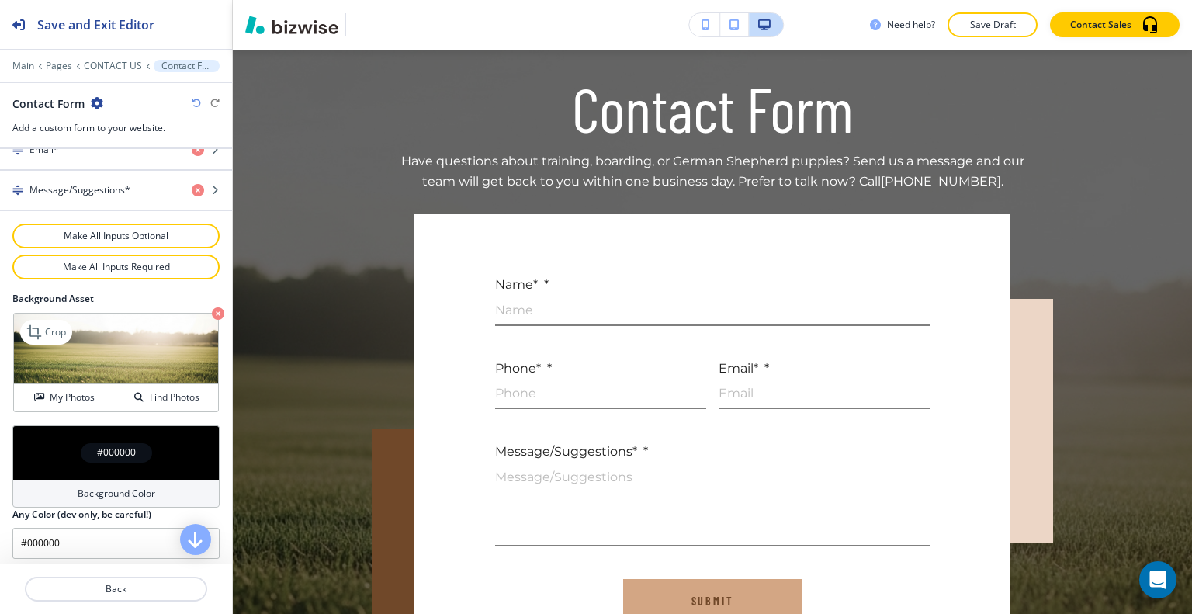
click at [212, 307] on icon "button" at bounding box center [218, 313] width 12 height 12
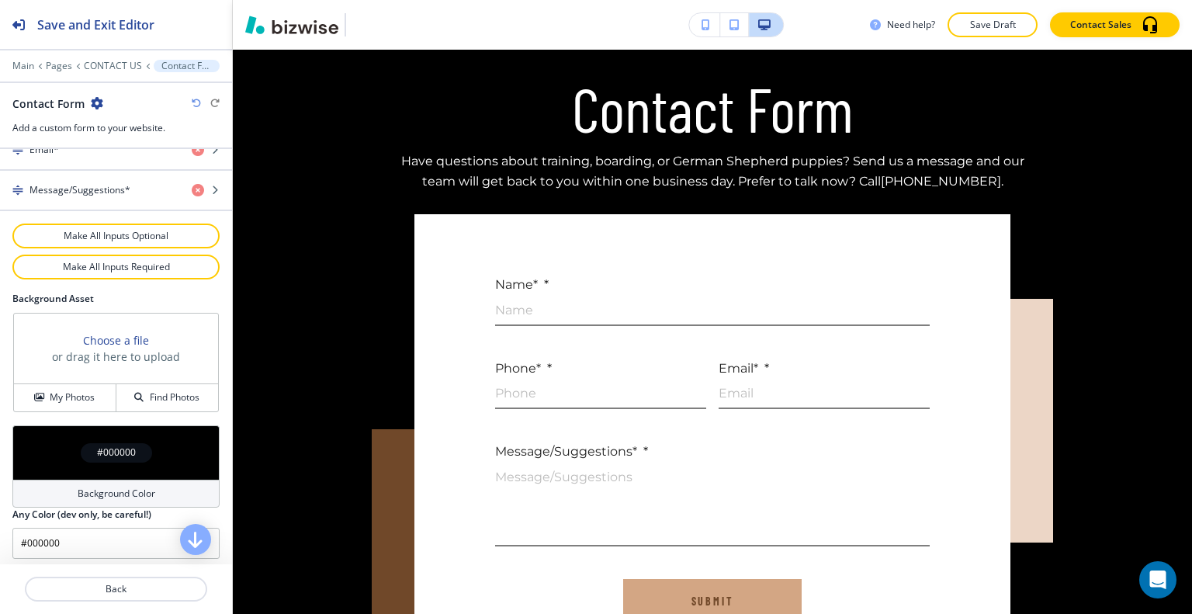
click at [71, 443] on div "#000000" at bounding box center [115, 452] width 207 height 54
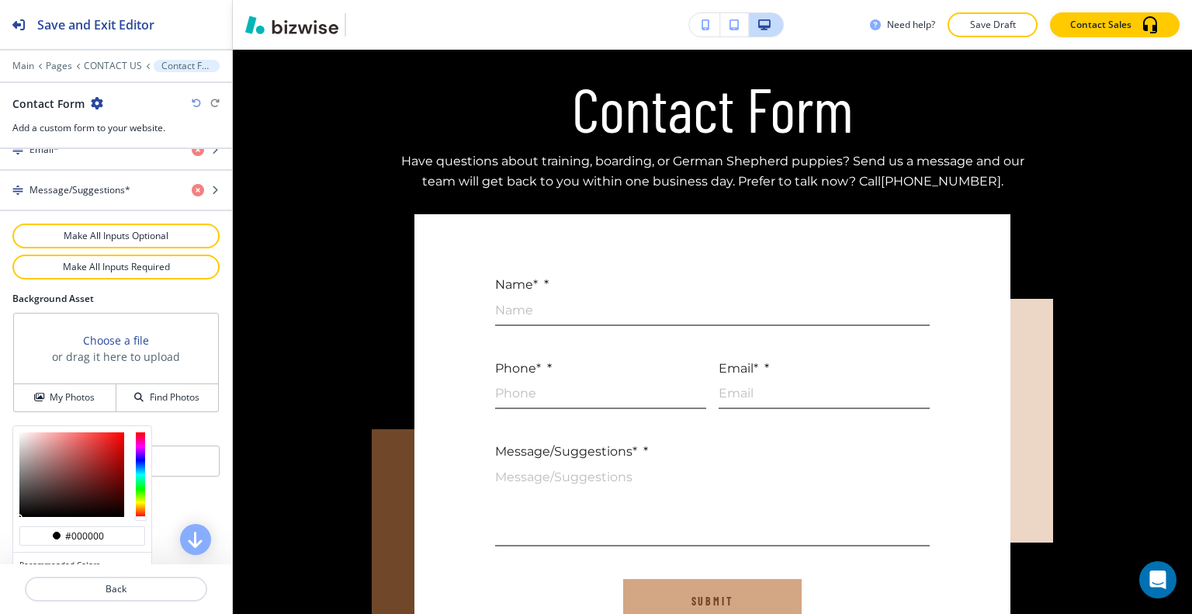
scroll to position [0, 0]
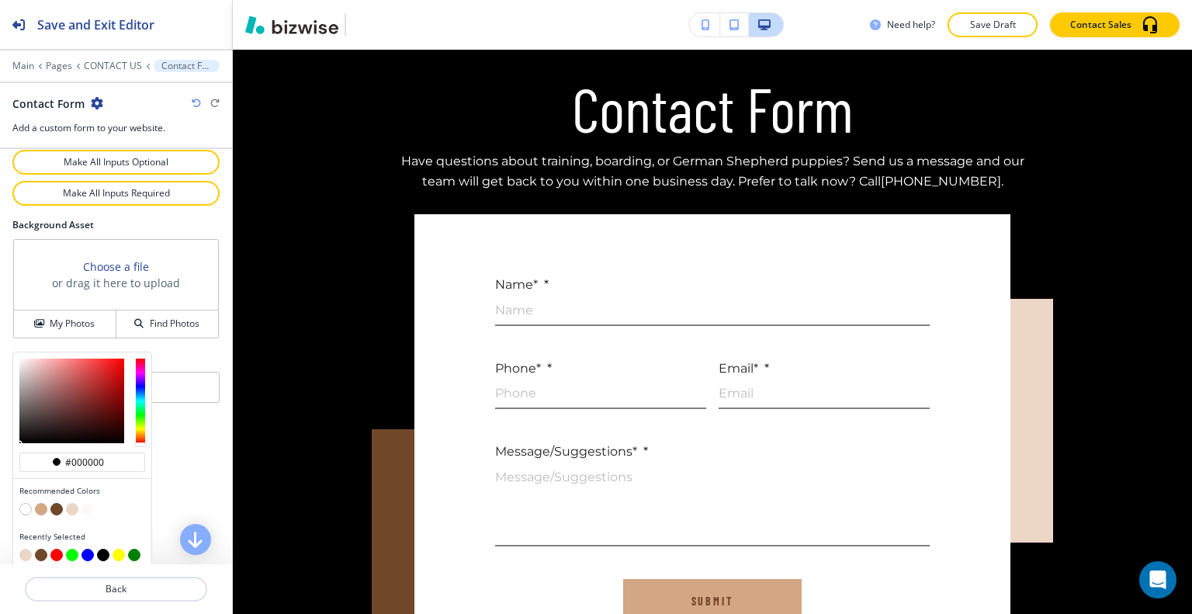
click at [59, 503] on button "button" at bounding box center [56, 509] width 12 height 12
type input "#704829"
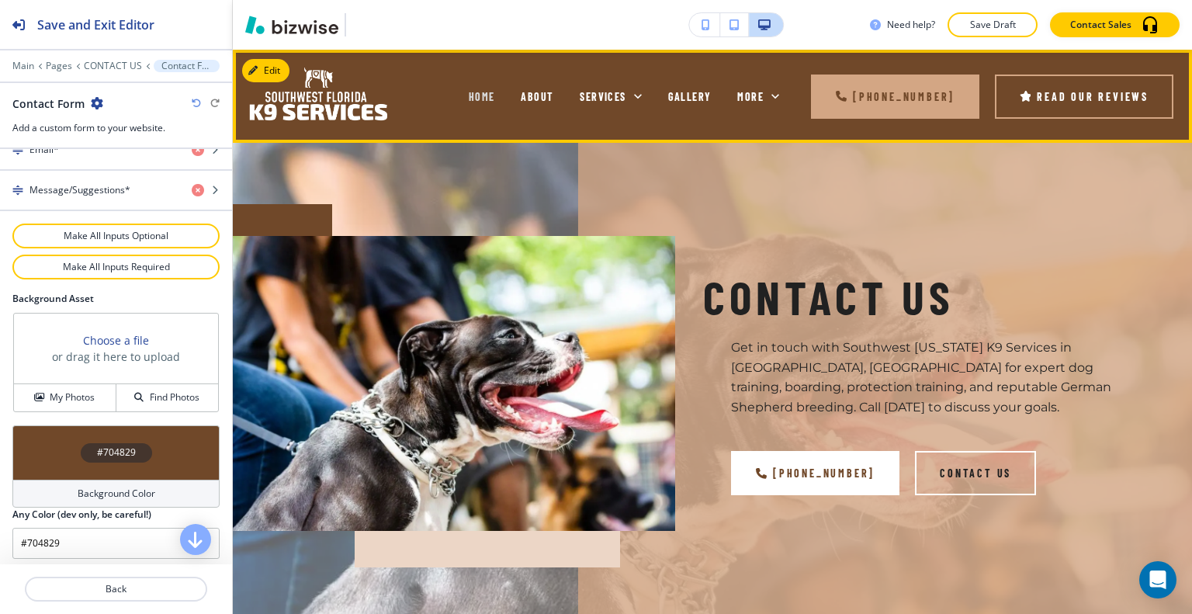
click at [485, 99] on span "HOME" at bounding box center [482, 96] width 26 height 13
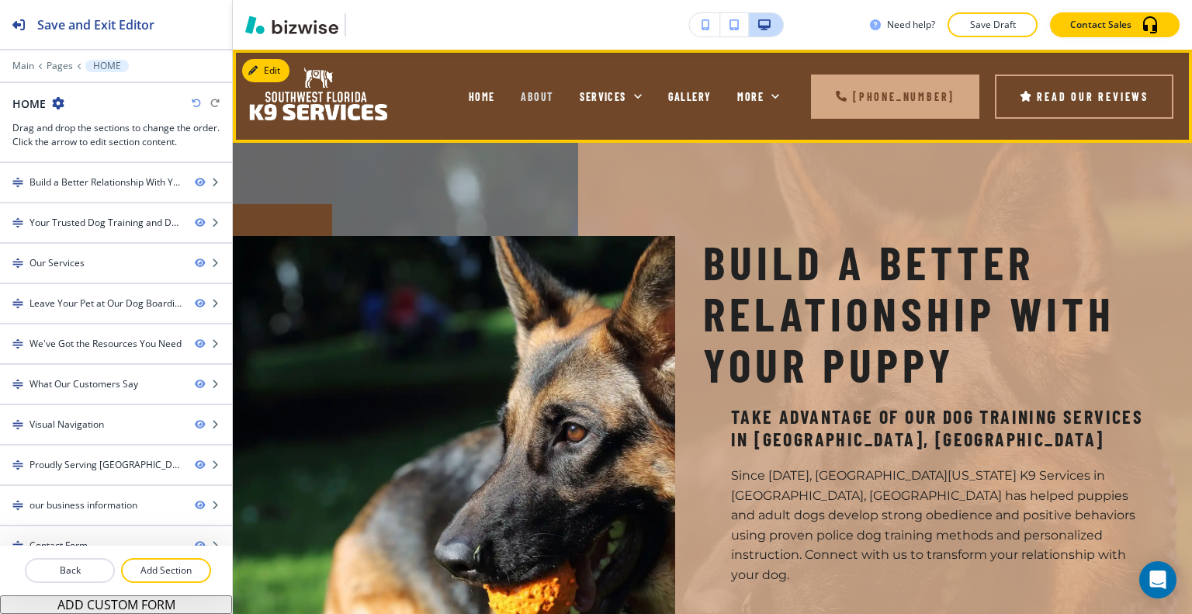
click at [543, 102] on span "ABOUT" at bounding box center [537, 96] width 33 height 13
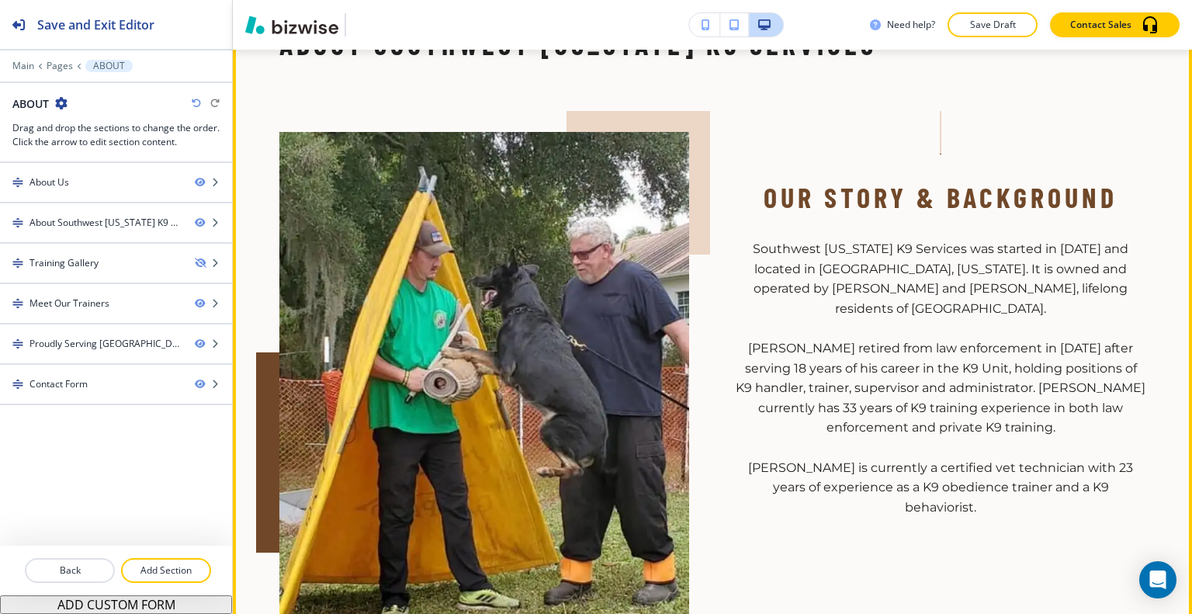
scroll to position [543, 0]
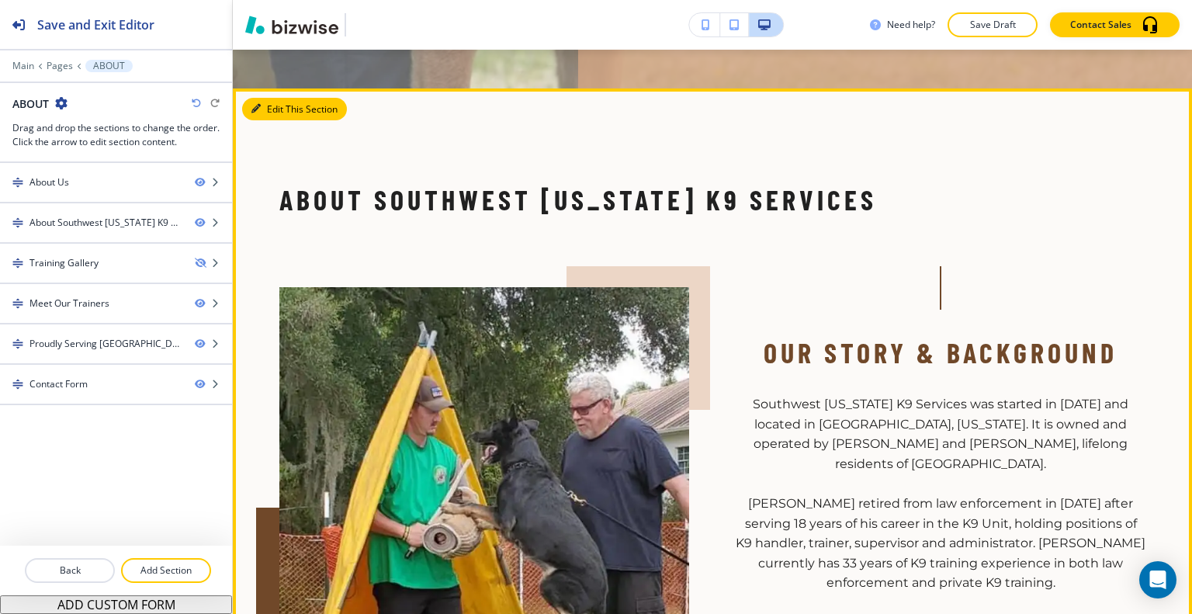
click at [275, 99] on button "Edit This Section" at bounding box center [294, 109] width 105 height 23
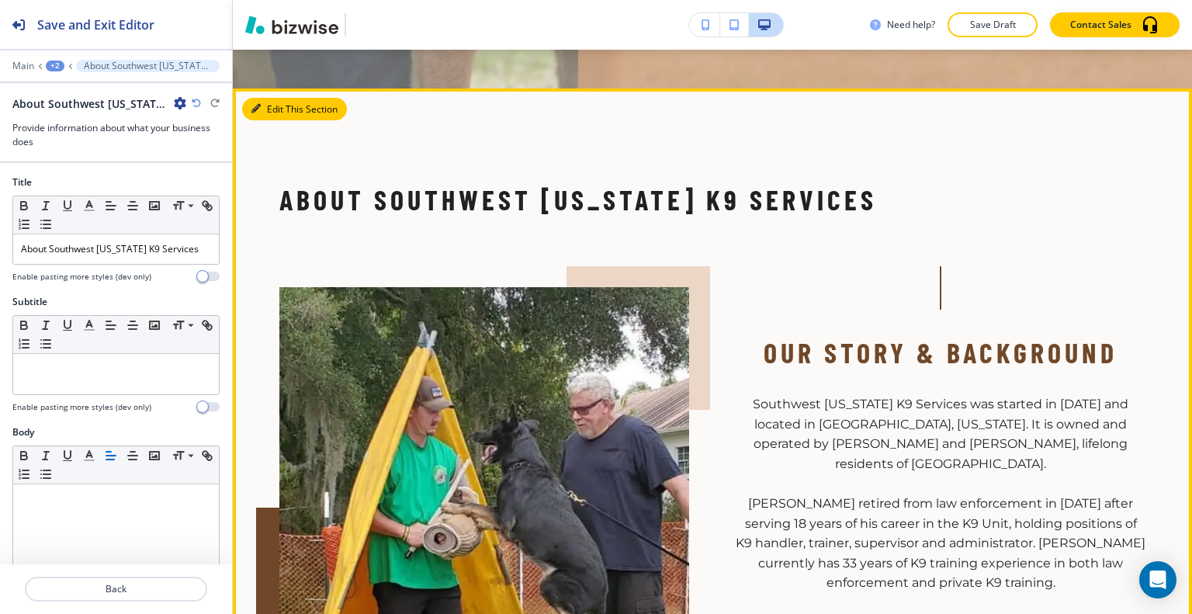
scroll to position [570, 0]
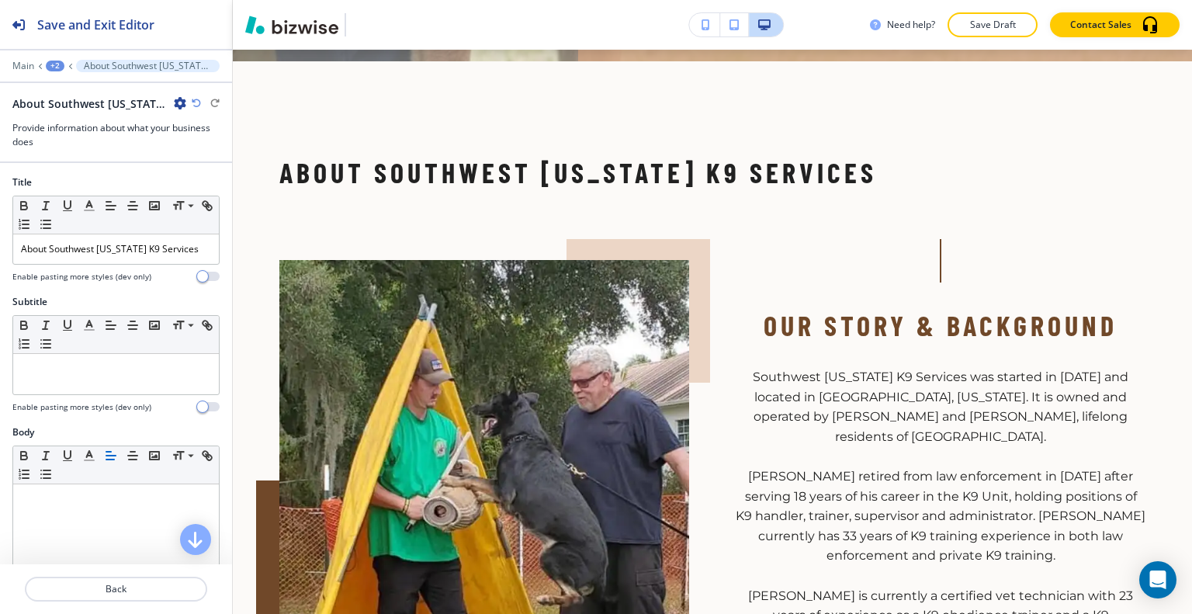
click at [182, 102] on icon "button" at bounding box center [180, 103] width 12 height 12
click at [221, 152] on p "Duplicate Section" at bounding box center [223, 157] width 79 height 14
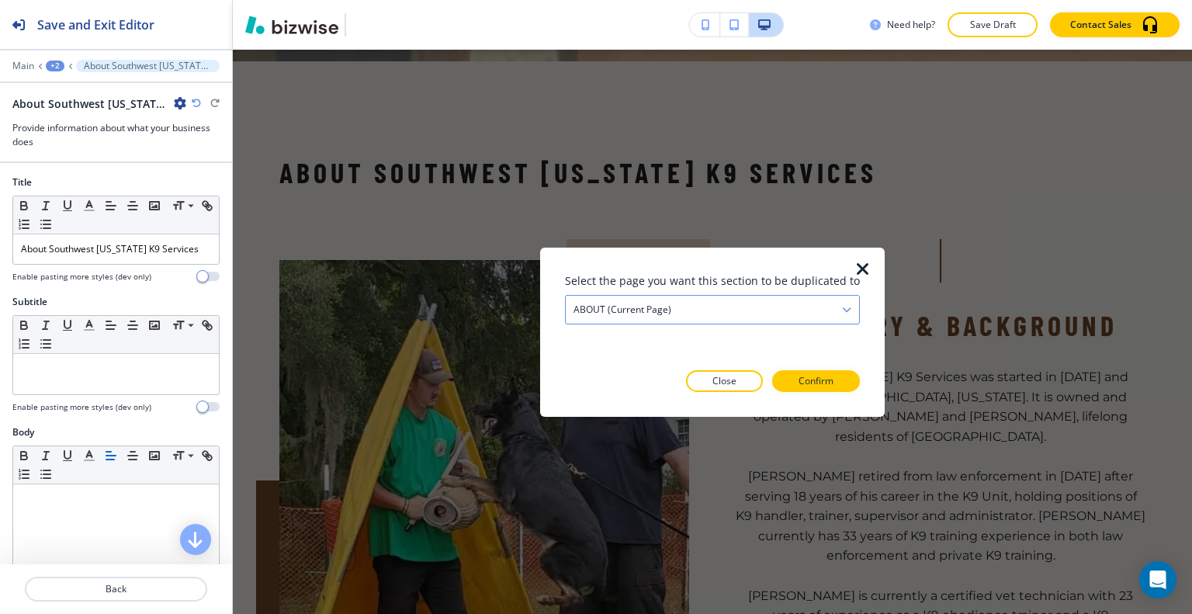
click at [731, 310] on div "ABOUT (current page)" at bounding box center [712, 309] width 293 height 28
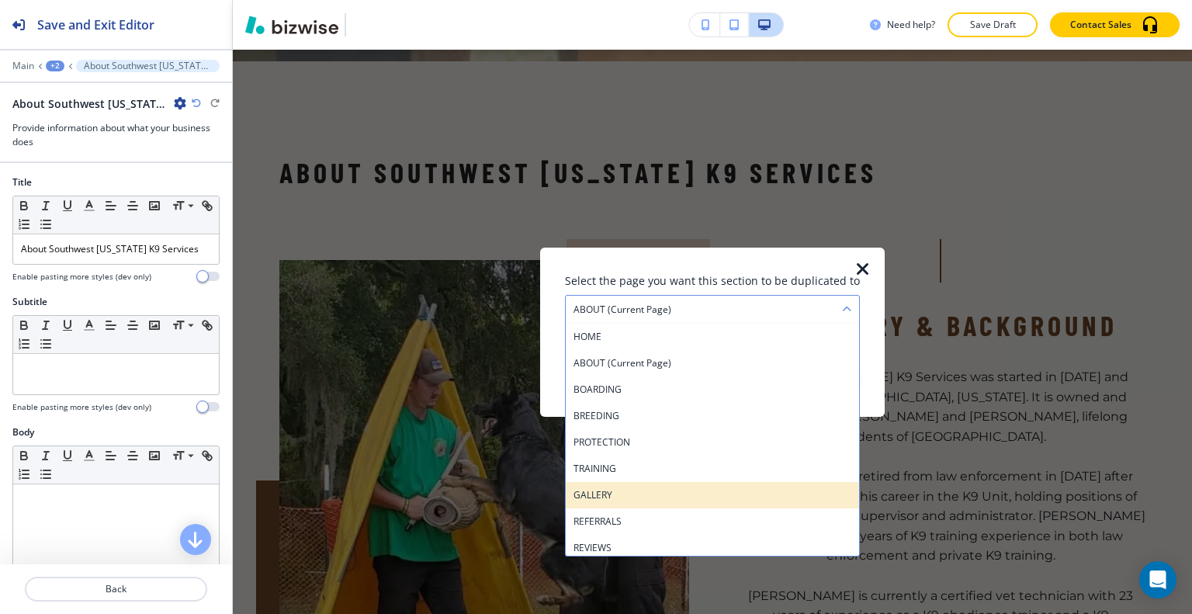
scroll to position [31, 0]
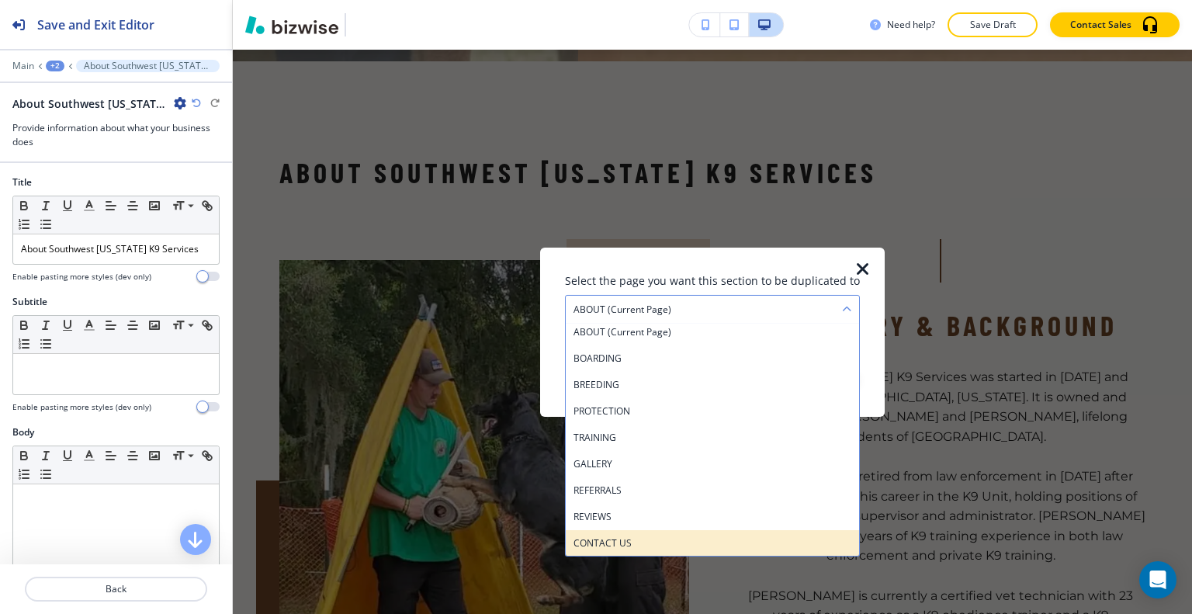
click at [677, 536] on h4 "CONTACT US" at bounding box center [713, 542] width 278 height 14
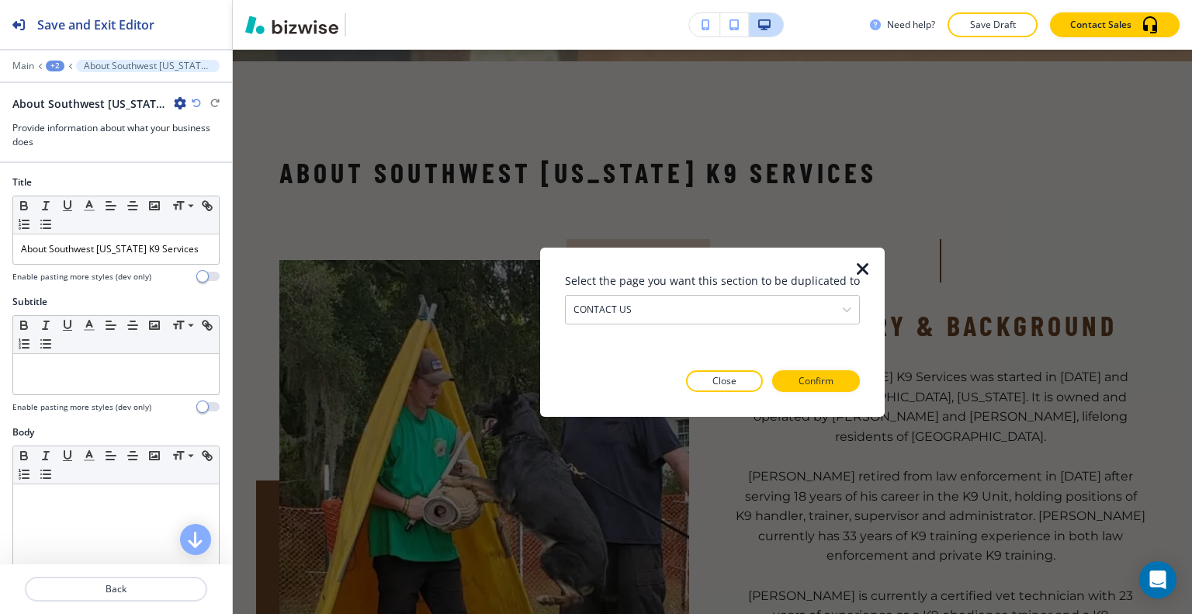
click at [815, 399] on div at bounding box center [712, 404] width 295 height 25
click at [816, 385] on p "Confirm" at bounding box center [816, 381] width 35 height 14
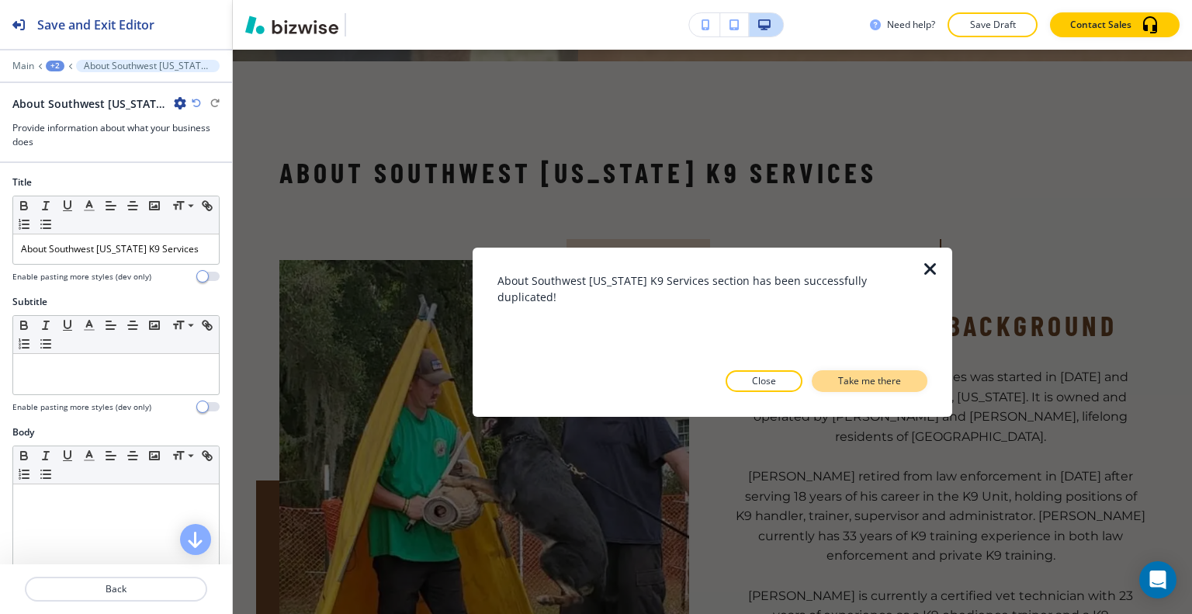
click at [838, 385] on p "Take me there" at bounding box center [869, 381] width 63 height 14
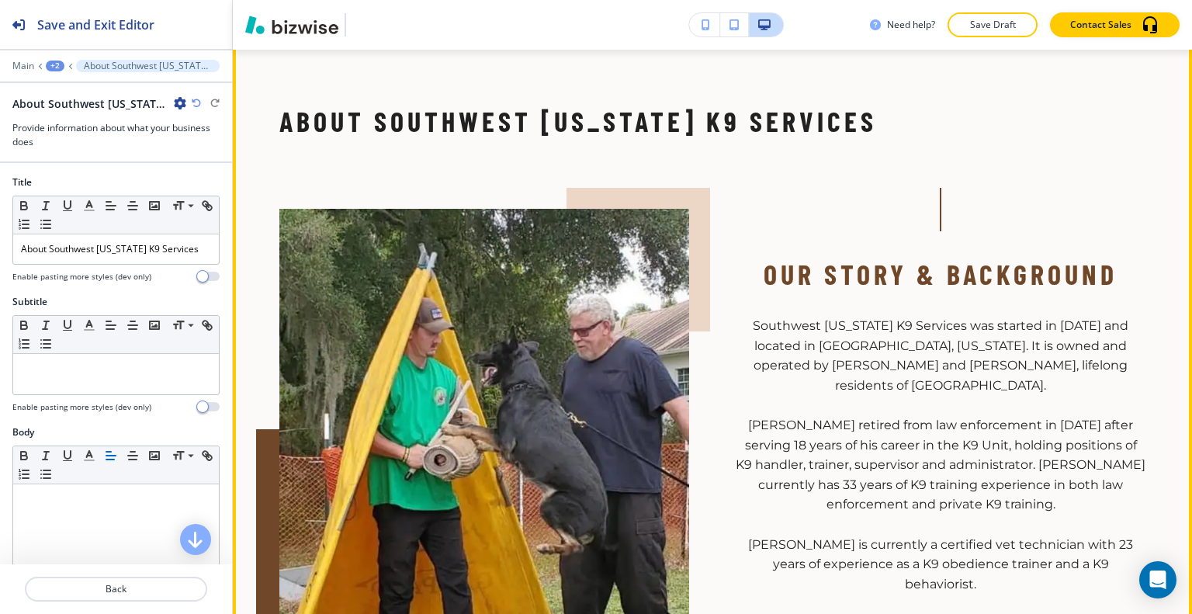
scroll to position [1870, 0]
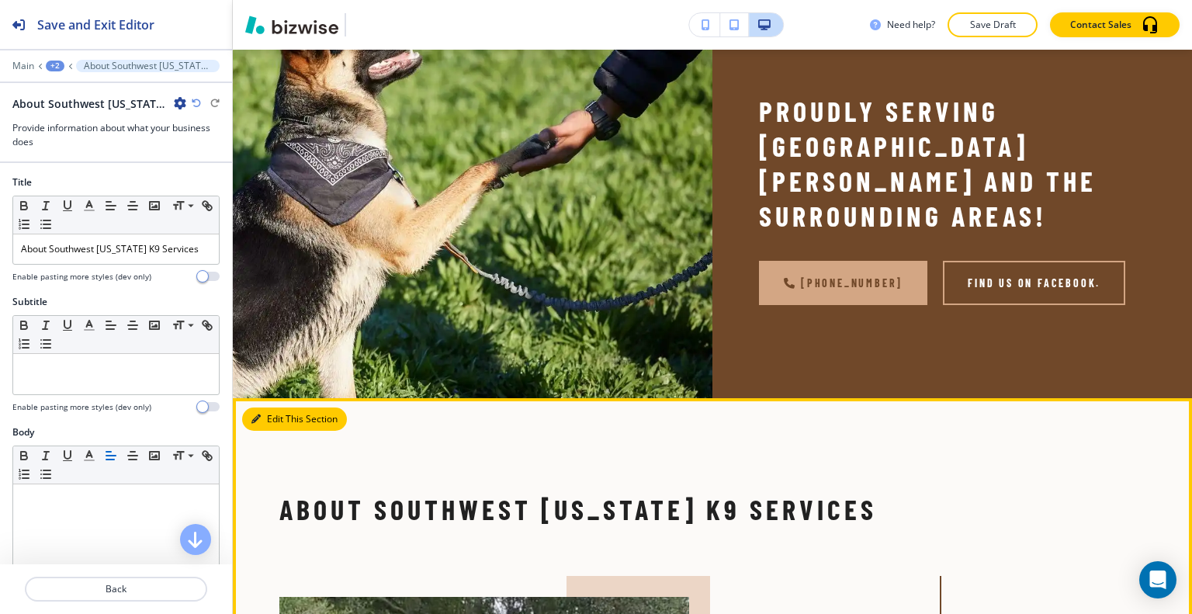
click at [279, 407] on button "Edit This Section" at bounding box center [294, 418] width 105 height 23
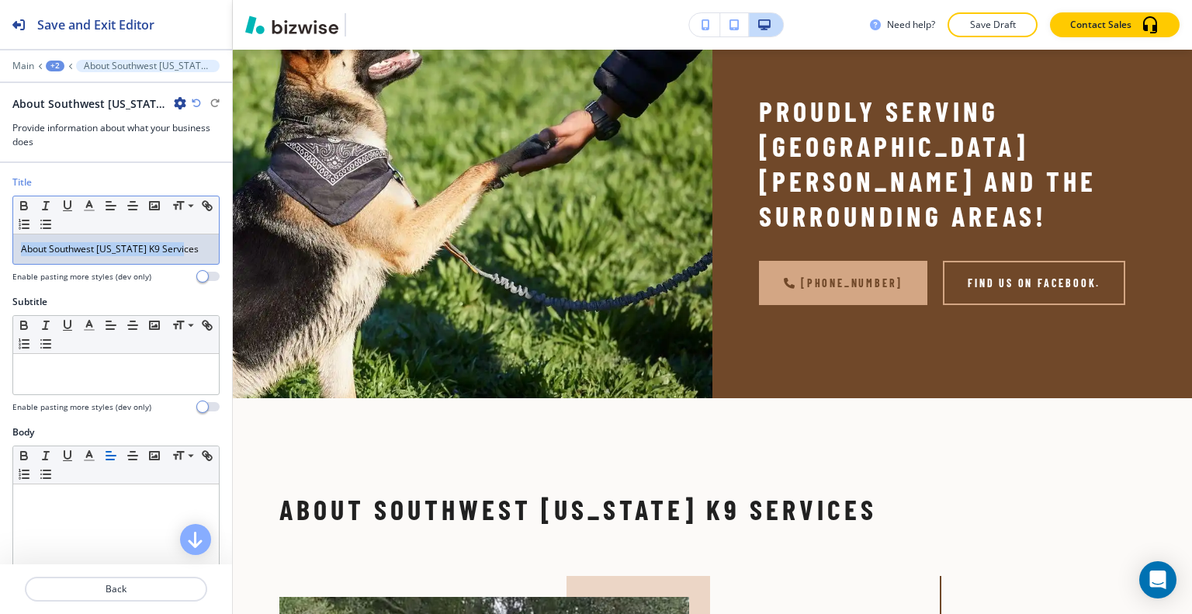
drag, startPoint x: 183, startPoint y: 248, endPoint x: 0, endPoint y: 244, distance: 183.2
click at [0, 244] on div "Title Small Normal Large Huge About Southwest [US_STATE] K9 Services Enable pas…" at bounding box center [116, 235] width 232 height 120
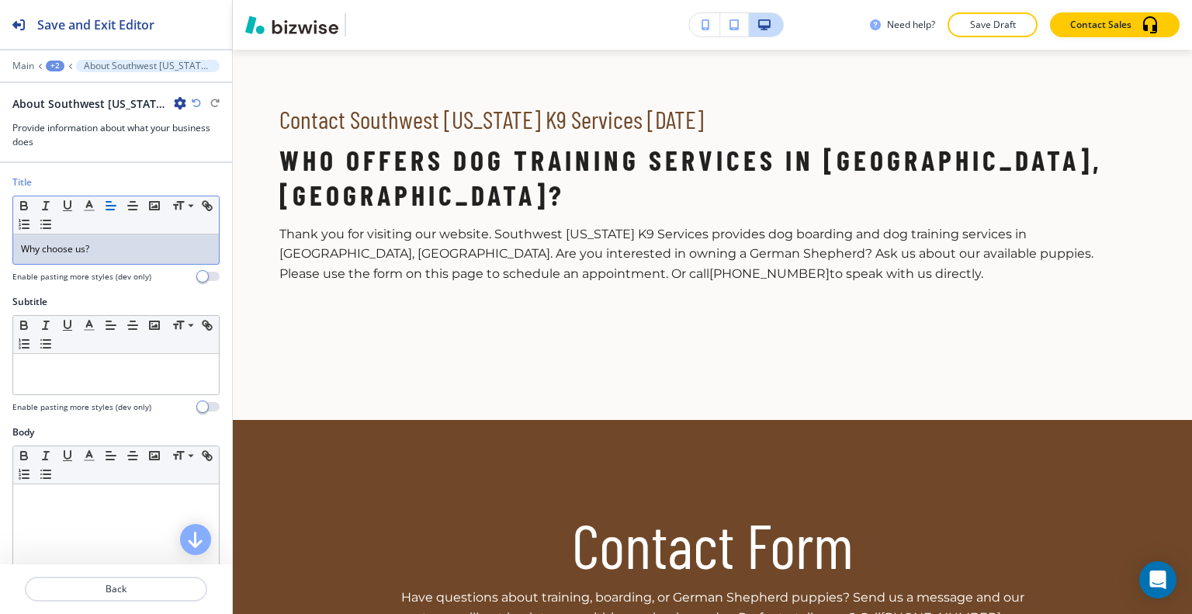
scroll to position [0, 0]
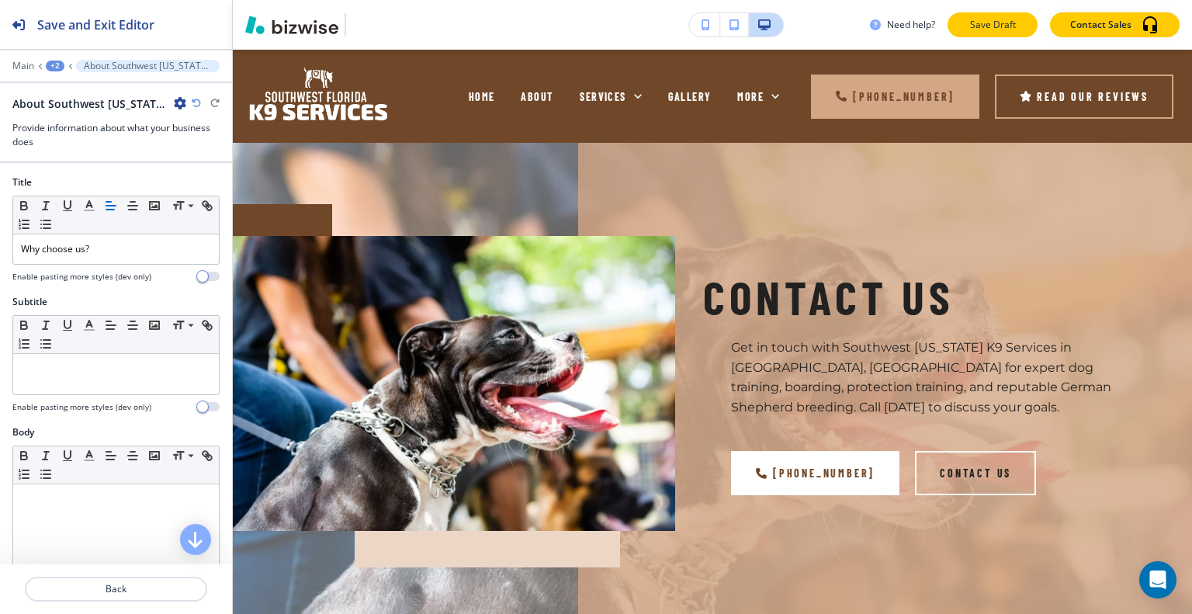
click at [1000, 30] on p "Save Draft" at bounding box center [993, 25] width 50 height 14
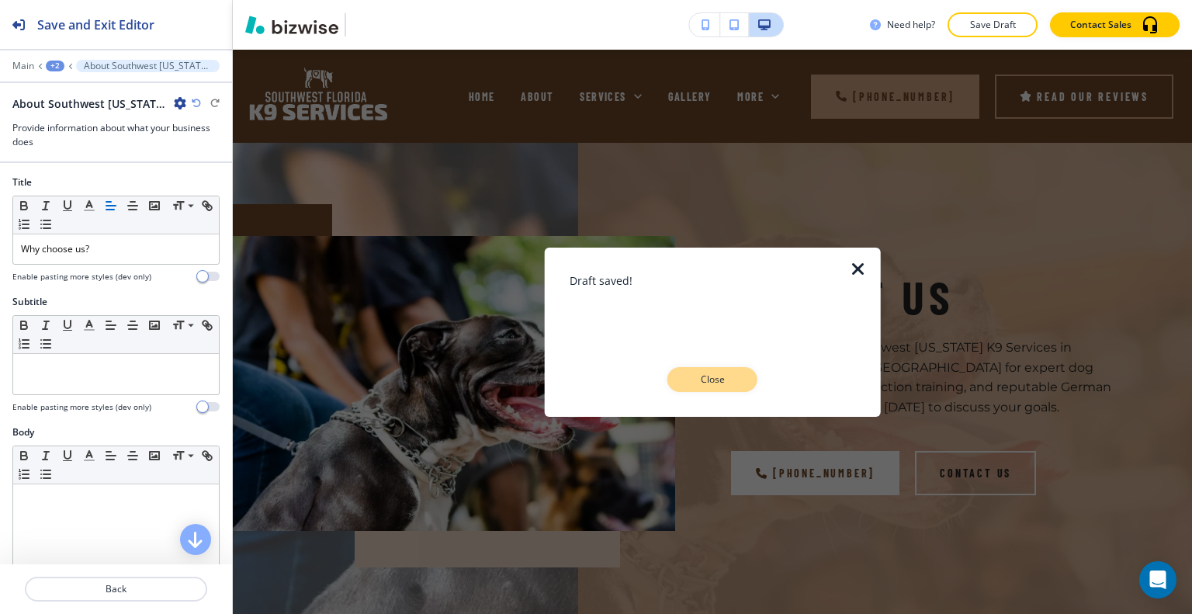
drag, startPoint x: 723, startPoint y: 362, endPoint x: 723, endPoint y: 370, distance: 8.6
click at [723, 369] on div "Draft saved! Close" at bounding box center [713, 332] width 286 height 120
click at [723, 373] on p "Close" at bounding box center [713, 380] width 50 height 14
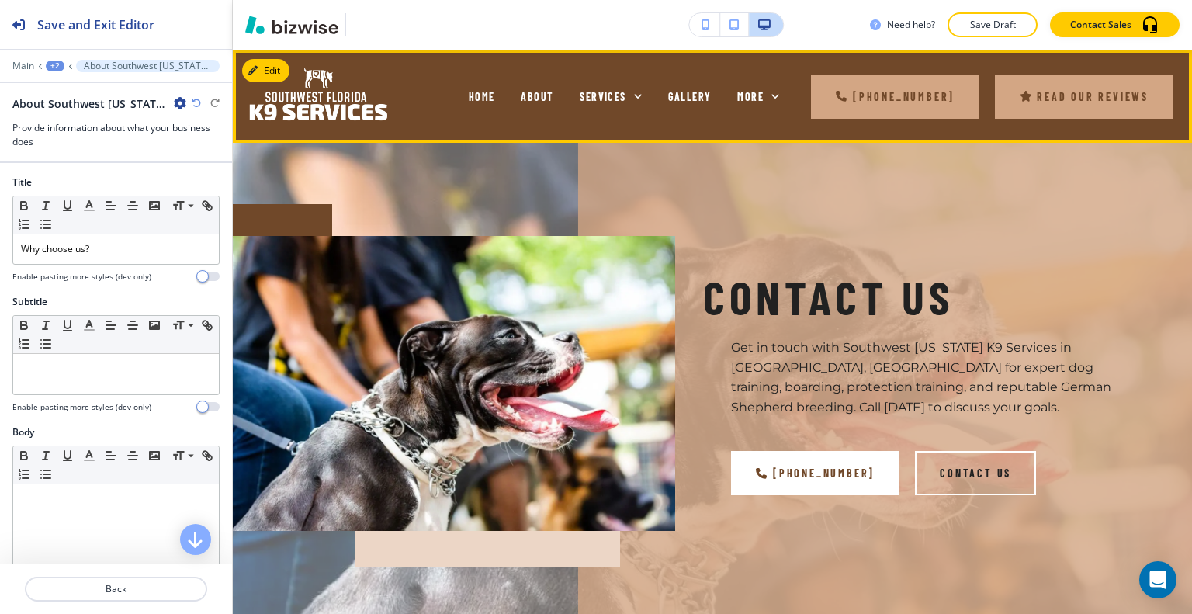
click at [1083, 92] on link "Read Our Reviews" at bounding box center [1084, 97] width 178 height 44
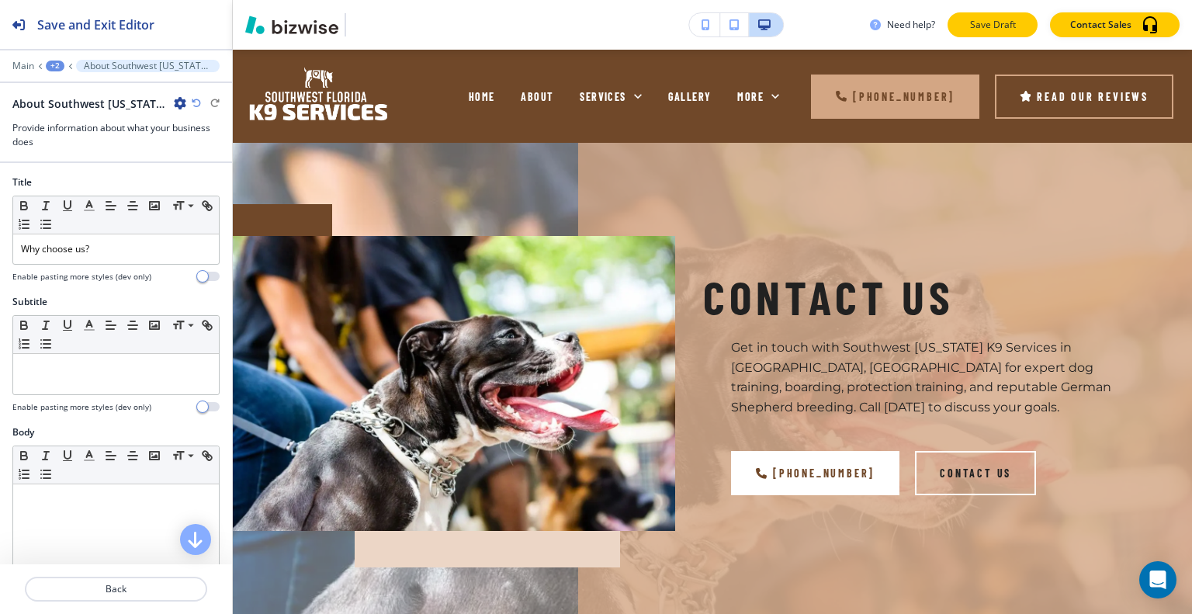
click at [989, 27] on p "Save Draft" at bounding box center [993, 25] width 50 height 14
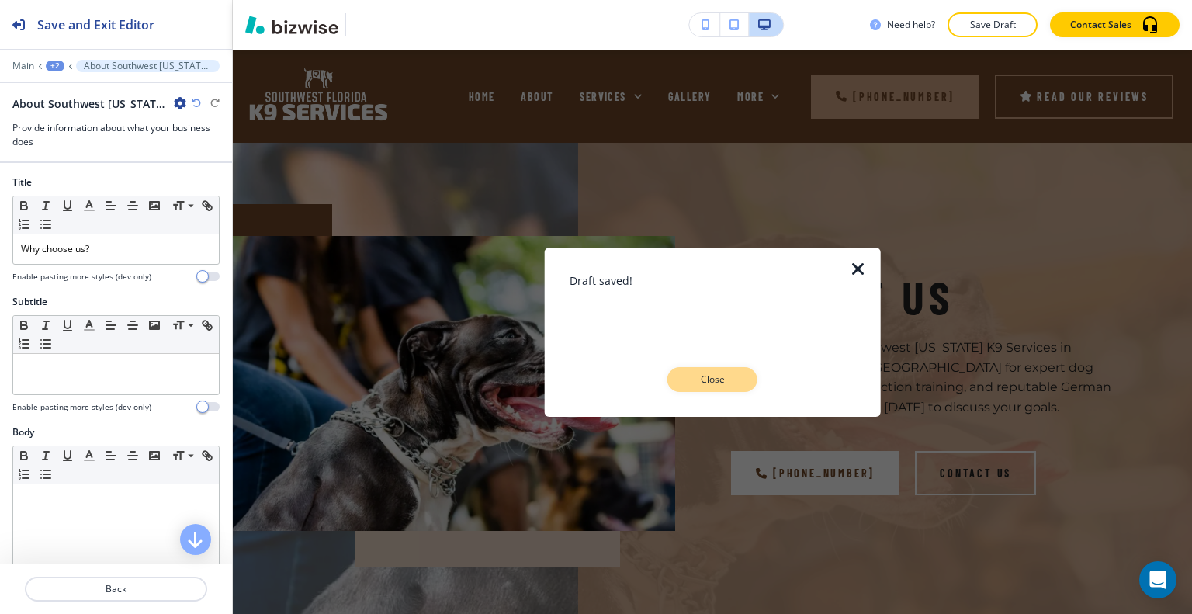
click at [723, 373] on p "Close" at bounding box center [713, 380] width 50 height 14
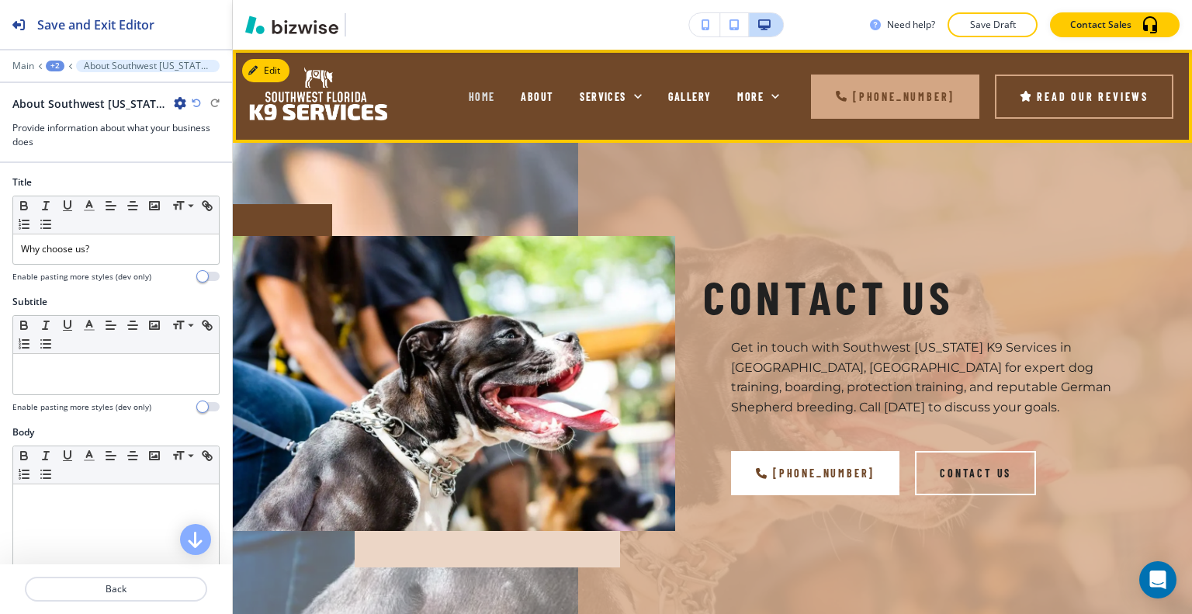
click at [493, 100] on span "HOME" at bounding box center [482, 96] width 26 height 13
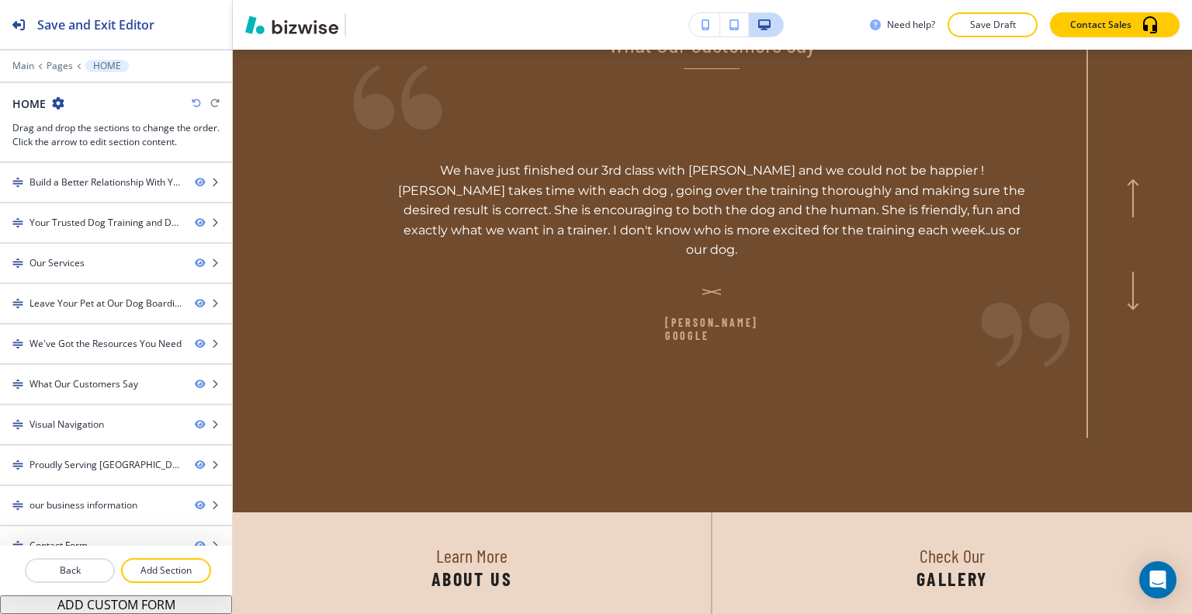
scroll to position [3633, 0]
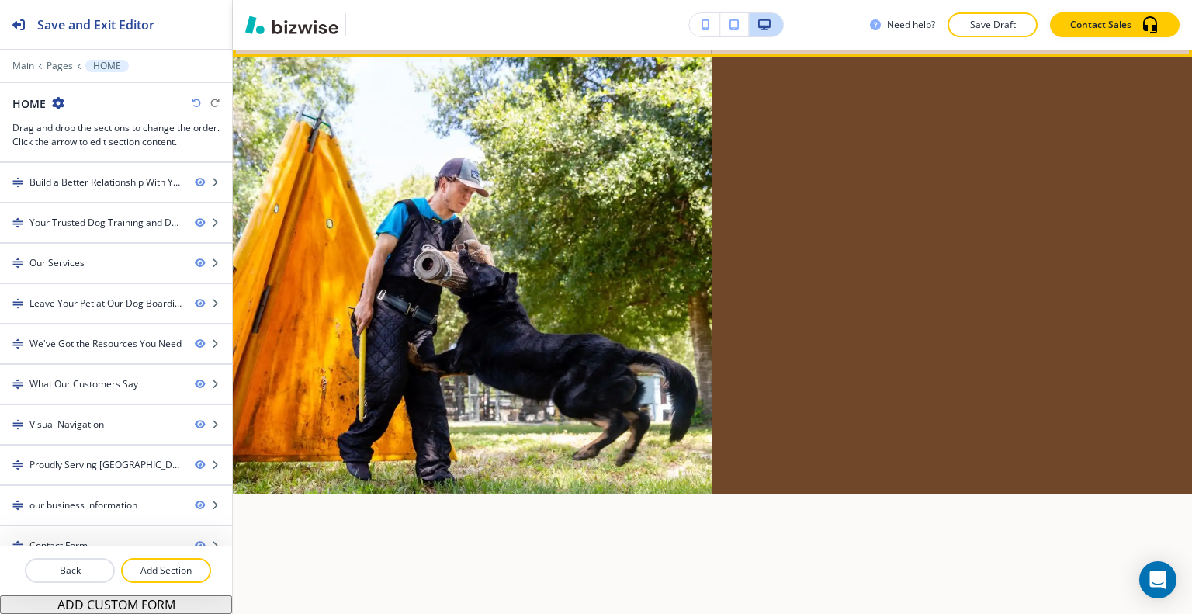
scroll to position [4642, 0]
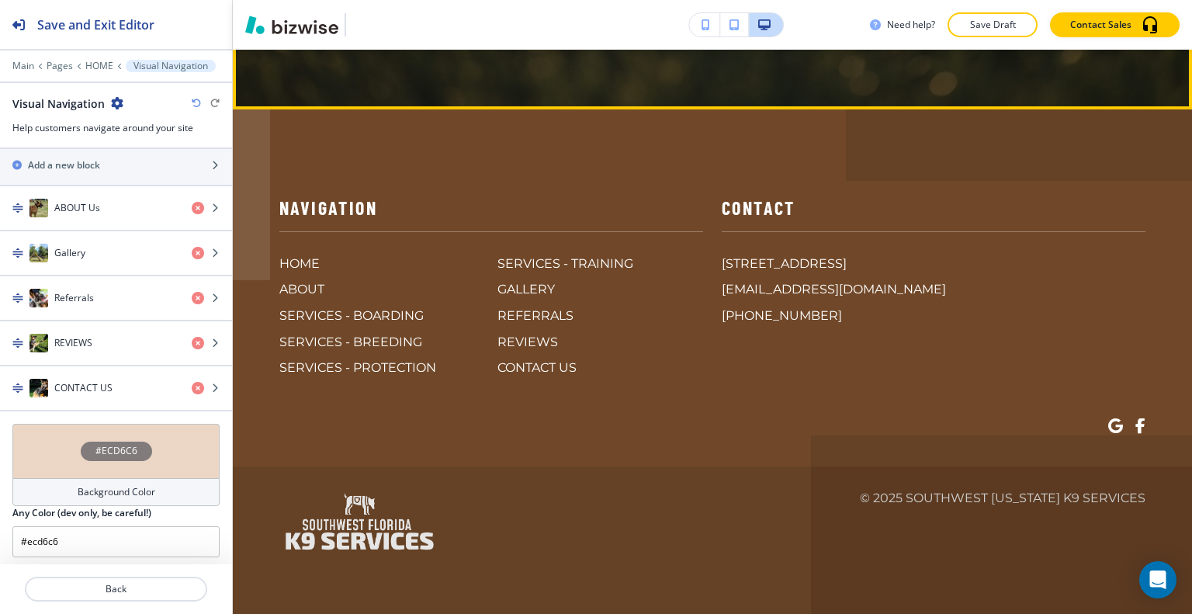
scroll to position [6762, 0]
